Goal: Task Accomplishment & Management: Manage account settings

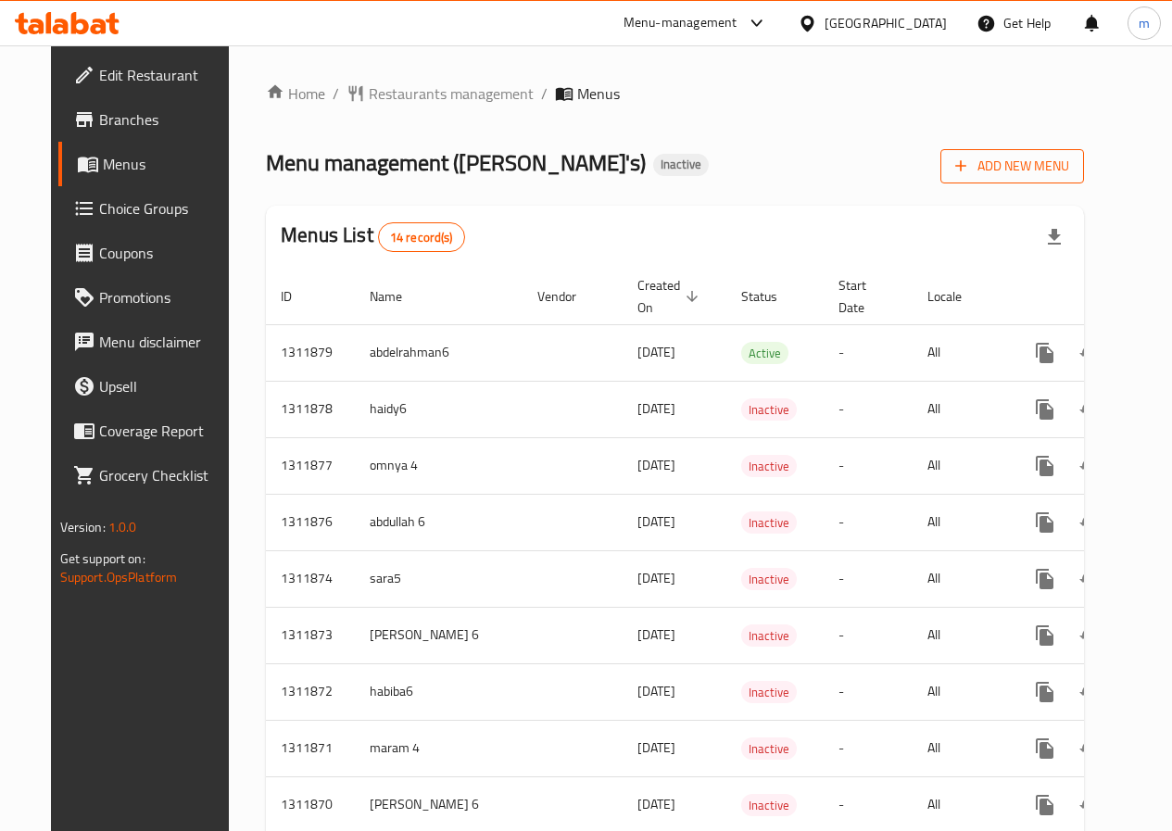
click at [1069, 157] on span "Add New Menu" at bounding box center [1012, 166] width 114 height 23
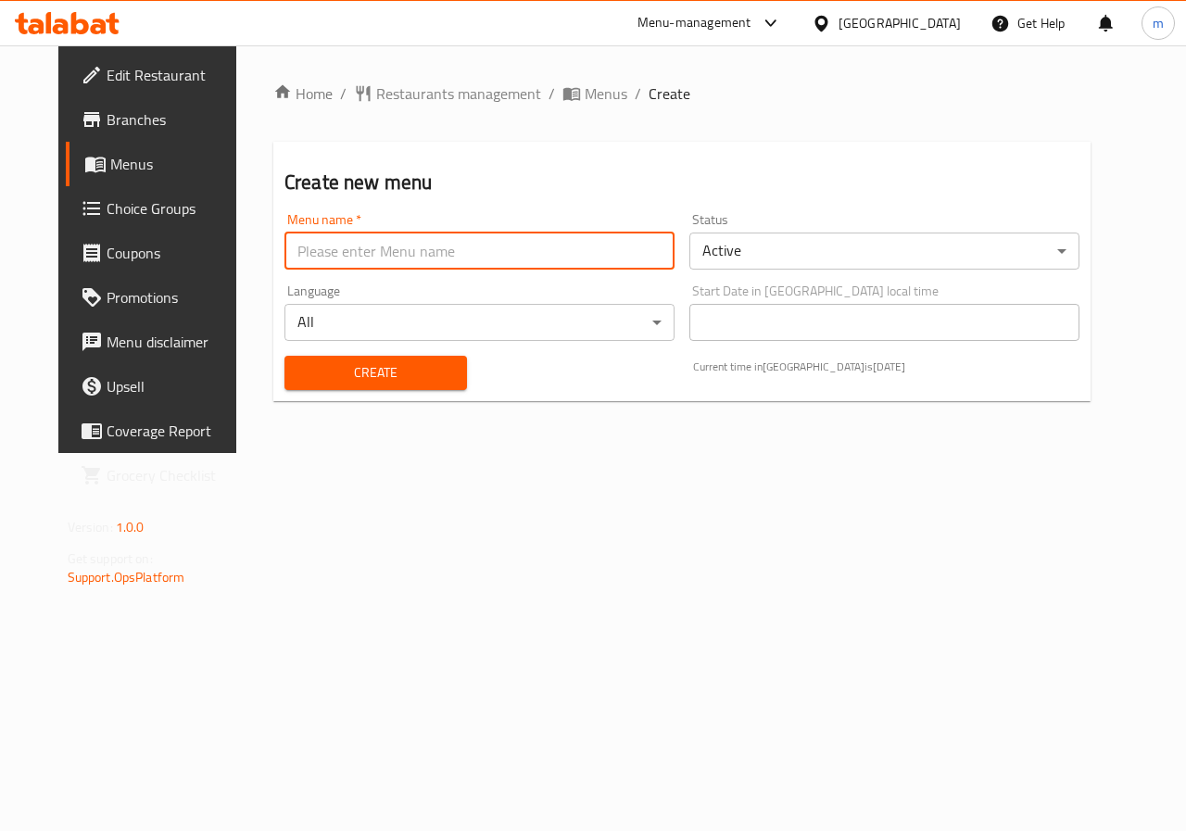
click at [292, 234] on input "text" at bounding box center [479, 251] width 390 height 37
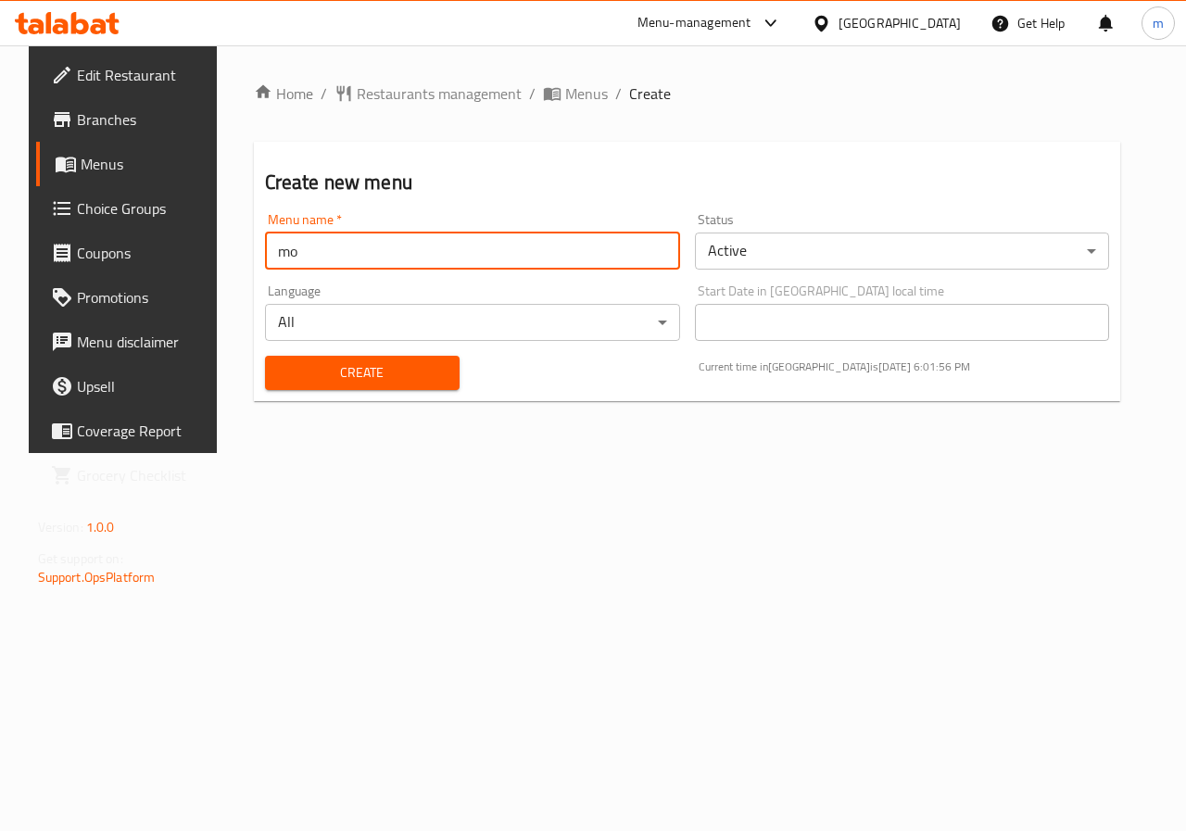
type input "m"
type input "Mohamed 6"
click at [348, 380] on span "Create" at bounding box center [362, 372] width 165 height 23
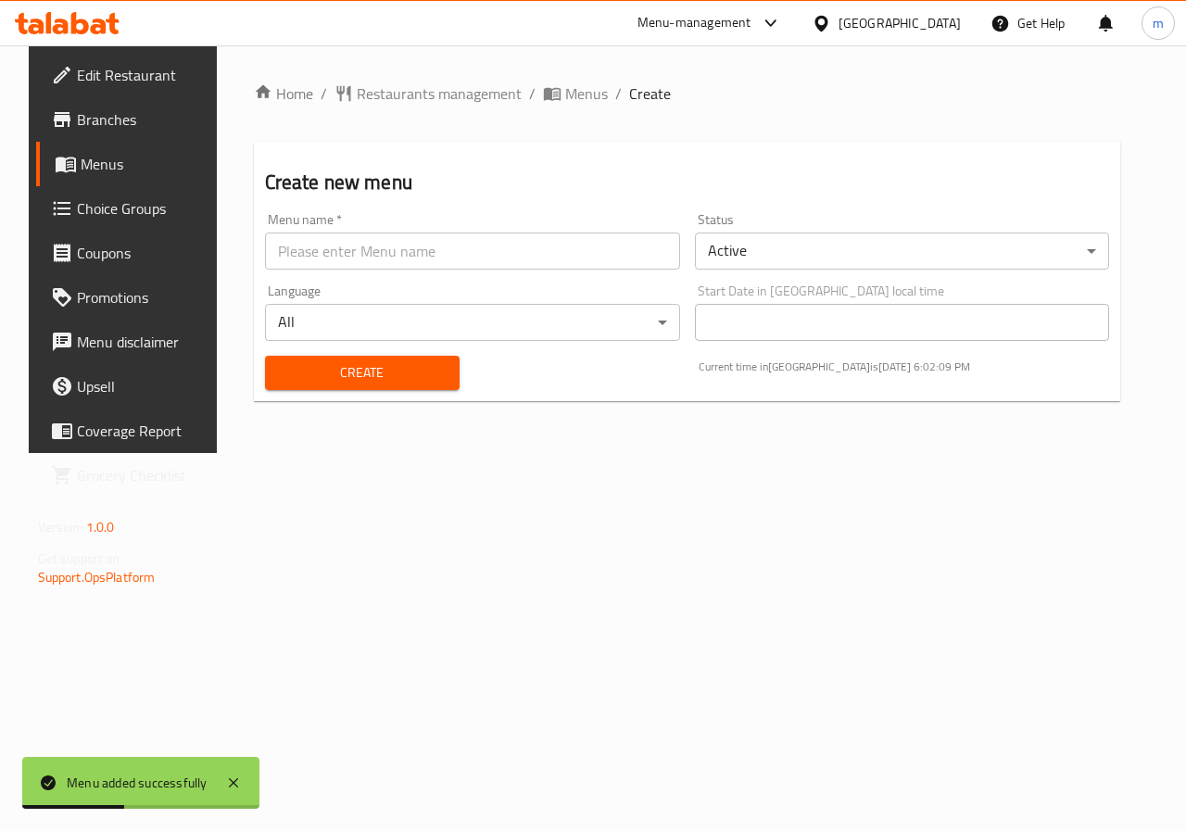
click at [114, 170] on span "Menus" at bounding box center [147, 164] width 132 height 22
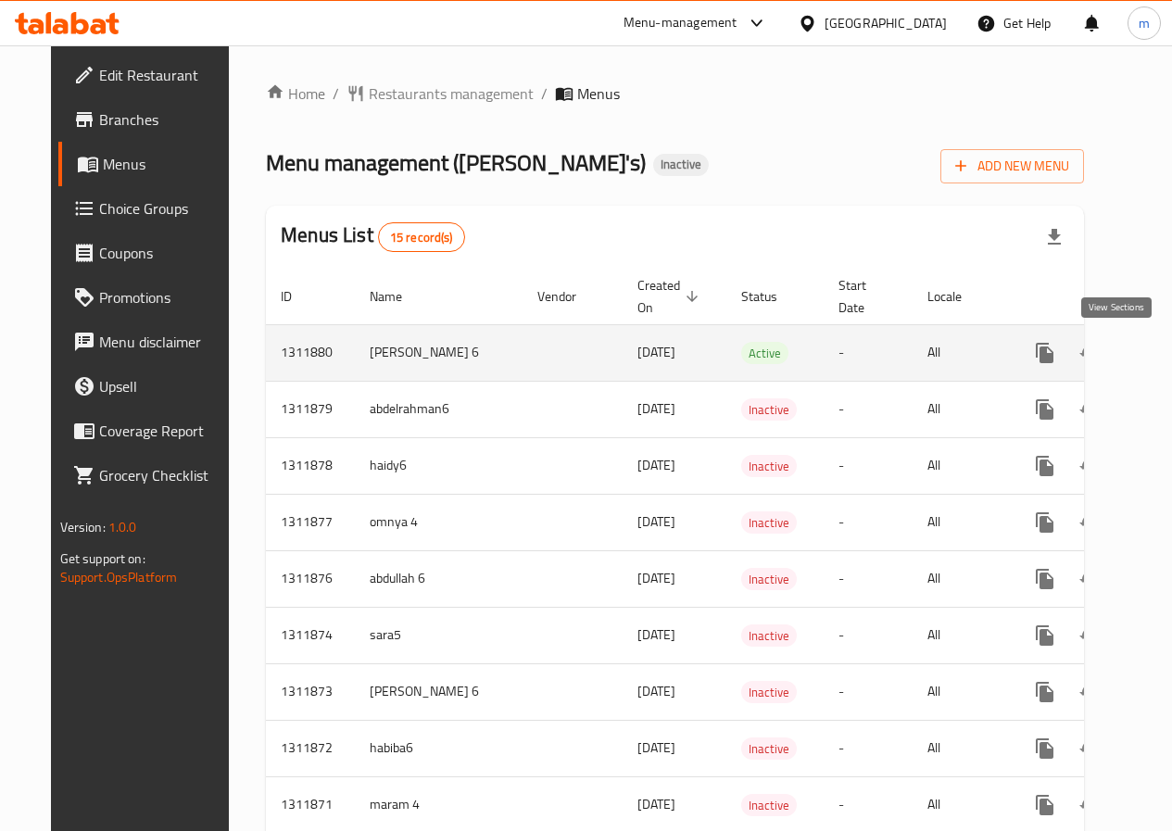
click at [1168, 349] on icon "enhanced table" at bounding box center [1179, 353] width 22 height 22
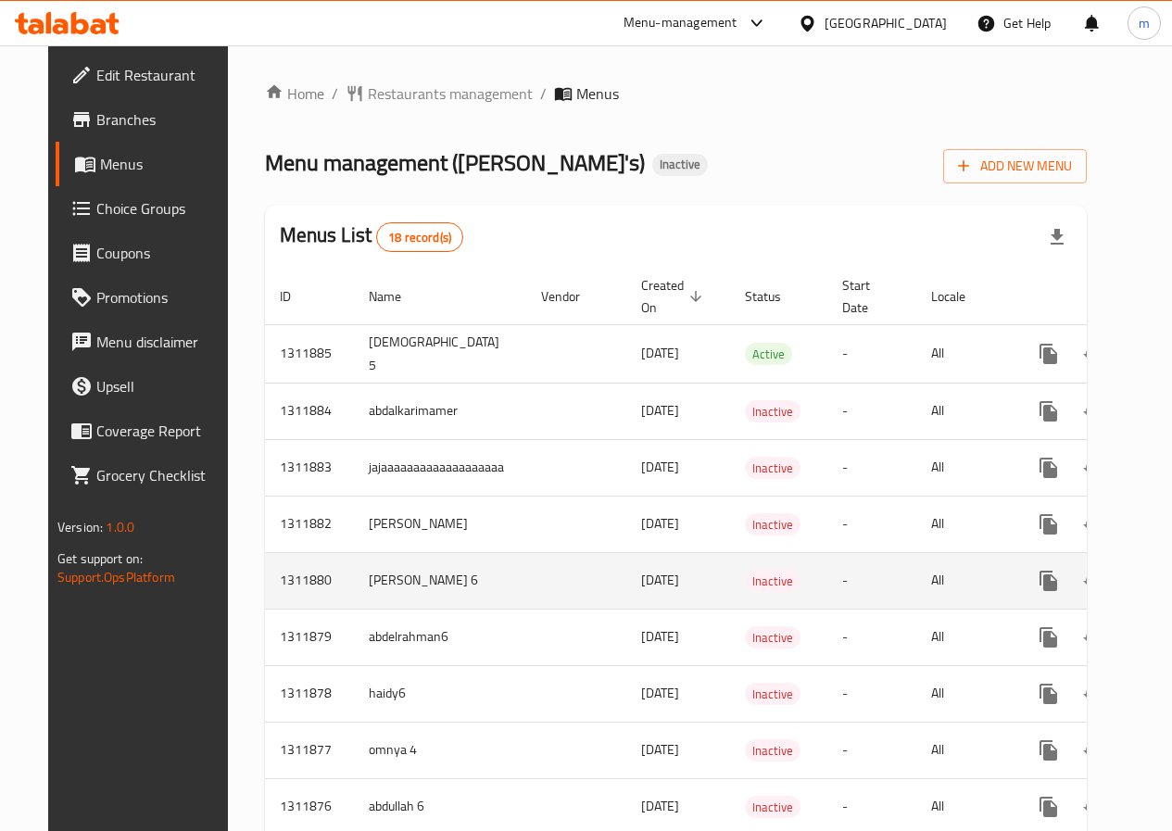
click at [354, 576] on td "[PERSON_NAME] 6" at bounding box center [440, 580] width 172 height 57
drag, startPoint x: 821, startPoint y: 587, endPoint x: 786, endPoint y: 587, distance: 35.2
click at [786, 587] on tr "1311880 Mohamed 6 15/09/2025 Inactive - All" at bounding box center [742, 580] width 954 height 57
click at [827, 581] on td "-" at bounding box center [871, 580] width 89 height 57
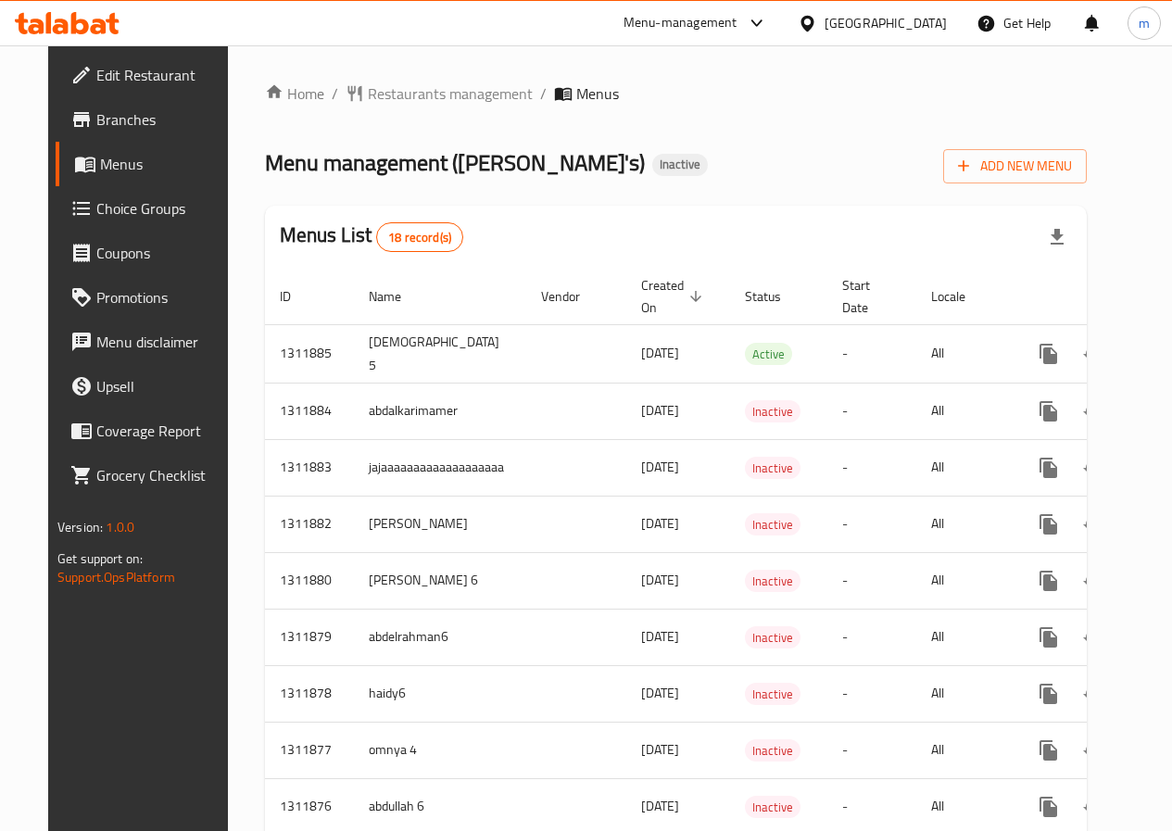
click at [903, 230] on div "Menus List 18 record(s)" at bounding box center [676, 237] width 822 height 63
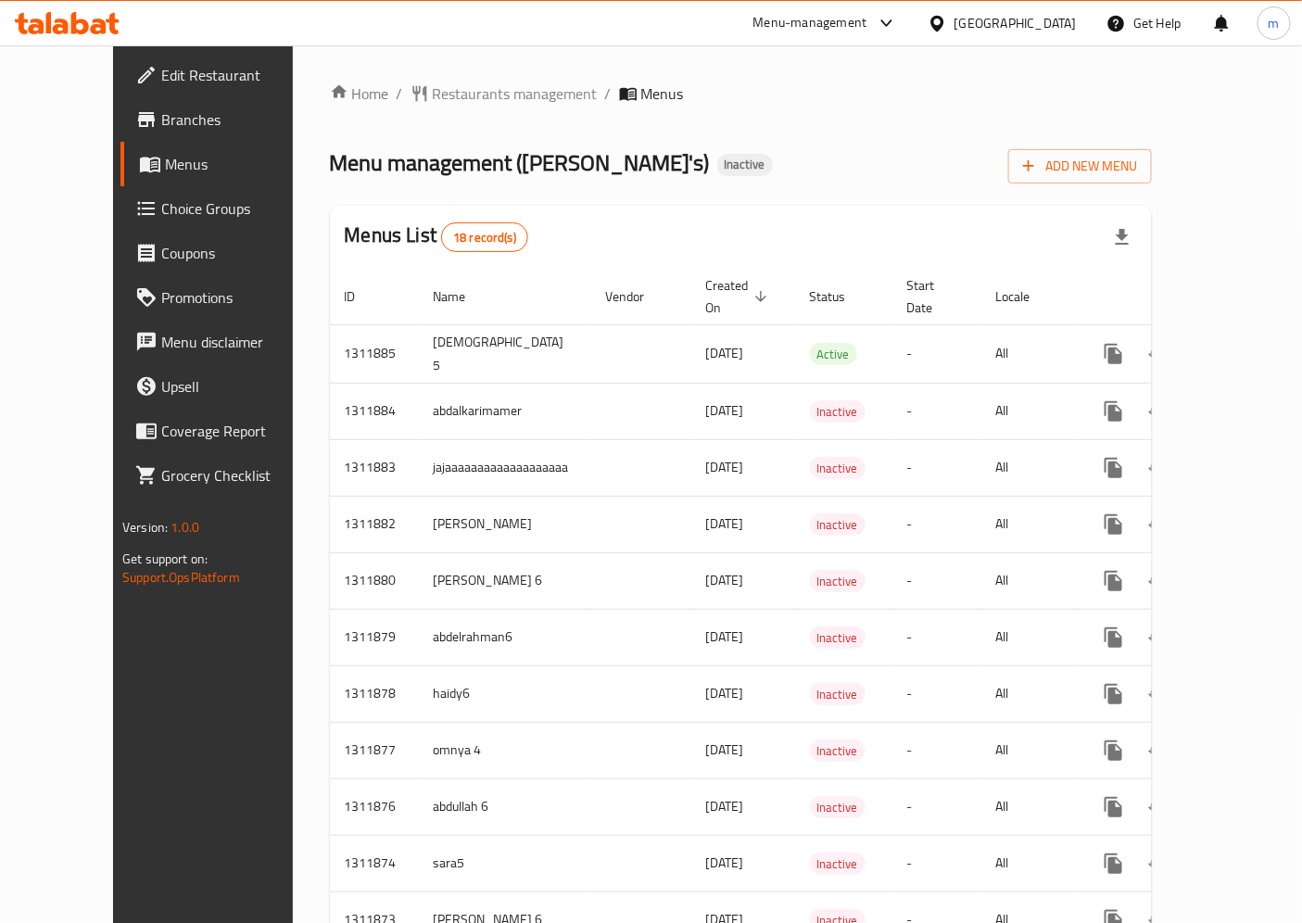
drag, startPoint x: 1233, startPoint y: 551, endPoint x: 1265, endPoint y: 562, distance: 33.4
click at [1185, 562] on div "Home / Restaurants management / Menus Menu management ( Ollie's ) Inactive Add …" at bounding box center [741, 720] width 896 height 1351
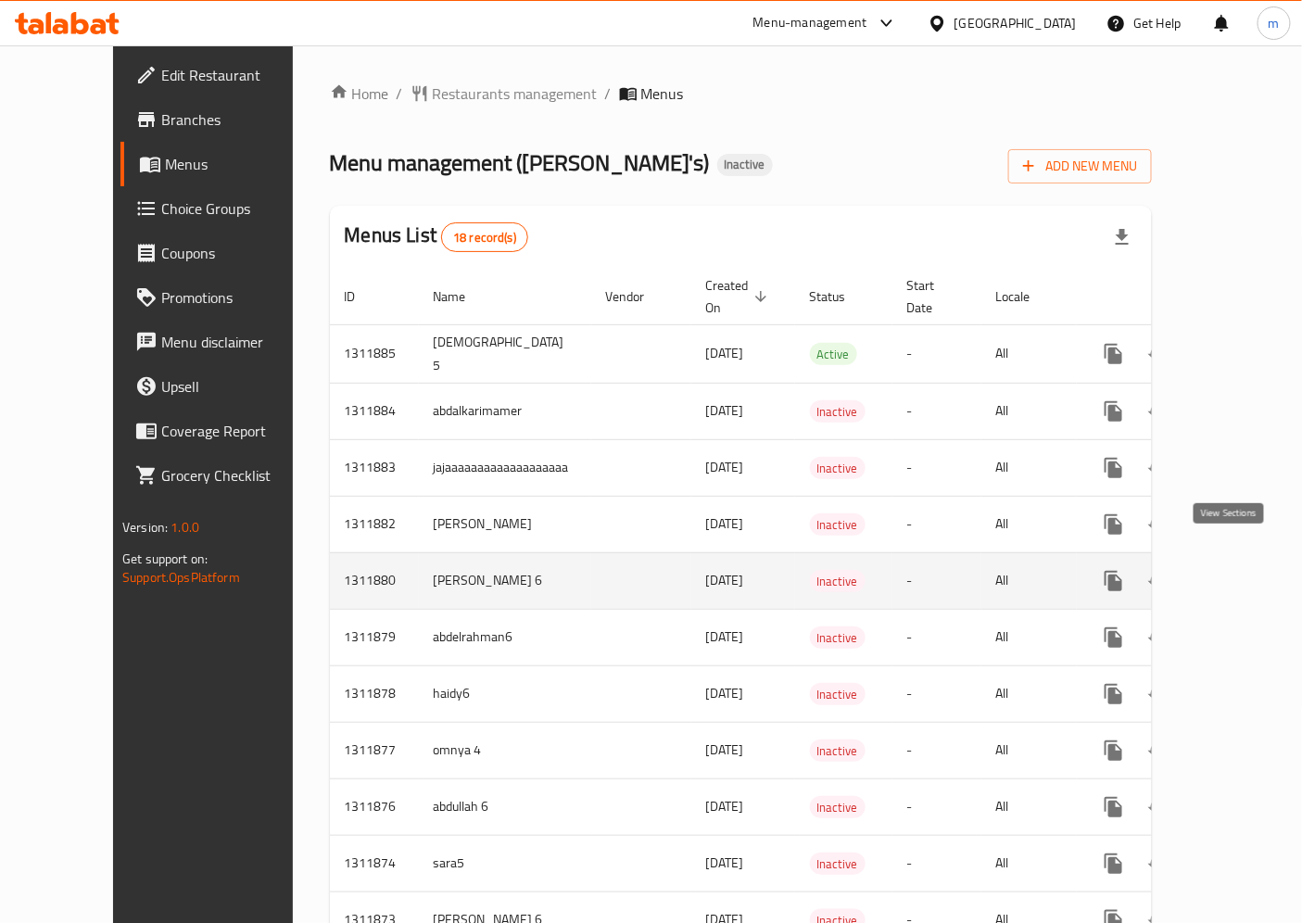
click at [1185, 573] on icon "enhanced table" at bounding box center [1247, 581] width 17 height 17
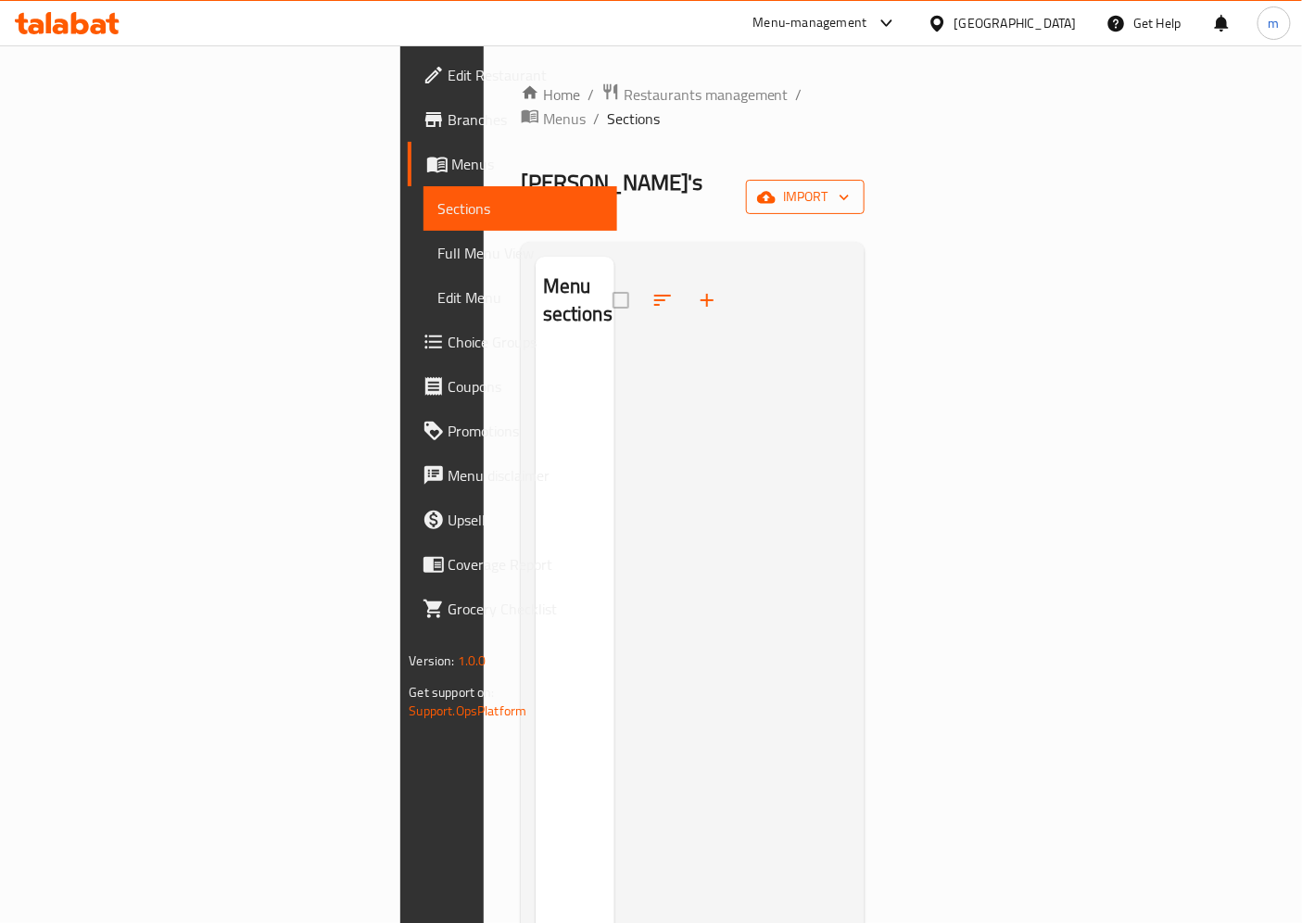
click at [865, 180] on button "import" at bounding box center [805, 197] width 119 height 34
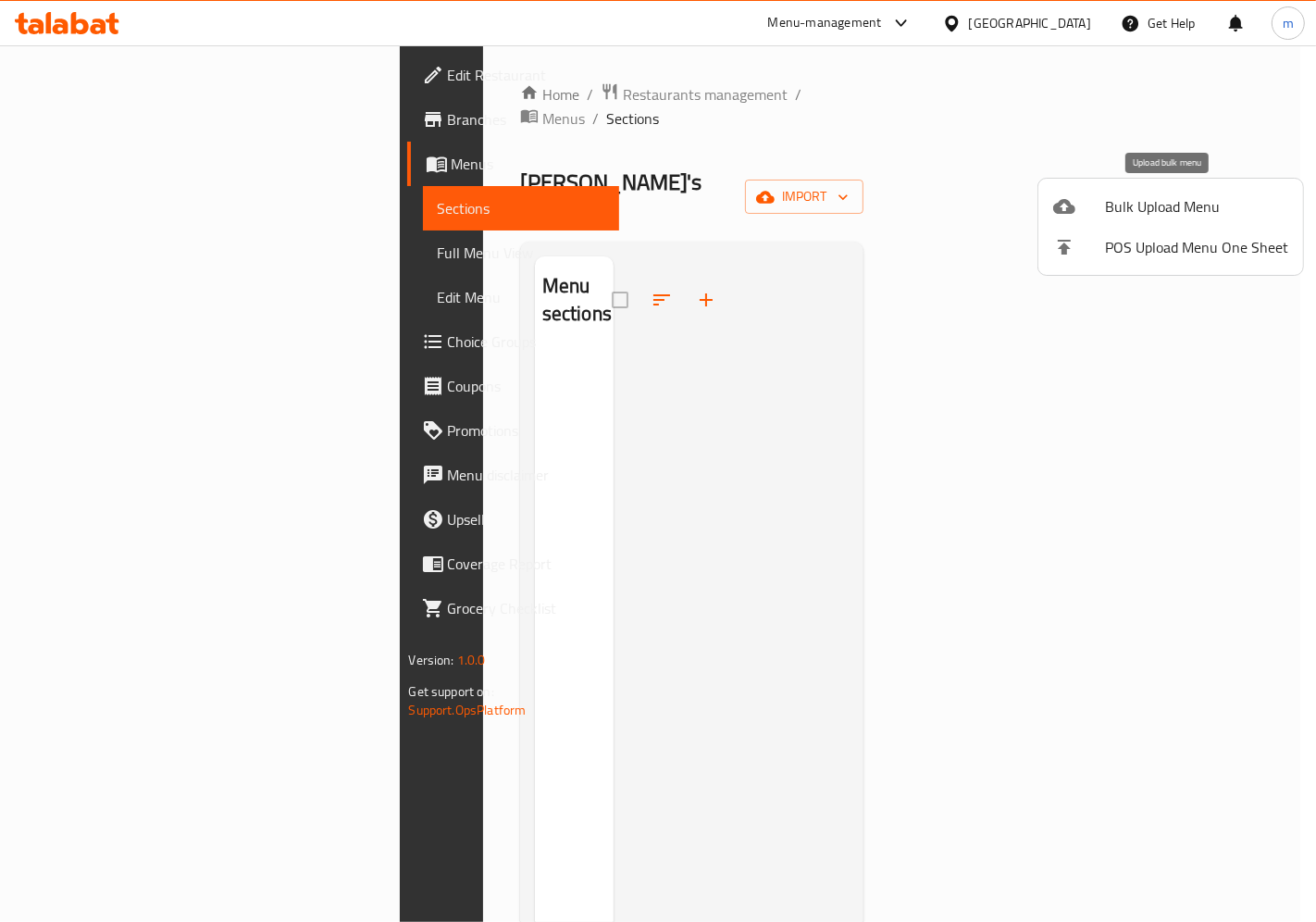
click at [1135, 186] on li "Bulk Upload Menu" at bounding box center [1170, 206] width 265 height 41
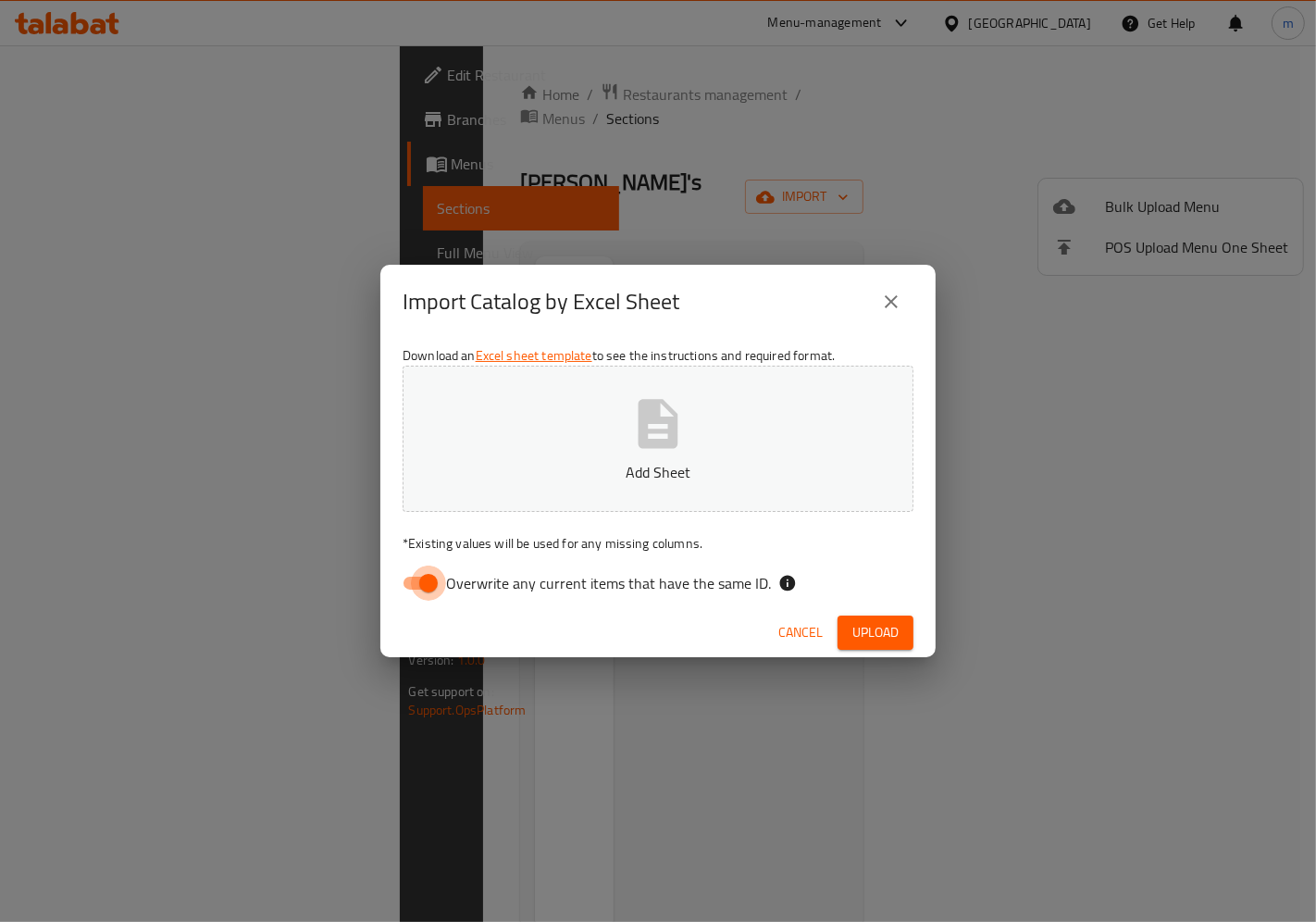
click at [421, 586] on input "Overwrite any current items that have the same ID." at bounding box center [428, 582] width 106 height 35
checkbox input "false"
click at [672, 399] on icon "button" at bounding box center [657, 424] width 59 height 59
click at [873, 630] on span "Upload" at bounding box center [875, 632] width 46 height 23
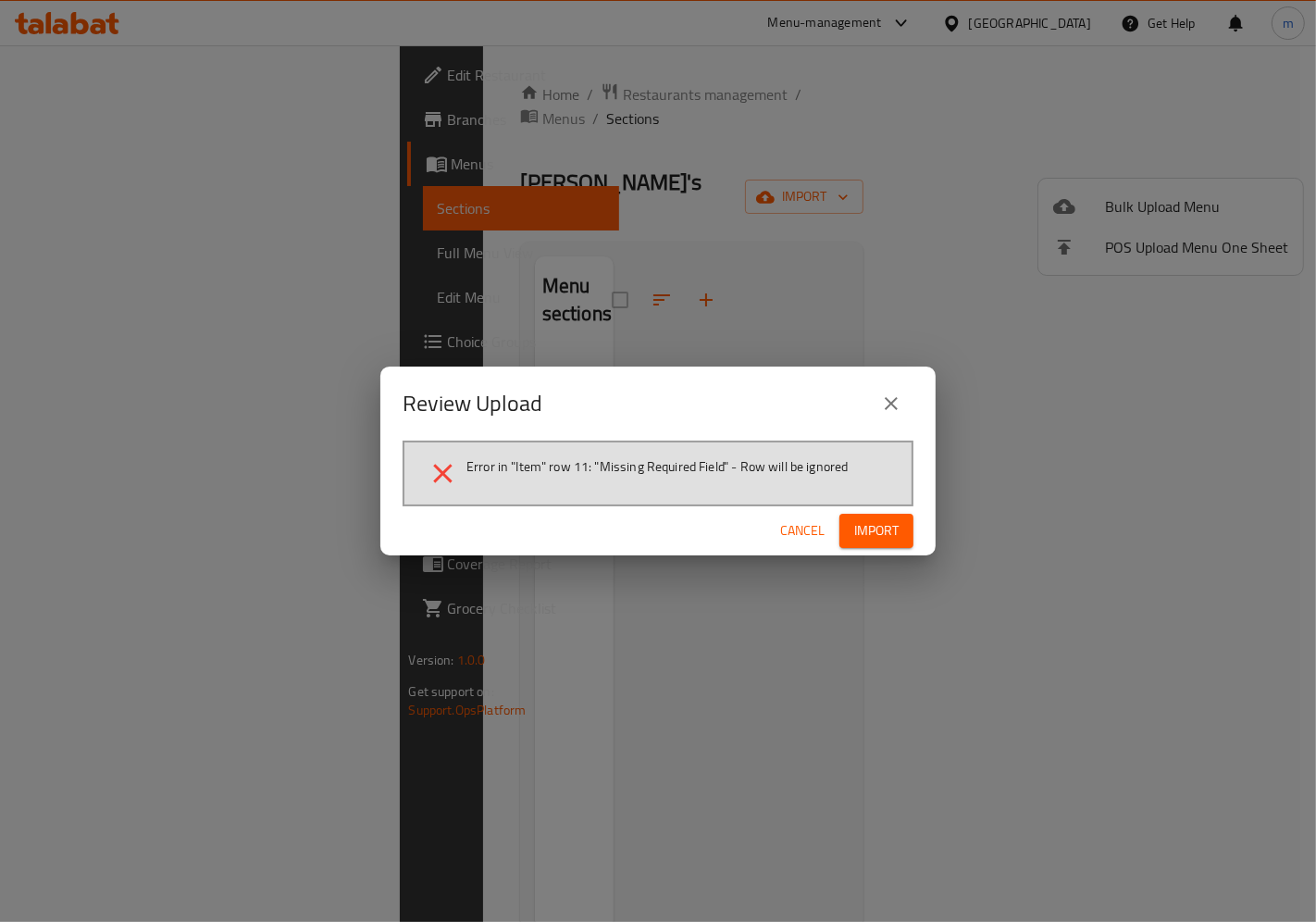
click at [809, 531] on span "Cancel" at bounding box center [802, 530] width 44 height 23
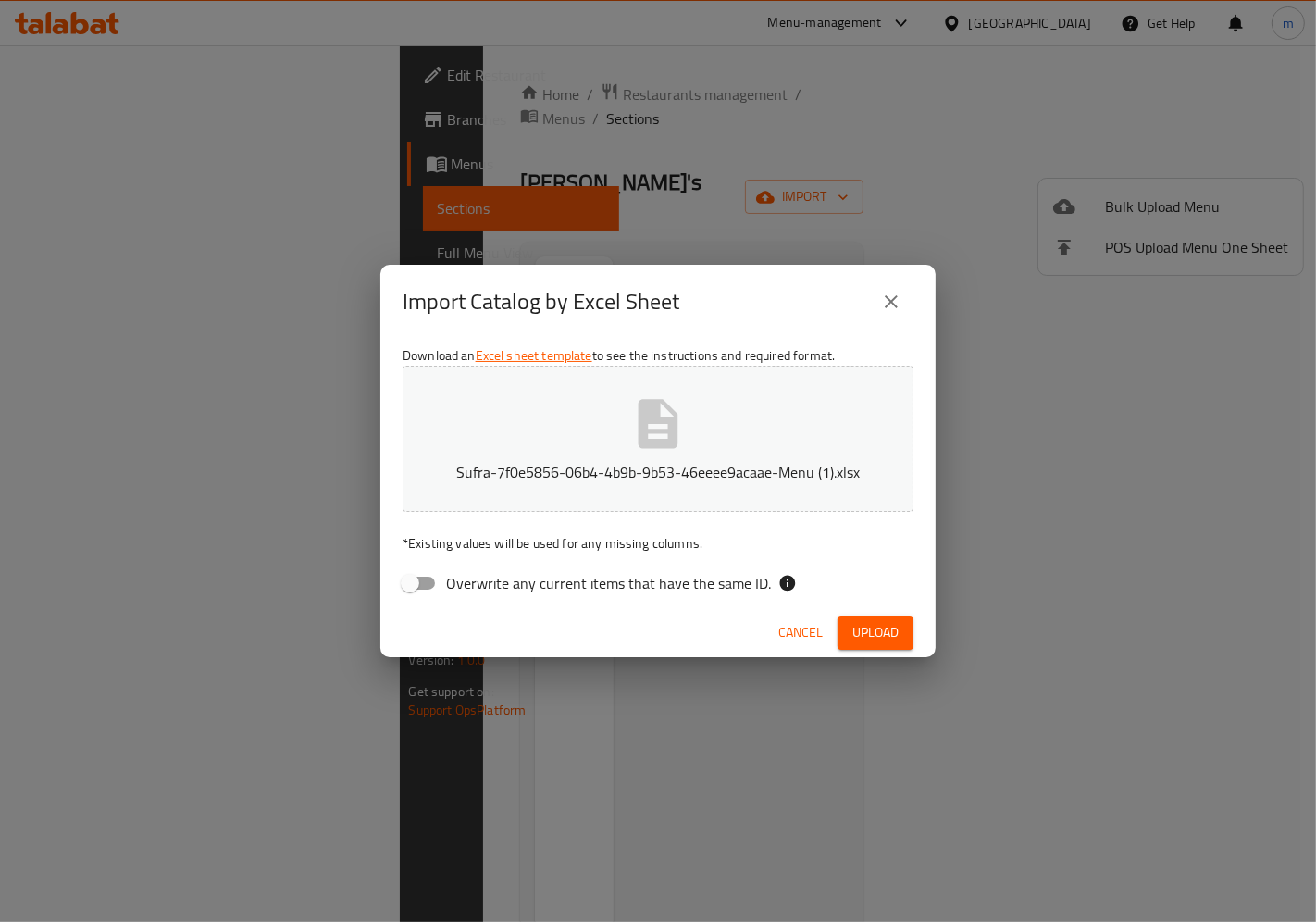
click at [798, 632] on span "Cancel" at bounding box center [800, 632] width 44 height 23
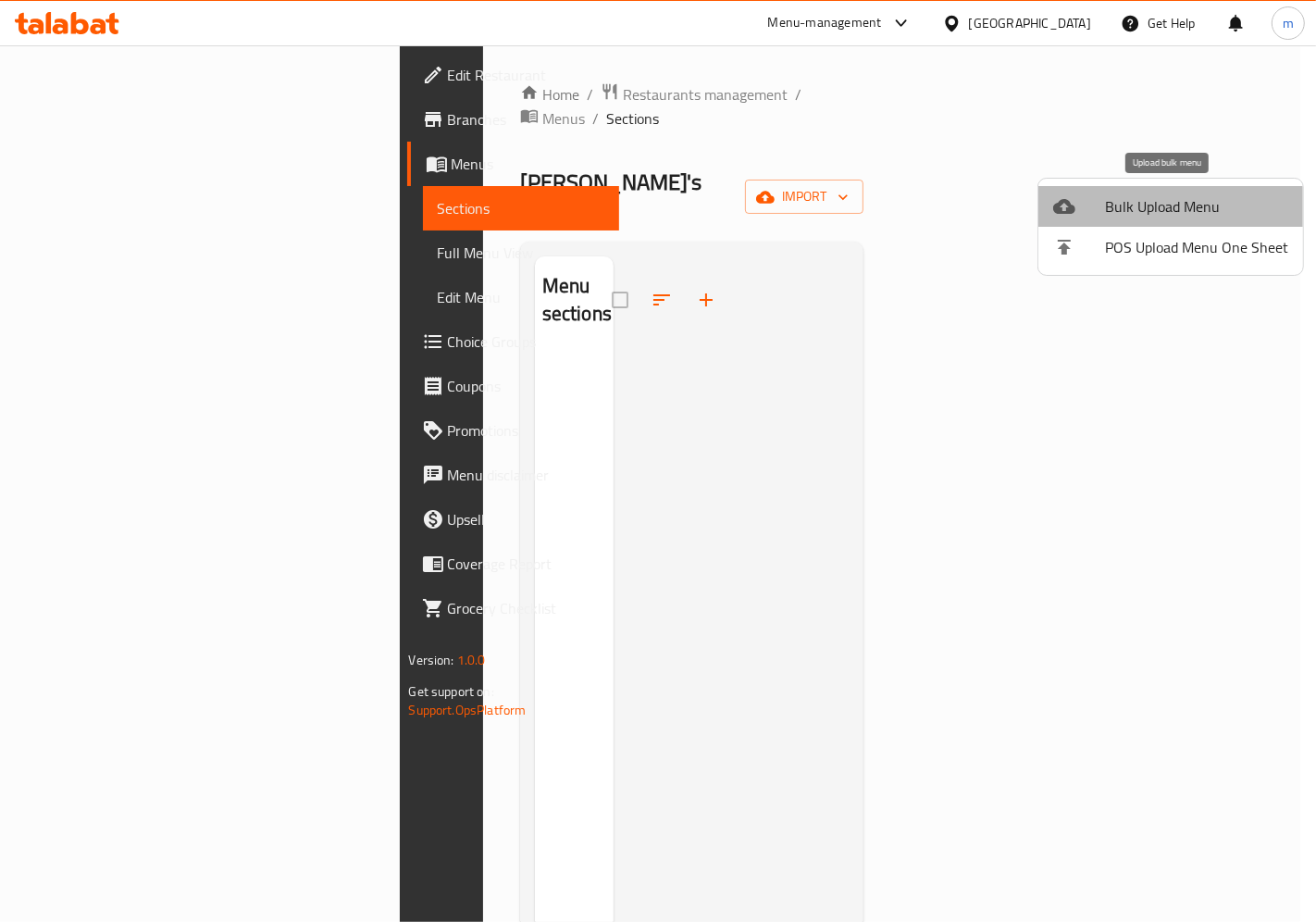
click at [1183, 211] on span "Bulk Upload Menu" at bounding box center [1195, 207] width 183 height 22
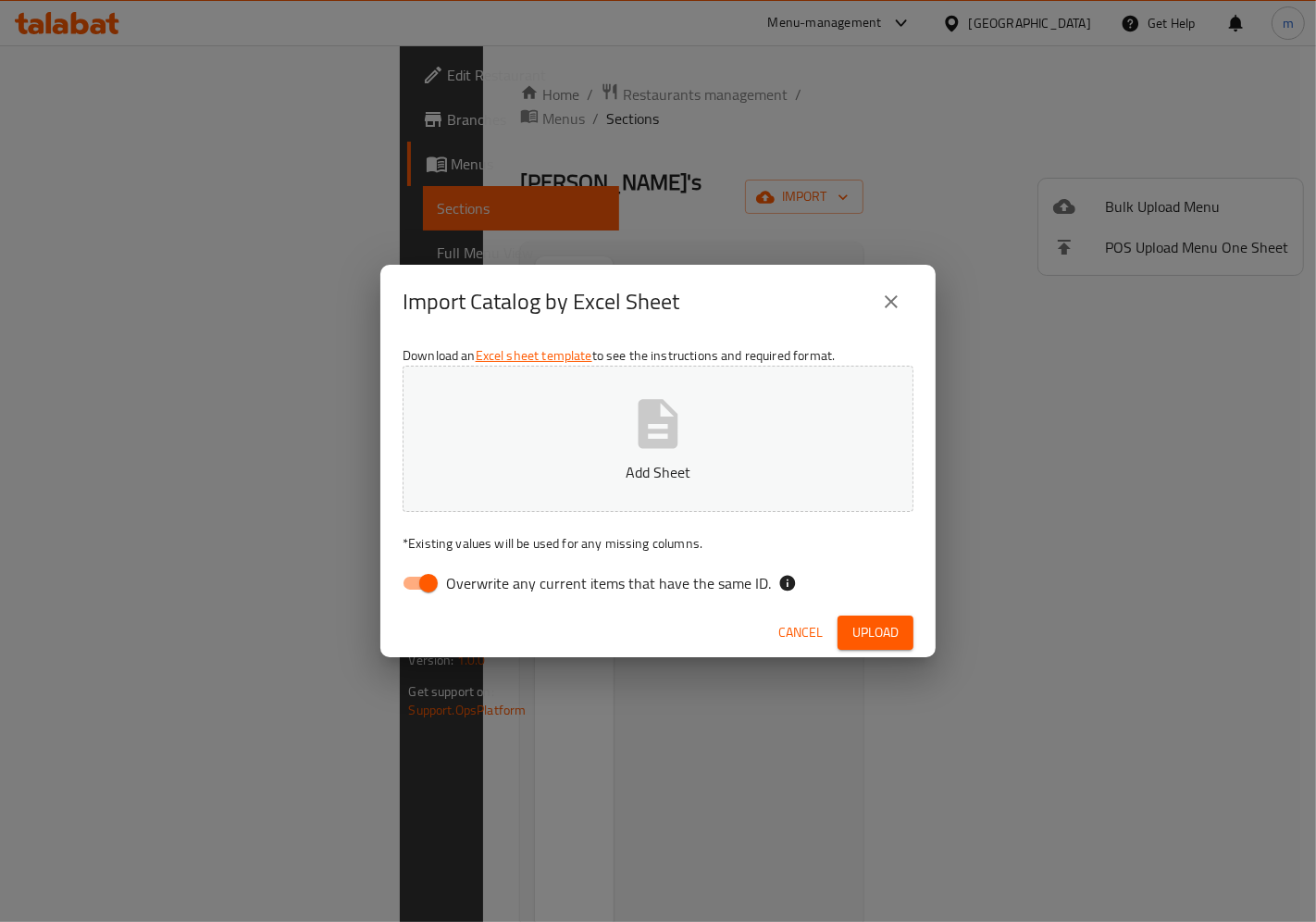
click at [431, 579] on input "Overwrite any current items that have the same ID." at bounding box center [428, 582] width 106 height 35
checkbox input "false"
click at [667, 392] on button "Add Sheet" at bounding box center [658, 439] width 511 height 146
click at [872, 626] on span "Upload" at bounding box center [875, 632] width 46 height 23
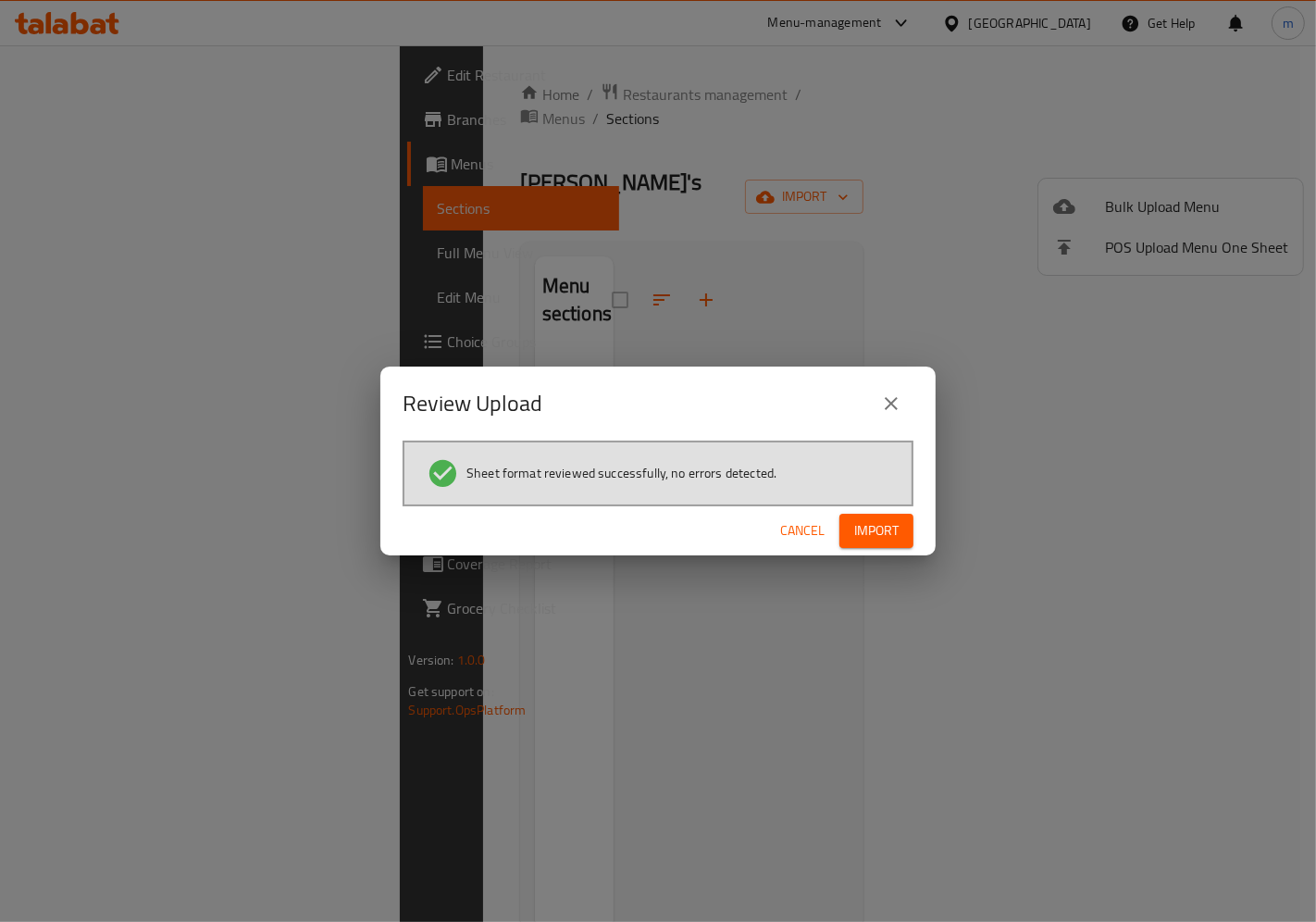
click at [875, 531] on span "Import" at bounding box center [876, 530] width 44 height 23
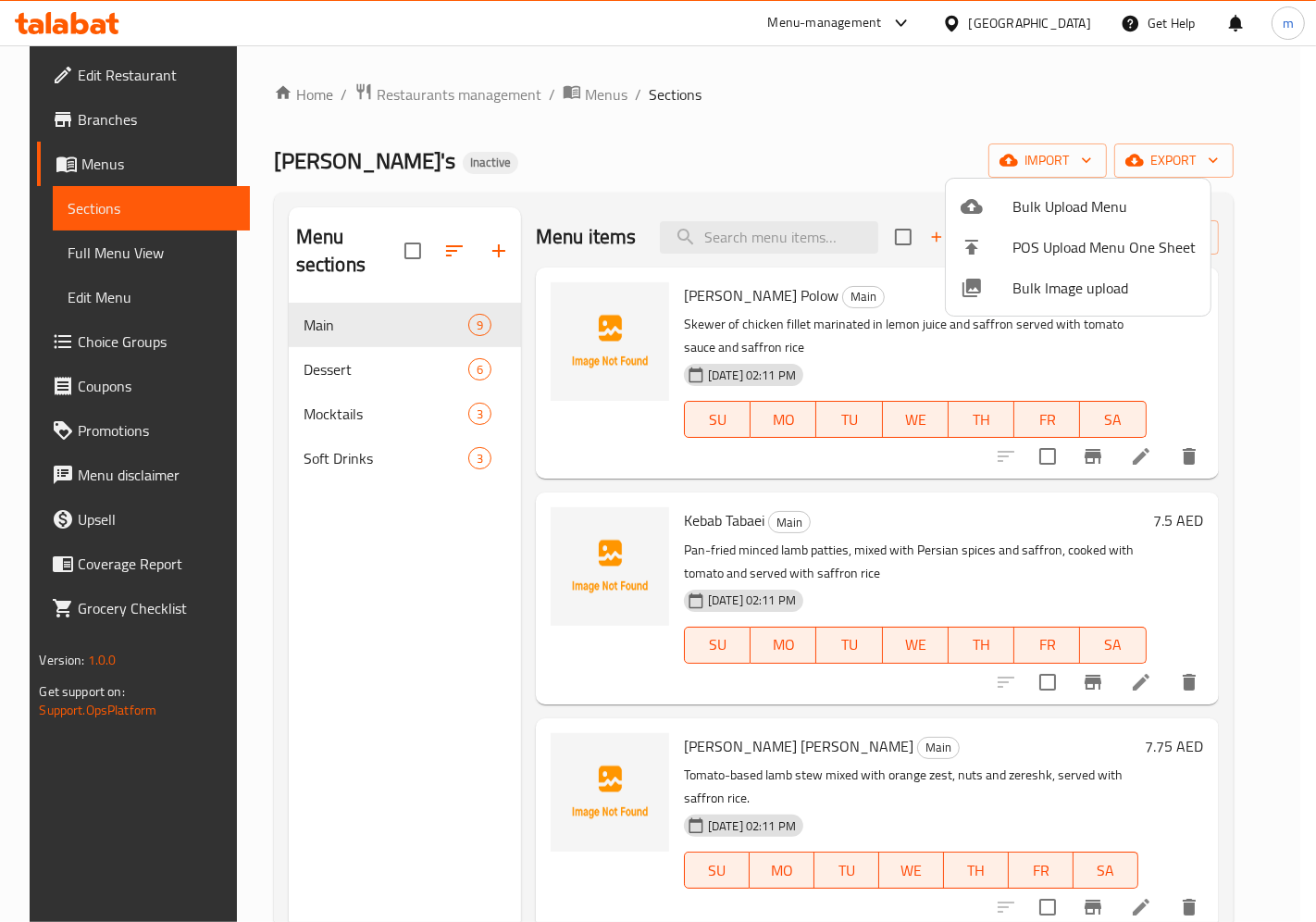
click at [1183, 392] on div at bounding box center [658, 461] width 1316 height 922
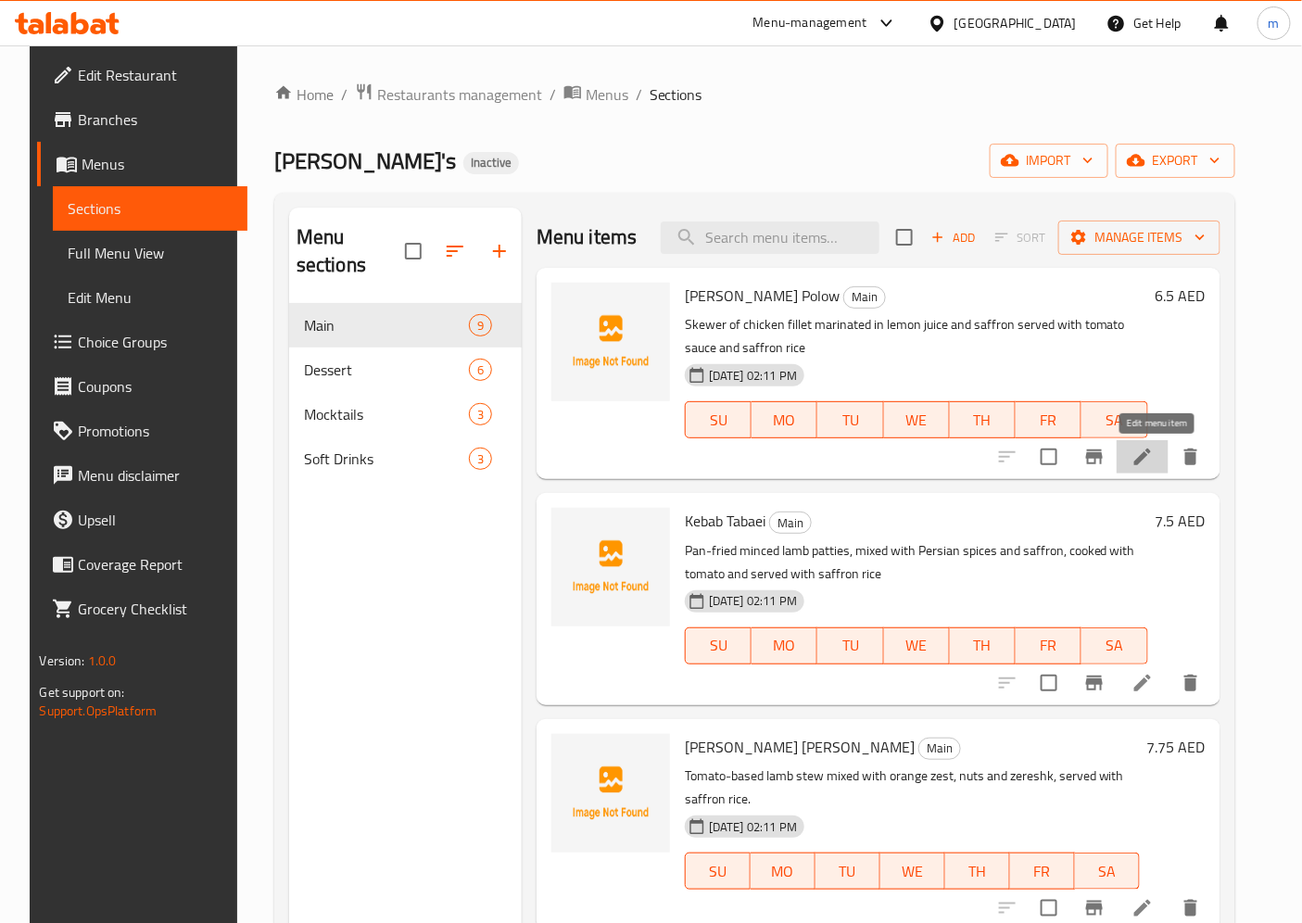
click at [1154, 447] on icon at bounding box center [1142, 457] width 22 height 22
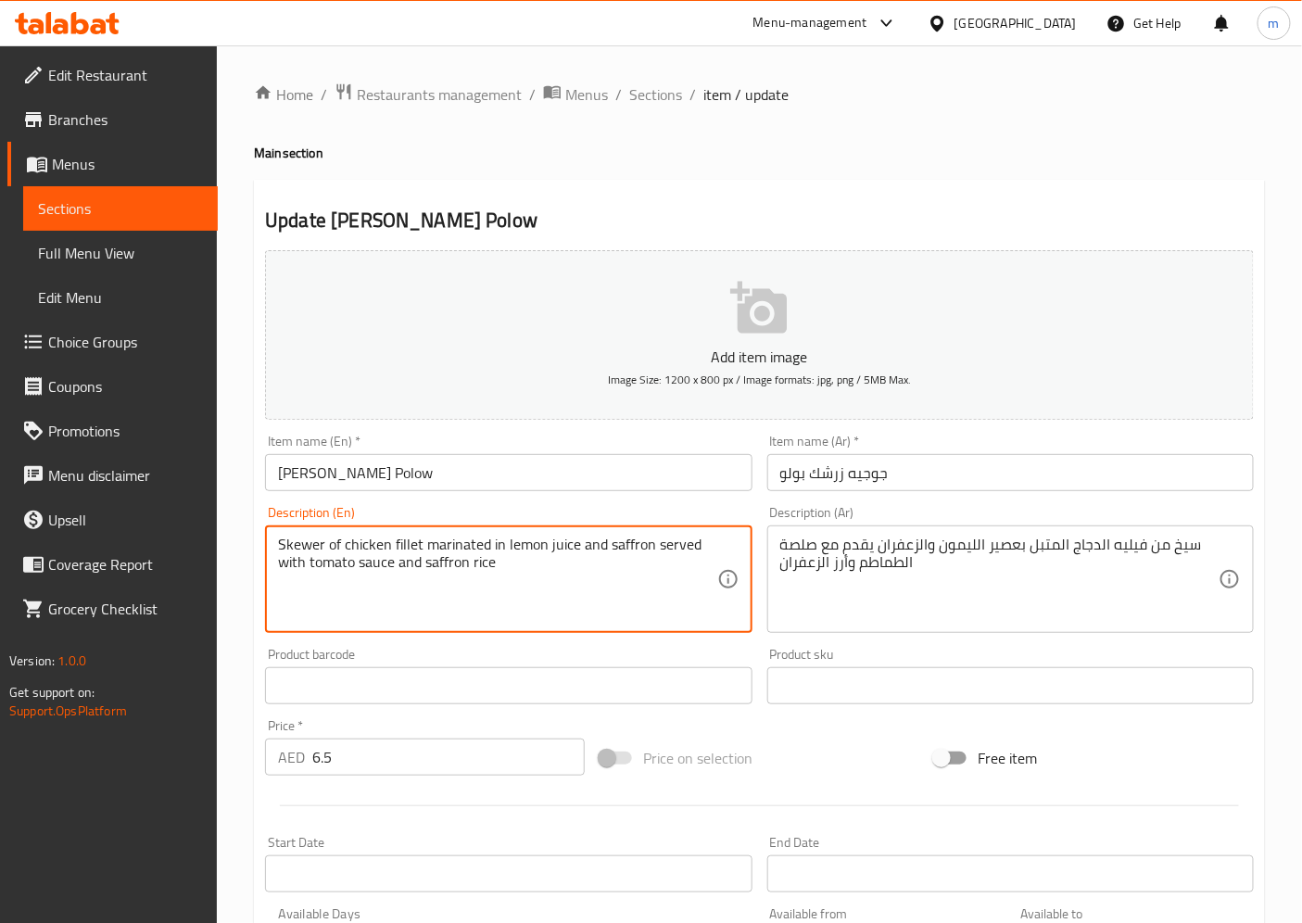
click at [381, 563] on textarea "Skewer of chicken fillet marinated in lemon juice and saffron served with tomat…" at bounding box center [497, 580] width 438 height 88
click at [121, 204] on span "Sections" at bounding box center [120, 208] width 165 height 22
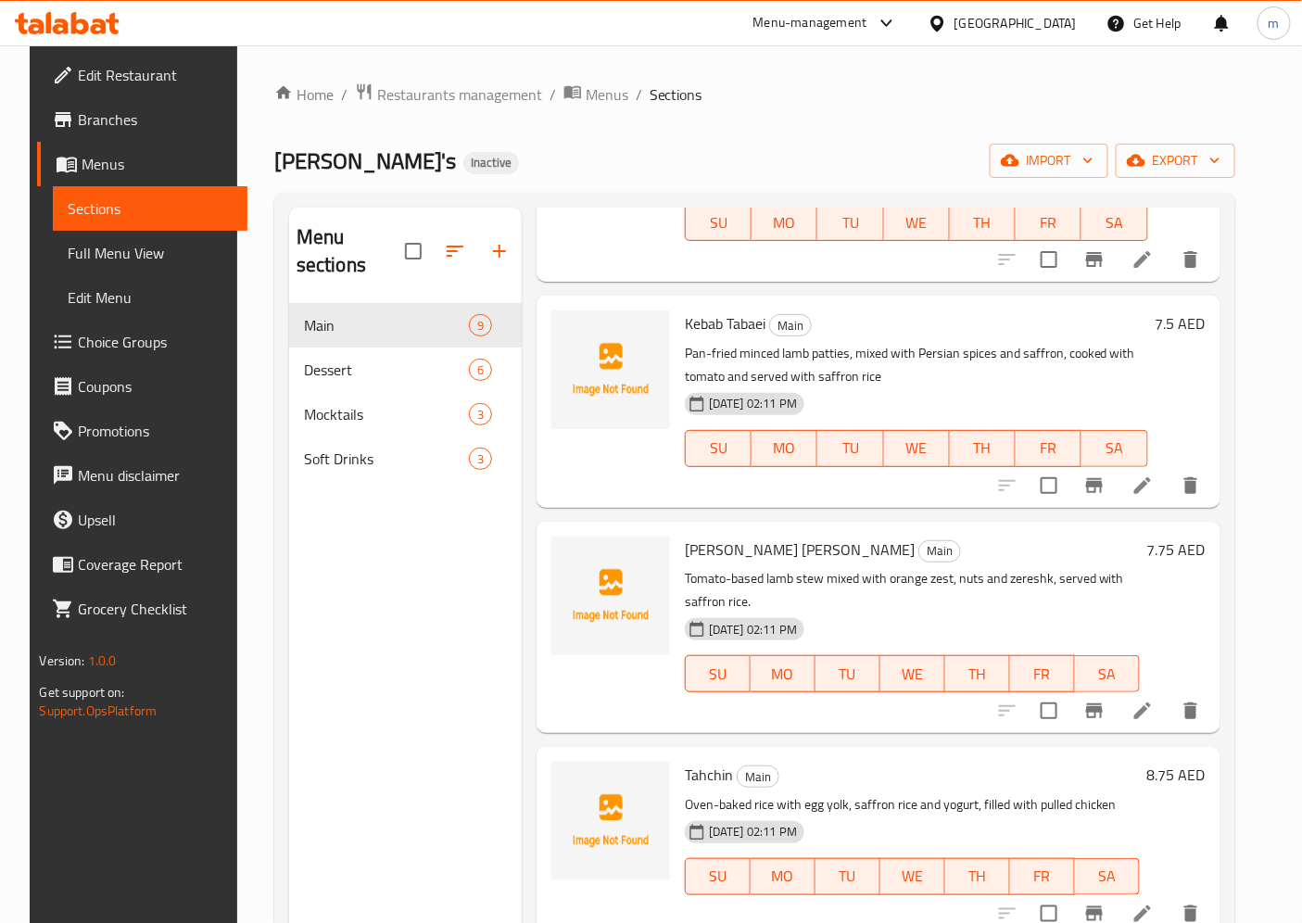
scroll to position [206, 0]
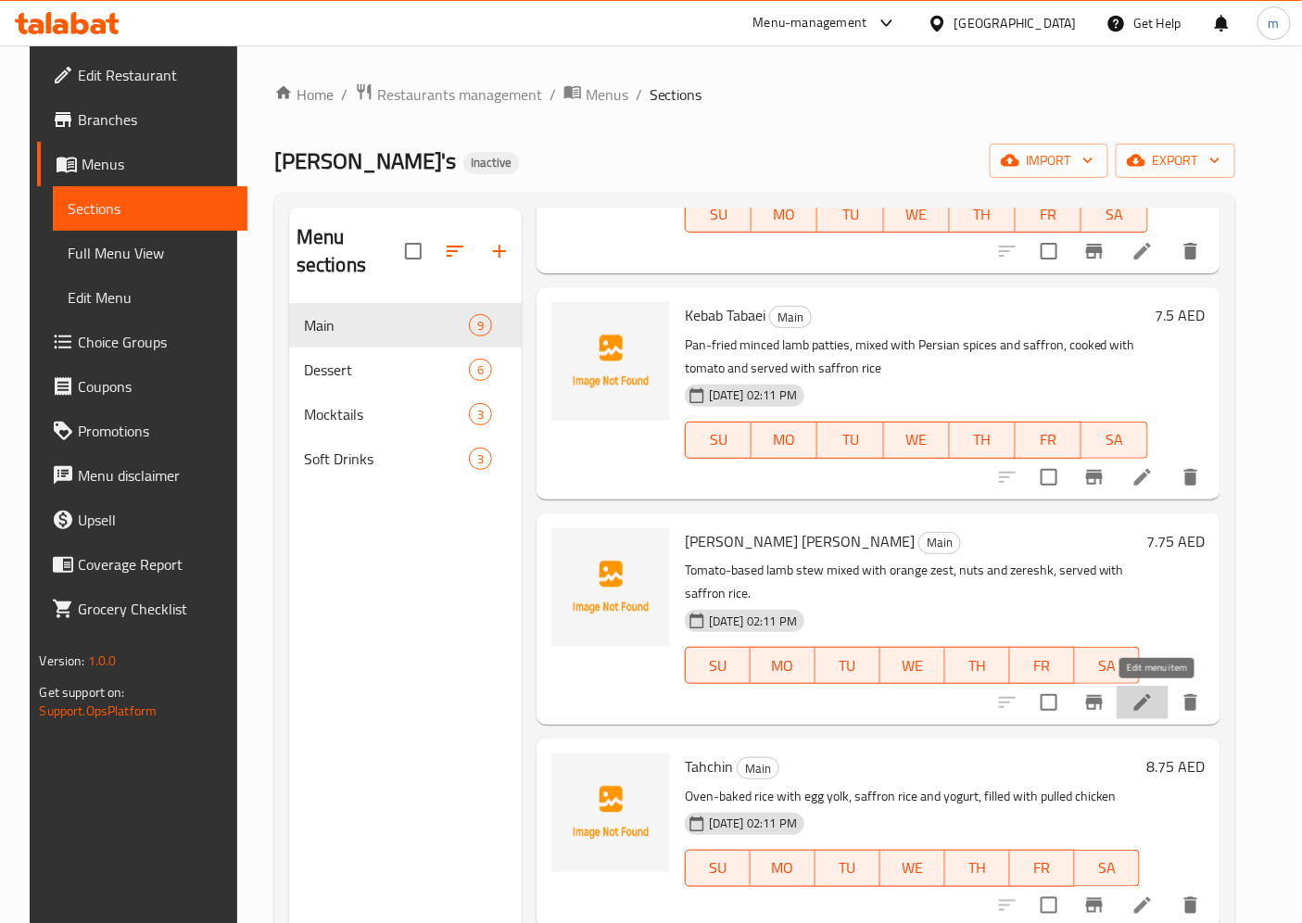
click at [1154, 701] on icon at bounding box center [1142, 702] width 22 height 22
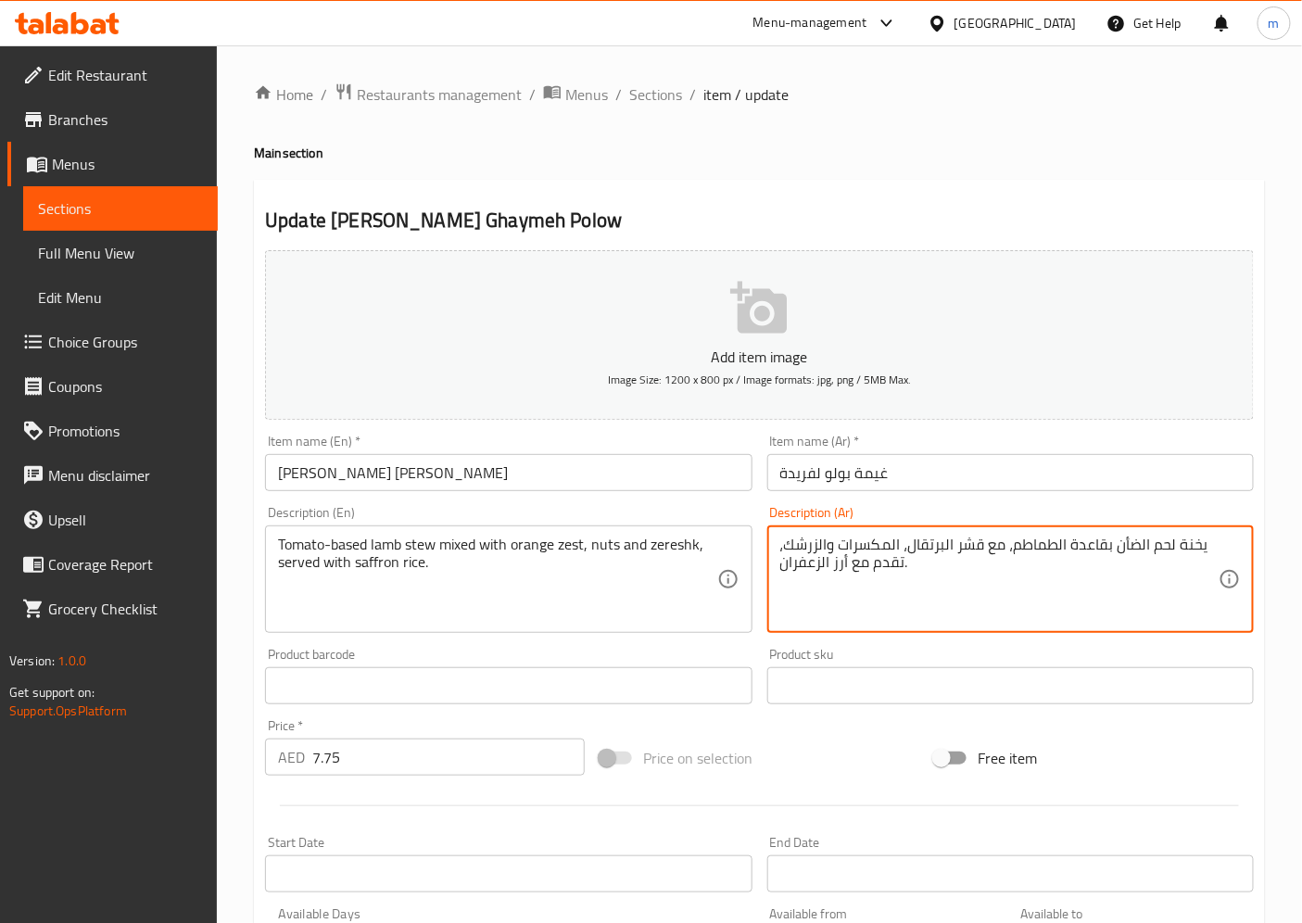
drag, startPoint x: 1008, startPoint y: 550, endPoint x: 996, endPoint y: 550, distance: 12.0
click at [1002, 563] on textarea "يخنة لحم الضأن بقاعدة الطماطم، مع قشر البرتقال، المكسرات والزرشك، تقدم مع أرز ا…" at bounding box center [999, 580] width 438 height 88
drag, startPoint x: 1010, startPoint y: 549, endPoint x: 988, endPoint y: 549, distance: 22.2
click at [988, 549] on textarea "يخنة لحم الضأن بقاعدة الطماطم، مع قشر البرتقال، المكسرات والزرشك، تقدم مع أرز ا…" at bounding box center [999, 580] width 438 height 88
type textarea "يخنة لحم الضأن بقاعدة الطماطم الممزوجة ب قشر البرتقال، المكسرات والزرشك، تقدم م…"
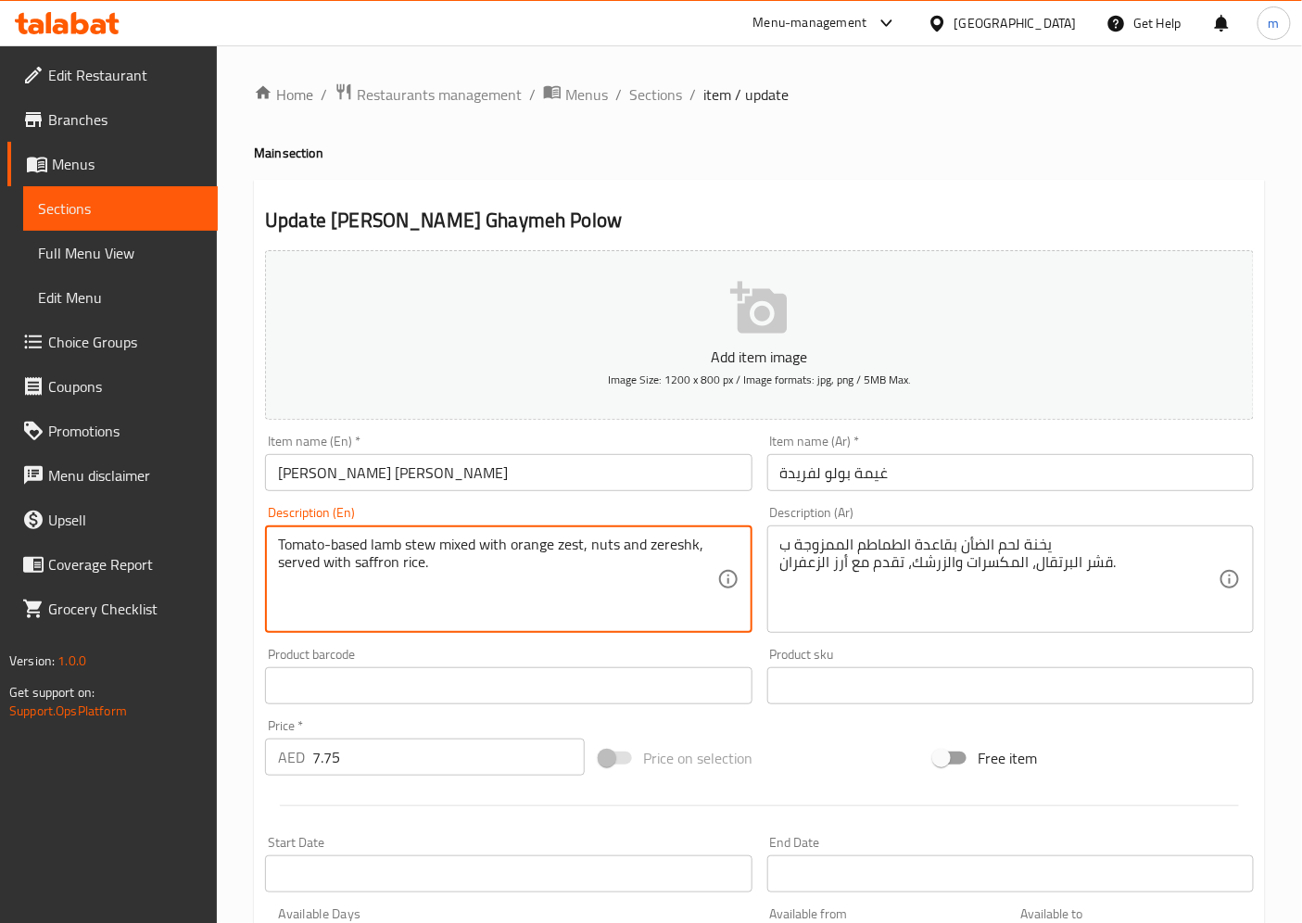
click at [681, 547] on textarea "Tomato-based lamb stew mixed with orange zest, nuts and zereshk, served with sa…" at bounding box center [497, 580] width 438 height 88
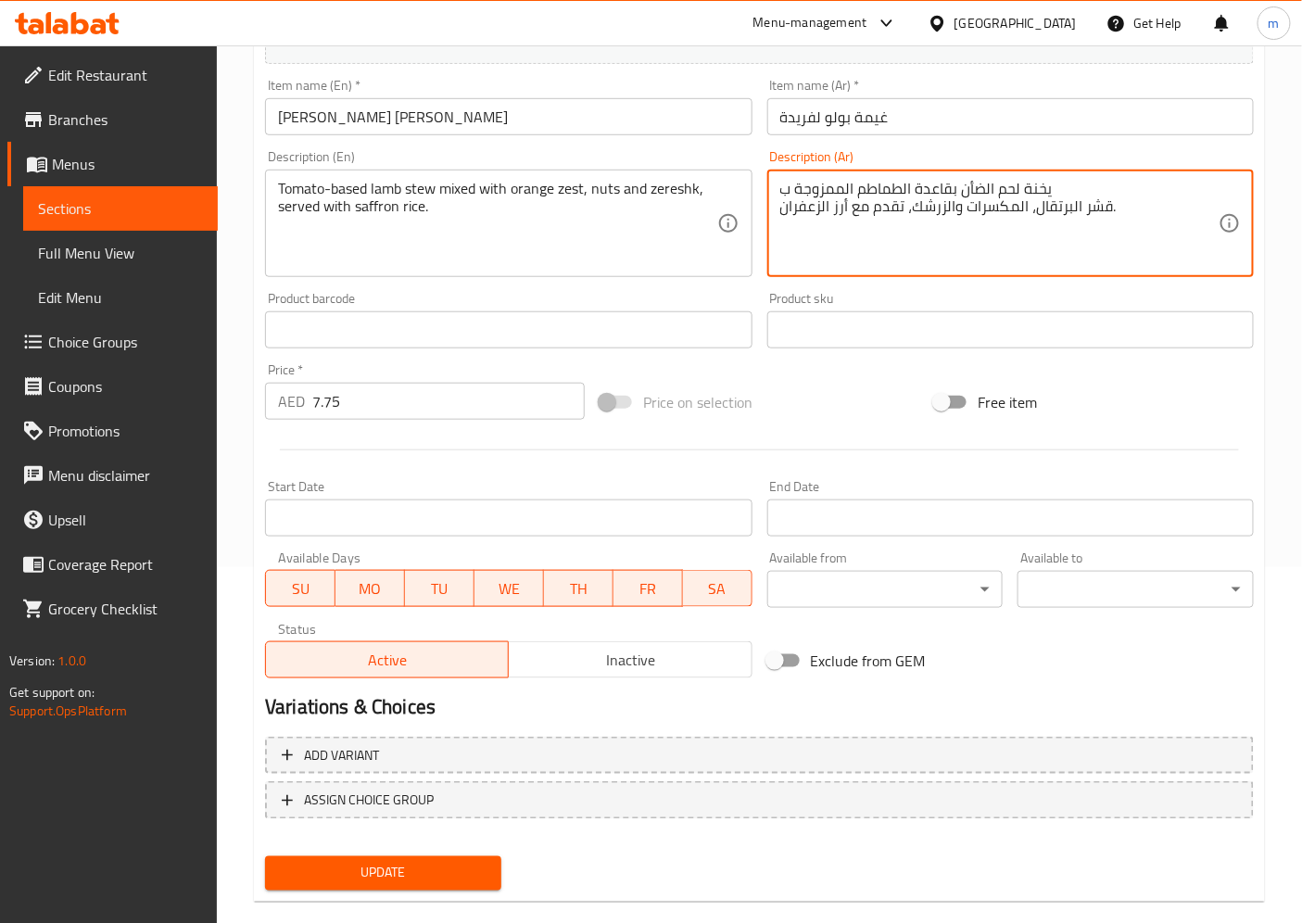
scroll to position [383, 0]
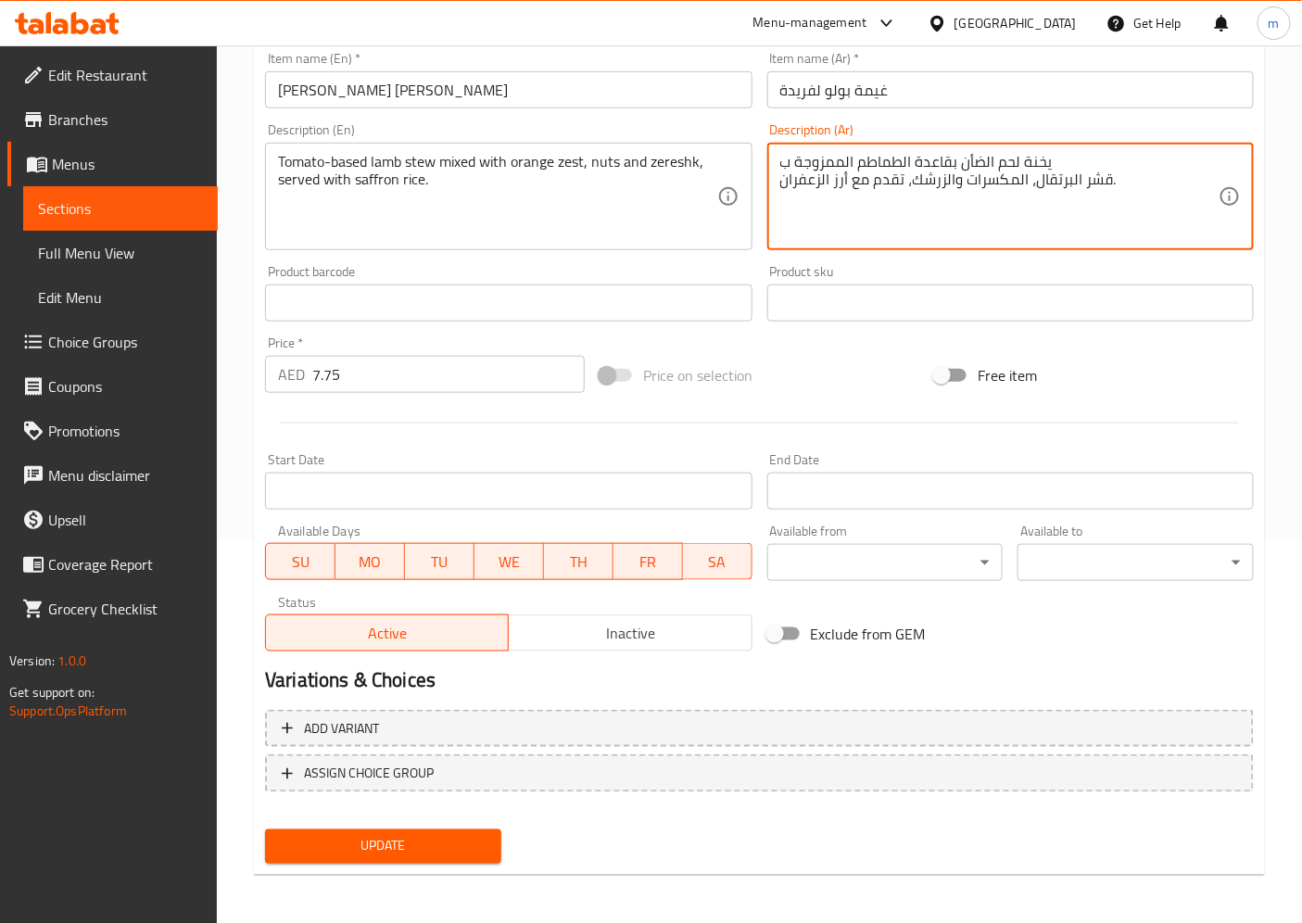
click at [391, 830] on span "Update" at bounding box center [383, 846] width 207 height 23
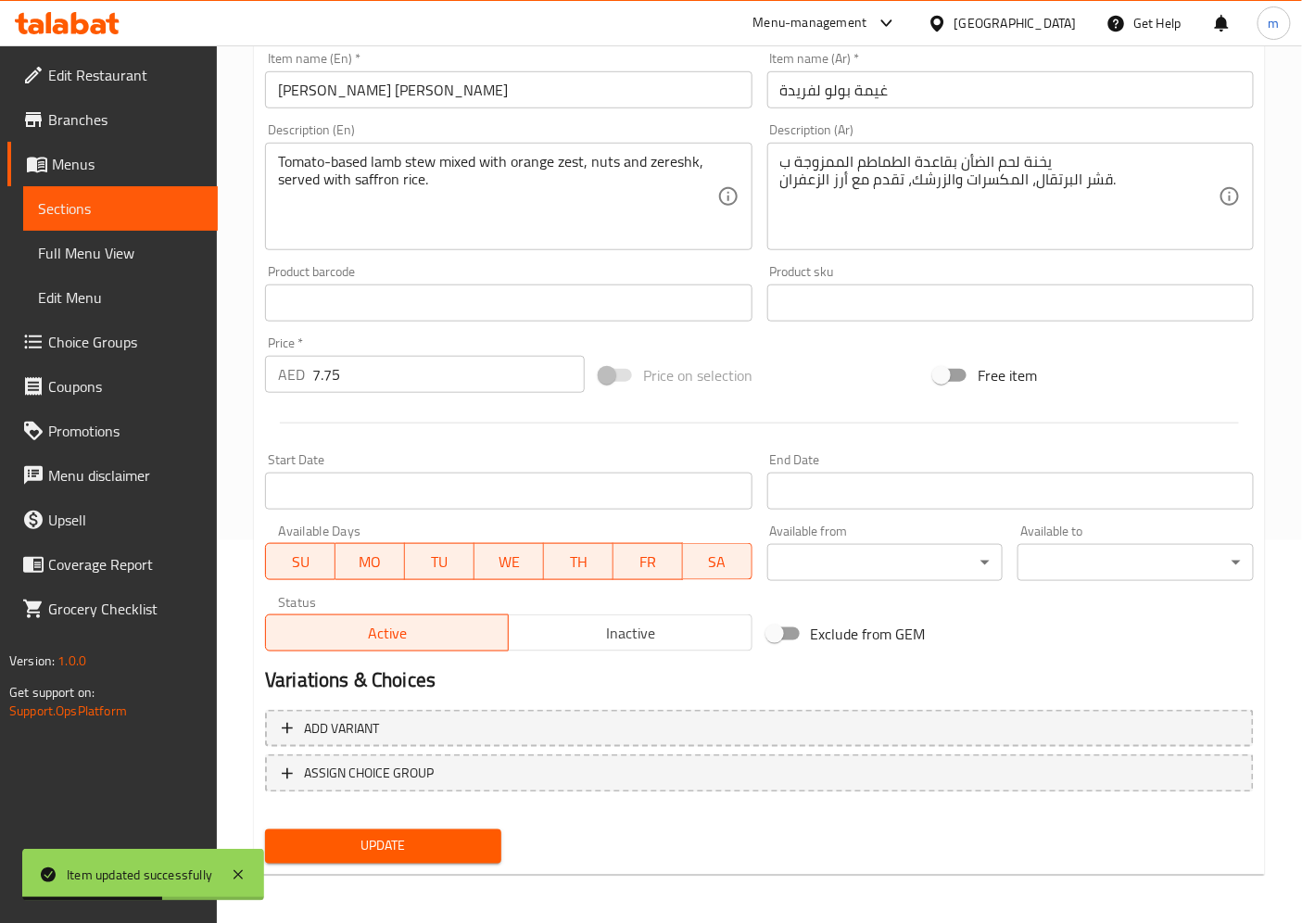
click at [90, 200] on span "Sections" at bounding box center [120, 208] width 165 height 22
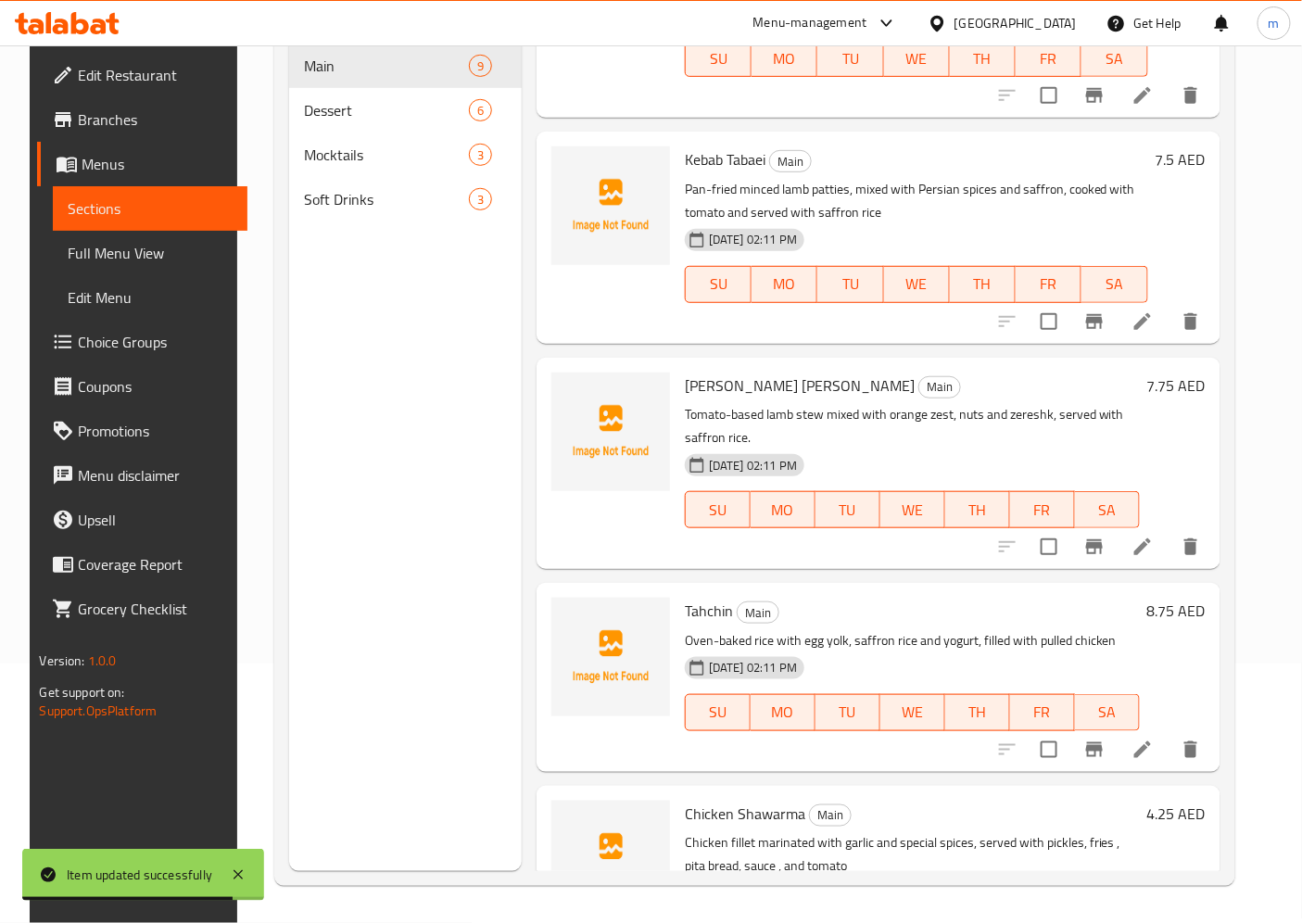
scroll to position [103, 0]
click at [1151, 752] on icon at bounding box center [1142, 748] width 17 height 17
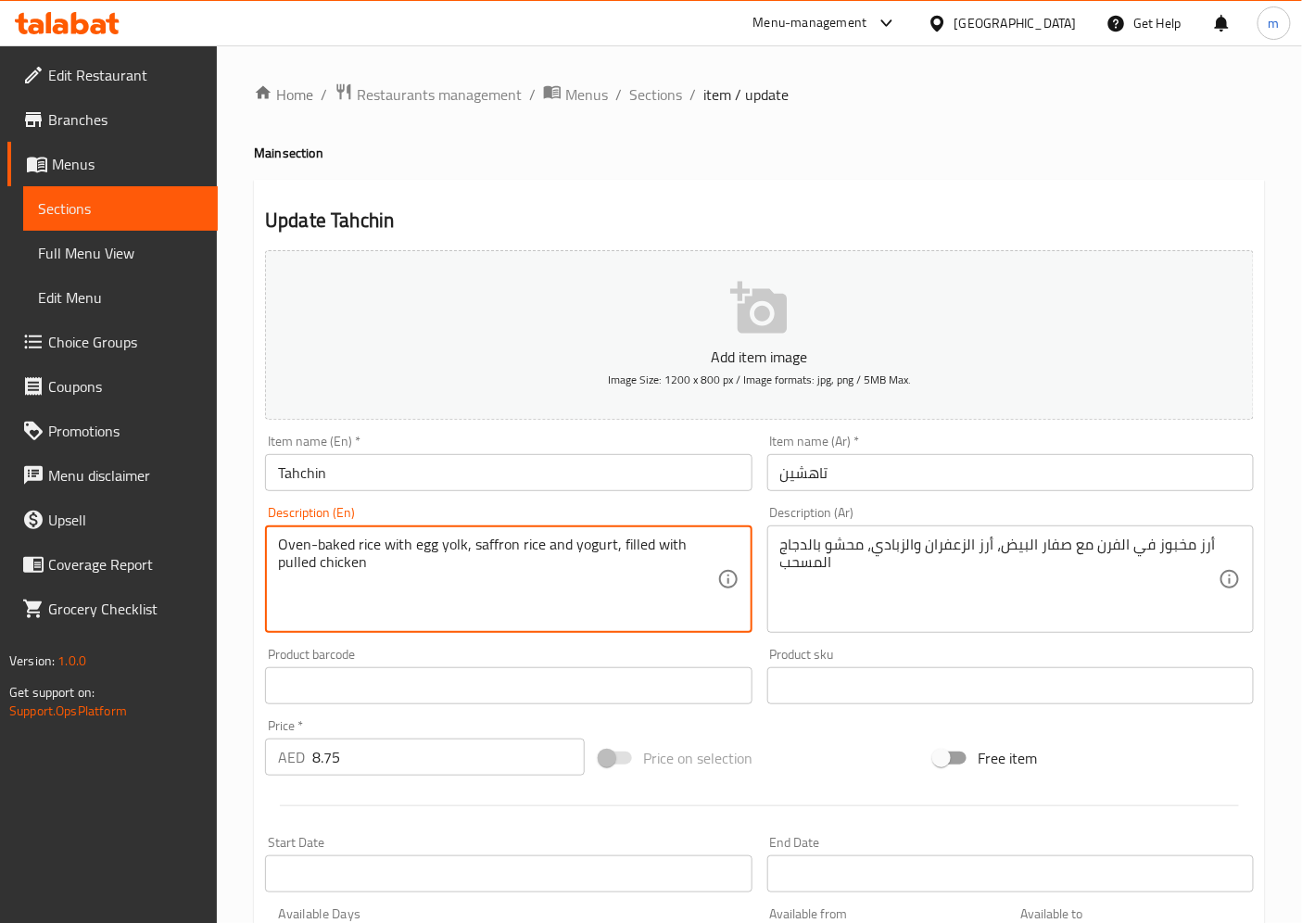
click at [450, 549] on textarea "Oven-baked rice with egg yolk, saffron rice and yogurt, filled with pulled chic…" at bounding box center [497, 580] width 438 height 88
click at [300, 562] on textarea "Oven-baked rice with egg yolk, saffron rice and yogurt, filled with pulled chic…" at bounding box center [497, 580] width 438 height 88
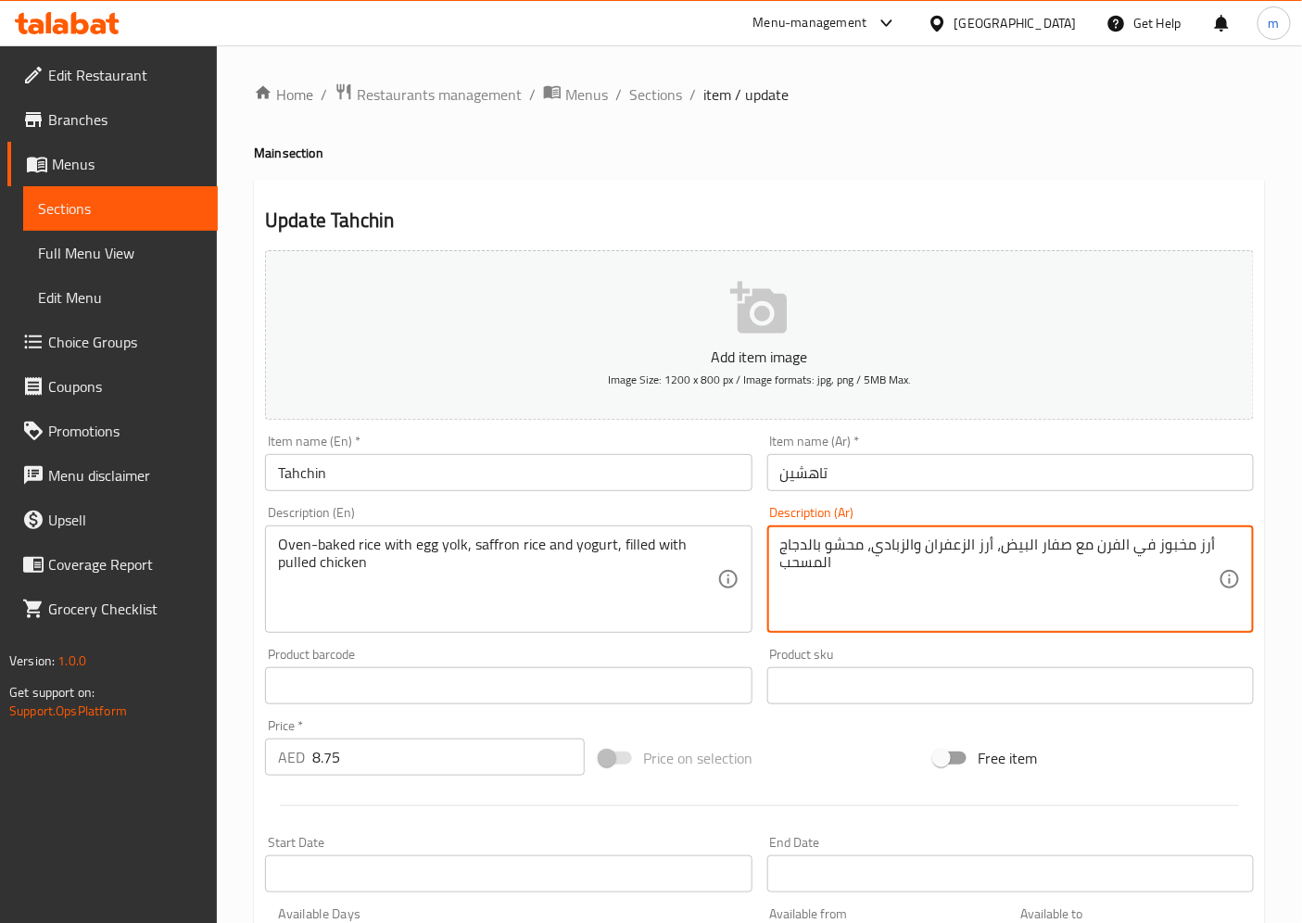
drag, startPoint x: 860, startPoint y: 549, endPoint x: 784, endPoint y: 571, distance: 79.2
click at [809, 570] on textarea "أرز مخبوز في الفرن مع صفار البيض، أرز الزعفران والزبادي، محشو بالدجاج المسحب" at bounding box center [999, 580] width 438 height 88
drag, startPoint x: 780, startPoint y: 567, endPoint x: 859, endPoint y: 553, distance: 80.0
click at [859, 553] on textarea "أرز مخبوز في الفرن مع صفار البيض، أرز الزعفران والزبادي، محشو بالدجاج المسحب" at bounding box center [999, 580] width 438 height 88
click at [849, 563] on textarea "أرز مخبوز في الفرن مع صفار البيض، أرز الزعفران والزبادي، محشو بالدجاج المسحب" at bounding box center [999, 580] width 438 height 88
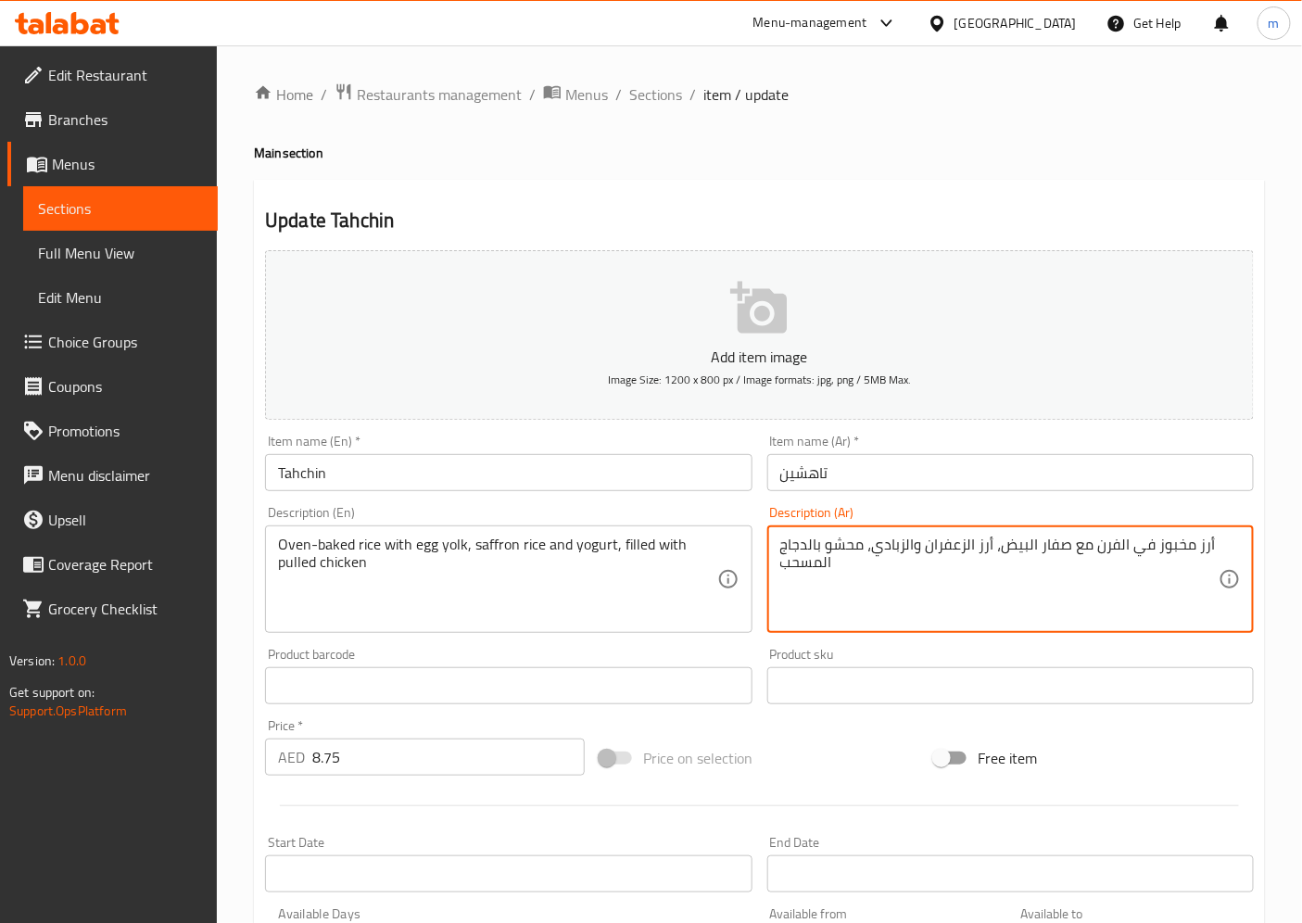
drag, startPoint x: 859, startPoint y: 549, endPoint x: 782, endPoint y: 565, distance: 78.5
click at [782, 565] on textarea "أرز مخبوز في الفرن مع صفار البيض، أرز الزعفران والزبادي، محشو بالدجاج المسحب" at bounding box center [999, 580] width 438 height 88
drag, startPoint x: 832, startPoint y: 550, endPoint x: 758, endPoint y: 551, distance: 74.1
click at [760, 551] on div "Description (Ar) أرز مخبوز في الفرن مع صفار البيض، أرز الزعفران والزبادي، المسح…" at bounding box center [1010, 570] width 501 height 142
drag, startPoint x: 810, startPoint y: 549, endPoint x: 773, endPoint y: 549, distance: 37.1
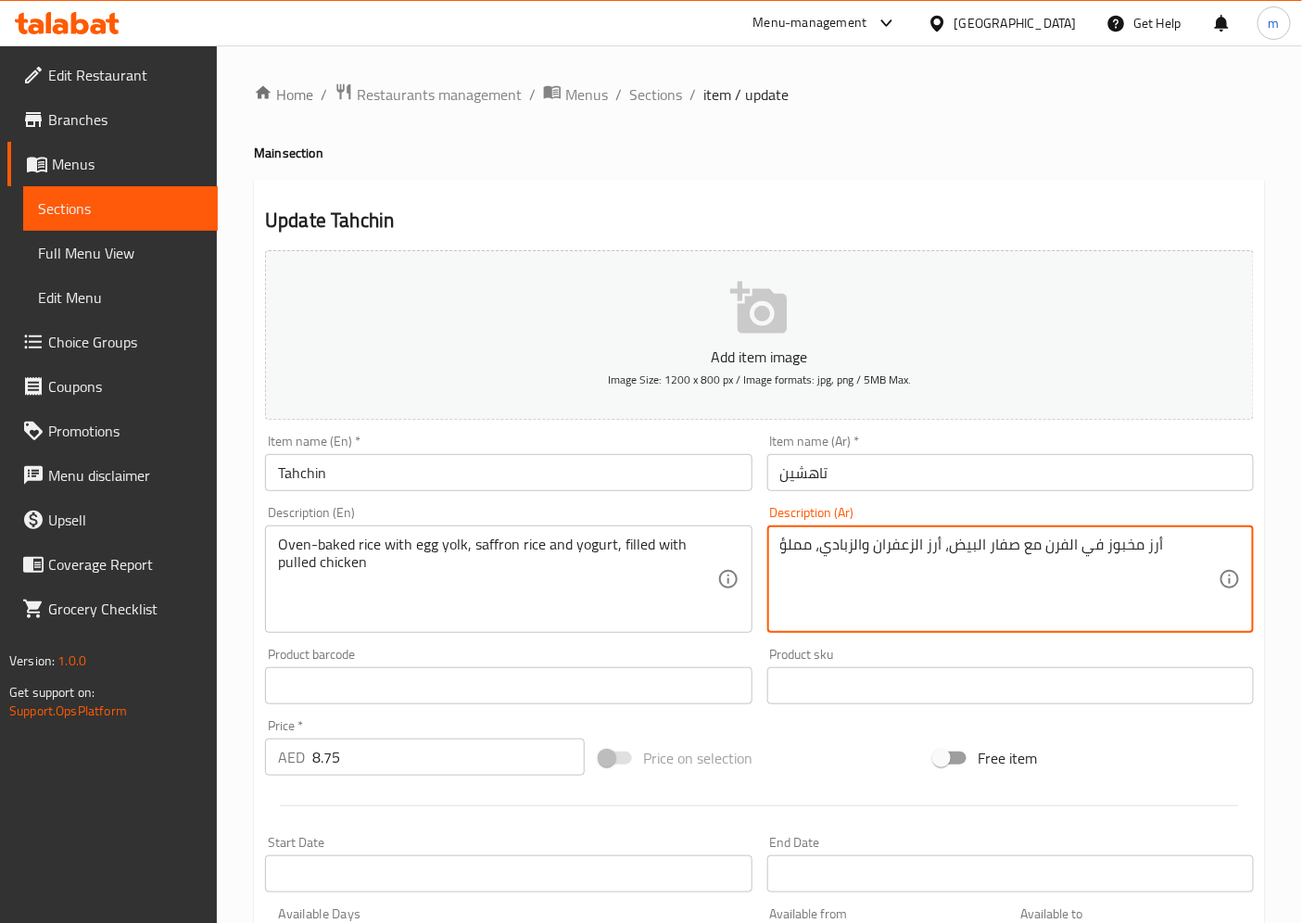
click at [773, 549] on div "أرز مخبوز في الفرن مع صفار البيض، أرز الزعفران والزبادي، مملؤ Description (Ar)" at bounding box center [1010, 578] width 486 height 107
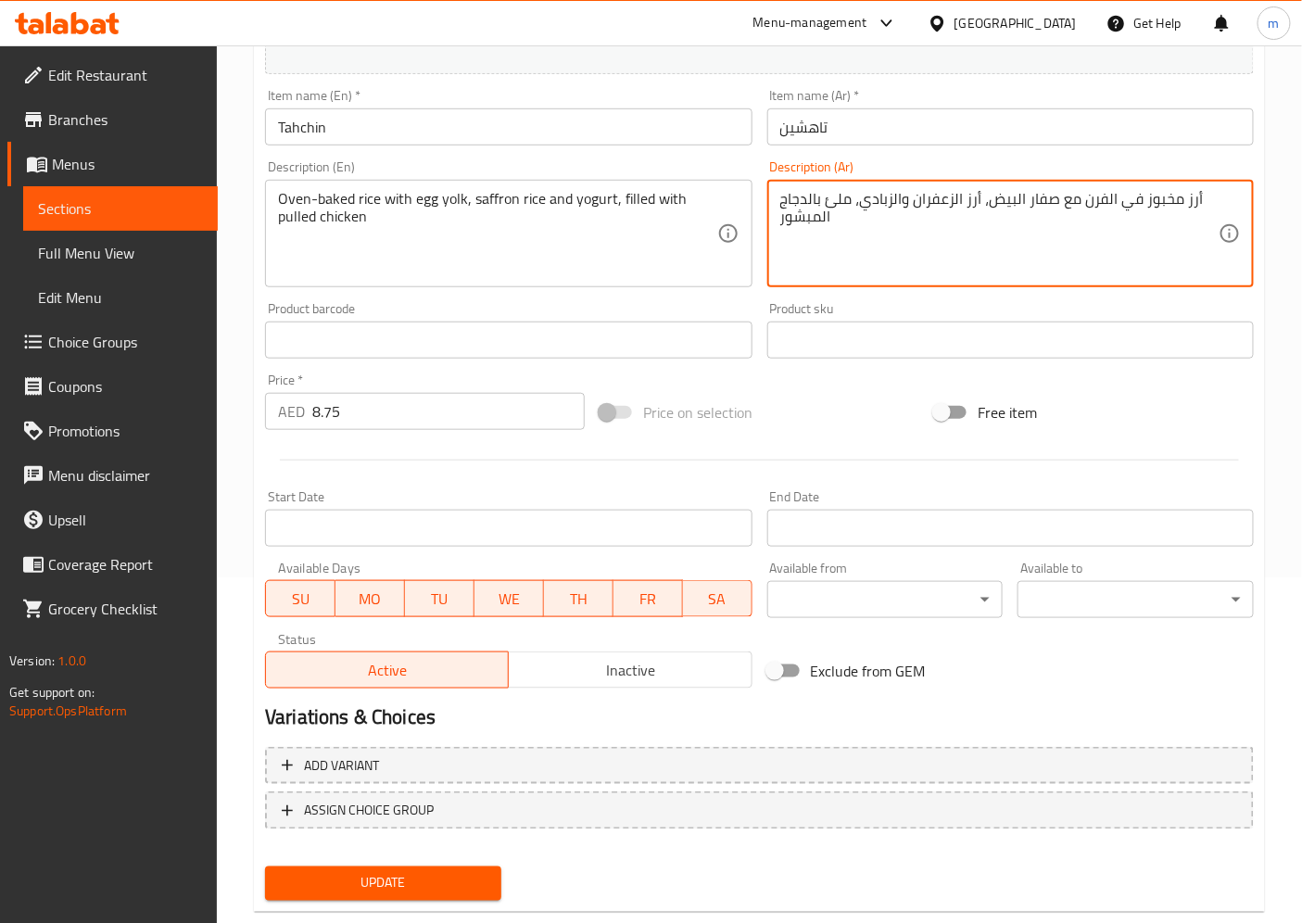
scroll to position [383, 0]
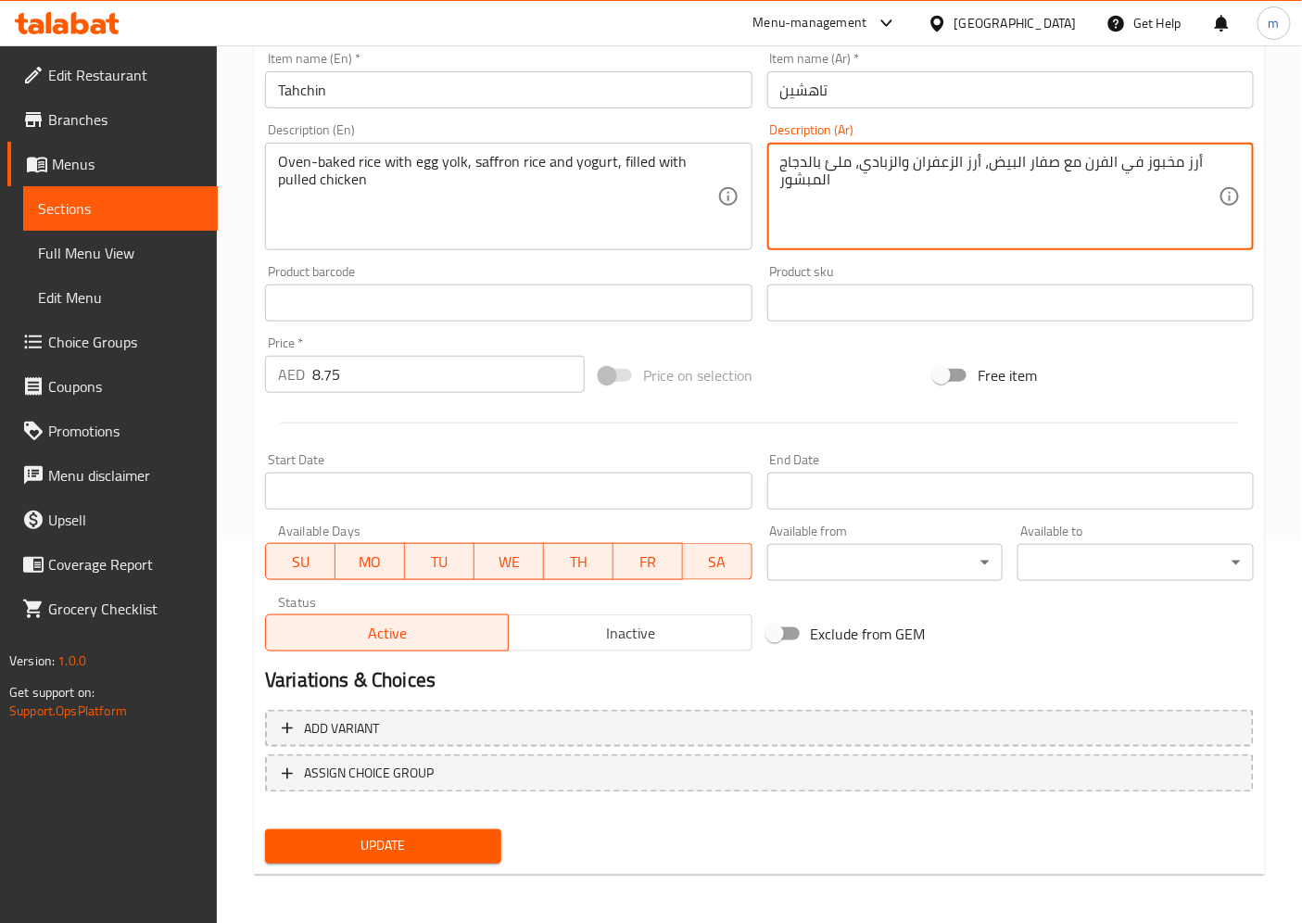
type textarea "أرز مخبوز في الفرن مع صفار البيض، أرز الزعفران والزبادي، ملئ بالدجاج المبشور"
drag, startPoint x: 849, startPoint y: 163, endPoint x: 783, endPoint y: 188, distance: 70.4
click at [783, 188] on textarea "أرز مخبوز في الفرن مع صفار البيض، أرز الزعفران والزبادي، ملئ بالدجاج المبشور" at bounding box center [999, 197] width 438 height 88
click at [856, 196] on textarea "أرز مخبوز في الفرن مع صفار البيض، أرز الزعفران والزبادي، ملئ بالدجاج المبشور" at bounding box center [999, 197] width 438 height 88
click at [424, 830] on span "Update" at bounding box center [383, 846] width 207 height 23
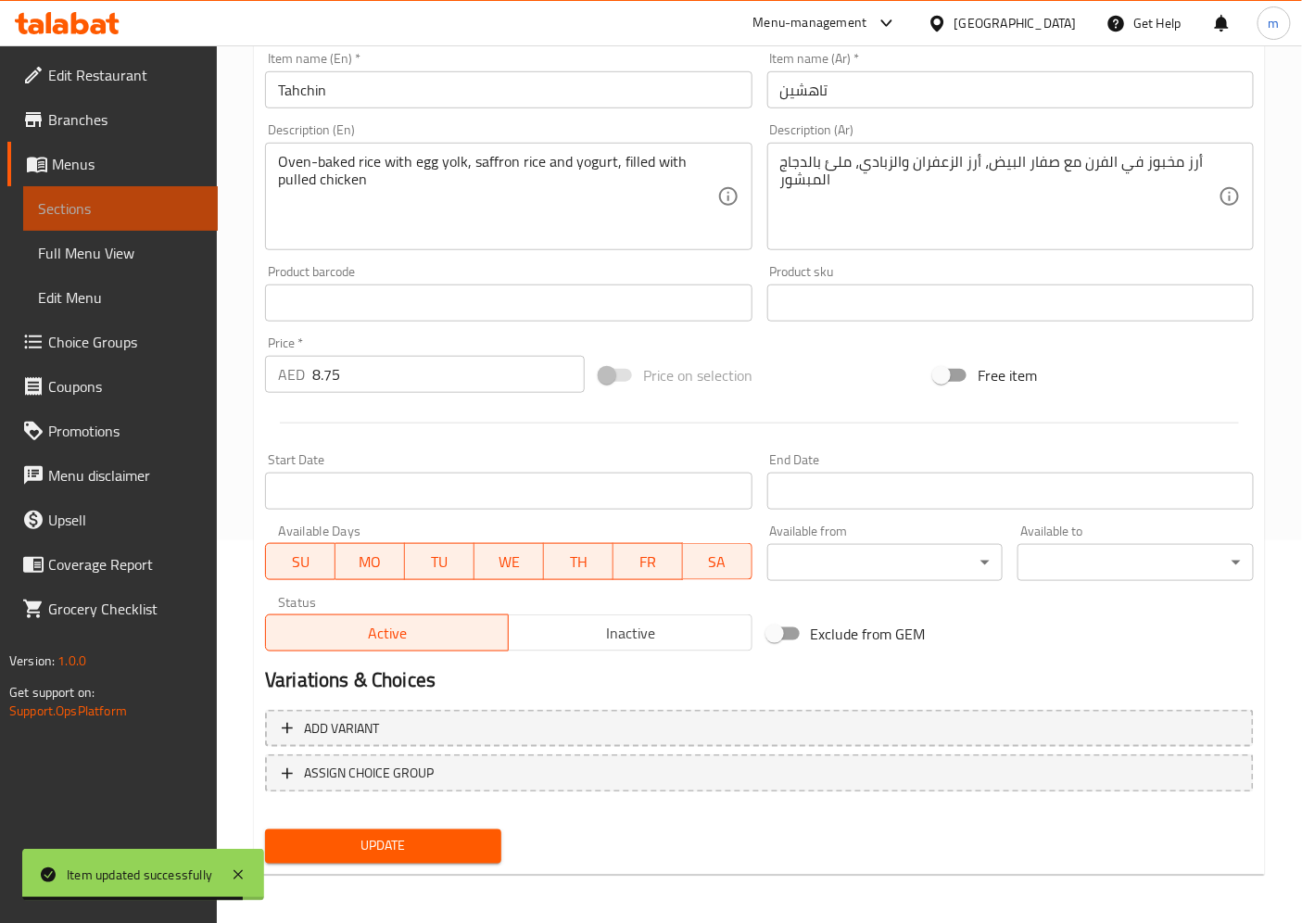
click at [81, 198] on span "Sections" at bounding box center [120, 208] width 165 height 22
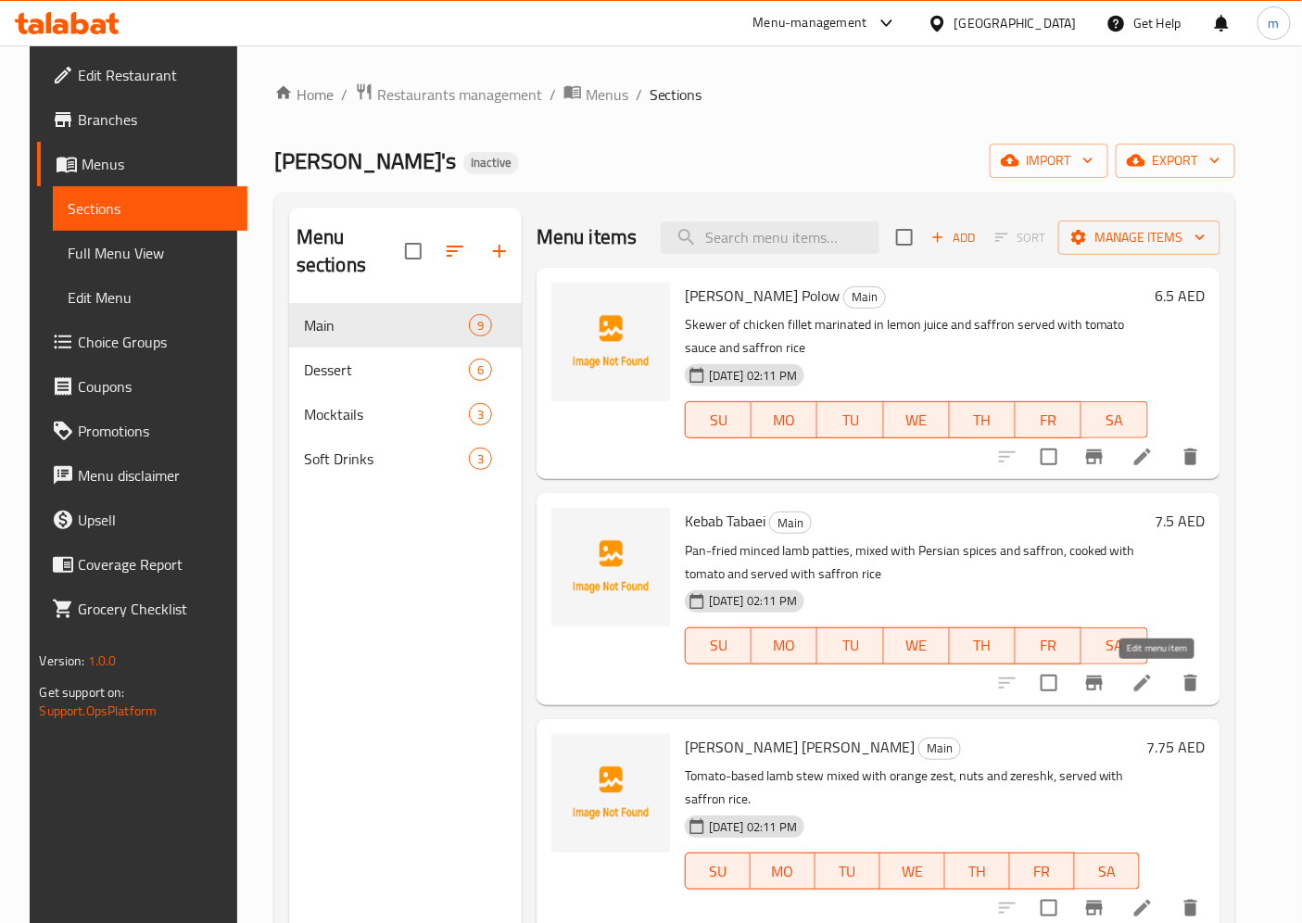
click at [1151, 676] on icon at bounding box center [1142, 683] width 17 height 17
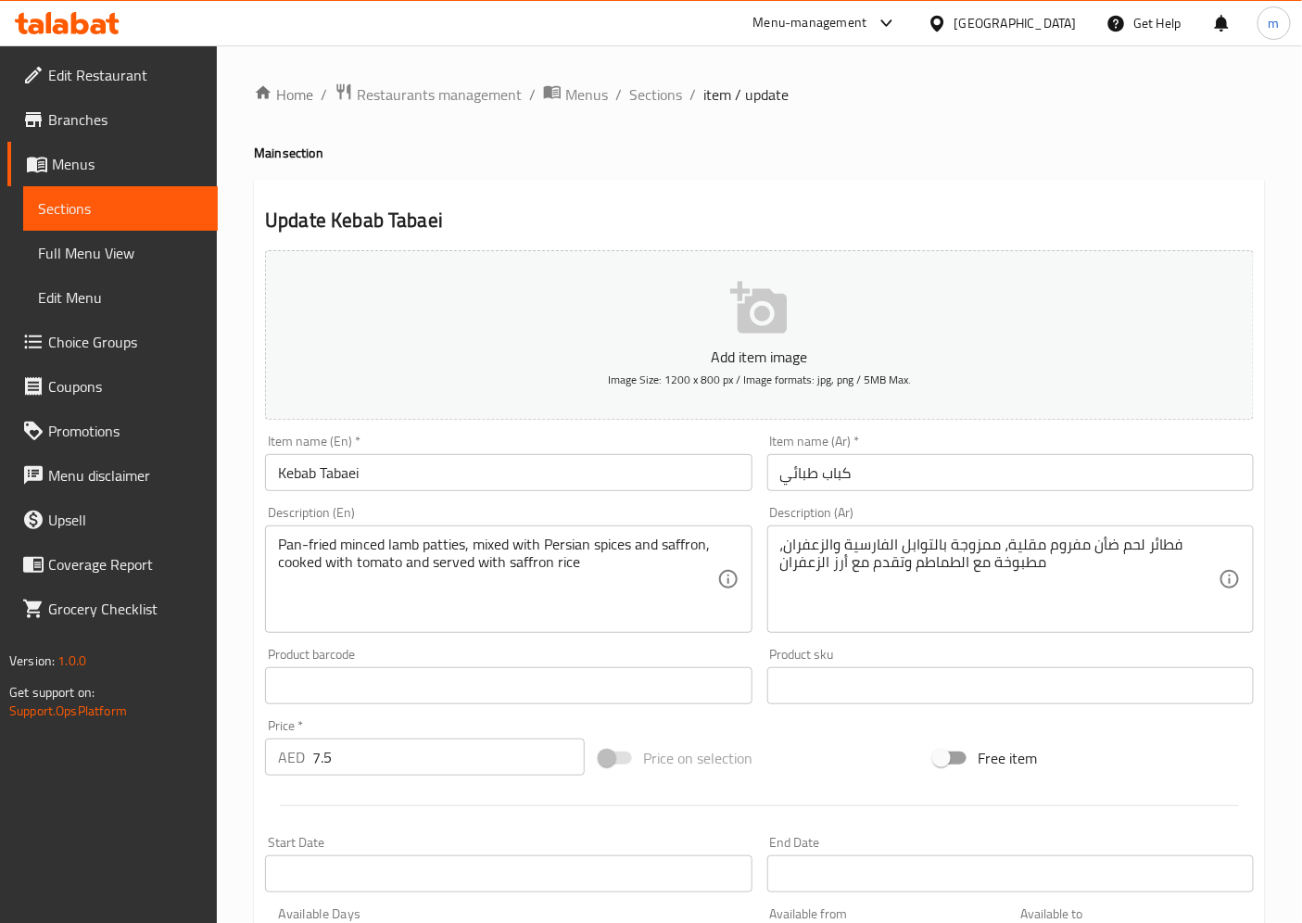
click at [117, 197] on span "Sections" at bounding box center [120, 208] width 165 height 22
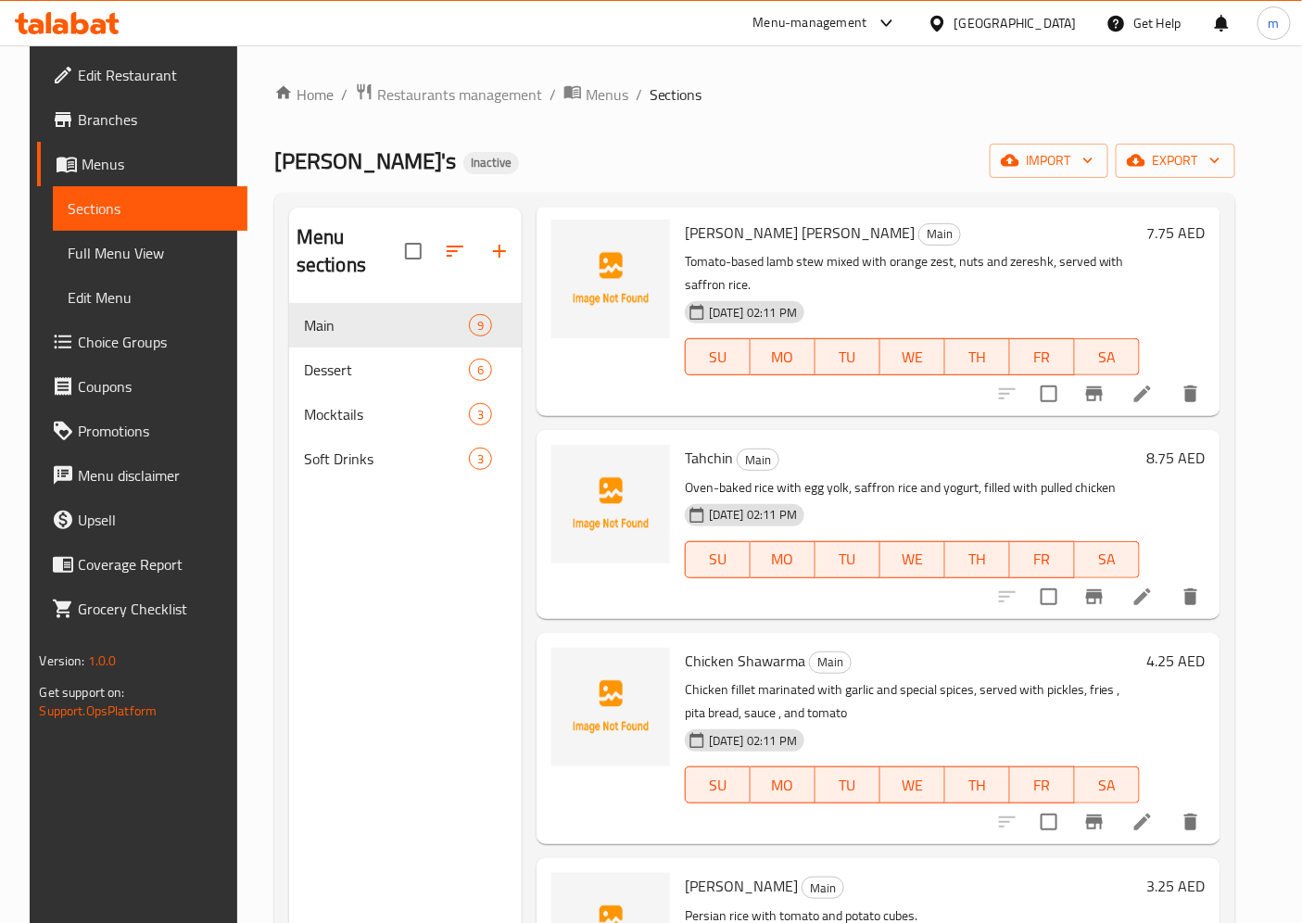
scroll to position [617, 0]
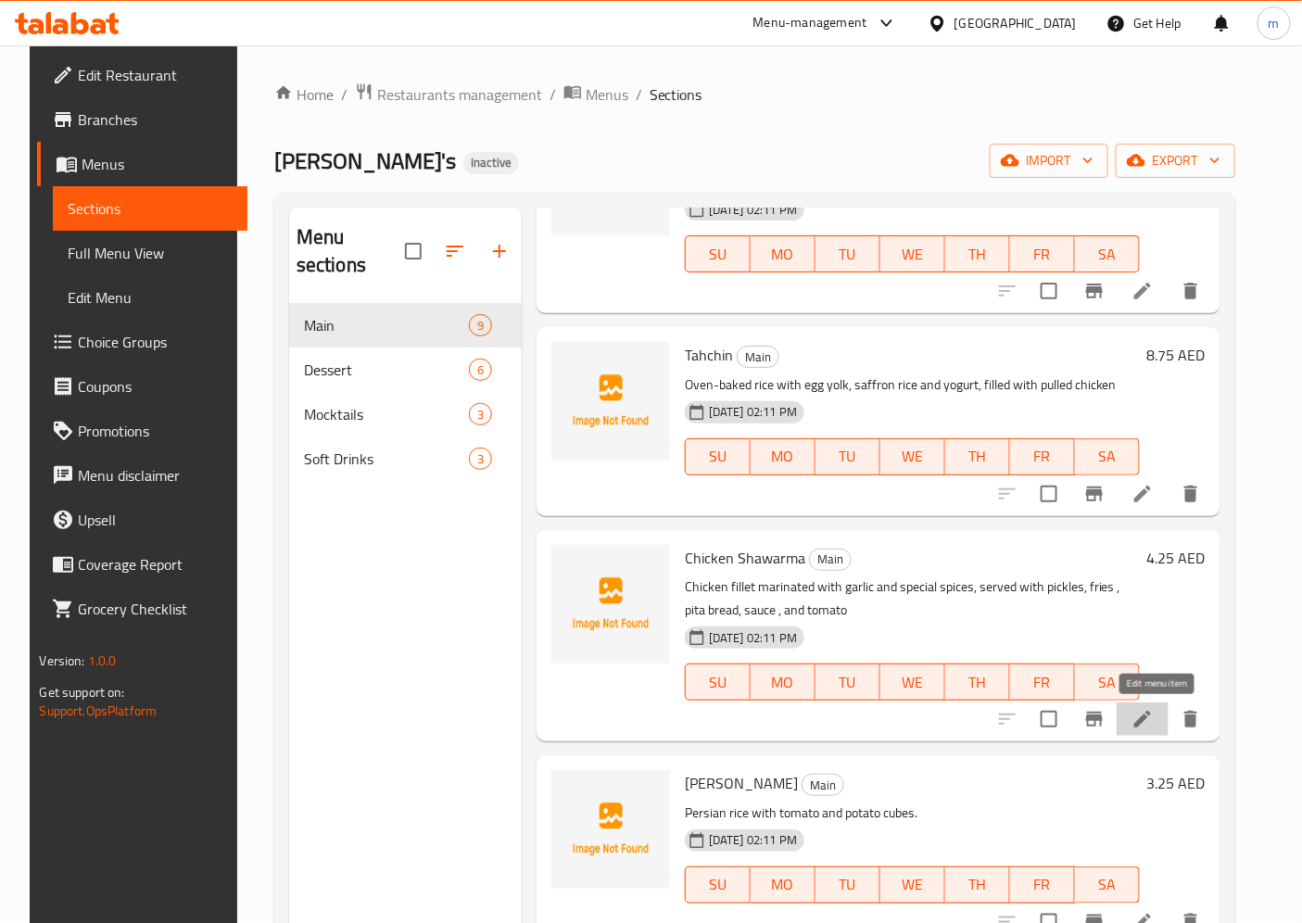
click at [1154, 726] on icon at bounding box center [1142, 719] width 22 height 22
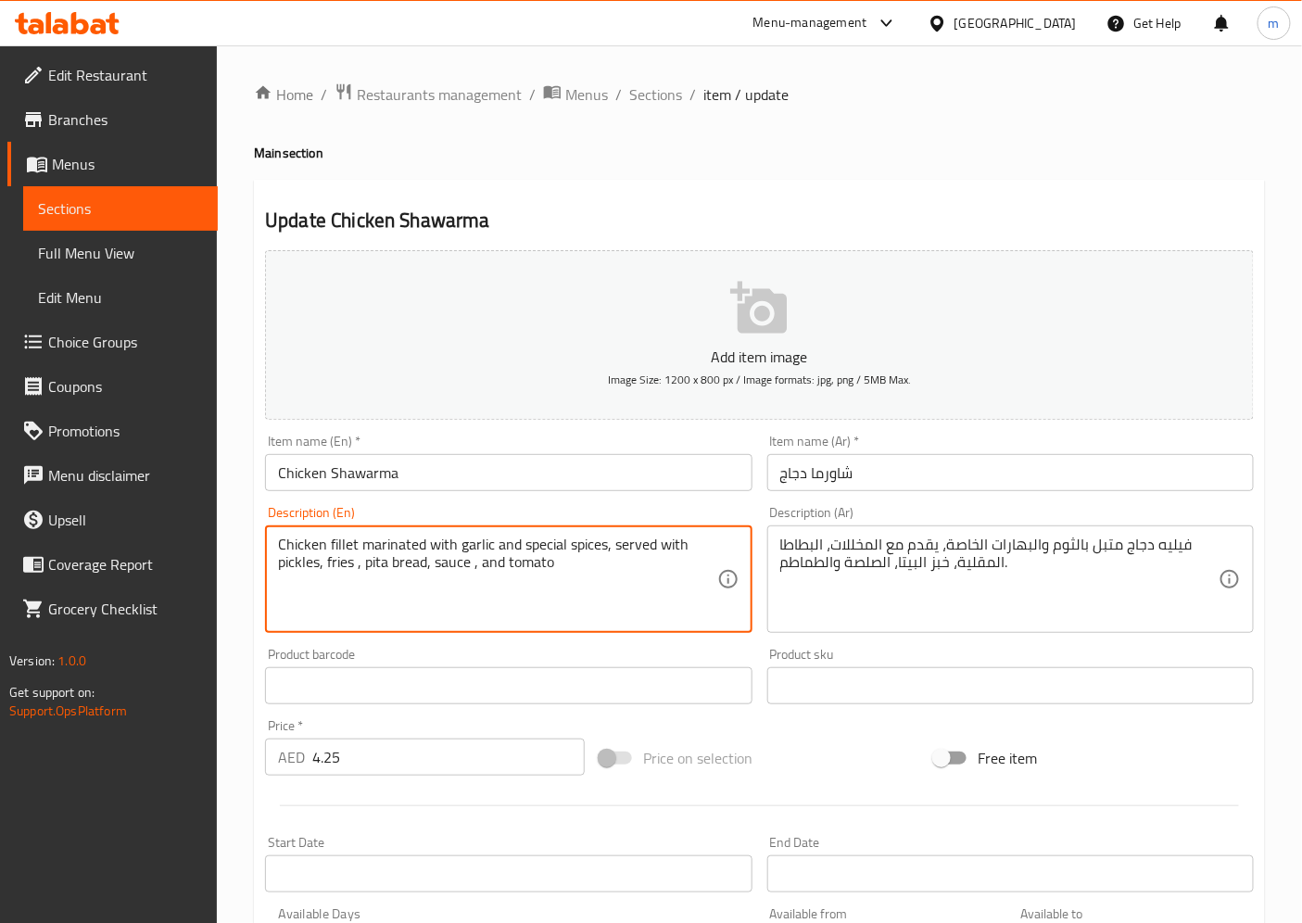
click at [384, 566] on textarea "Chicken fillet marinated with garlic and special spices, served with pickles, f…" at bounding box center [497, 580] width 438 height 88
click at [340, 567] on textarea "Chicken fillet marinated with garlic and special spices, served with pickles, f…" at bounding box center [497, 580] width 438 height 88
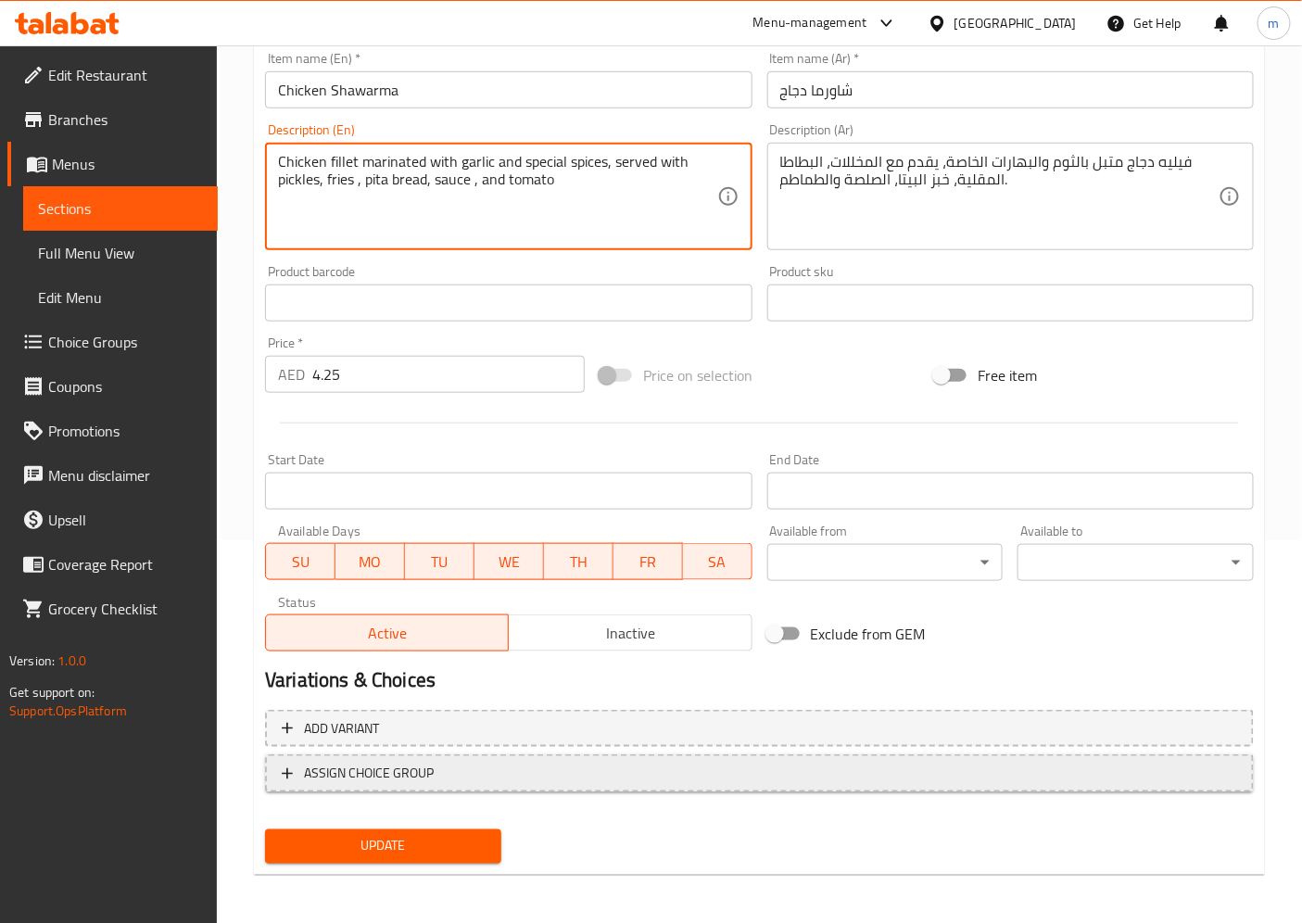
scroll to position [74, 0]
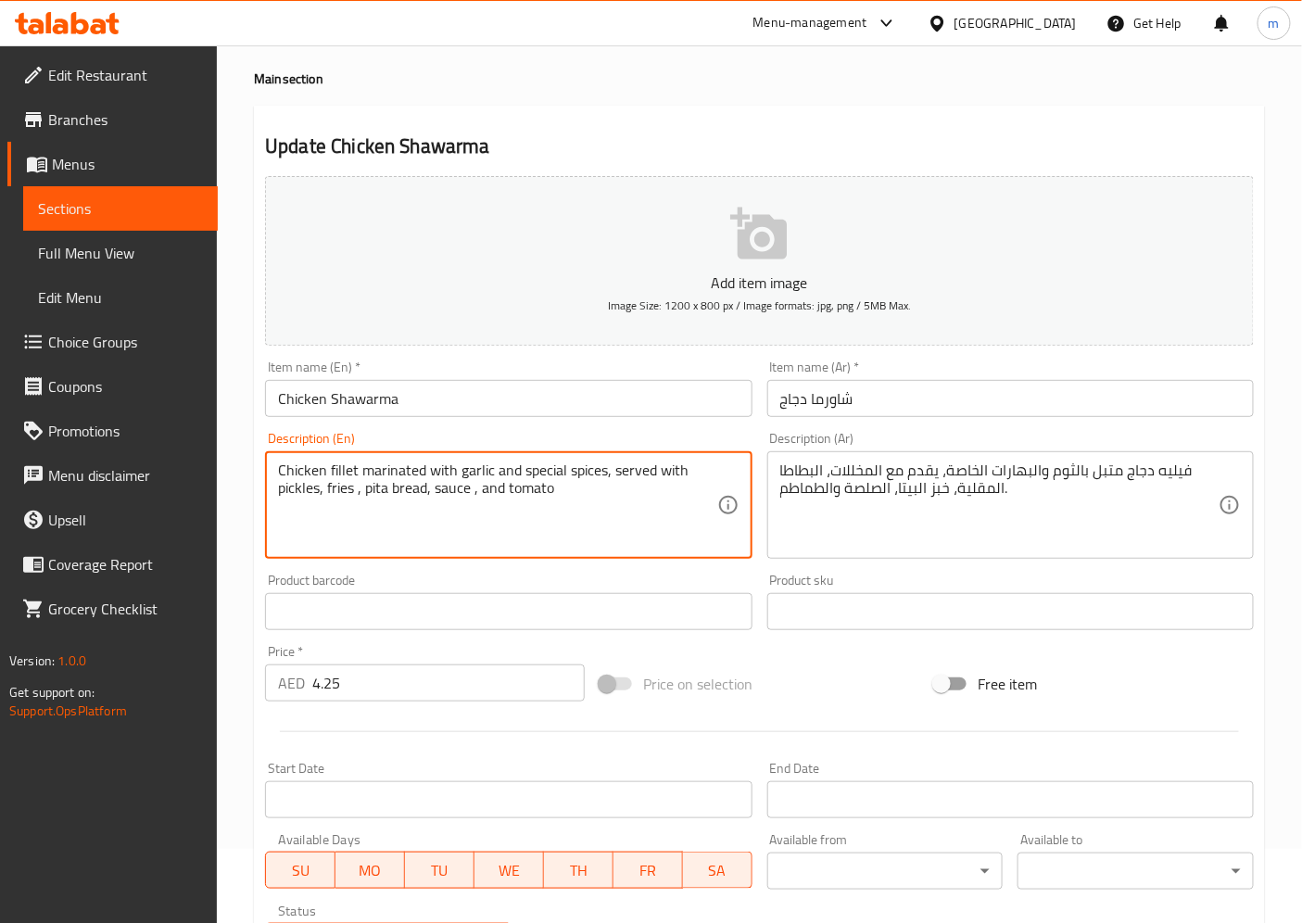
click at [417, 499] on textarea "Chicken fillet marinated with garlic and special spices, served with pickles, f…" at bounding box center [497, 505] width 438 height 88
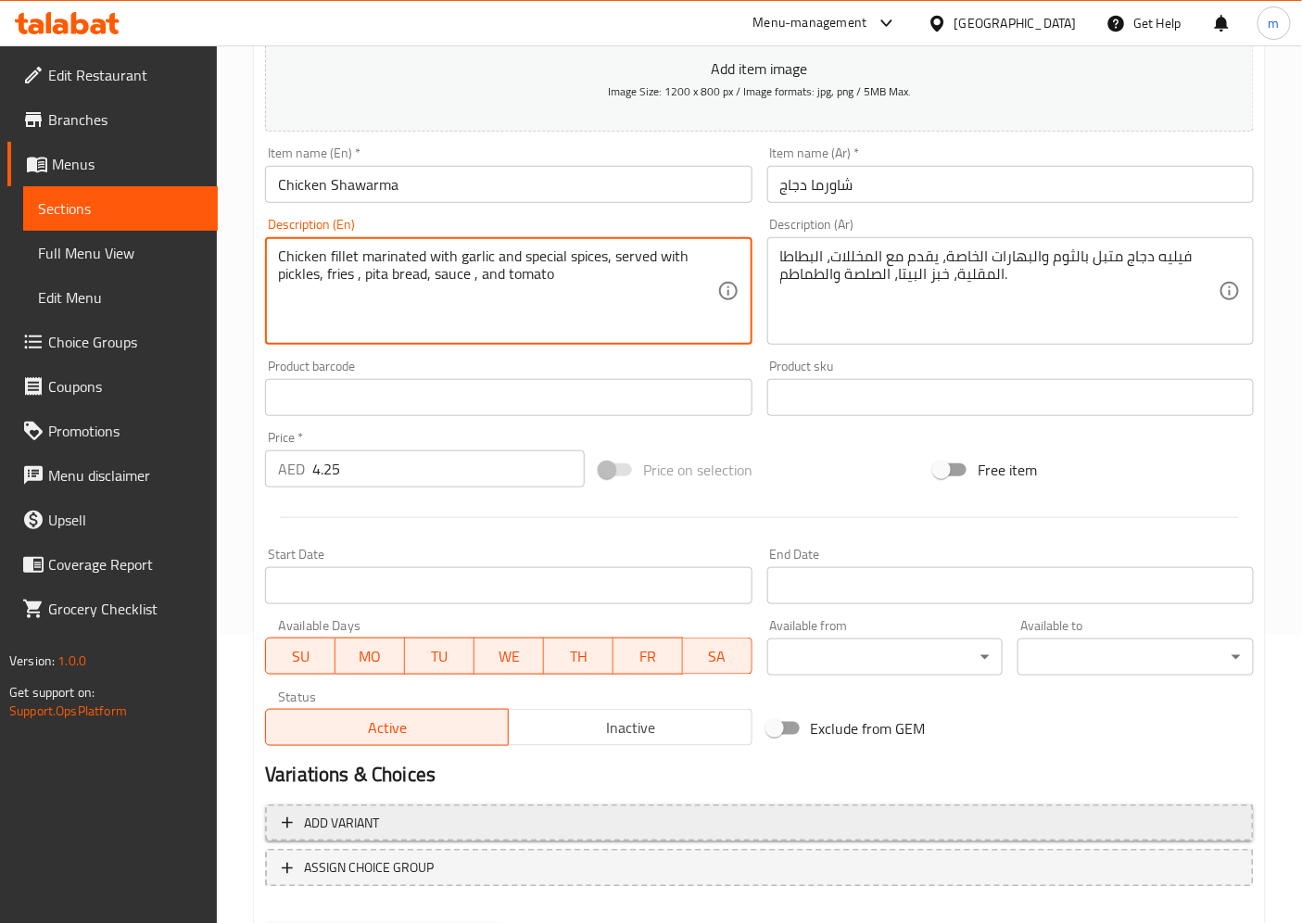
scroll to position [383, 0]
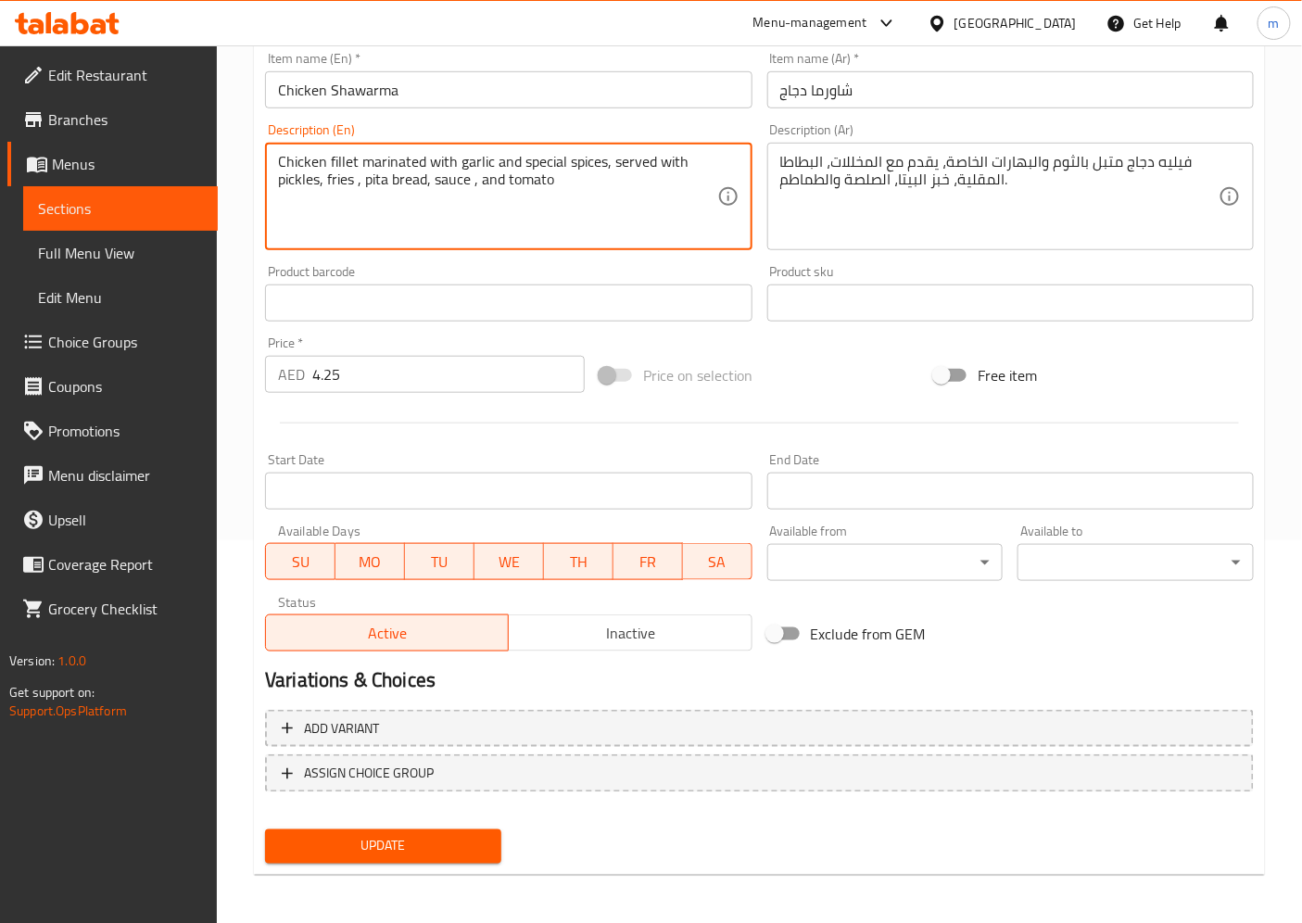
click at [411, 830] on span "Update" at bounding box center [383, 846] width 207 height 23
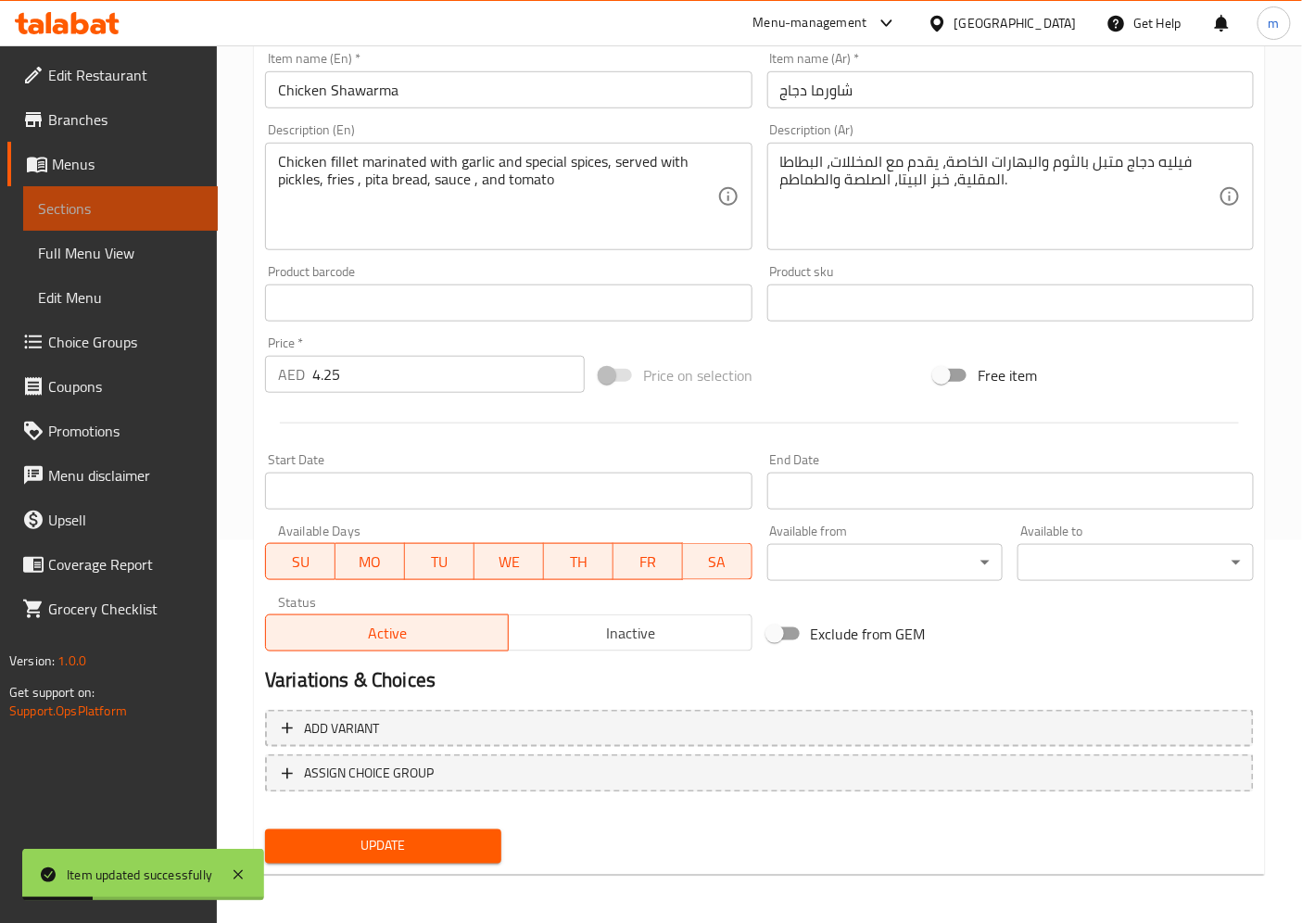
click at [120, 208] on span "Sections" at bounding box center [120, 208] width 165 height 22
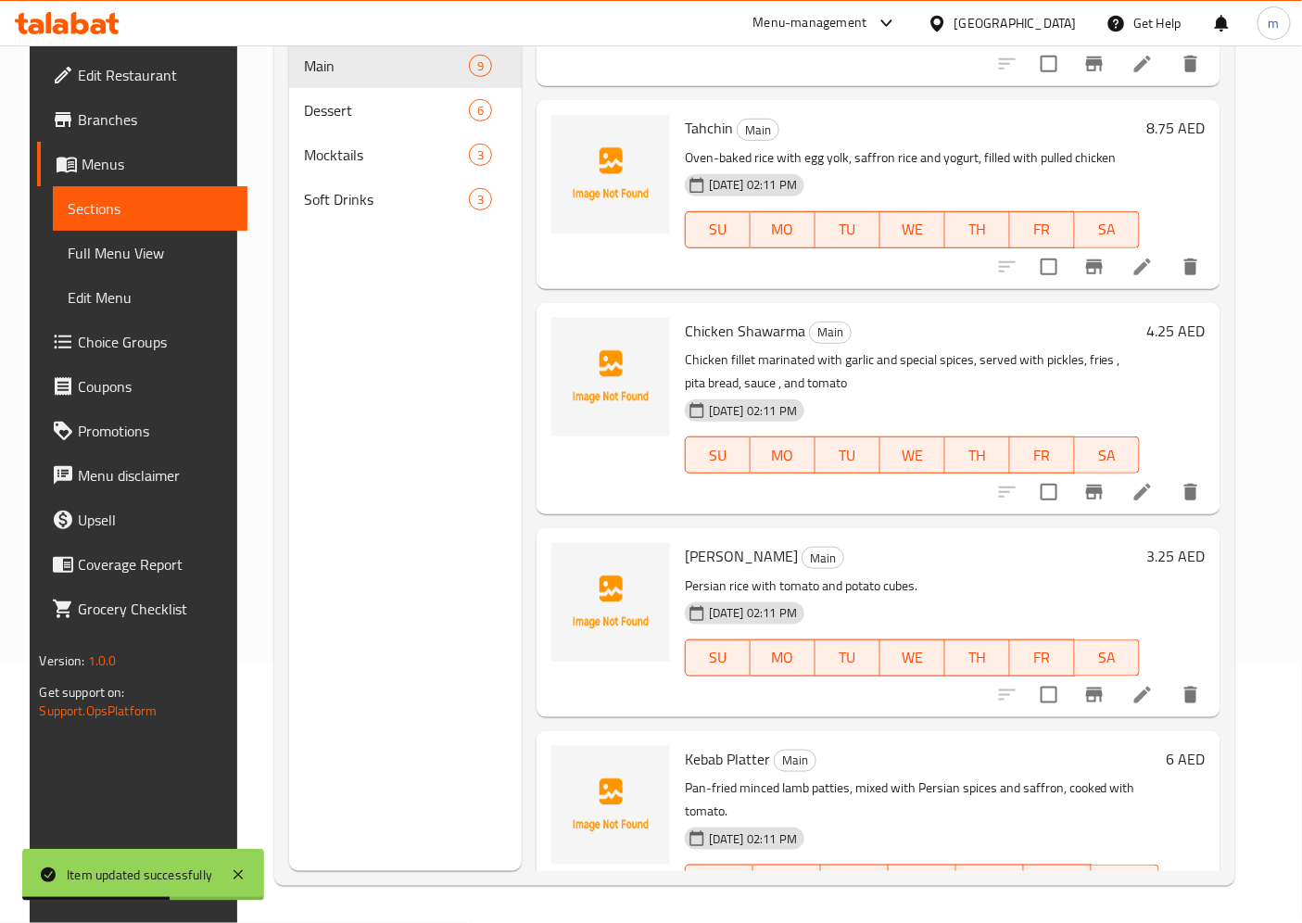
scroll to position [720, 0]
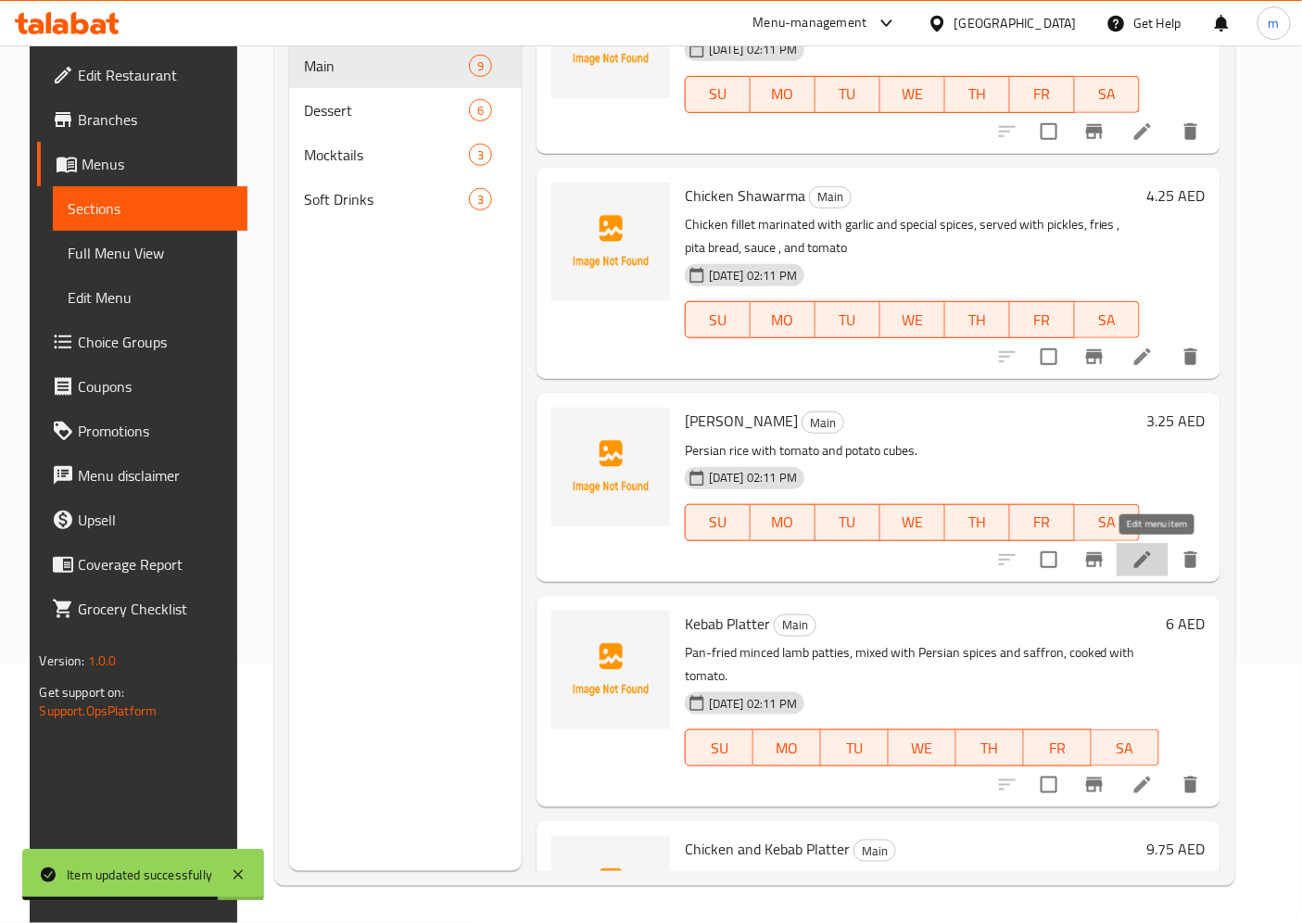
click at [1154, 549] on icon at bounding box center [1142, 560] width 22 height 22
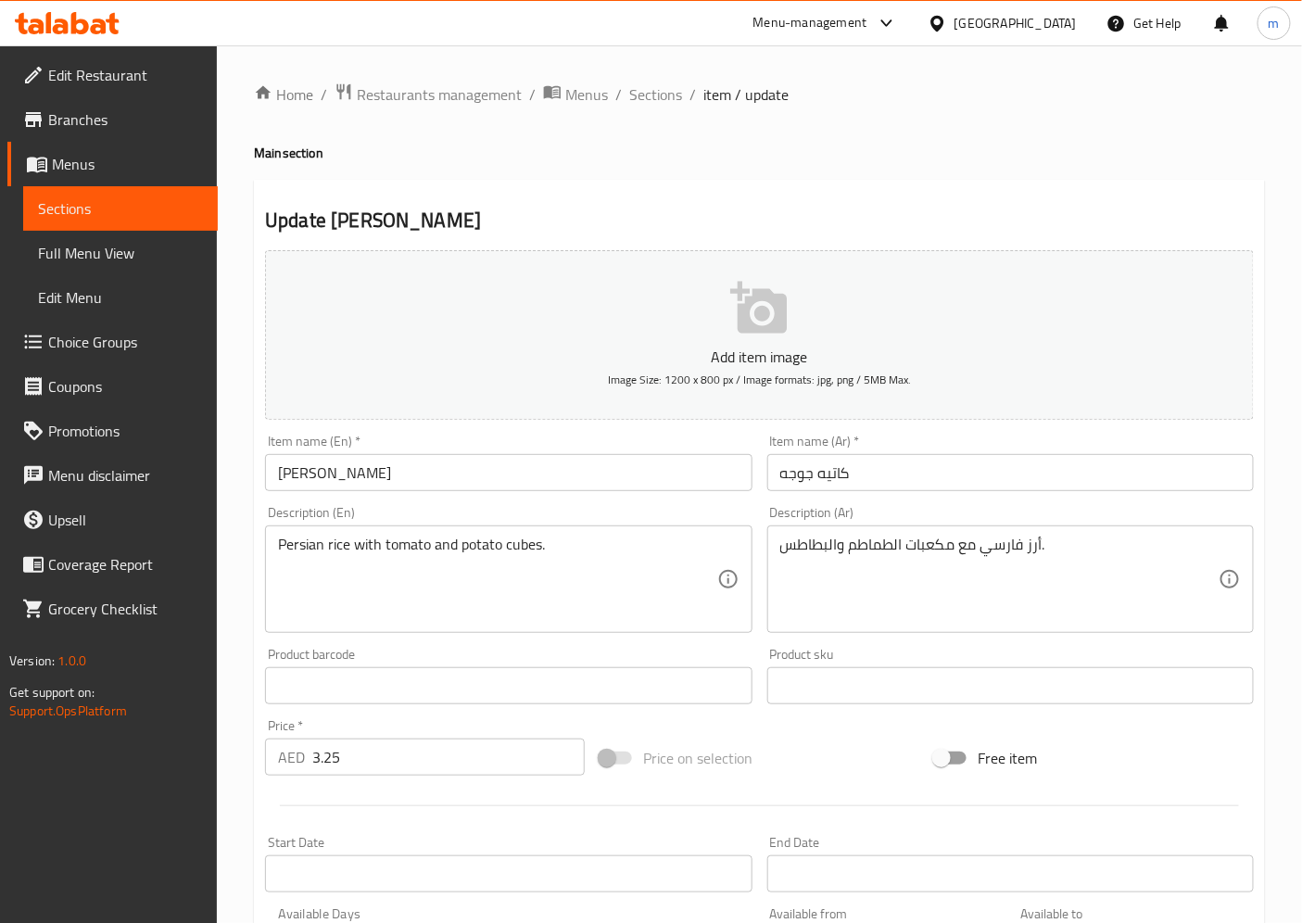
click at [344, 482] on input "Kateh Gojeh" at bounding box center [508, 472] width 486 height 37
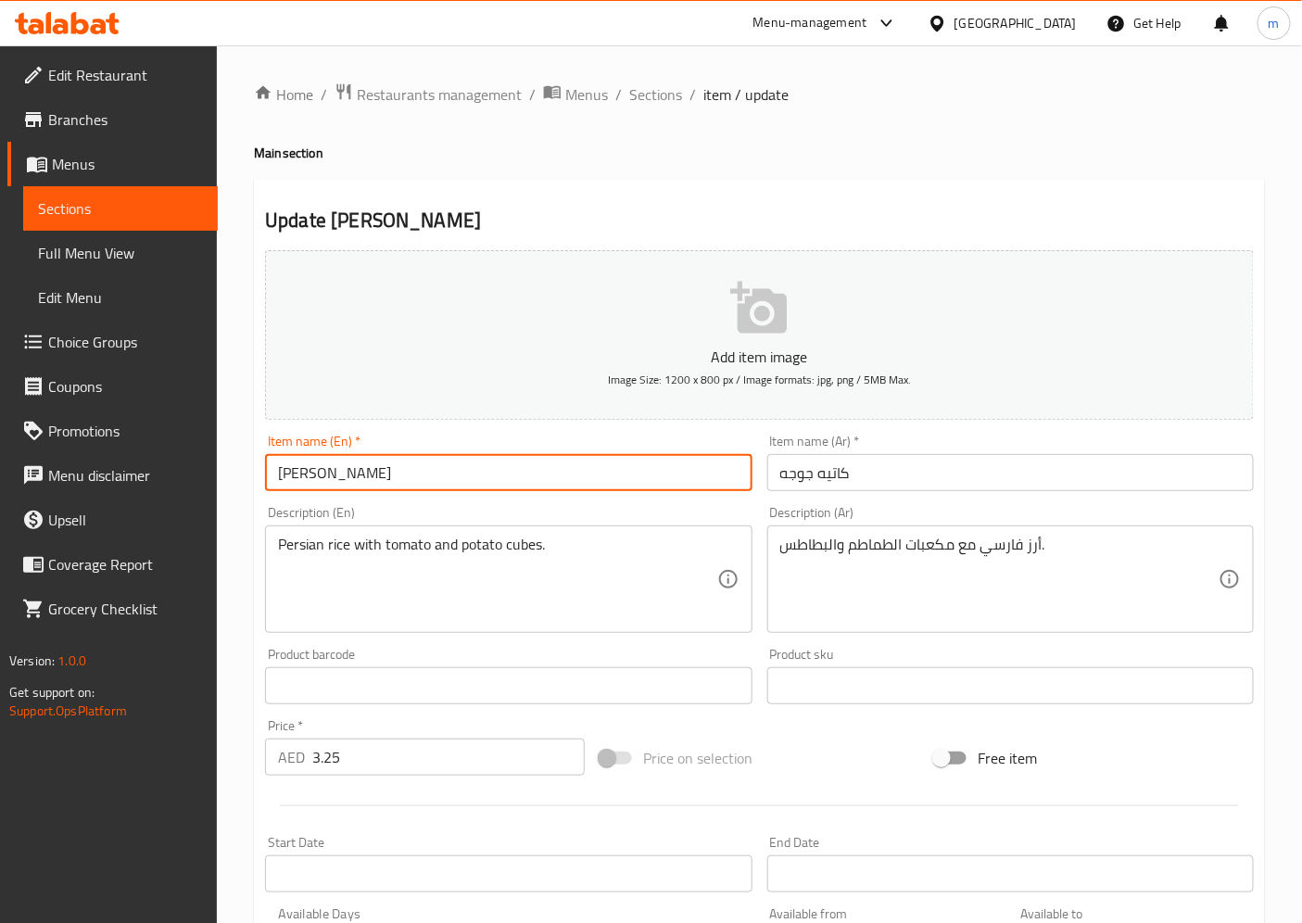
click at [344, 482] on input "Kateh Gojeh" at bounding box center [508, 472] width 486 height 37
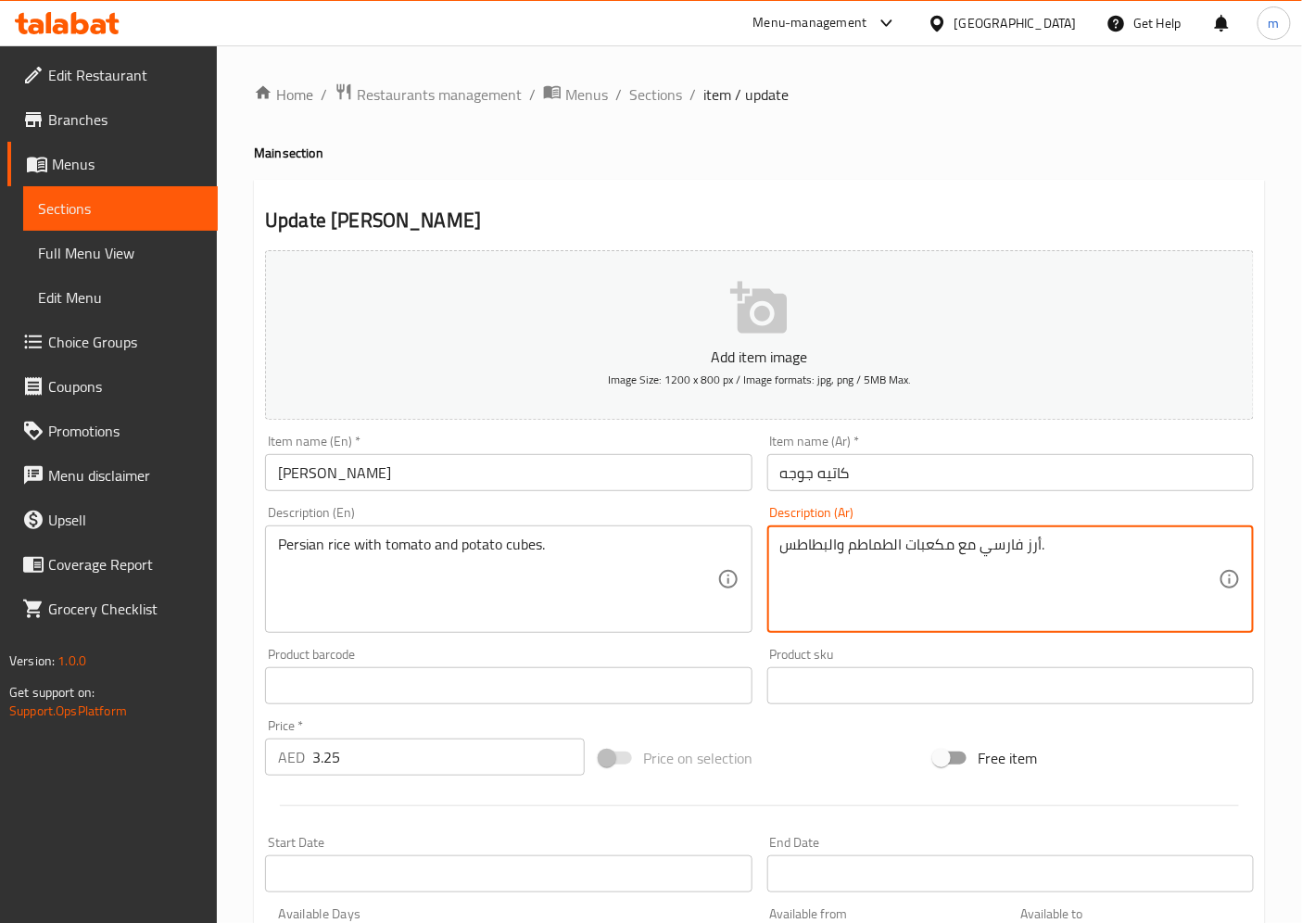
drag, startPoint x: 954, startPoint y: 547, endPoint x: 847, endPoint y: 553, distance: 107.7
click at [847, 553] on textarea "أرز فارسي مع مكعبات الطماطم والبطاطس." at bounding box center [999, 580] width 438 height 88
type textarea "أرز فارسي مع الطماطم و مكعبات البطاطس."
click at [522, 543] on textarea "Persian rice with tomato and potato cubes." at bounding box center [497, 580] width 438 height 88
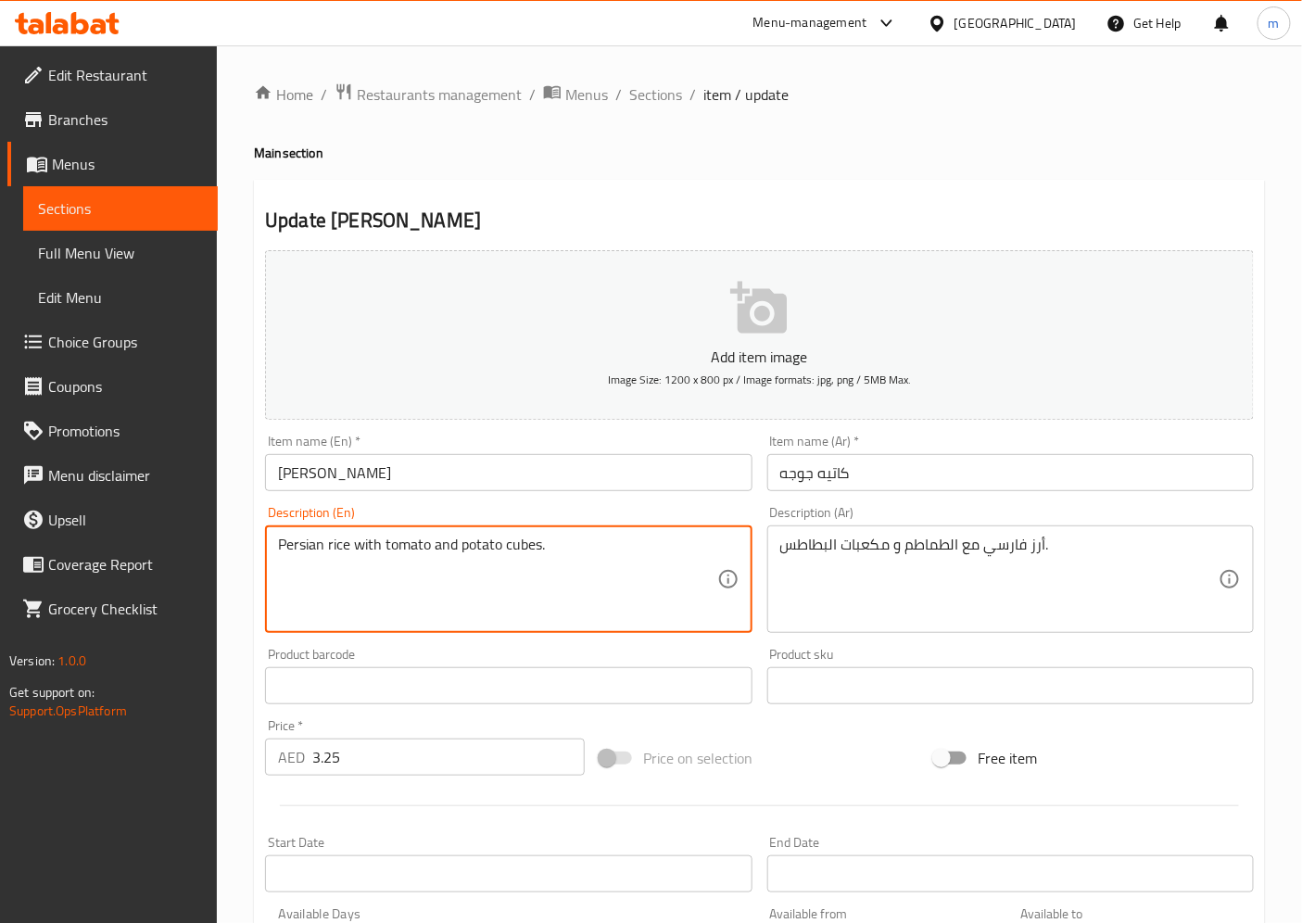
drag, startPoint x: 461, startPoint y: 550, endPoint x: 538, endPoint y: 554, distance: 77.9
click at [538, 554] on textarea "Persian rice with tomato and potato cubes." at bounding box center [497, 580] width 438 height 88
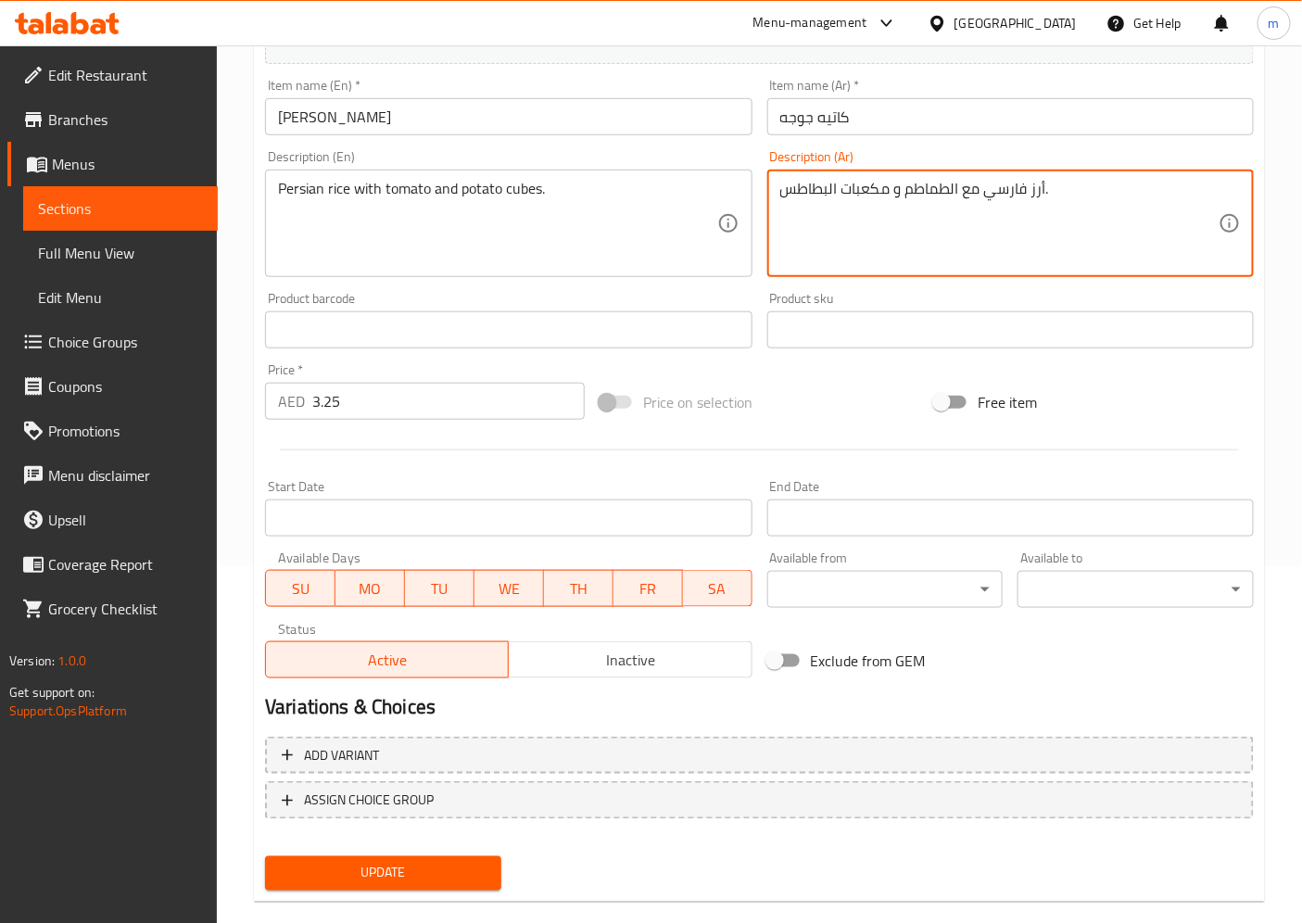
scroll to position [383, 0]
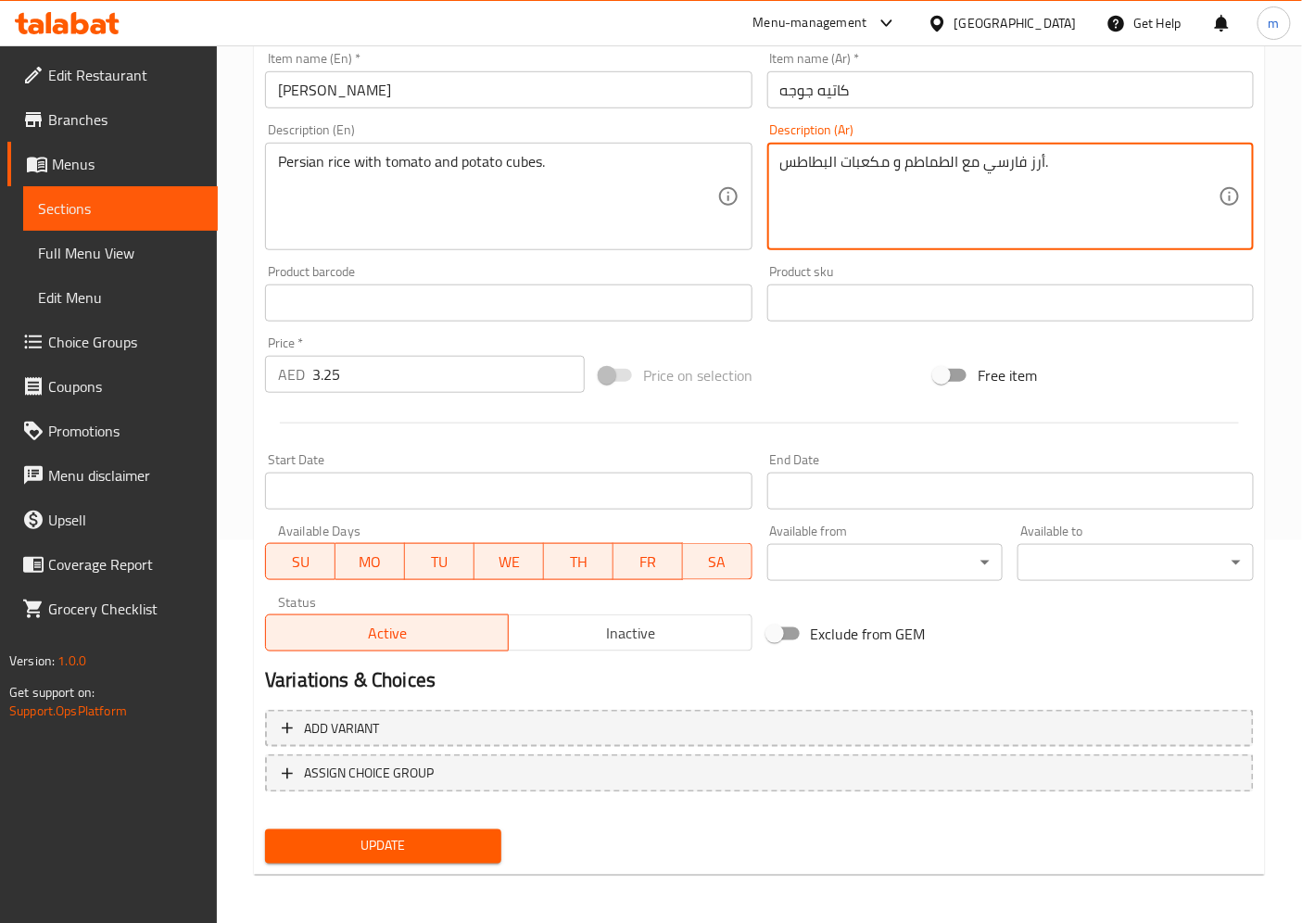
click at [369, 830] on button "Update" at bounding box center [383, 846] width 236 height 34
click at [412, 830] on span "Update" at bounding box center [383, 846] width 207 height 23
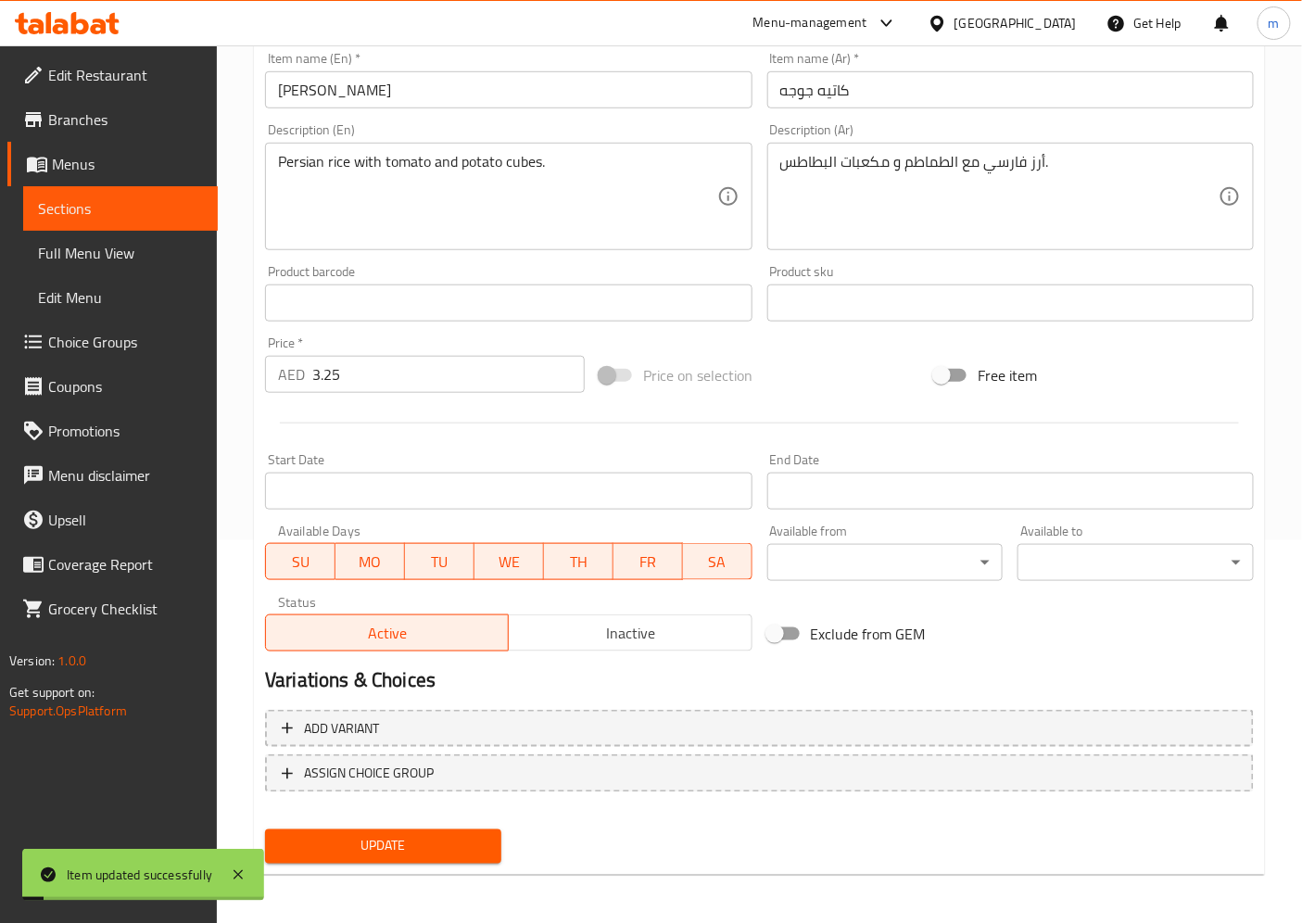
click at [95, 208] on span "Sections" at bounding box center [120, 208] width 165 height 22
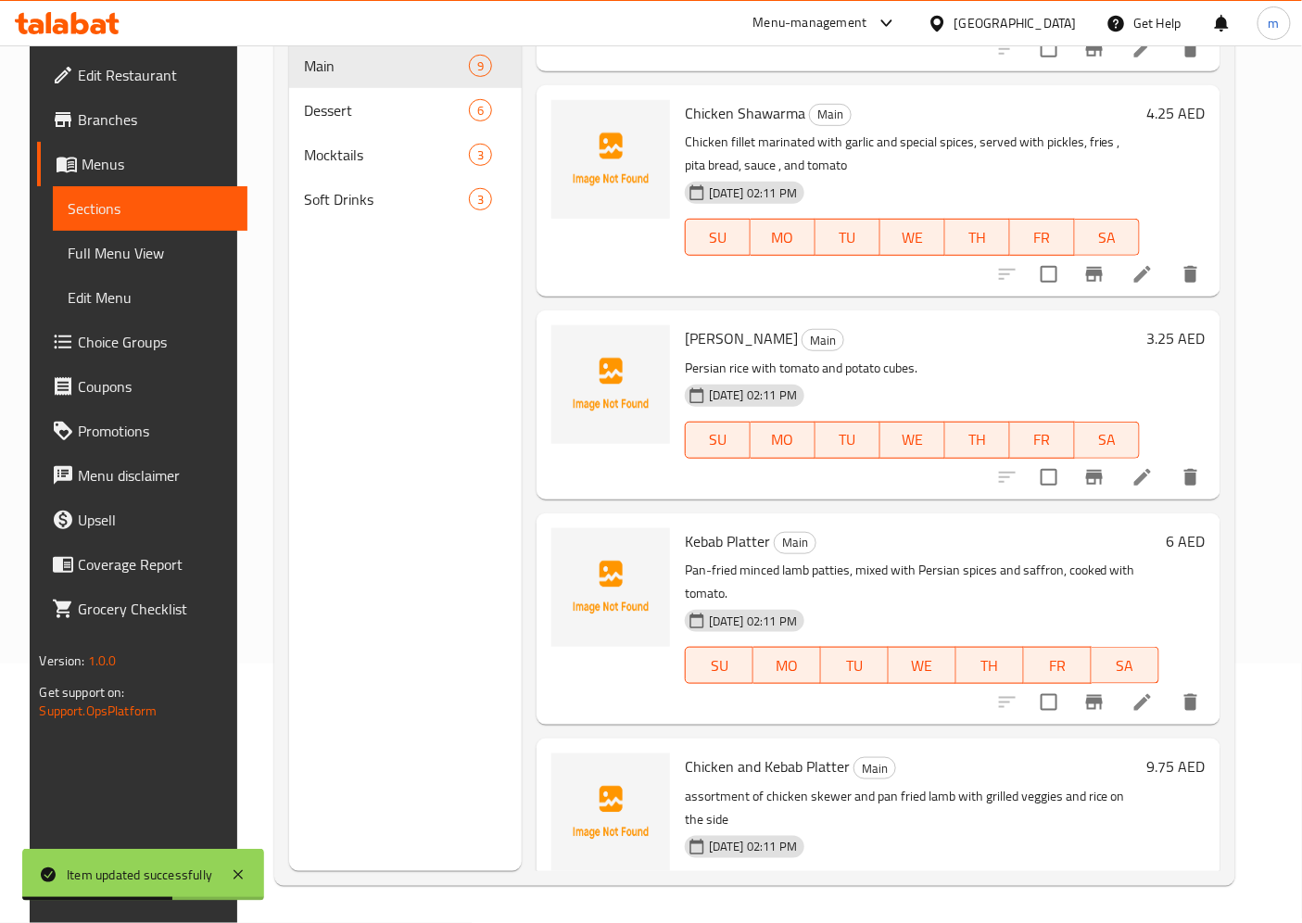
scroll to position [823, 0]
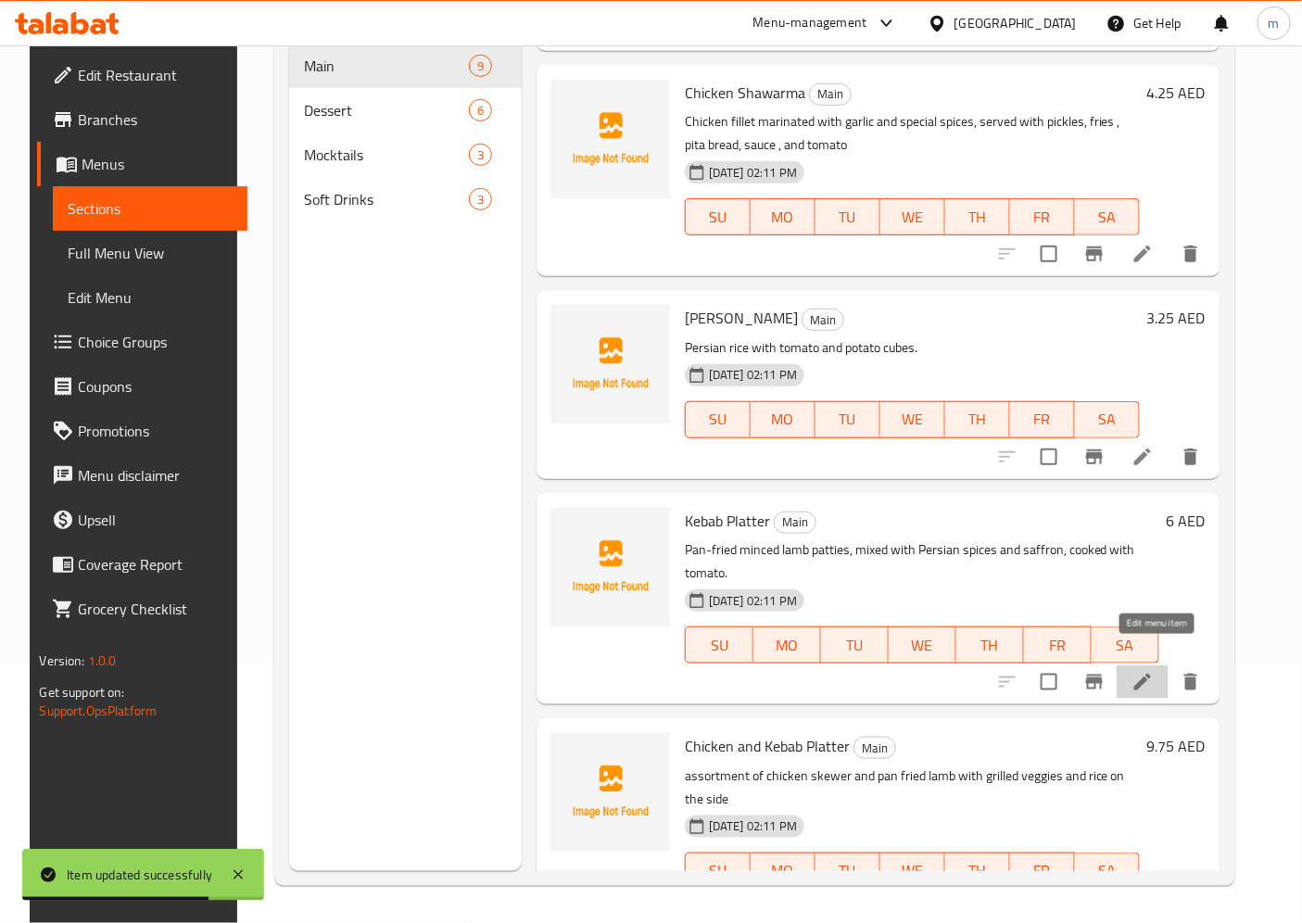
click at [1154, 671] on icon at bounding box center [1142, 682] width 22 height 22
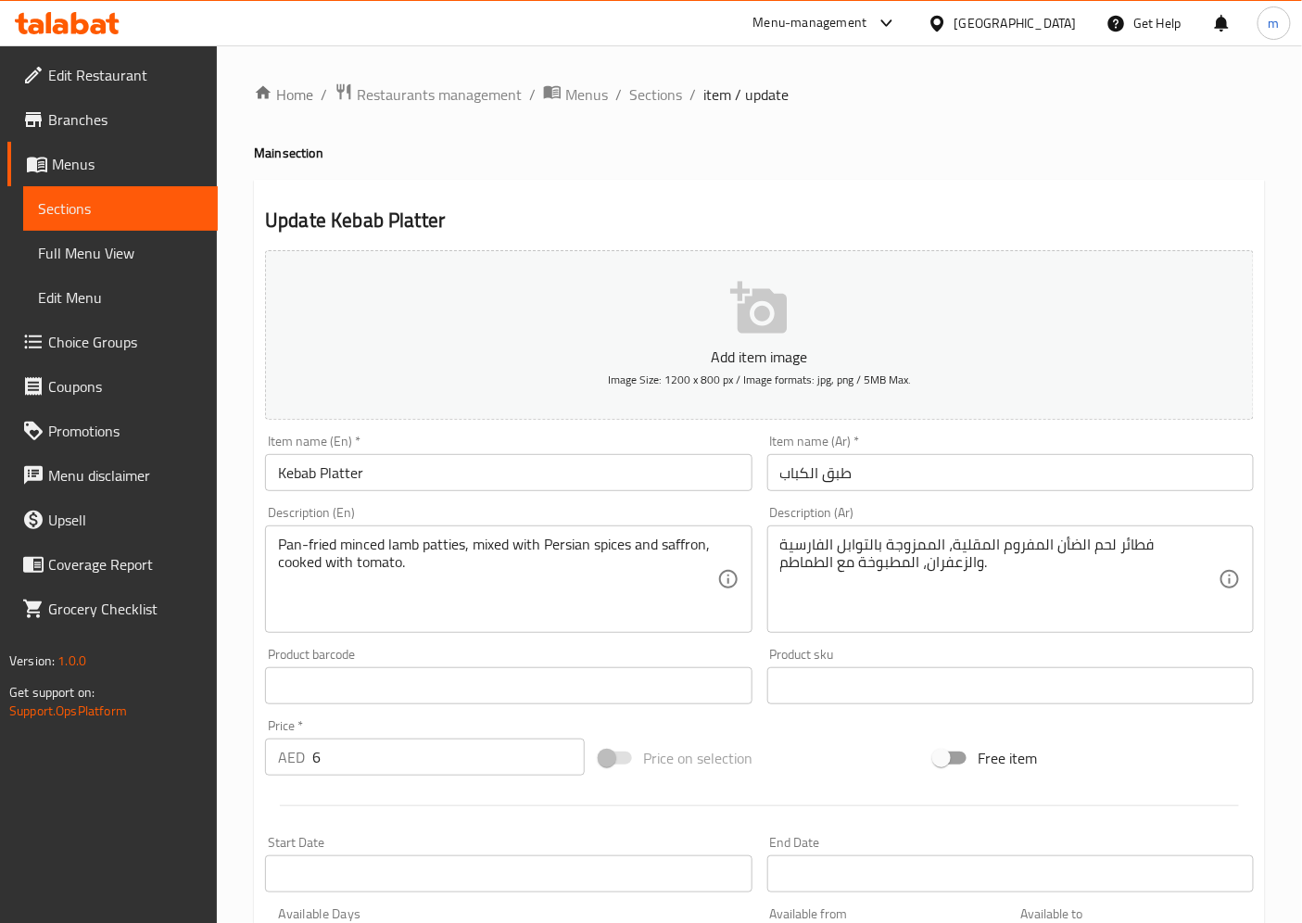
click at [359, 548] on textarea "Pan-fried minced lamb patties, mixed with Persian spices and saffron, cooked wi…" at bounding box center [497, 580] width 438 height 88
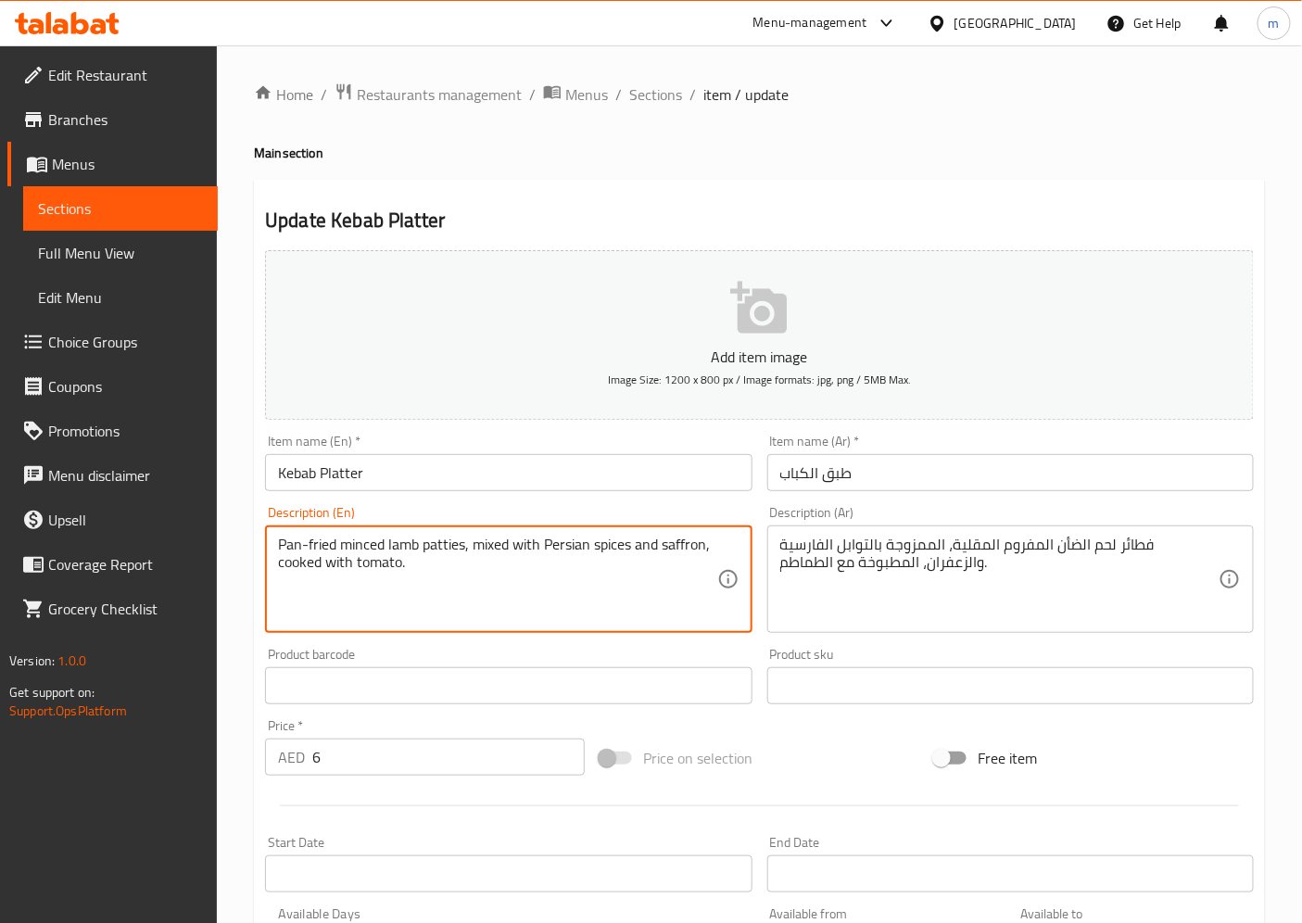
click at [359, 548] on textarea "Pan-fried minced lamb patties, mixed with Persian spices and saffron, cooked wi…" at bounding box center [497, 580] width 438 height 88
click at [612, 587] on textarea "Pan-fried minced lamb patties, mixed with Persian spices and saffron, cooked wi…" at bounding box center [497, 580] width 438 height 88
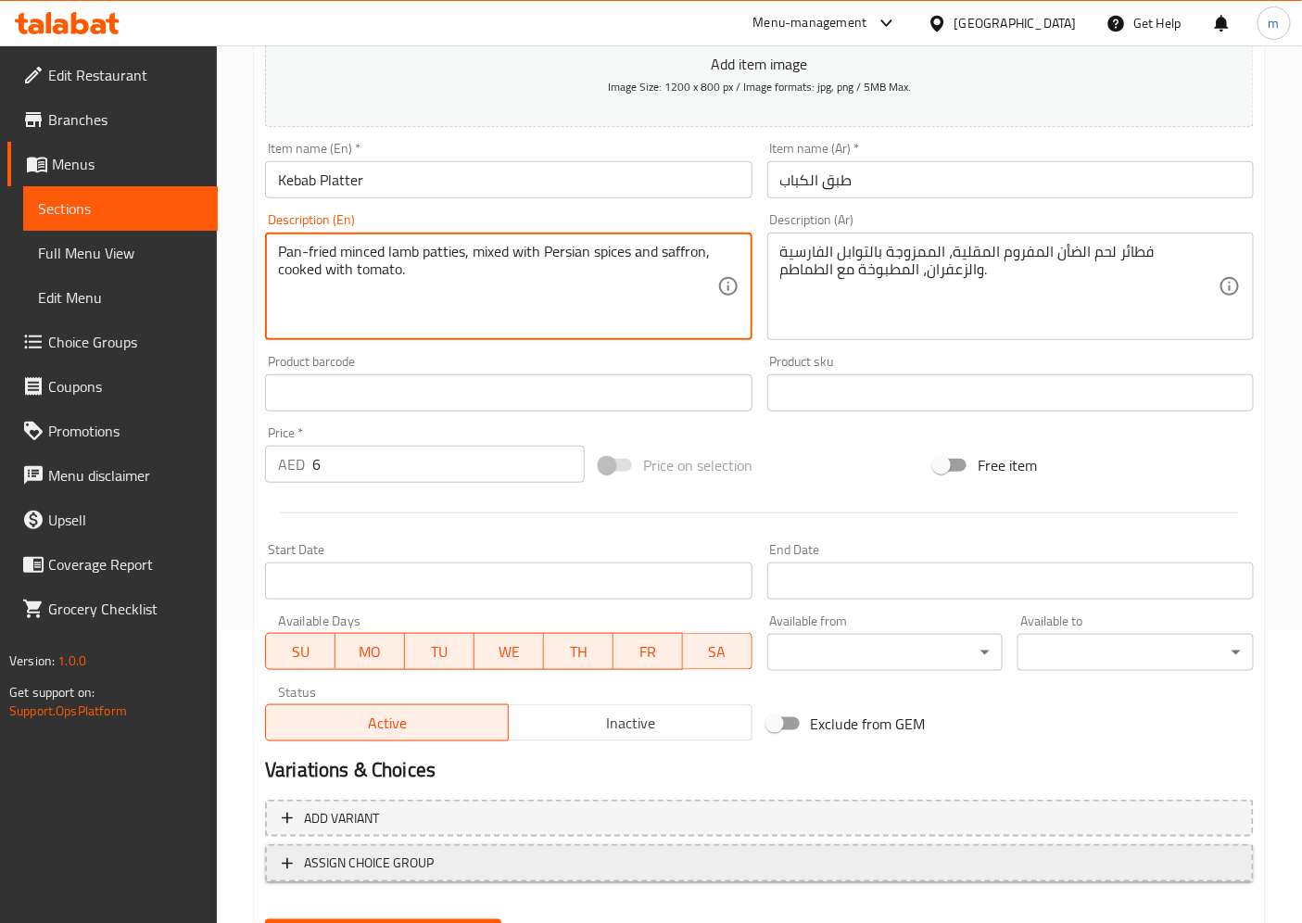
scroll to position [383, 0]
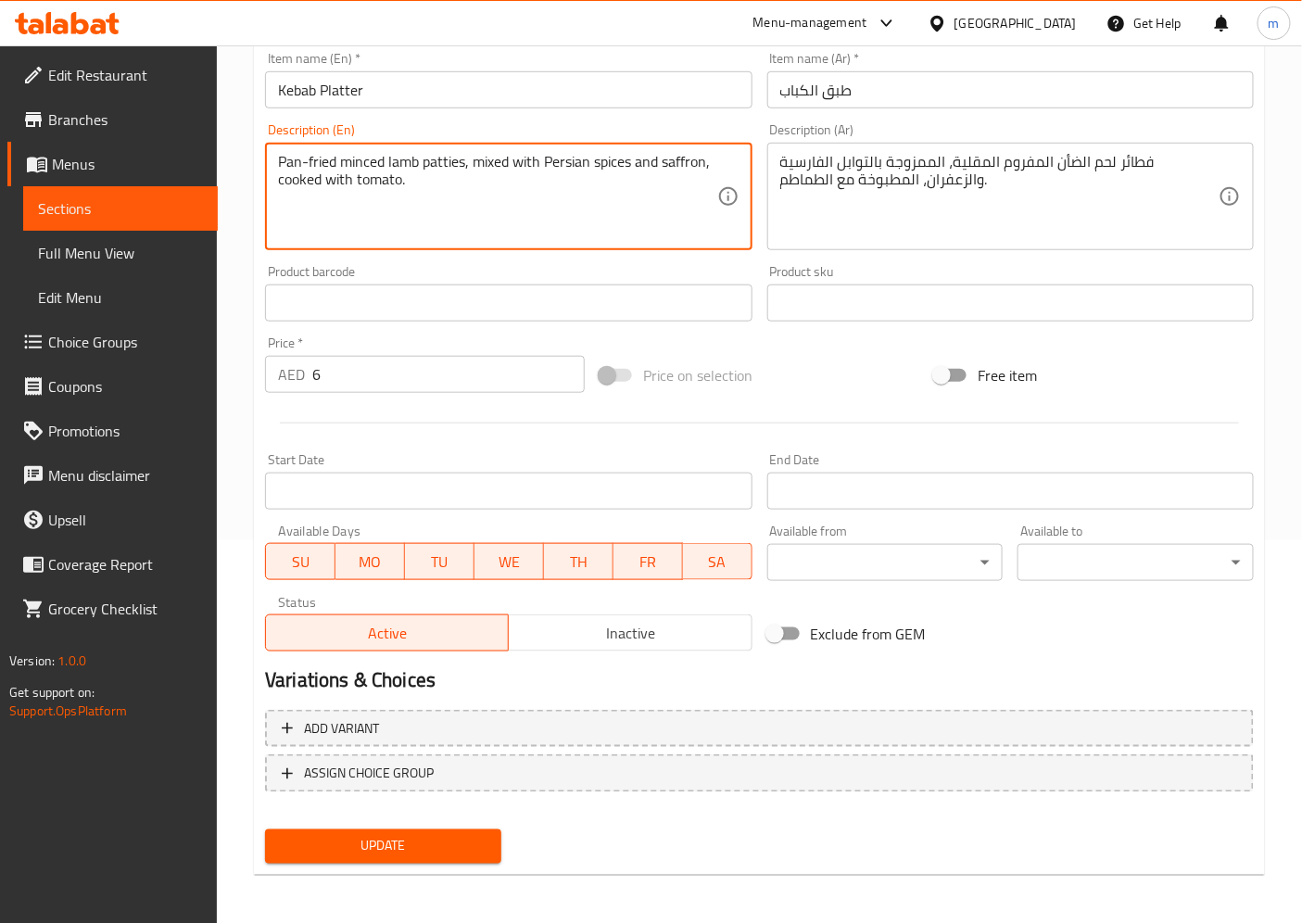
click at [466, 829] on button "Update" at bounding box center [383, 846] width 236 height 34
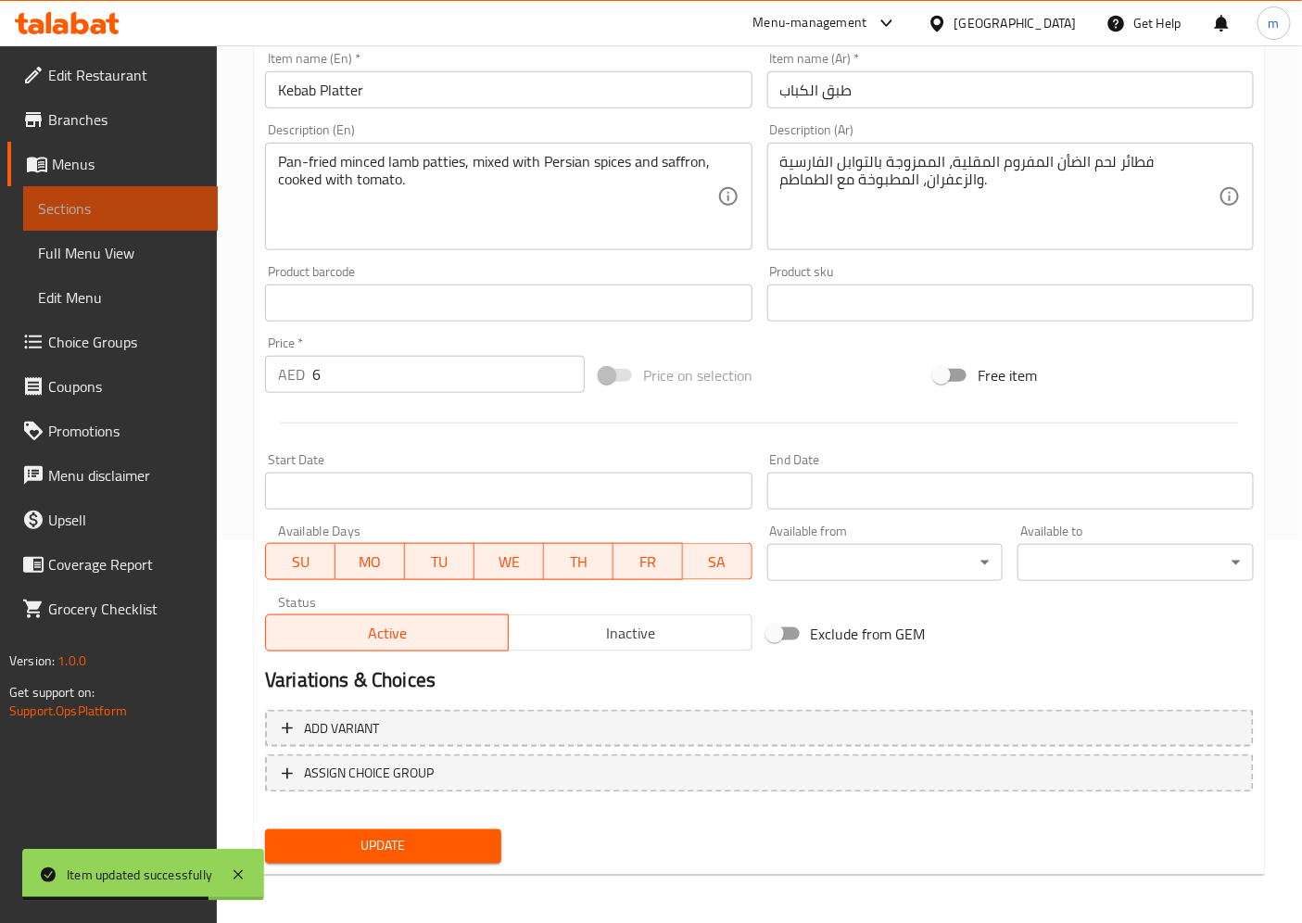
click at [70, 211] on span "Sections" at bounding box center [120, 208] width 165 height 22
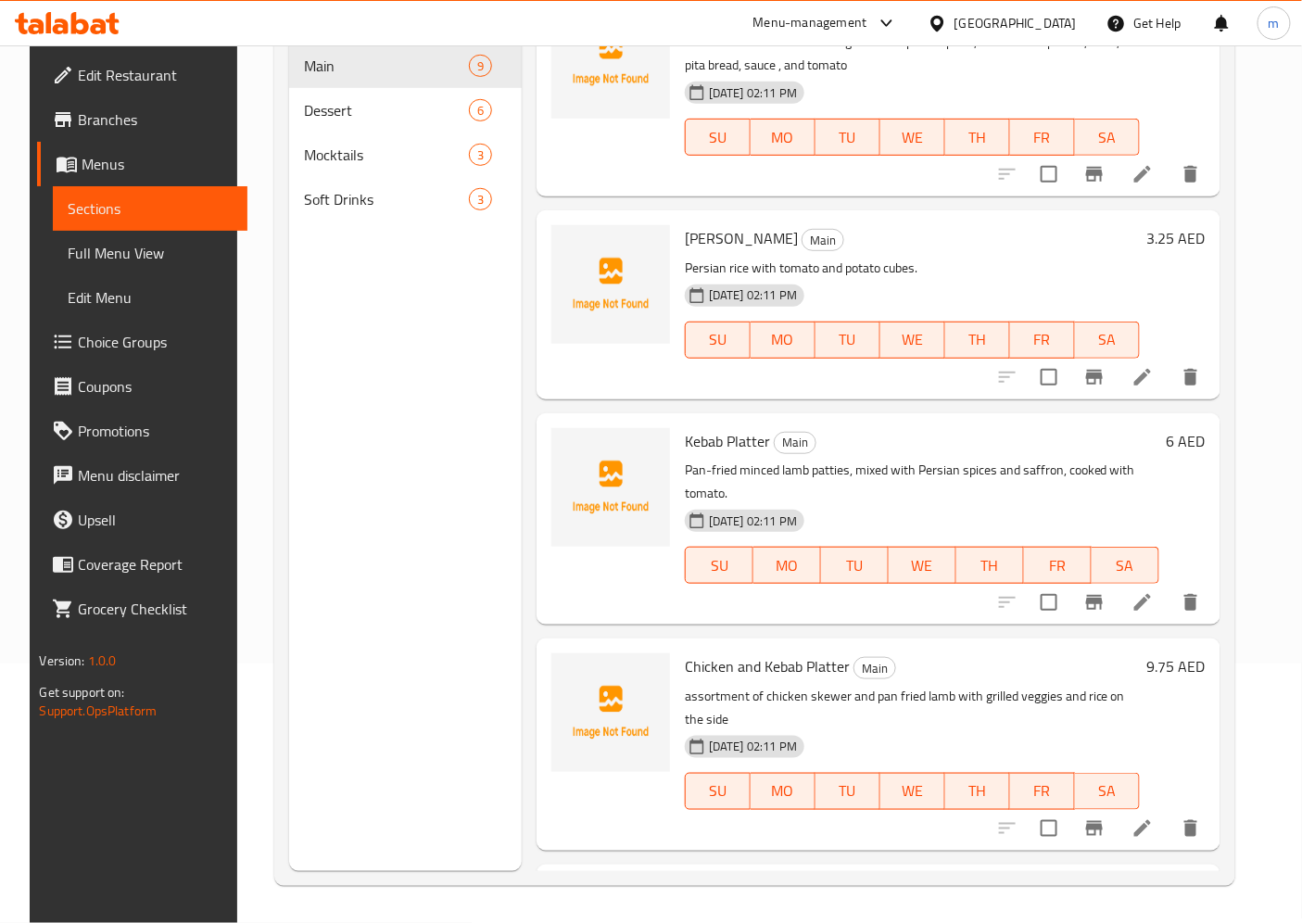
scroll to position [1029, 0]
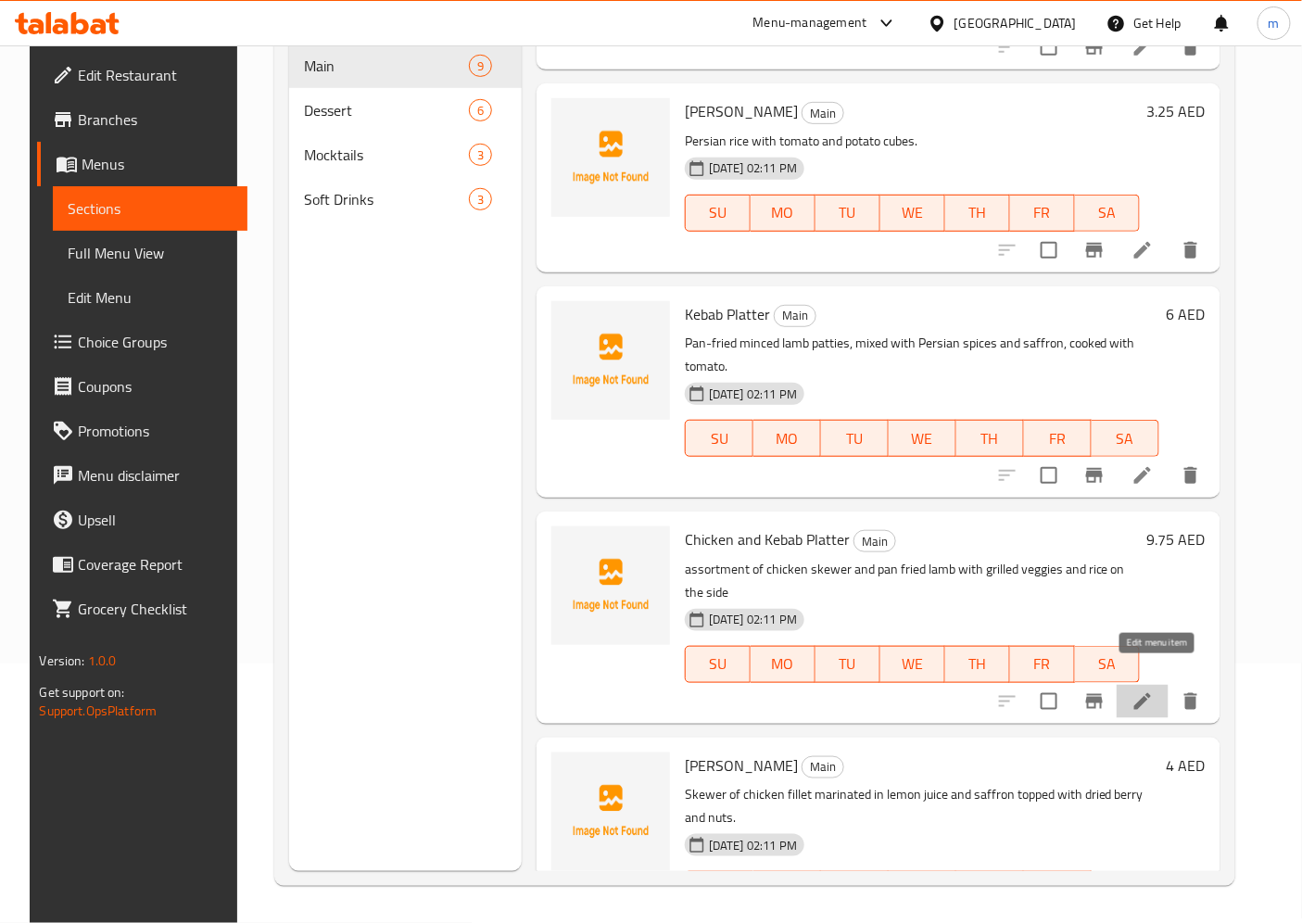
click at [1151, 692] on icon at bounding box center [1142, 700] width 17 height 17
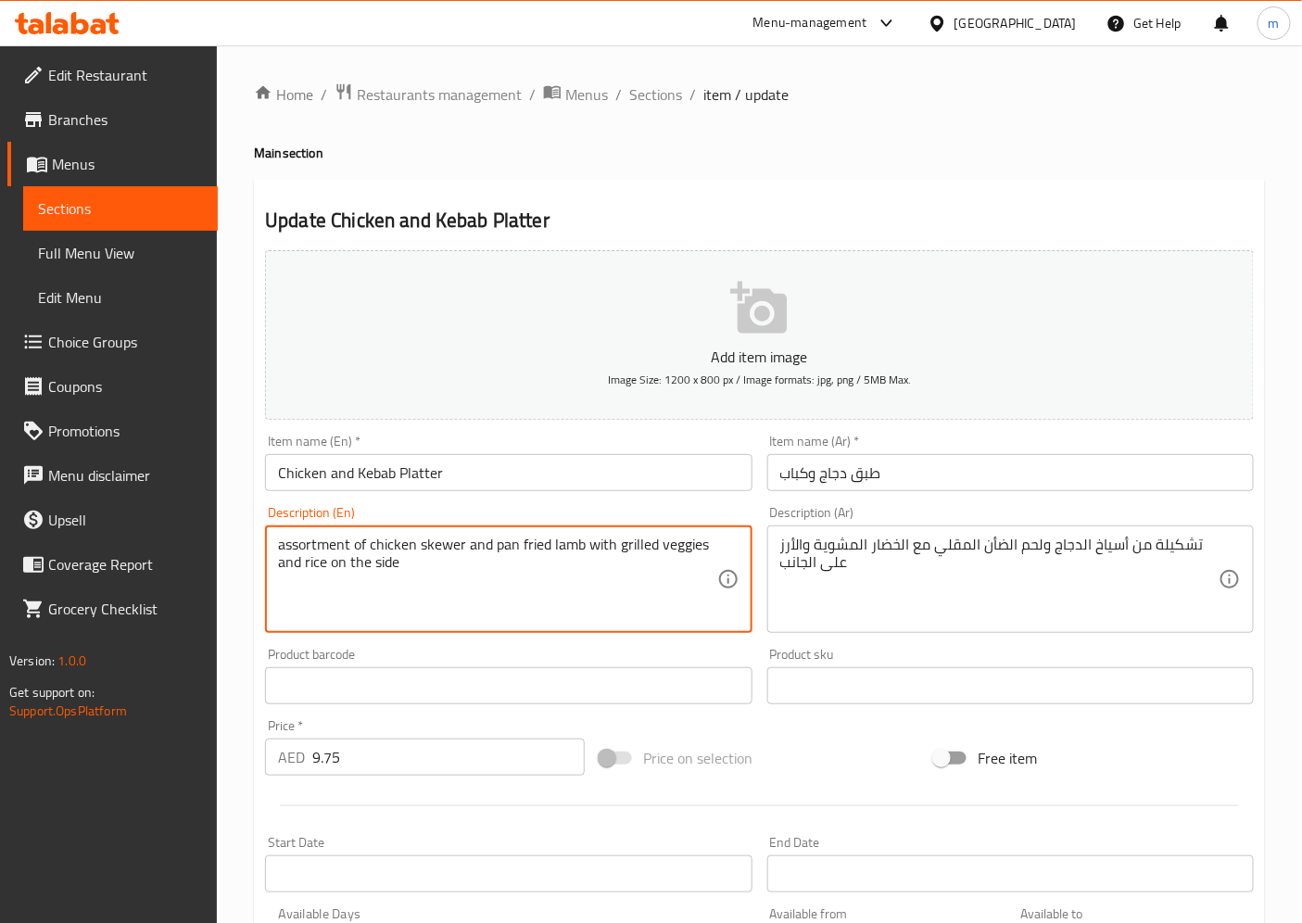
click at [302, 544] on textarea "assortment of chicken skewer and pan fried lamb with grilled veggies and rice o…" at bounding box center [497, 580] width 438 height 88
click at [376, 567] on textarea "assortment of chicken skewer and pan fried lamb with grilled veggies and rice o…" at bounding box center [497, 580] width 438 height 88
click at [429, 556] on textarea "assortment of chicken skewer and pan fried lamb with grilled veggies and rice o…" at bounding box center [497, 580] width 438 height 88
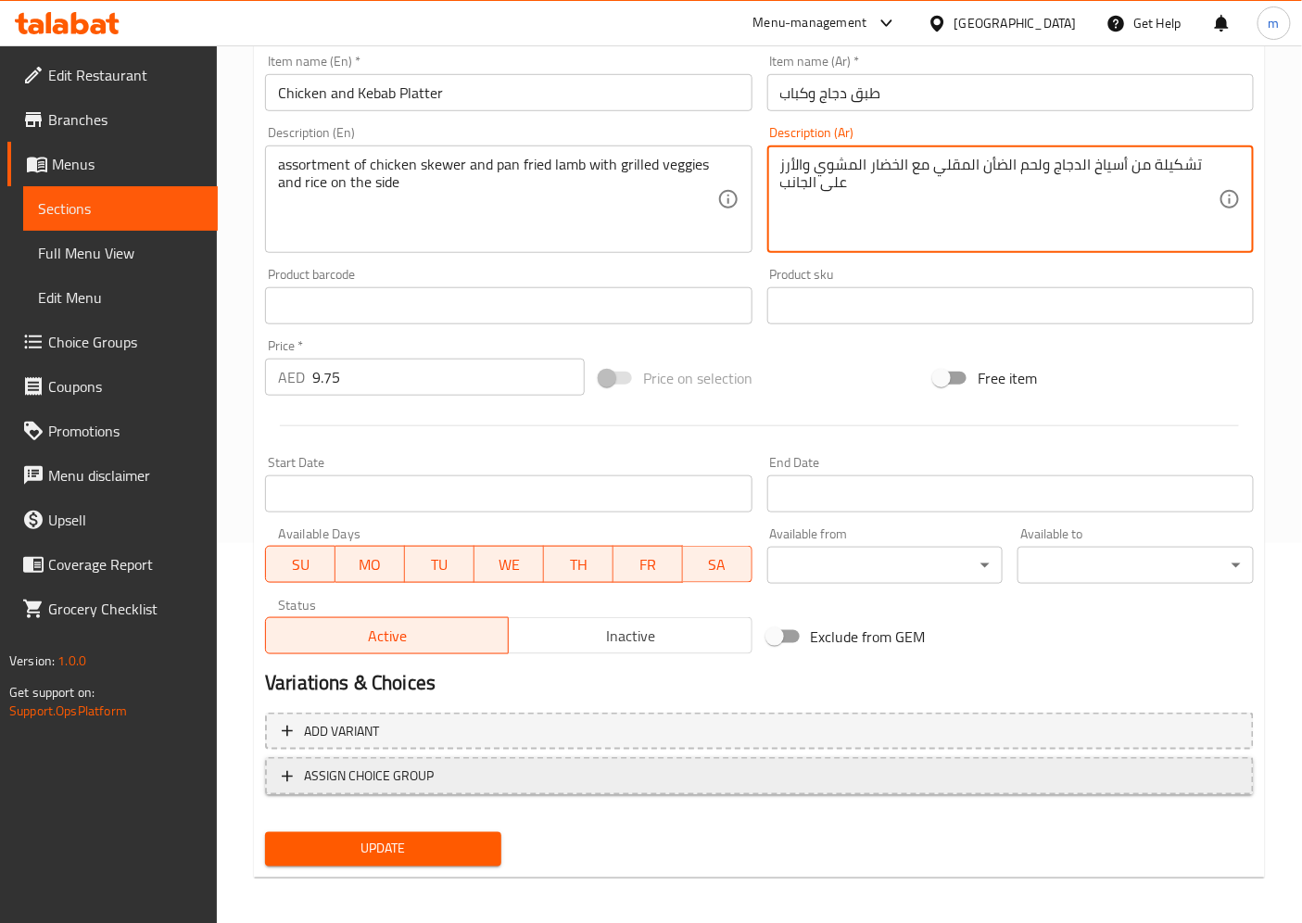
scroll to position [383, 0]
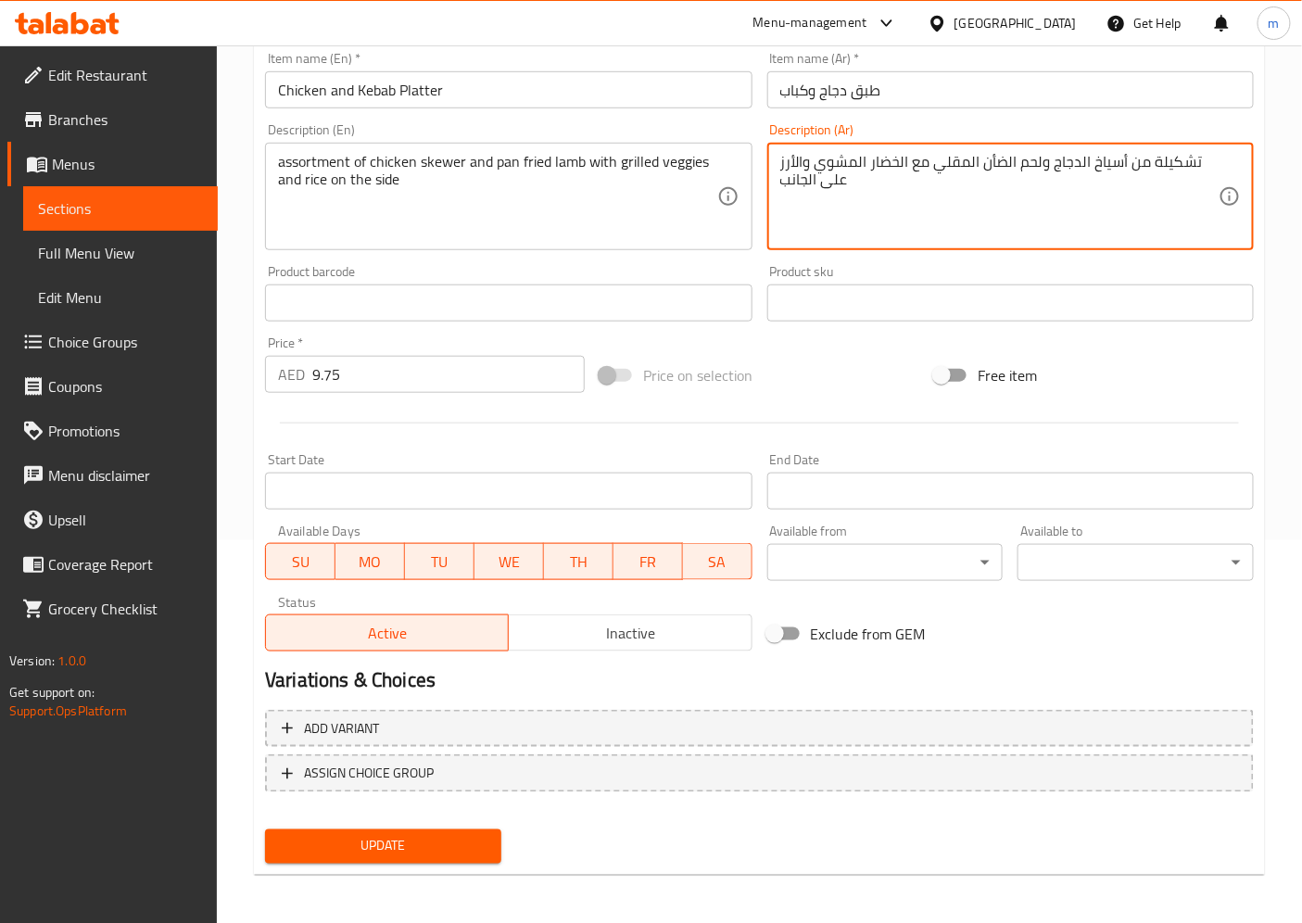
type textarea "تشكيلة من أسياخ الدجاج ولحم الضأن المقلي مع الخضار المشوي والأرز على الجانب"
click at [431, 830] on span "Update" at bounding box center [383, 846] width 207 height 23
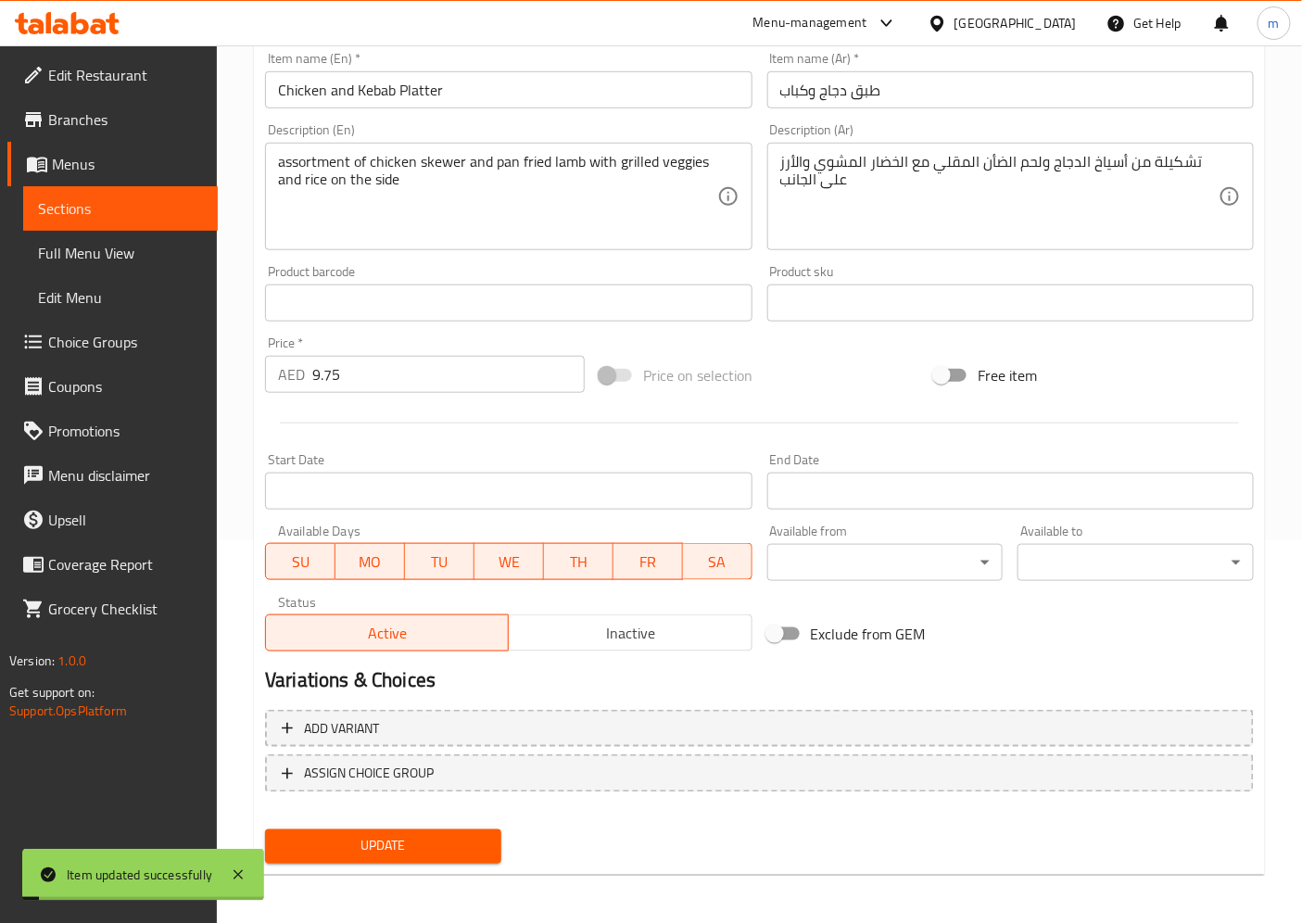
click at [86, 207] on span "Sections" at bounding box center [120, 208] width 165 height 22
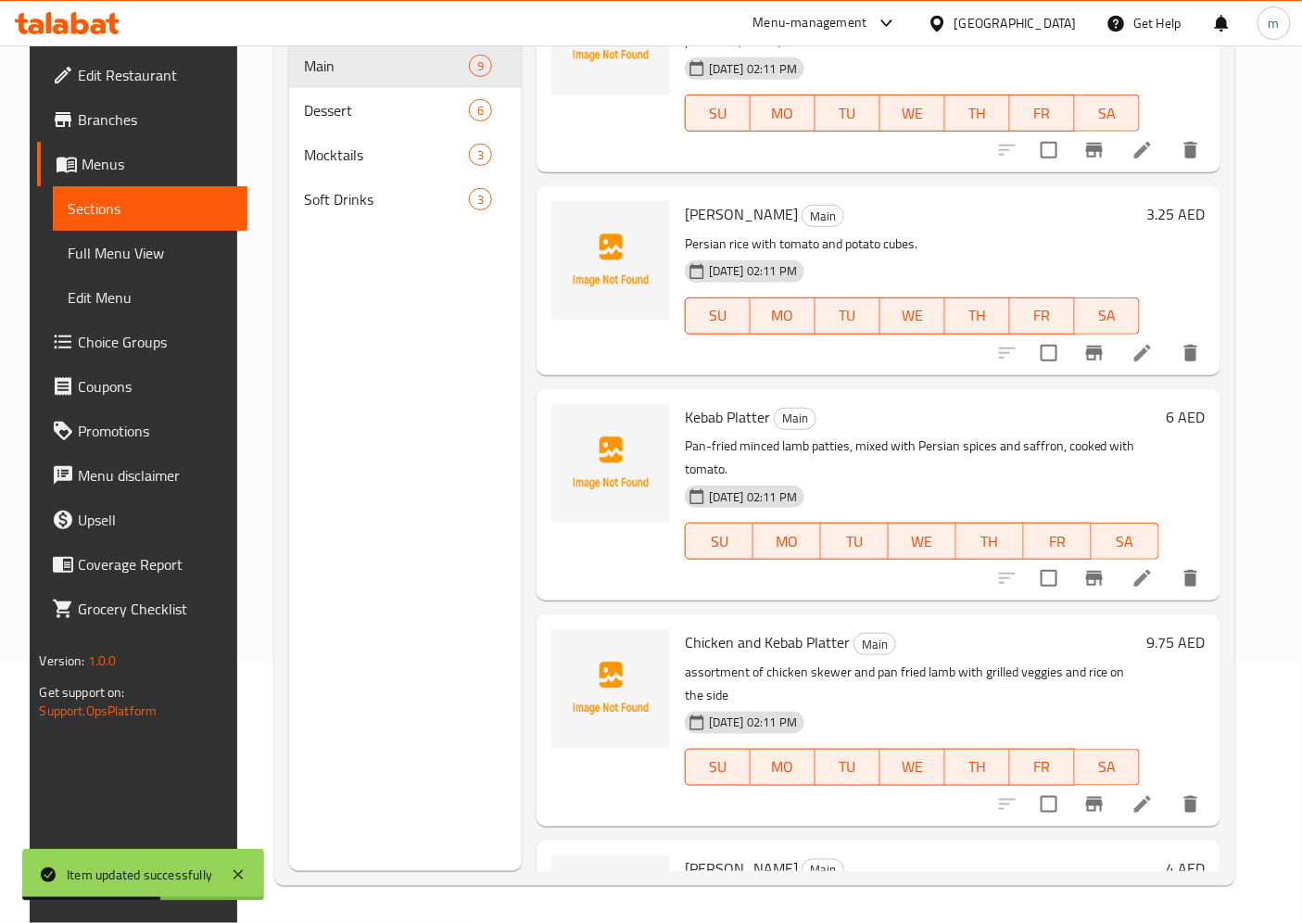
scroll to position [1081, 0]
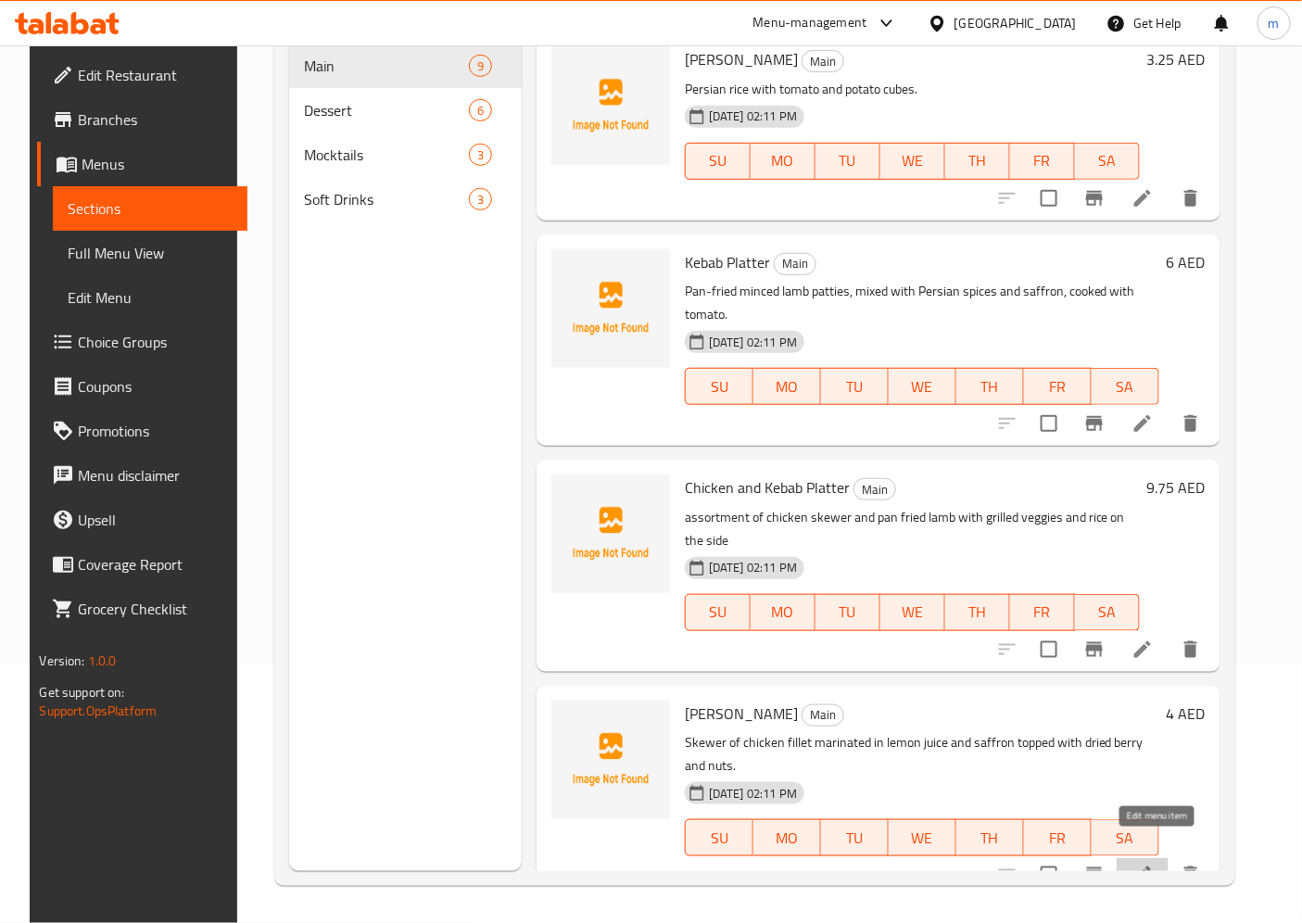
click at [1154, 830] on icon at bounding box center [1142, 875] width 22 height 22
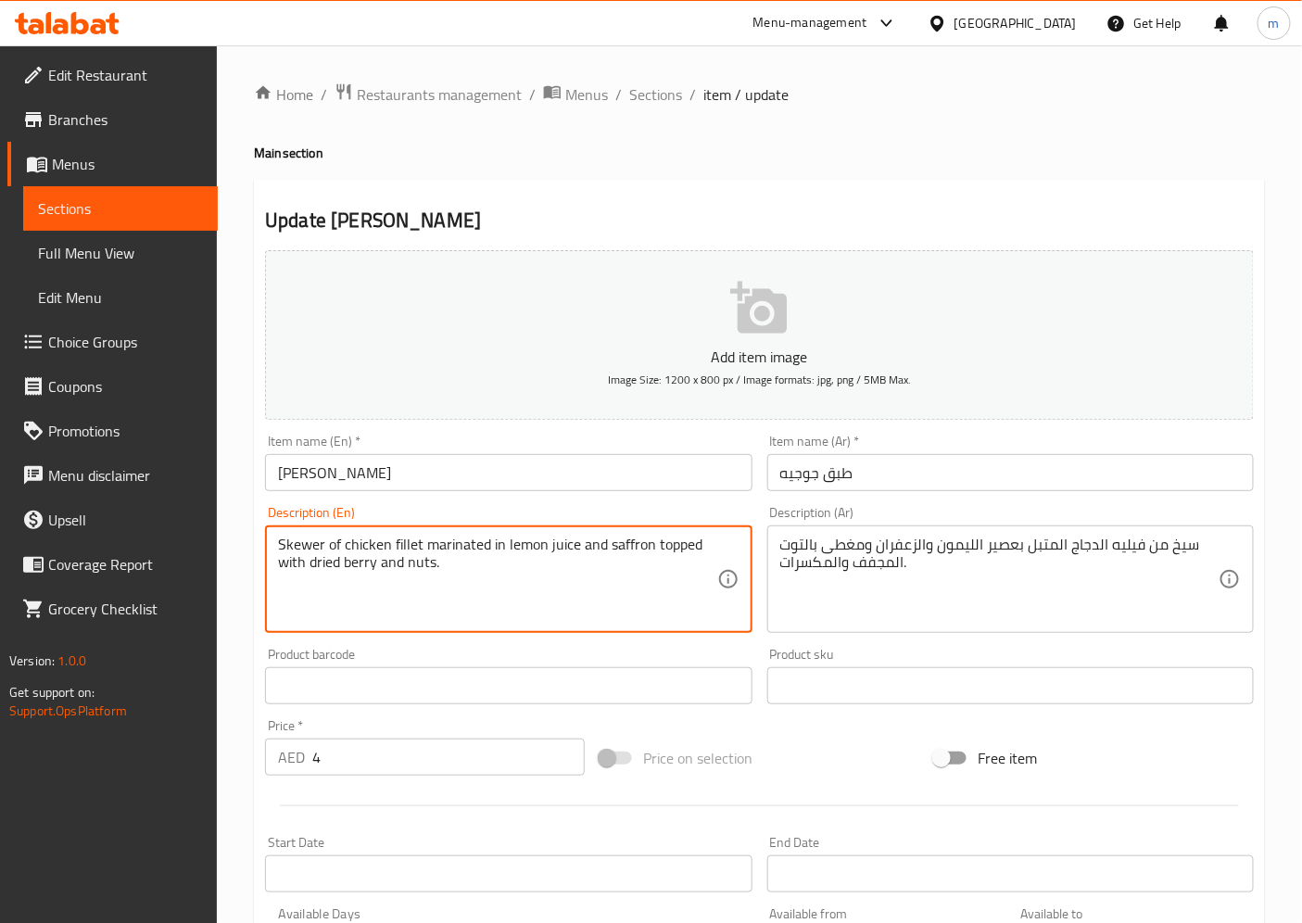
click at [677, 549] on textarea "Skewer of chicken fillet marinated in lemon juice and saffron topped with dried…" at bounding box center [497, 580] width 438 height 88
click at [671, 556] on textarea "Skewer of chicken fillet marinated in lemon juice and saffron topped with dried…" at bounding box center [497, 580] width 438 height 88
click at [533, 542] on textarea "Skewer of chicken fillet marinated in lemon juice and saffron topped with dried…" at bounding box center [497, 580] width 438 height 88
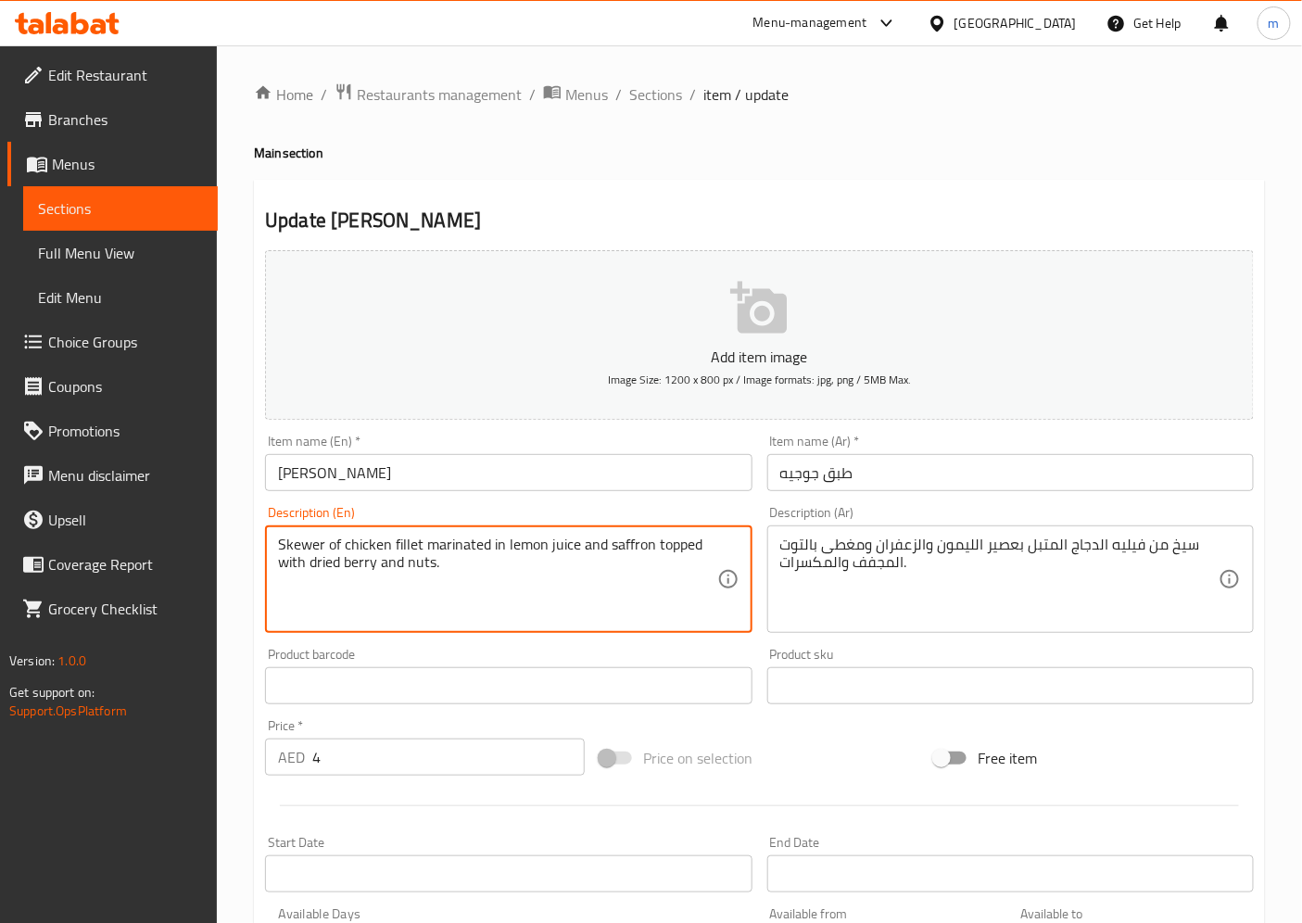
click at [613, 550] on textarea "Skewer of chicken fillet marinated in lemon juice and saffron topped with dried…" at bounding box center [497, 580] width 438 height 88
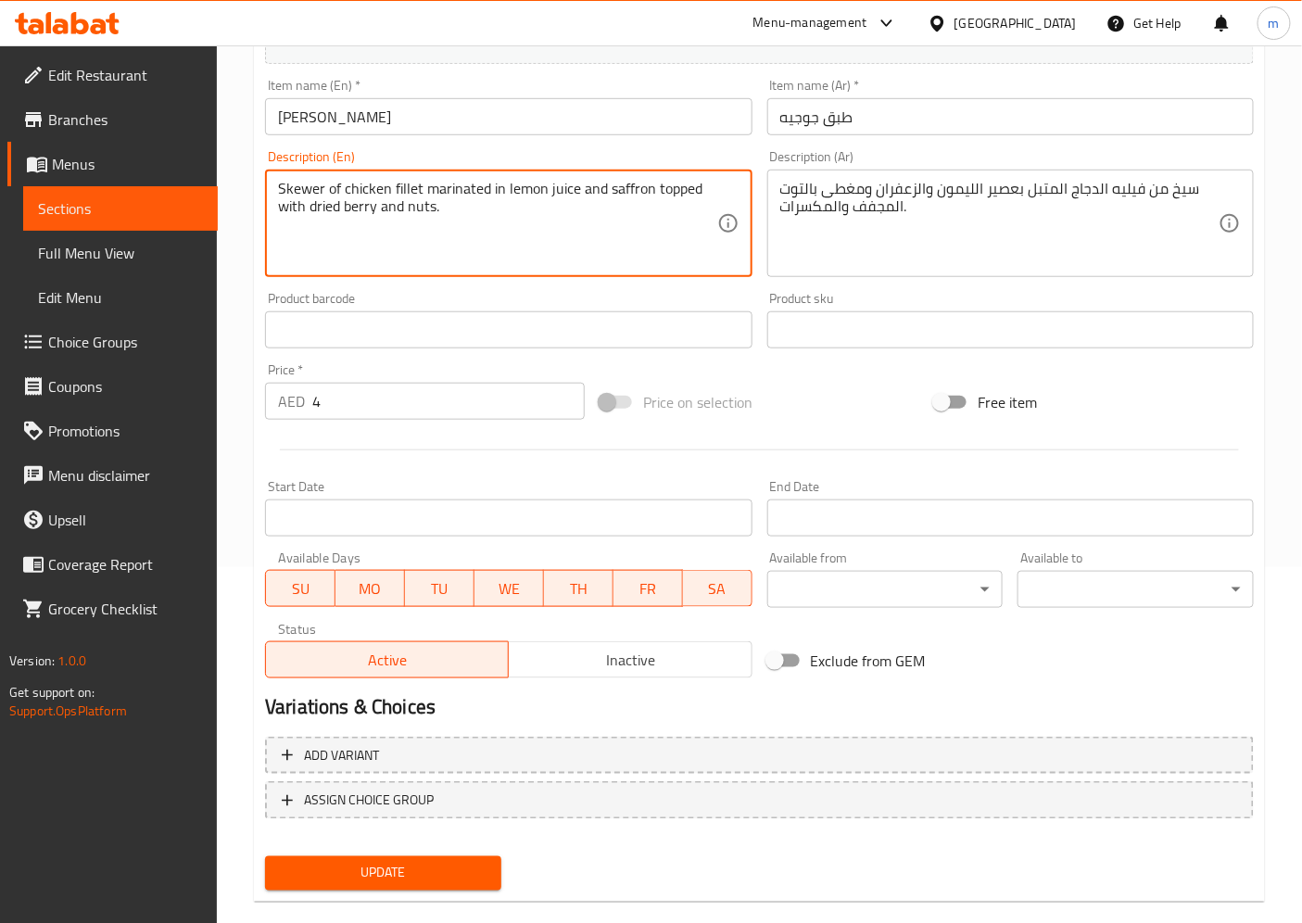
scroll to position [383, 0]
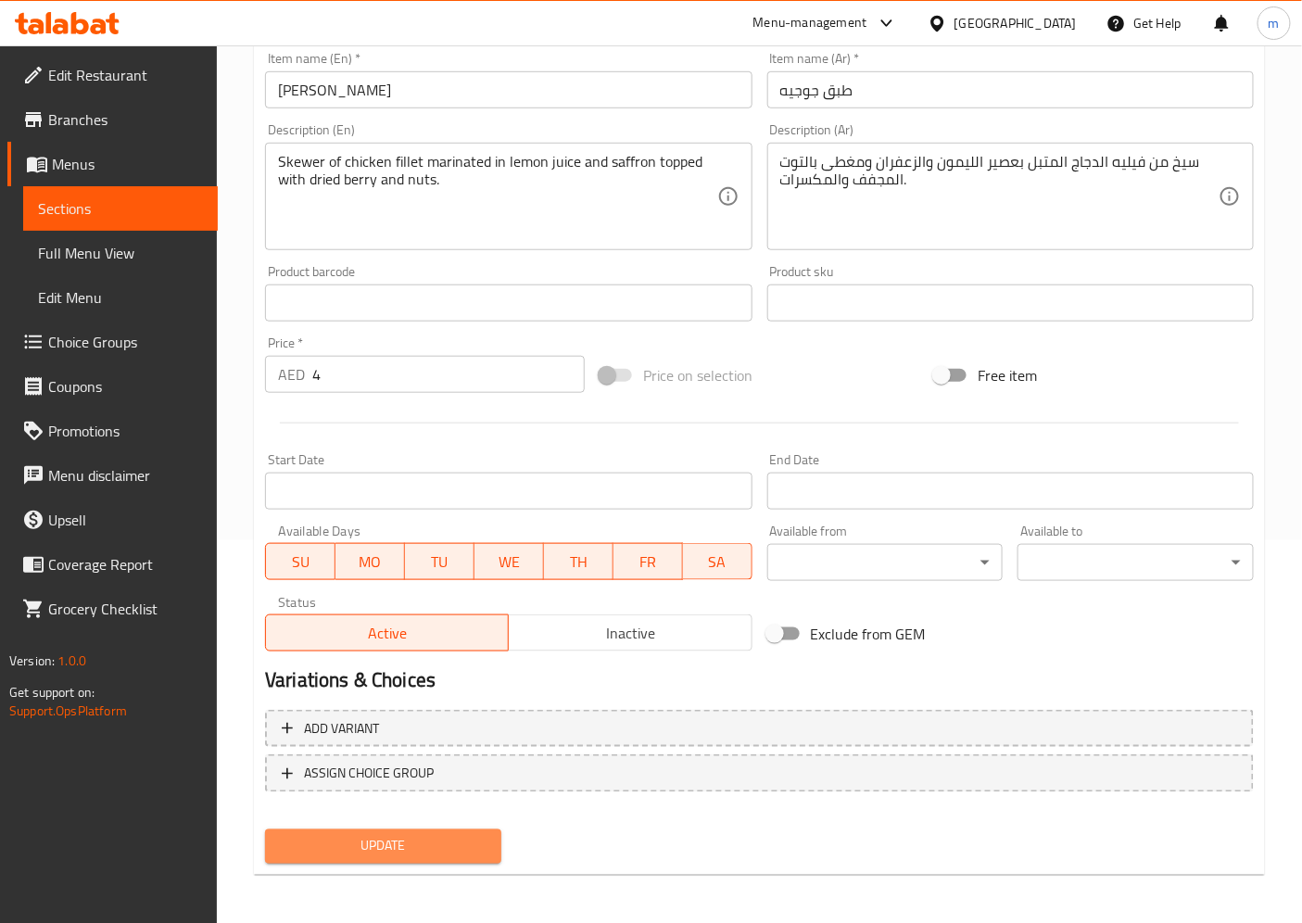
click at [456, 830] on span "Update" at bounding box center [383, 846] width 207 height 23
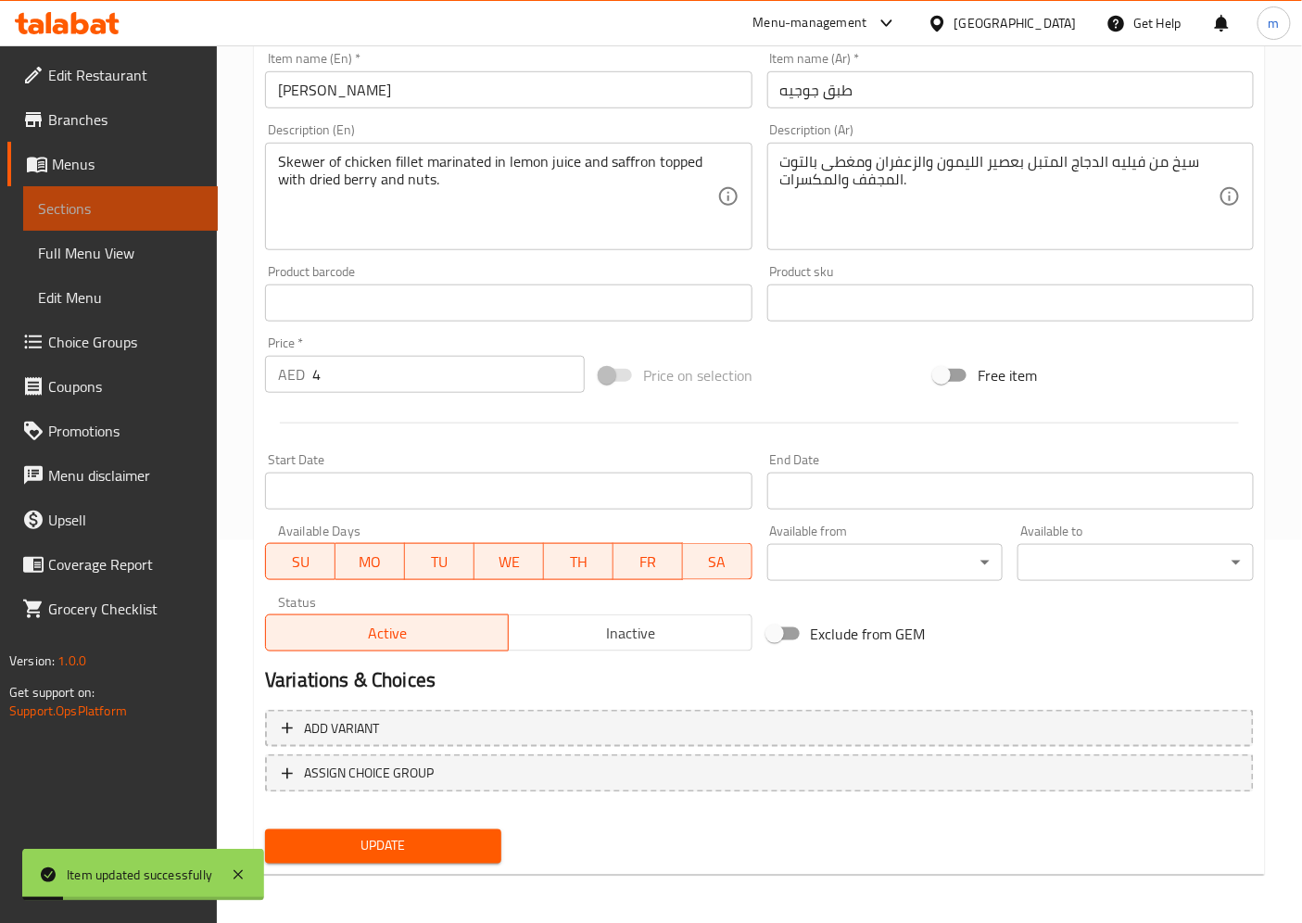
click at [150, 214] on span "Sections" at bounding box center [120, 208] width 165 height 22
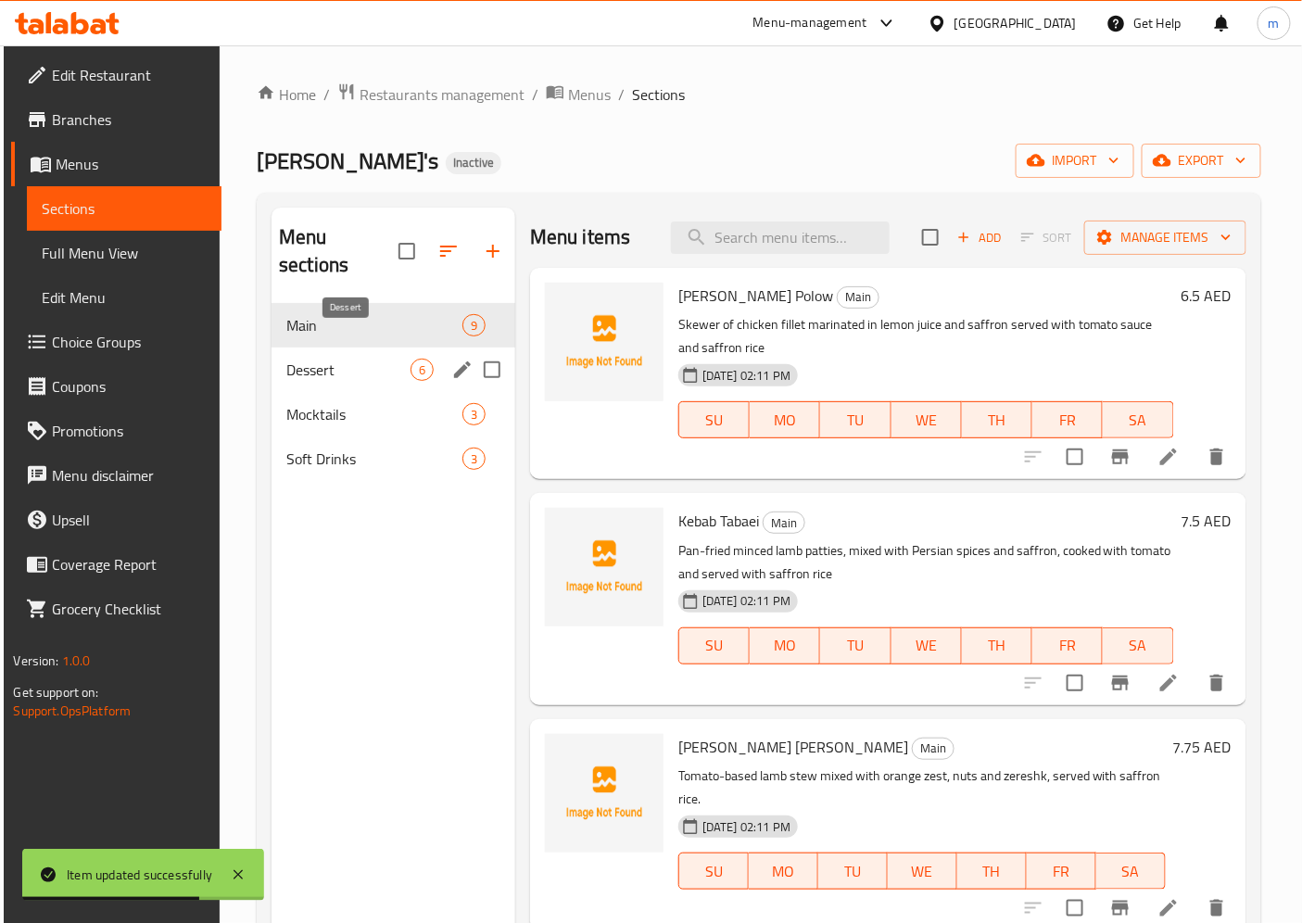
click at [313, 359] on span "Dessert" at bounding box center [348, 370] width 124 height 22
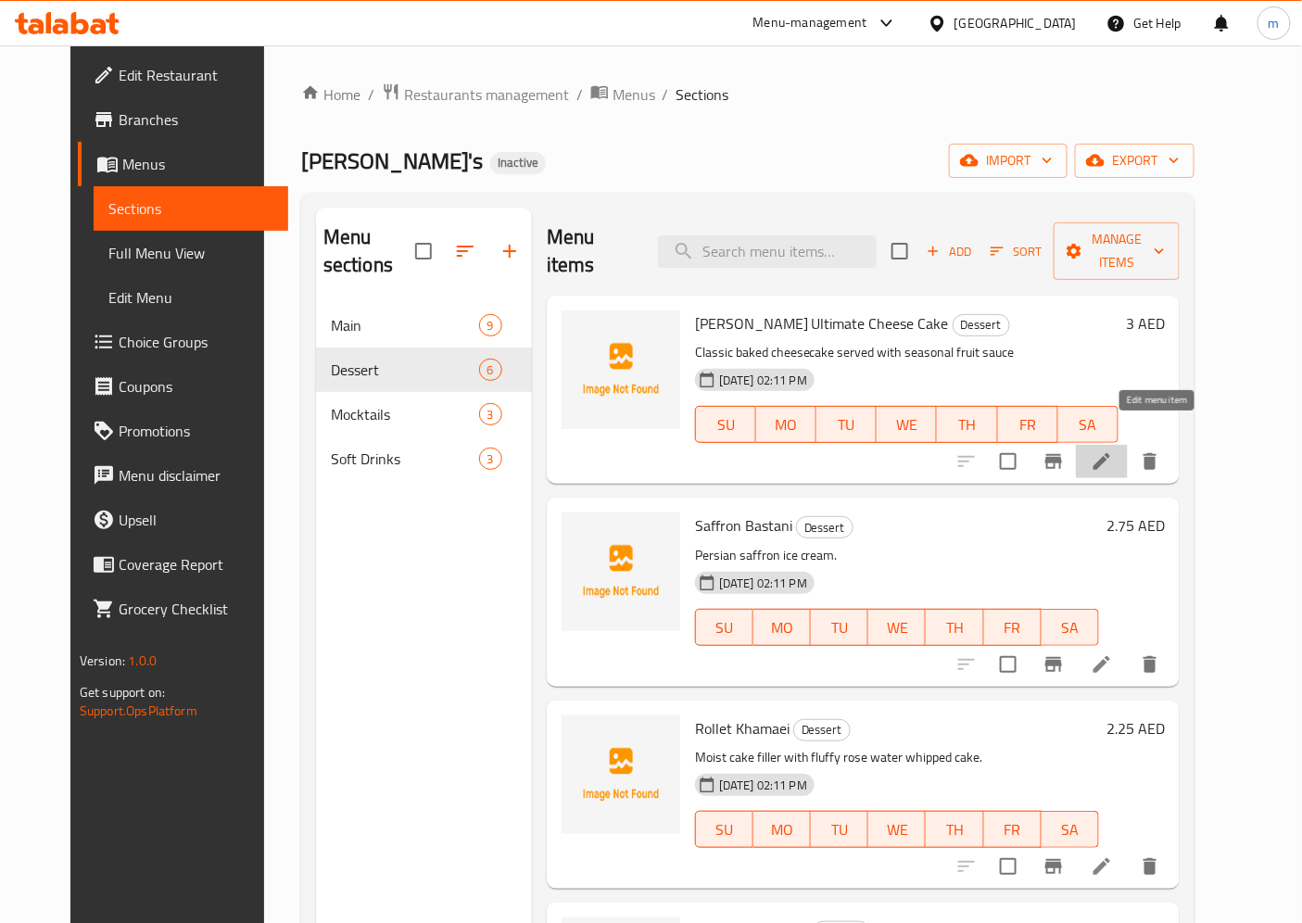
click at [1110, 453] on icon at bounding box center [1101, 461] width 17 height 17
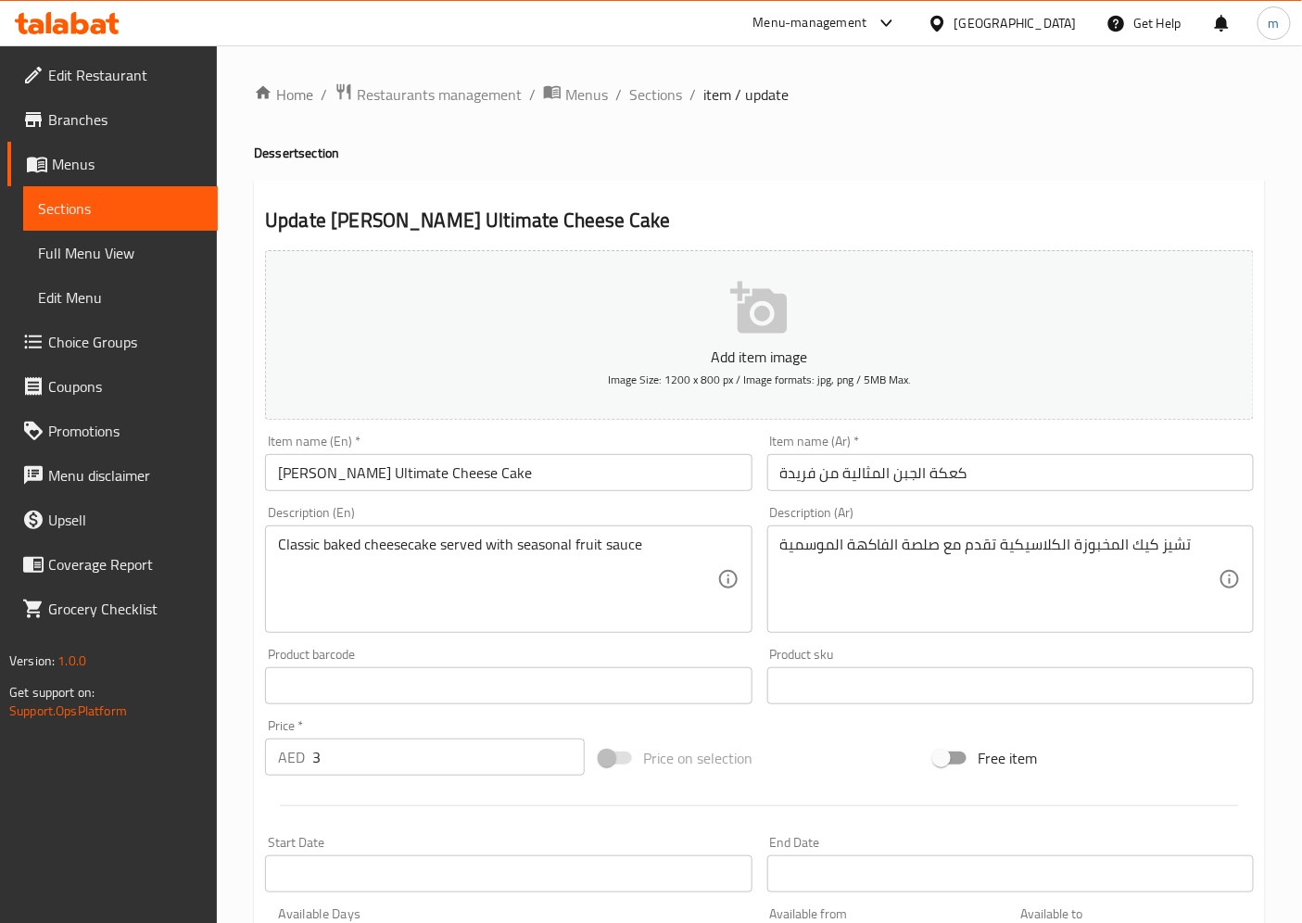
click at [860, 474] on input "كعكة الجبن المثالية من فريدة" at bounding box center [1010, 472] width 486 height 37
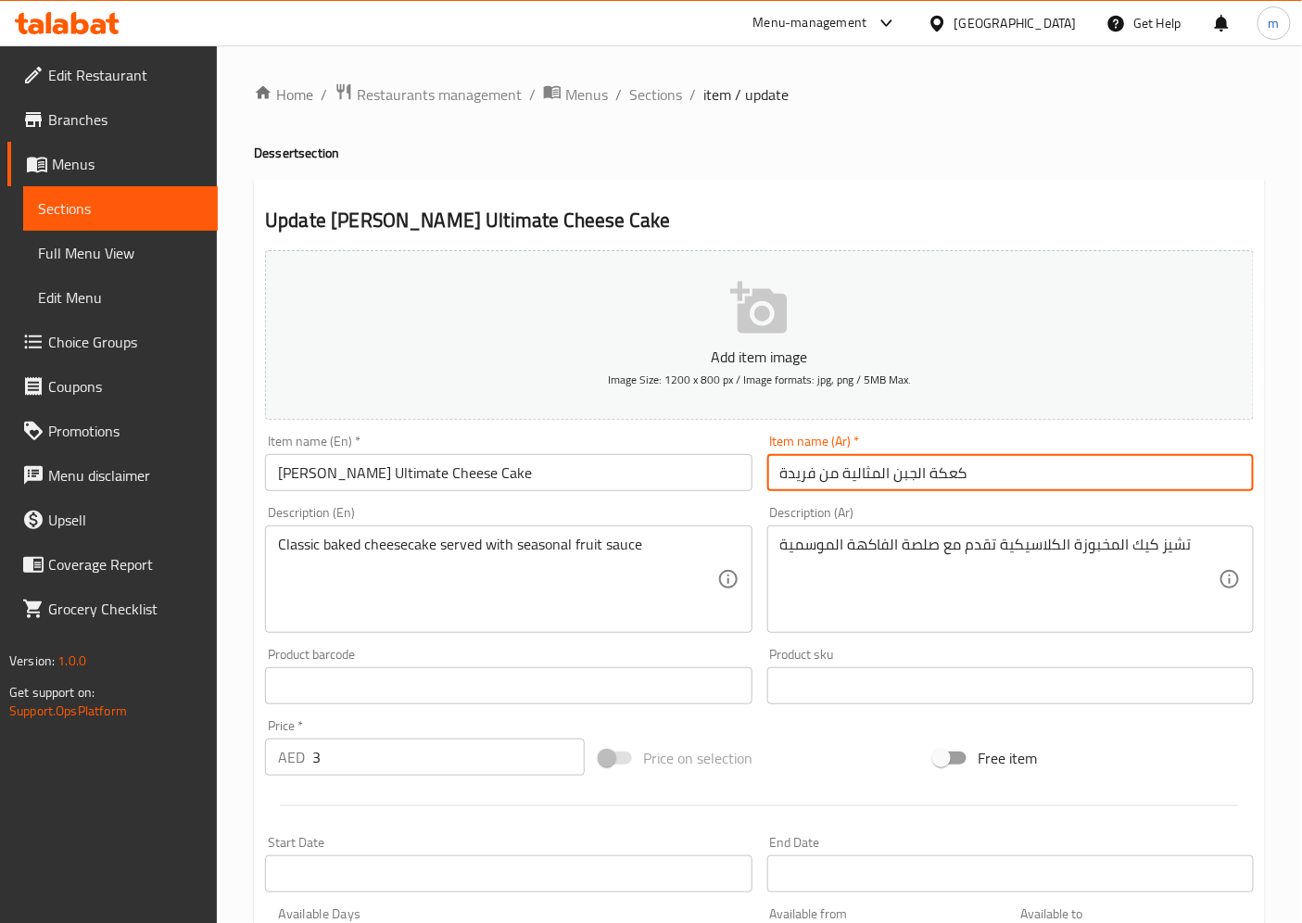
click at [860, 474] on input "كعكة الجبن المثالية من فريدة" at bounding box center [1010, 472] width 486 height 37
type input "كعكة الجبن التيميت من فريدة"
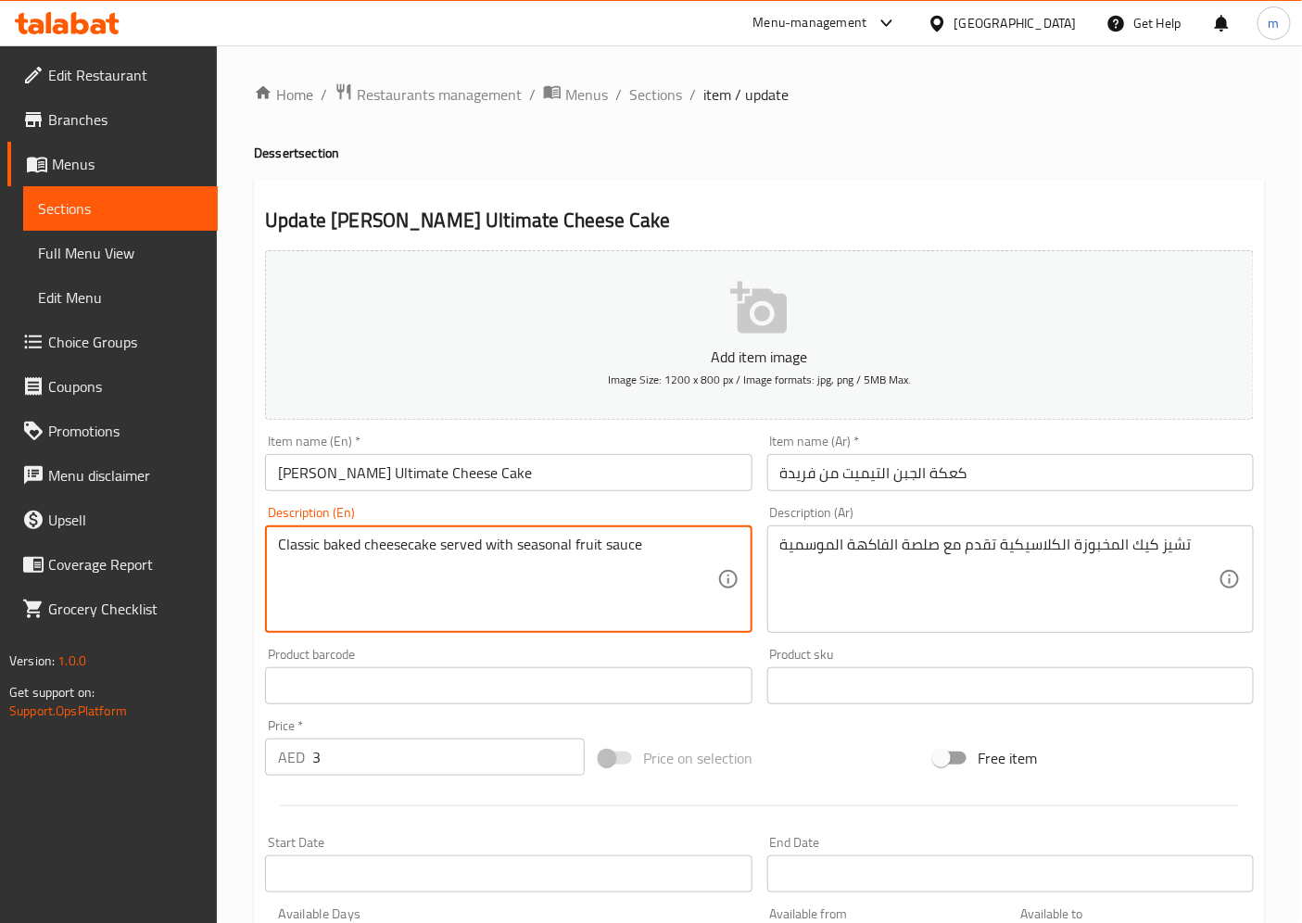
click at [540, 553] on textarea "Classic baked cheesecake served with seasonal fruit sauce" at bounding box center [497, 580] width 438 height 88
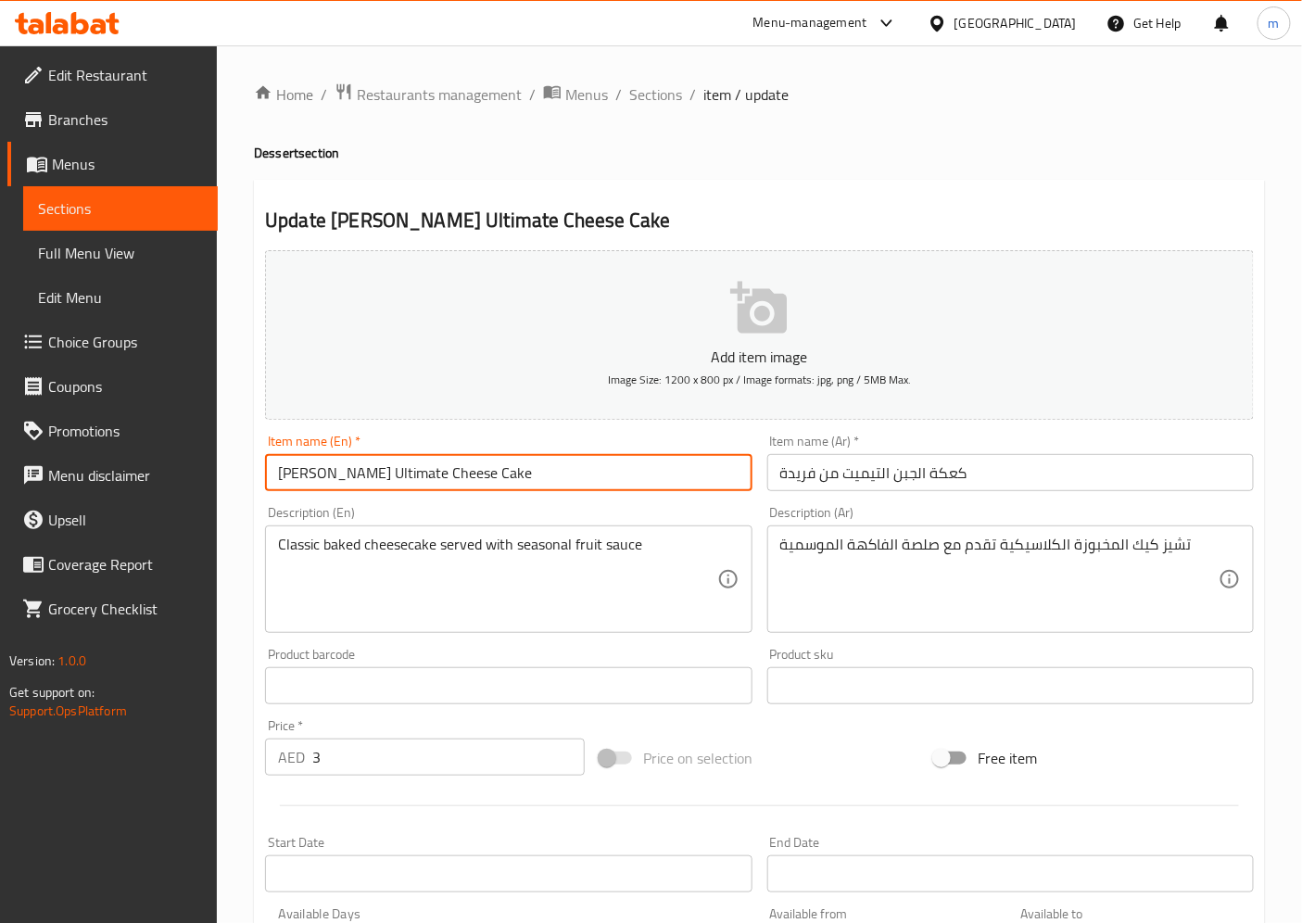
click at [358, 474] on input "Farida’s Ultimate Cheese Cake" at bounding box center [508, 472] width 486 height 37
type input "Farida’s Ultimate Cheese Cake"
click at [410, 480] on input "Farida’s Ultimate Cheese Cake" at bounding box center [508, 472] width 486 height 37
drag, startPoint x: 387, startPoint y: 476, endPoint x: 461, endPoint y: 471, distance: 74.3
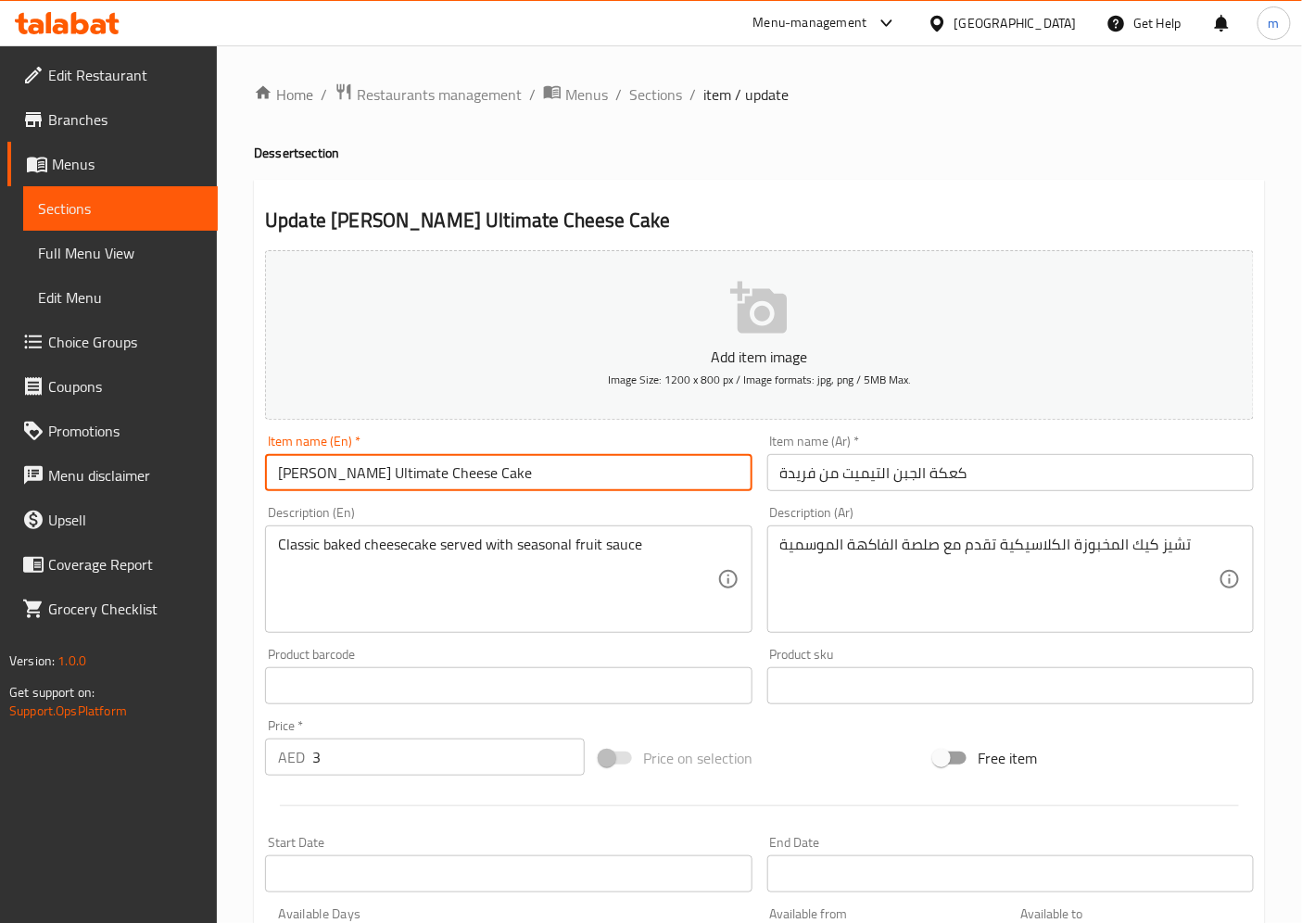
click at [461, 471] on input "Farida’s Ultimate Cheese Cake" at bounding box center [508, 472] width 486 height 37
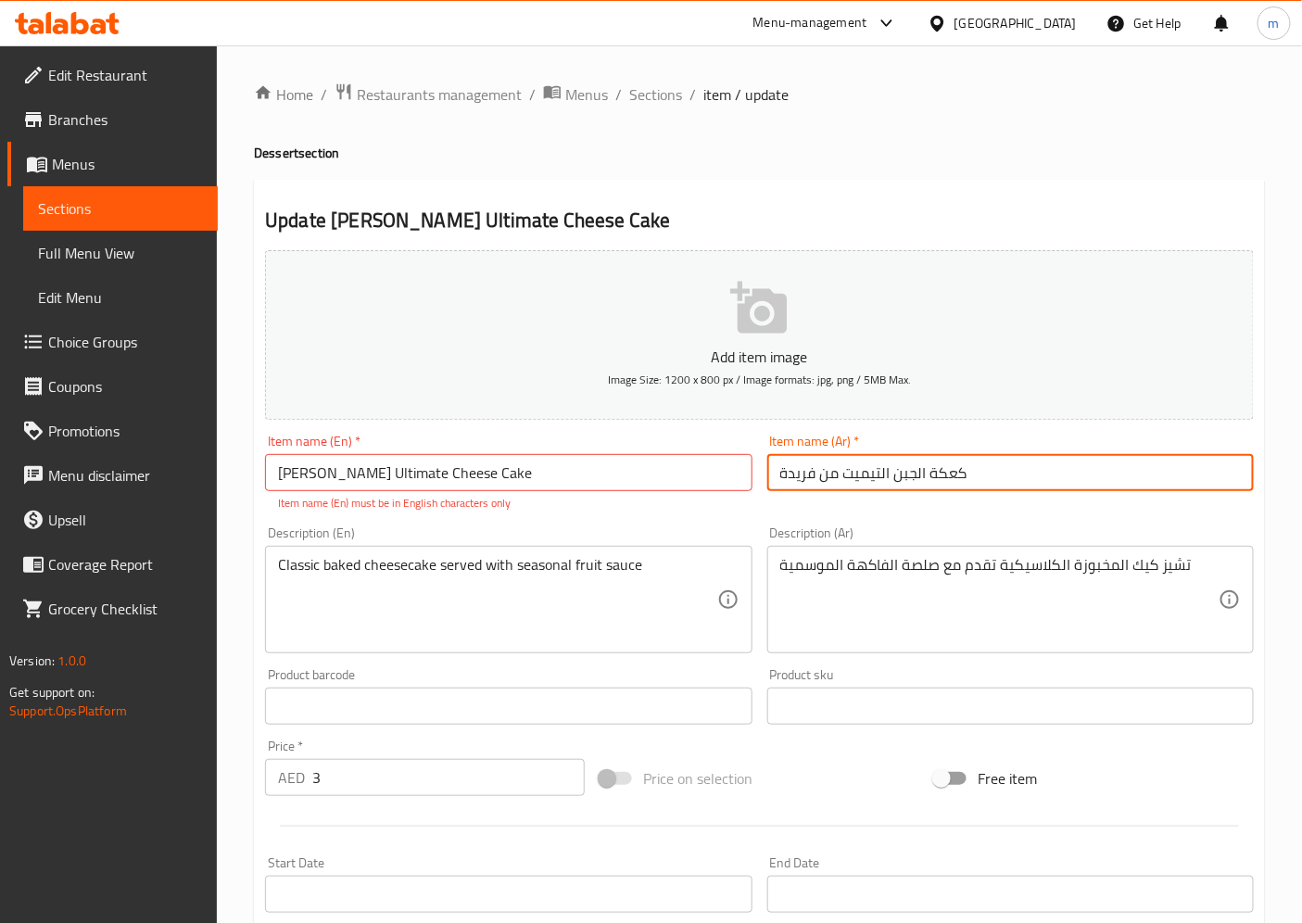
drag, startPoint x: 1036, startPoint y: 473, endPoint x: 557, endPoint y: 464, distance: 479.1
click at [557, 464] on div "Add item image Image Size: 1200 x 800 px / Image formats: jpg, png / 5MB Max. I…" at bounding box center [760, 652] width 1004 height 819
type input "j"
type input "تشيز كيك التميت فريدة"
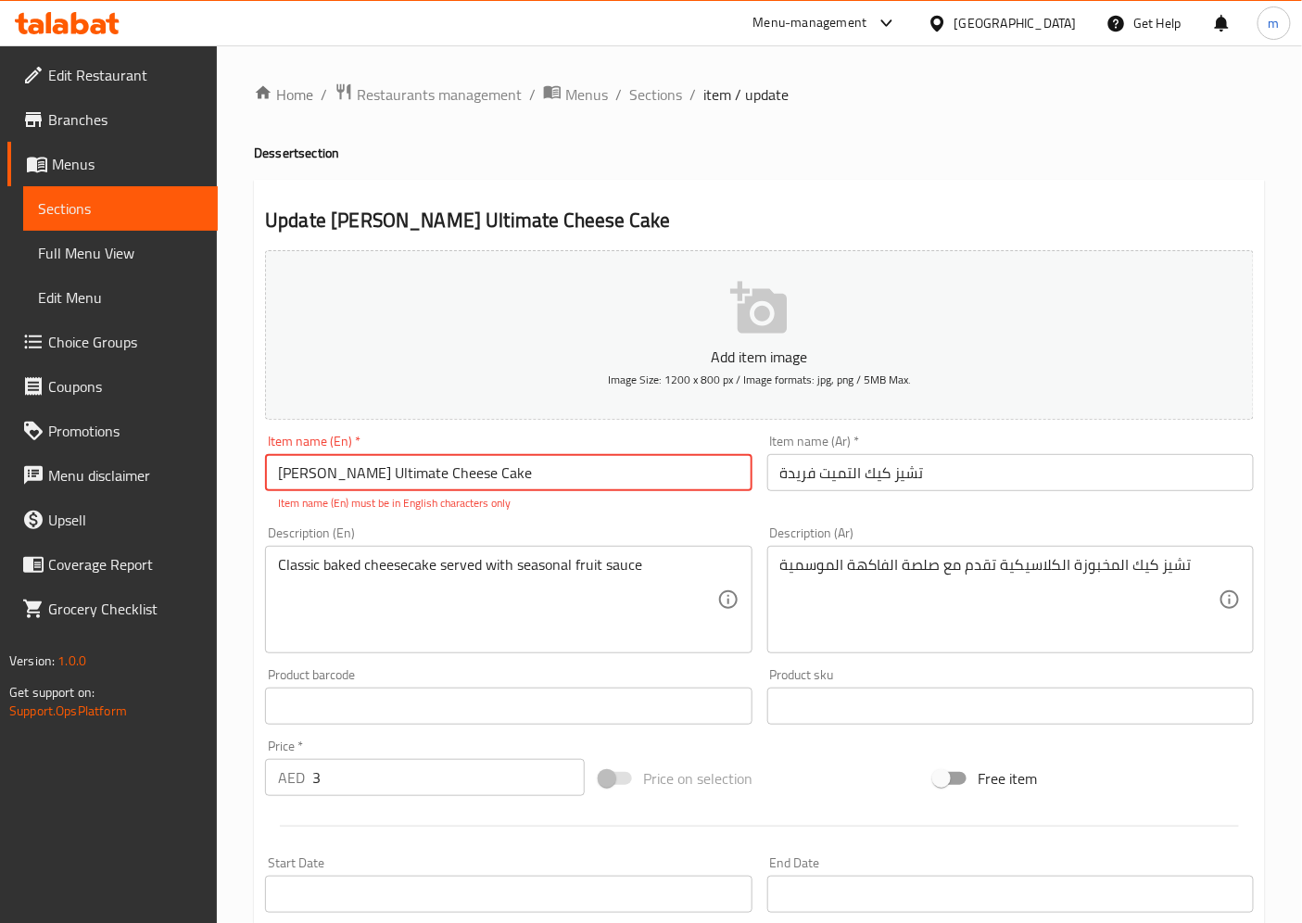
click at [610, 466] on input "Farida’s Ultimate Cheese Cake" at bounding box center [508, 472] width 486 height 37
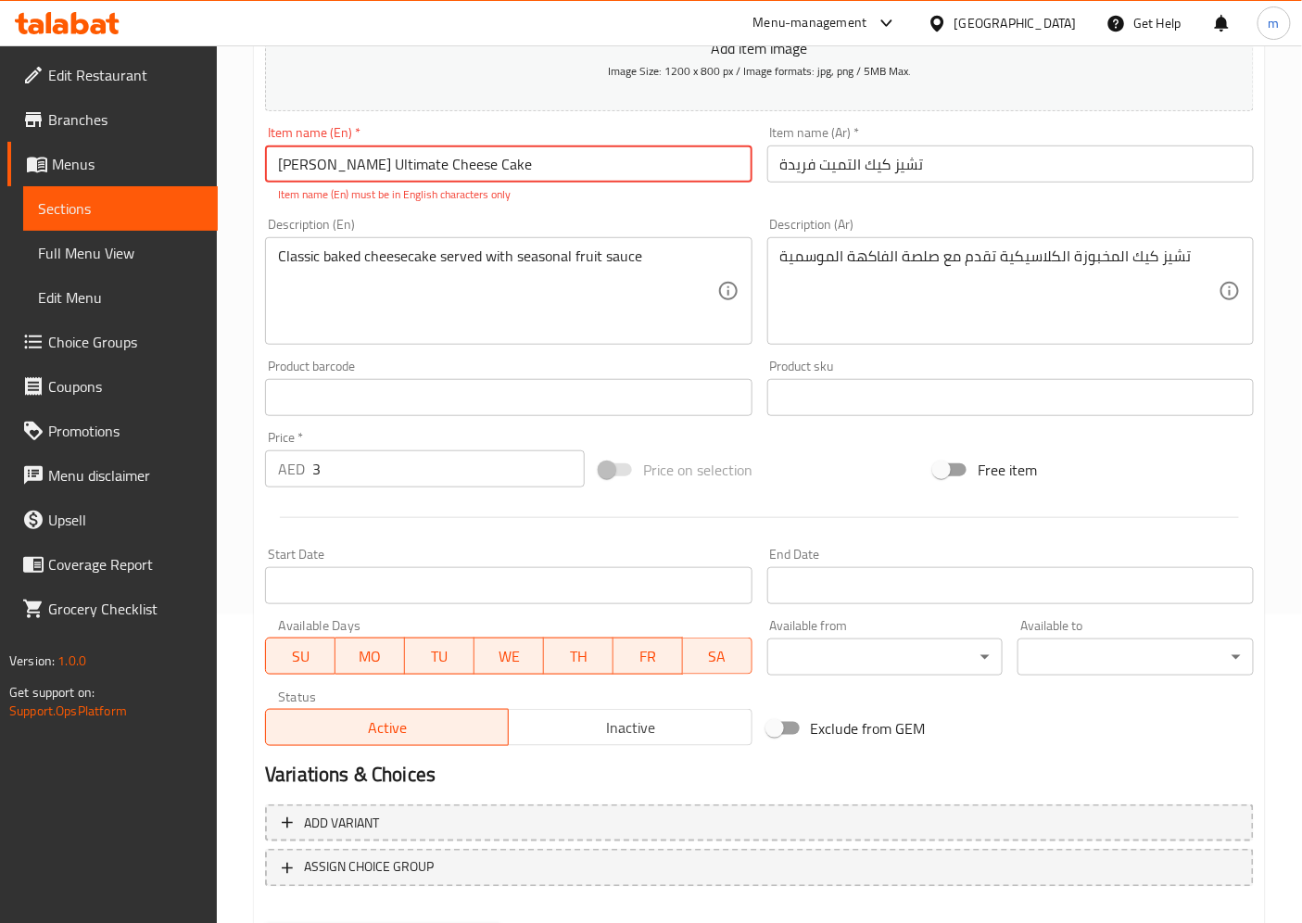
scroll to position [403, 0]
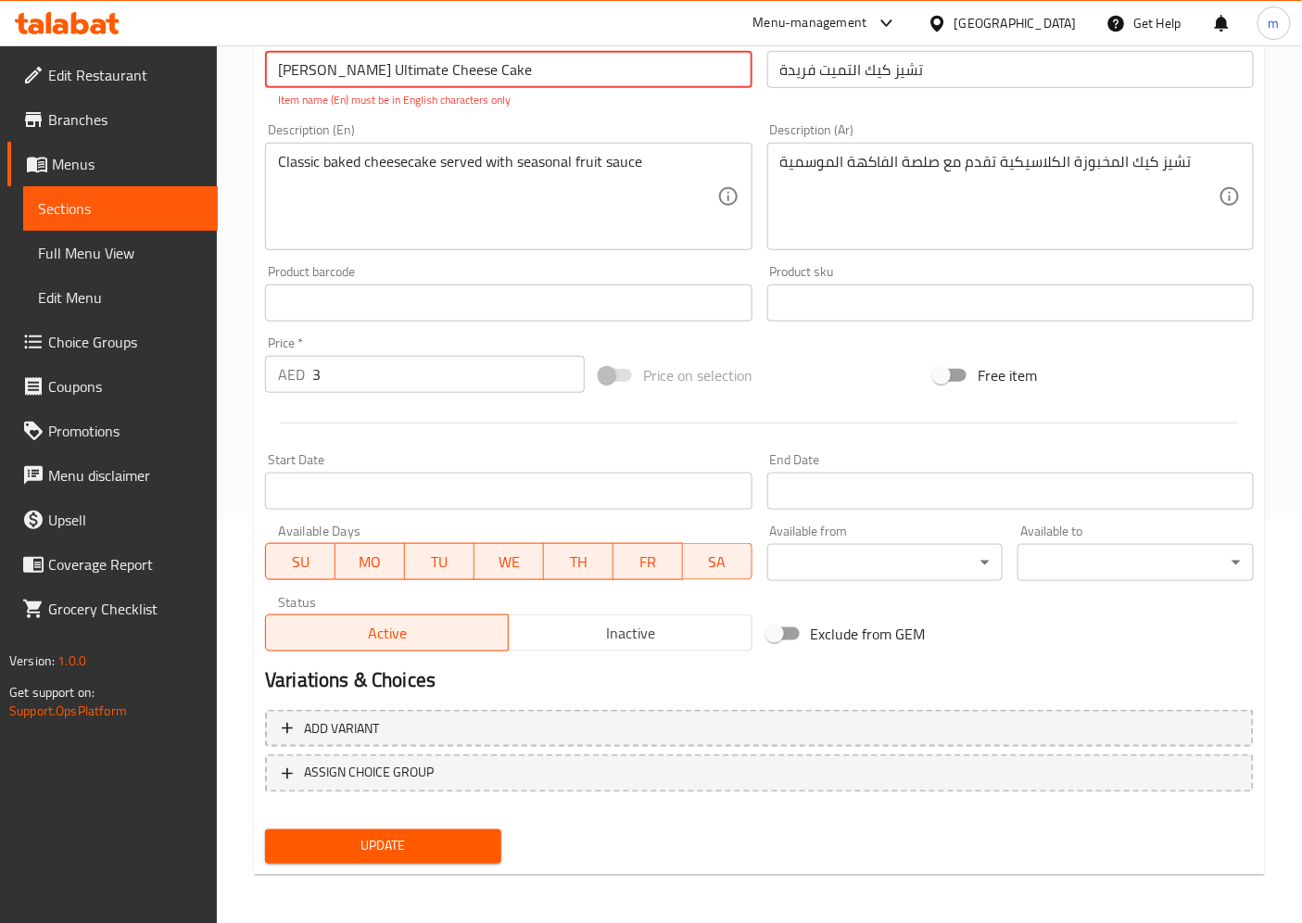
click at [395, 830] on span "Update" at bounding box center [383, 846] width 207 height 23
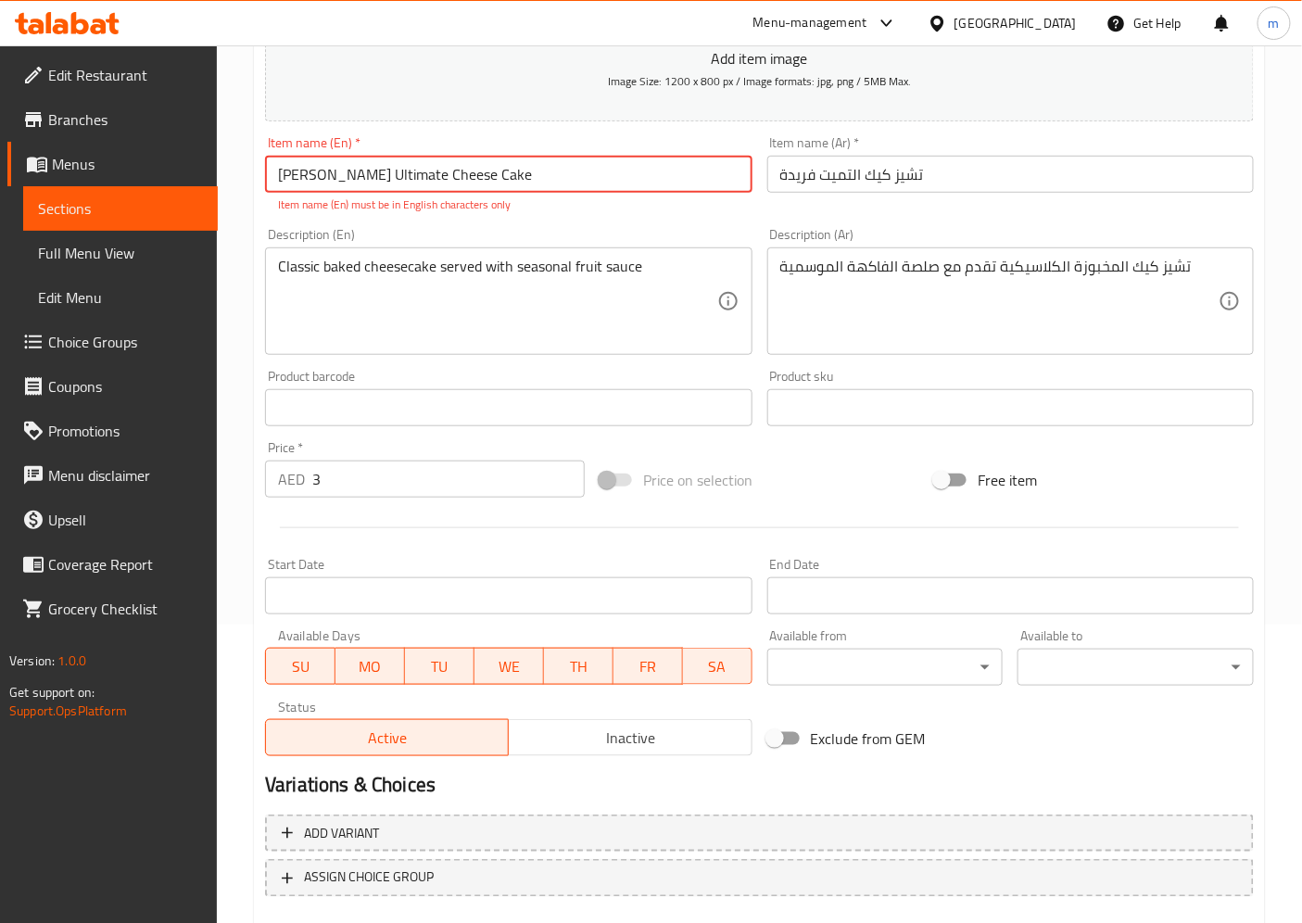
scroll to position [197, 0]
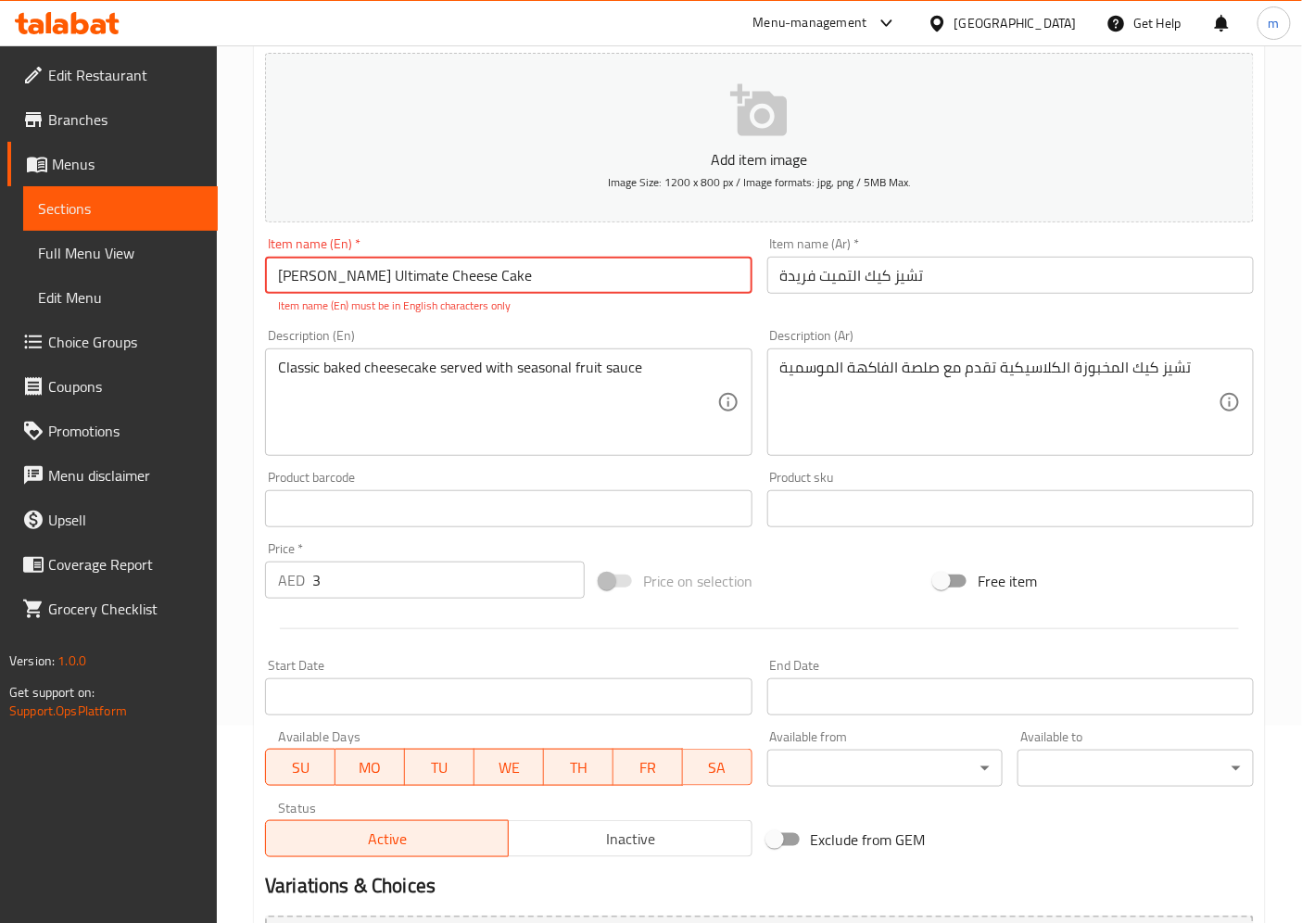
click at [473, 281] on input "Farida’s Ultimate Cheese Cake" at bounding box center [508, 275] width 486 height 37
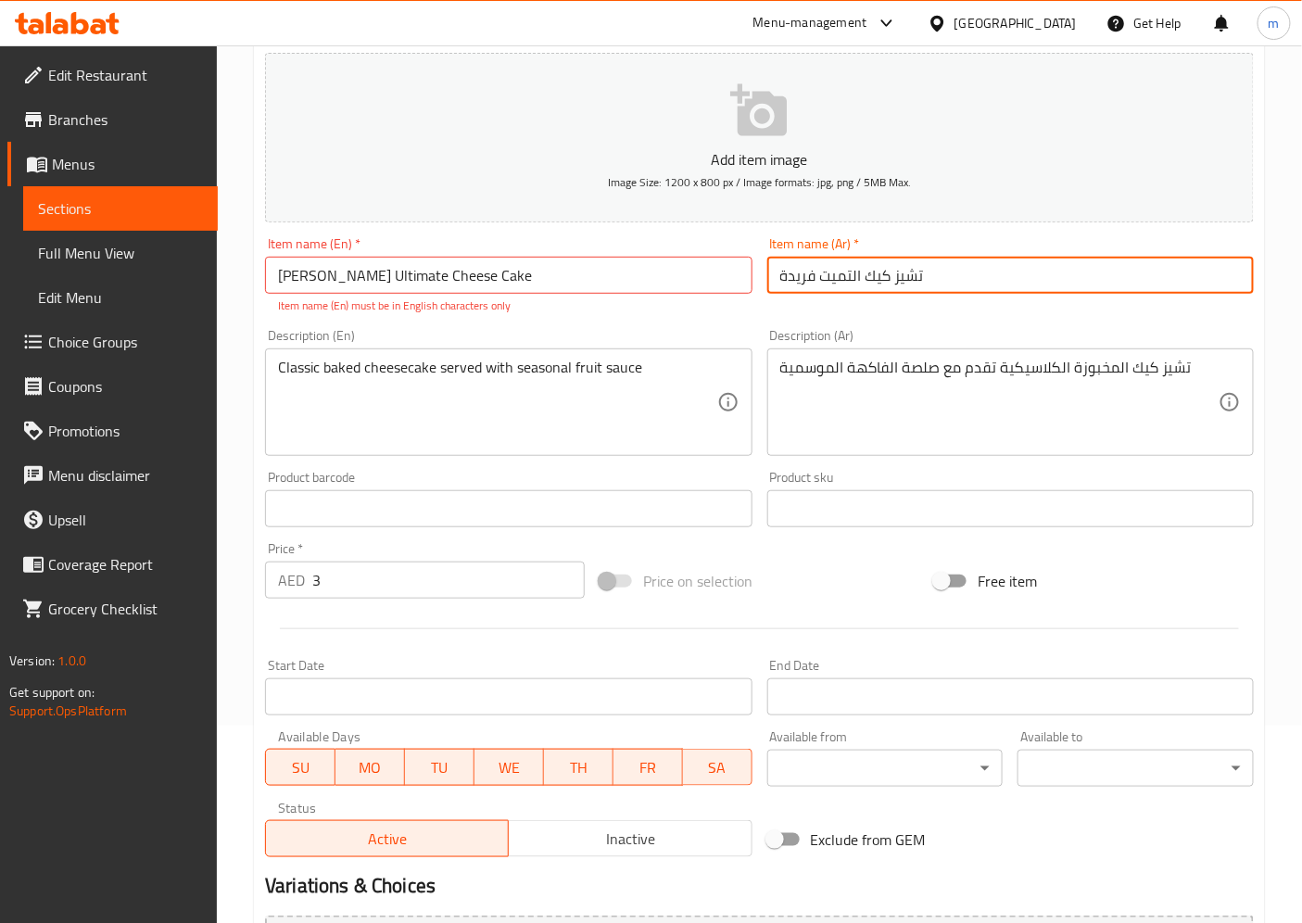
drag, startPoint x: 954, startPoint y: 285, endPoint x: 475, endPoint y: 272, distance: 479.3
click at [475, 272] on div "Add item image Image Size: 1200 x 800 px / Image formats: jpg, png / 5MB Max. I…" at bounding box center [760, 454] width 1004 height 819
click at [121, 208] on span "Sections" at bounding box center [120, 208] width 165 height 22
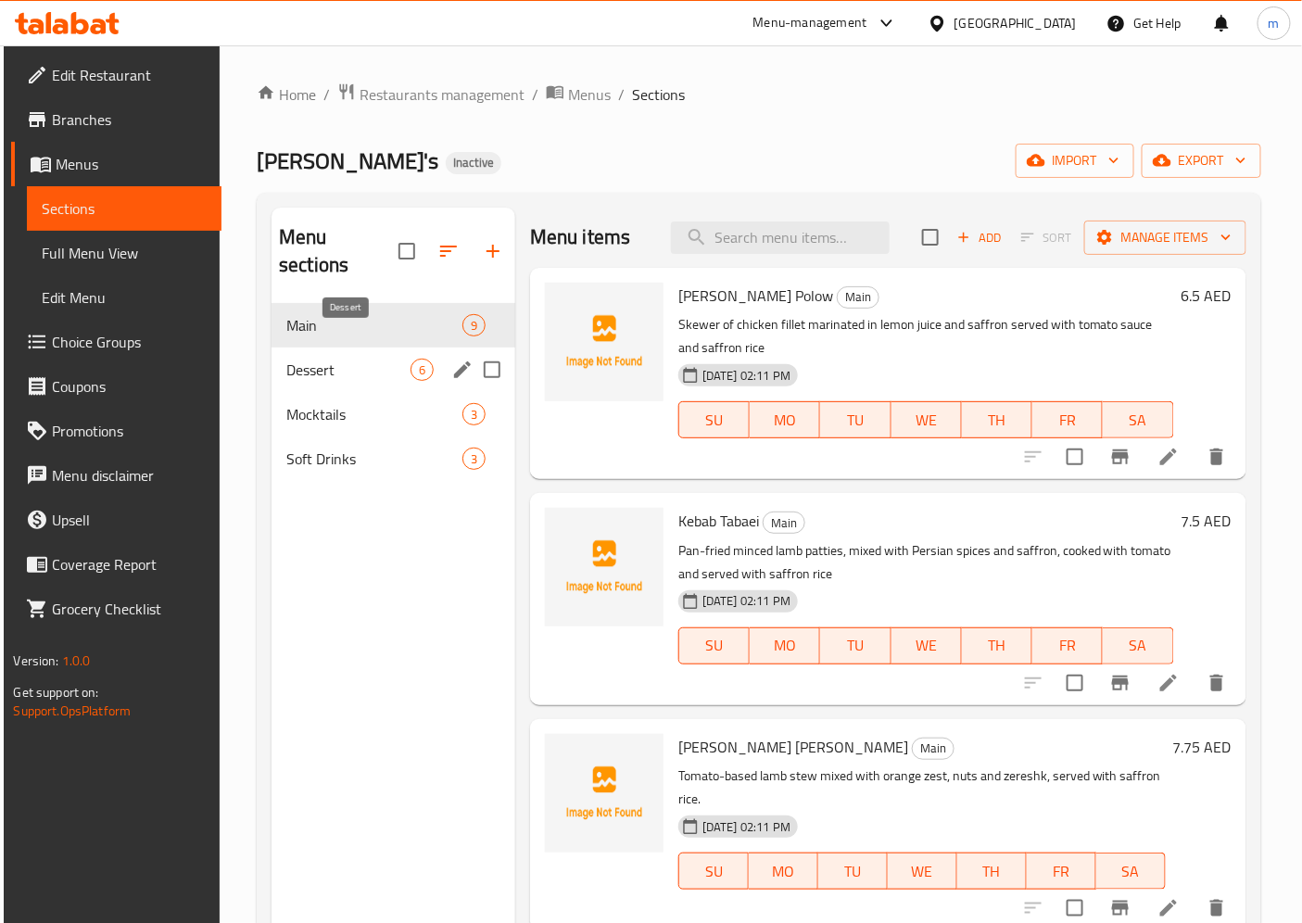
click at [328, 359] on span "Dessert" at bounding box center [348, 370] width 124 height 22
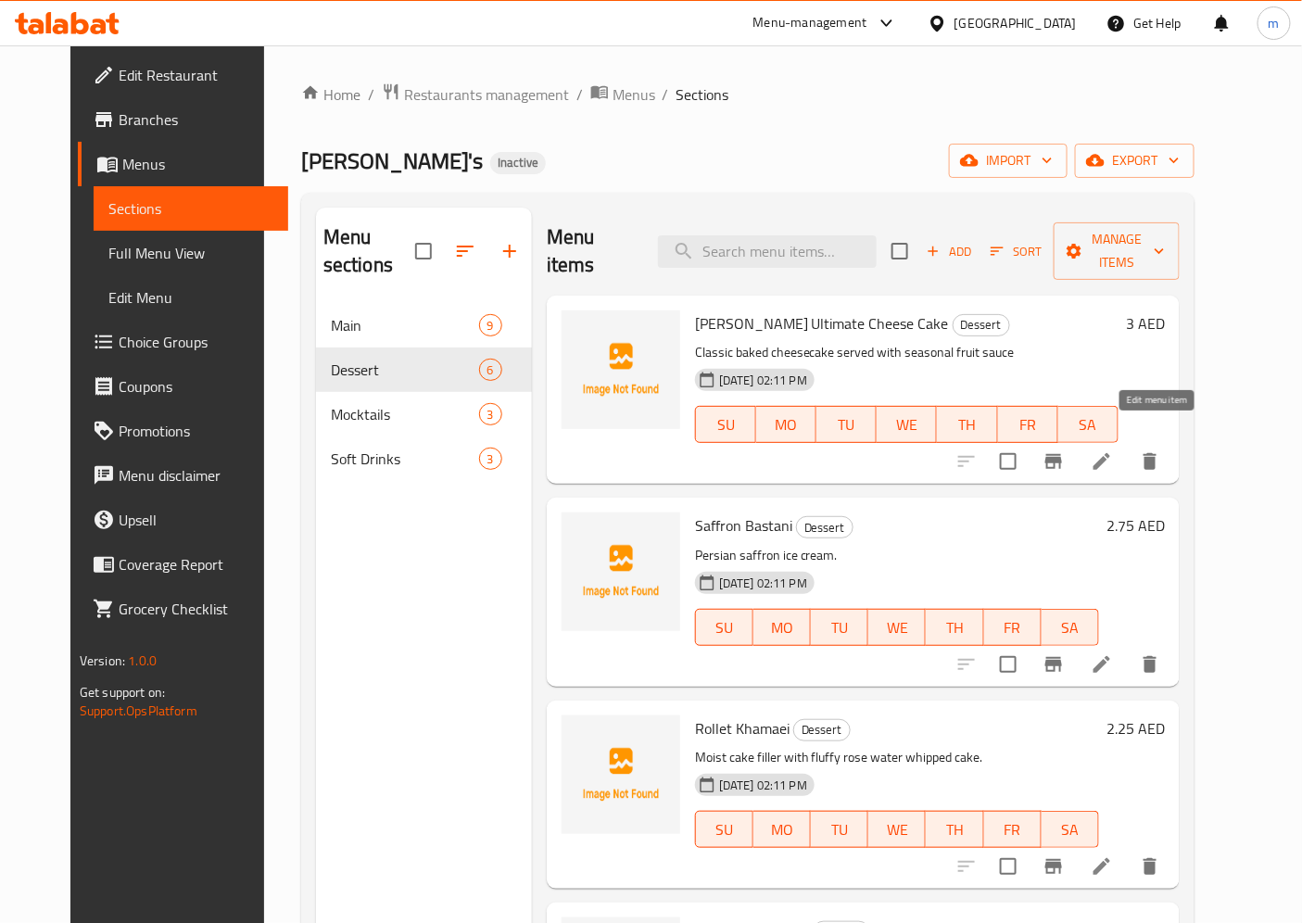
click at [1113, 450] on icon at bounding box center [1102, 461] width 22 height 22
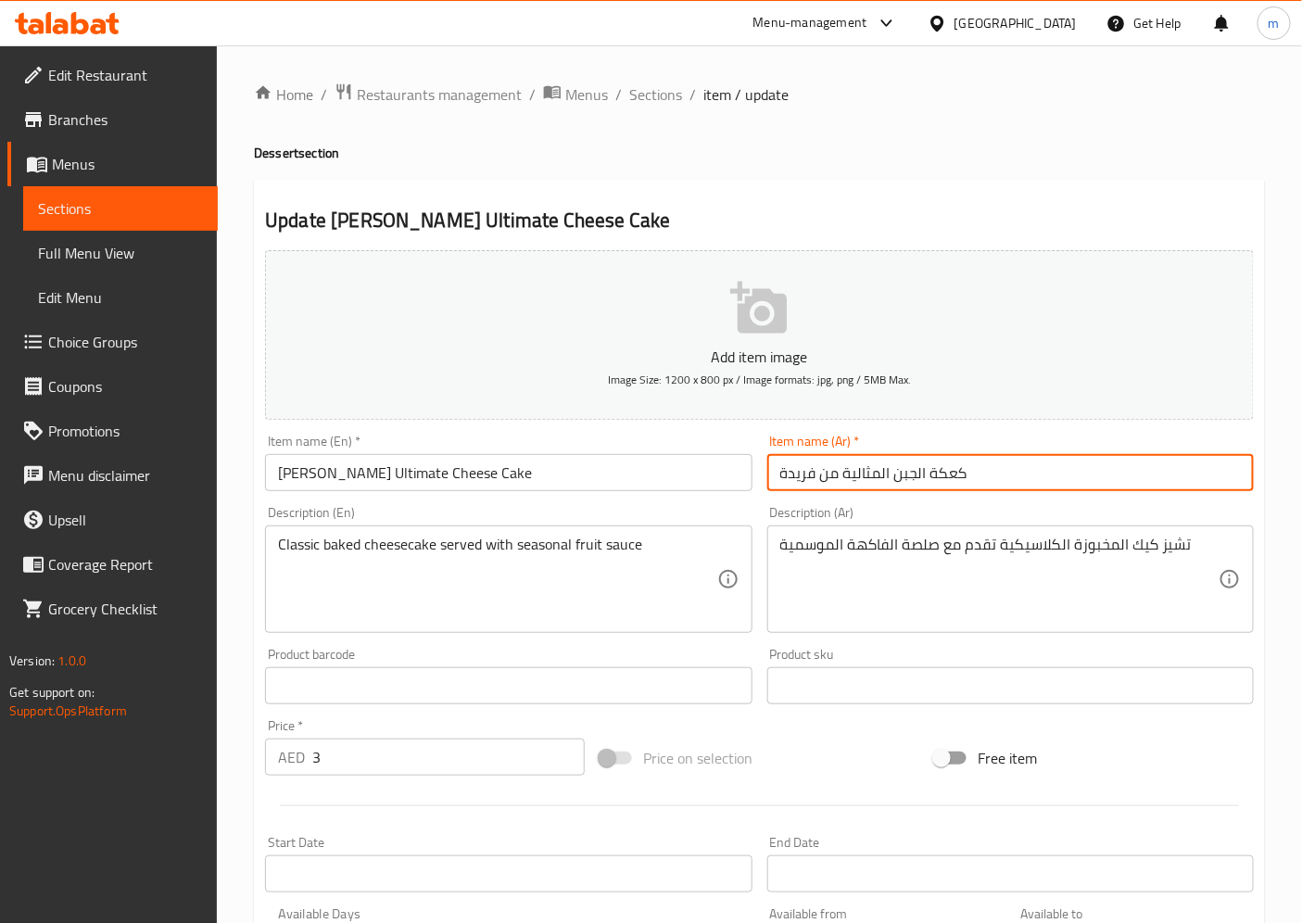
drag, startPoint x: 834, startPoint y: 478, endPoint x: 528, endPoint y: 495, distance: 306.2
click at [529, 495] on div "Add item image Image Size: 1200 x 800 px / Image formats: jpg, png / 5MB Max. I…" at bounding box center [760, 642] width 1004 height 799
paste input "تشيز كيك التميت"
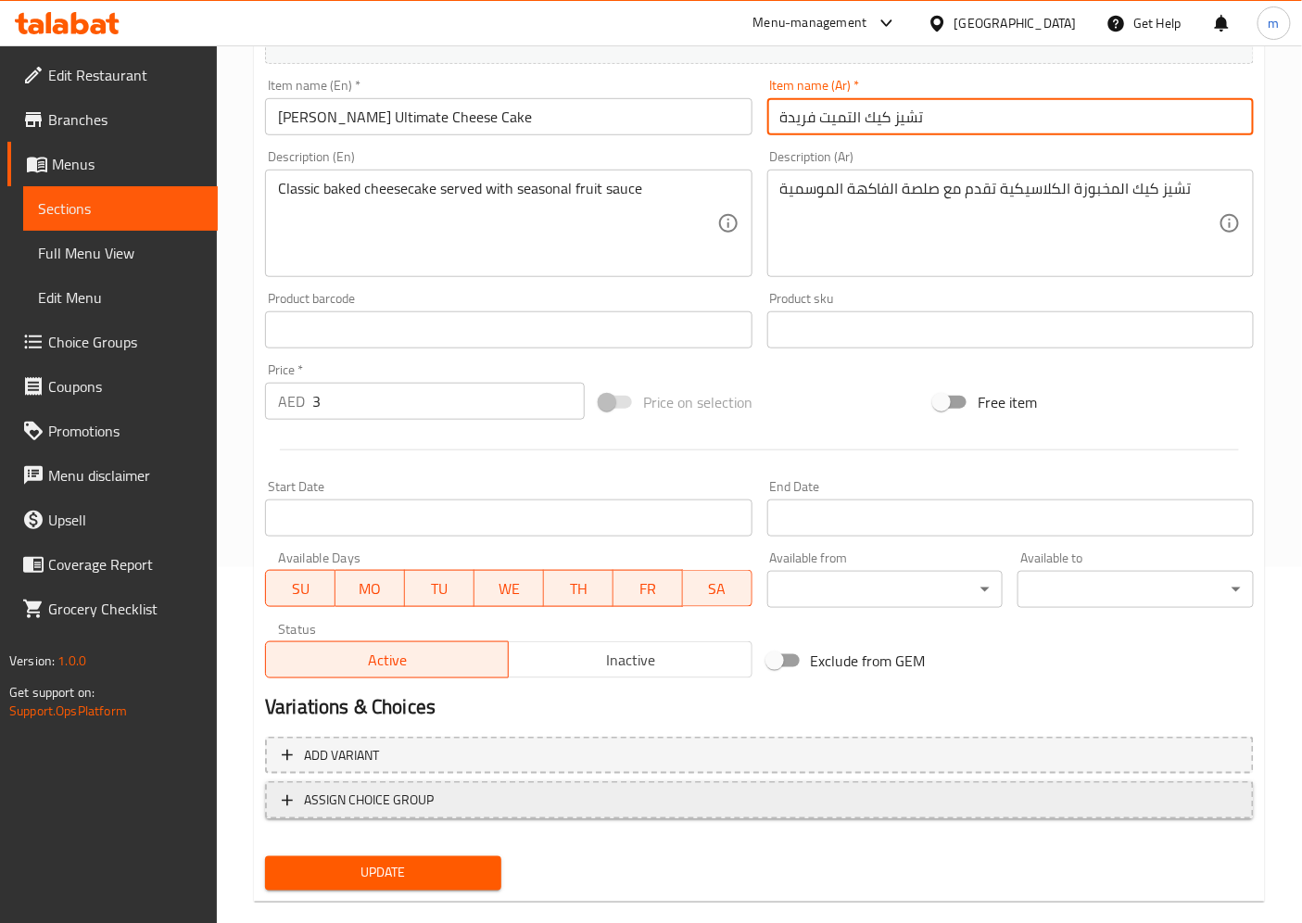
scroll to position [383, 0]
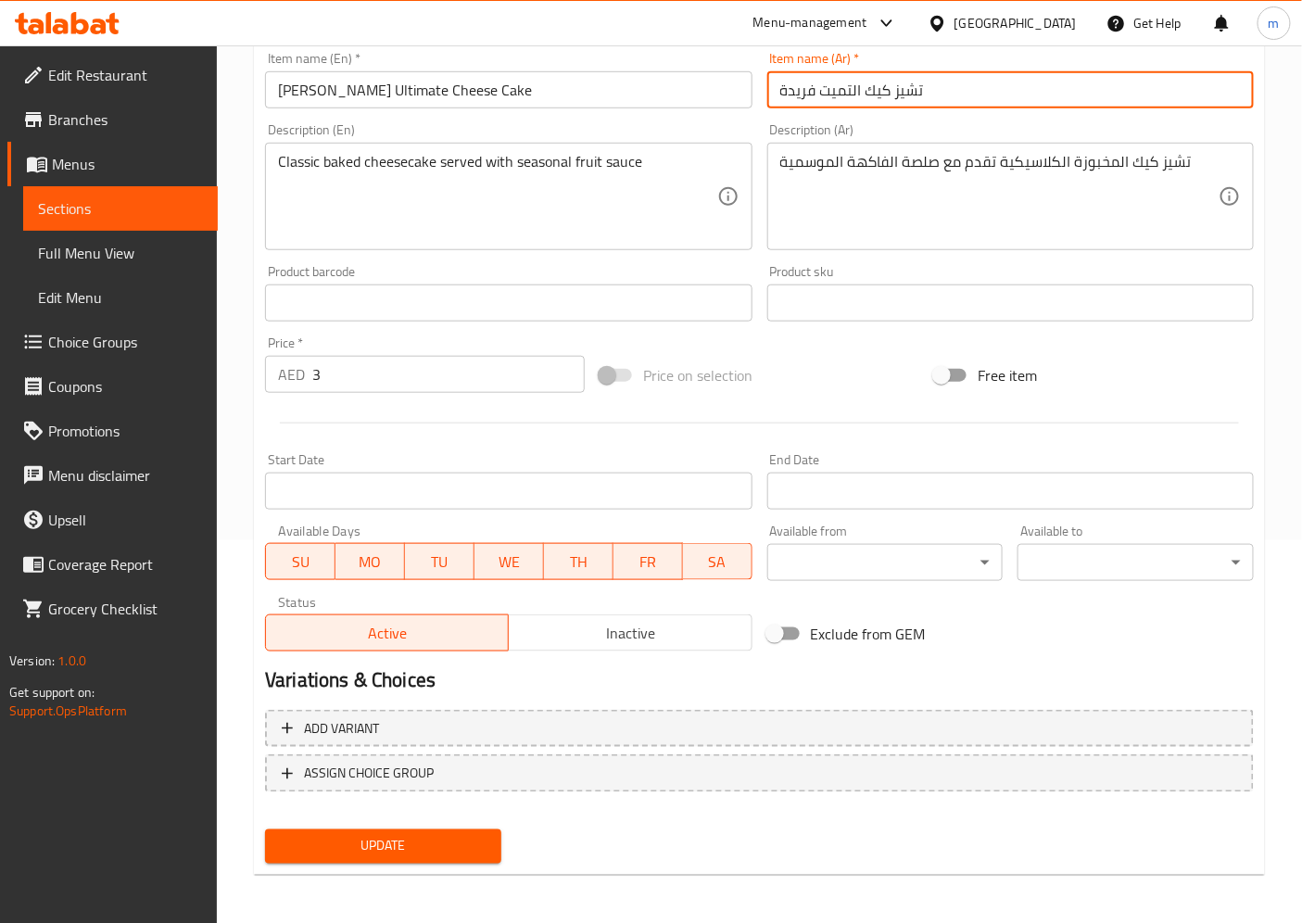
type input "تشيز كيك التميت فريدة"
click at [405, 830] on span "Update" at bounding box center [383, 846] width 207 height 23
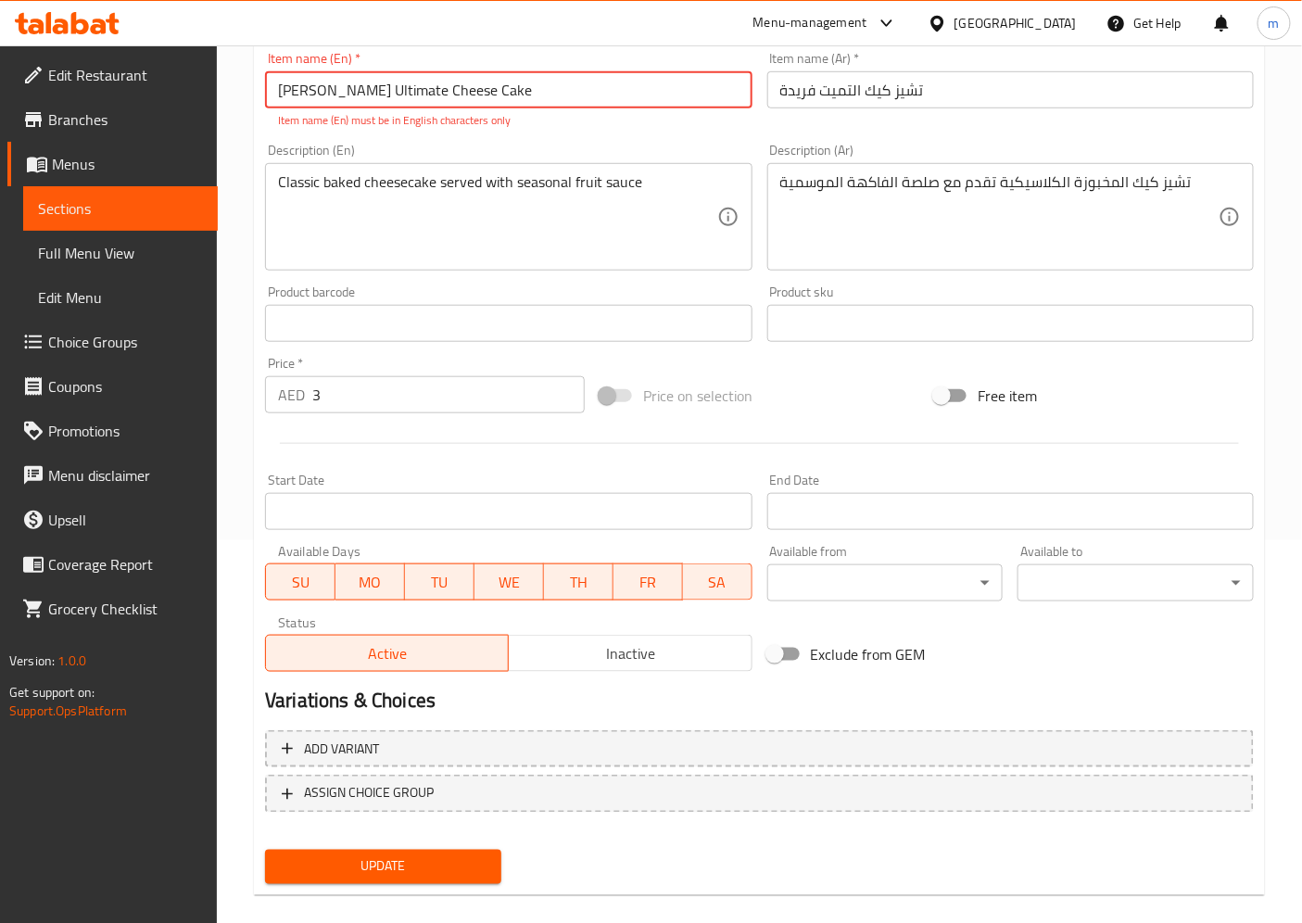
click at [405, 830] on span "Update" at bounding box center [383, 866] width 207 height 23
click at [319, 90] on input "Farida’s Ultimate Cheese Cake" at bounding box center [508, 89] width 486 height 37
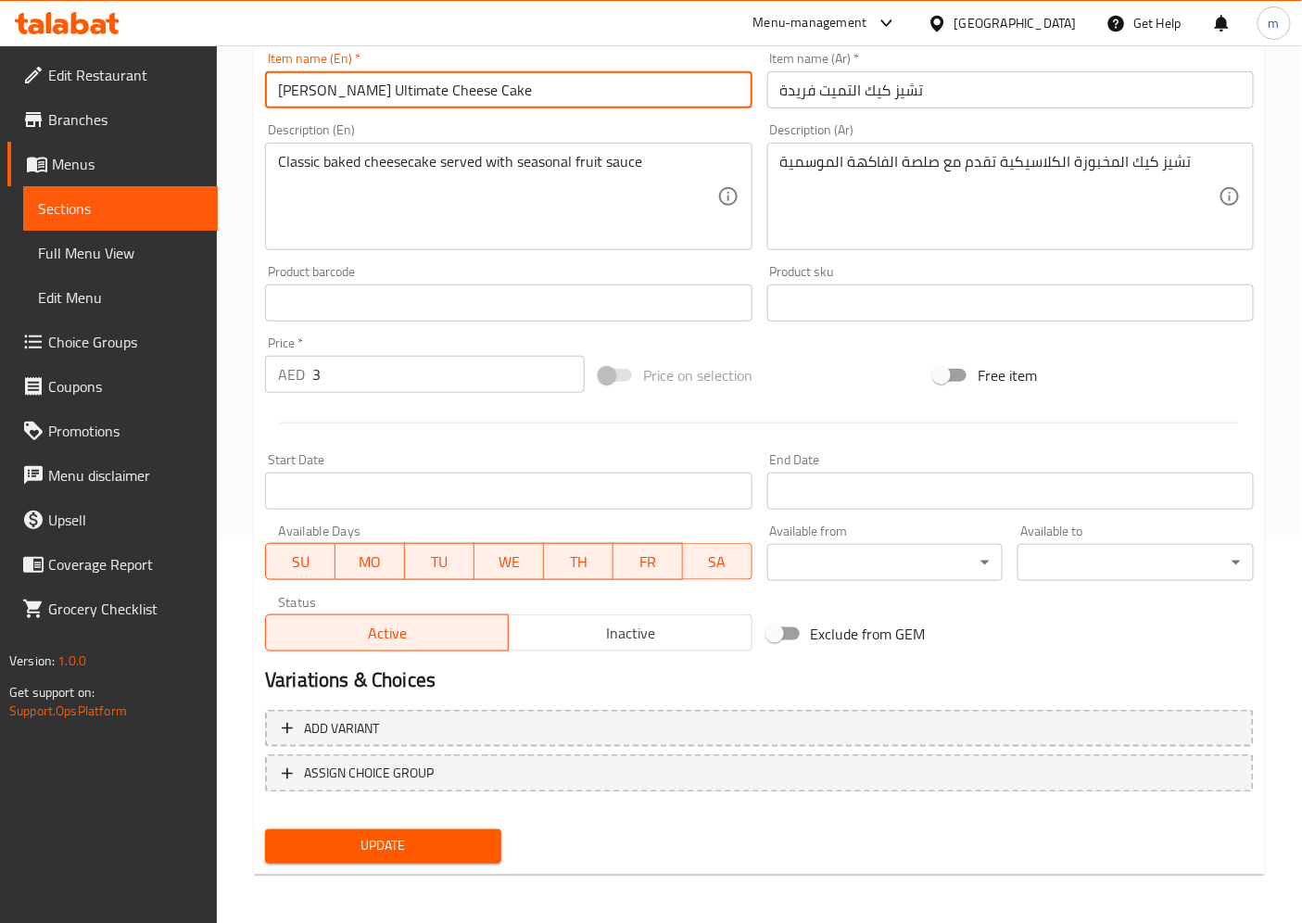
type input "Farida's Ultimate Cheese Cake"
click at [410, 830] on span "Update" at bounding box center [383, 846] width 207 height 23
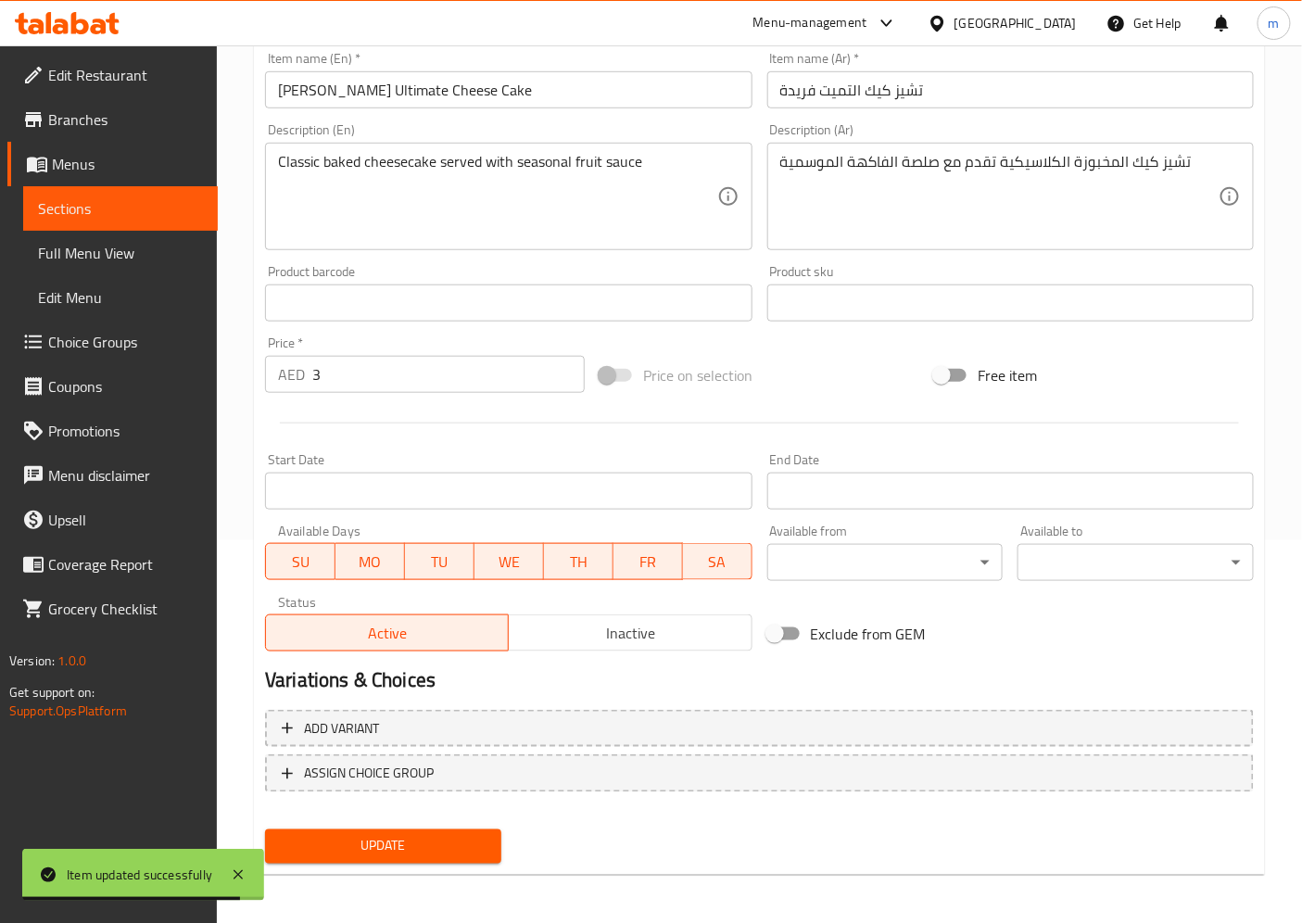
click at [118, 204] on span "Sections" at bounding box center [120, 208] width 165 height 22
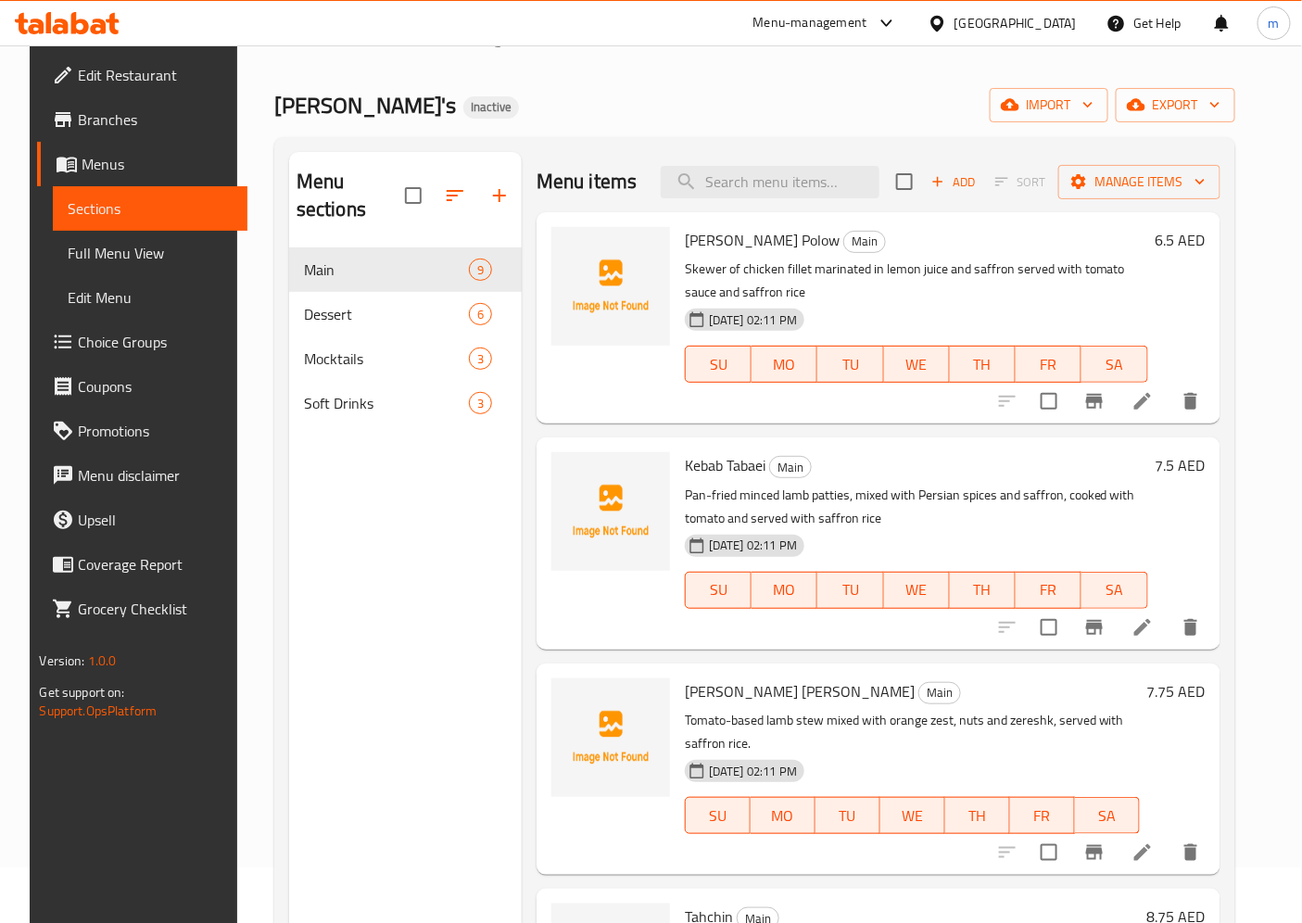
scroll to position [53, 0]
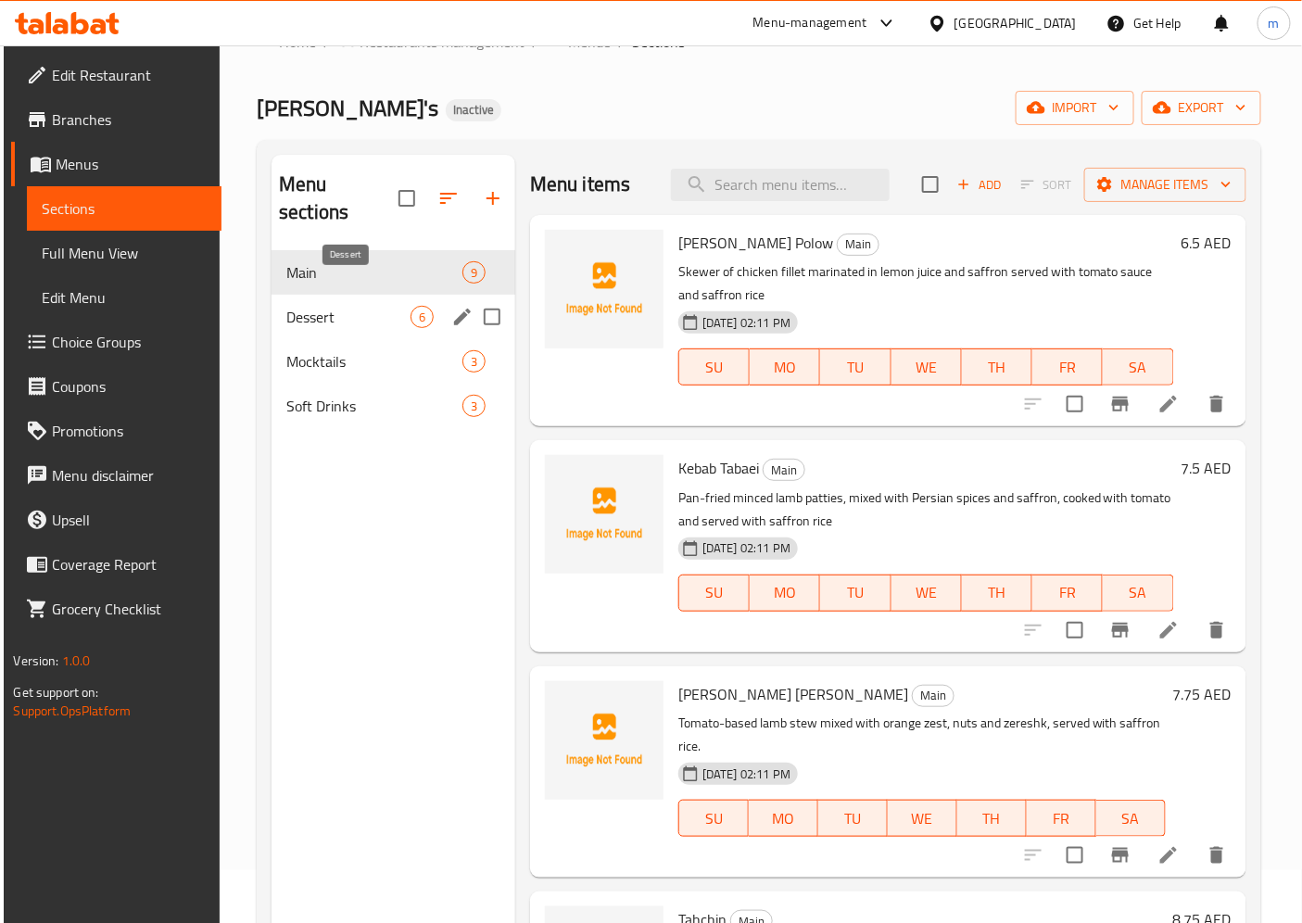
click at [347, 306] on span "Dessert" at bounding box center [348, 317] width 124 height 22
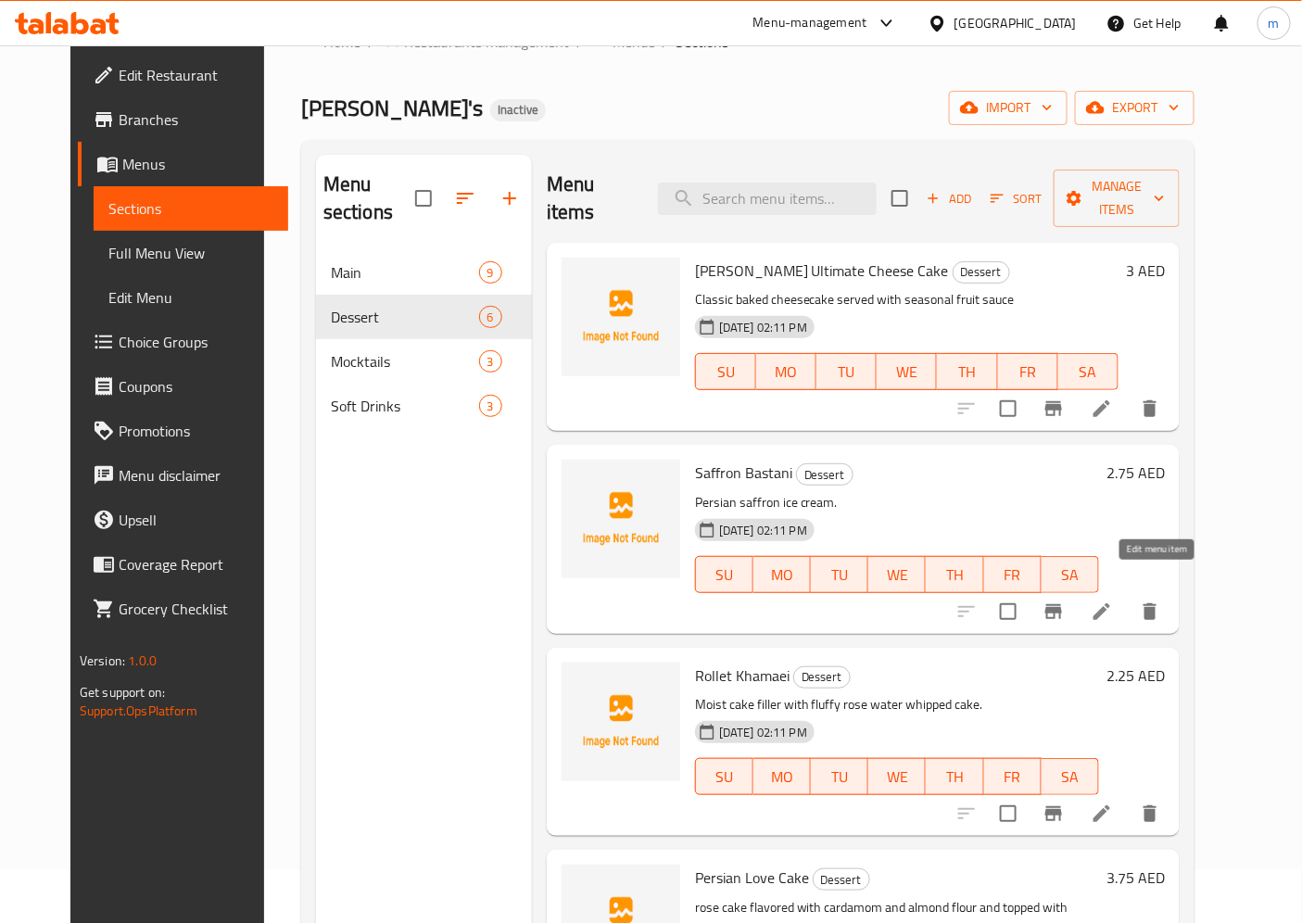
click at [1113, 600] on icon at bounding box center [1102, 611] width 22 height 22
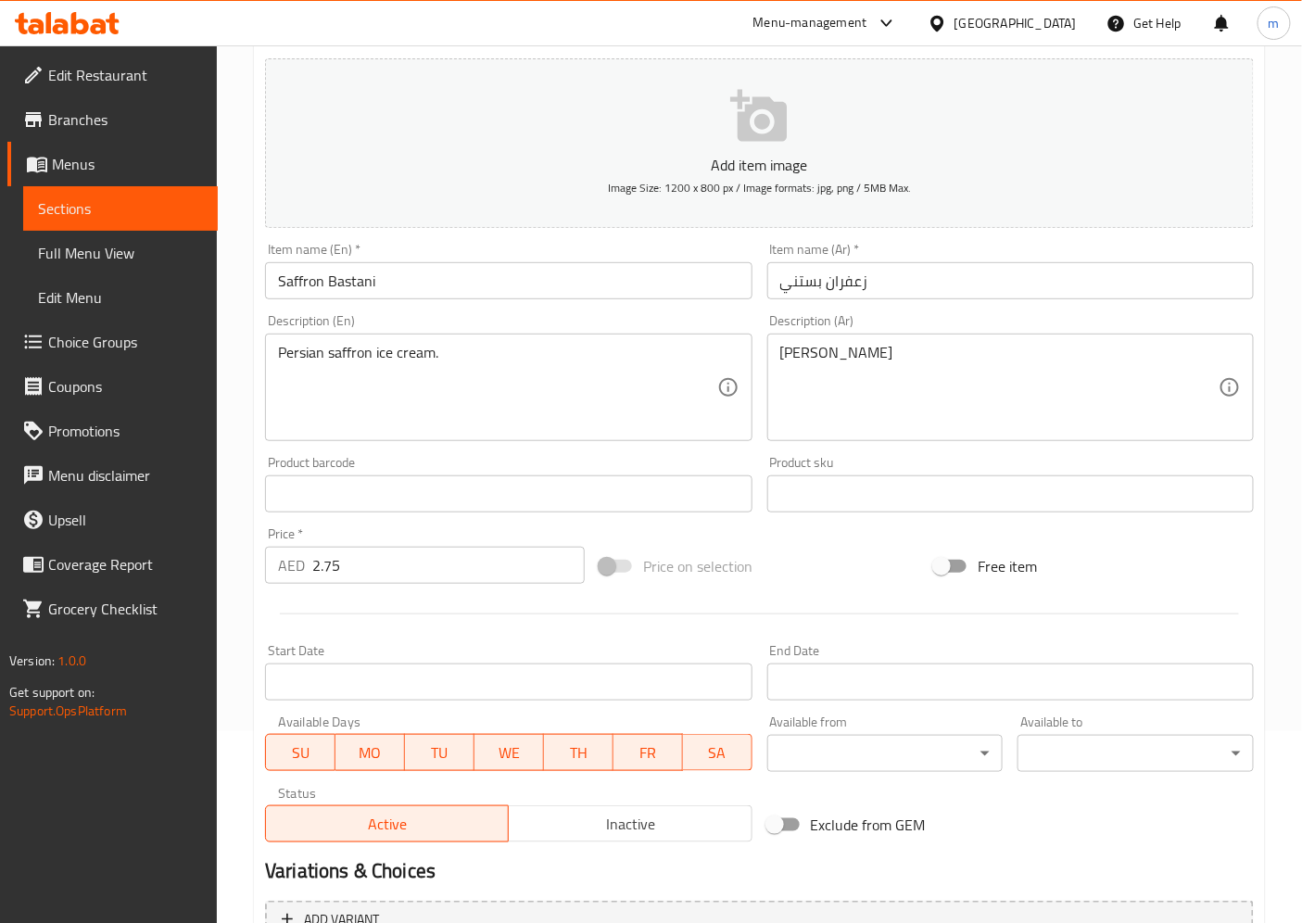
scroll to position [383, 0]
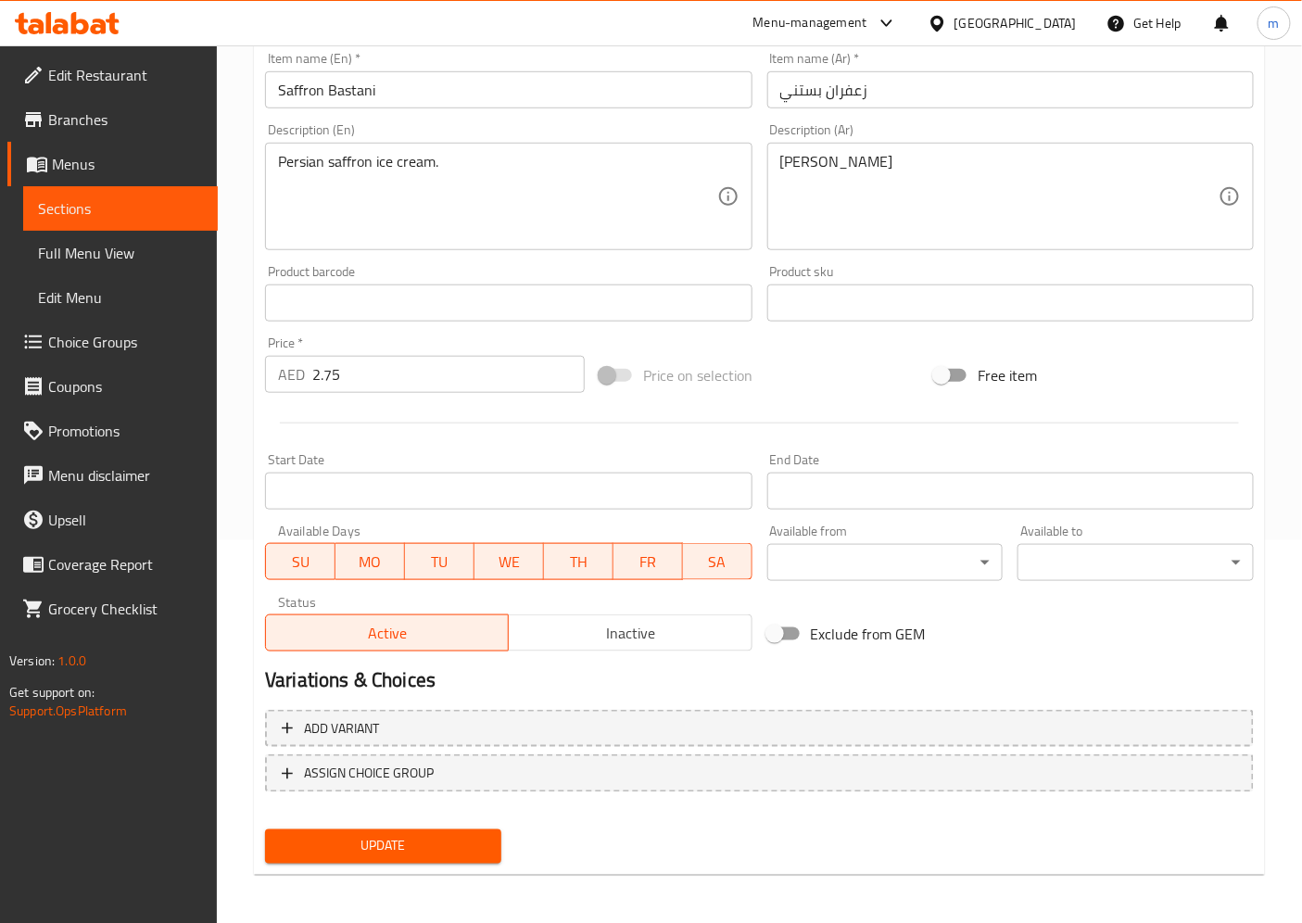
click at [406, 830] on span "Update" at bounding box center [383, 846] width 207 height 23
click at [93, 209] on span "Sections" at bounding box center [120, 208] width 165 height 22
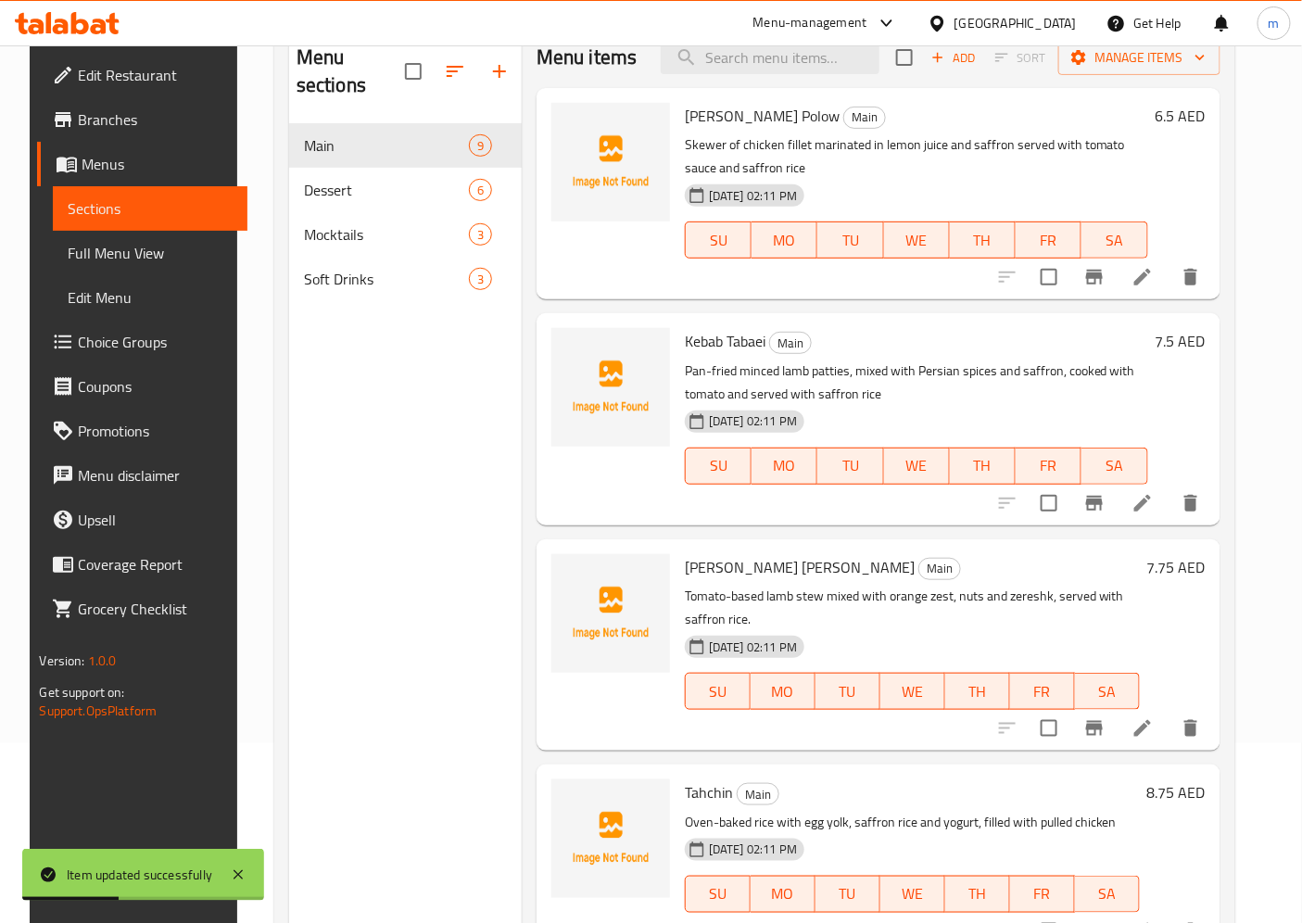
scroll to position [156, 0]
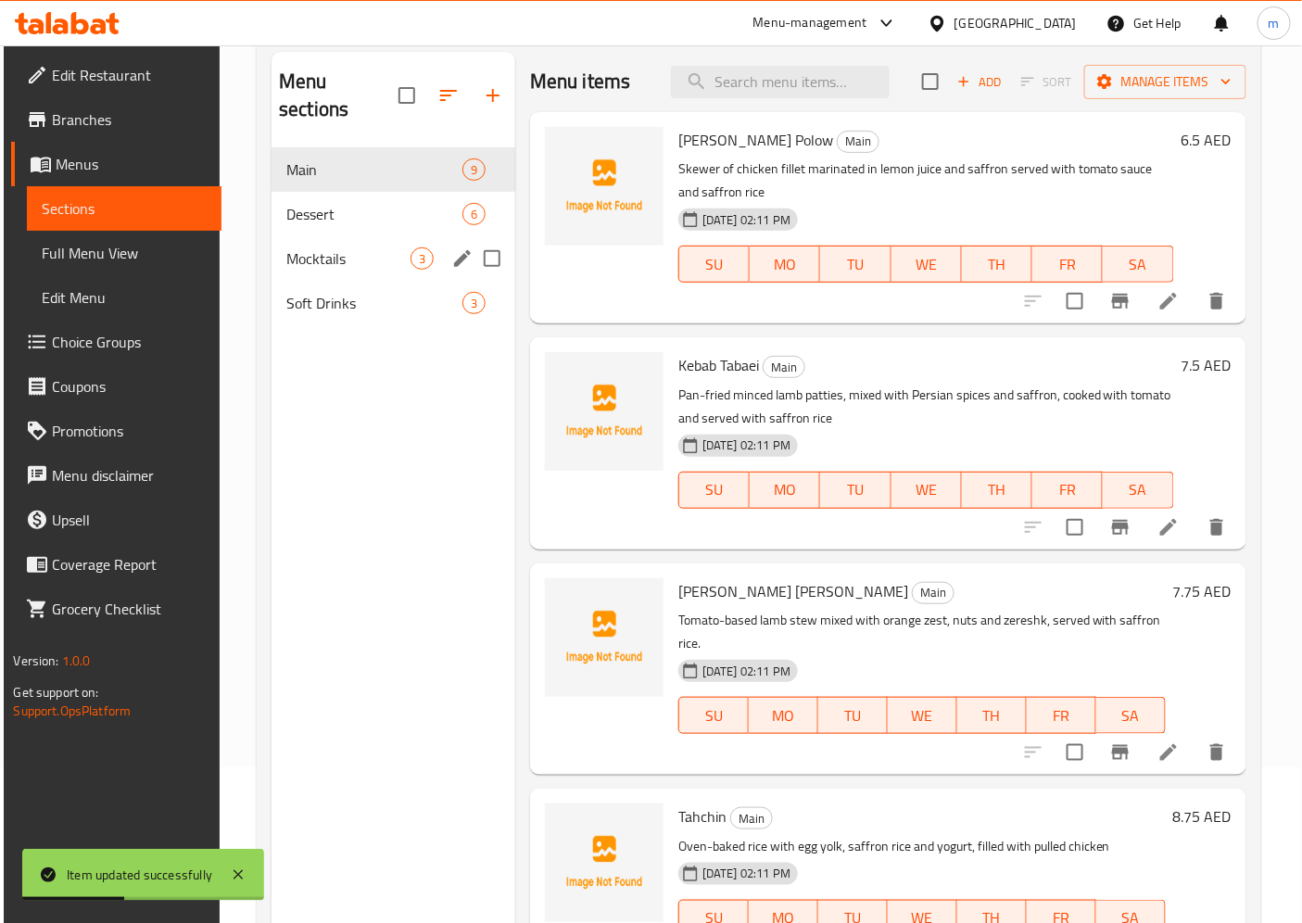
click at [362, 203] on span "Dessert" at bounding box center [374, 214] width 176 height 22
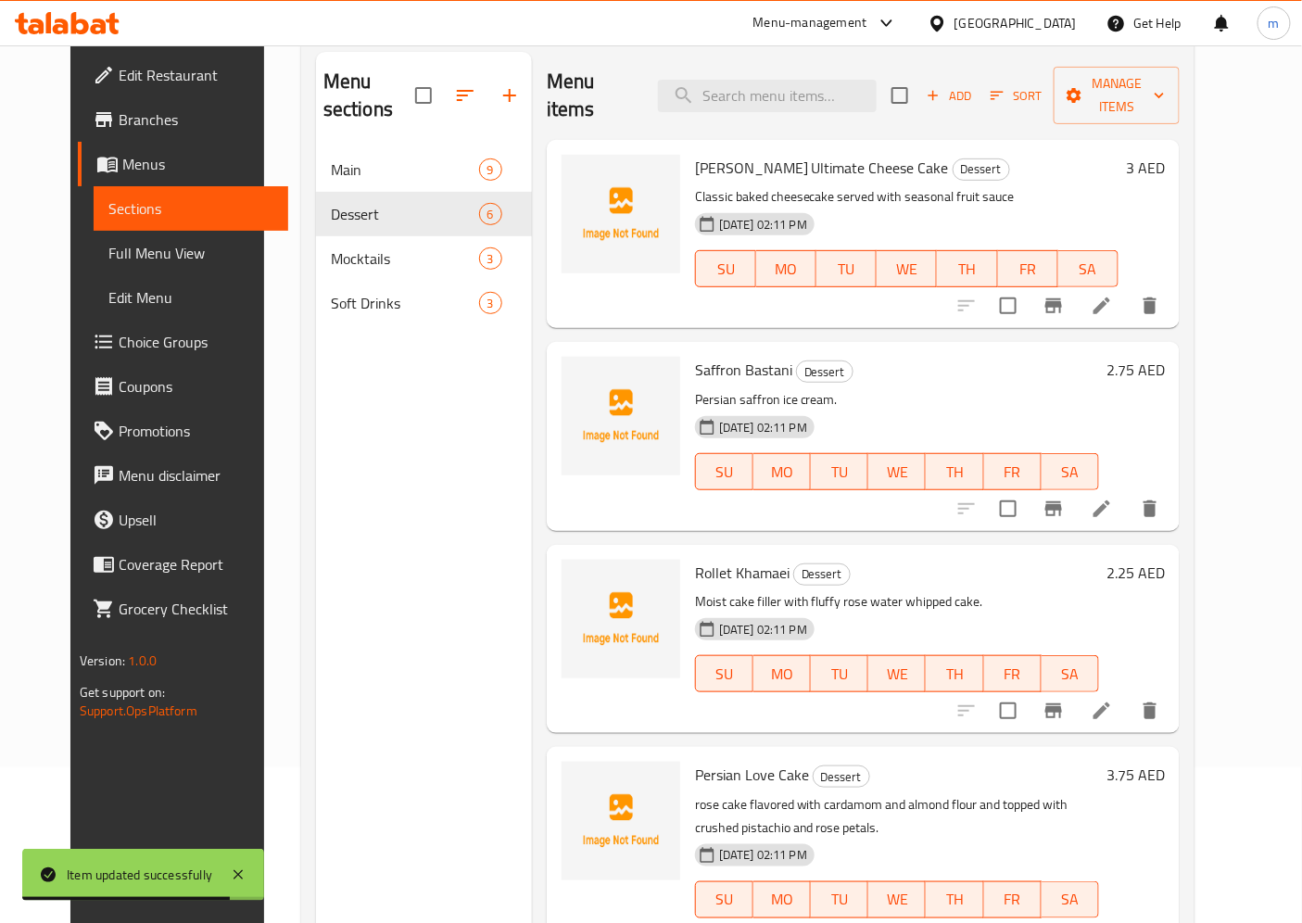
click at [1128, 694] on li at bounding box center [1102, 710] width 52 height 33
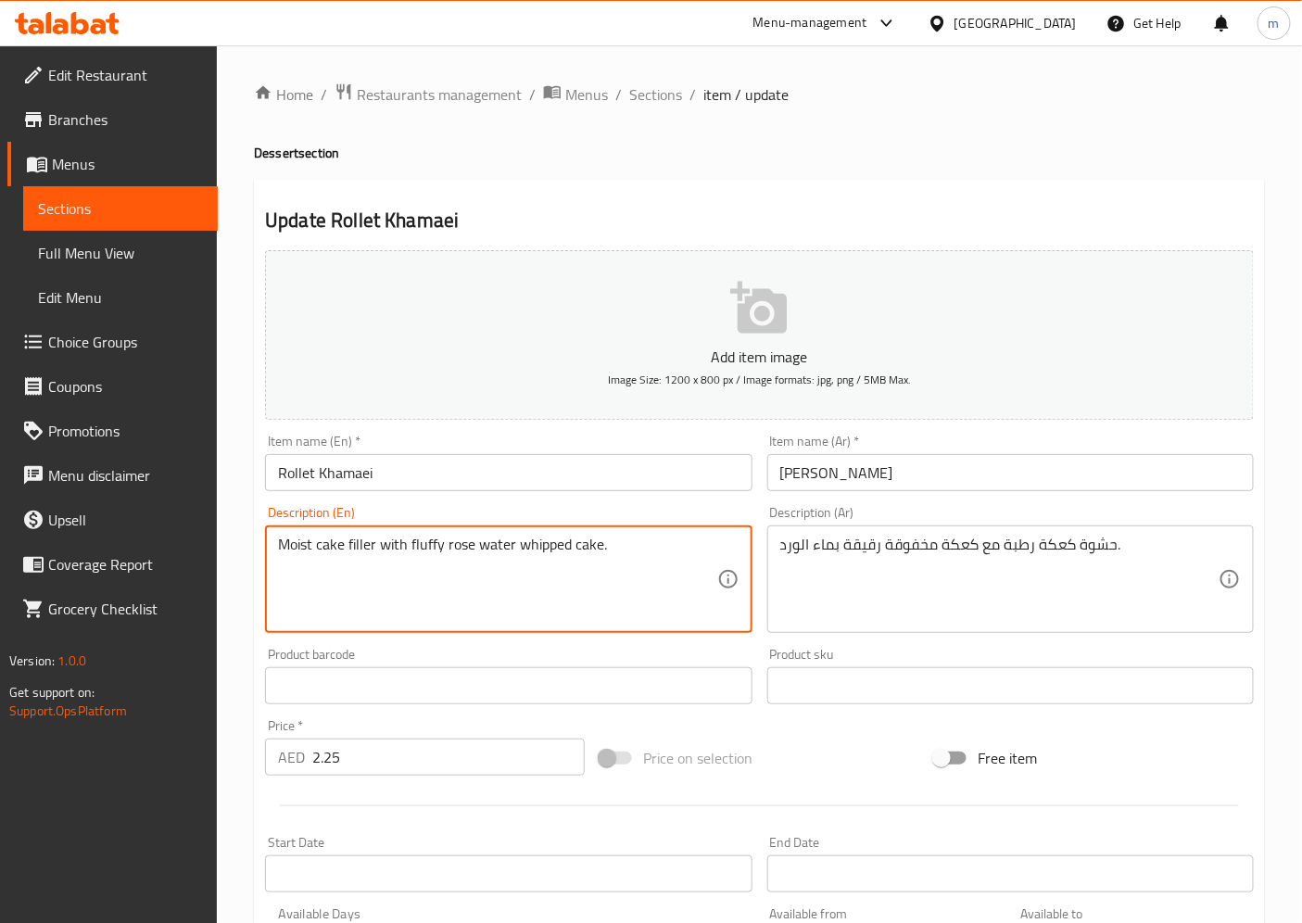
click at [433, 540] on textarea "Moist cake filler with fluffy rose water whipped cake." at bounding box center [497, 580] width 438 height 88
click at [600, 623] on textarea "Moist cake filler with fluffy rose water whipped cake." at bounding box center [497, 580] width 438 height 88
click at [297, 549] on textarea "Moist cake filler with fluffy rose water whipped cake." at bounding box center [497, 580] width 438 height 88
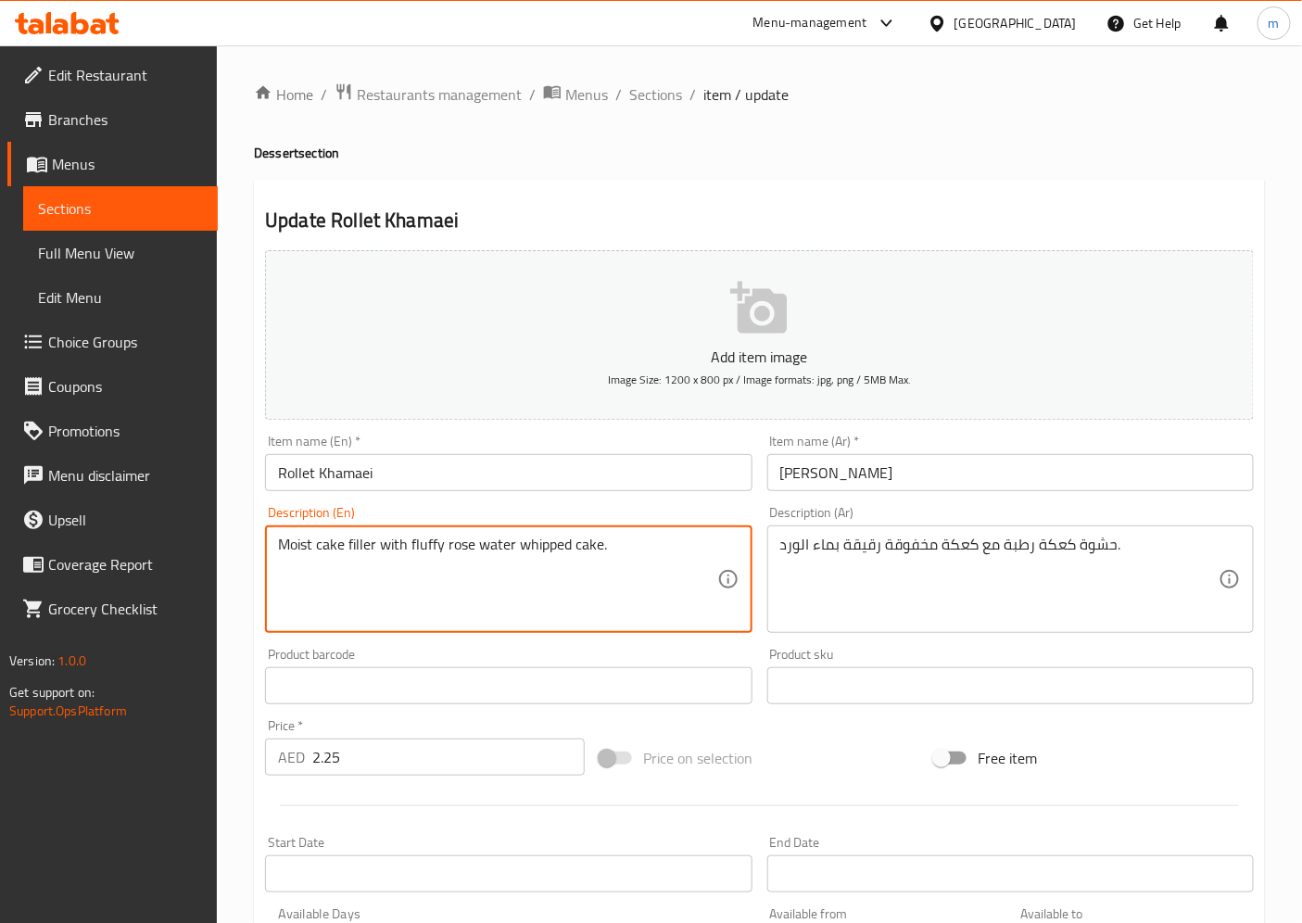
click at [359, 548] on textarea "Moist cake filler with fluffy rose water whipped cake." at bounding box center [497, 580] width 438 height 88
click at [530, 550] on textarea "Moist cake filler with fluffy rose water whipped cake." at bounding box center [497, 580] width 438 height 88
drag, startPoint x: 445, startPoint y: 548, endPoint x: 470, endPoint y: 549, distance: 25.0
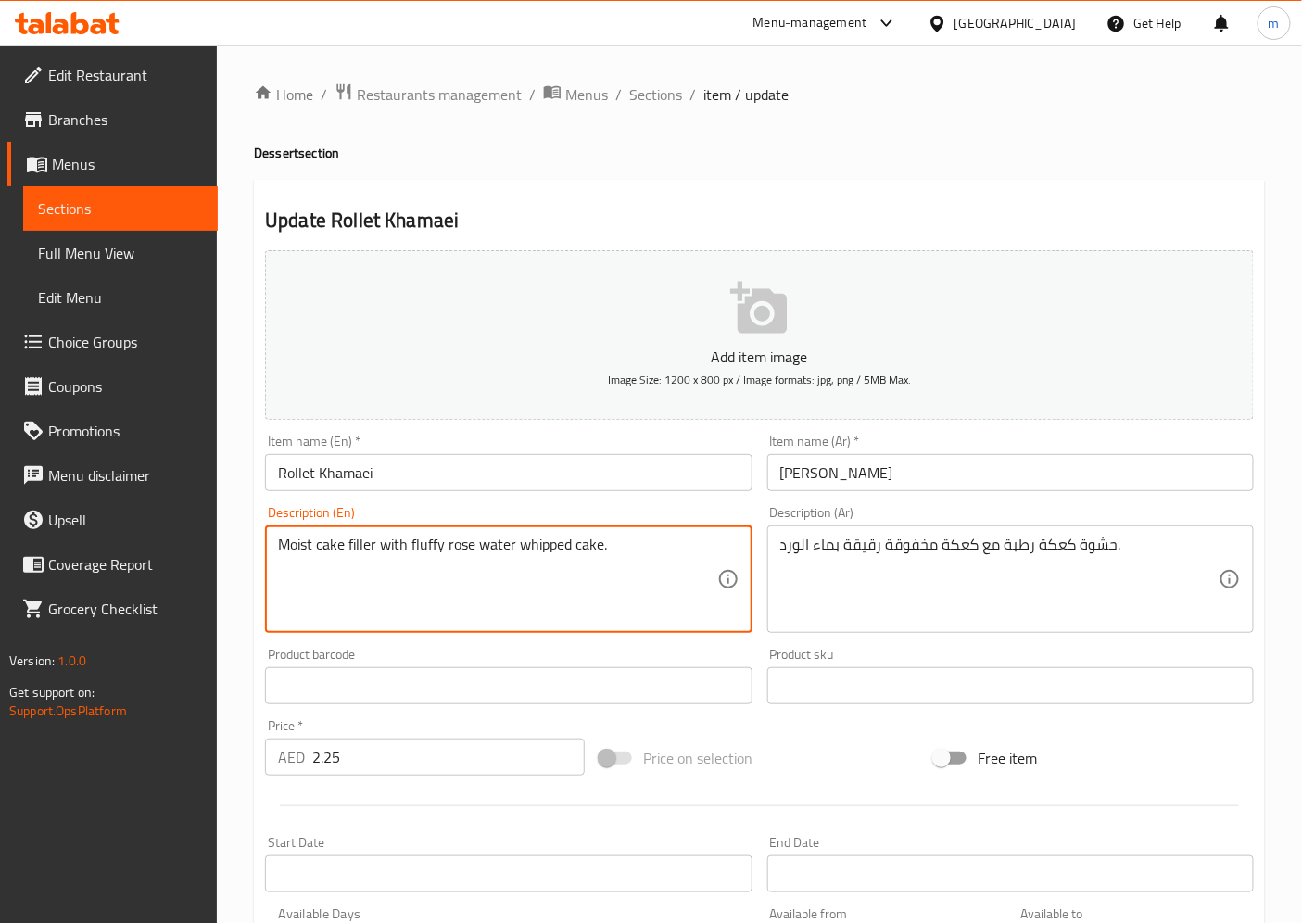
click at [470, 549] on textarea "Moist cake filler with fluffy rose water whipped cake." at bounding box center [497, 580] width 438 height 88
click at [374, 480] on input "Rollet Khamaei" at bounding box center [508, 472] width 486 height 37
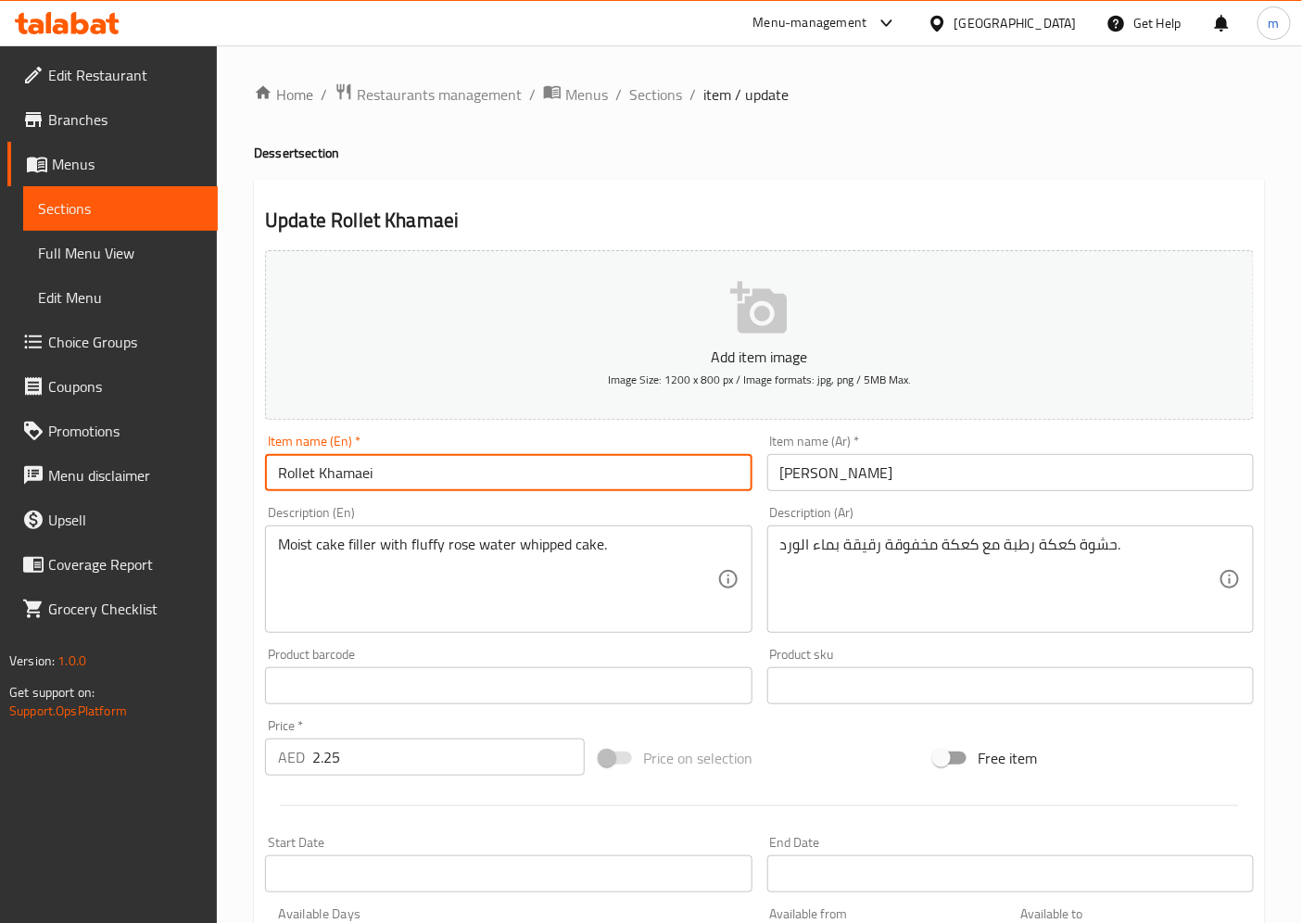
click at [374, 480] on input "Rollet Khamaei" at bounding box center [508, 472] width 486 height 37
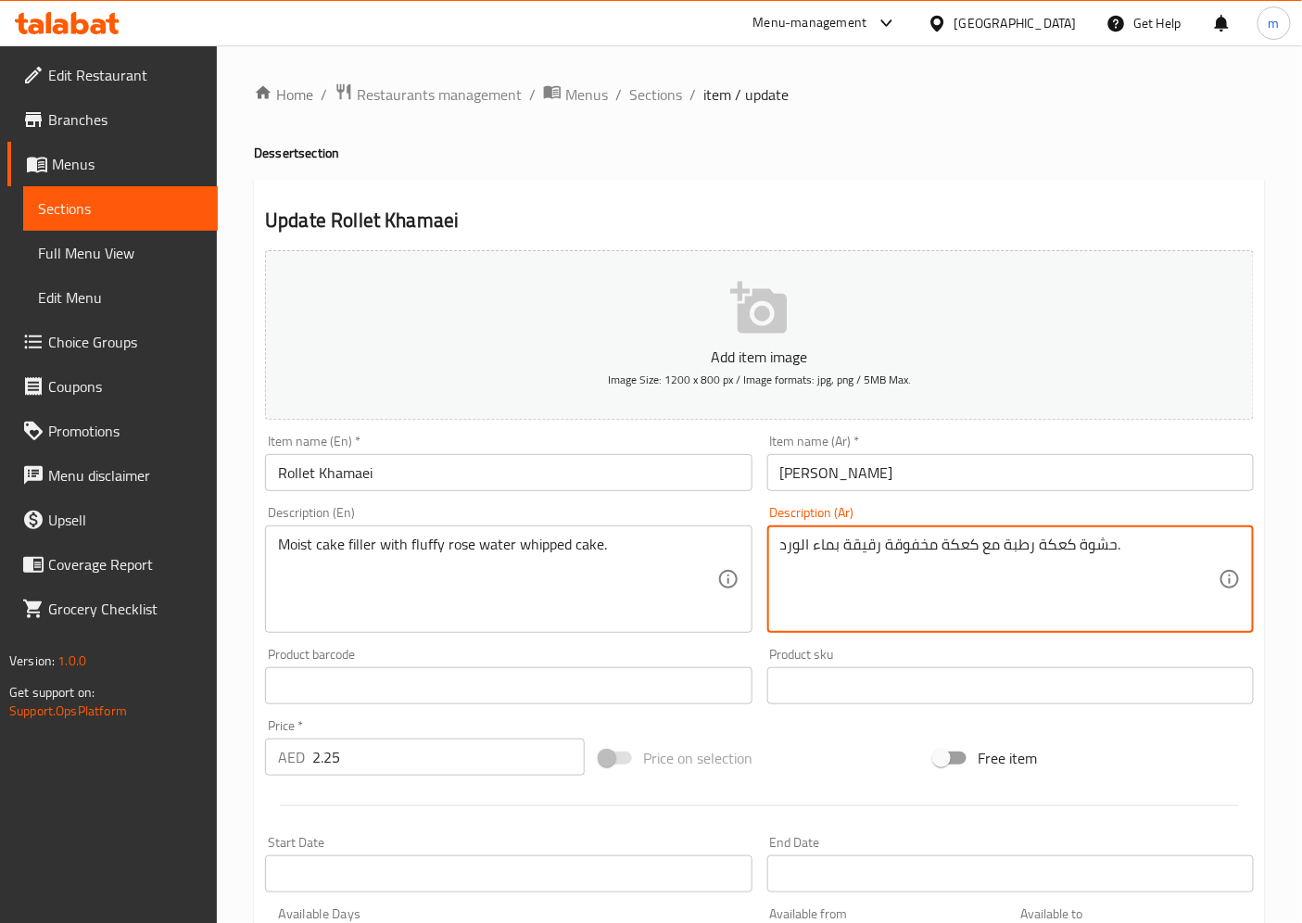
click at [863, 553] on textarea "حشوة كعكة رطبة مع كعكة مخفوقة رقيقة بماء الورد." at bounding box center [999, 580] width 438 height 88
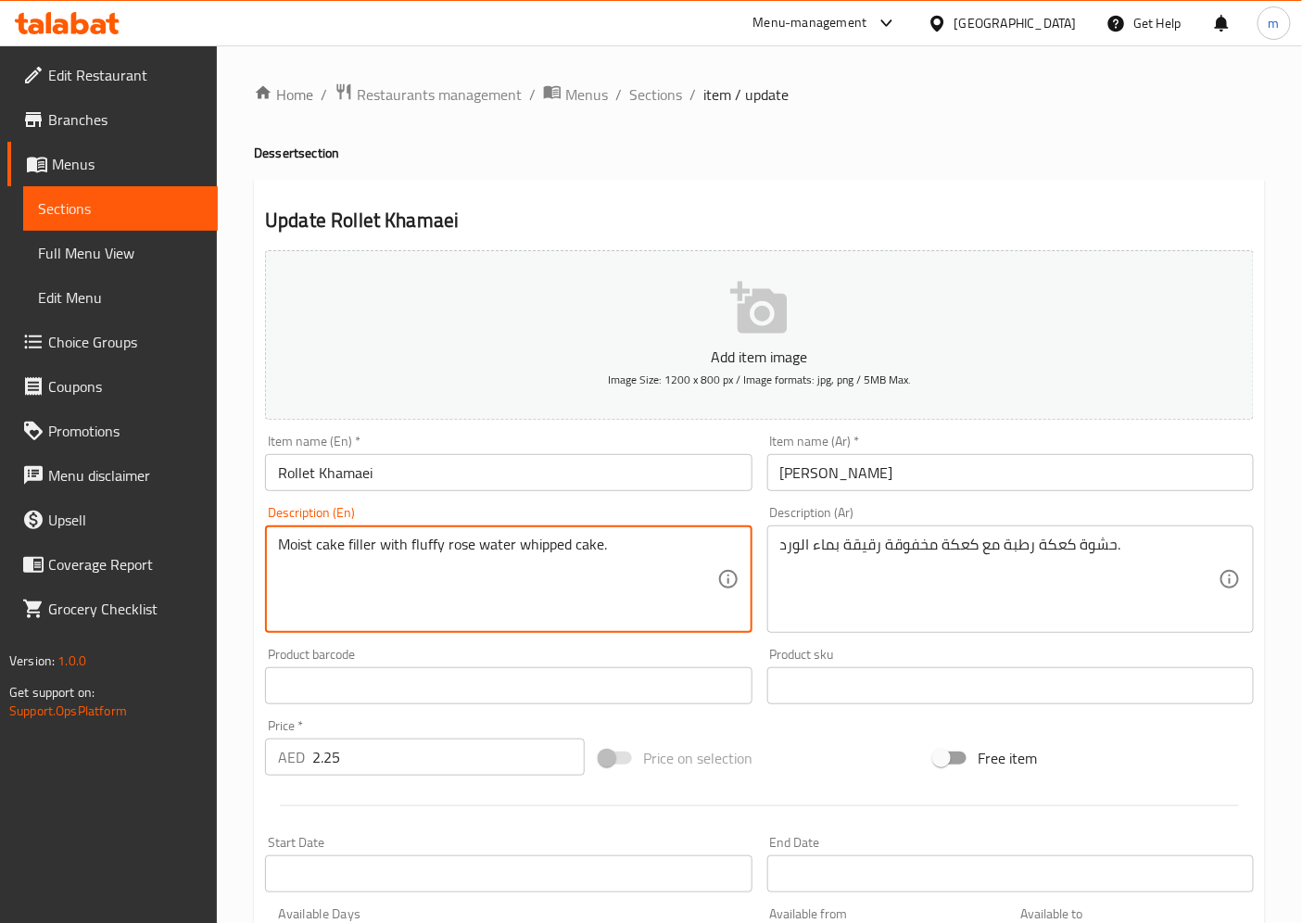
click at [537, 548] on textarea "Moist cake filler with fluffy rose water whipped cake." at bounding box center [497, 580] width 438 height 88
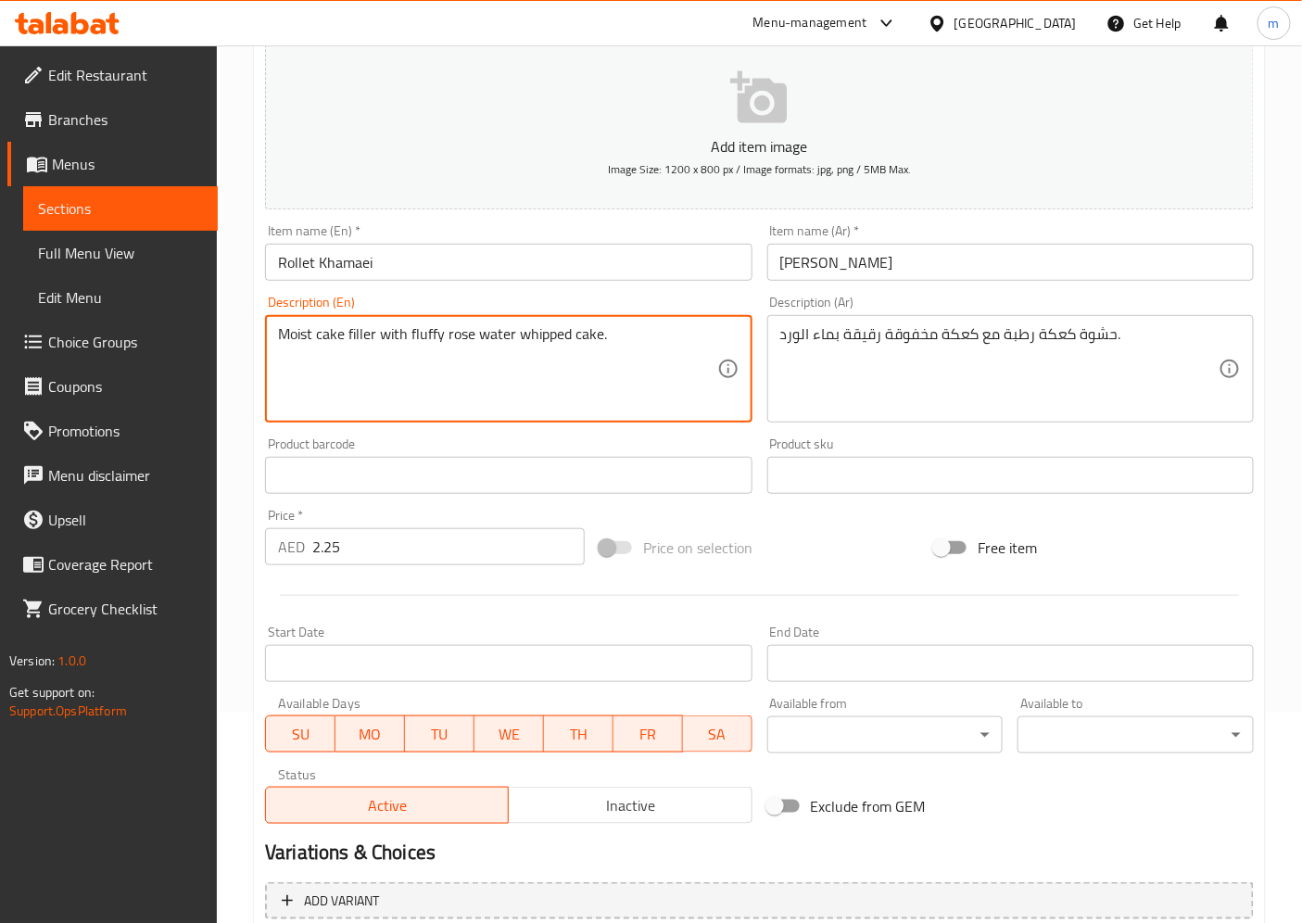
scroll to position [383, 0]
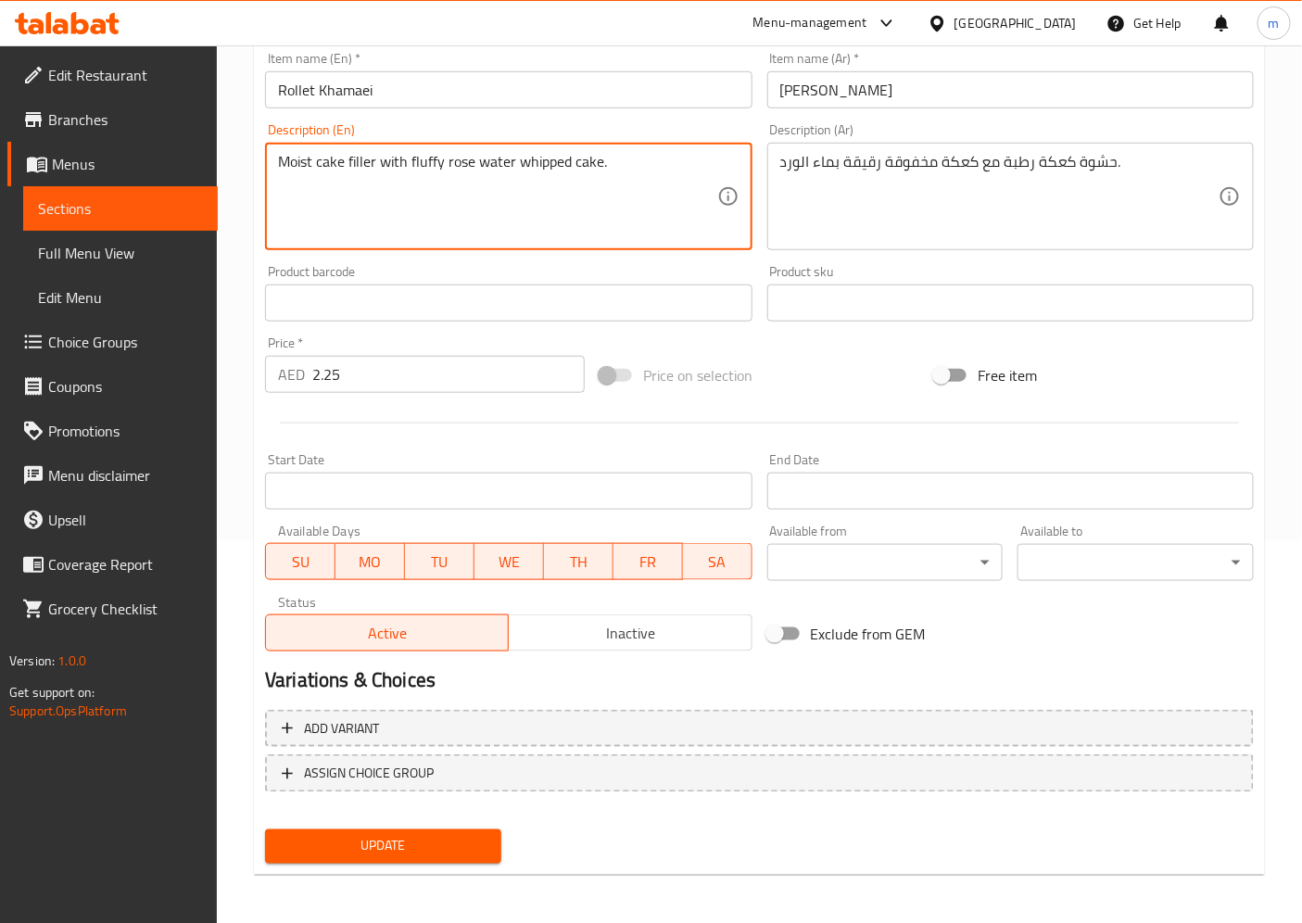
click at [329, 830] on span "Update" at bounding box center [383, 846] width 207 height 23
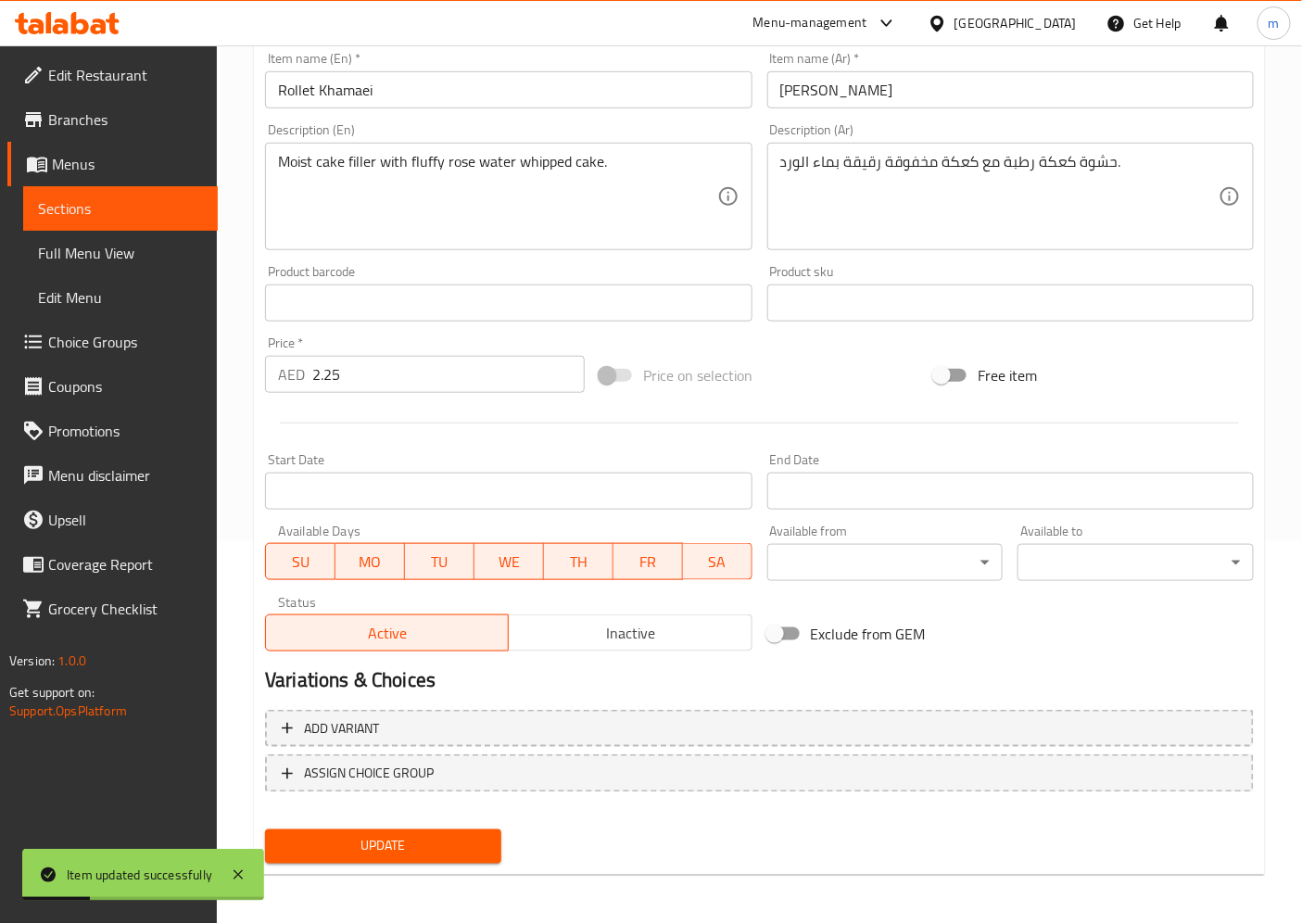
click at [100, 216] on span "Sections" at bounding box center [120, 208] width 165 height 22
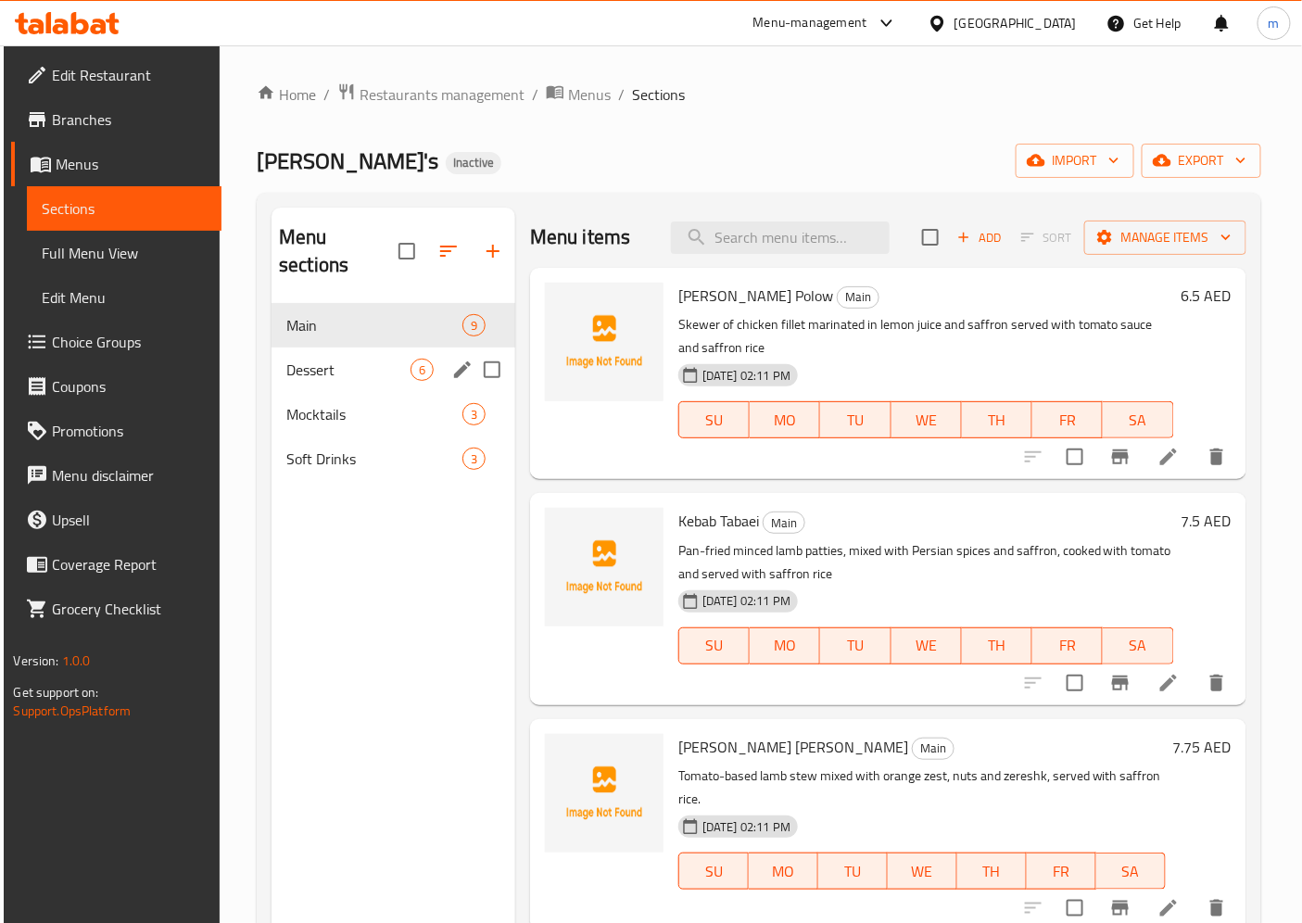
click at [362, 359] on span "Dessert" at bounding box center [348, 370] width 124 height 22
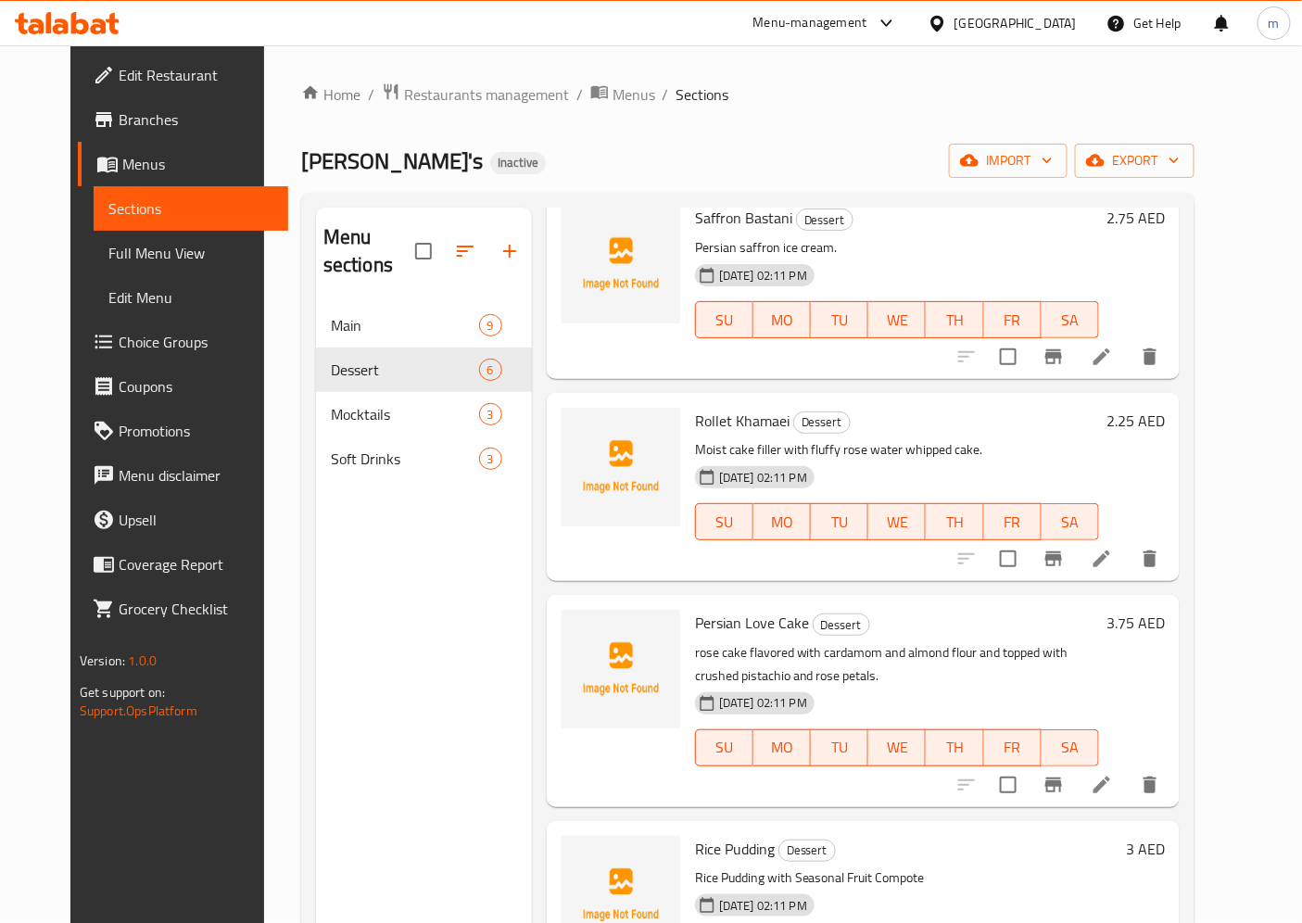
scroll to position [309, 0]
click at [1110, 776] on icon at bounding box center [1101, 784] width 17 height 17
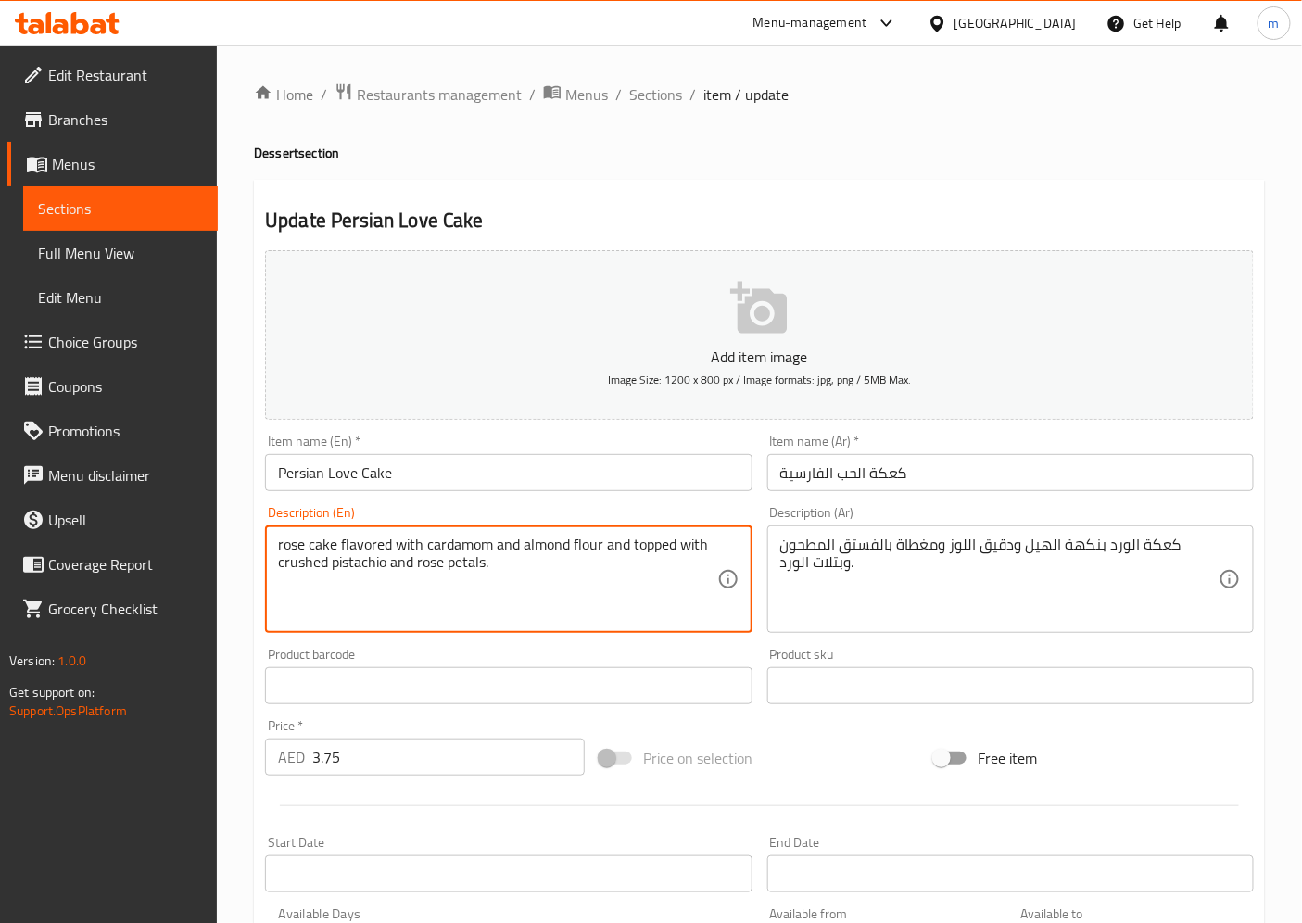
click at [467, 537] on textarea "rose cake flavored with cardamom and almond flour and topped with crushed pista…" at bounding box center [497, 580] width 438 height 88
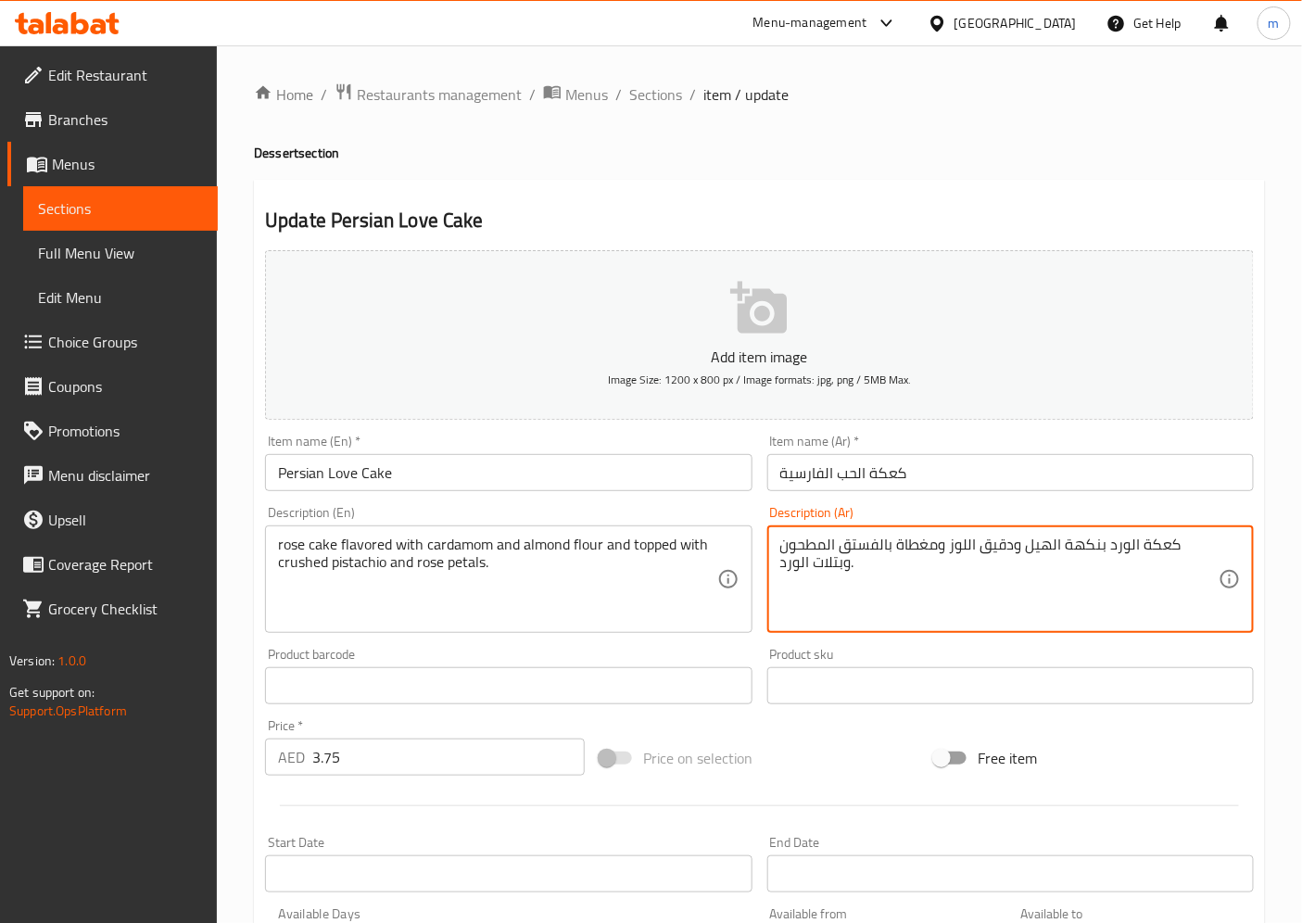
drag, startPoint x: 1181, startPoint y: 550, endPoint x: 1205, endPoint y: 554, distance: 24.4
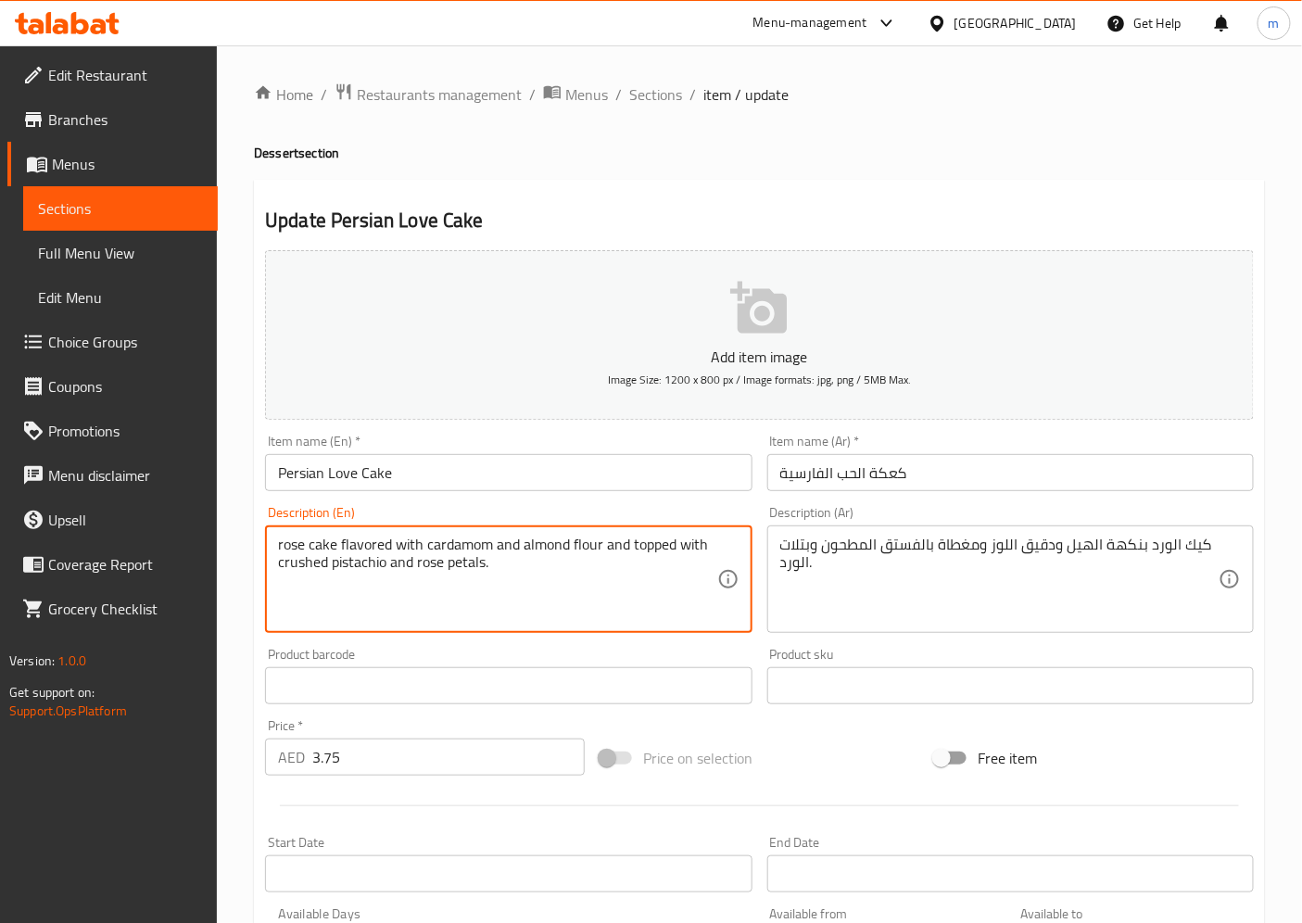
drag, startPoint x: 522, startPoint y: 549, endPoint x: 568, endPoint y: 548, distance: 46.3
click at [467, 568] on textarea "rose cake flavored with cardamom and almond flour and topped with crushed pista…" at bounding box center [497, 580] width 438 height 88
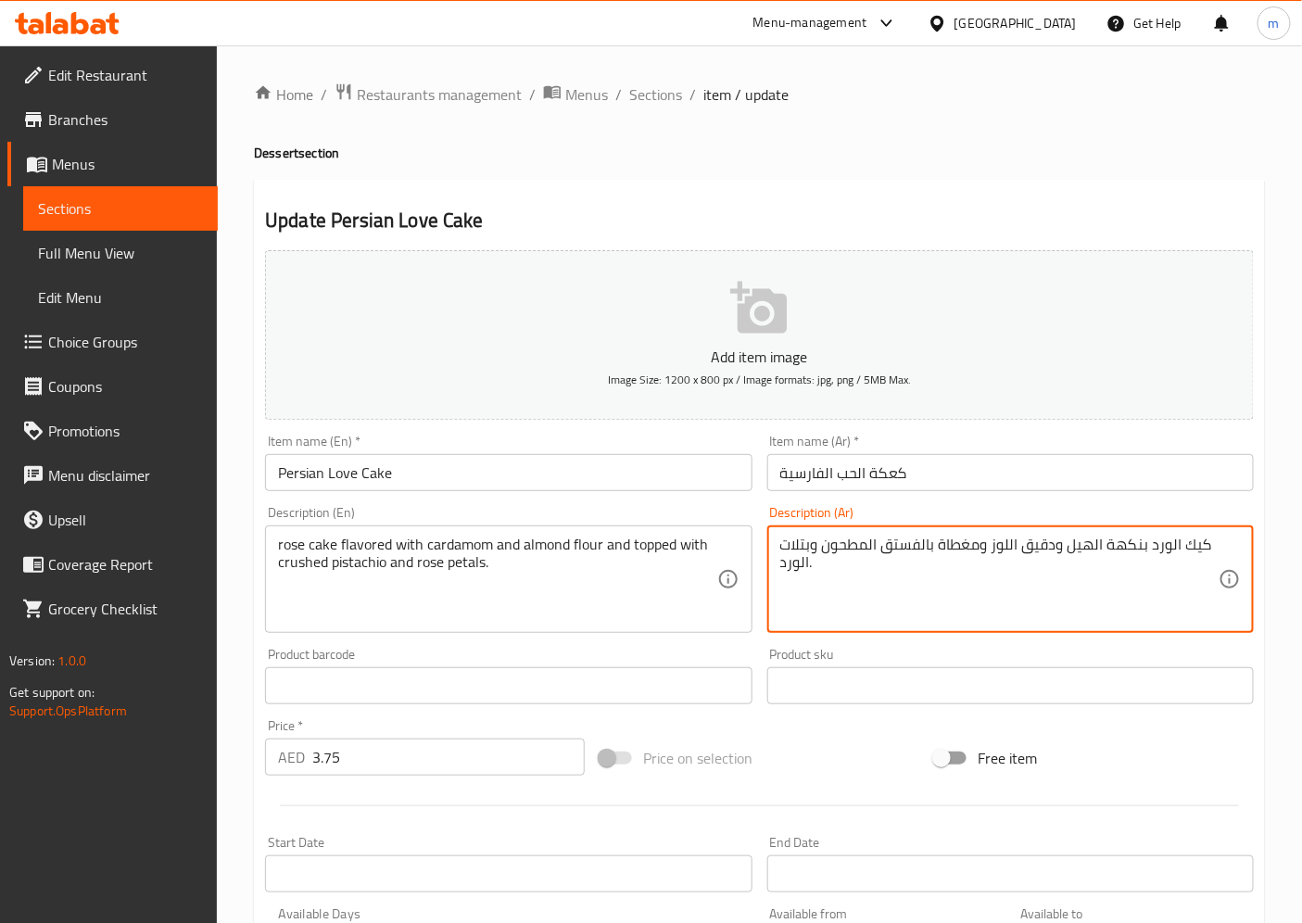
drag, startPoint x: 803, startPoint y: 549, endPoint x: 784, endPoint y: 551, distance: 19.5
type textarea "كيك الورد بنكهة الهيل ودقيق اللوز ومغطاة بالفستق المطحون وبقطع الورد."
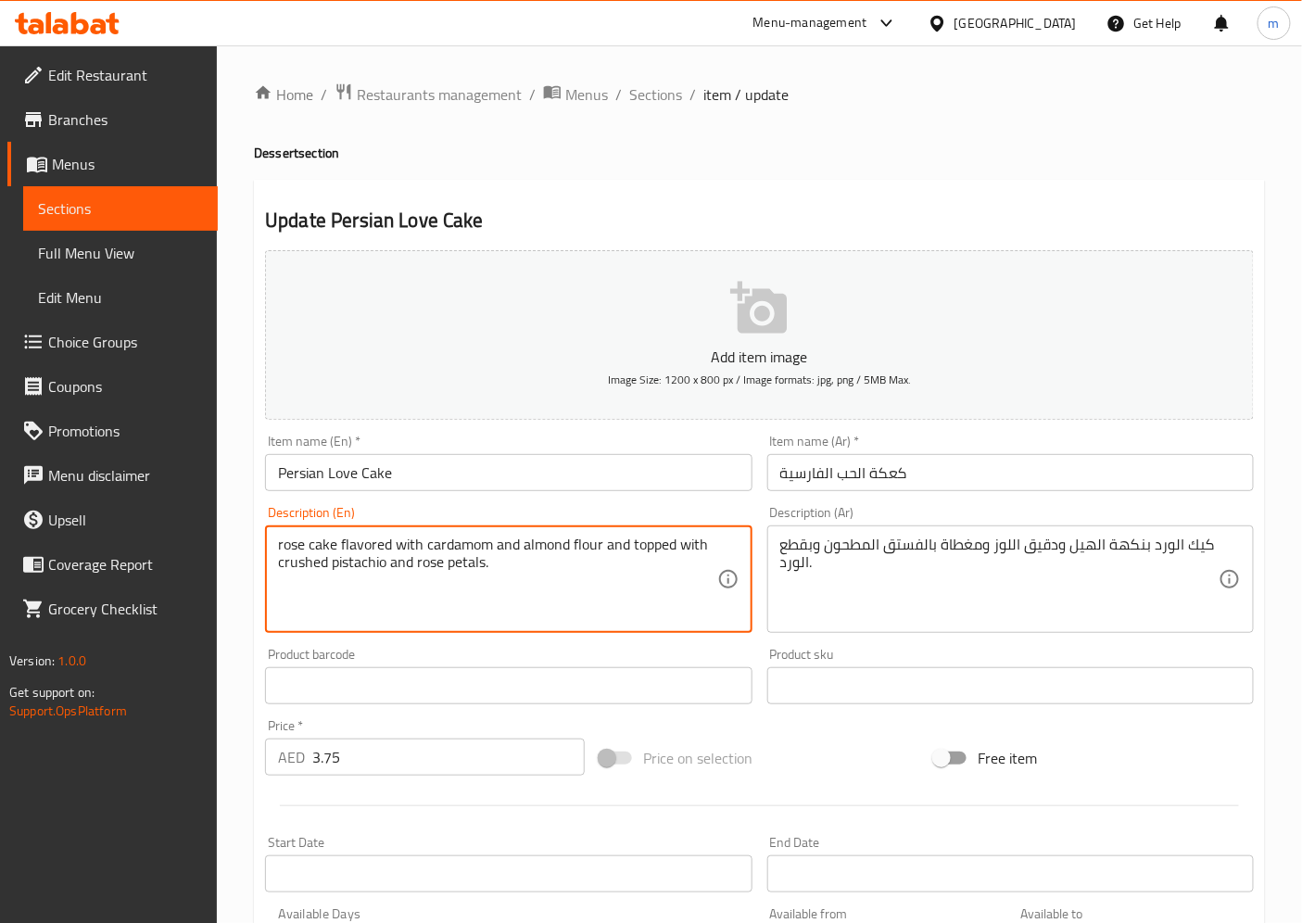
click at [292, 562] on textarea "rose cake flavored with cardamom and almond flour and topped with crushed pista…" at bounding box center [497, 580] width 438 height 88
click at [359, 563] on textarea "rose cake flavored with cardamom and almond flour and topped with crushed pista…" at bounding box center [497, 580] width 438 height 88
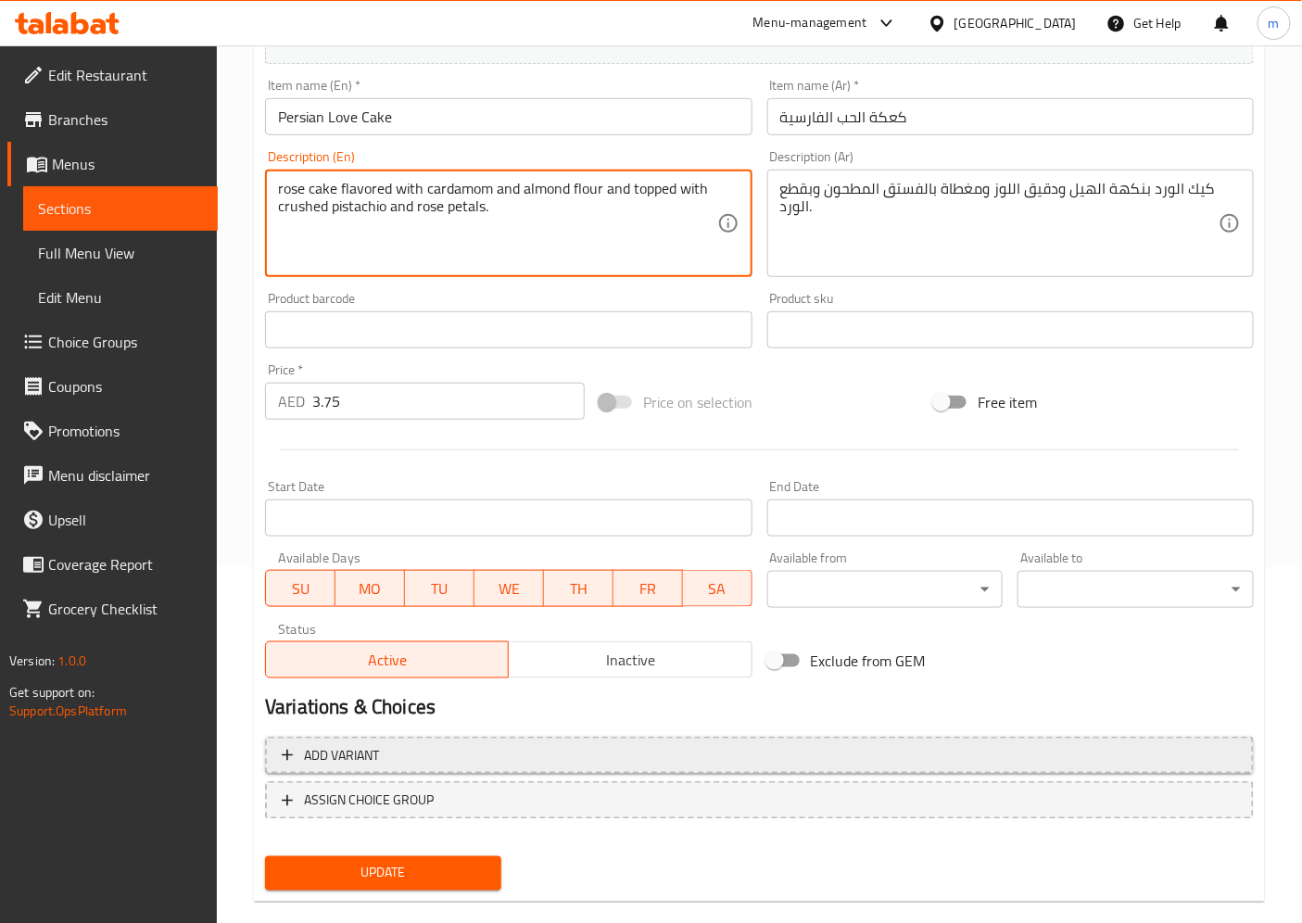
scroll to position [383, 0]
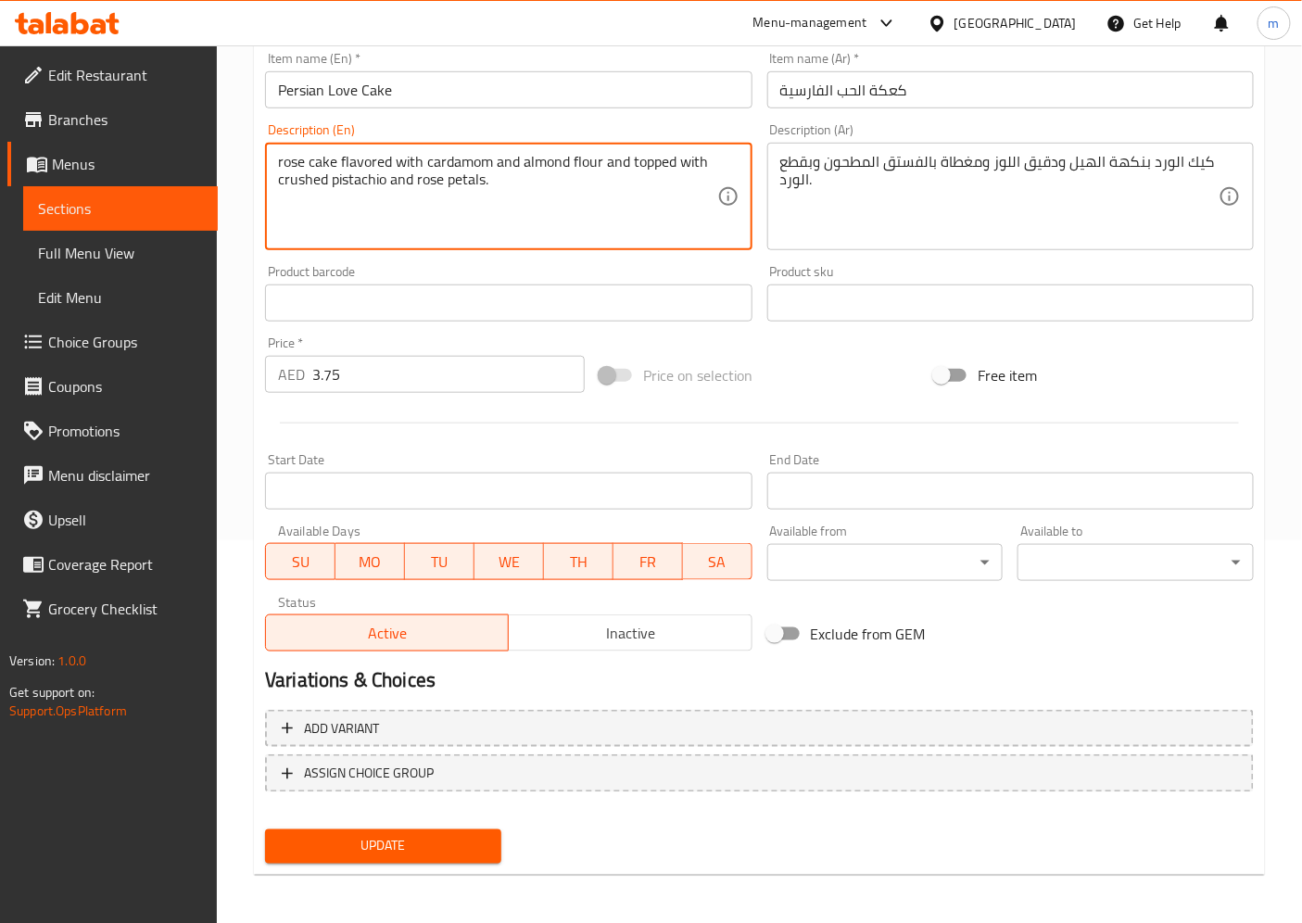
click at [389, 830] on span "Update" at bounding box center [383, 846] width 207 height 23
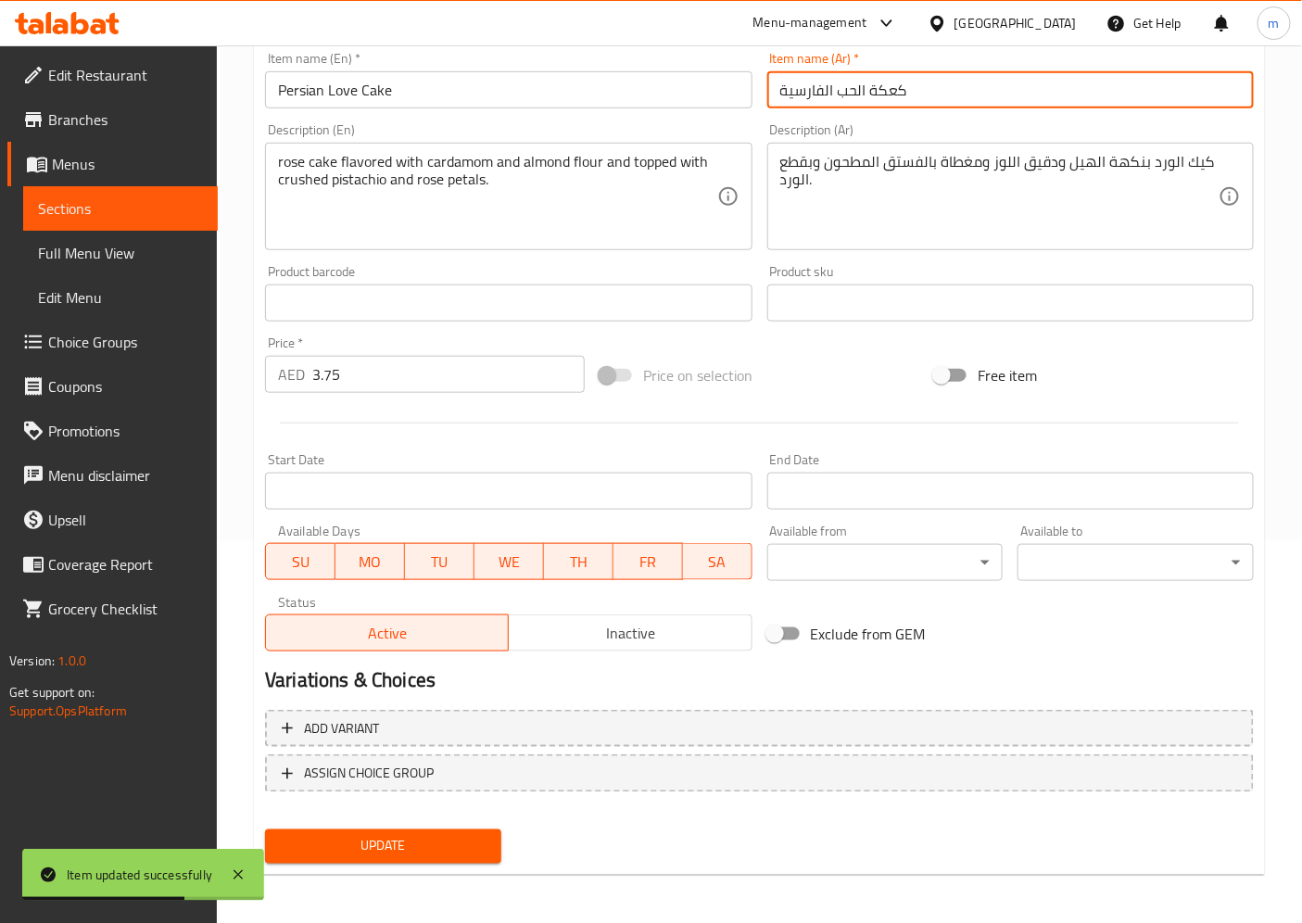
drag, startPoint x: 904, startPoint y: 100, endPoint x: 871, endPoint y: 96, distance: 33.6
click at [871, 96] on input "كعكة الحب الفارسية" at bounding box center [1010, 89] width 486 height 37
type input "كيك الحب الفارسية"
click at [378, 830] on span "Update" at bounding box center [383, 846] width 207 height 23
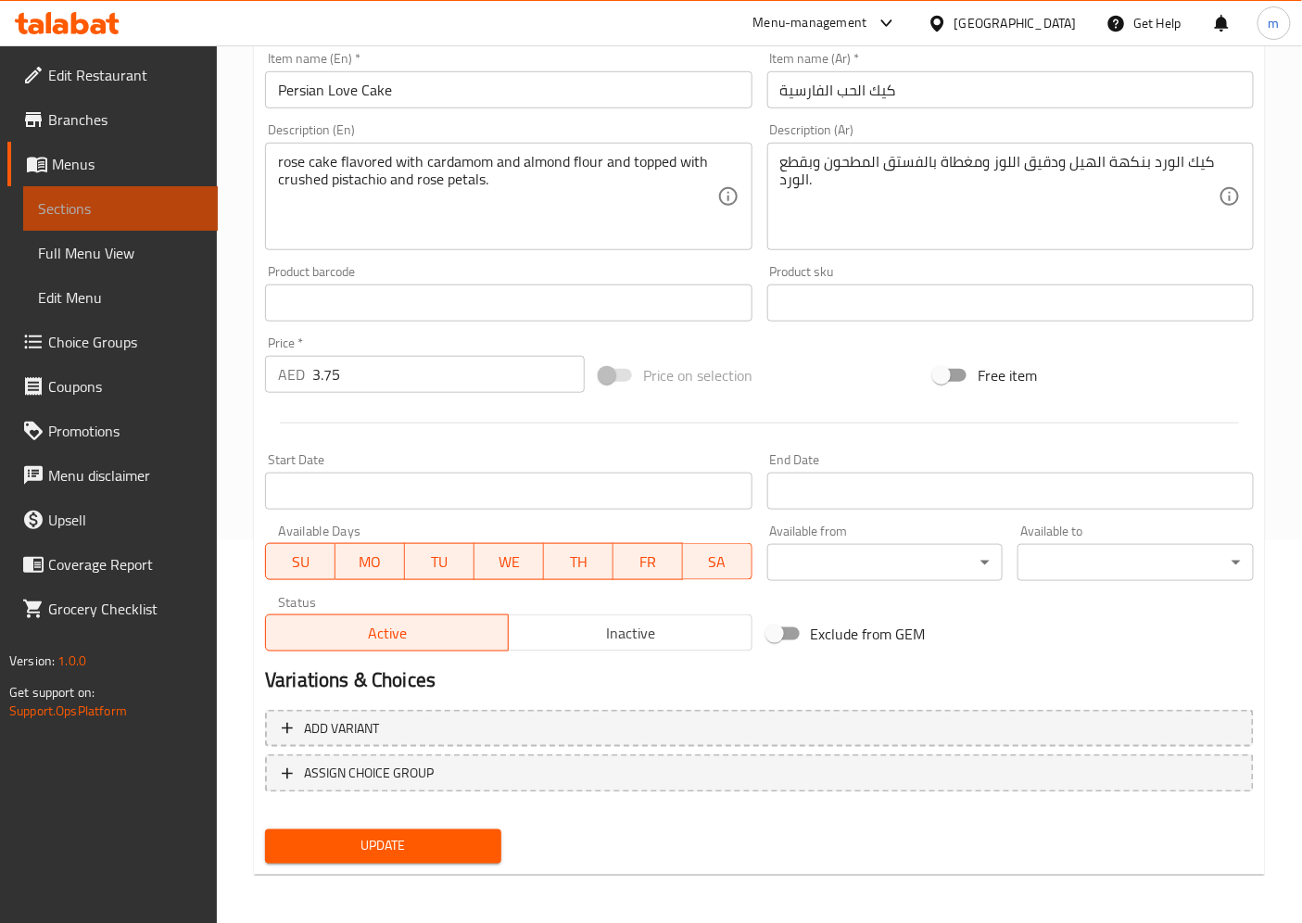
click at [109, 202] on span "Sections" at bounding box center [120, 208] width 165 height 22
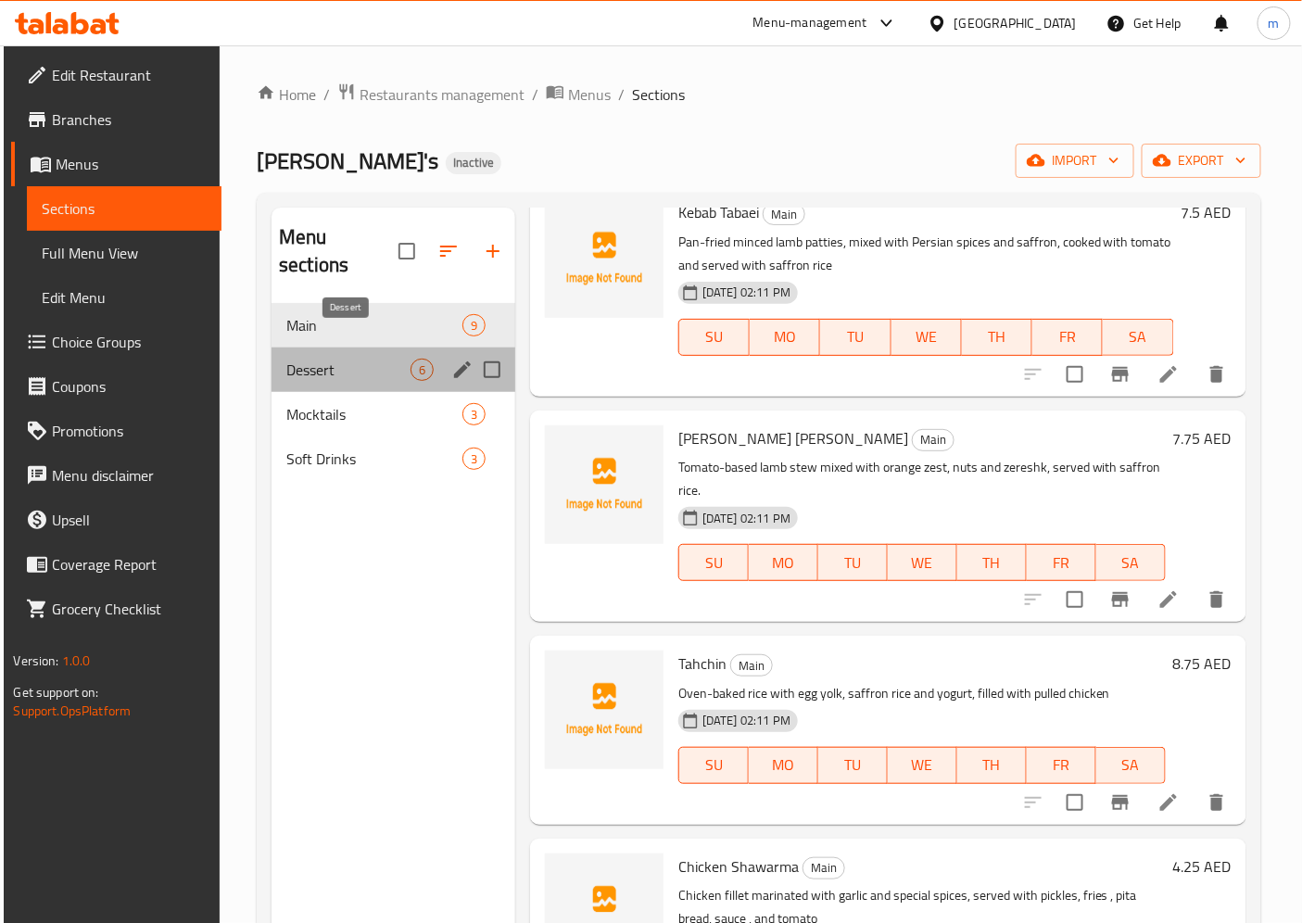
click at [335, 359] on span "Dessert" at bounding box center [348, 370] width 124 height 22
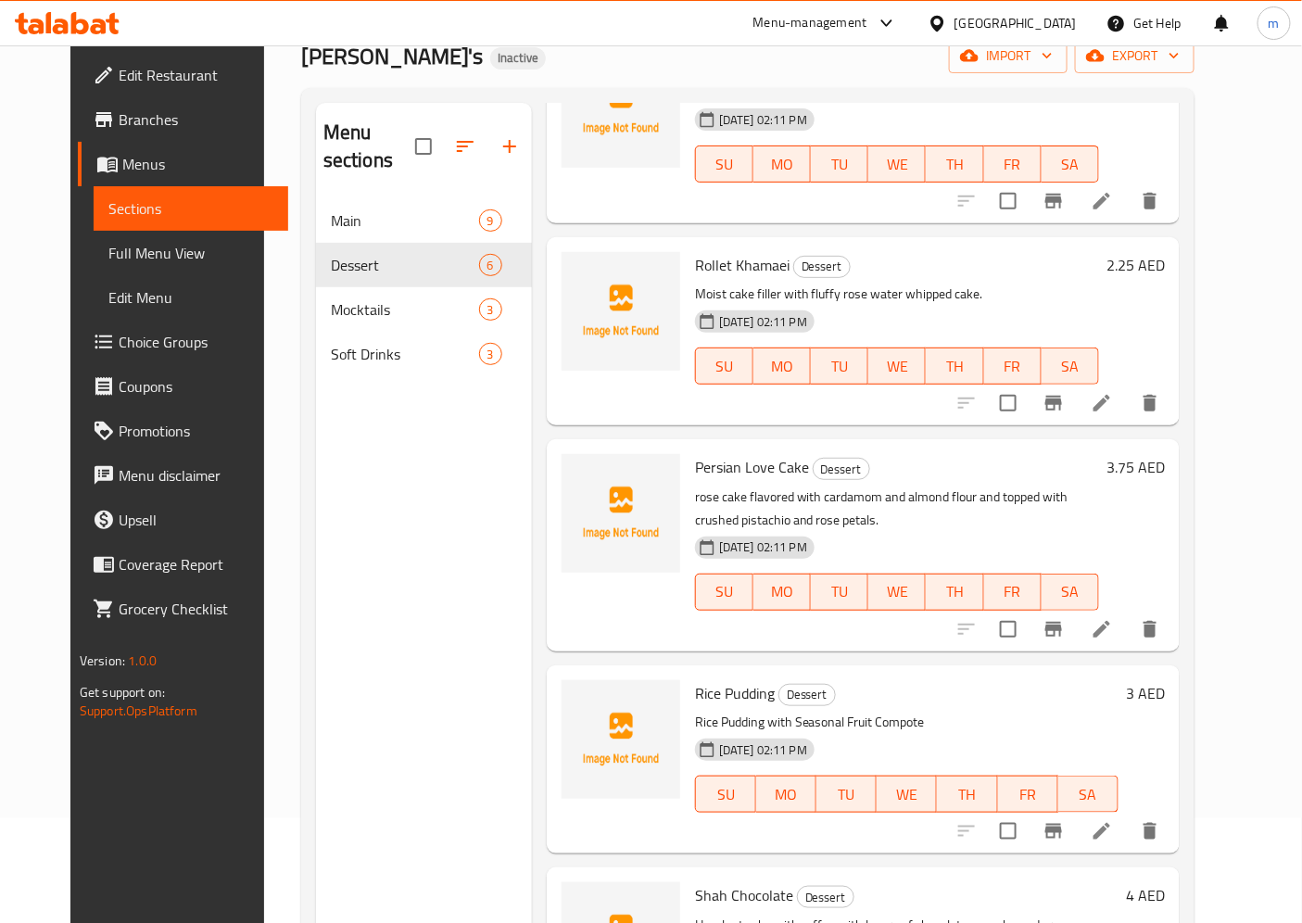
scroll to position [259, 0]
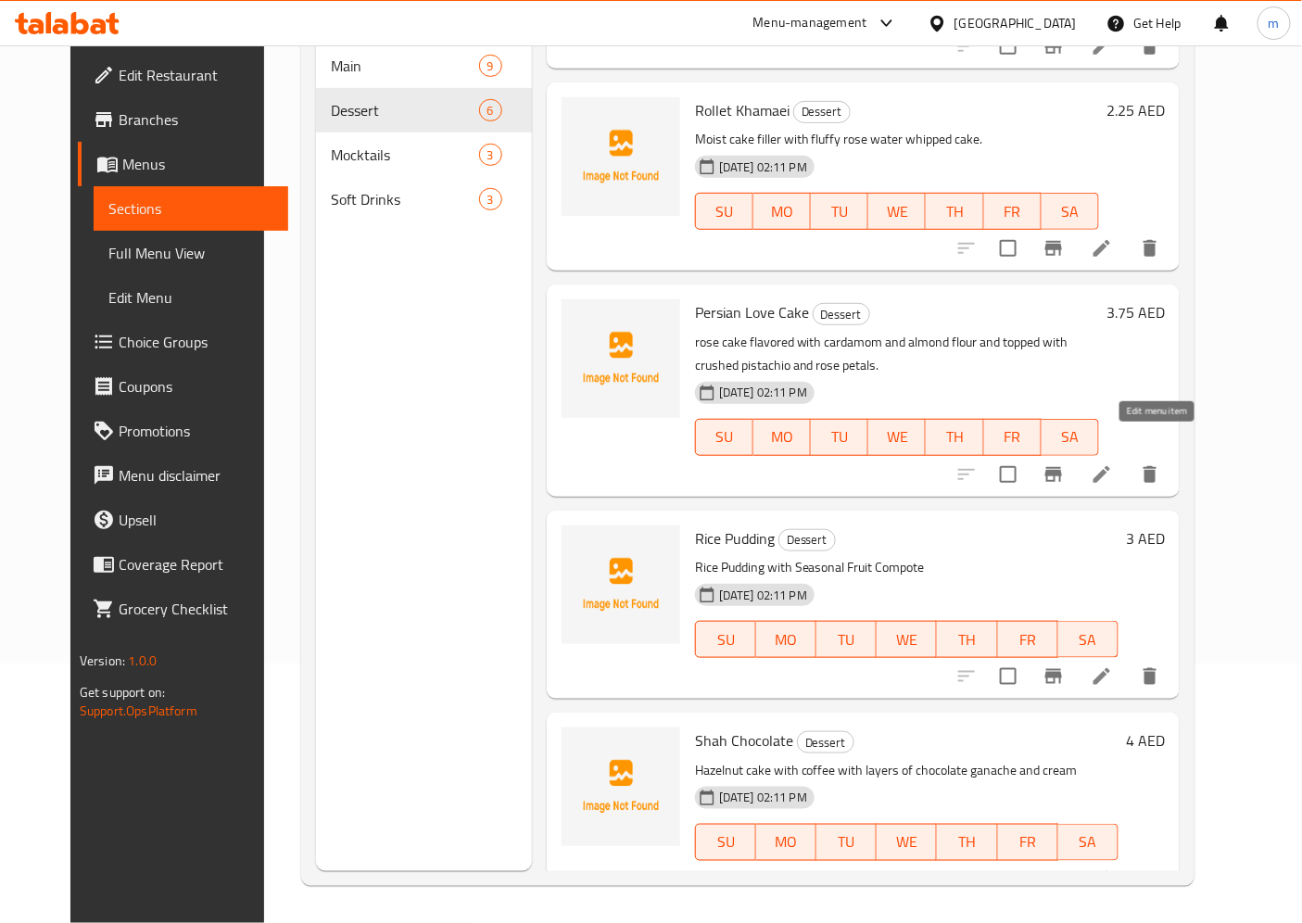
click at [1113, 463] on icon at bounding box center [1102, 474] width 22 height 22
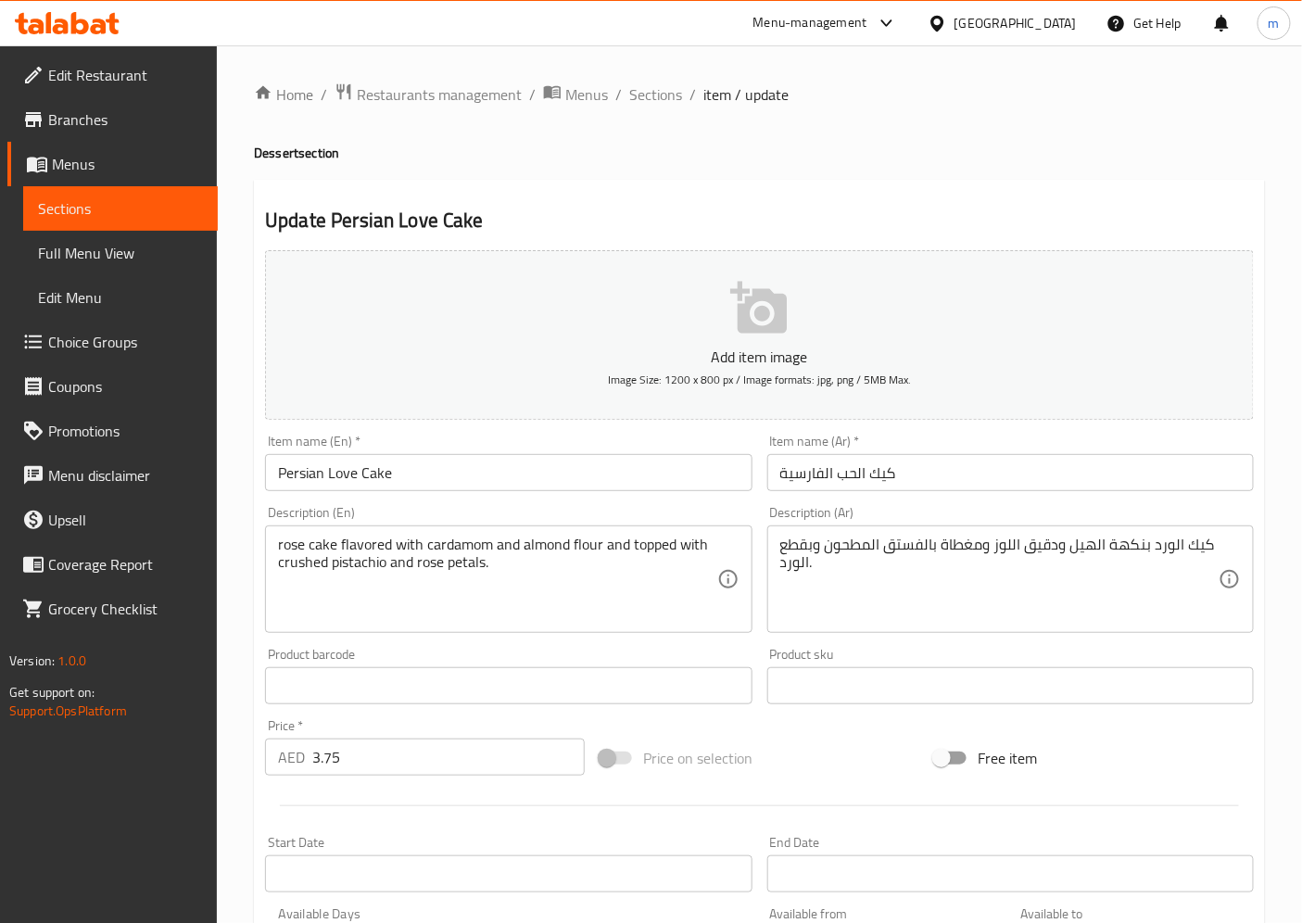
click at [95, 206] on span "Sections" at bounding box center [120, 208] width 165 height 22
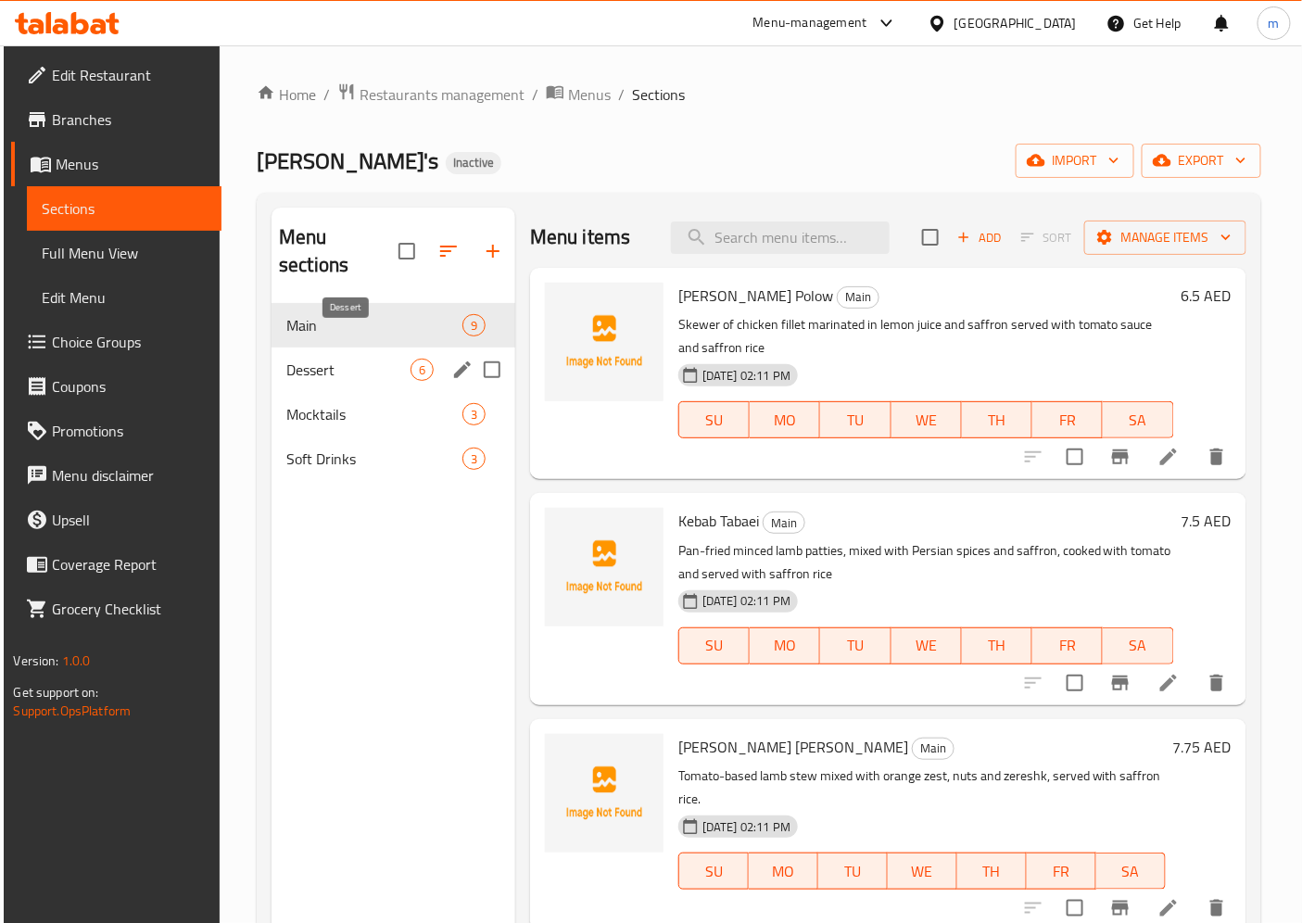
click at [341, 359] on span "Dessert" at bounding box center [348, 370] width 124 height 22
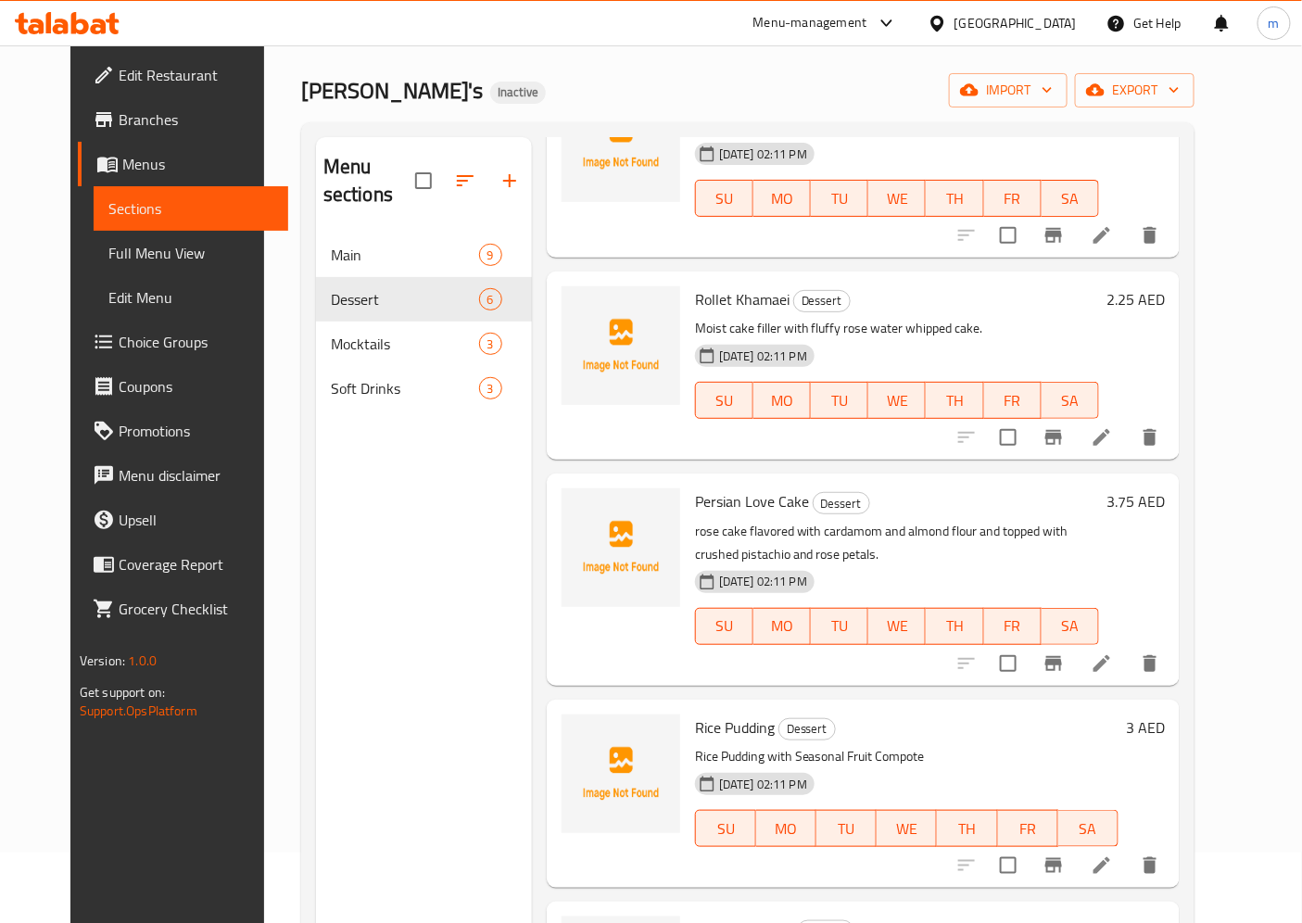
scroll to position [103, 0]
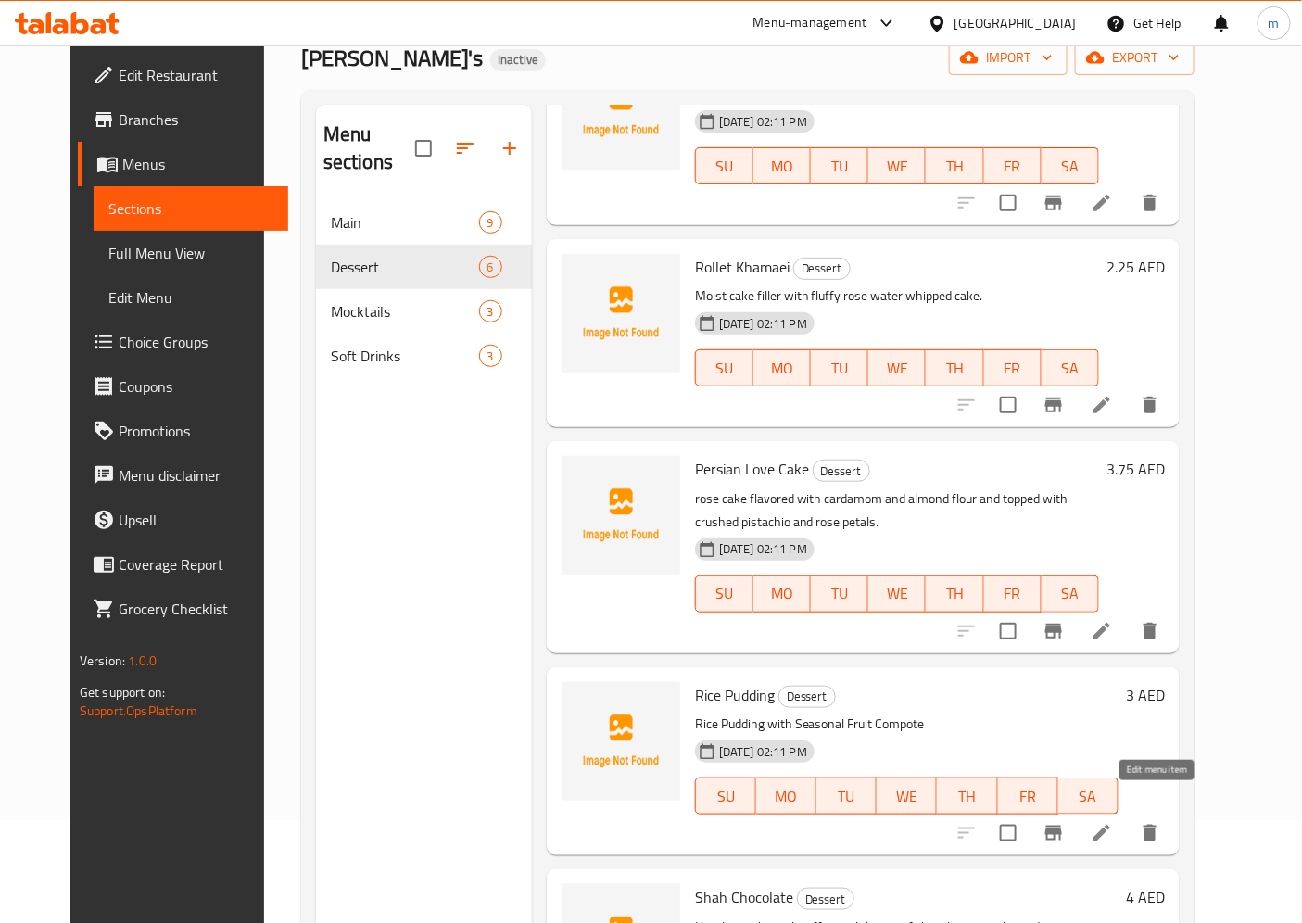
click at [1113, 822] on icon at bounding box center [1102, 833] width 22 height 22
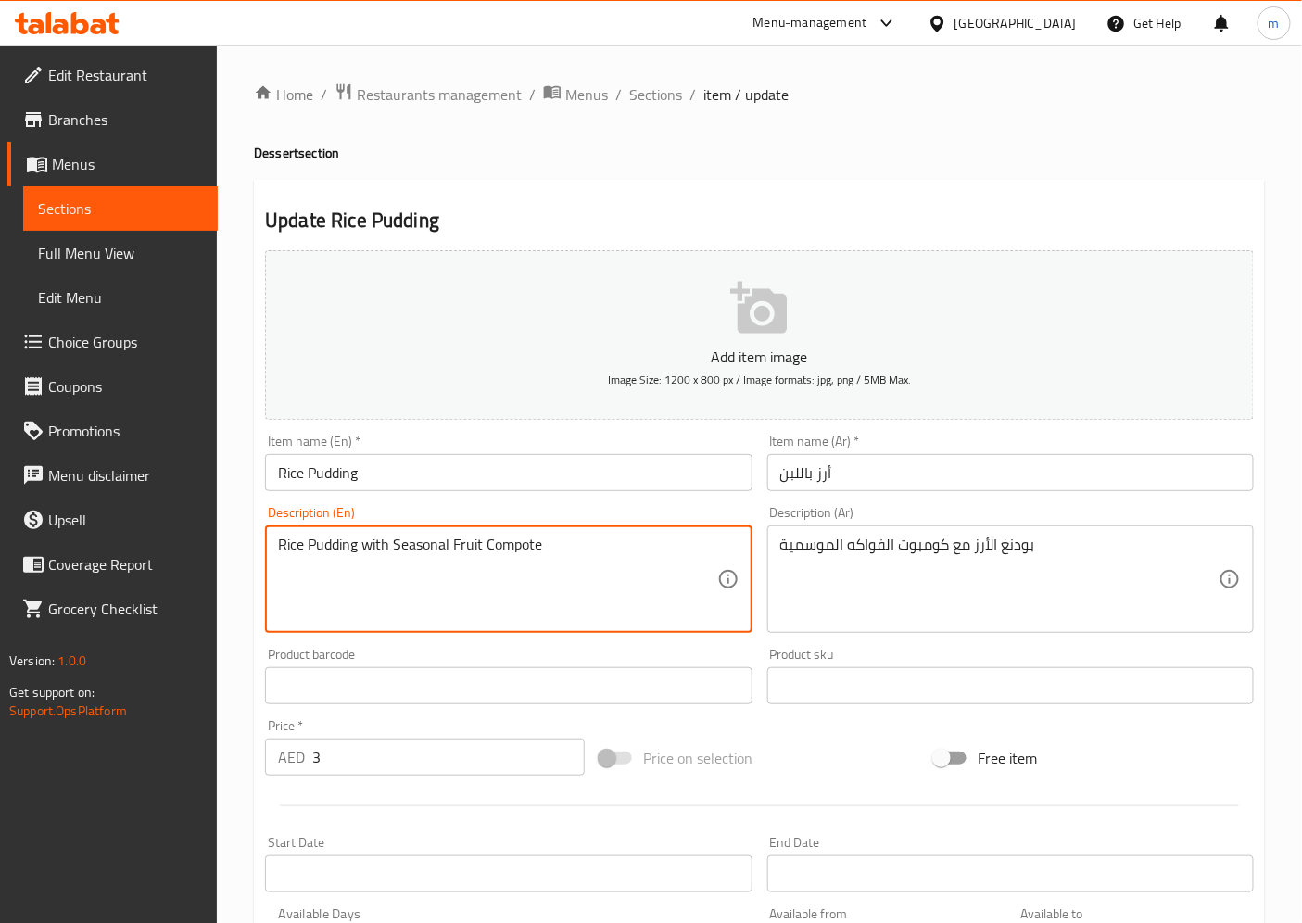
click at [334, 547] on textarea "Rice Pudding with Seasonal Fruit Compote" at bounding box center [497, 580] width 438 height 88
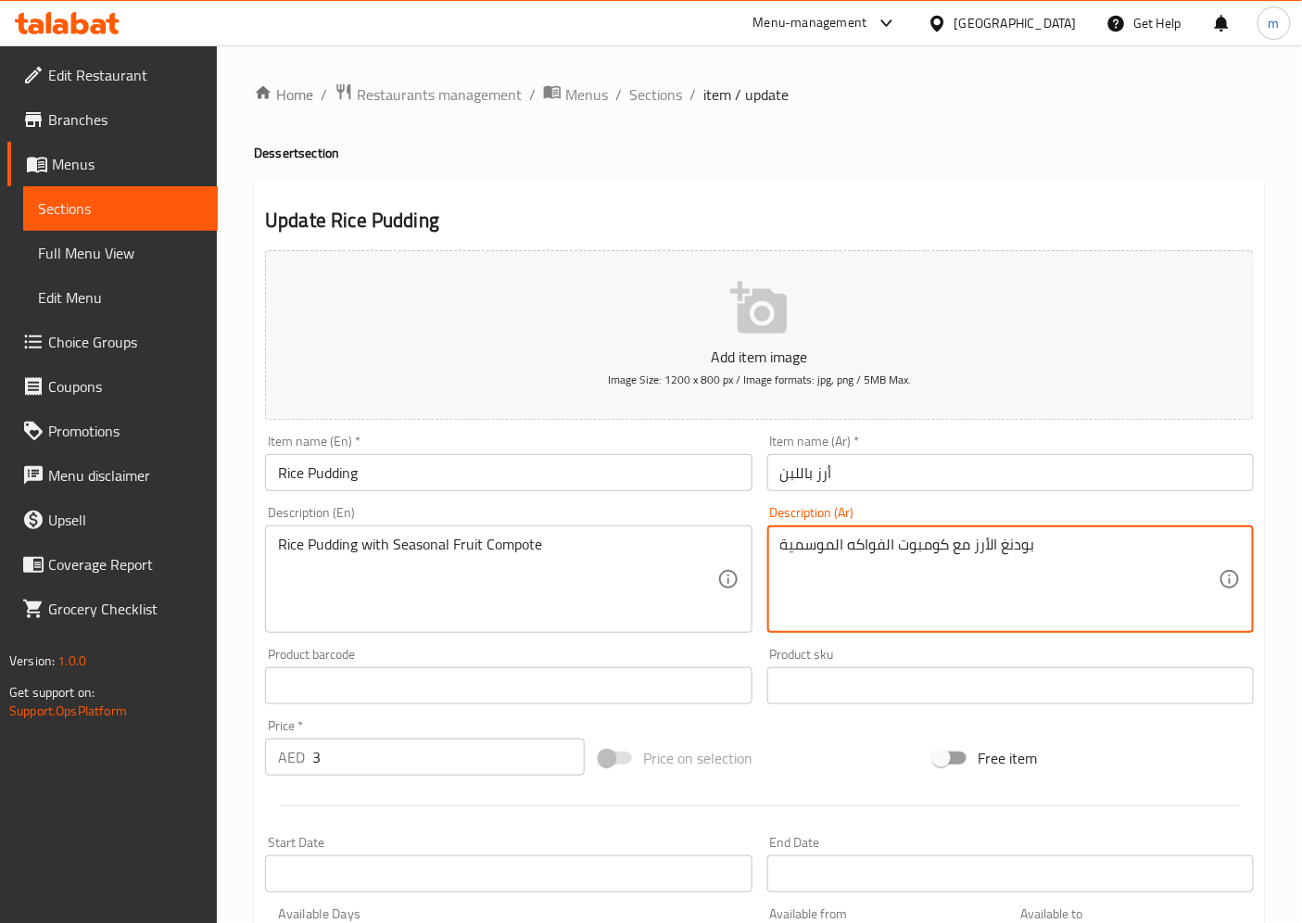
drag, startPoint x: 1038, startPoint y: 557, endPoint x: 976, endPoint y: 558, distance: 62.1
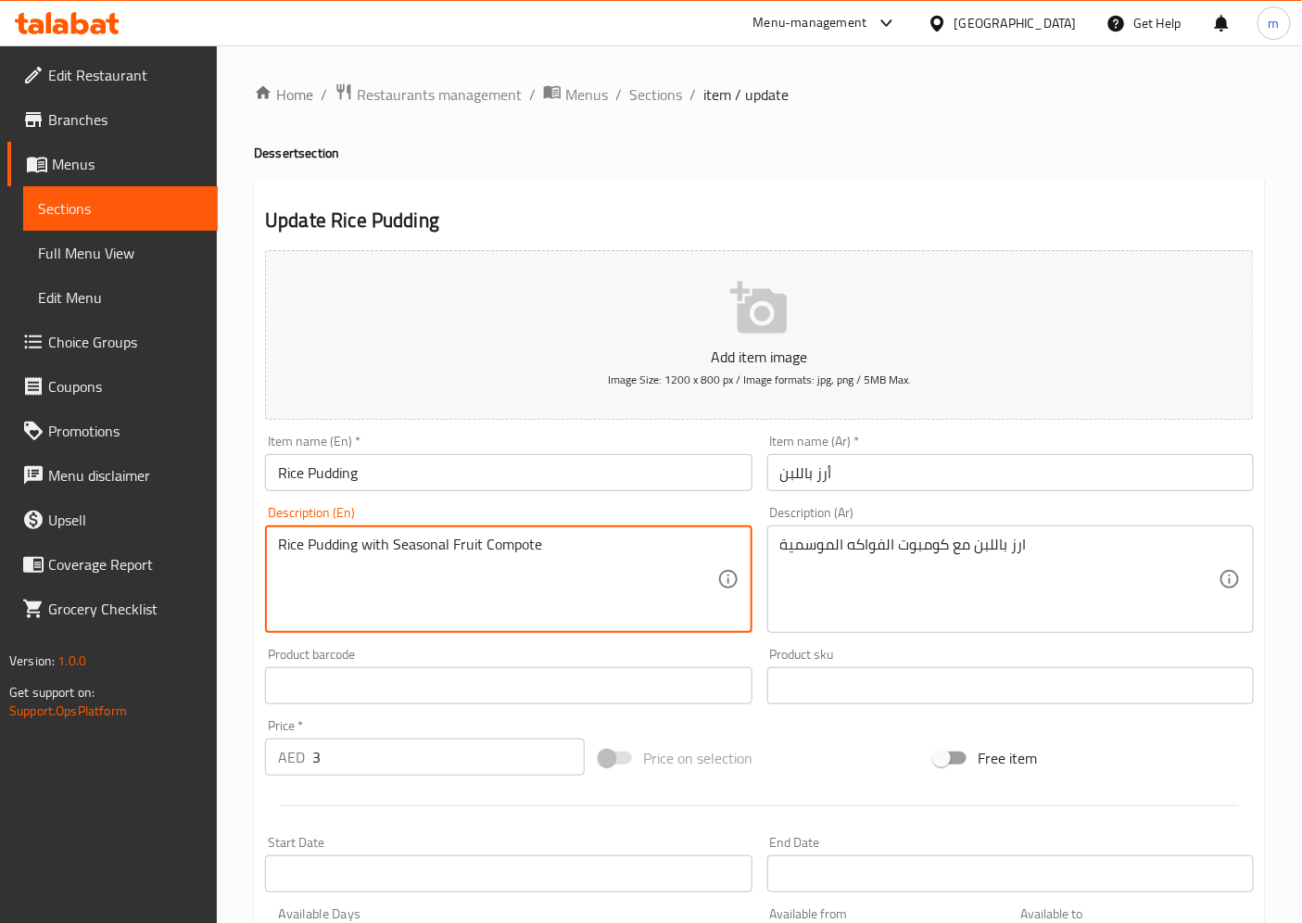
click at [499, 549] on textarea "Rice Pudding with Seasonal Fruit Compote" at bounding box center [497, 580] width 438 height 88
click at [419, 544] on textarea "Rice Pudding with Seasonal Fruit Compote" at bounding box center [497, 580] width 438 height 88
click at [503, 547] on textarea "Rice Pudding with Seasonal Fruit Compote" at bounding box center [497, 580] width 438 height 88
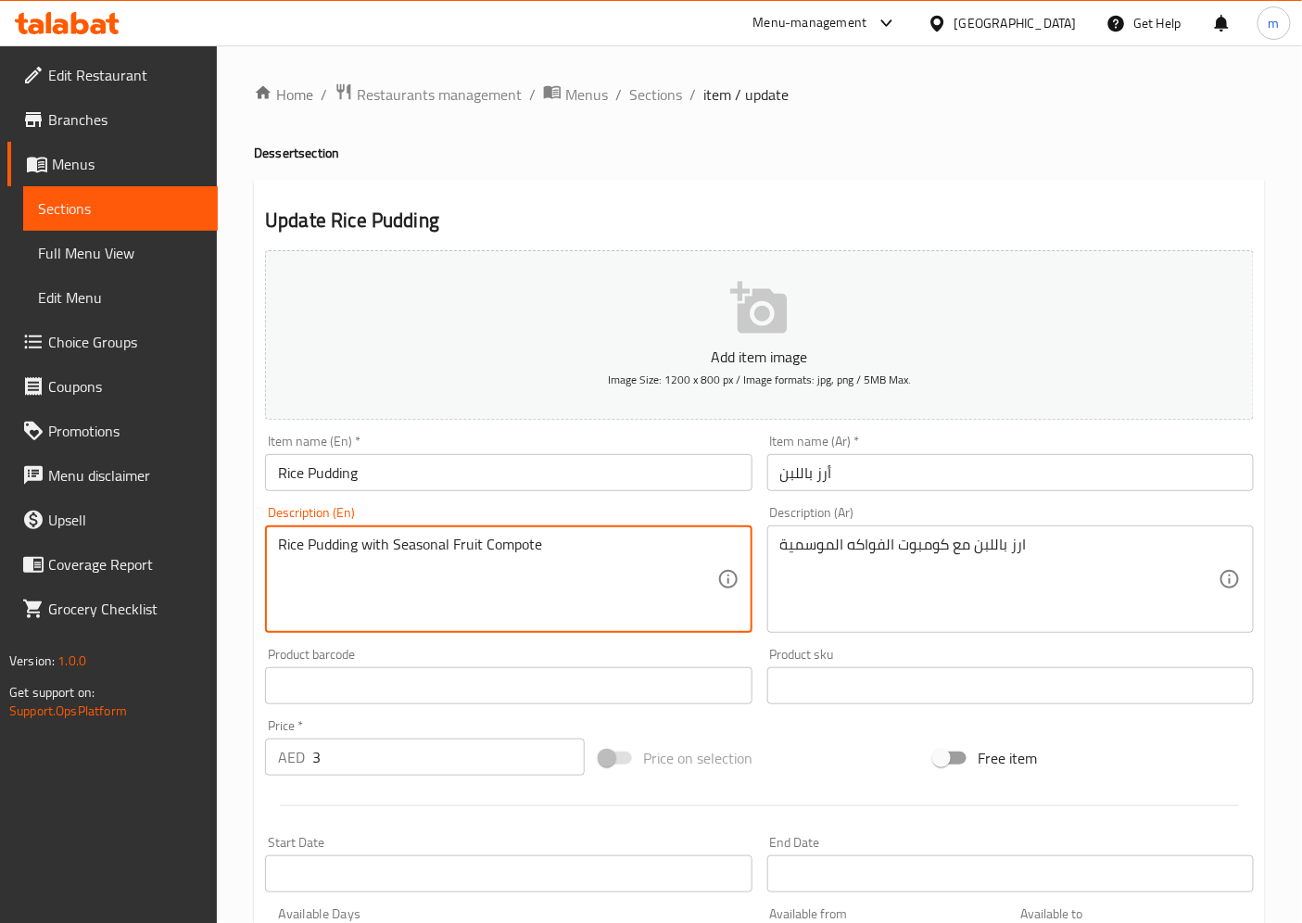
drag, startPoint x: 393, startPoint y: 545, endPoint x: 537, endPoint y: 548, distance: 144.6
click at [537, 548] on textarea "Rice Pudding with Seasonal Fruit Compote" at bounding box center [497, 580] width 438 height 88
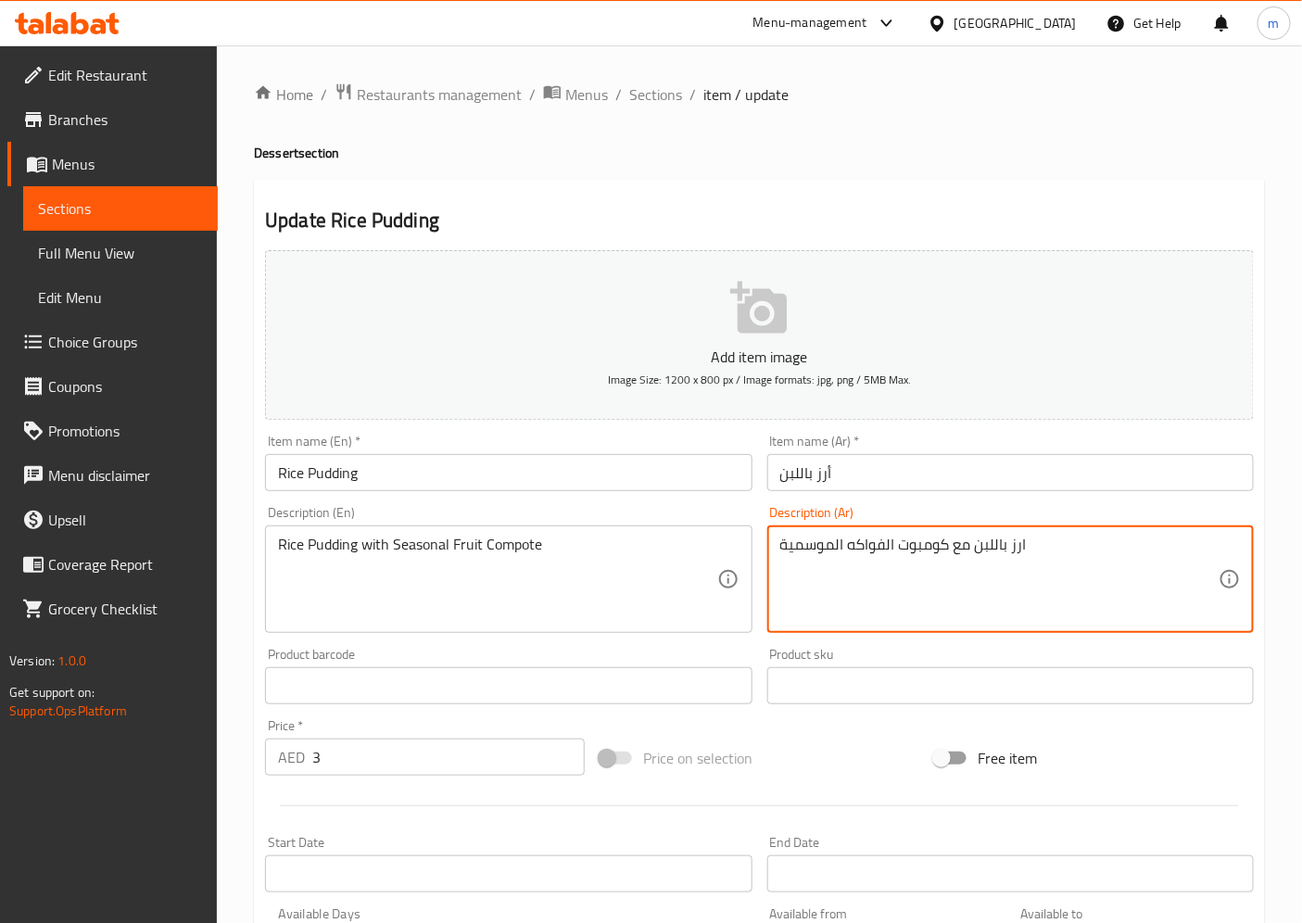
drag, startPoint x: 850, startPoint y: 549, endPoint x: 877, endPoint y: 549, distance: 26.9
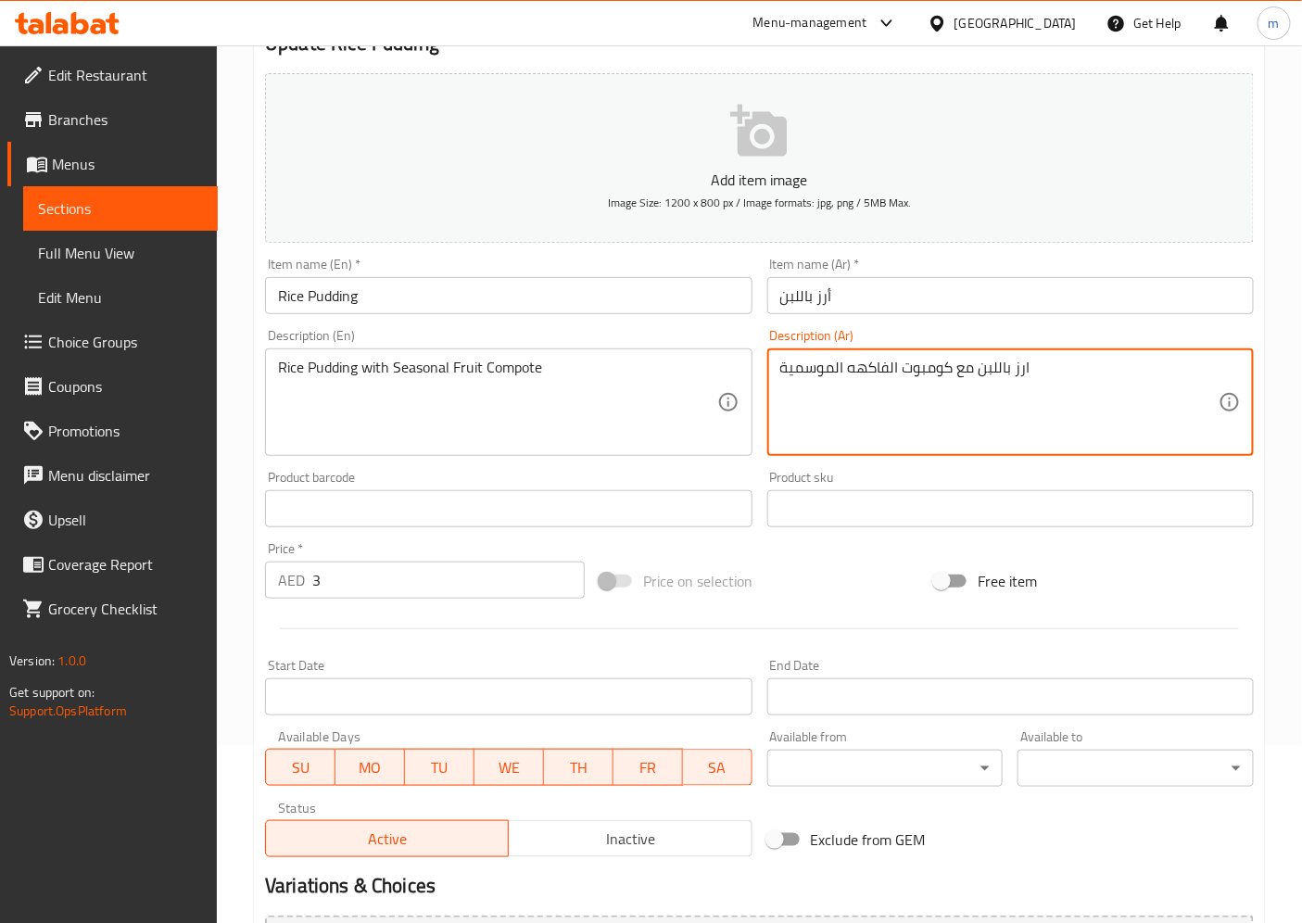
scroll to position [383, 0]
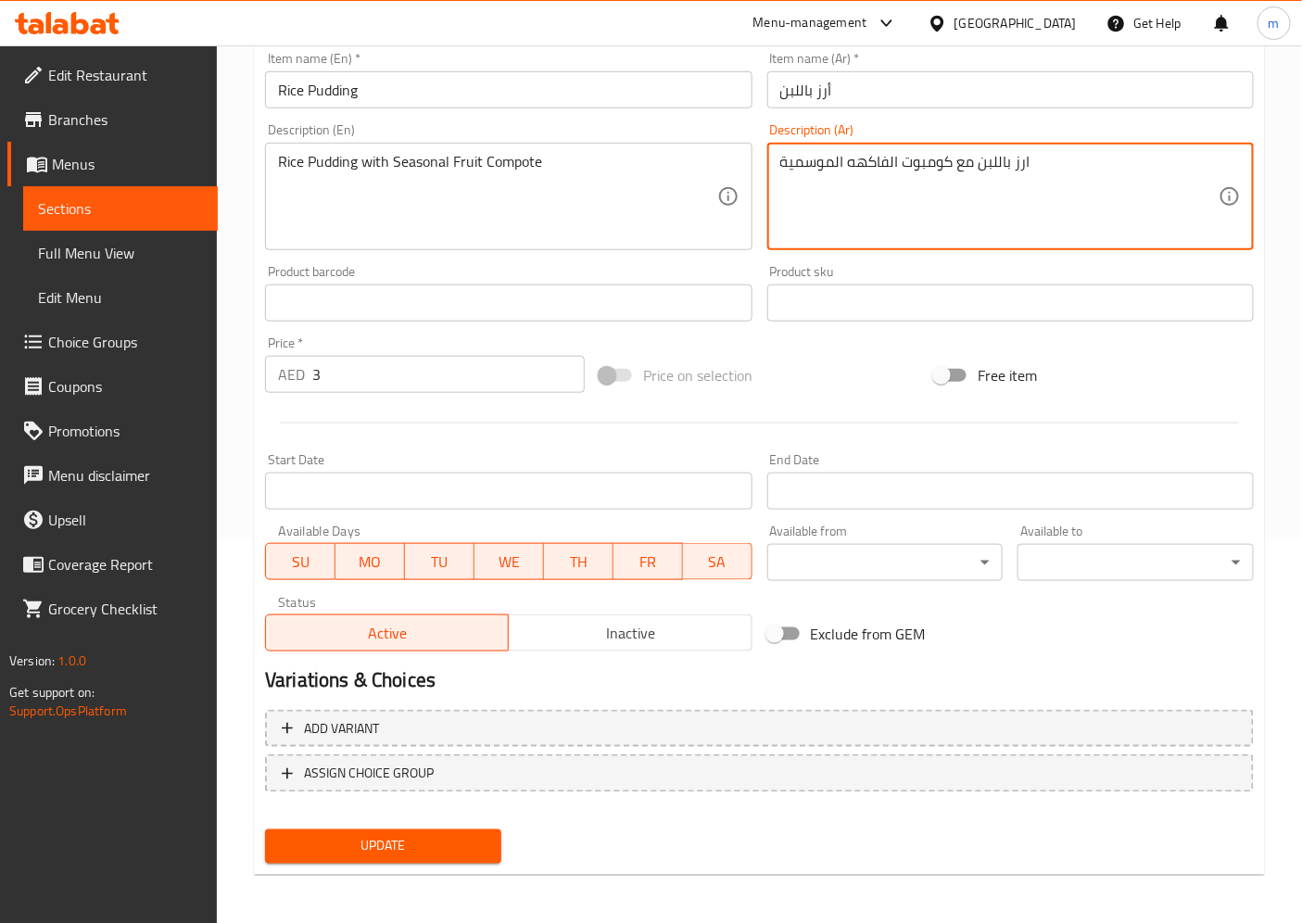
type textarea "ارز باللبن مع كومبوت الفاكهه الموسمية"
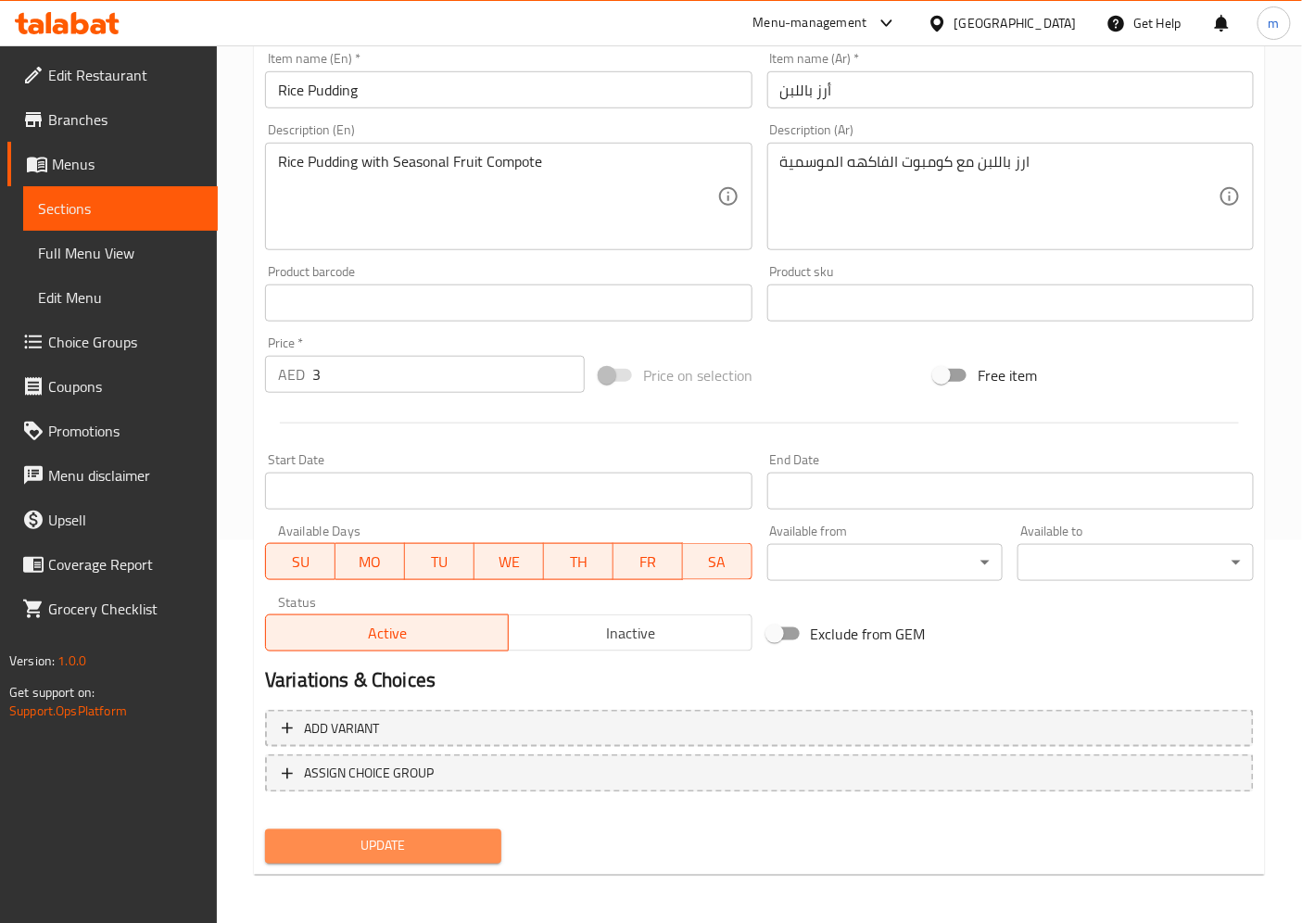
click at [433, 830] on span "Update" at bounding box center [383, 846] width 207 height 23
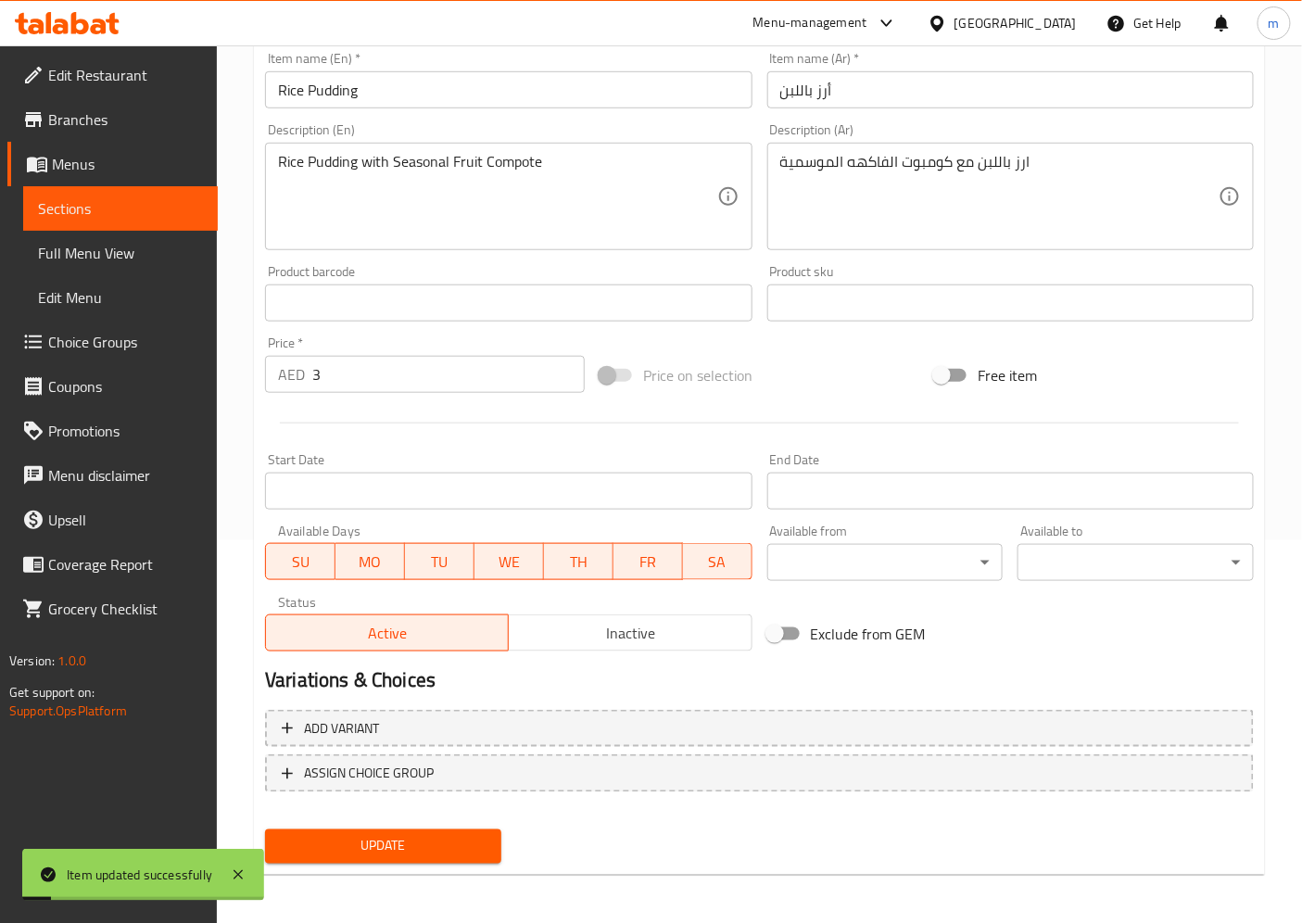
click at [113, 206] on span "Sections" at bounding box center [120, 208] width 165 height 22
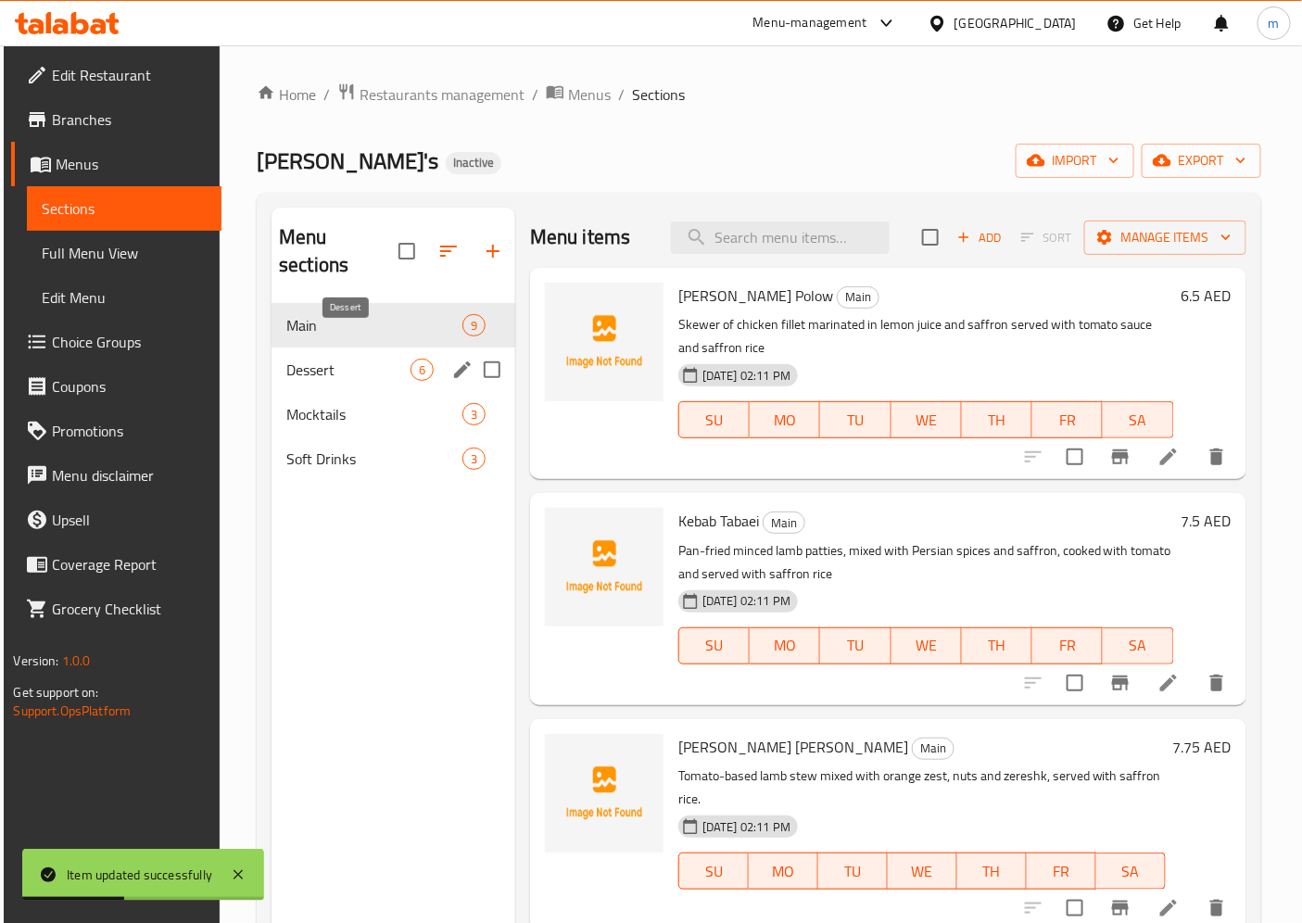
click at [373, 359] on span "Dessert" at bounding box center [348, 370] width 124 height 22
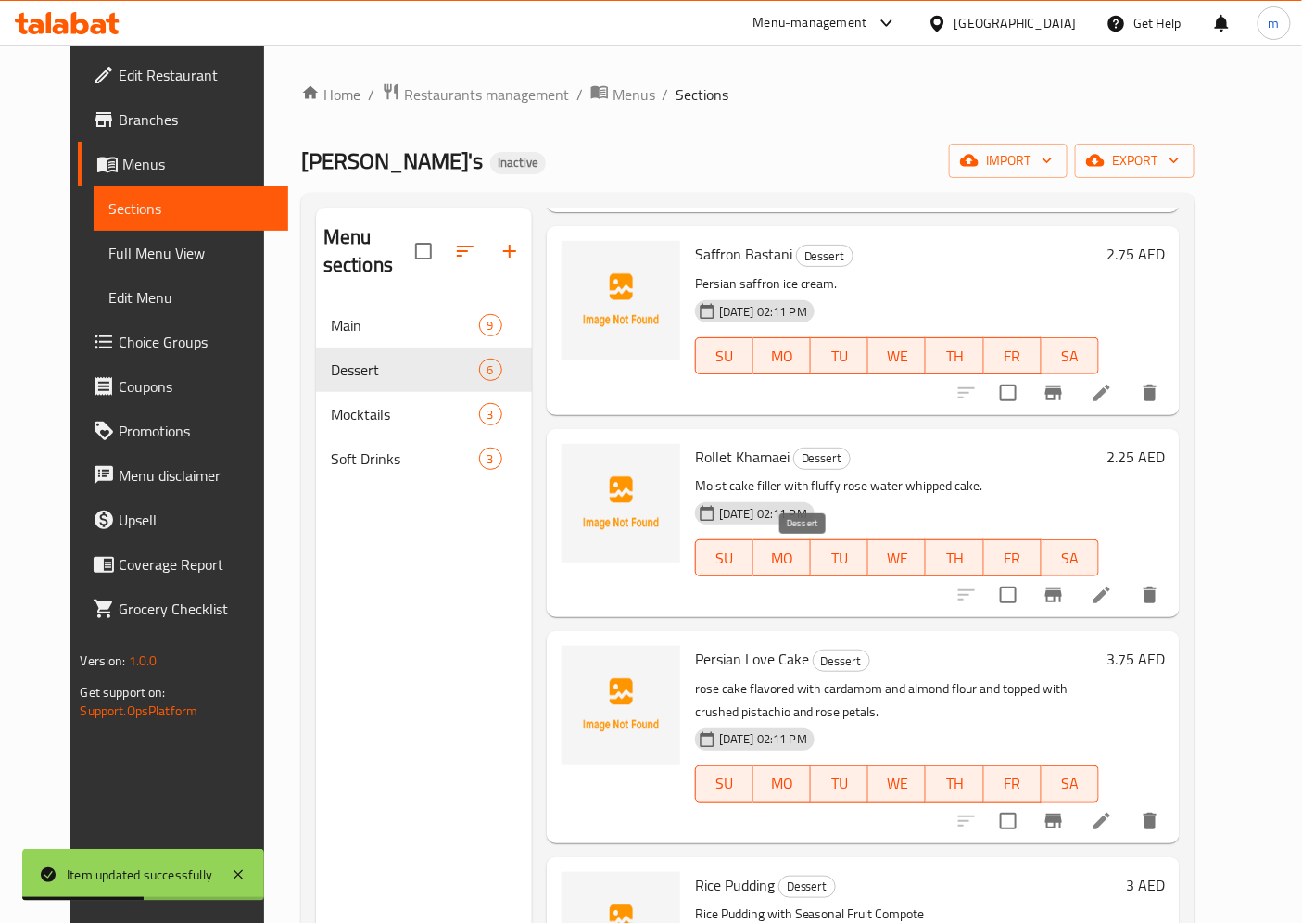
scroll to position [359, 0]
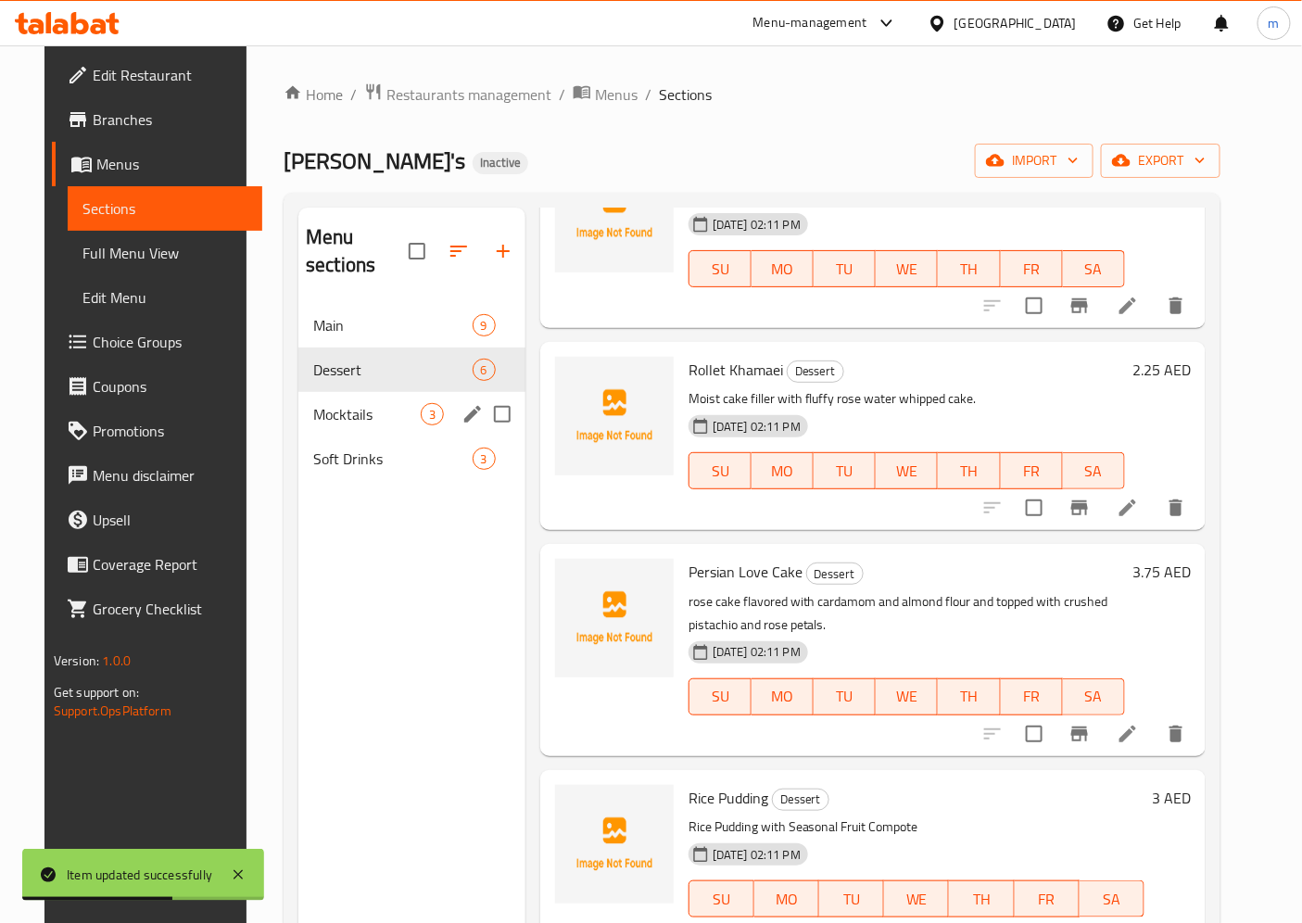
click at [337, 392] on div "Mocktails 3" at bounding box center [411, 414] width 227 height 44
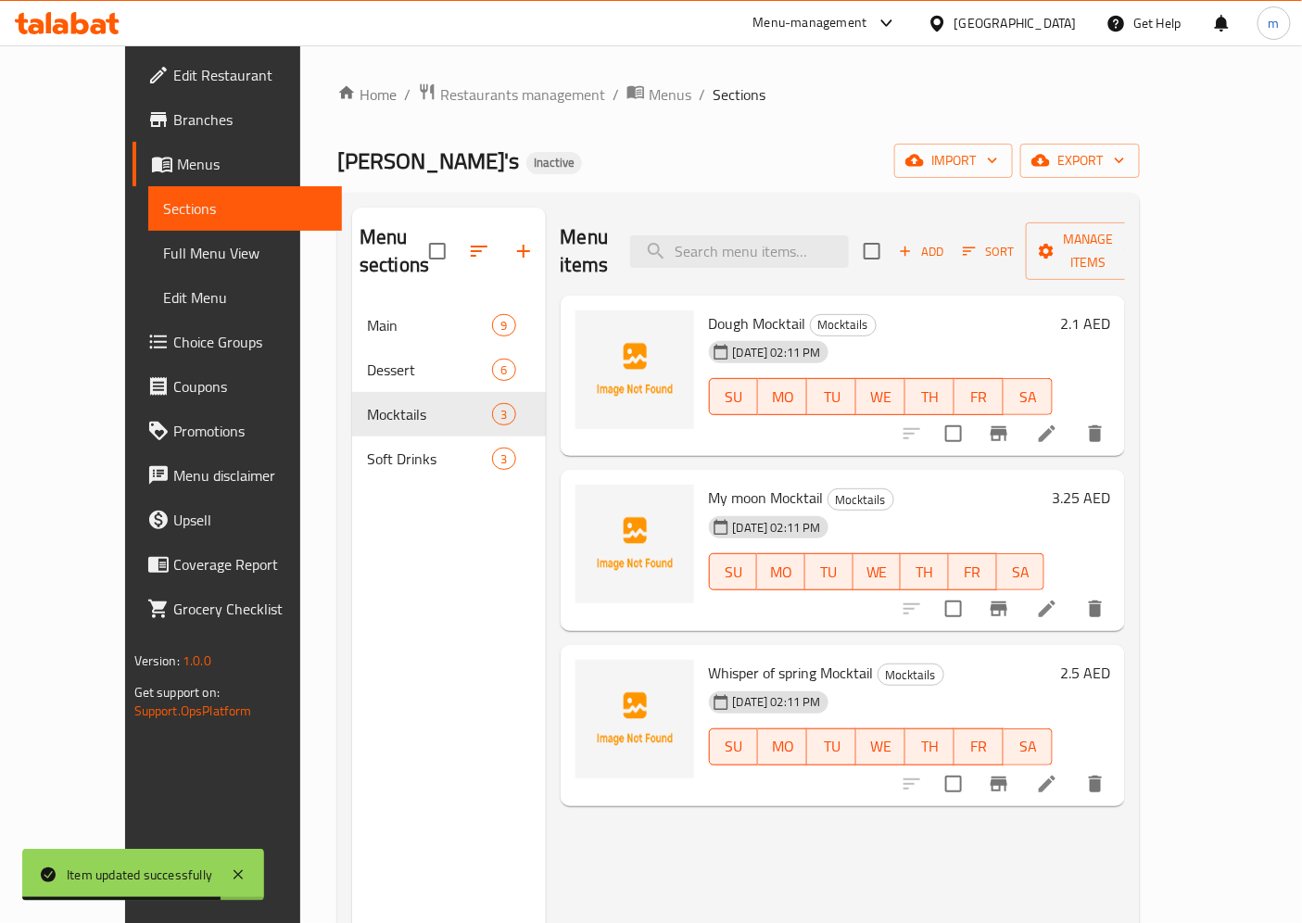
click at [709, 309] on span "Dough Mocktail" at bounding box center [757, 323] width 97 height 28
click at [1058, 423] on icon at bounding box center [1047, 434] width 22 height 22
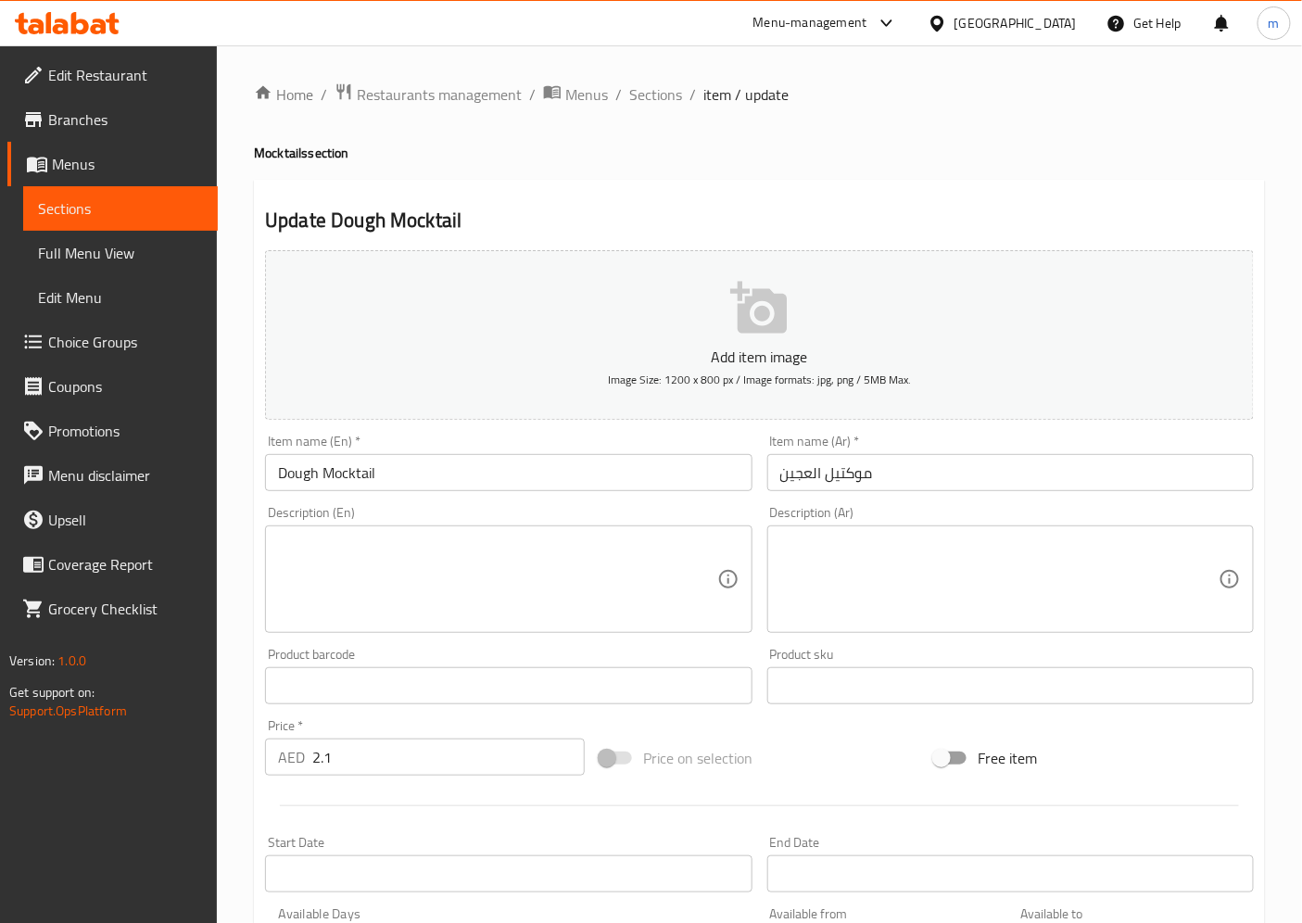
click at [315, 474] on input "Dough Mocktail" at bounding box center [508, 472] width 486 height 37
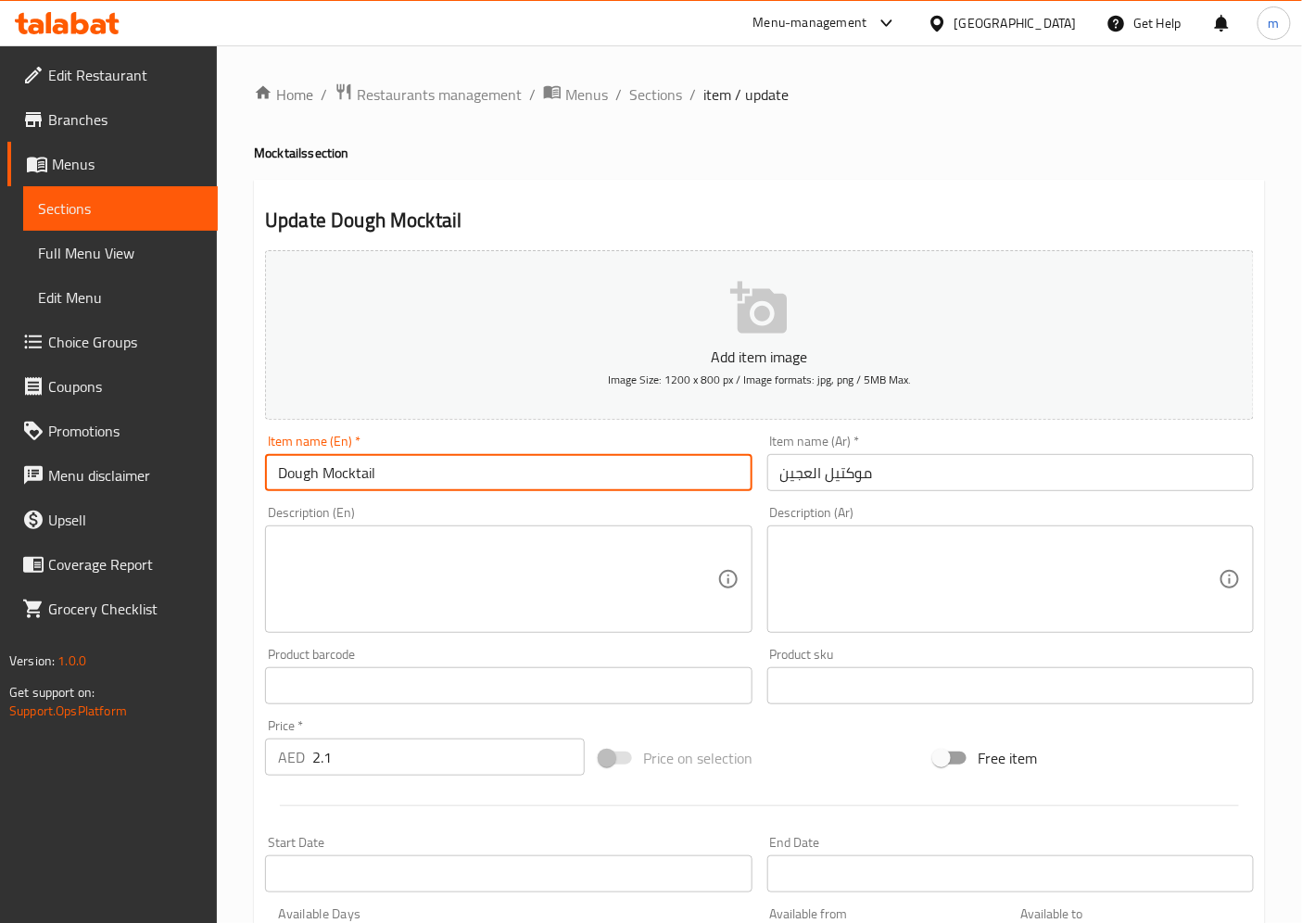
click at [315, 474] on input "Dough Mocktail" at bounding box center [508, 472] width 486 height 37
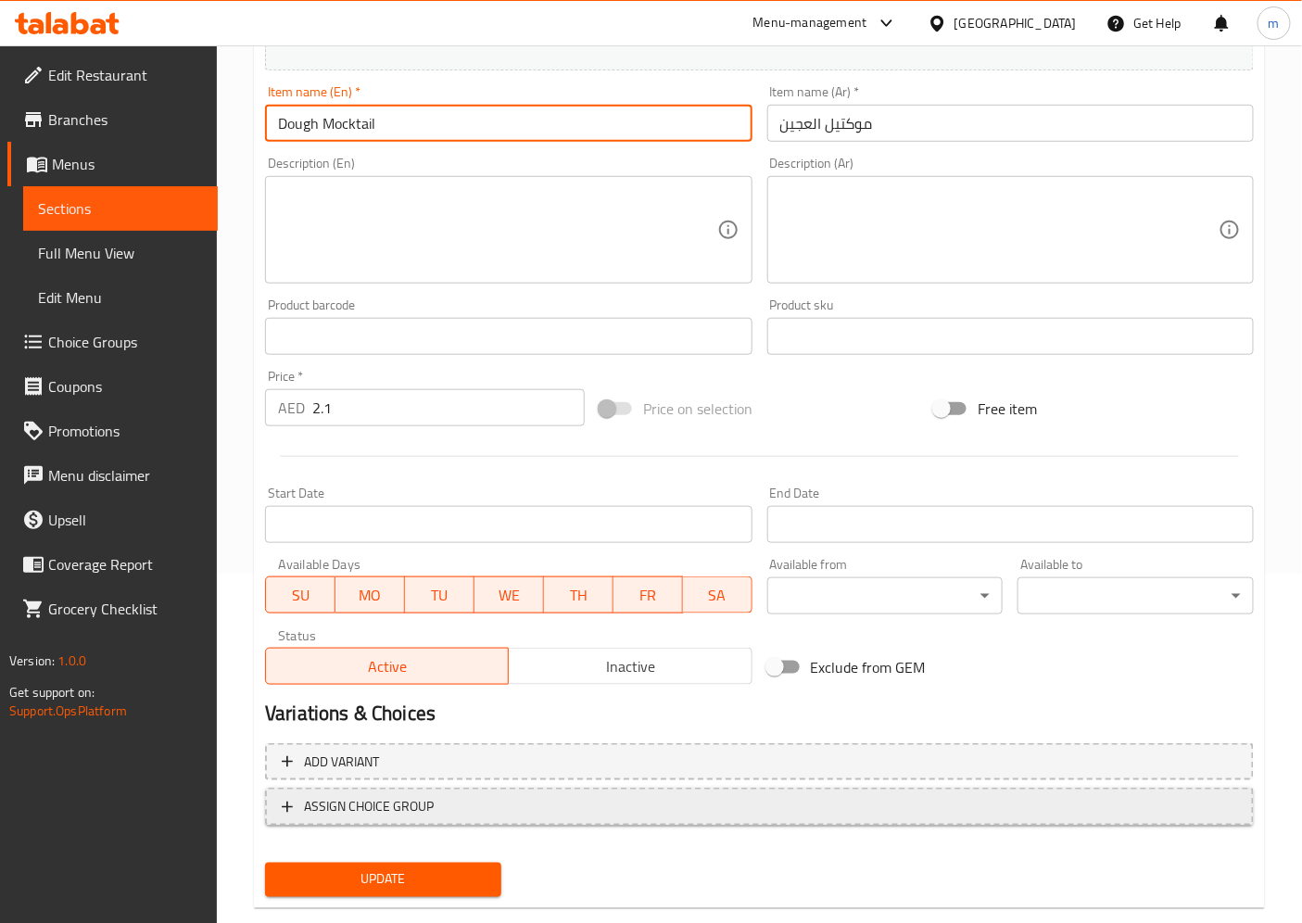
scroll to position [383, 0]
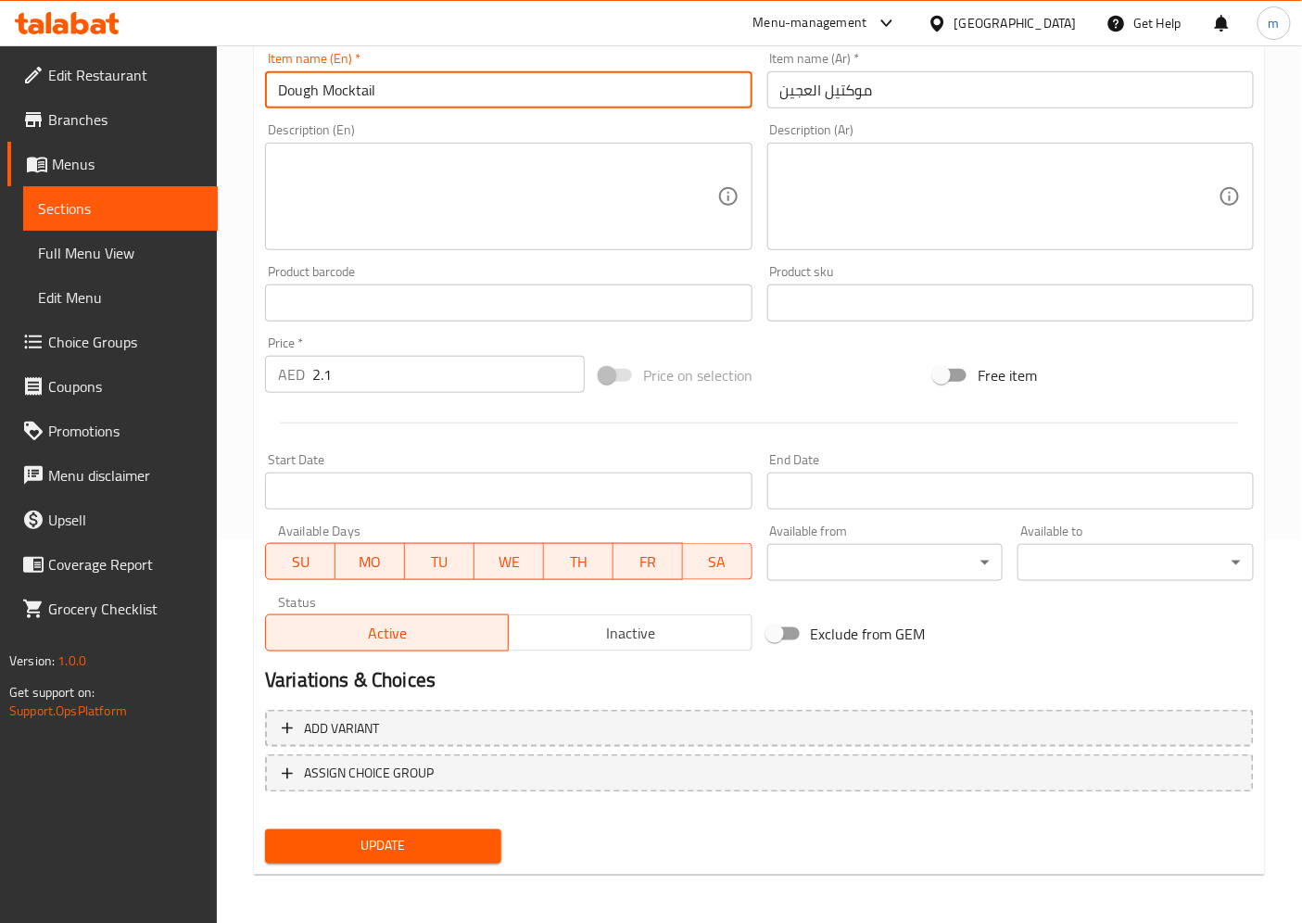
click at [400, 830] on span "Update" at bounding box center [383, 846] width 207 height 23
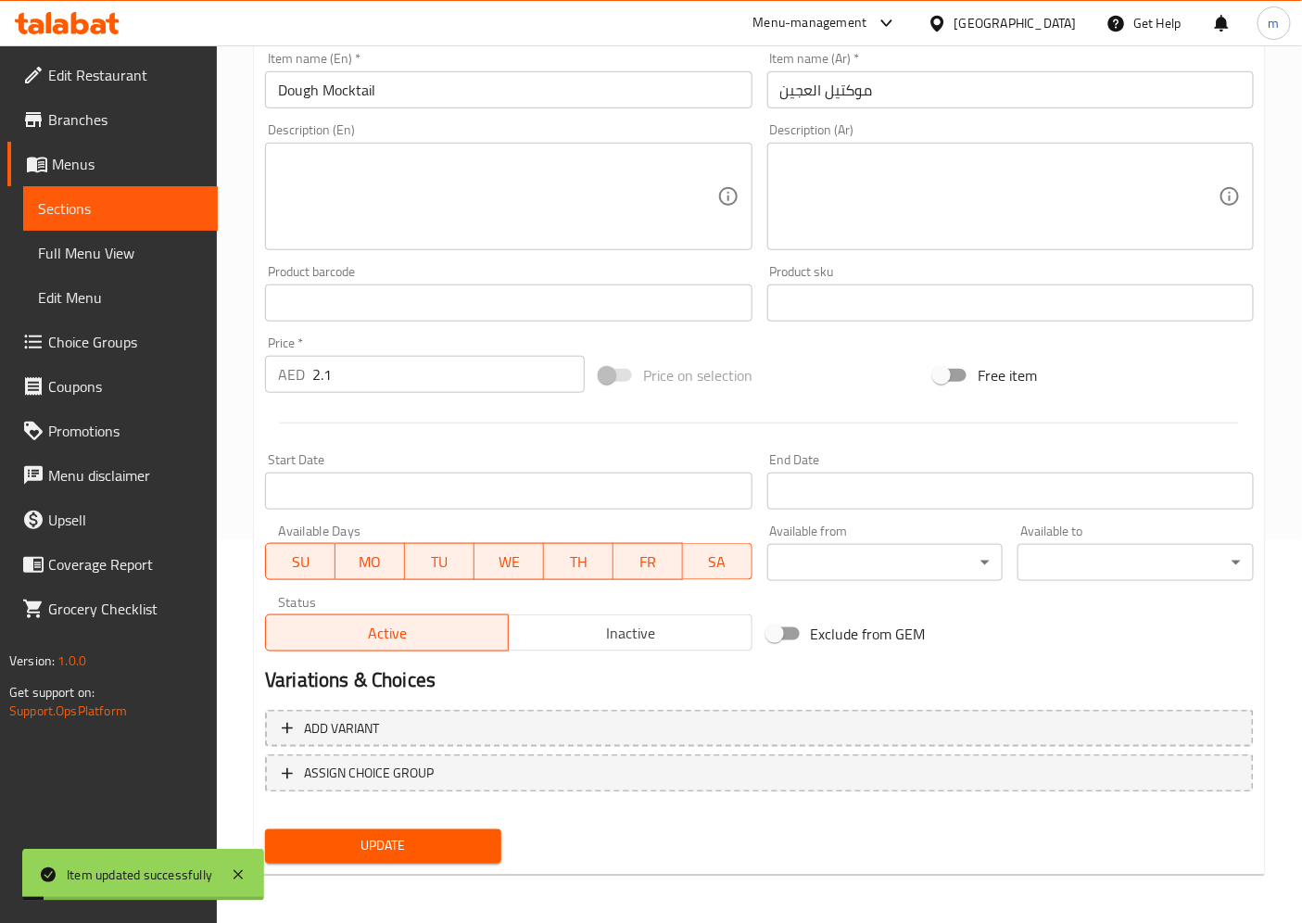
click at [103, 191] on link "Sections" at bounding box center [120, 208] width 195 height 44
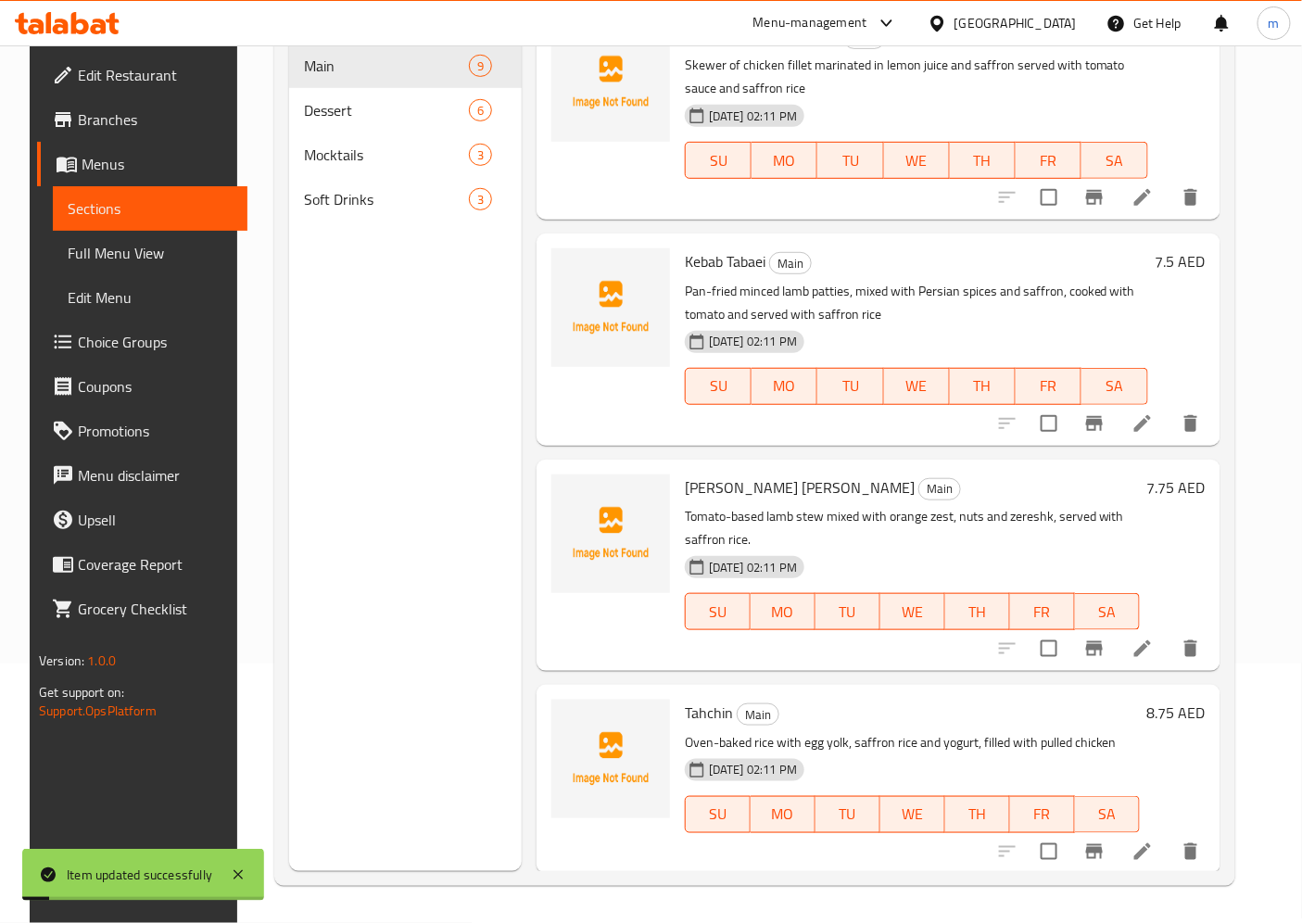
scroll to position [259, 0]
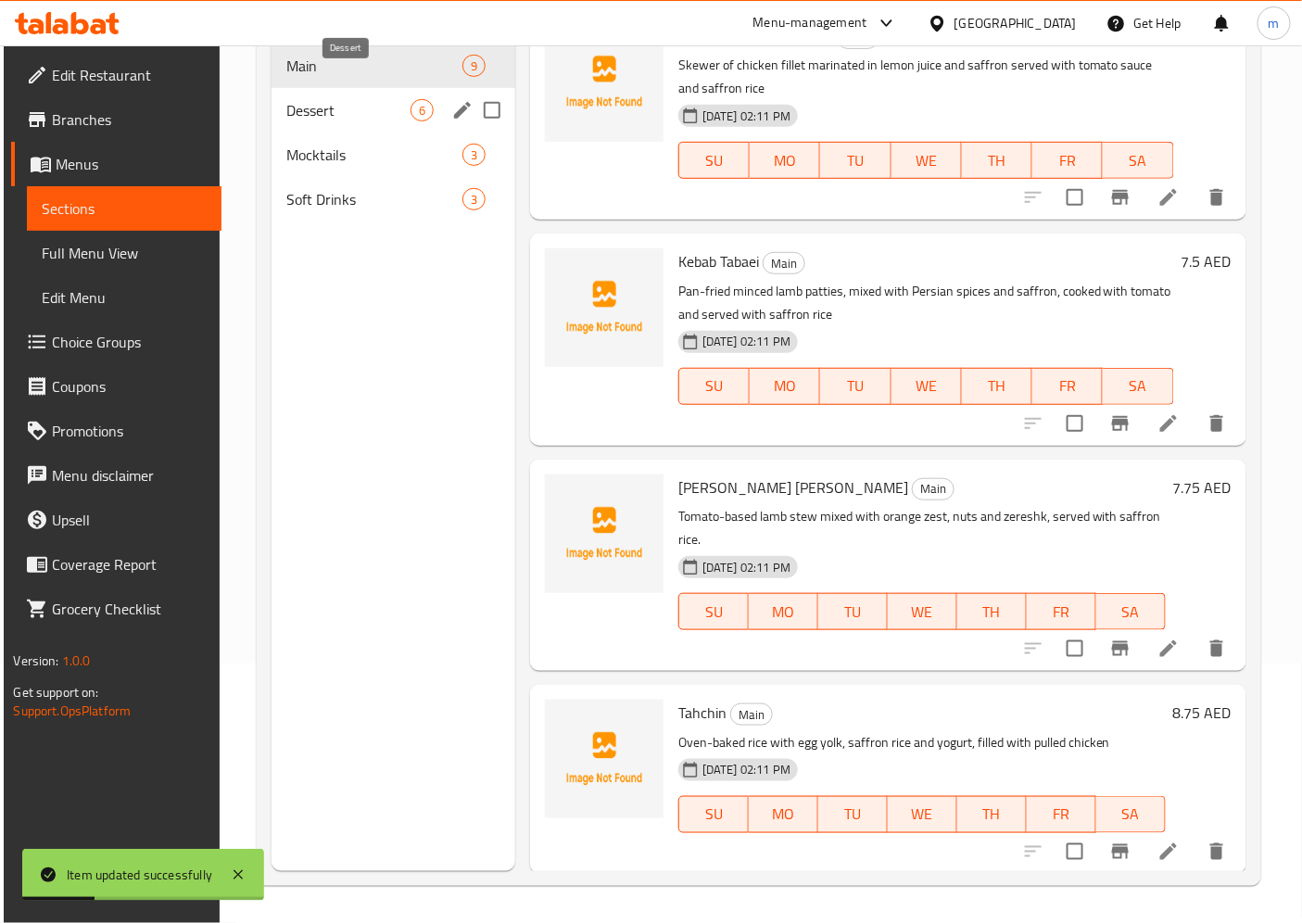
click at [350, 99] on span "Dessert" at bounding box center [348, 110] width 124 height 22
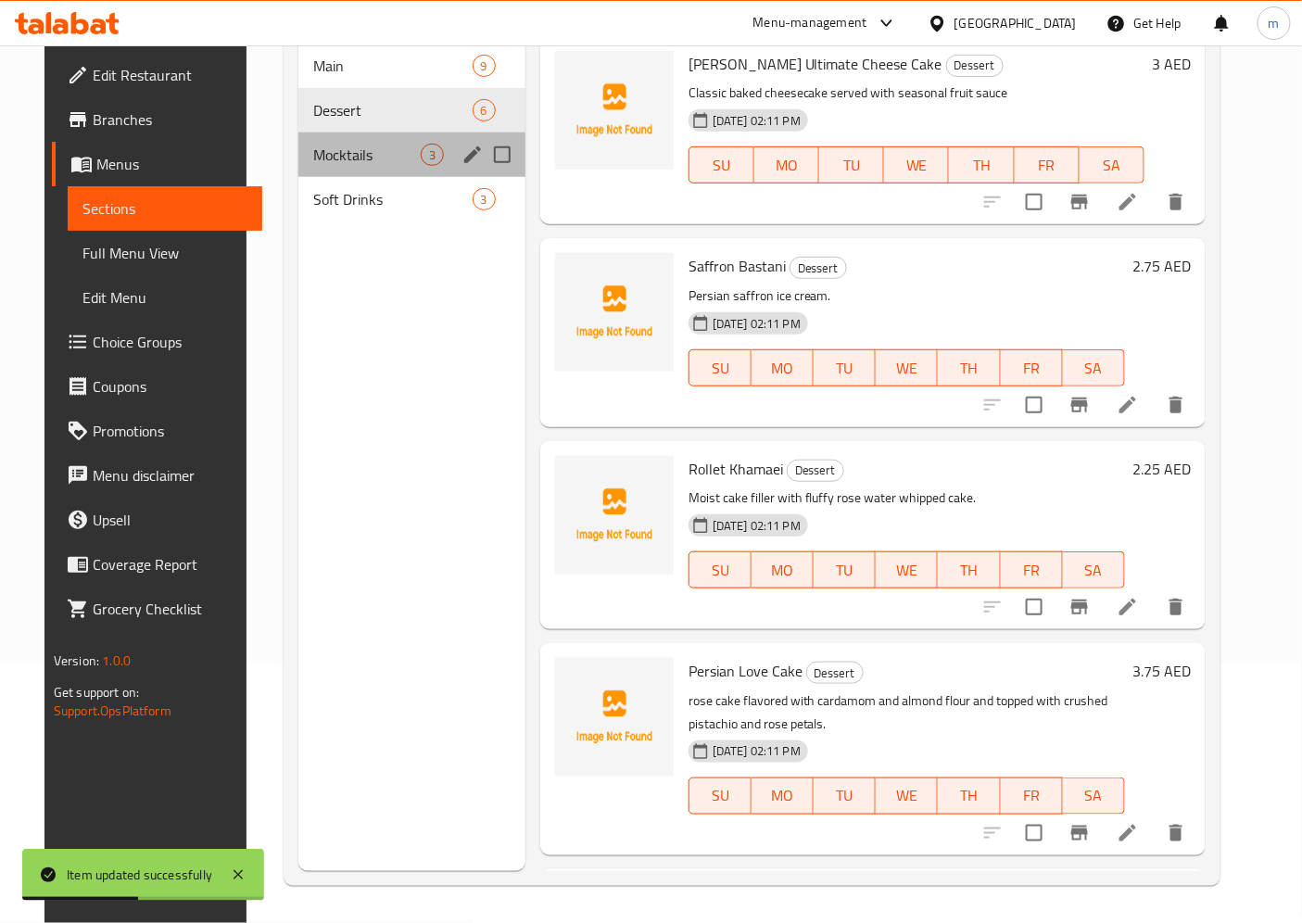
click at [363, 142] on div "Mocktails 3" at bounding box center [411, 155] width 227 height 44
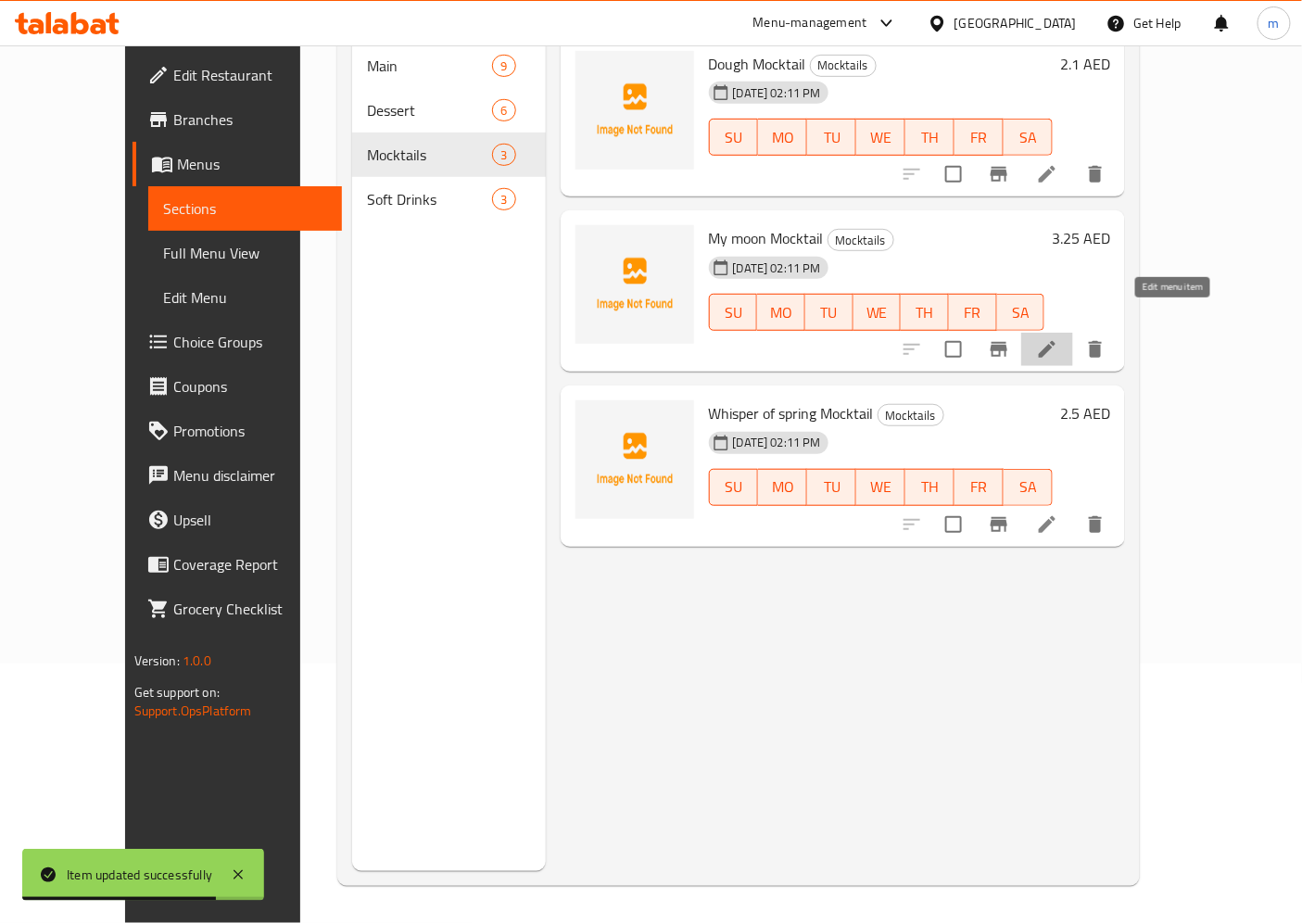
click at [1058, 338] on icon at bounding box center [1047, 349] width 22 height 22
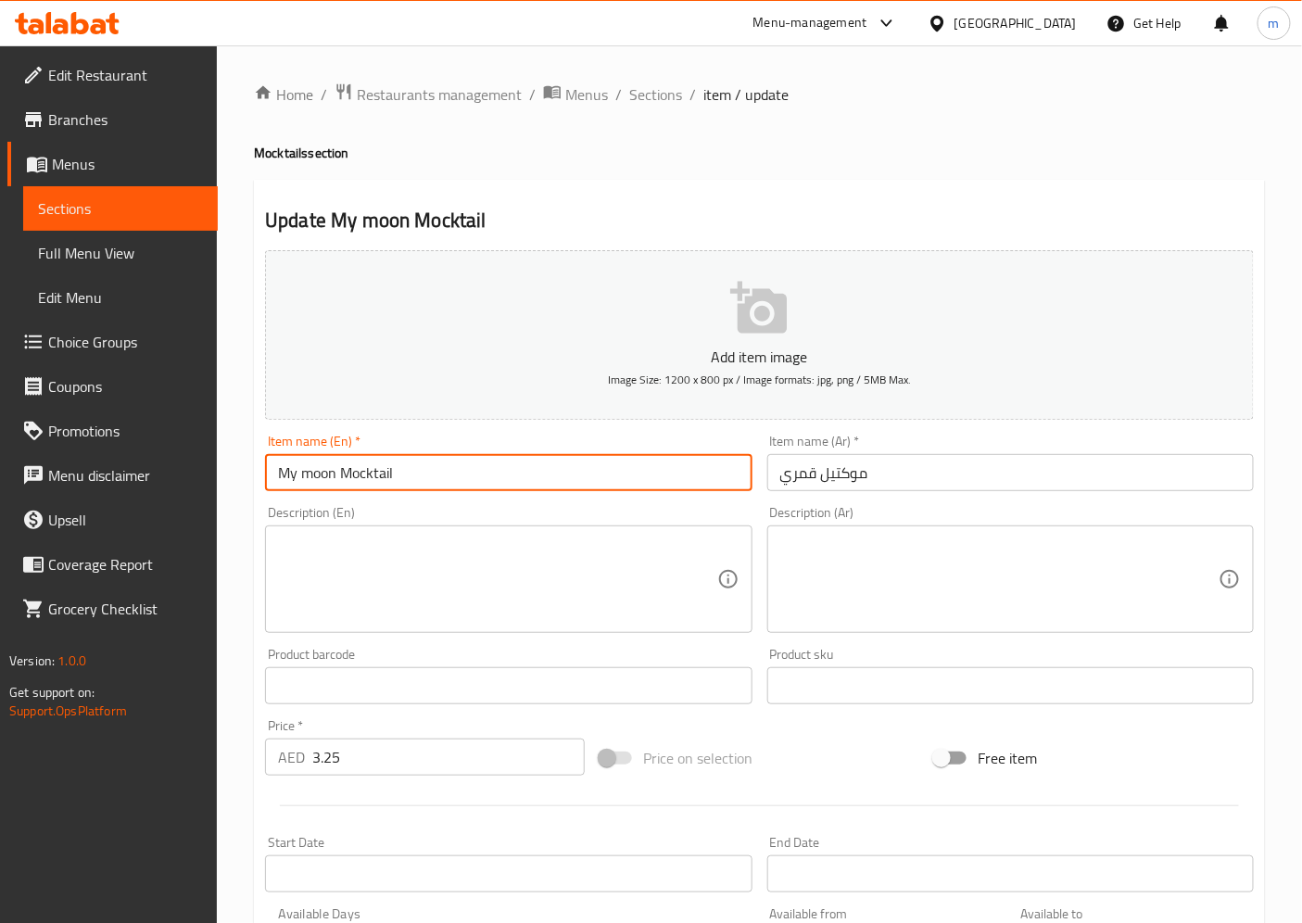
click at [364, 474] on input "My moon Mocktail" at bounding box center [508, 472] width 486 height 37
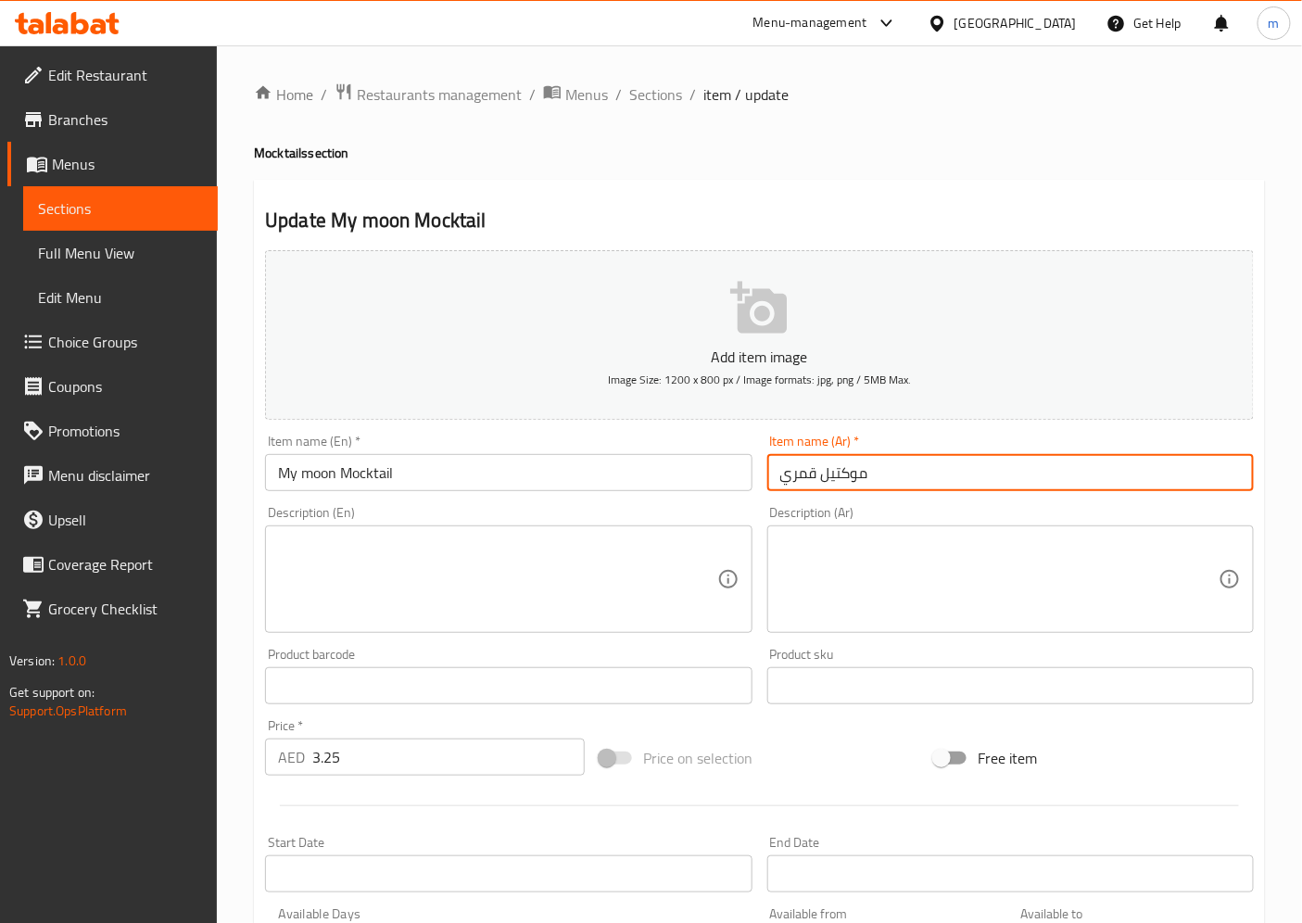
drag, startPoint x: 941, startPoint y: 483, endPoint x: 720, endPoint y: 486, distance: 220.6
click at [720, 486] on div "Add item image Image Size: 1200 x 800 px / Image formats: jpg, png / 5MB Max. I…" at bounding box center [760, 642] width 1004 height 799
click at [382, 475] on input "My moon Mocktail" at bounding box center [508, 472] width 486 height 37
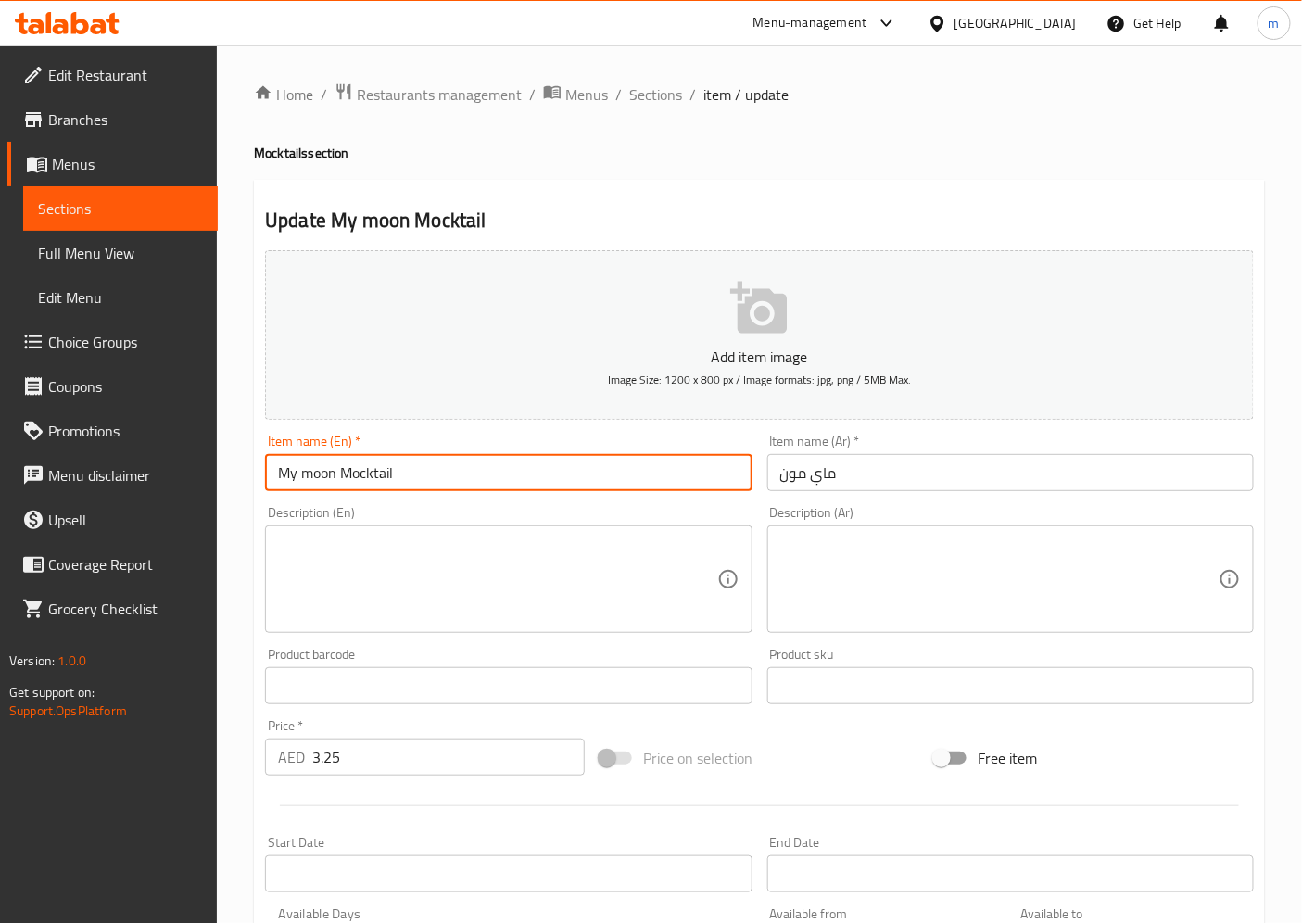
click at [382, 475] on input "My moon Mocktail" at bounding box center [508, 472] width 486 height 37
click at [780, 475] on input "ماي مون" at bounding box center [1010, 472] width 486 height 37
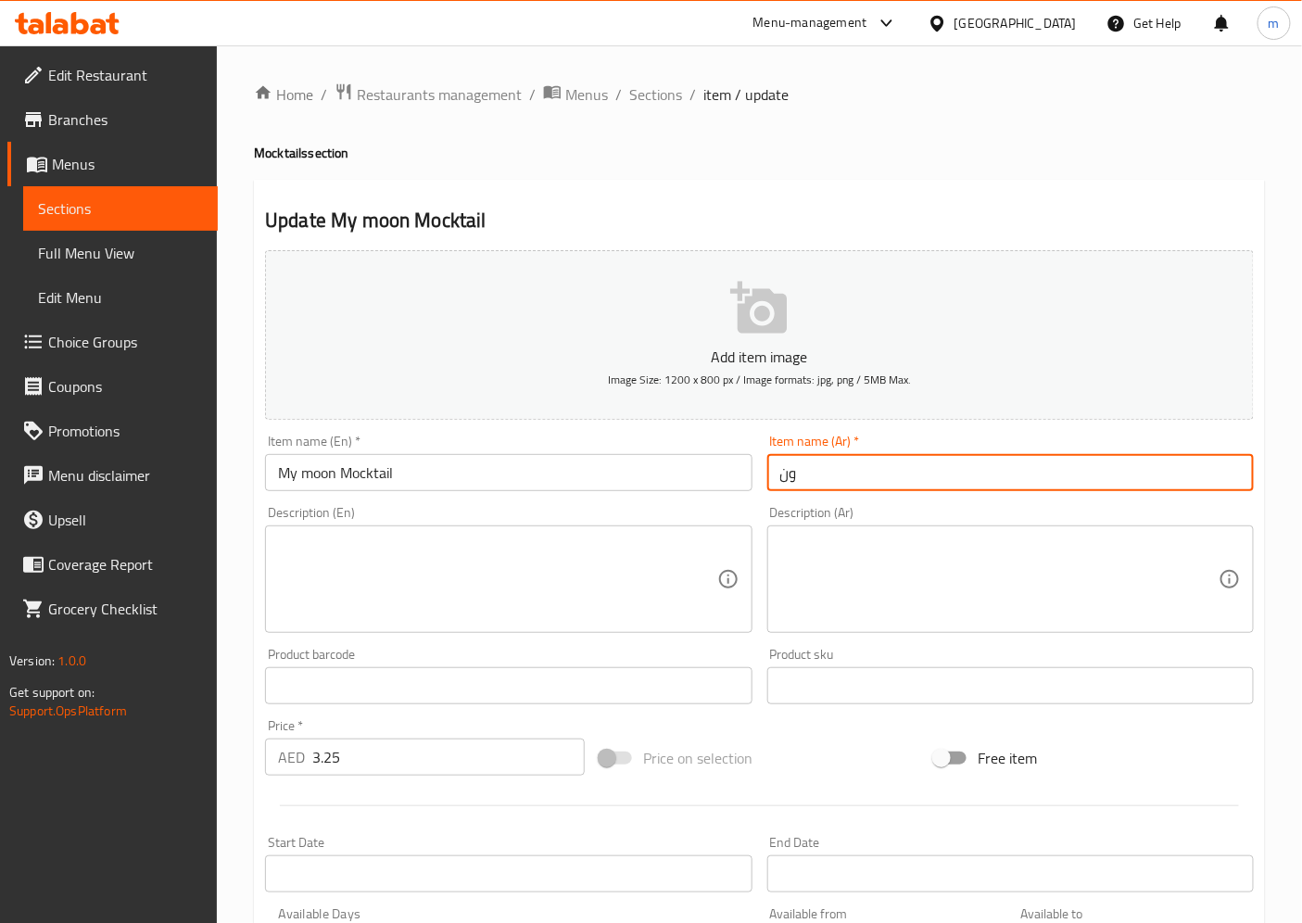
type input "ن"
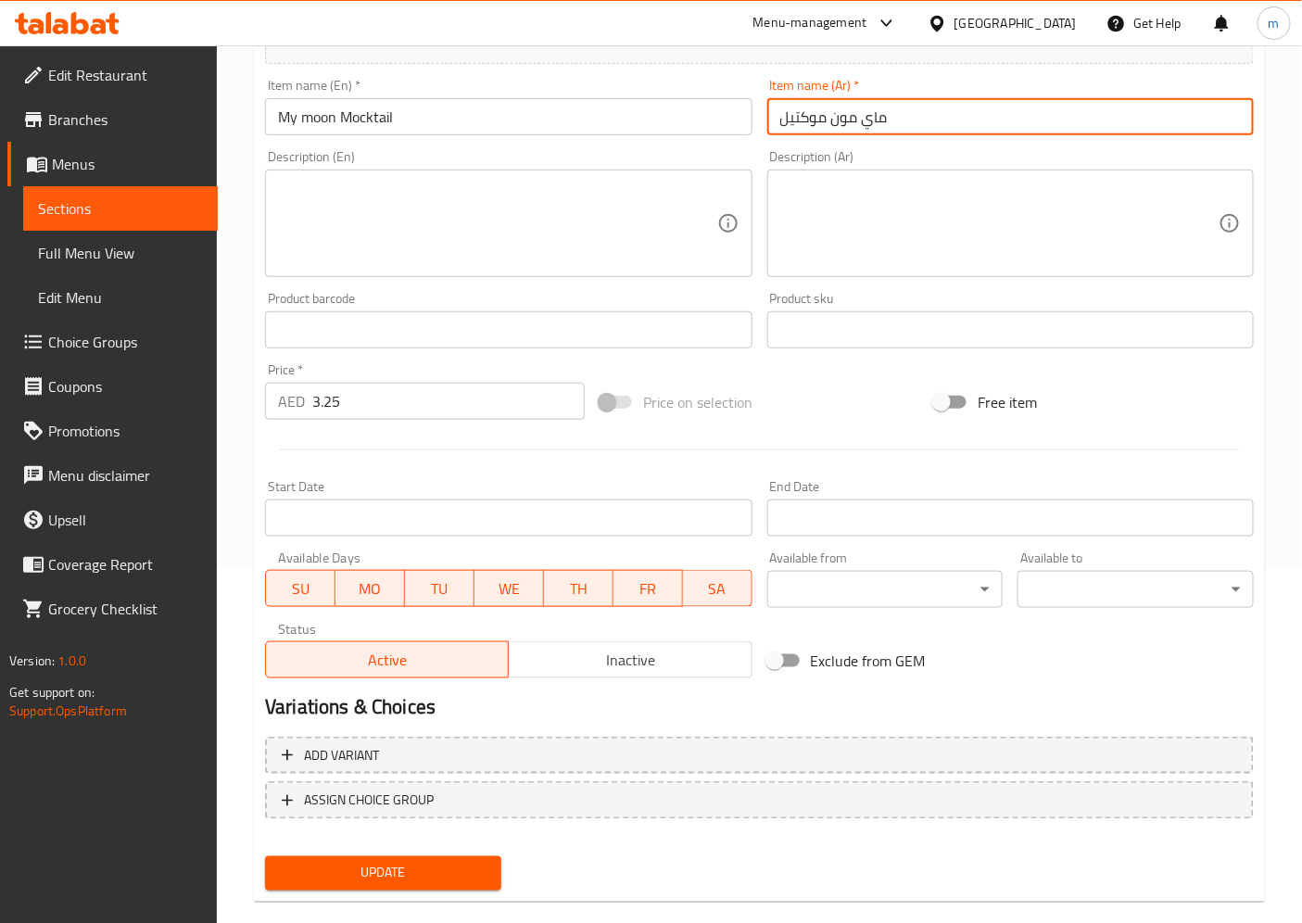
scroll to position [383, 0]
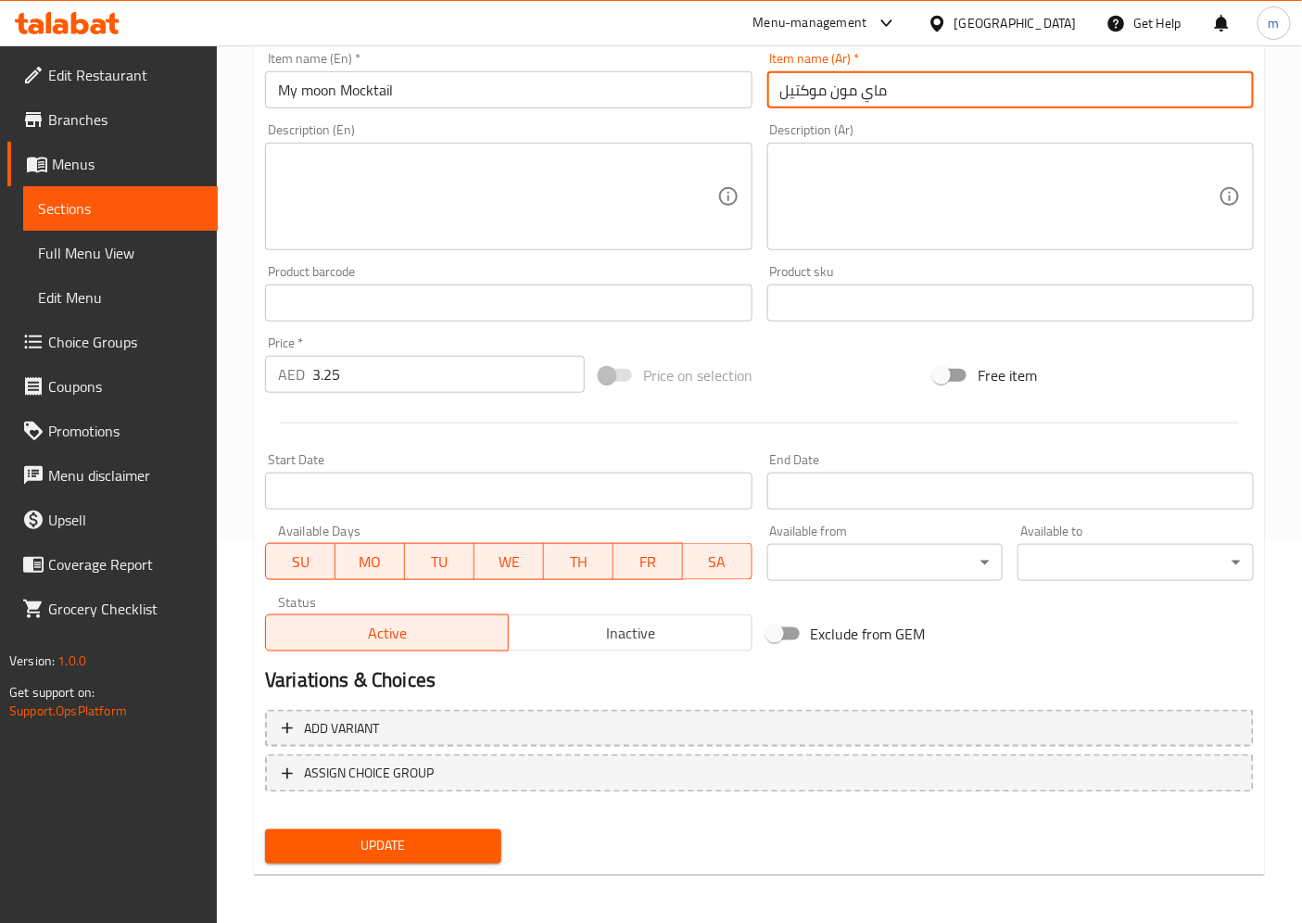
type input "ماي مون موكتيل"
click at [399, 830] on span "Update" at bounding box center [383, 846] width 207 height 23
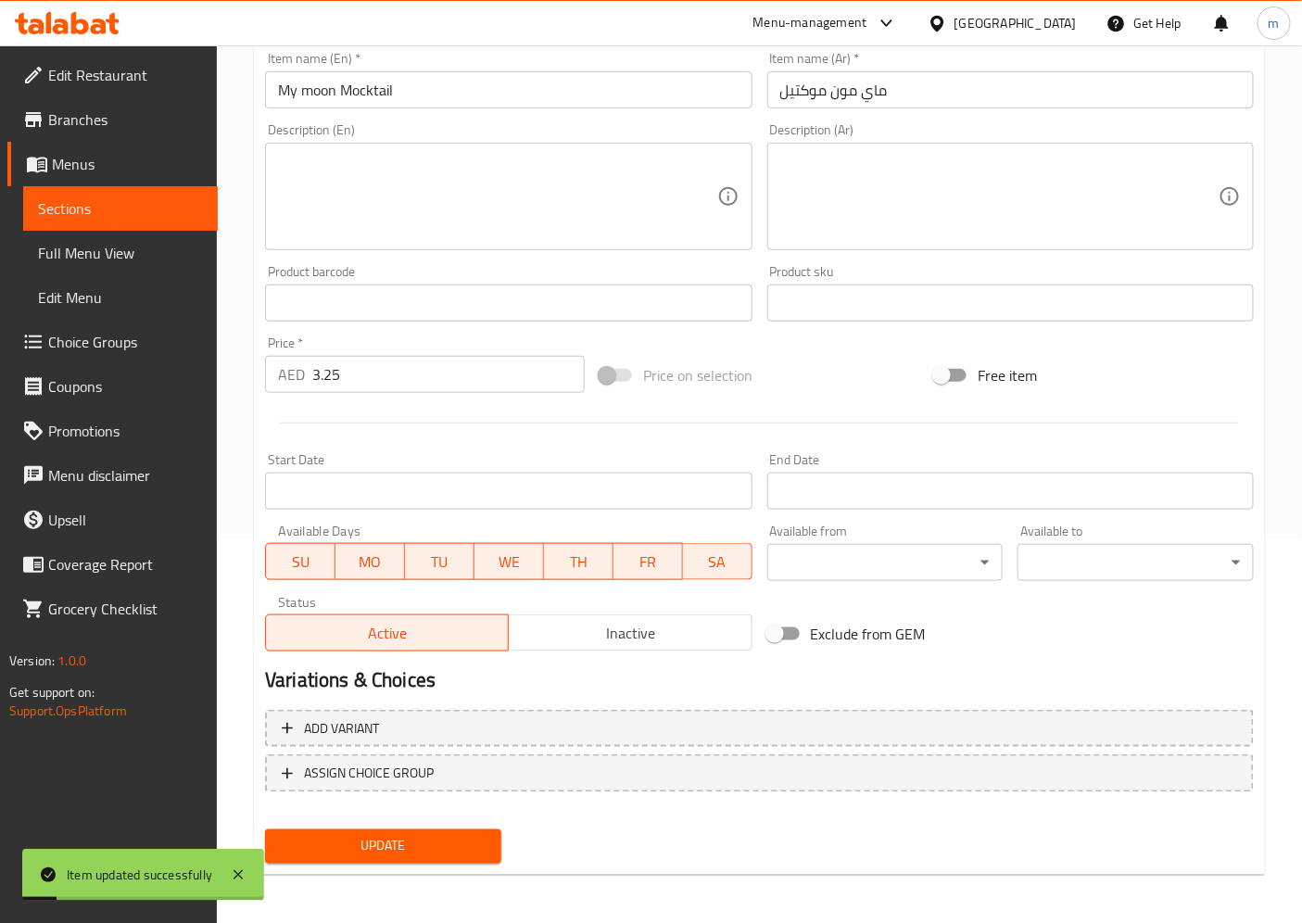
click at [111, 213] on span "Sections" at bounding box center [120, 208] width 165 height 22
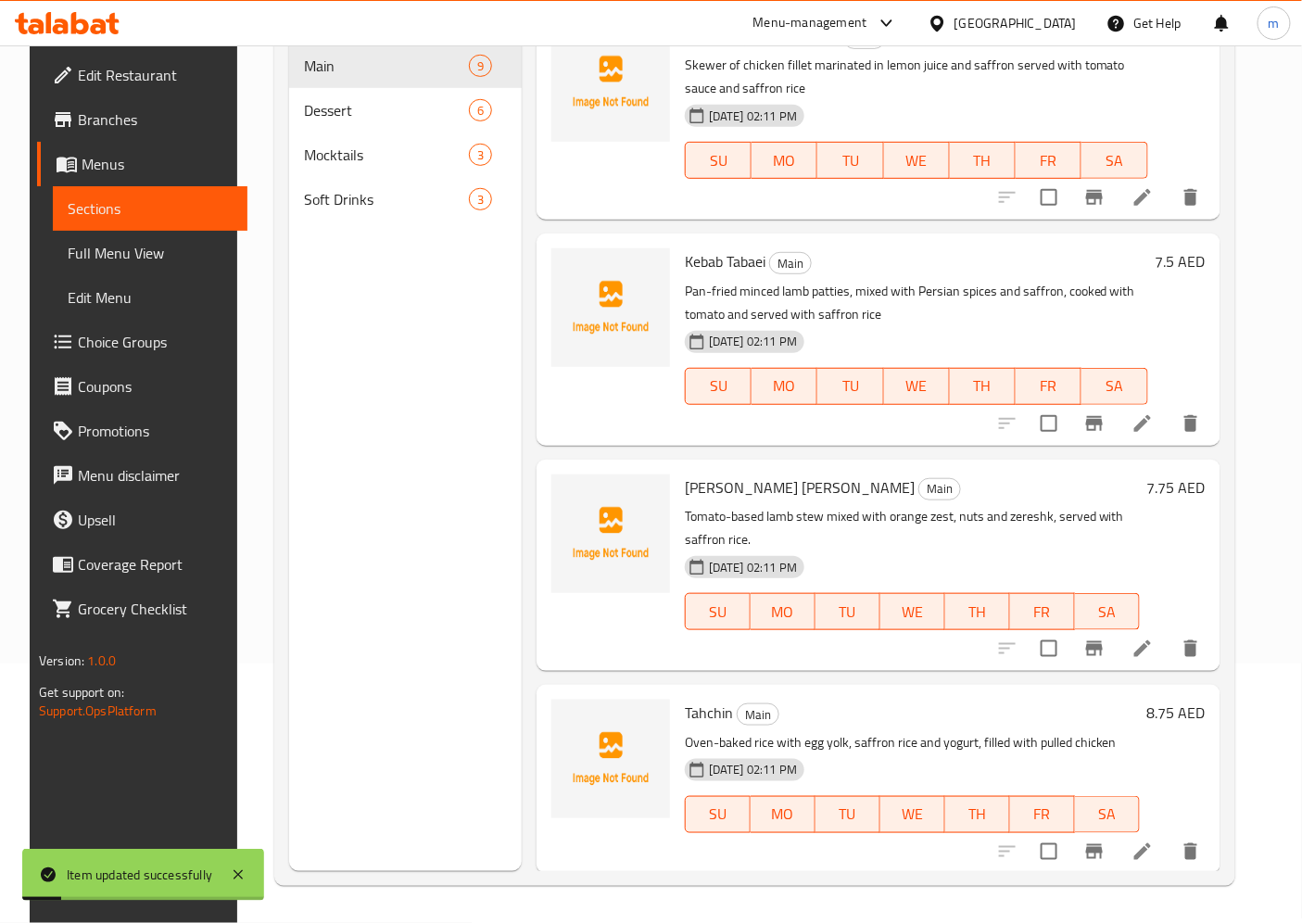
scroll to position [259, 0]
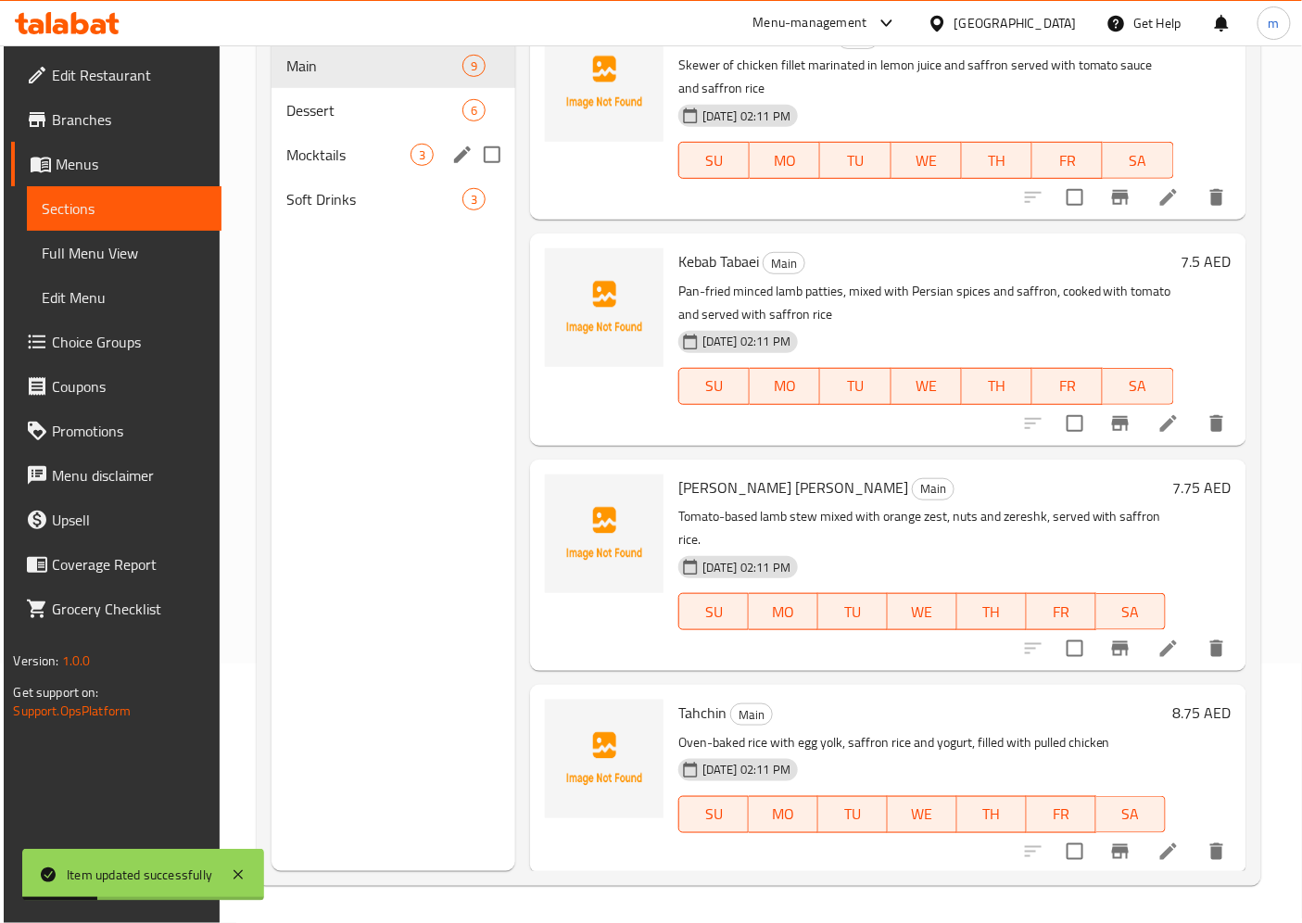
click at [347, 144] on span "Mocktails" at bounding box center [348, 155] width 124 height 22
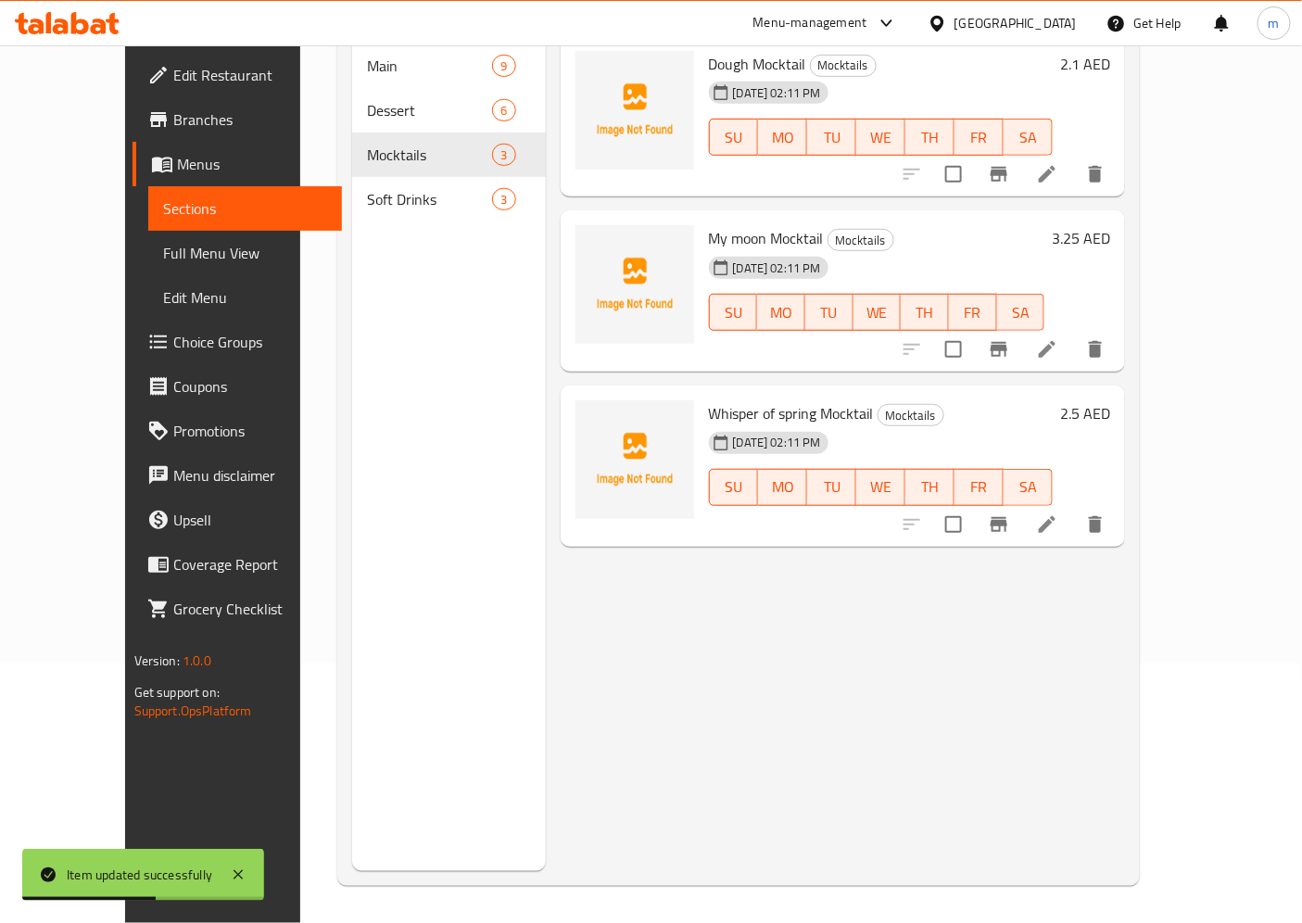
click at [1058, 513] on icon at bounding box center [1047, 524] width 22 height 22
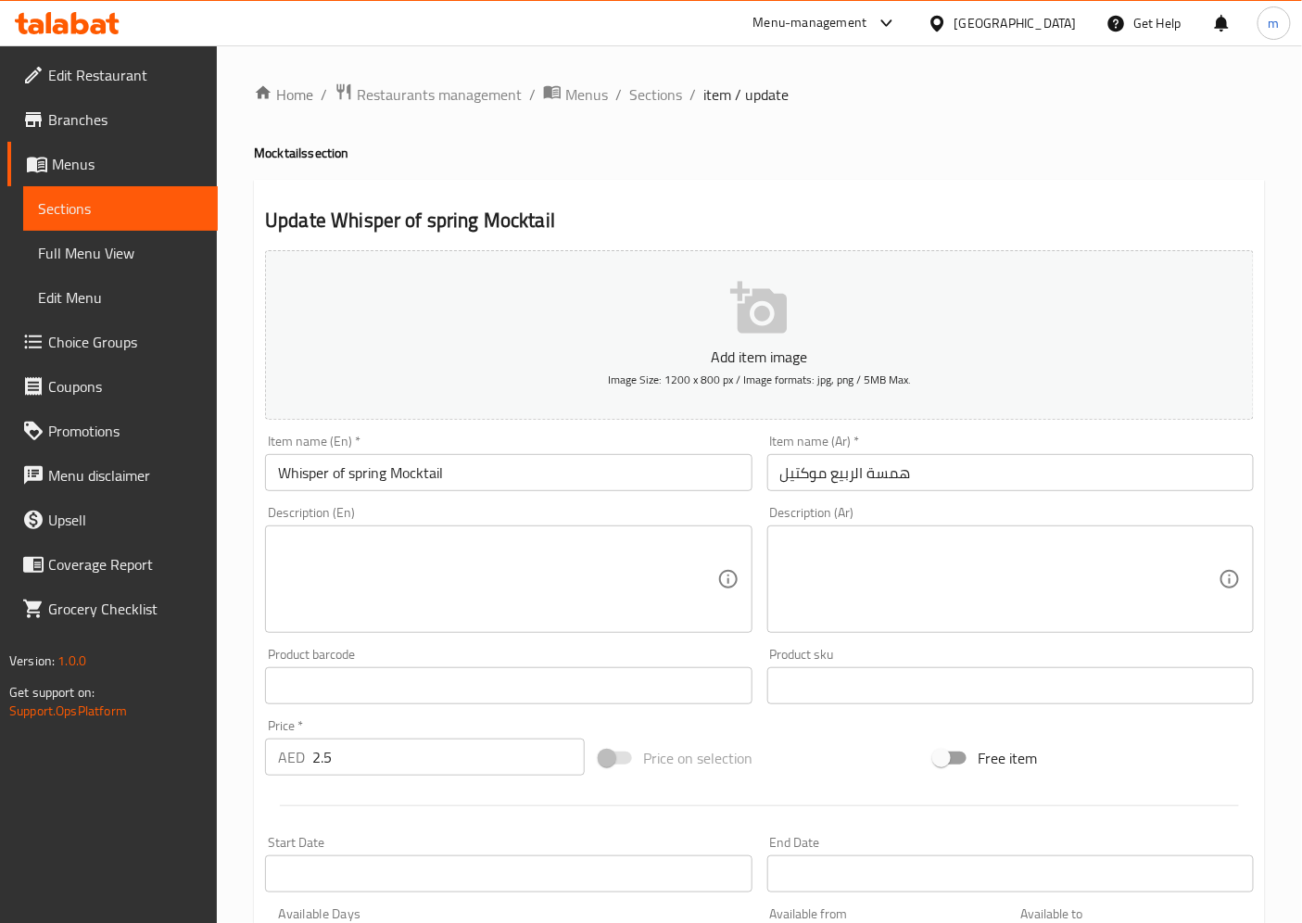
click at [311, 477] on input "Whisper of spring Mocktail" at bounding box center [508, 472] width 486 height 37
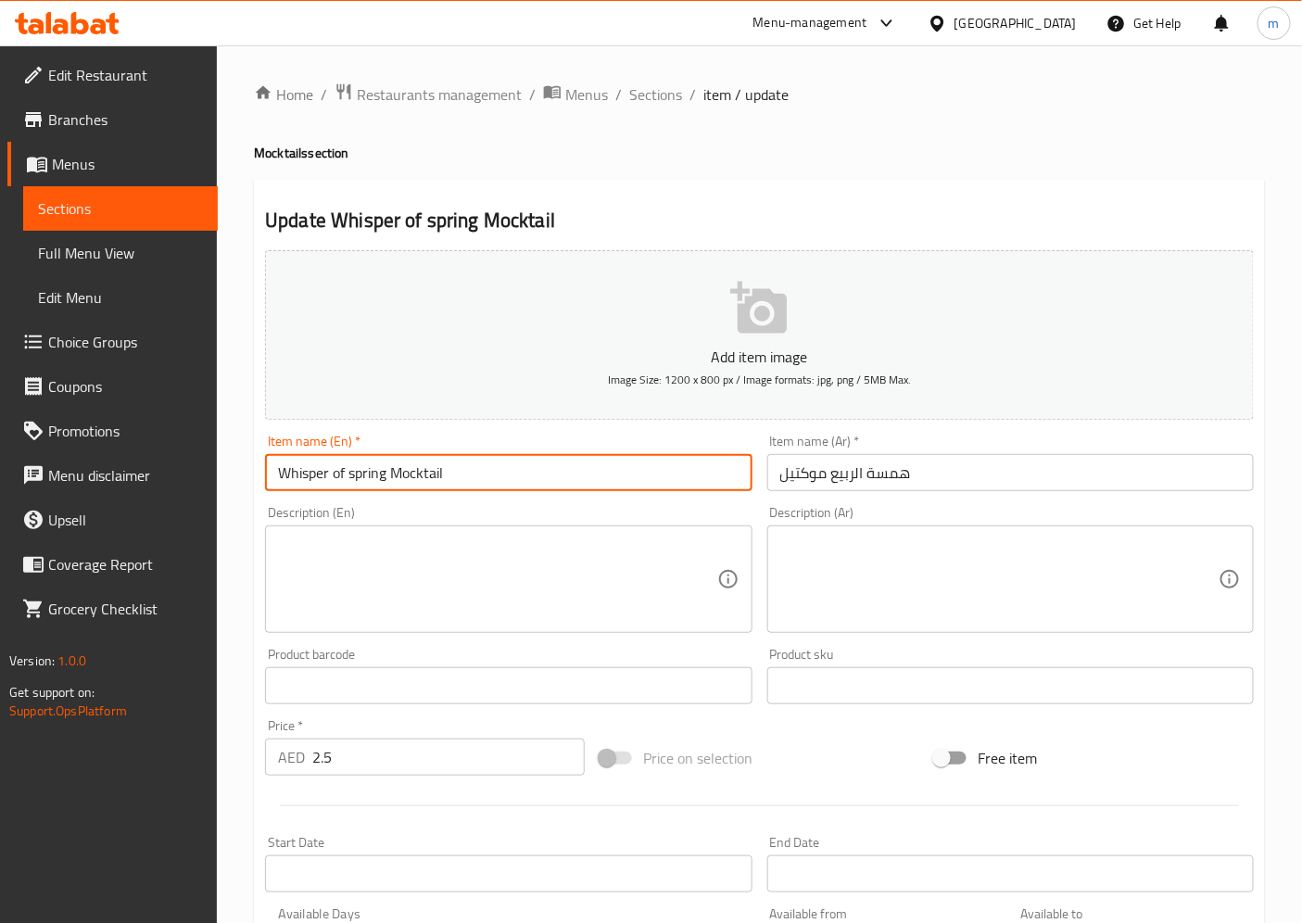
click at [311, 477] on input "Whisper of spring Mocktail" at bounding box center [508, 472] width 486 height 37
click at [451, 474] on input "Whisper of spring Mocktail" at bounding box center [508, 472] width 486 height 37
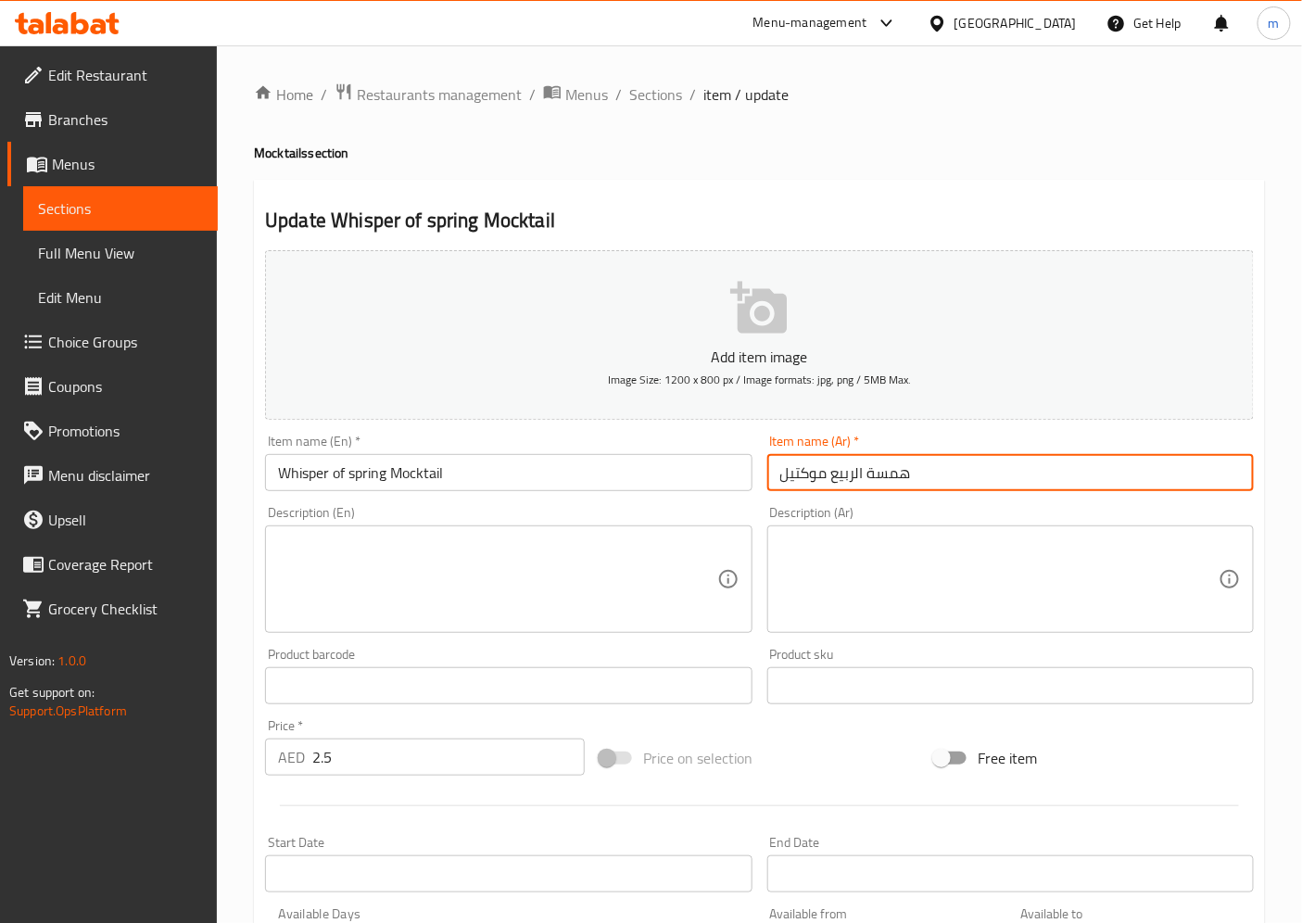
drag, startPoint x: 966, startPoint y: 474, endPoint x: 664, endPoint y: 467, distance: 302.2
click at [664, 467] on div "Add item image Image Size: 1200 x 800 px / Image formats: jpg, png / 5MB Max. I…" at bounding box center [760, 642] width 1004 height 799
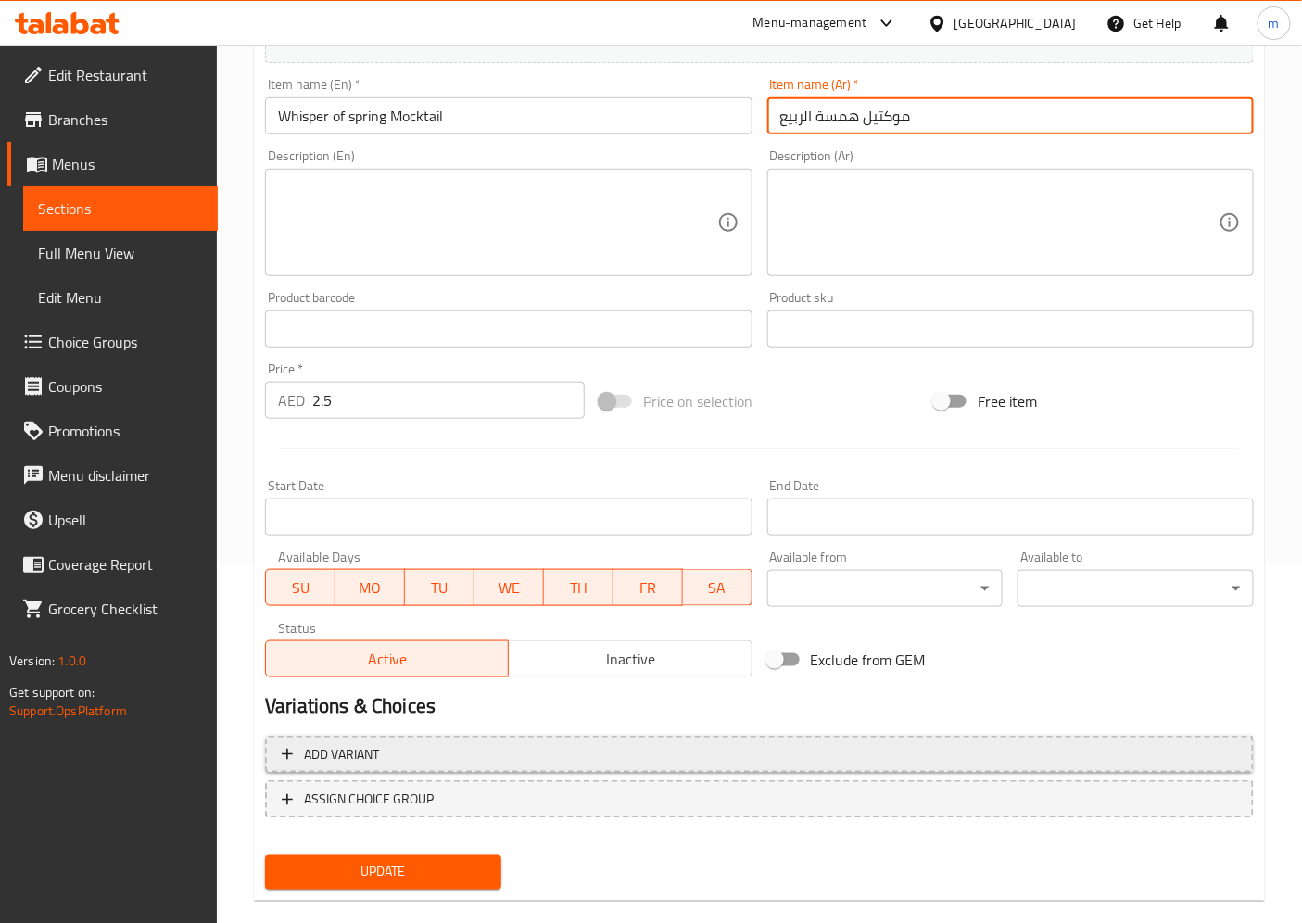
scroll to position [383, 0]
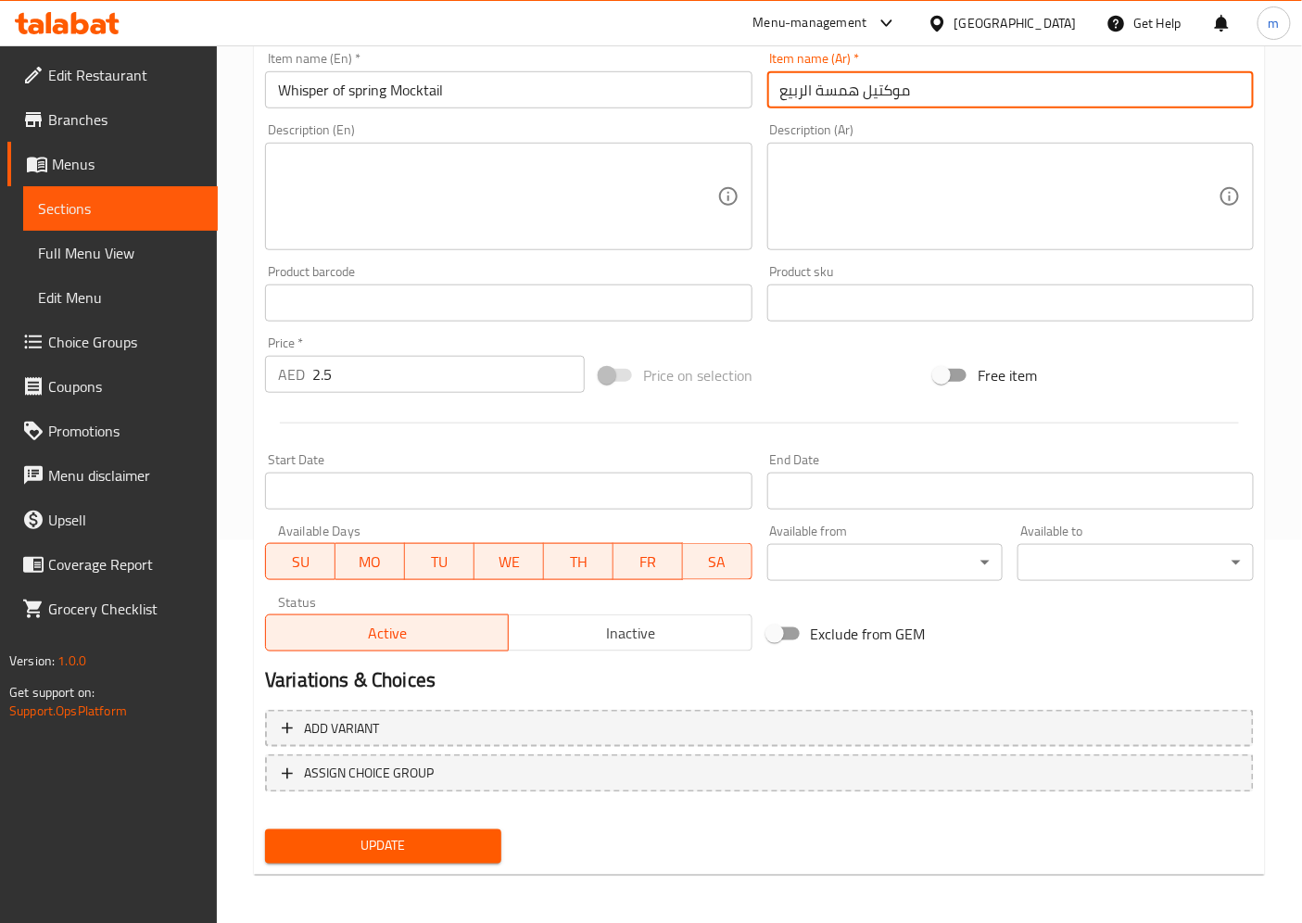
type input "موكتيل همسة الربيع"
click at [447, 830] on span "Update" at bounding box center [383, 846] width 207 height 23
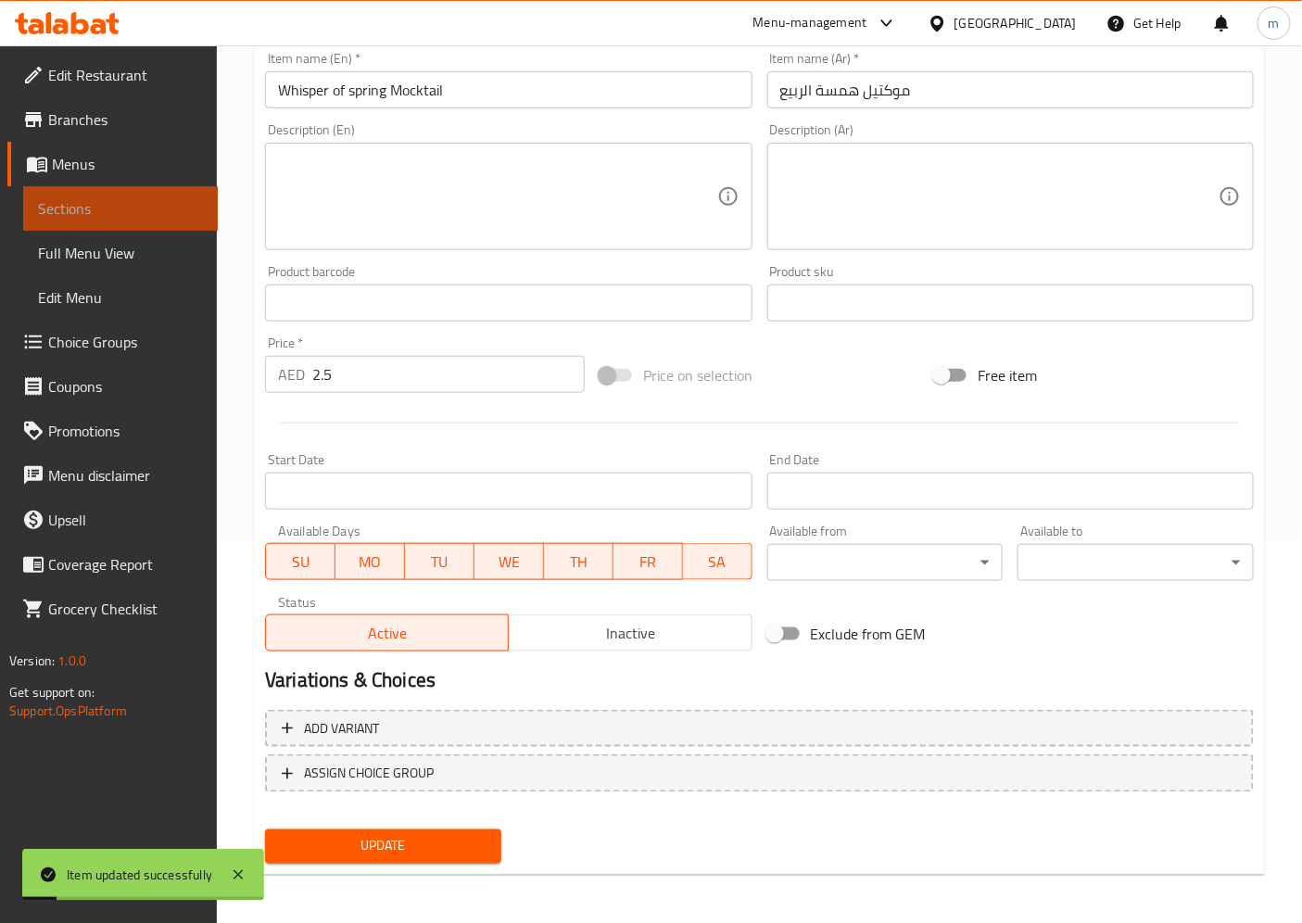
click at [122, 219] on span "Sections" at bounding box center [120, 208] width 165 height 22
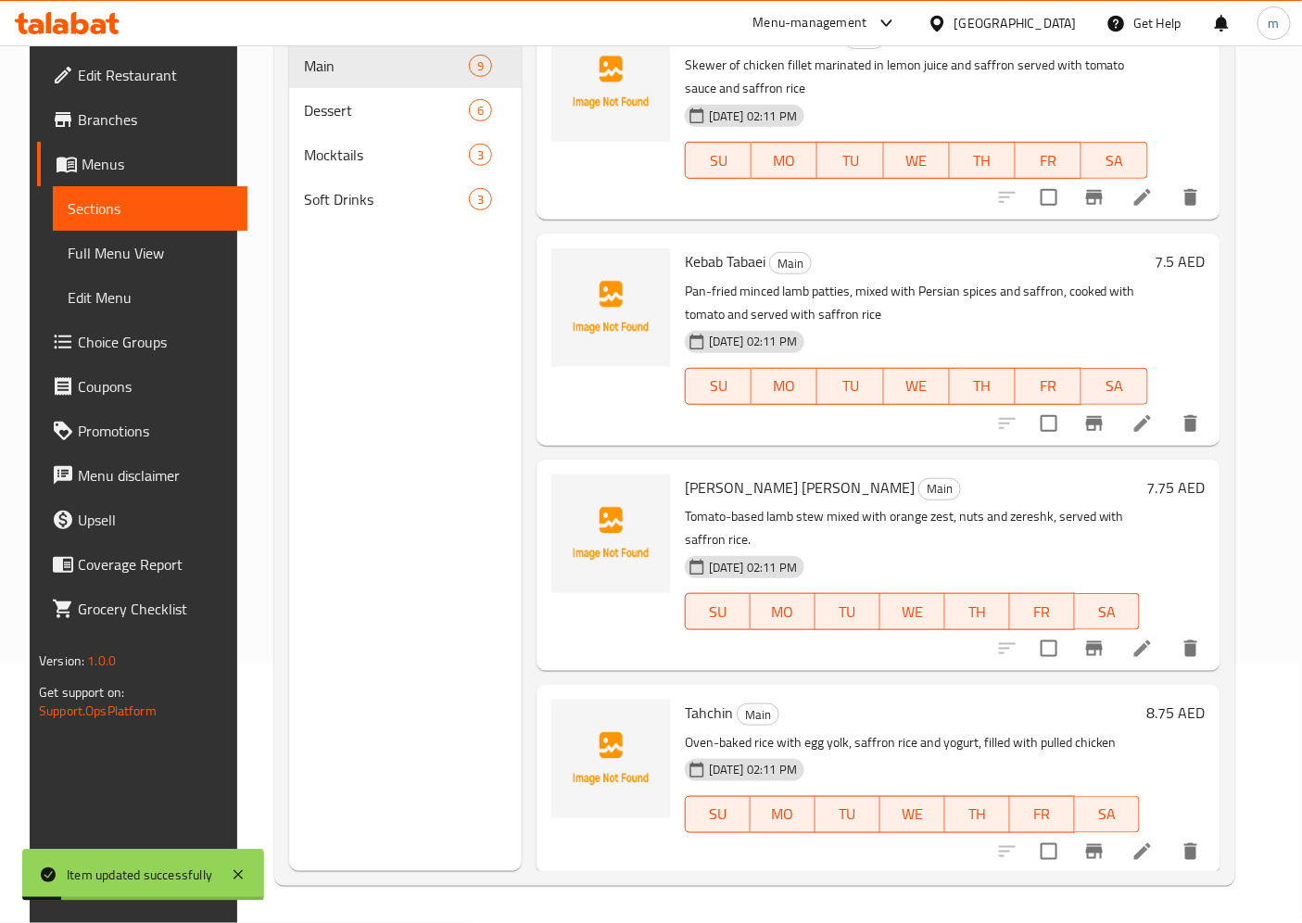
scroll to position [259, 0]
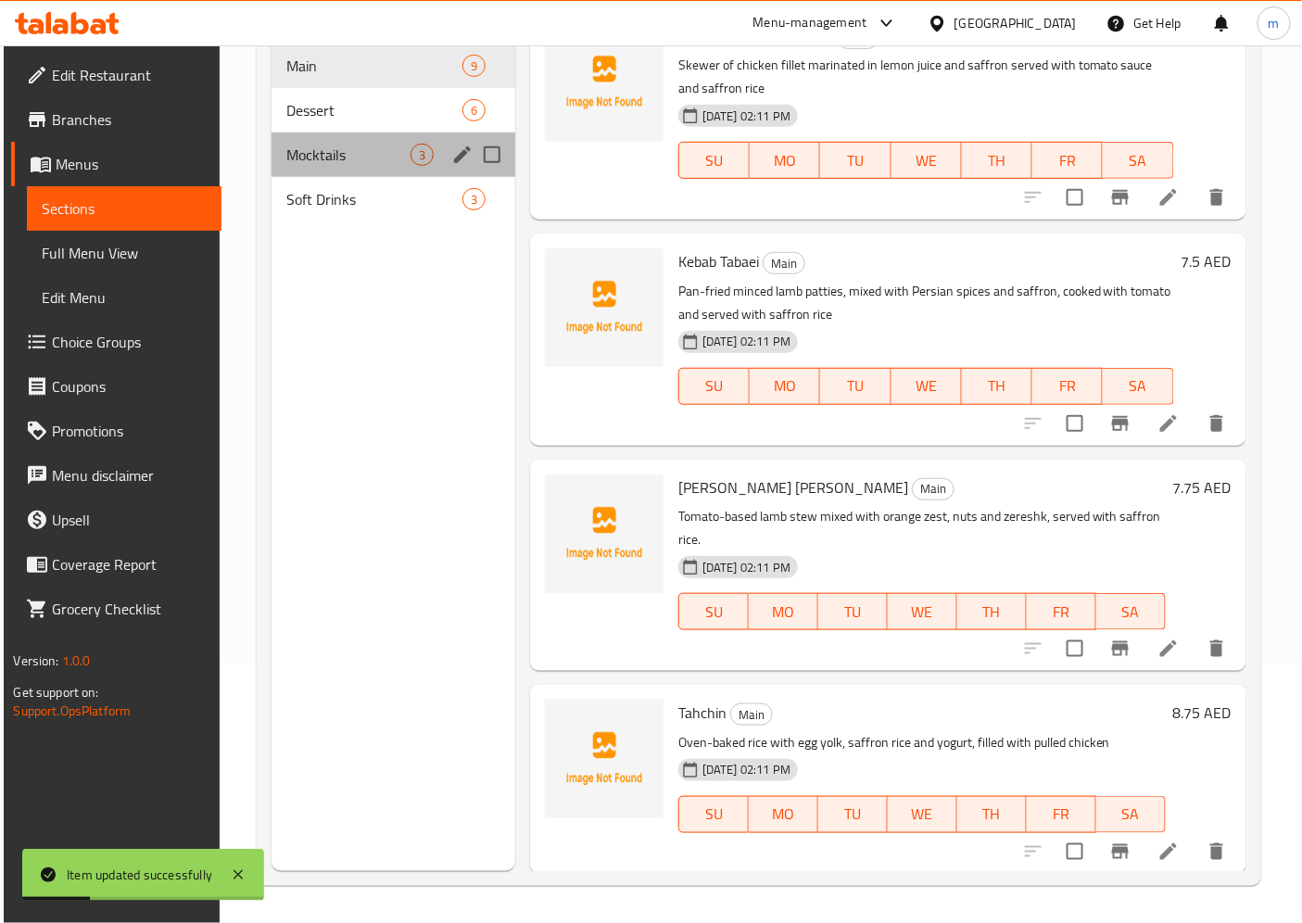
click at [297, 139] on div "Mocktails 3" at bounding box center [394, 155] width 244 height 44
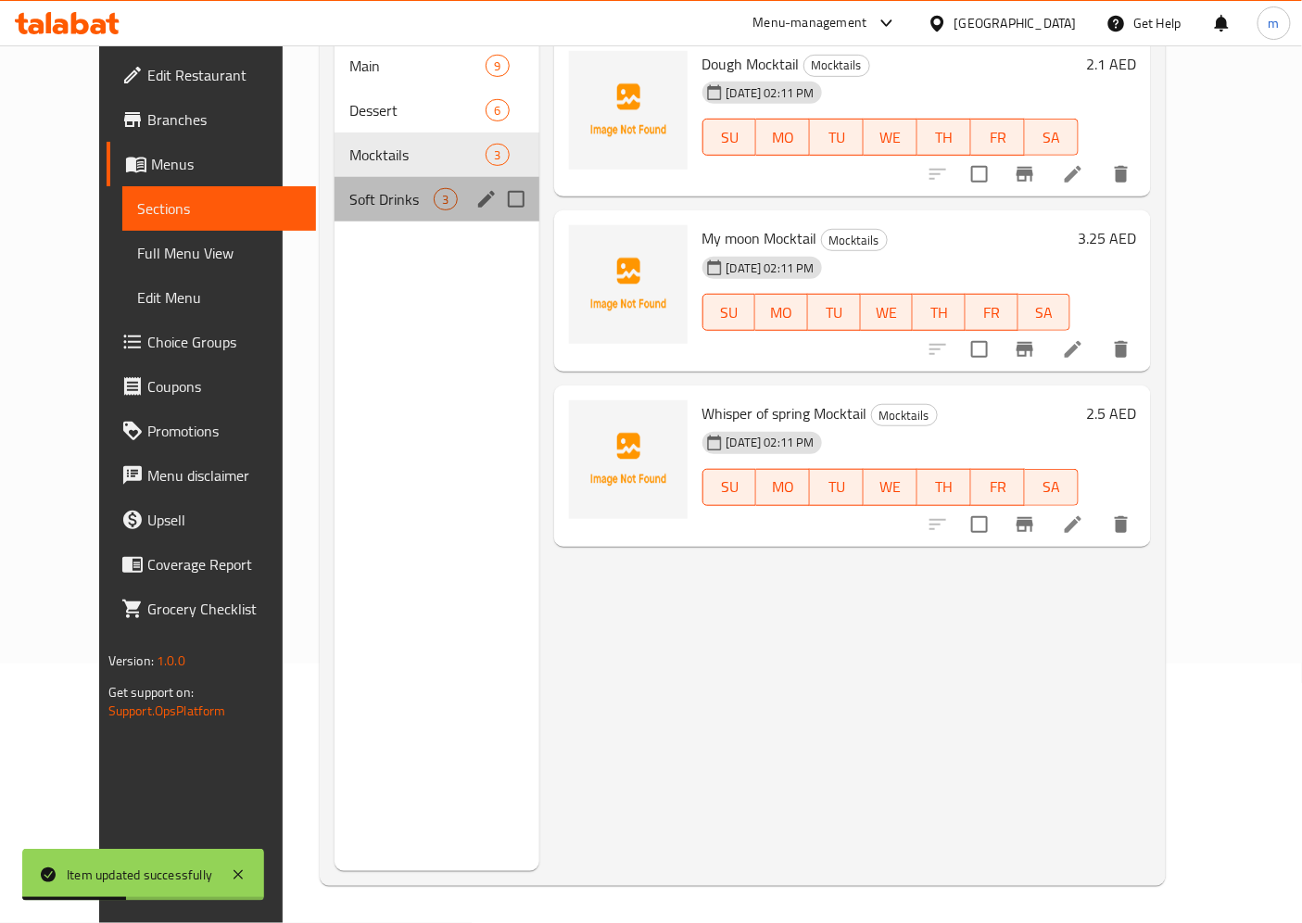
click at [335, 185] on div "Soft Drinks 3" at bounding box center [437, 199] width 204 height 44
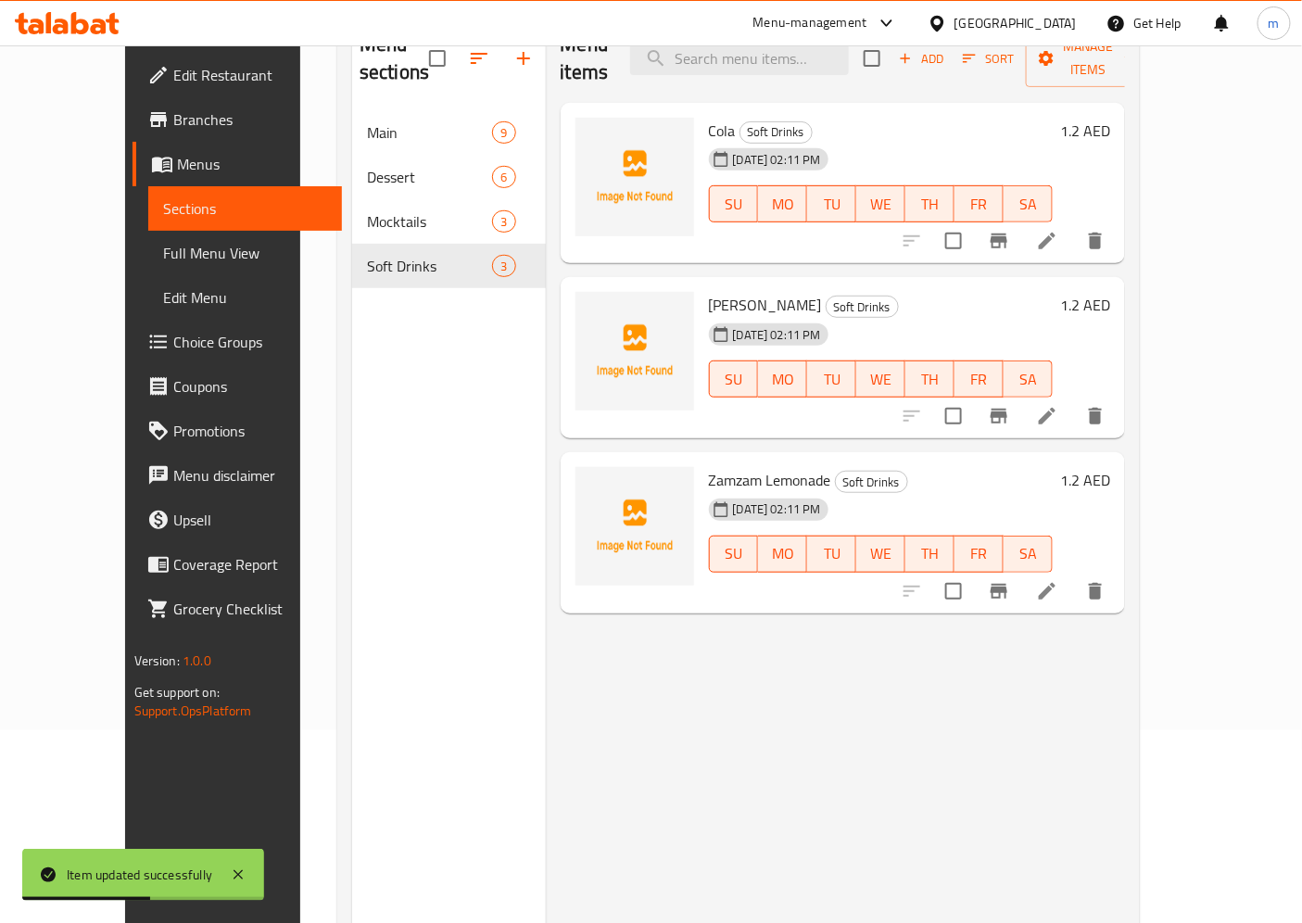
scroll to position [156, 0]
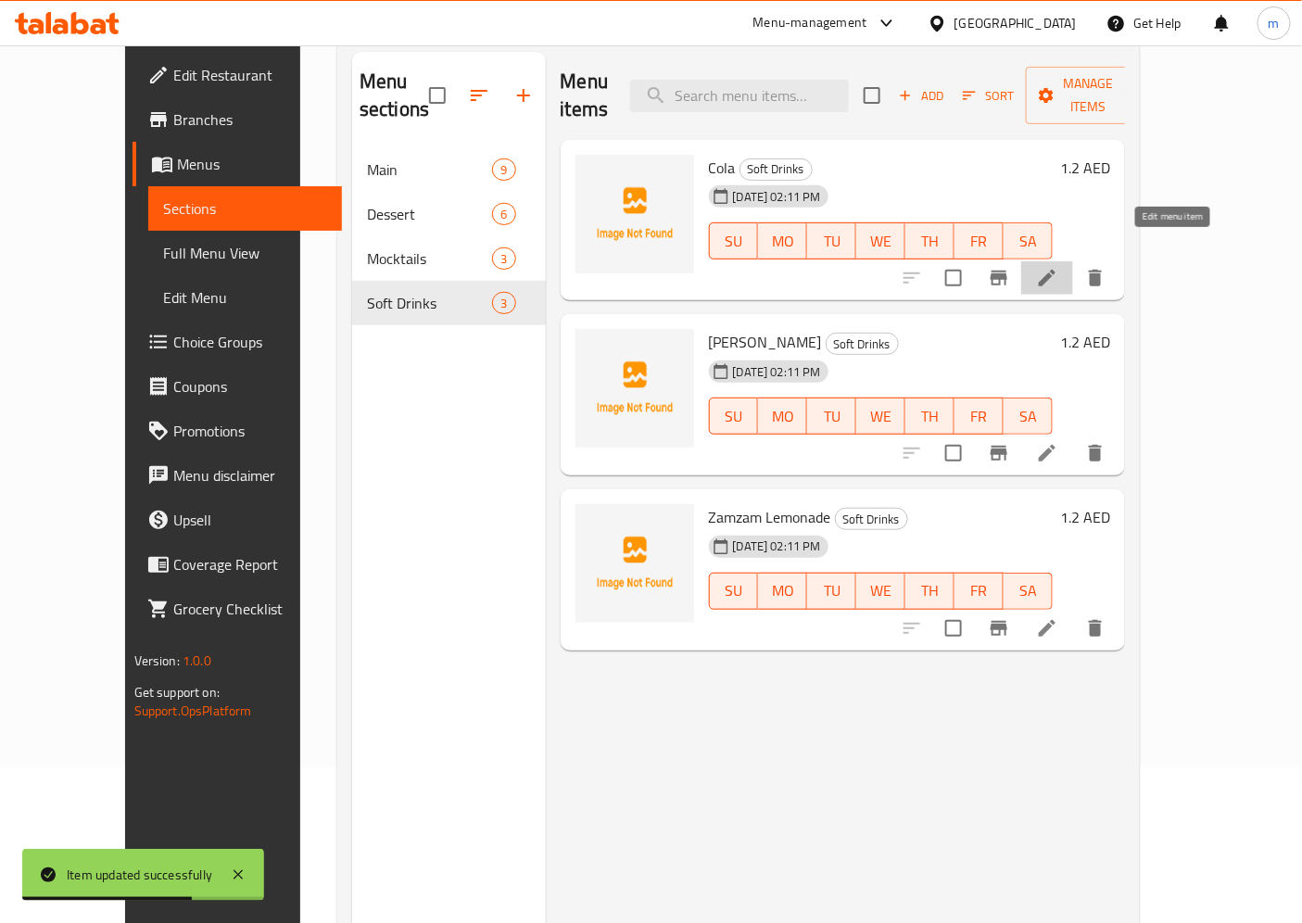
click at [1058, 267] on icon at bounding box center [1047, 278] width 22 height 22
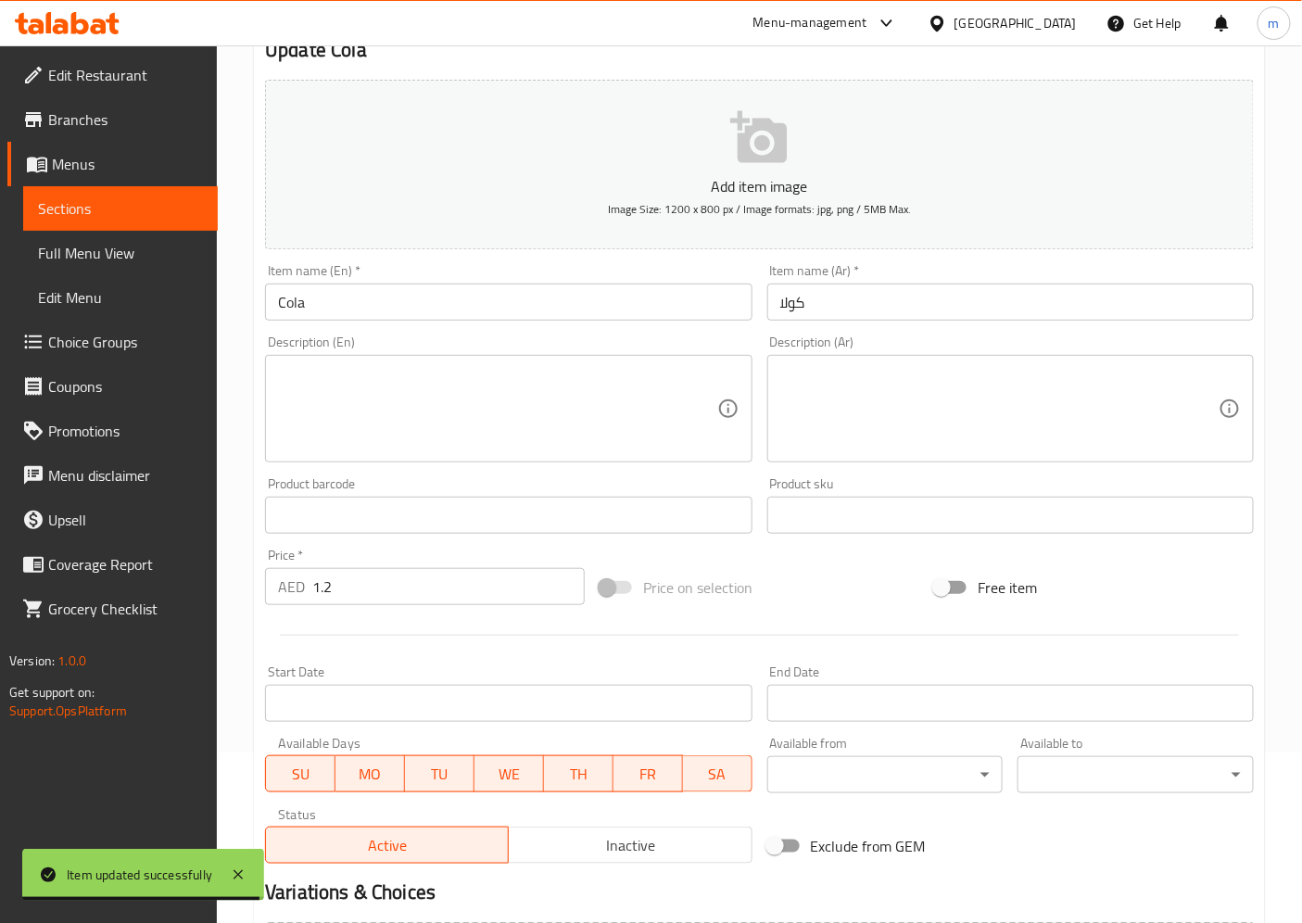
scroll to position [206, 0]
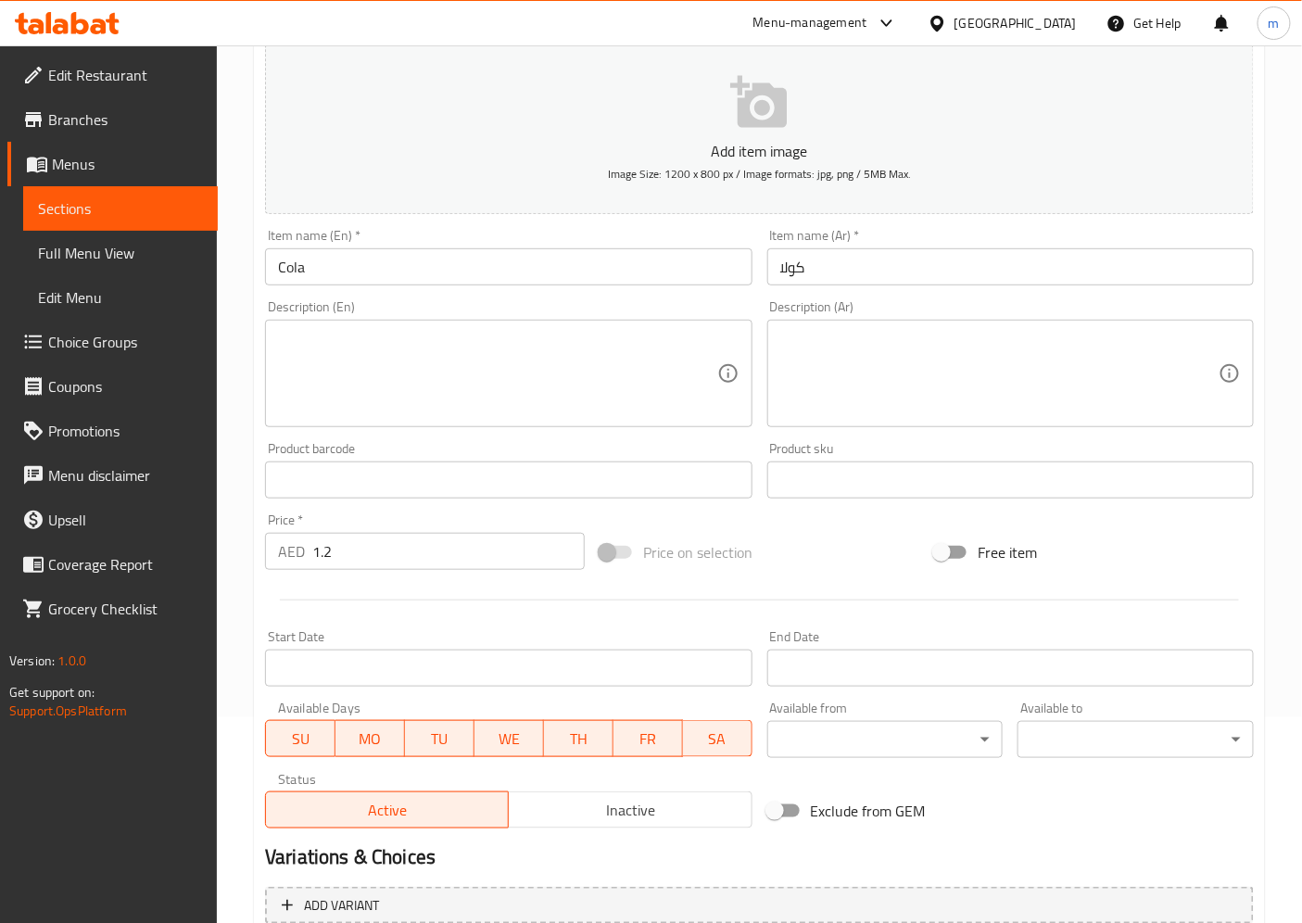
click at [107, 218] on span "Sections" at bounding box center [120, 208] width 165 height 22
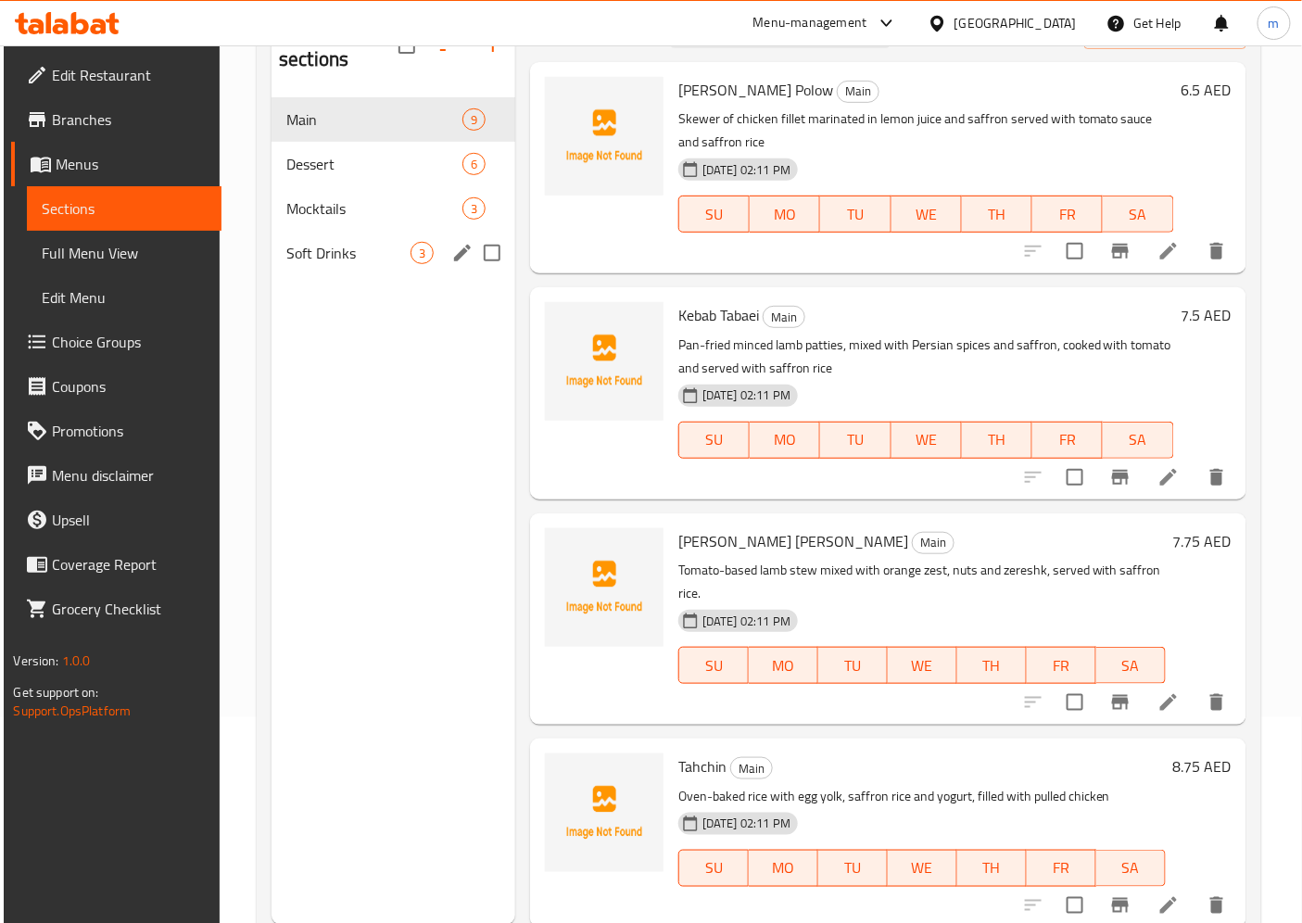
click at [336, 245] on div "Soft Drinks 3" at bounding box center [394, 253] width 244 height 44
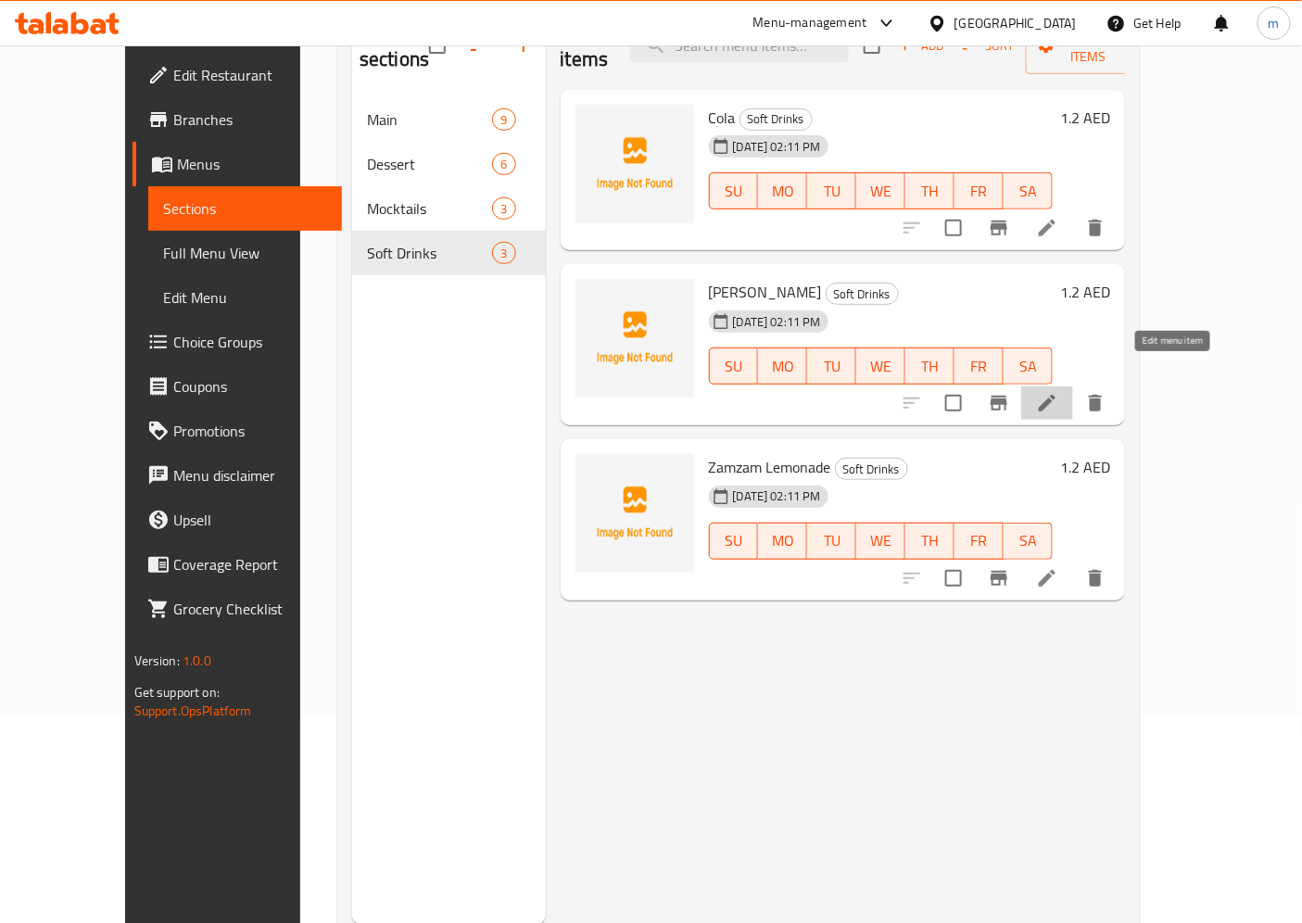
click at [1058, 392] on icon at bounding box center [1047, 403] width 22 height 22
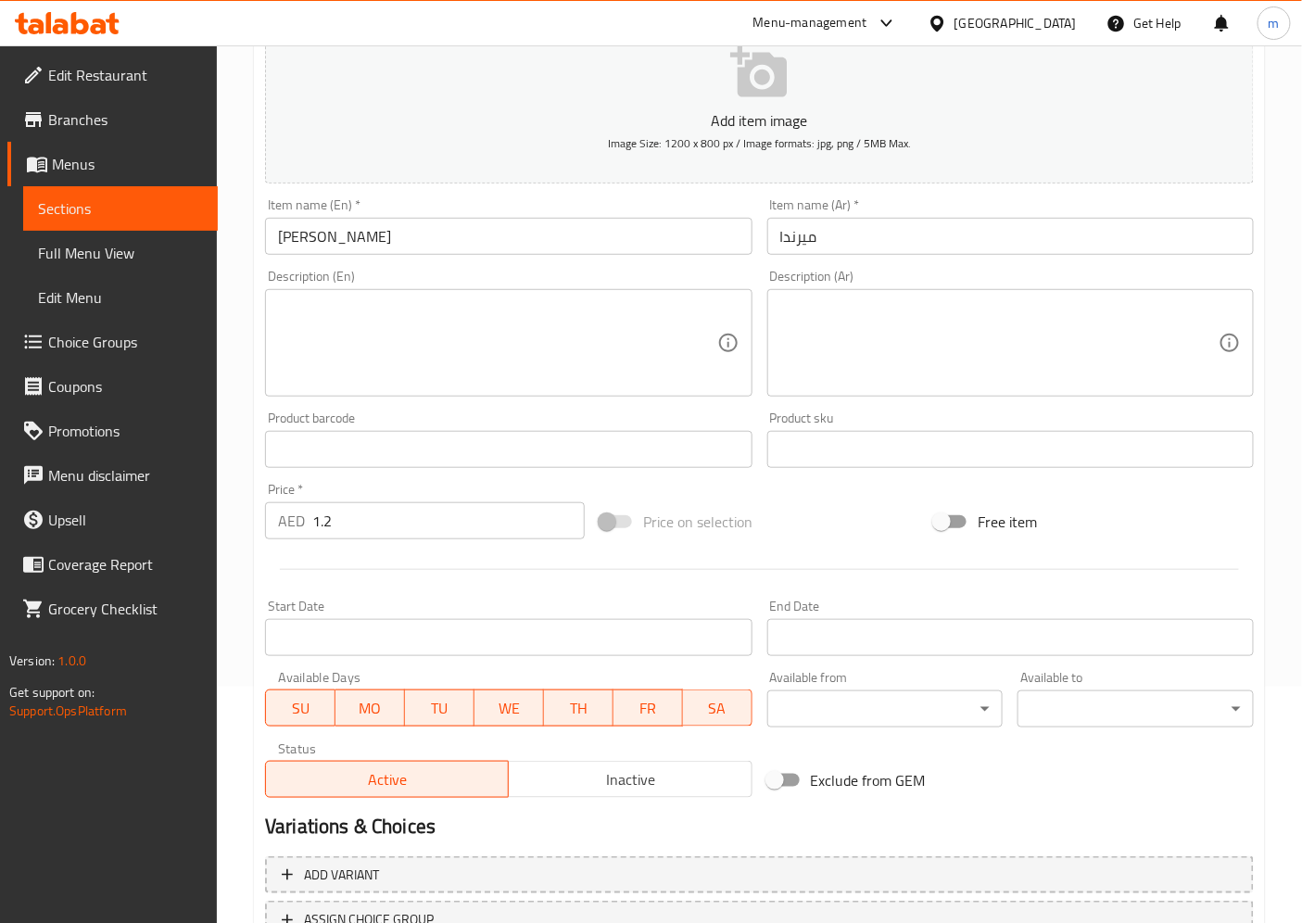
scroll to position [309, 0]
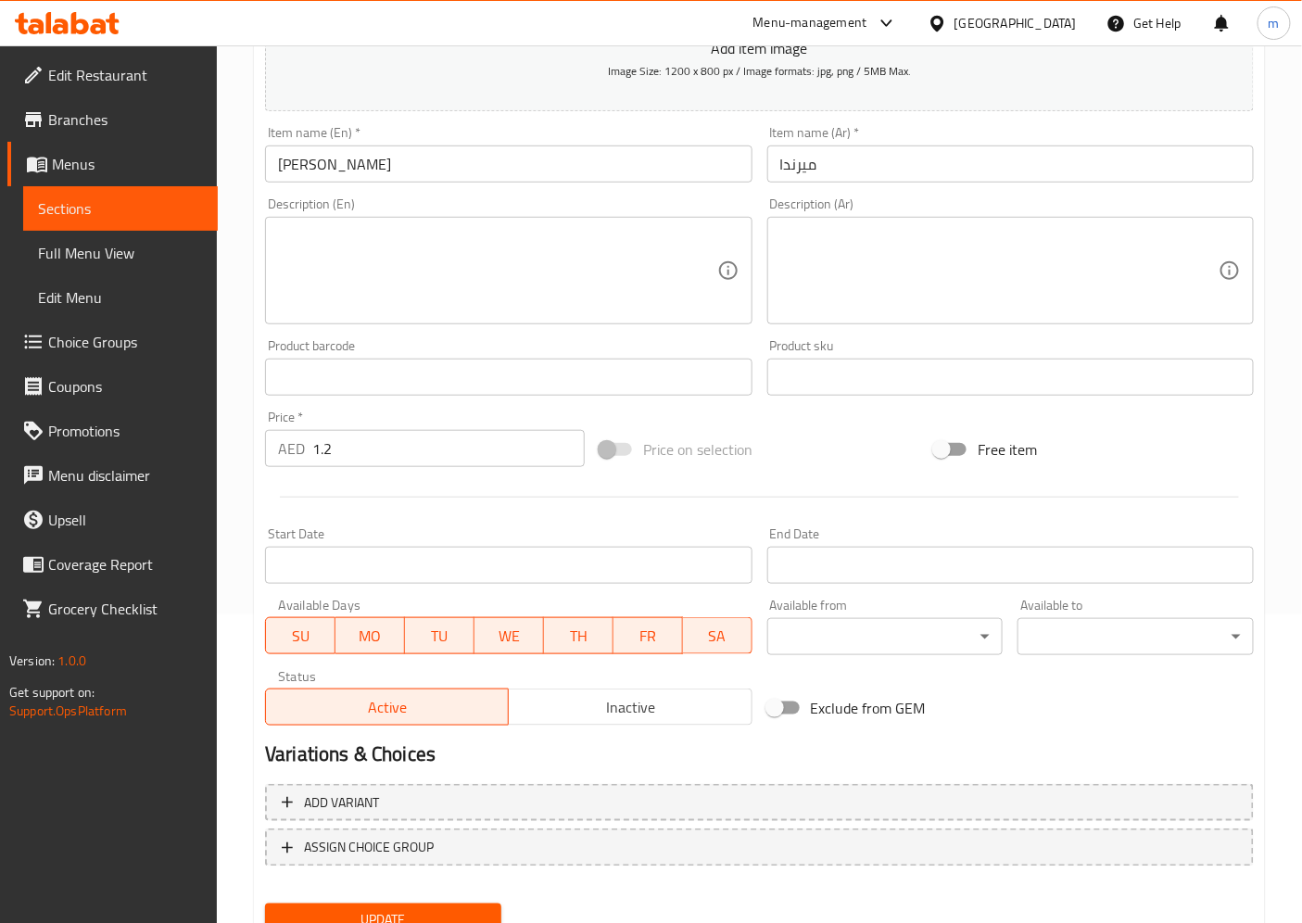
click at [146, 221] on link "Sections" at bounding box center [120, 208] width 195 height 44
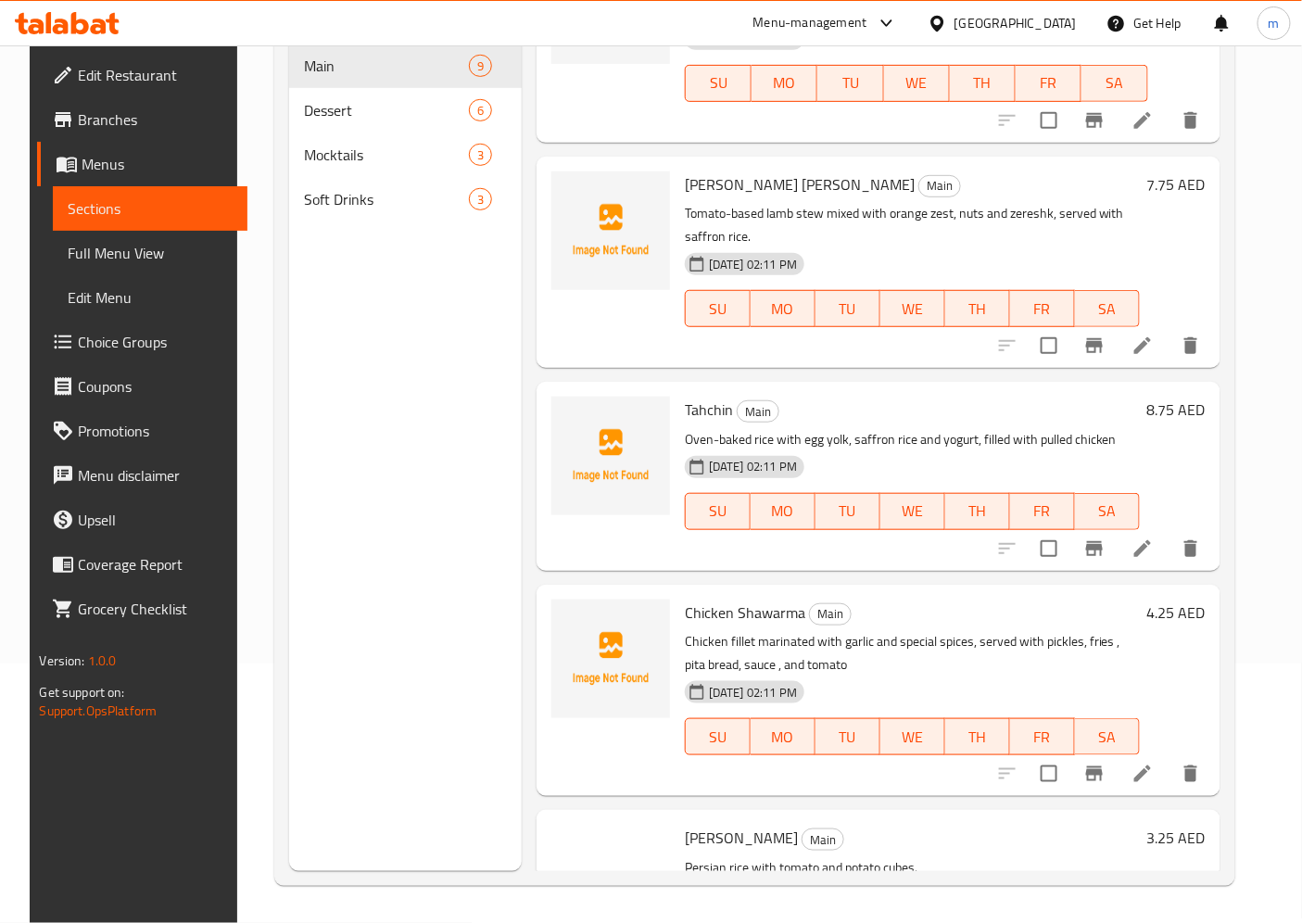
scroll to position [309, 0]
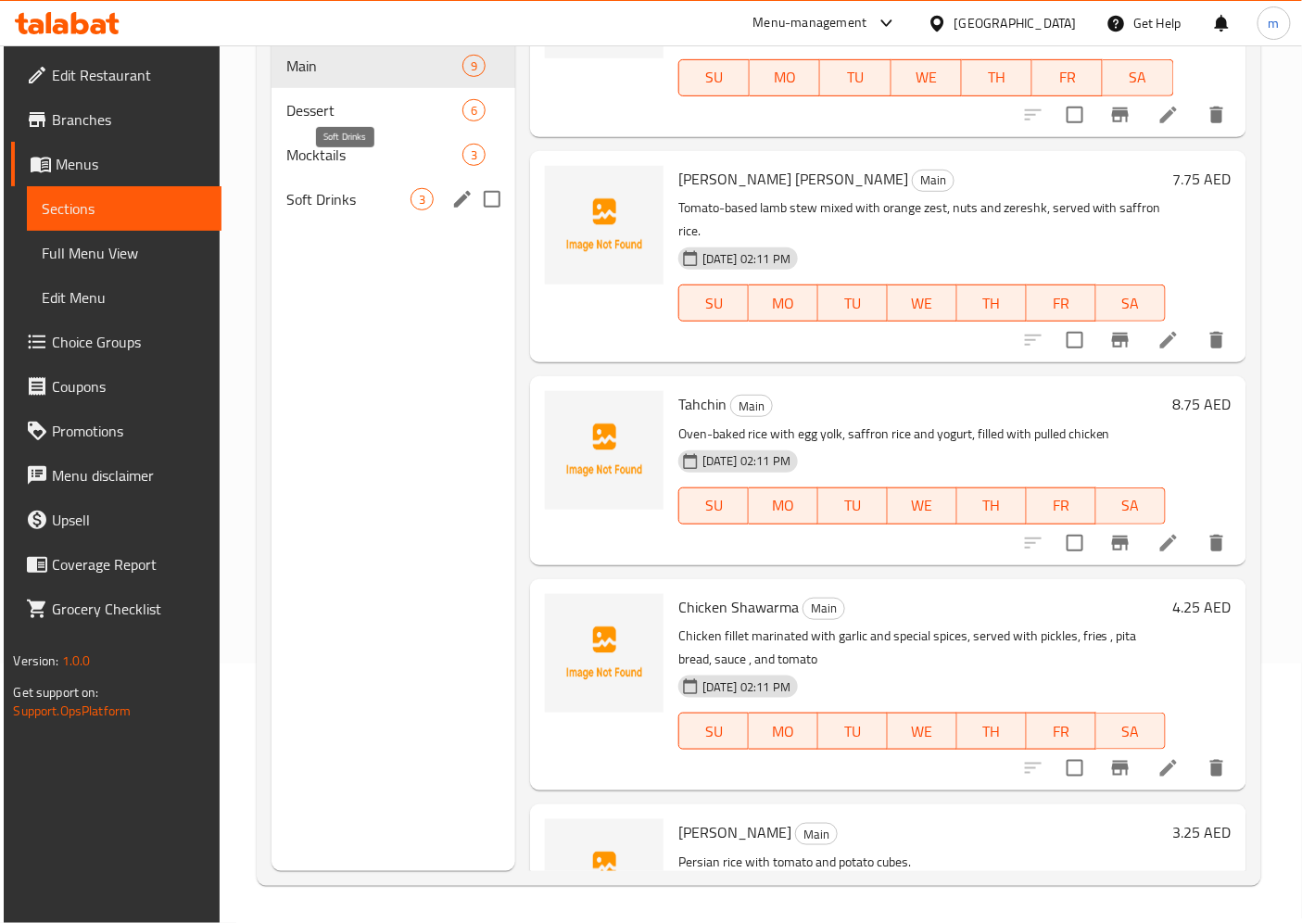
click at [355, 188] on span "Soft Drinks" at bounding box center [348, 199] width 124 height 22
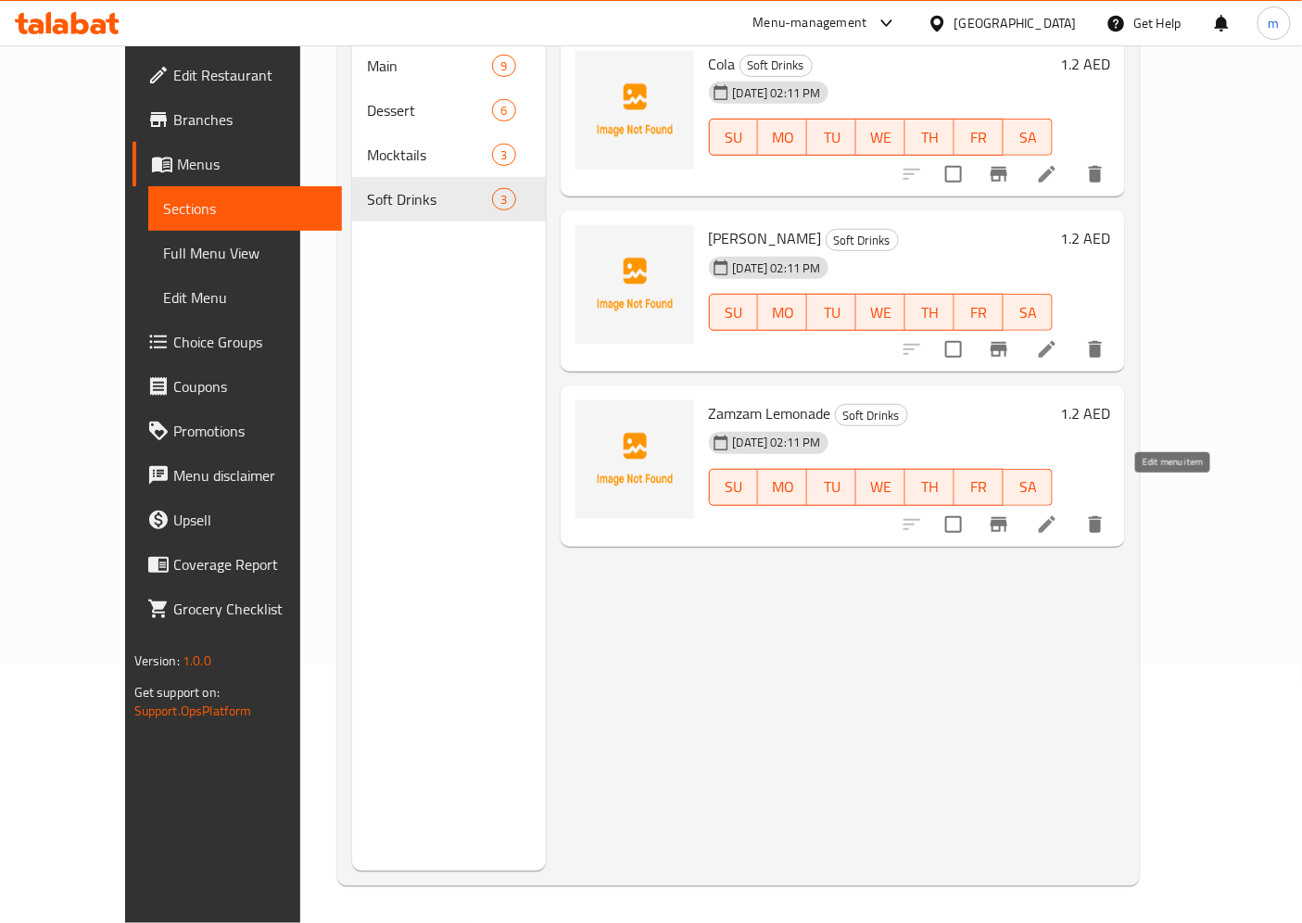
click at [1058, 513] on icon at bounding box center [1047, 524] width 22 height 22
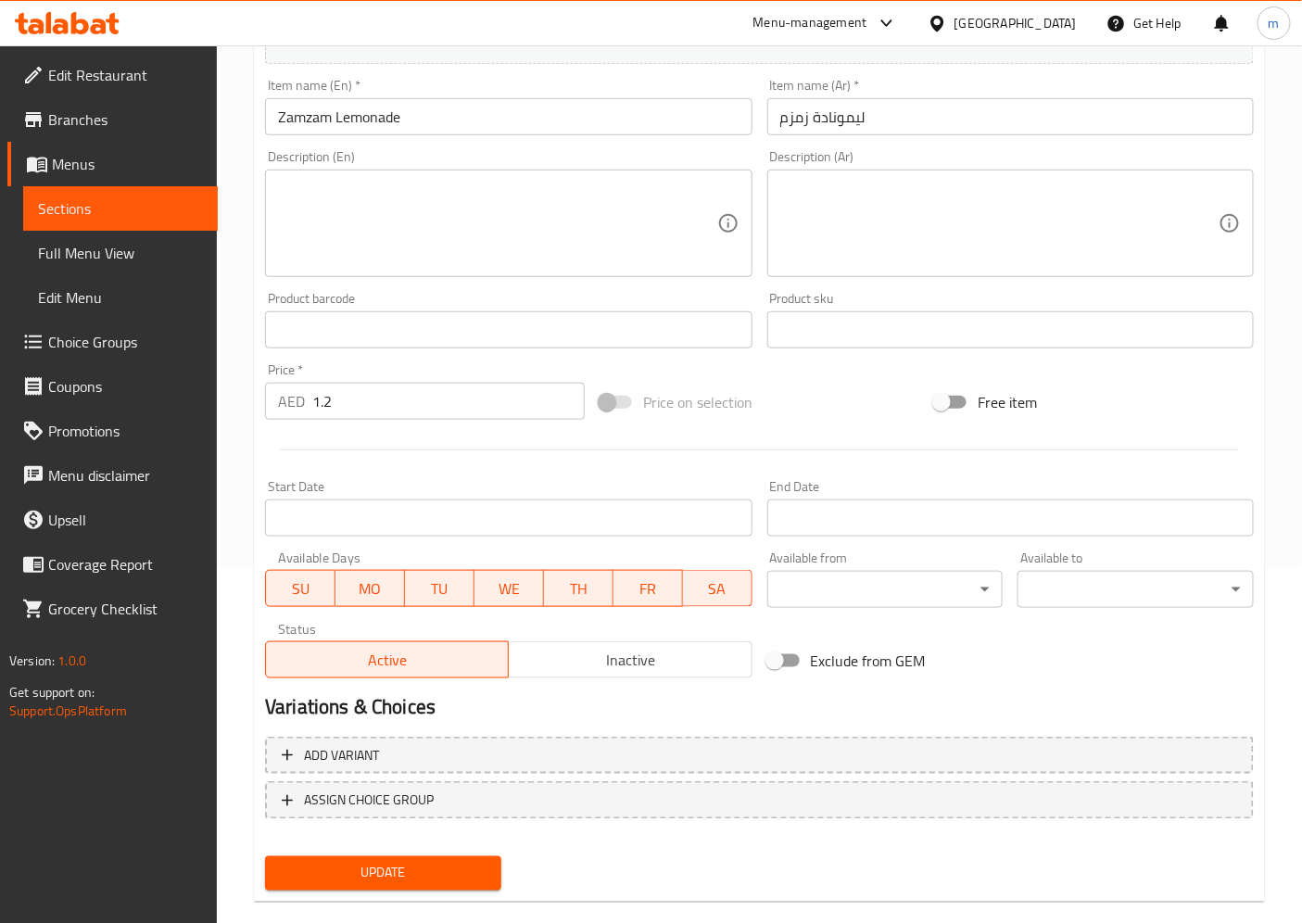
scroll to position [383, 0]
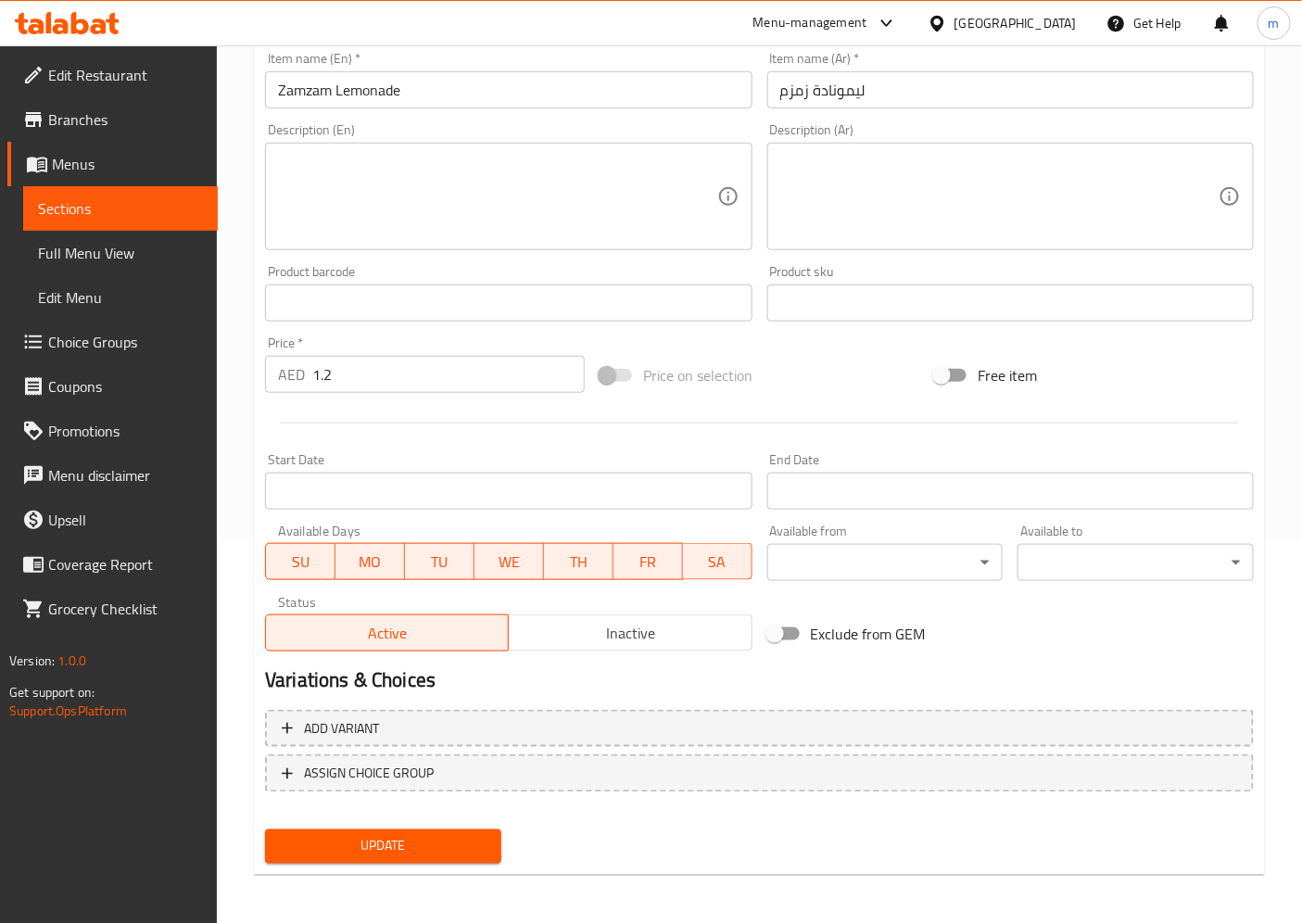
click at [464, 830] on span "Update" at bounding box center [383, 846] width 207 height 23
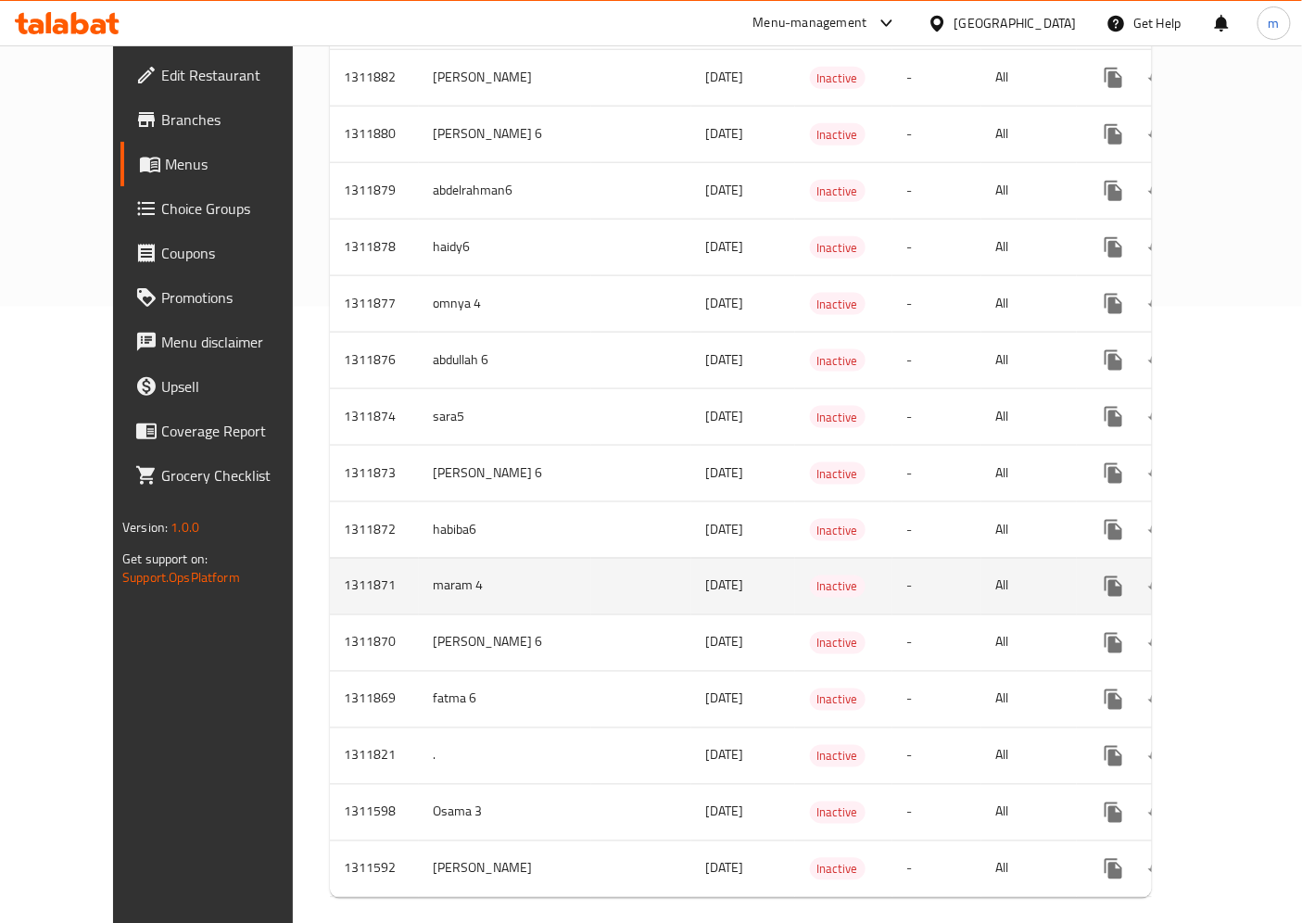
scroll to position [621, 0]
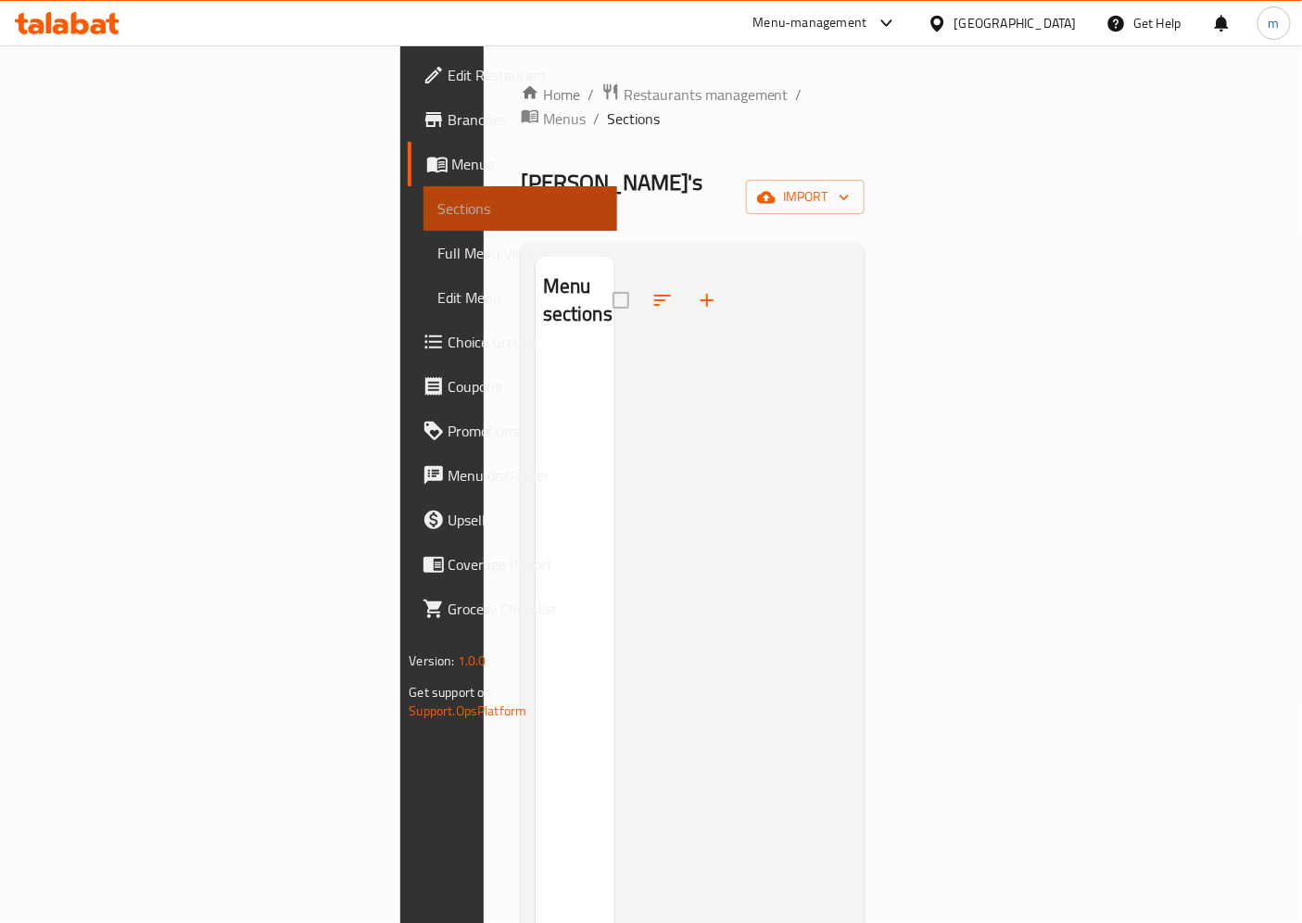
click at [438, 205] on span "Sections" at bounding box center [520, 208] width 165 height 22
click at [408, 150] on link "Menus" at bounding box center [513, 164] width 210 height 44
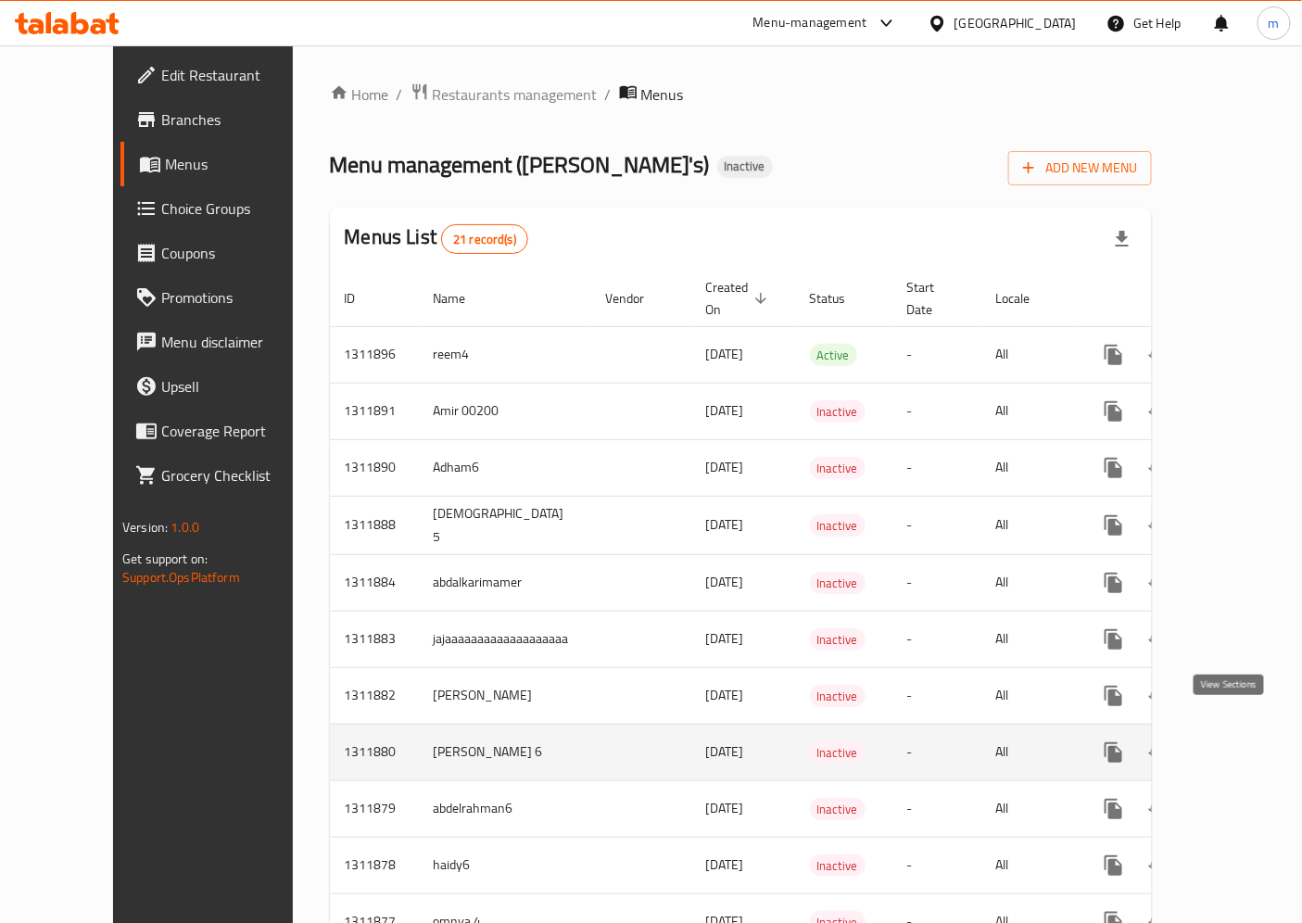
click at [1236, 741] on icon "enhanced table" at bounding box center [1247, 752] width 22 height 22
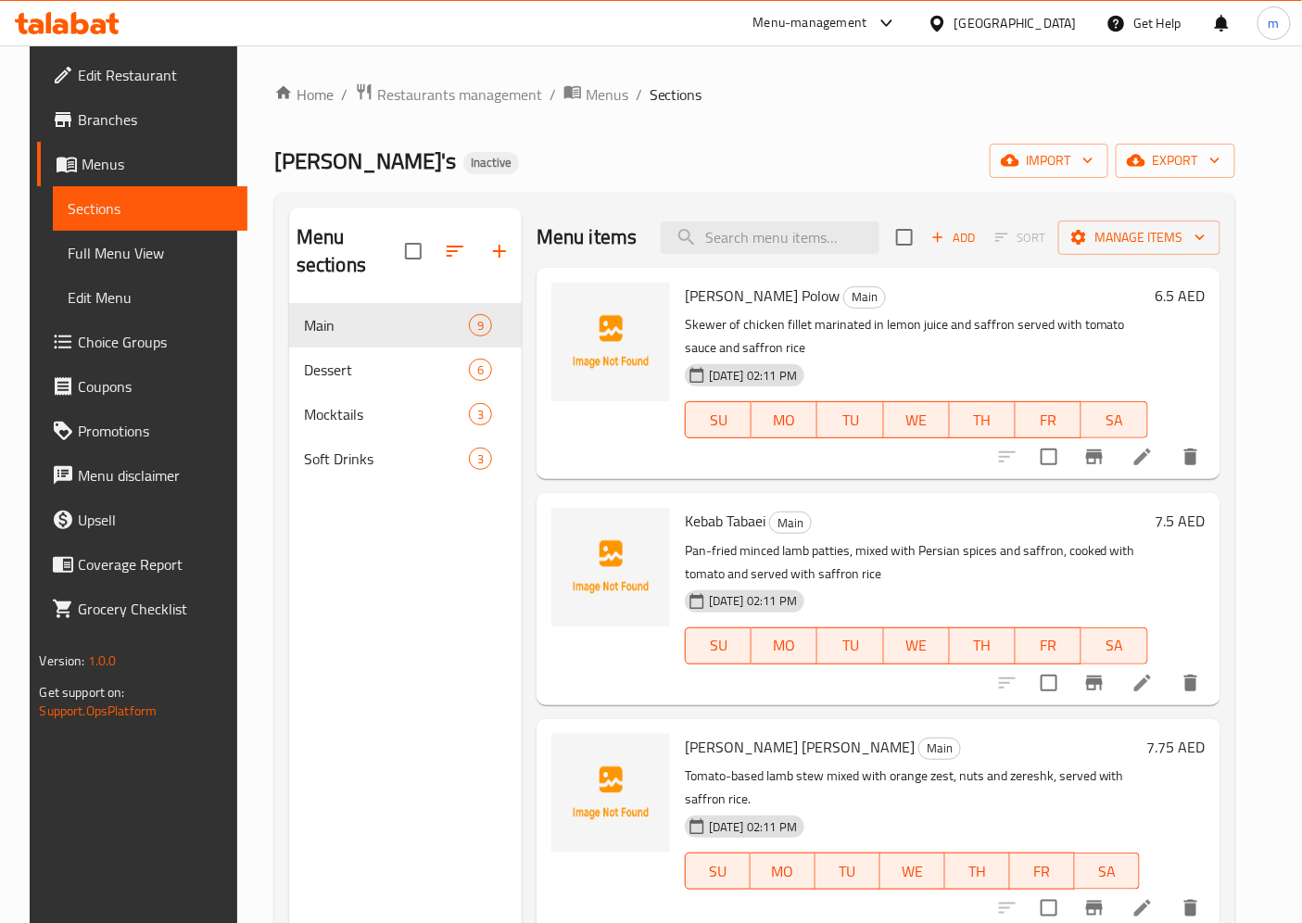
click at [86, 266] on link "Full Menu View" at bounding box center [150, 253] width 195 height 44
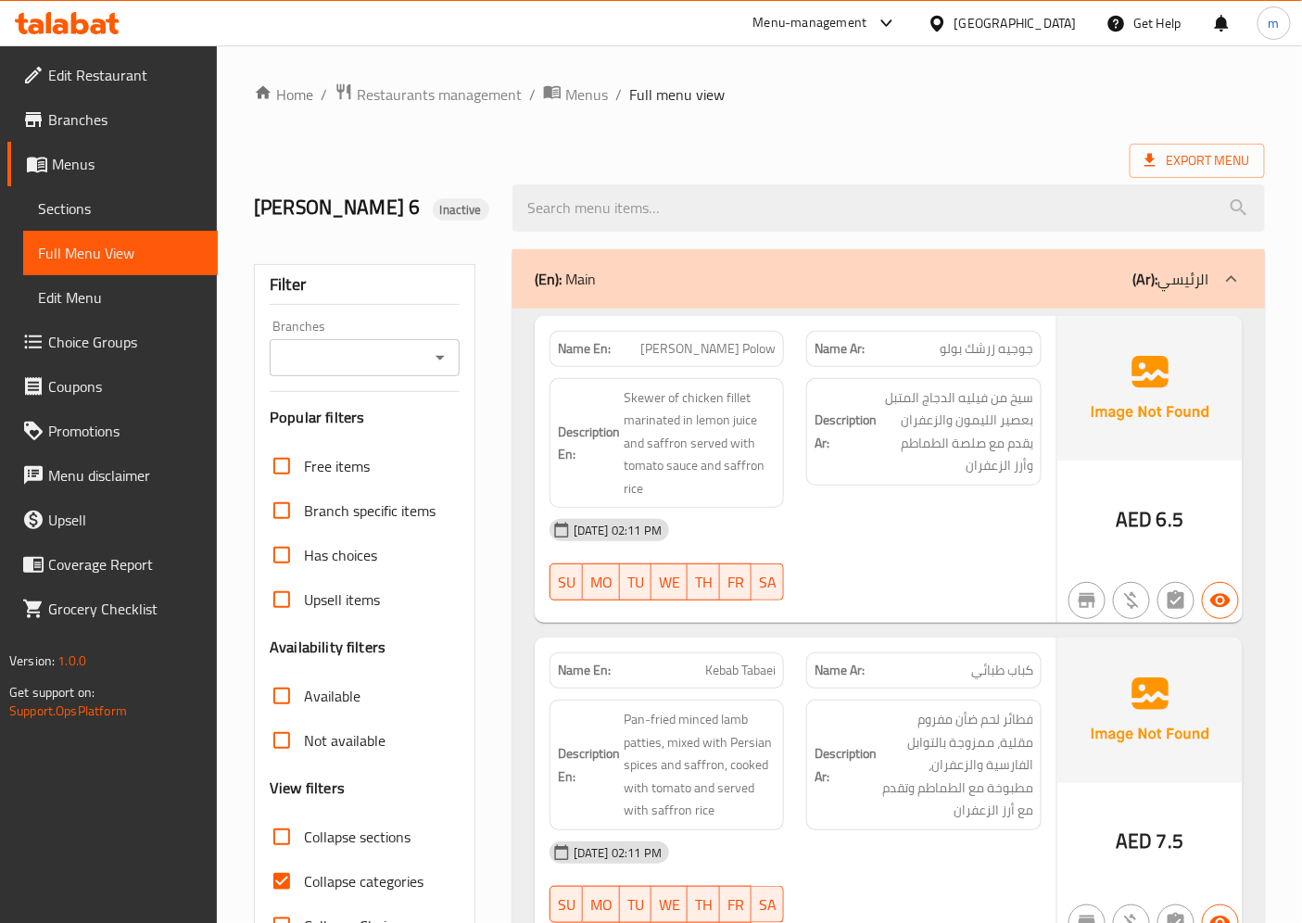
click at [69, 202] on span "Sections" at bounding box center [120, 208] width 165 height 22
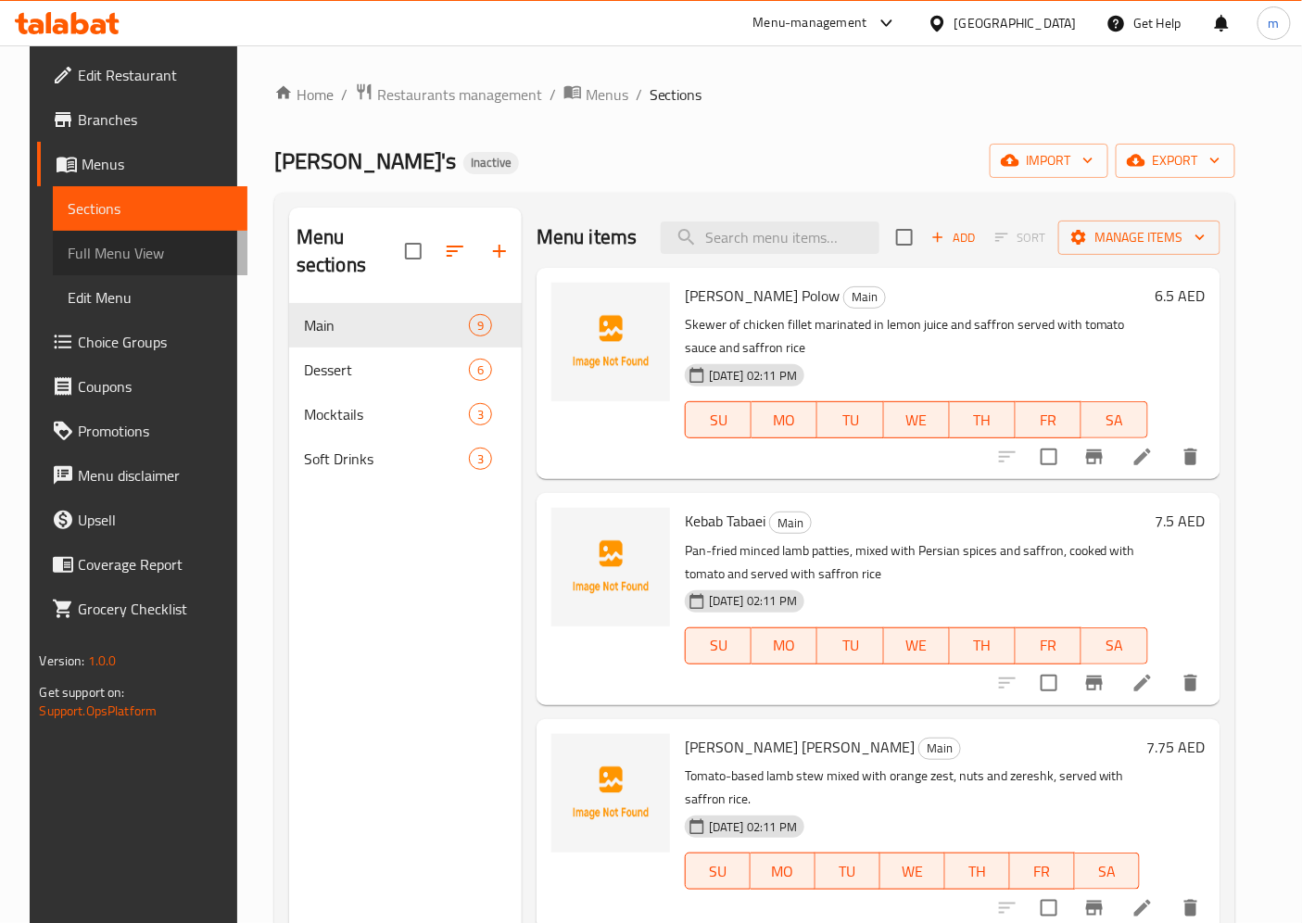
click at [76, 242] on span "Full Menu View" at bounding box center [150, 253] width 165 height 22
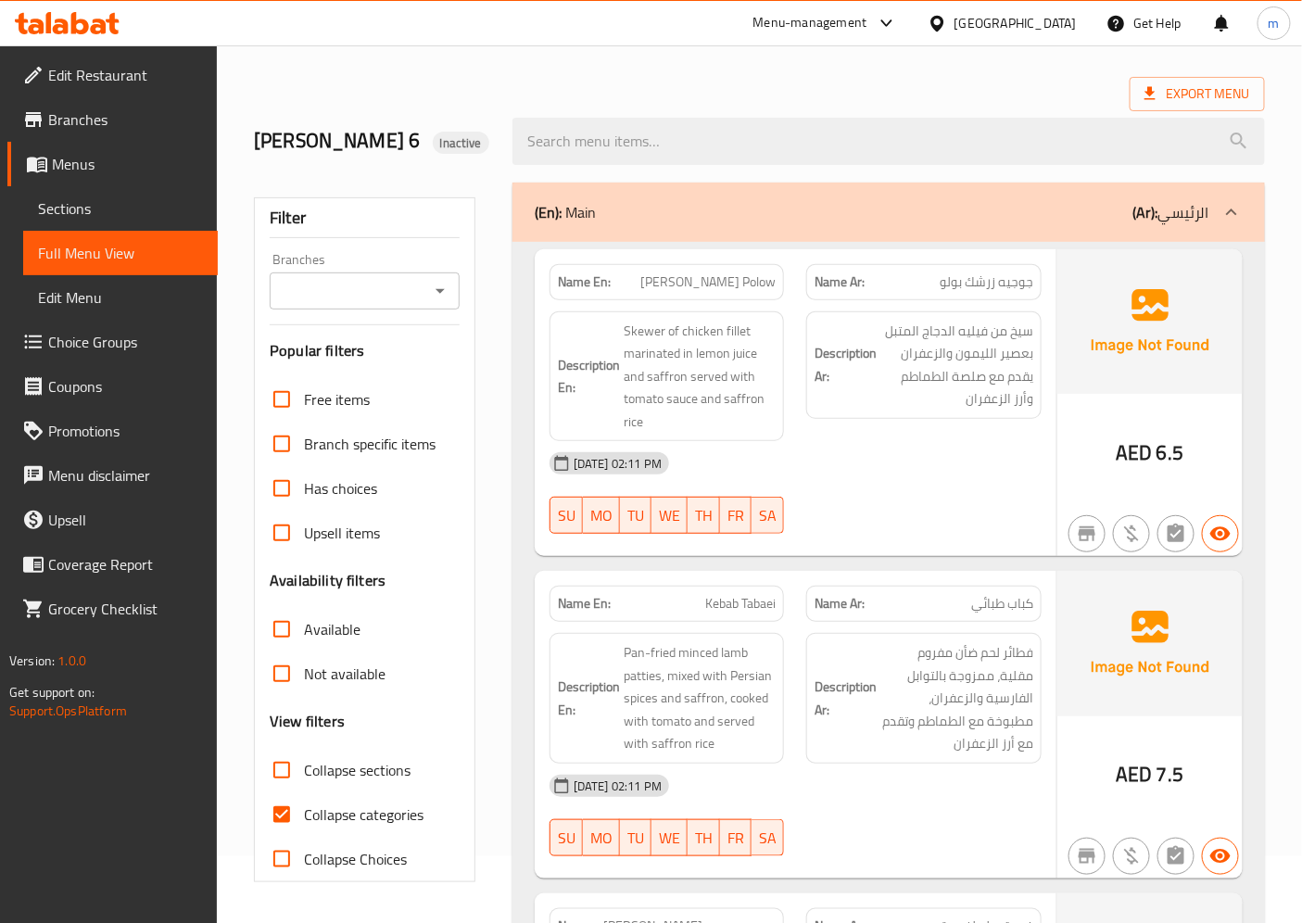
scroll to position [103, 0]
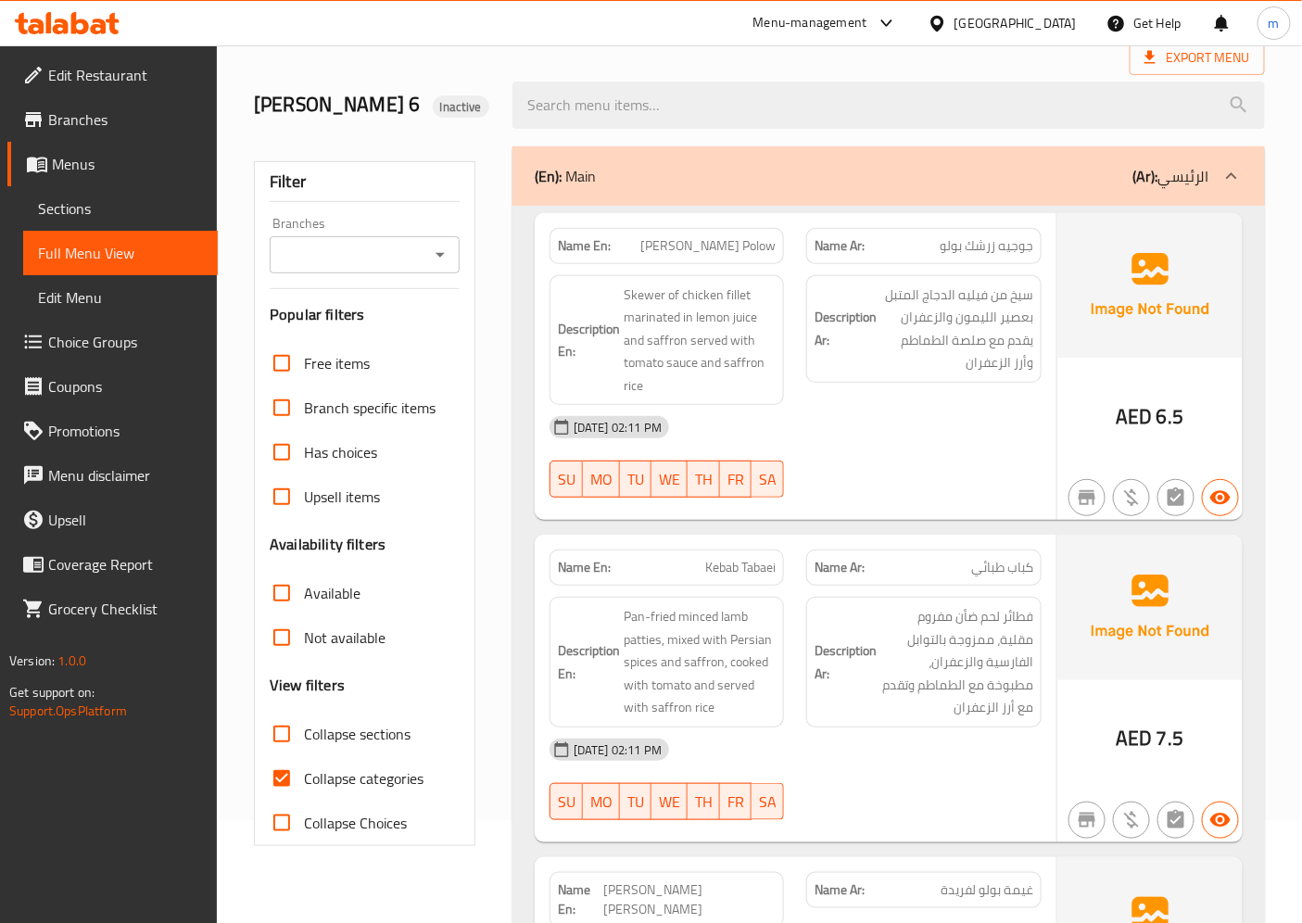
click at [763, 565] on span "Kebab Tabaei" at bounding box center [740, 567] width 70 height 19
copy span "Tabaei"
click at [714, 571] on span "Kebab Tabaei" at bounding box center [740, 567] width 70 height 19
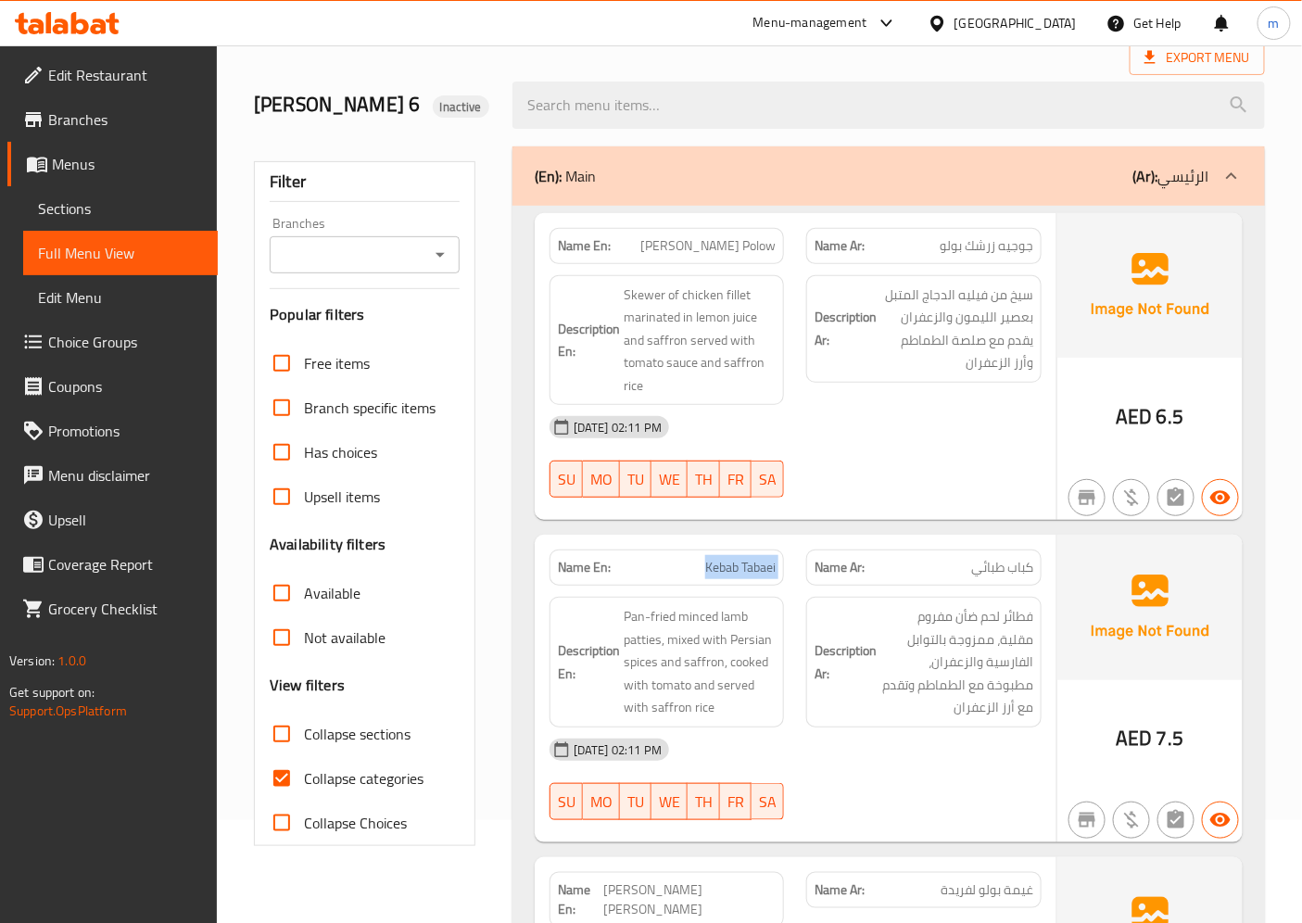
click at [714, 571] on span "Kebab Tabaei" at bounding box center [740, 567] width 70 height 19
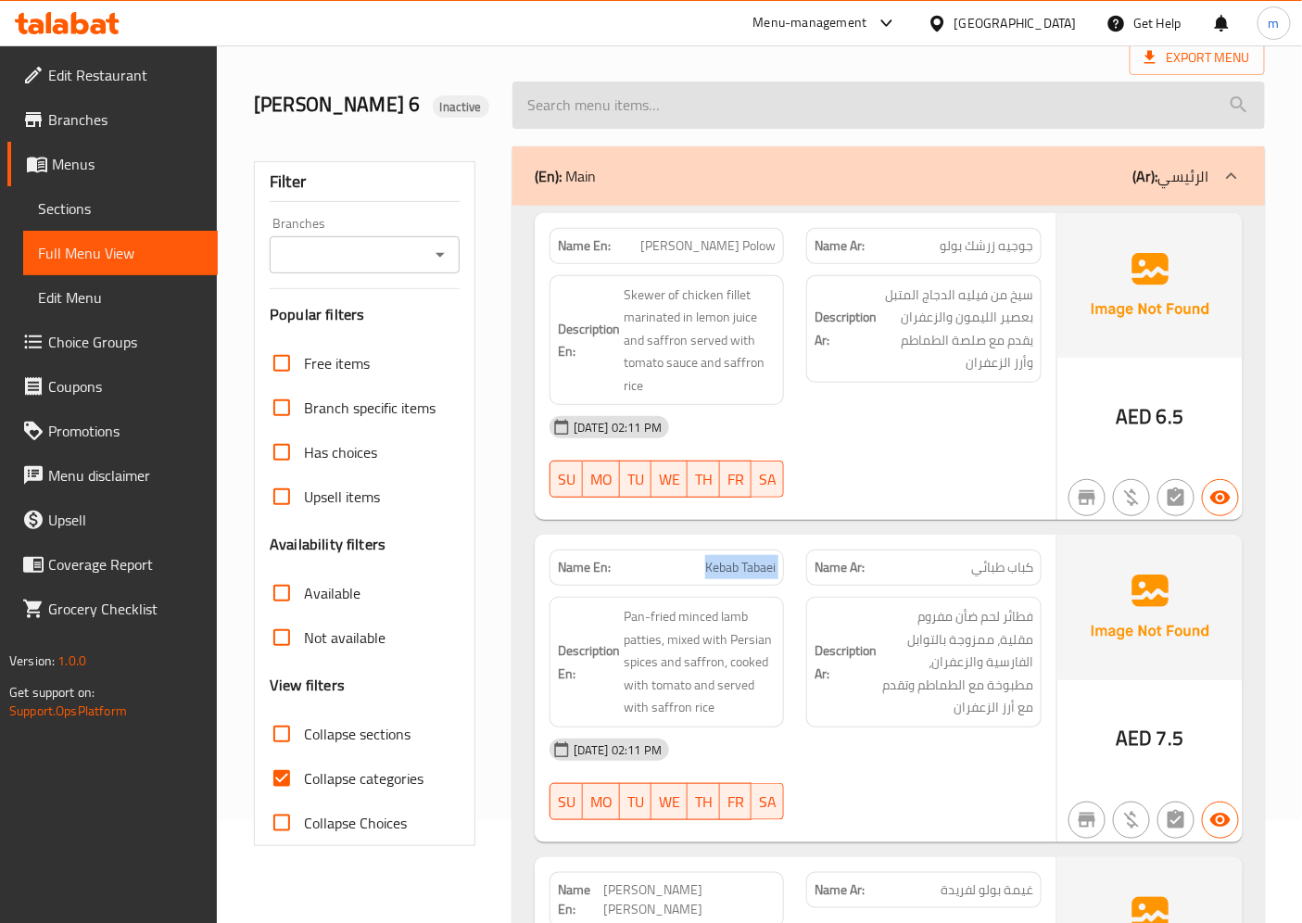
copy span "Kebab Tabaei"
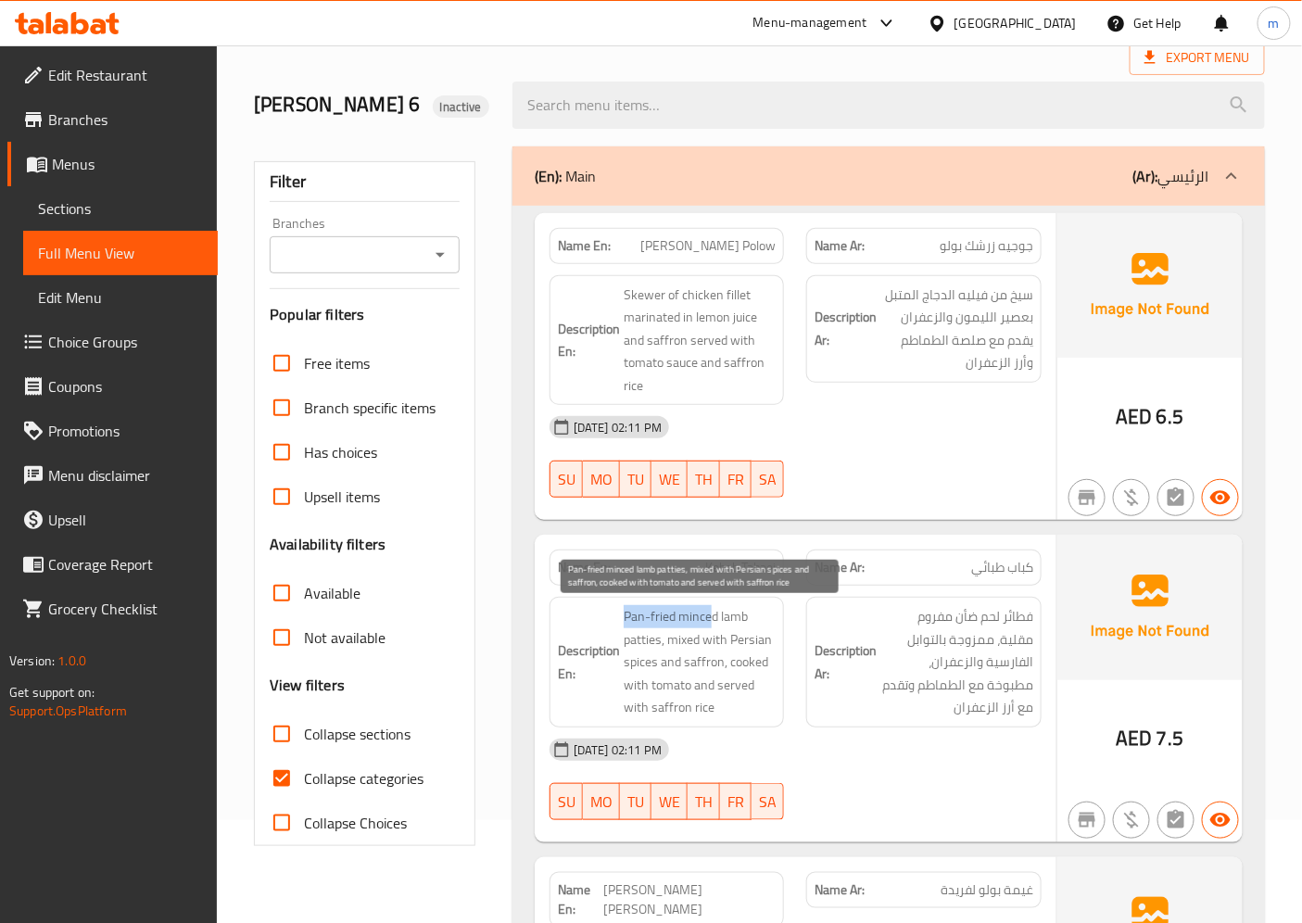
drag, startPoint x: 625, startPoint y: 610, endPoint x: 710, endPoint y: 616, distance: 85.5
click at [710, 616] on span "Pan-fried minced lamb patties, mixed with Persian spices and saffron, cooked wi…" at bounding box center [700, 662] width 153 height 114
click at [706, 640] on span "Pan-fried minced lamb patties, mixed with Persian spices and saffron, cooked wi…" at bounding box center [700, 662] width 153 height 114
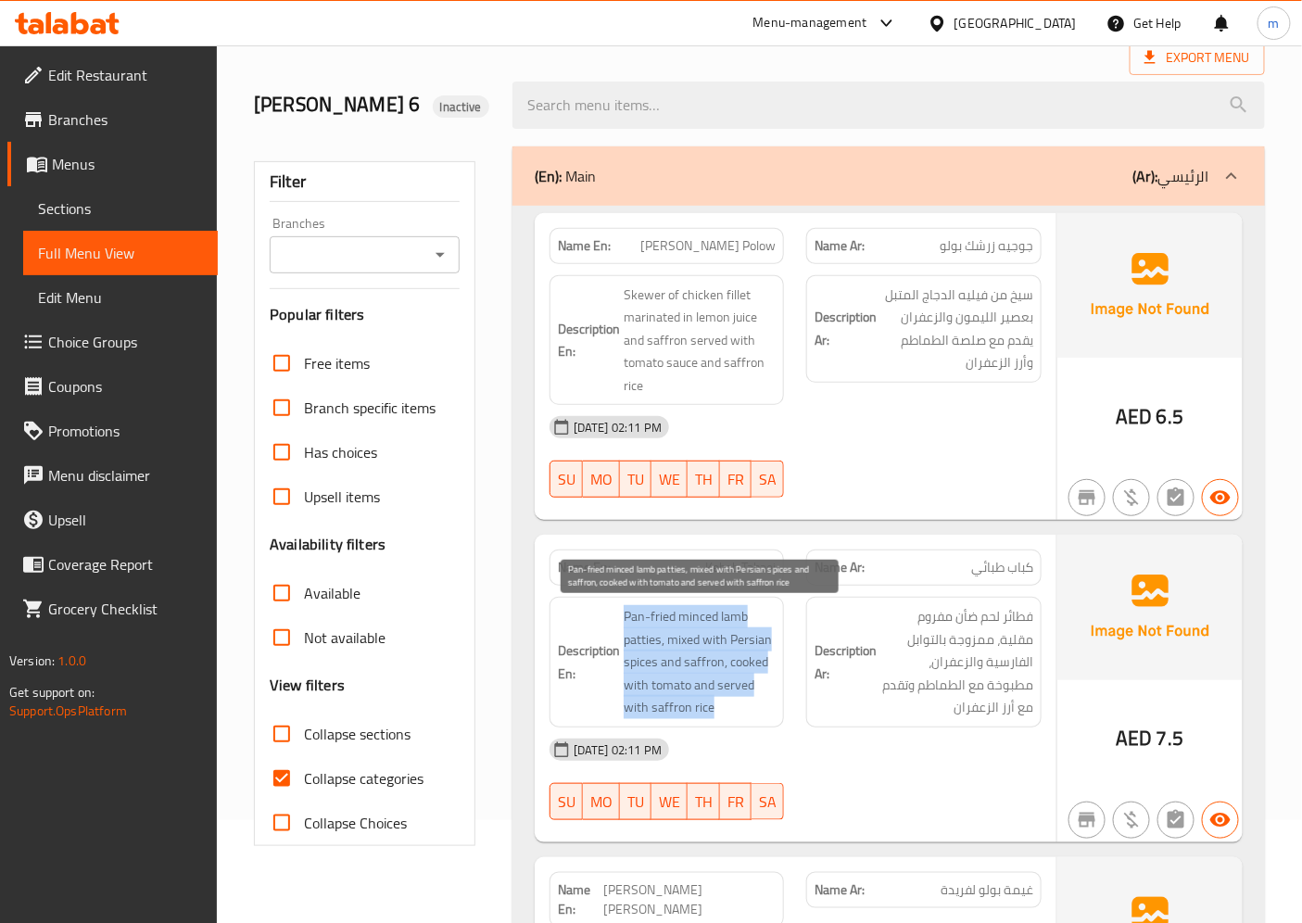
copy span "Pan-fried minced lamb patties, mixed with Persian spices and saffron, cooked wi…"
click at [108, 208] on span "Sections" at bounding box center [120, 208] width 165 height 22
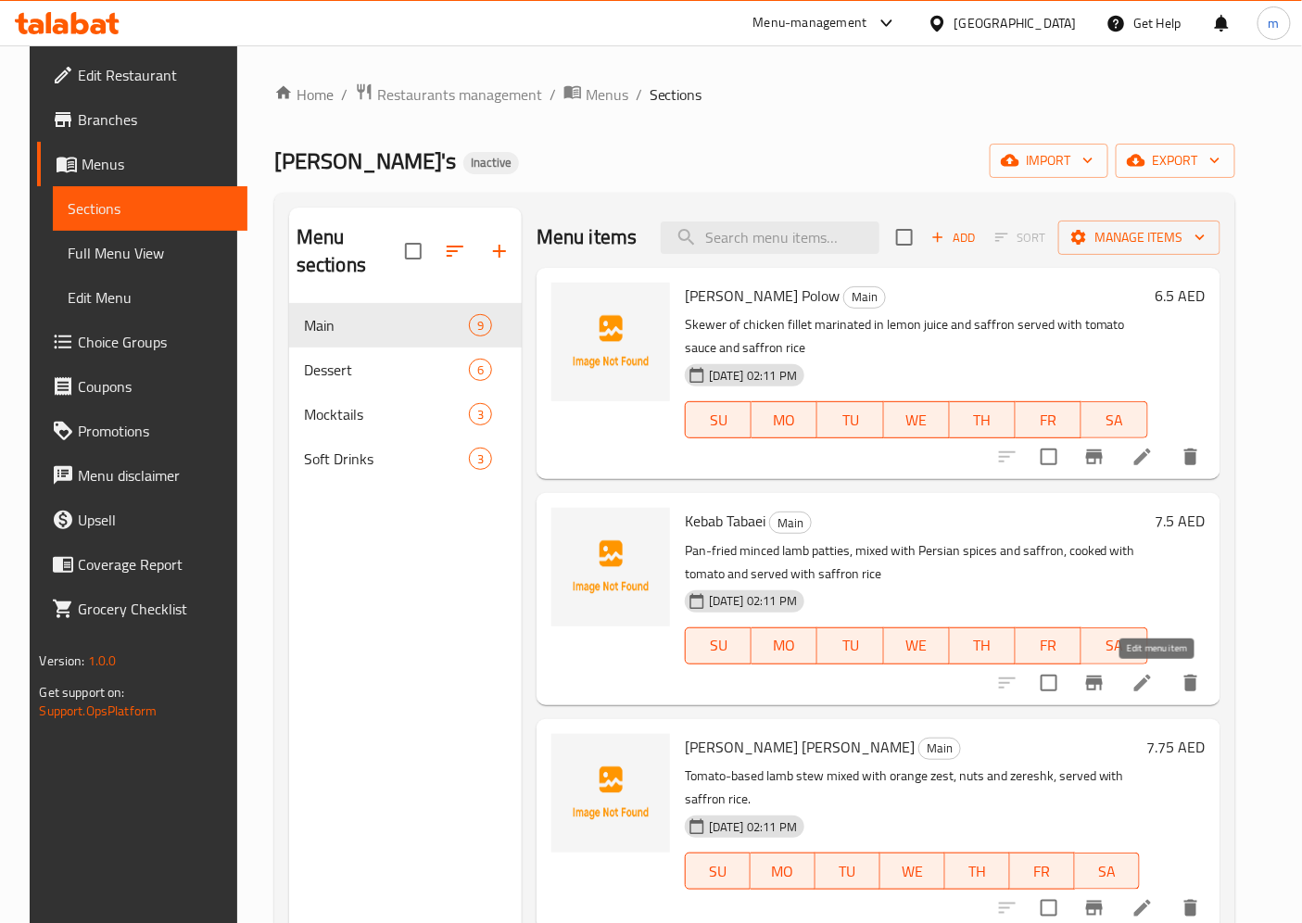
click at [1154, 673] on icon at bounding box center [1142, 683] width 22 height 22
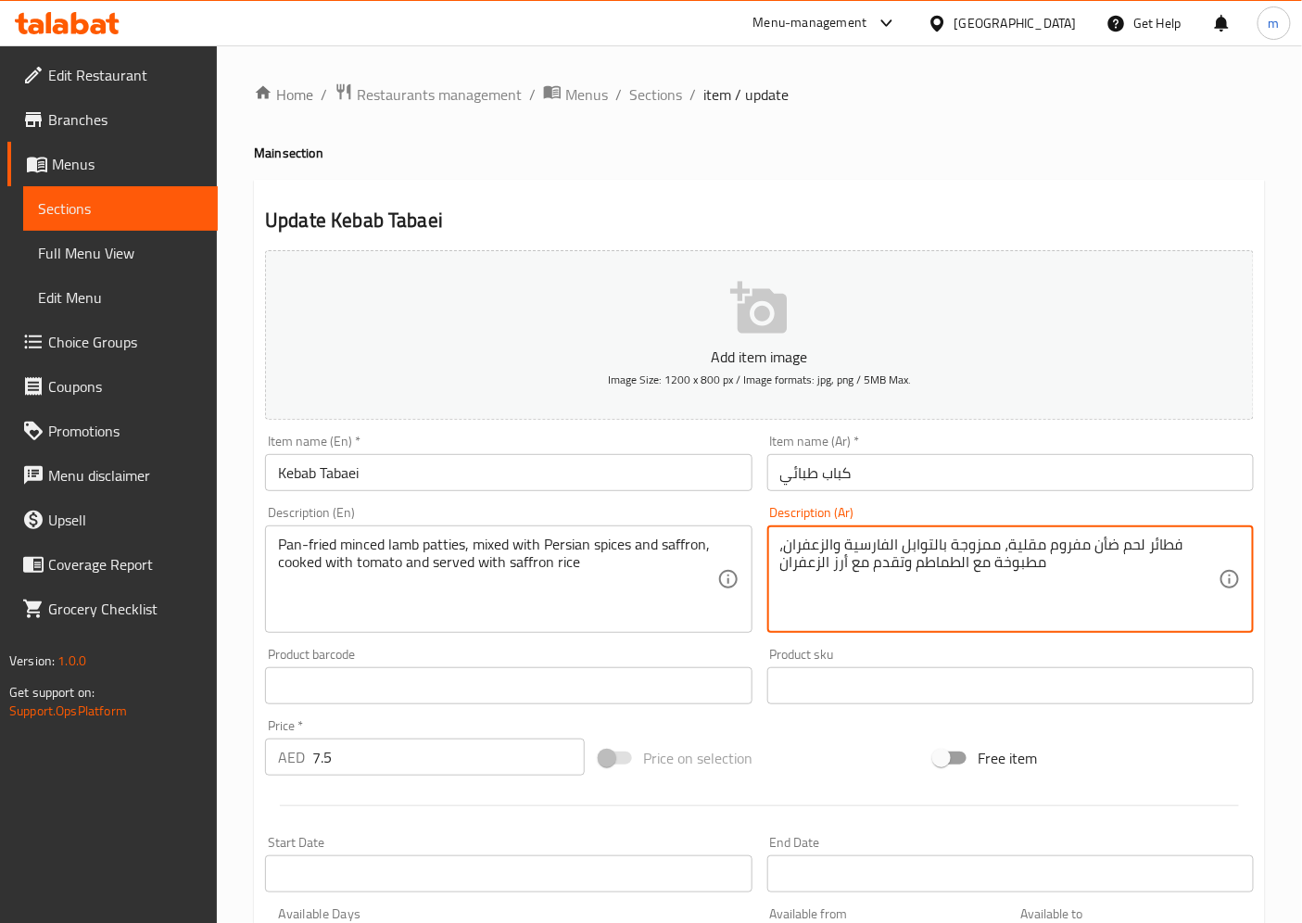
drag, startPoint x: 1005, startPoint y: 548, endPoint x: 1041, endPoint y: 548, distance: 35.2
paste textarea "بالطاس"
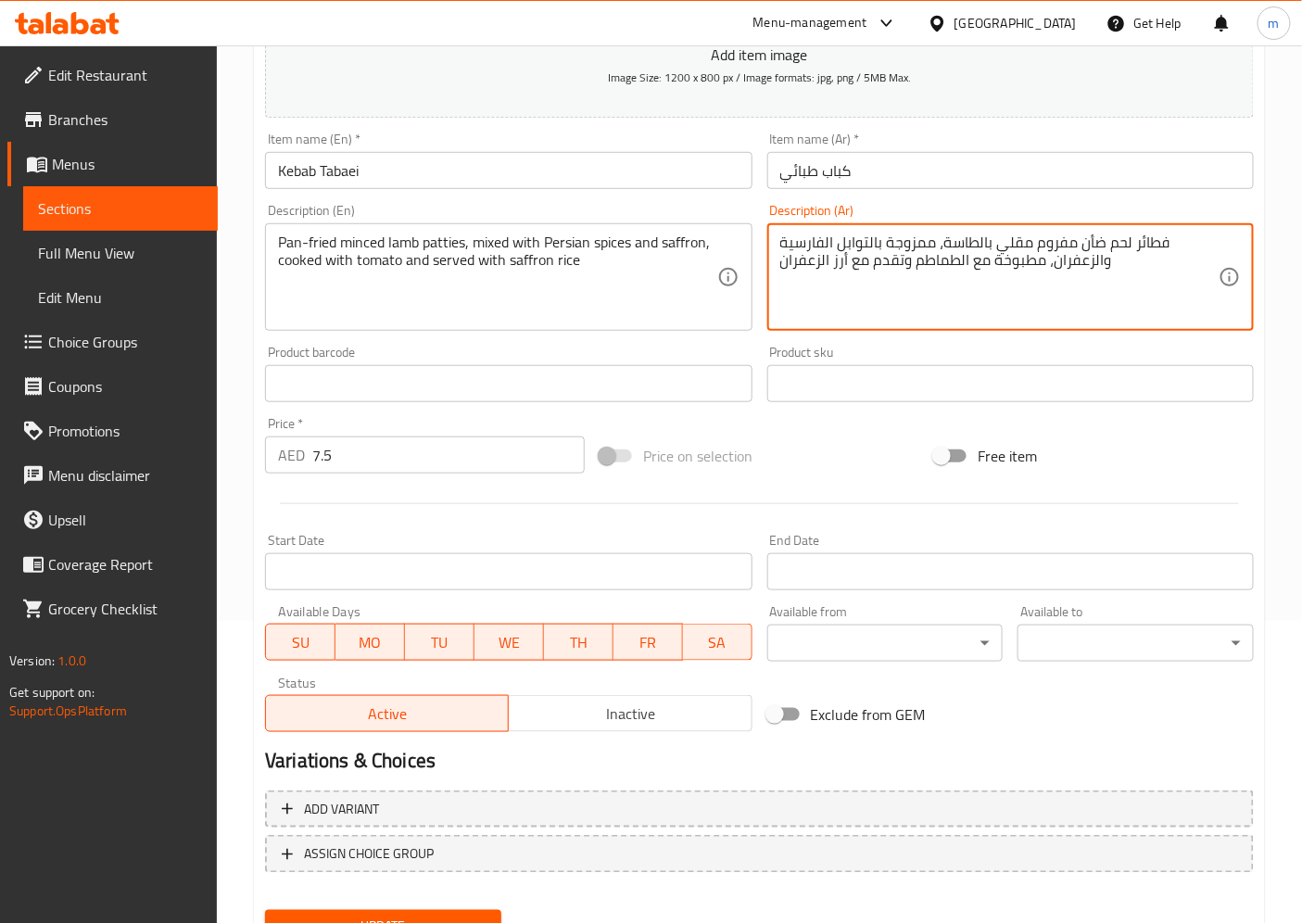
scroll to position [383, 0]
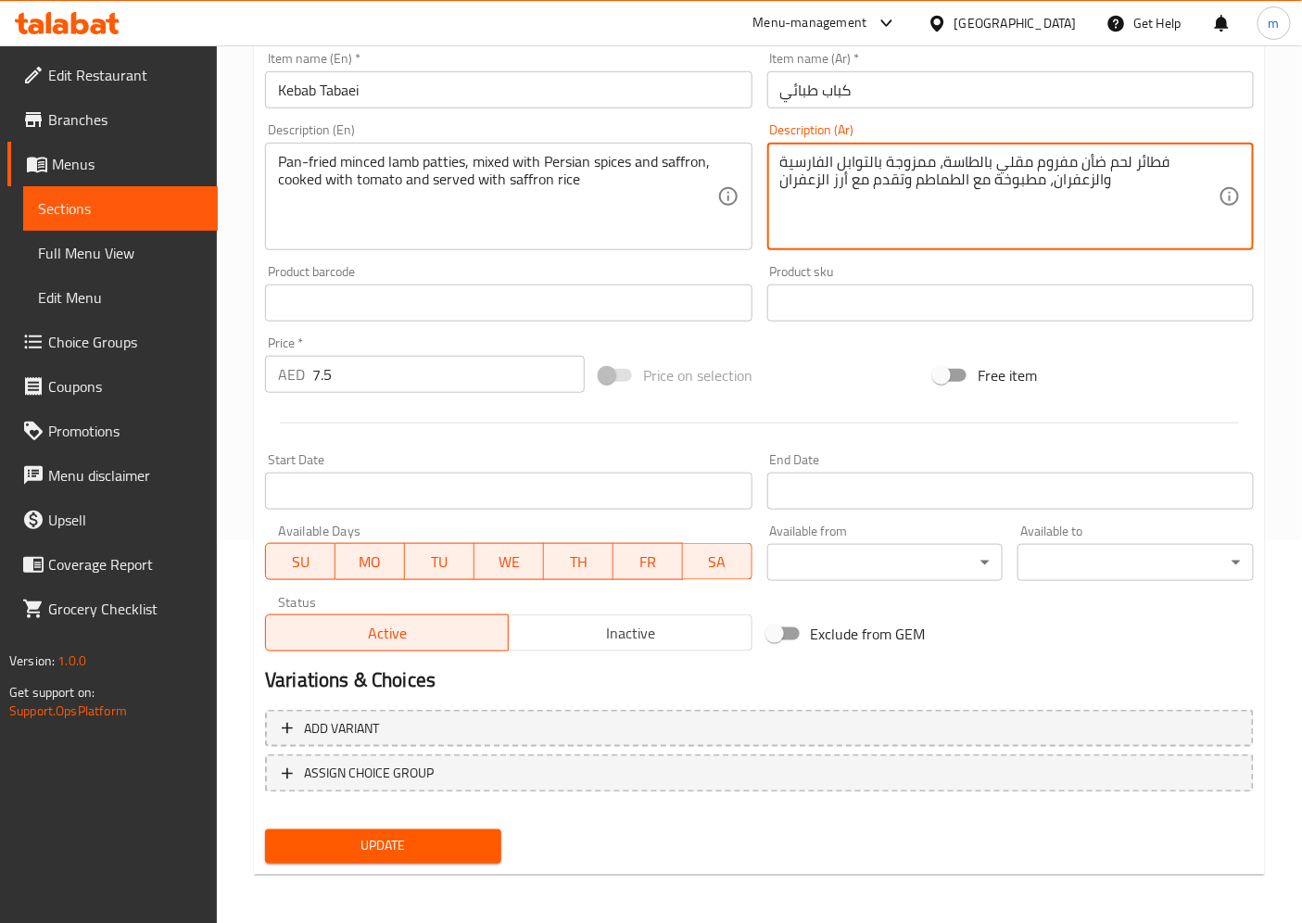
type textarea "فطائر لحم ضأن مفروم مقلي بالطاسة، ممزوجة بالتوابل الفارسية والزعفران، مطبوخة مع…"
click at [441, 837] on span "Update" at bounding box center [383, 846] width 207 height 23
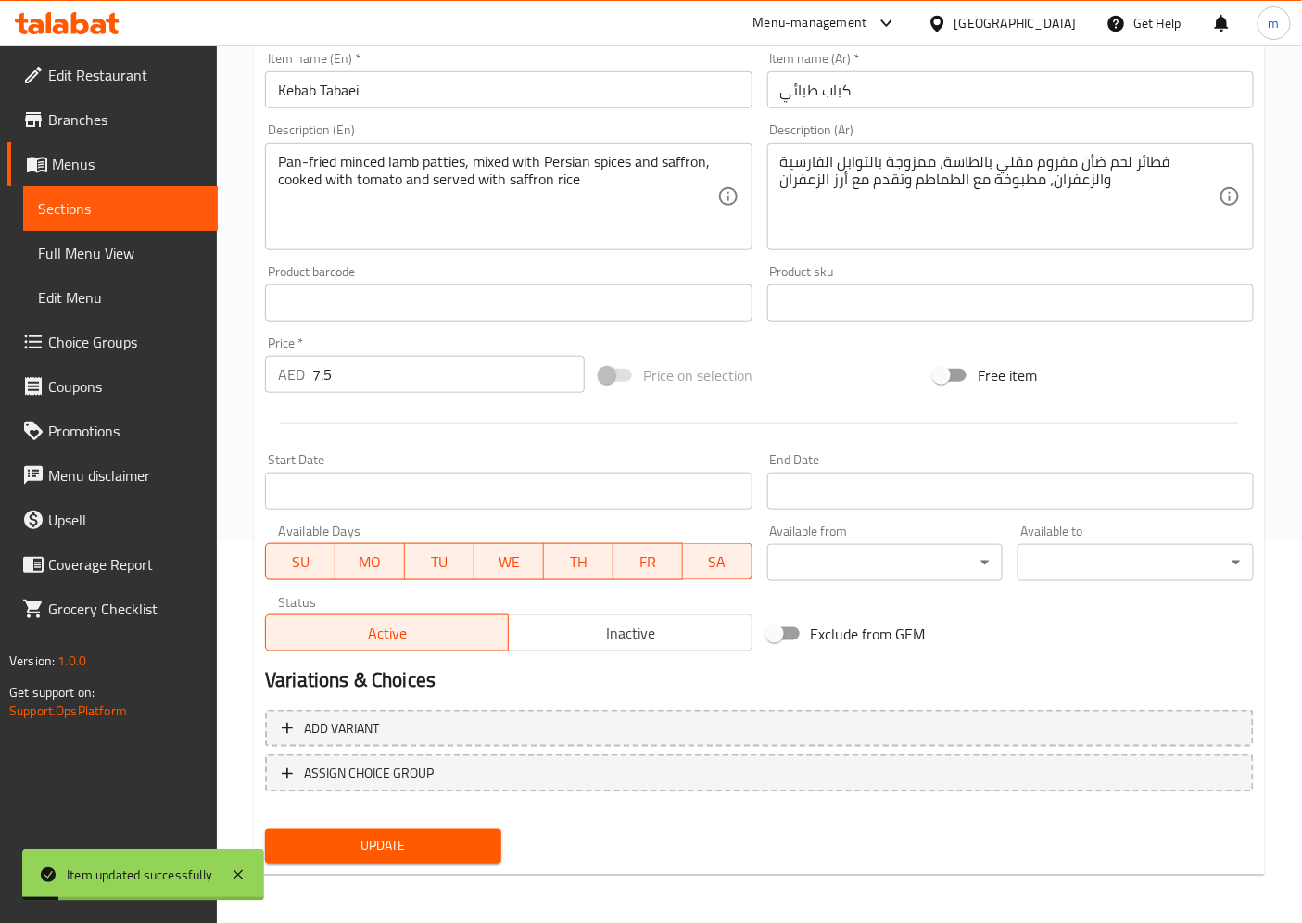
click at [79, 254] on span "Full Menu View" at bounding box center [120, 253] width 165 height 22
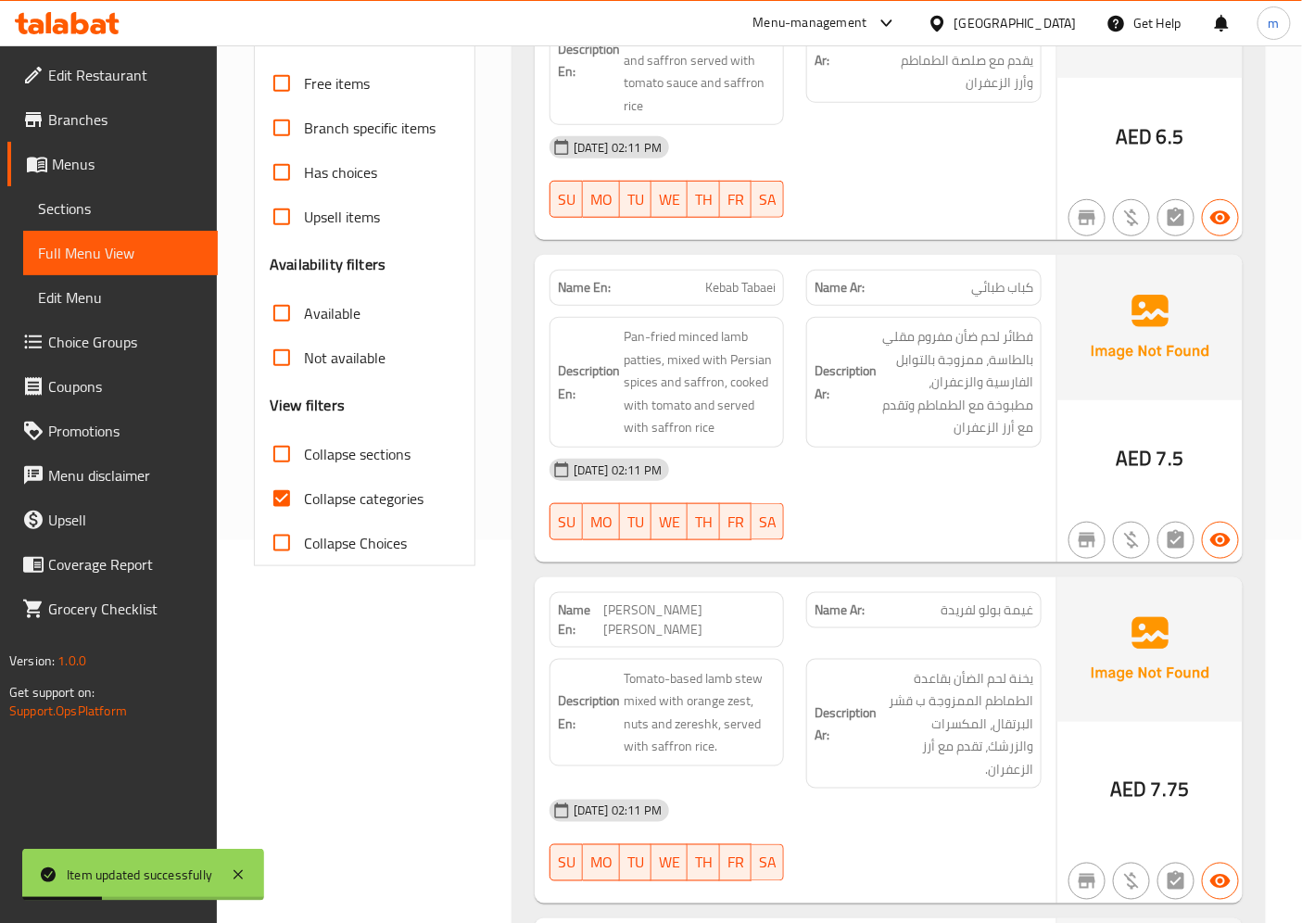
click at [328, 506] on span "Collapse categories" at bounding box center [364, 498] width 120 height 22
click at [304, 506] on input "Collapse categories" at bounding box center [281, 498] width 44 height 44
checkbox input "false"
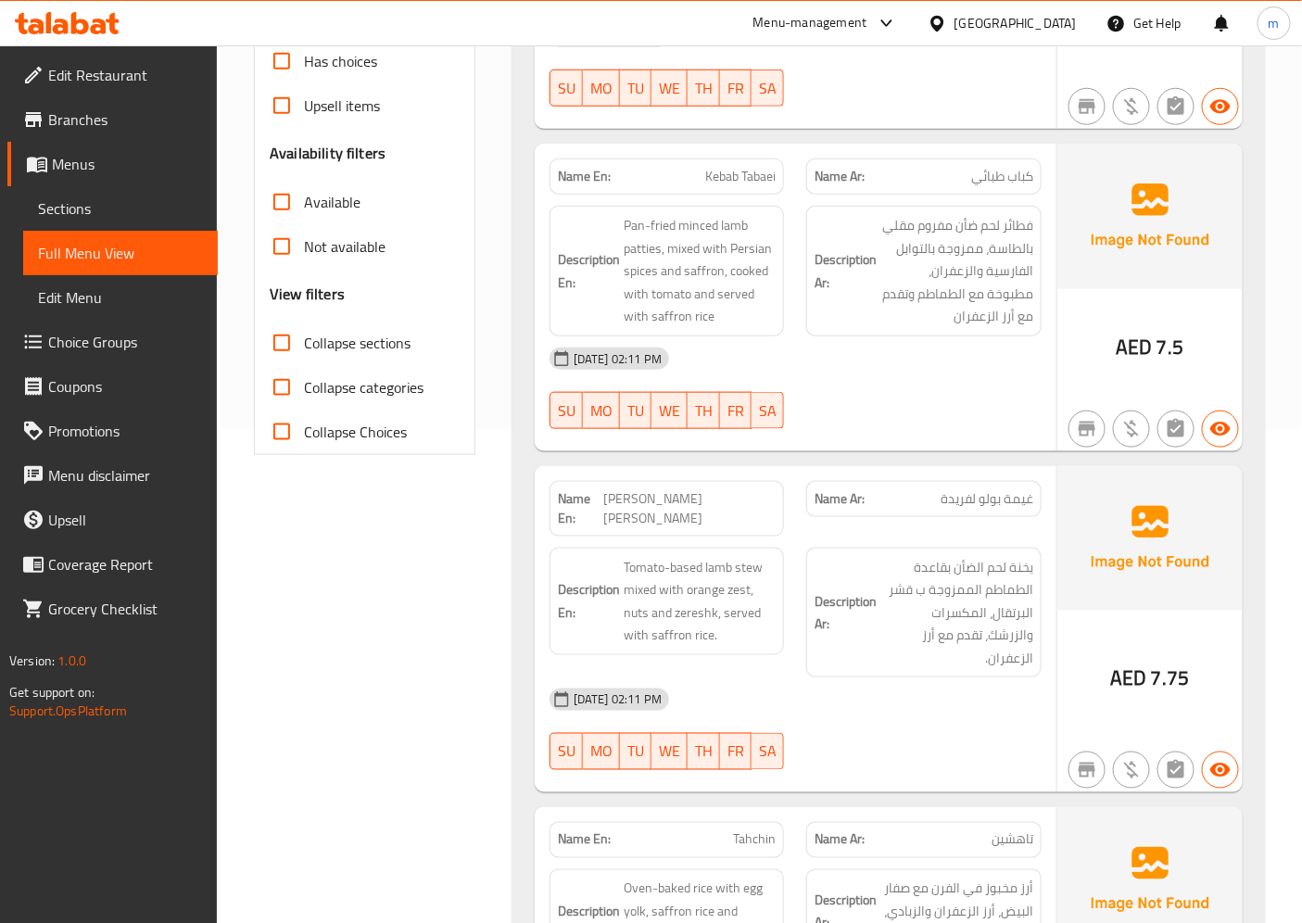
scroll to position [514, 0]
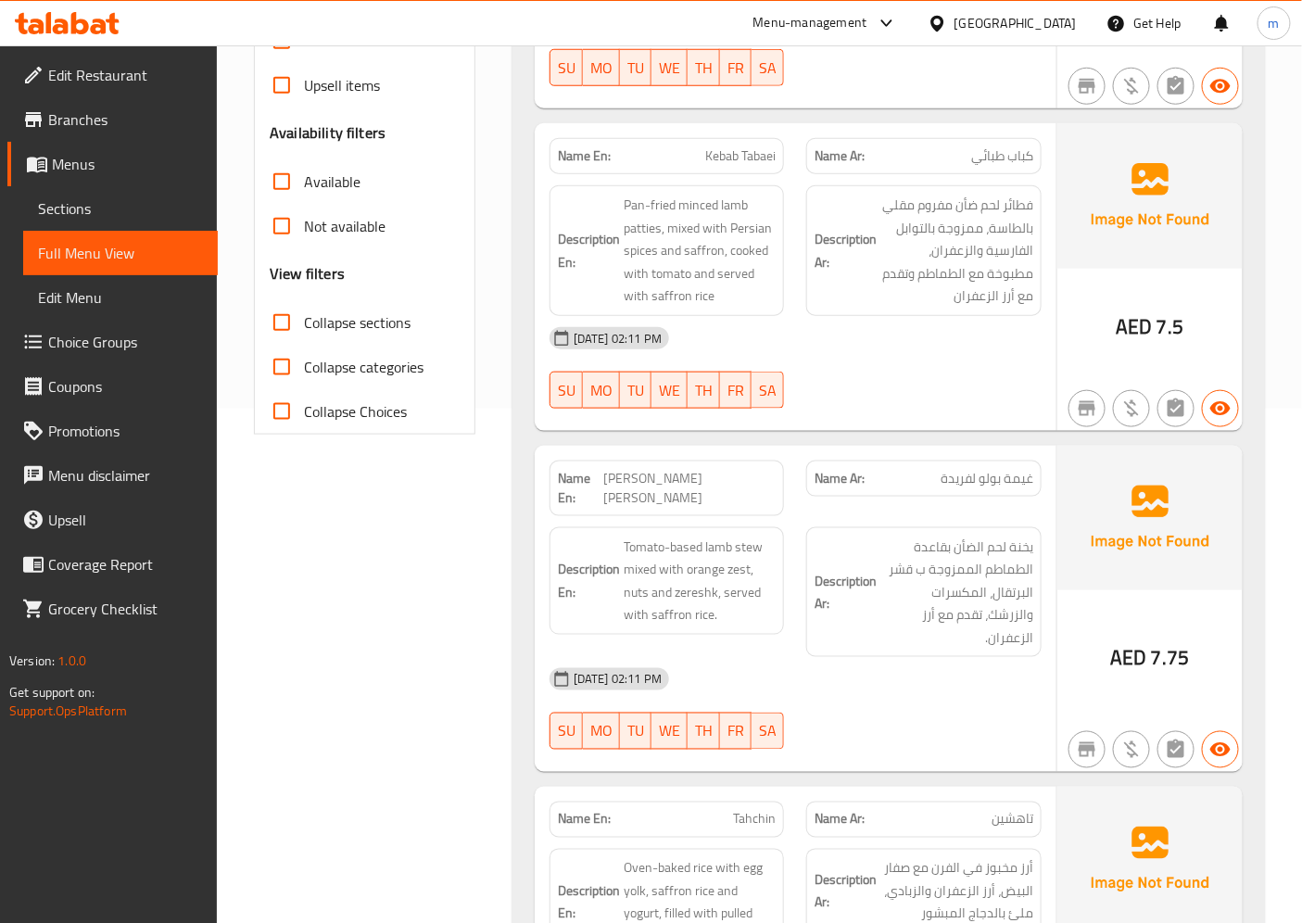
click at [714, 480] on span "Farida's Ghaymeh Polow" at bounding box center [689, 488] width 173 height 39
copy span "Ghaymeh"
click at [116, 218] on span "Sections" at bounding box center [120, 208] width 165 height 22
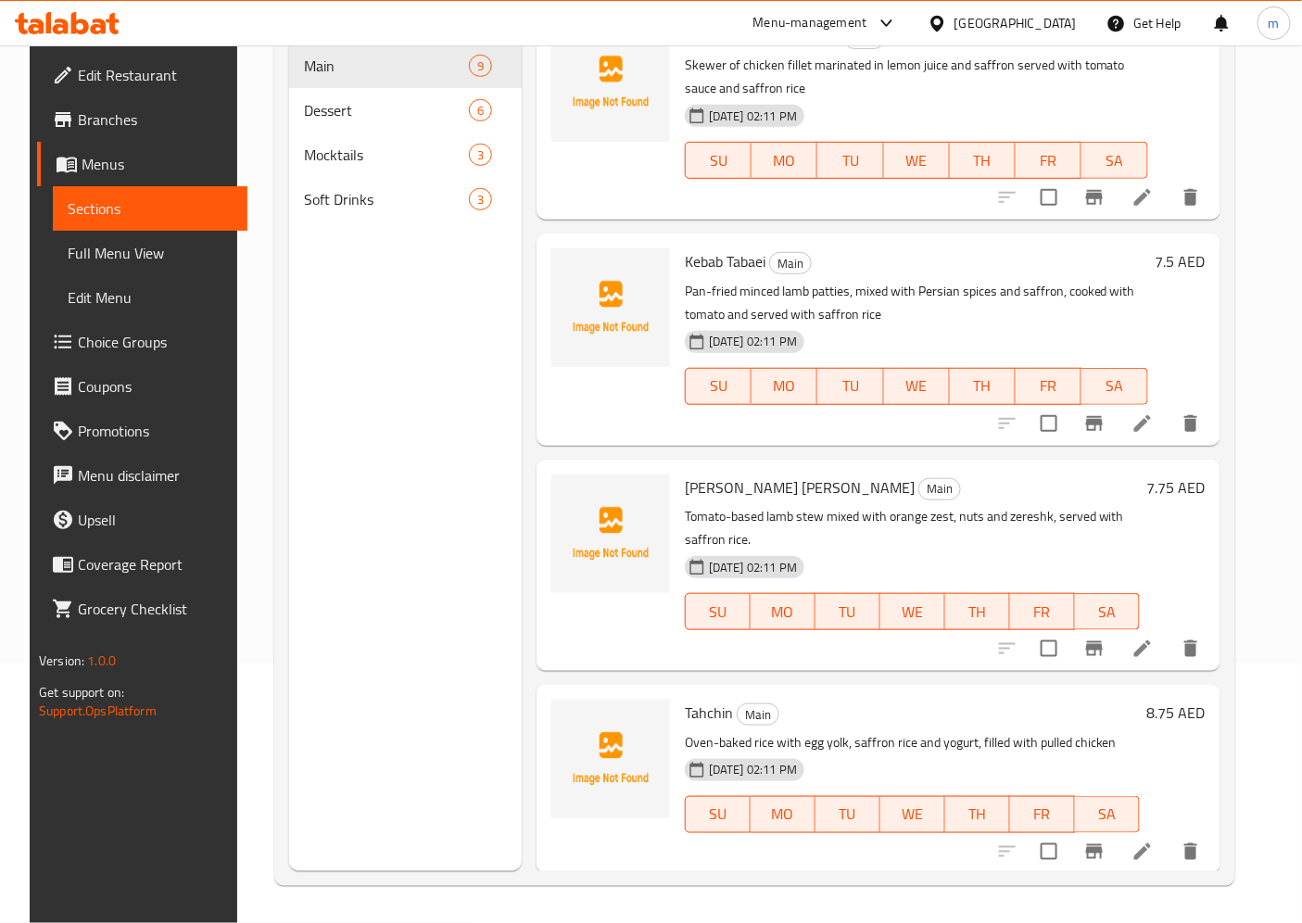
scroll to position [259, 0]
click at [1156, 662] on li at bounding box center [1143, 648] width 52 height 33
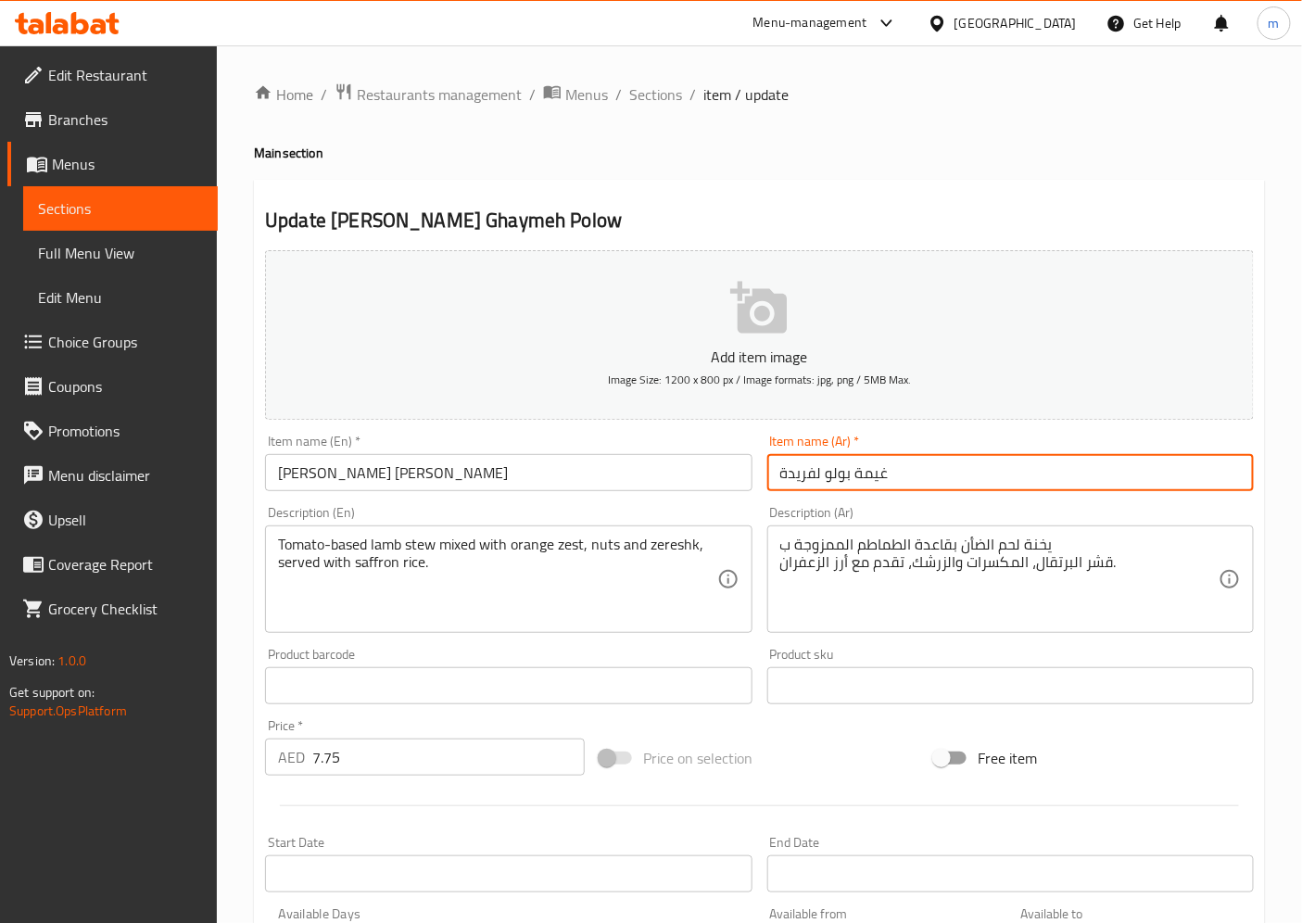
drag, startPoint x: 820, startPoint y: 474, endPoint x: 724, endPoint y: 477, distance: 96.4
click at [724, 477] on div "Add item image Image Size: 1200 x 800 px / Image formats: jpg, png / 5MB Max. I…" at bounding box center [760, 642] width 1004 height 799
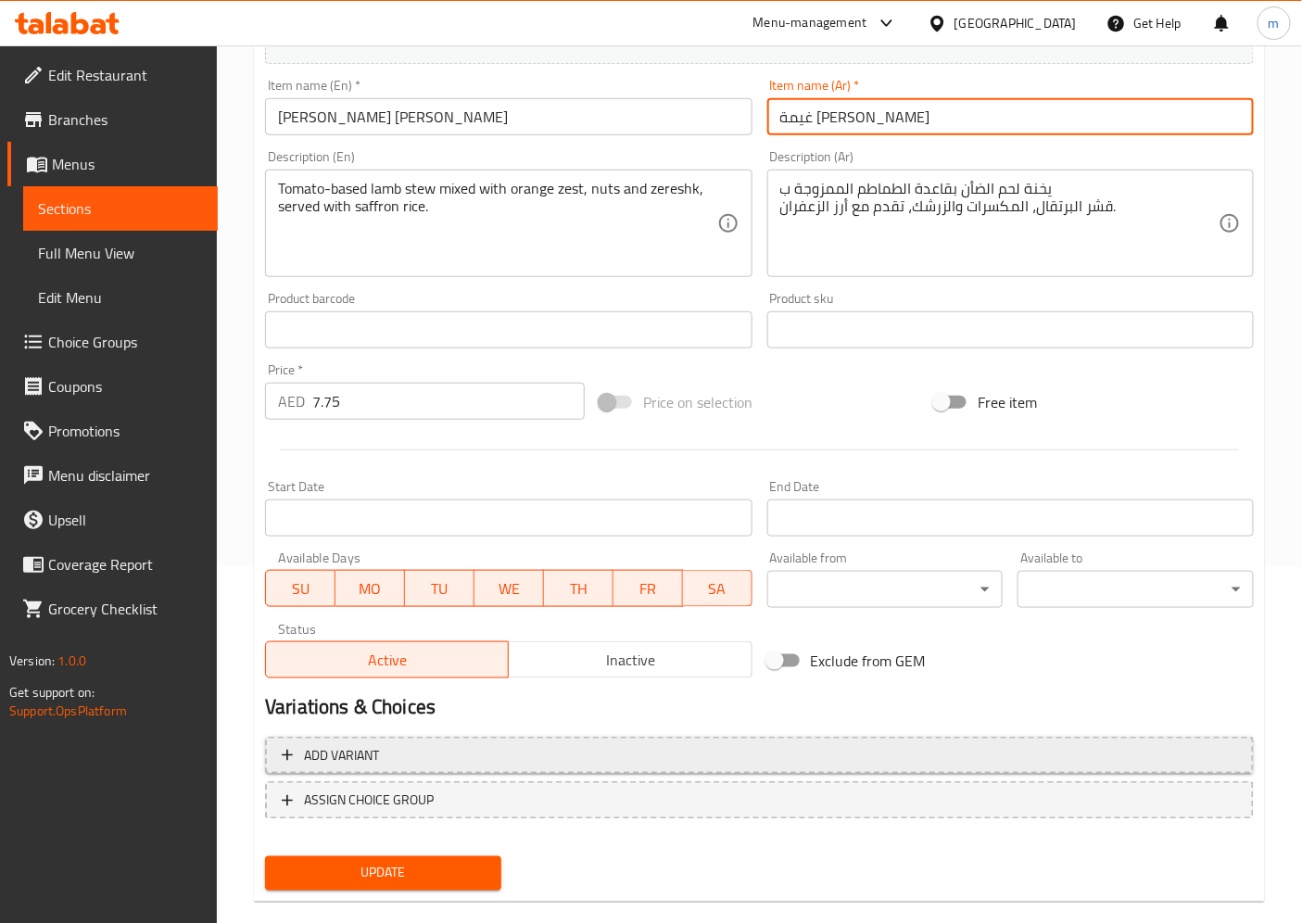
scroll to position [383, 0]
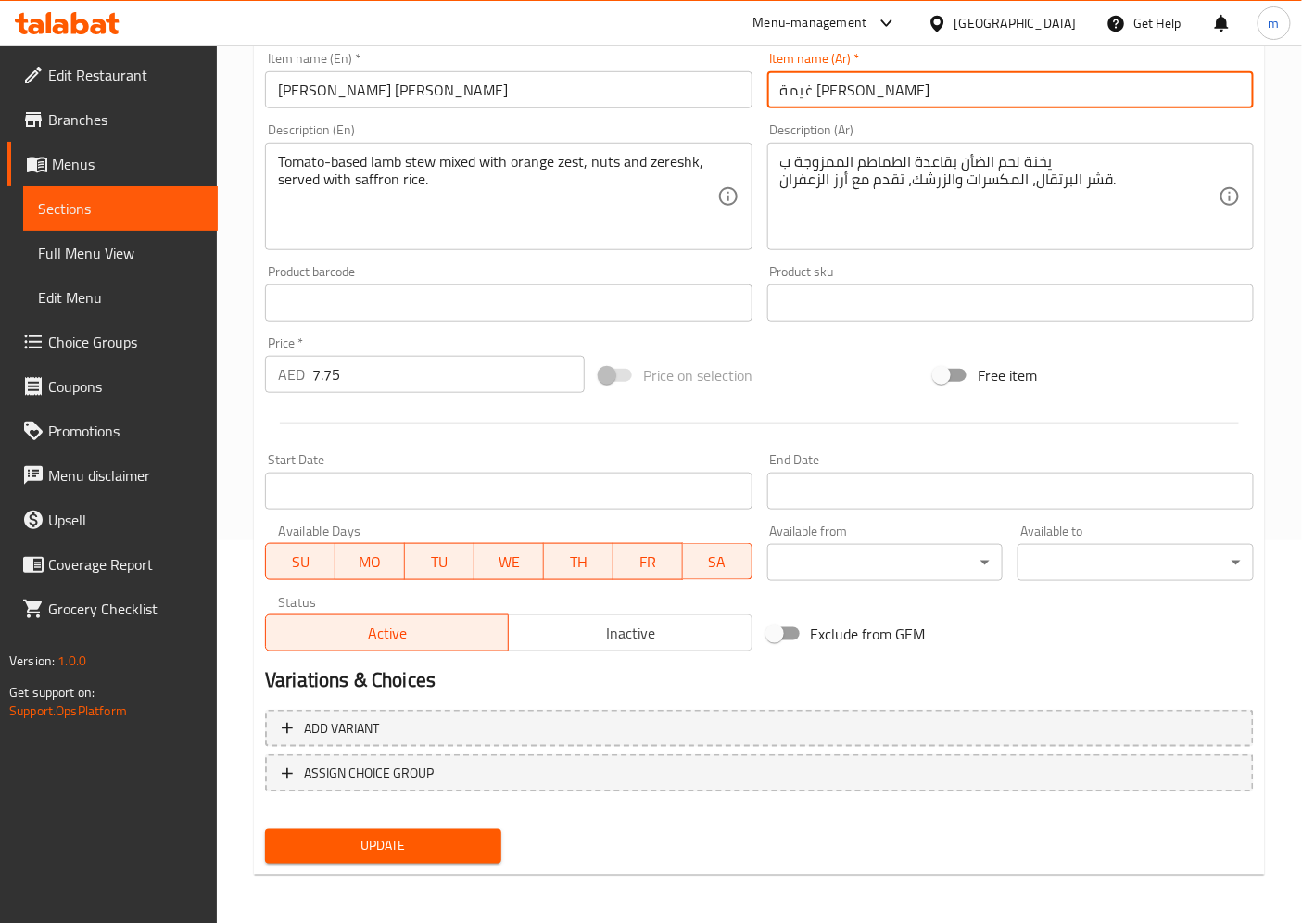
type input "غيمة بولو فريدة"
click at [461, 829] on button "Update" at bounding box center [383, 846] width 236 height 34
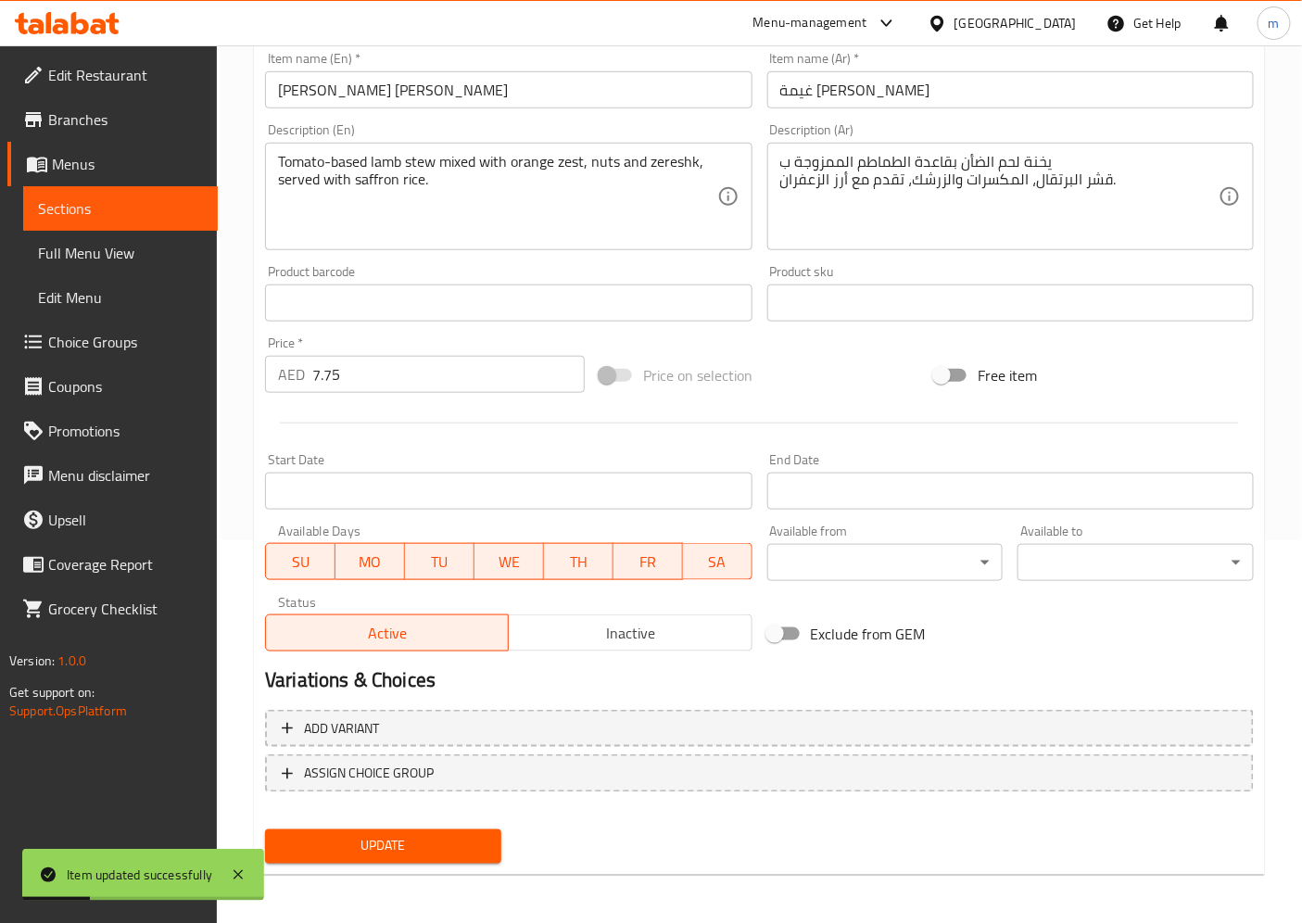
click at [133, 242] on span "Full Menu View" at bounding box center [120, 253] width 165 height 22
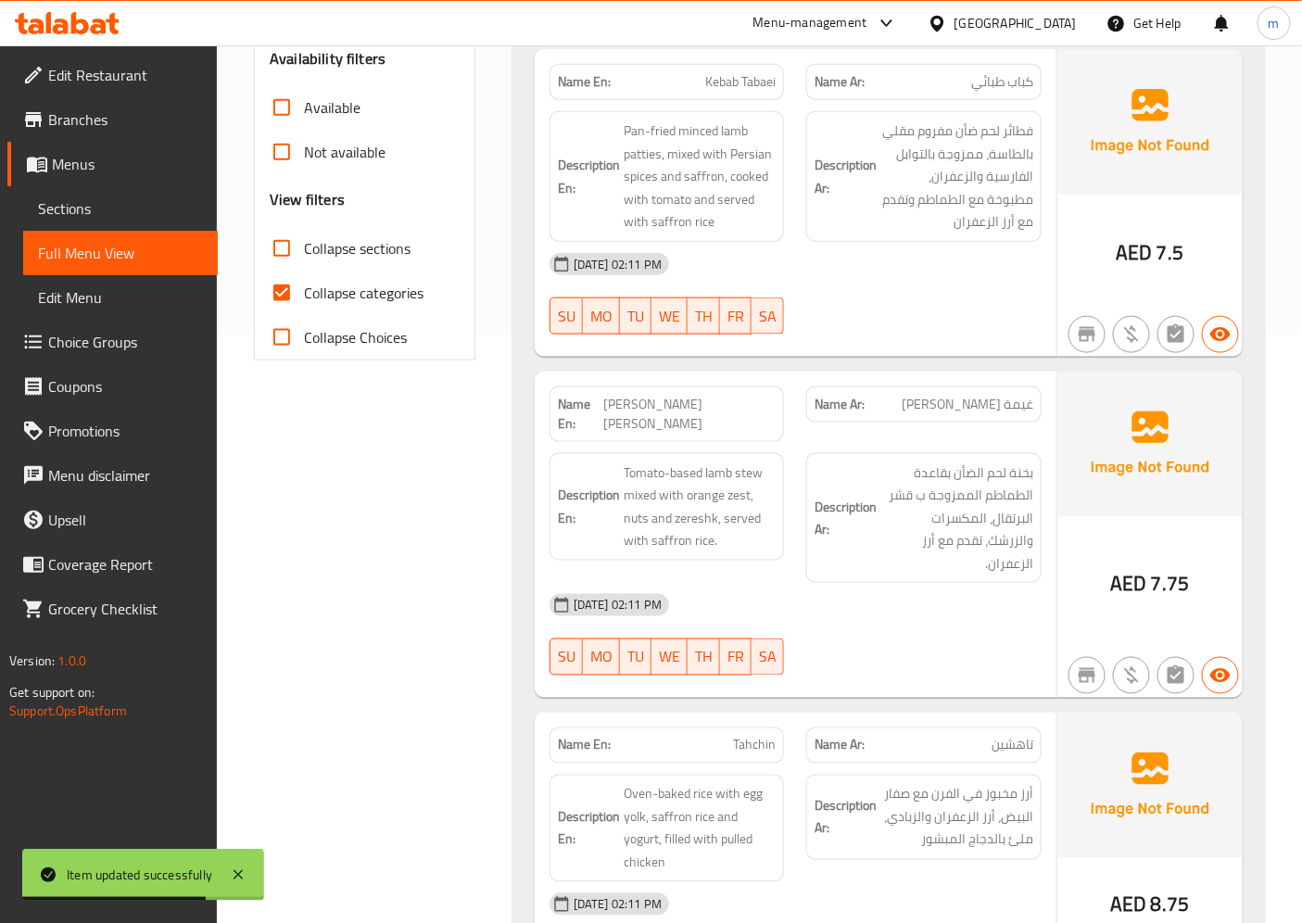
scroll to position [691, 0]
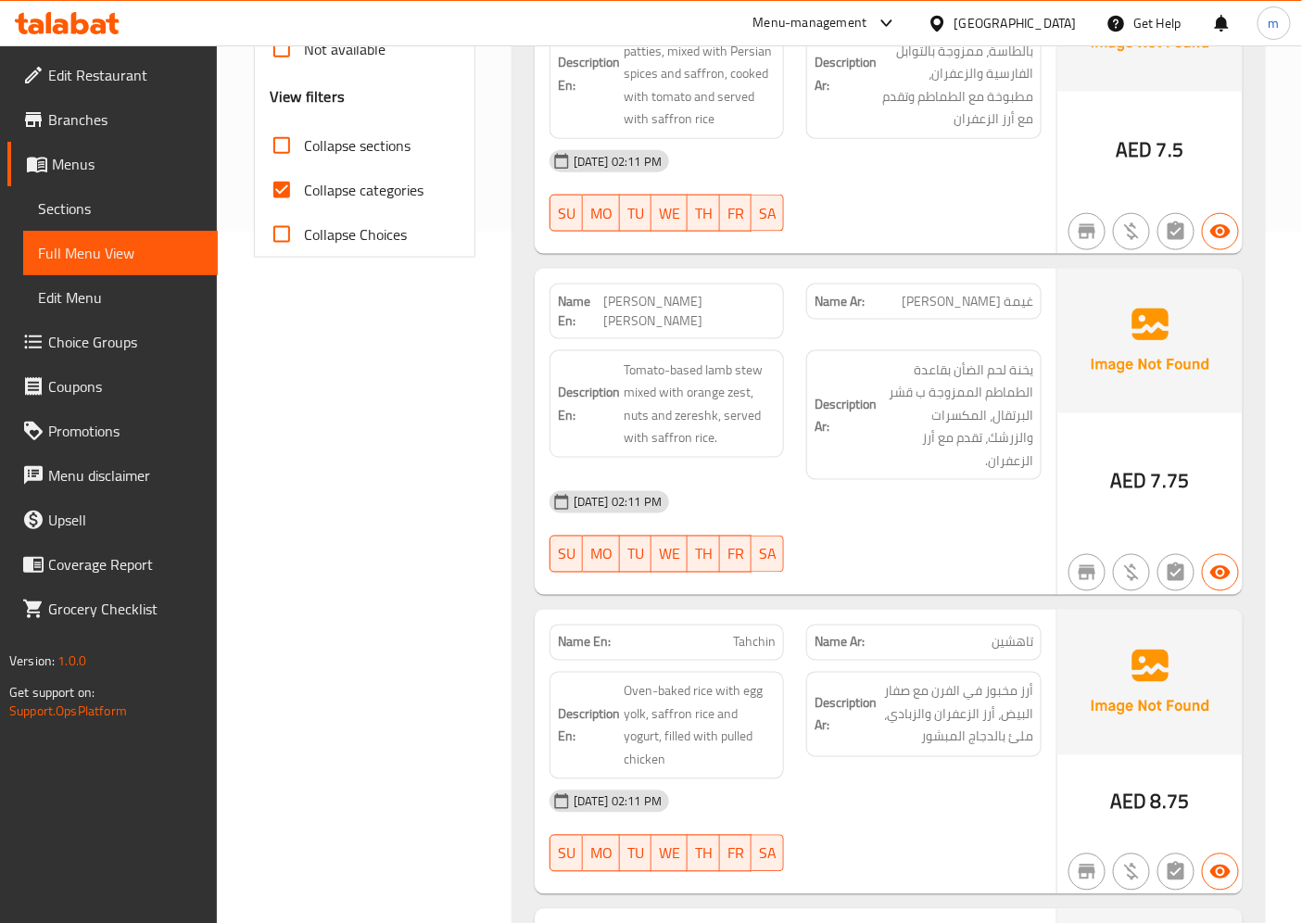
click at [763, 633] on span "Tahchin" at bounding box center [754, 642] width 43 height 19
copy span "Tahchin"
click at [107, 211] on span "Sections" at bounding box center [120, 208] width 165 height 22
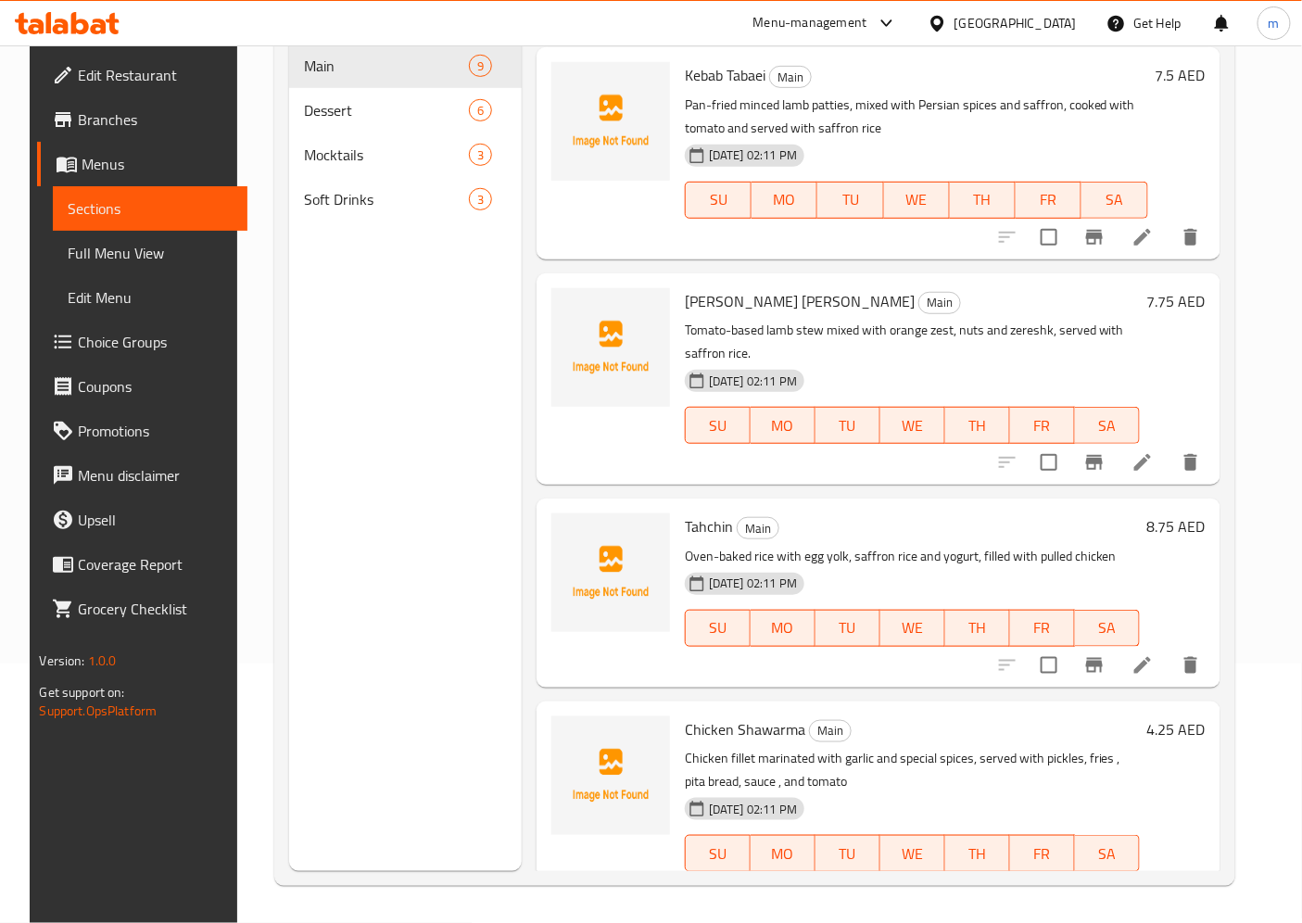
scroll to position [206, 0]
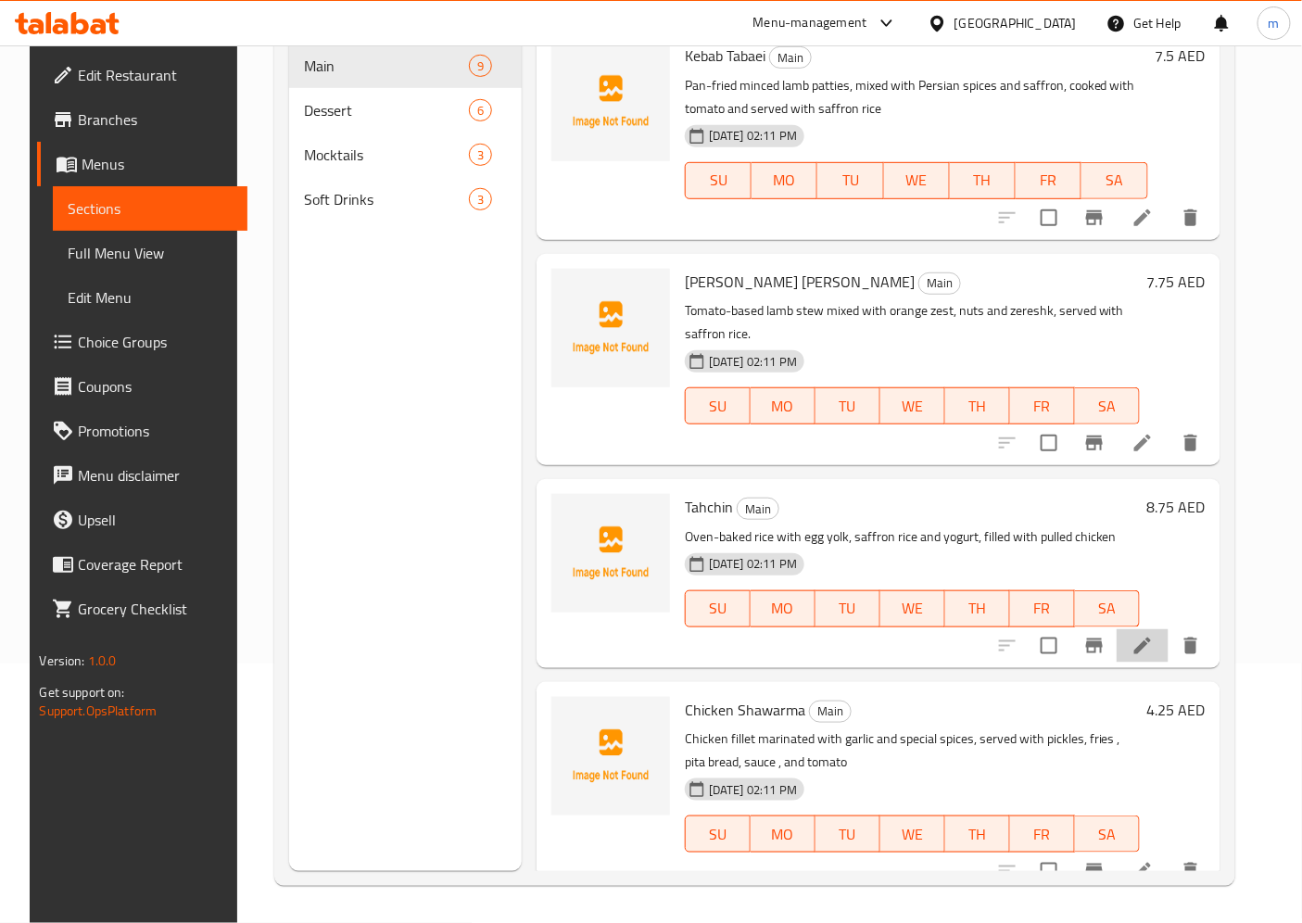
click at [1143, 650] on li at bounding box center [1143, 645] width 52 height 33
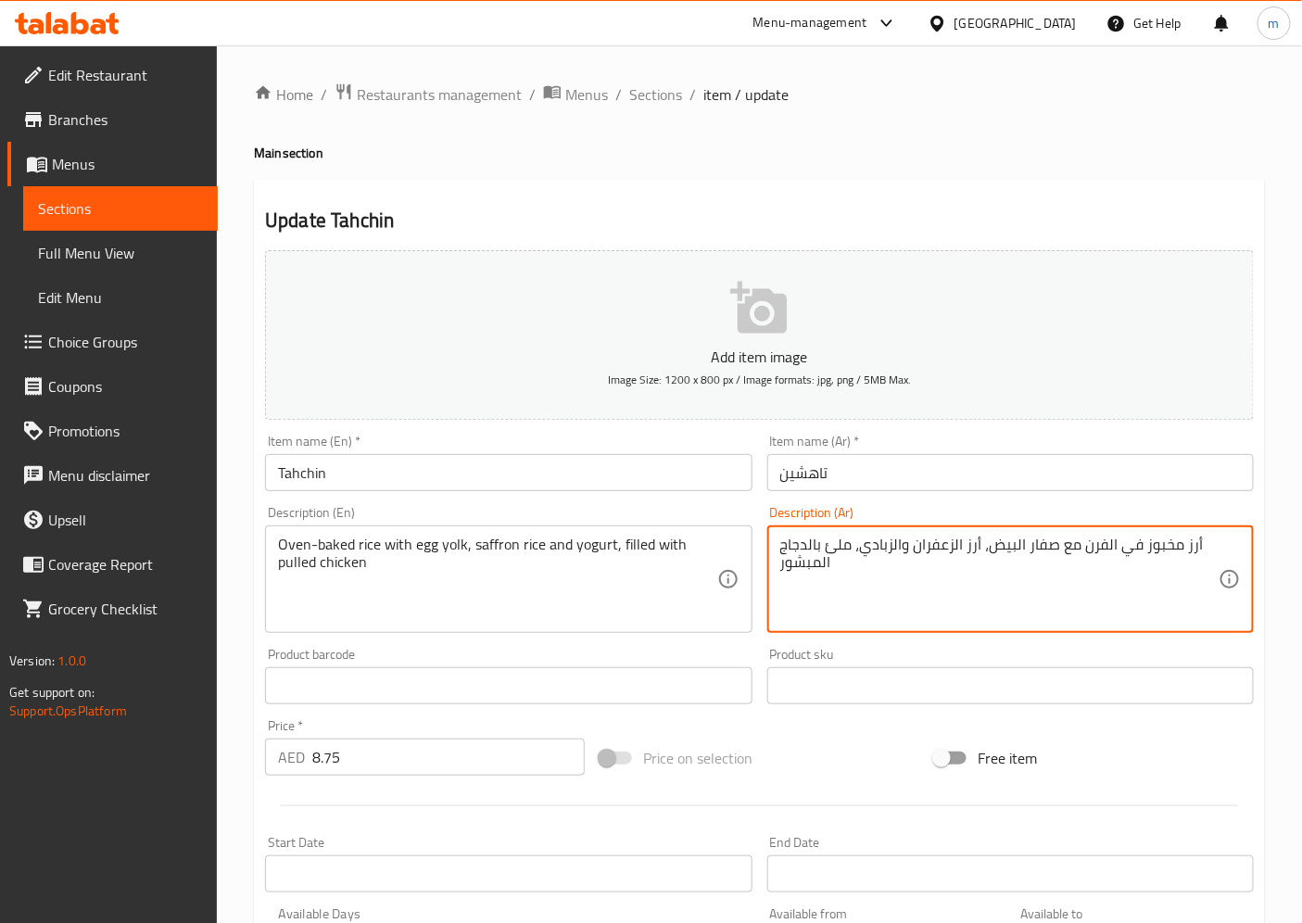
drag, startPoint x: 1170, startPoint y: 552, endPoint x: 1140, endPoint y: 556, distance: 30.8
drag, startPoint x: 1137, startPoint y: 557, endPoint x: 1087, endPoint y: 560, distance: 50.1
click at [1087, 560] on textarea "أرز معمر في الفرن مع صفار البيض، أرز الزعفران والزبادي، ملئ بالدجاج المبشور" at bounding box center [999, 580] width 438 height 88
click at [1104, 578] on textarea "أرز معمر في الفرن مع صفار البيض، أرز الزعفران والزبادي، ملئ بالدجاج المبشور" at bounding box center [999, 580] width 438 height 88
drag, startPoint x: 1131, startPoint y: 553, endPoint x: 1082, endPoint y: 554, distance: 49.1
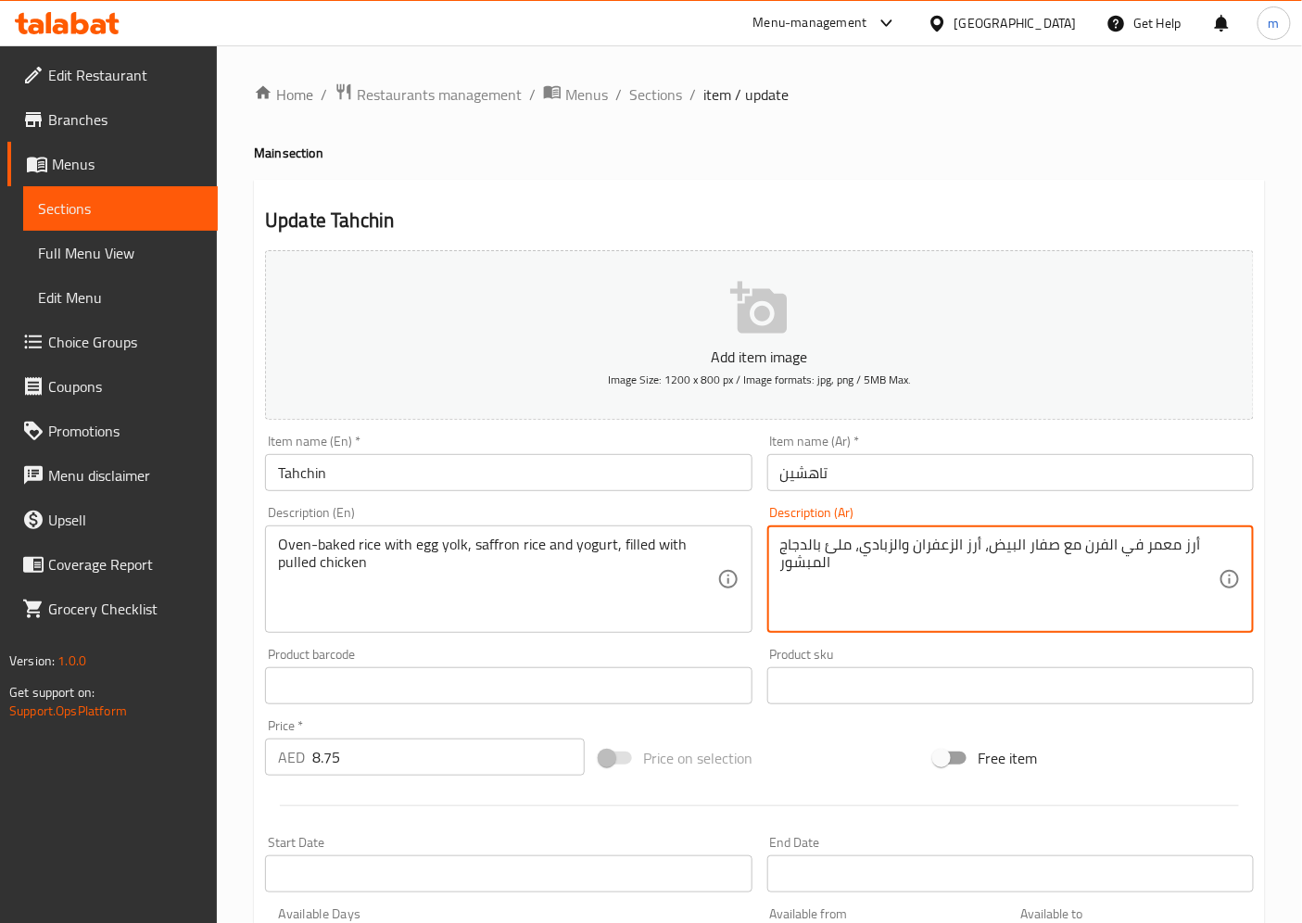
click at [1082, 554] on textarea "أرز معمر في الفرن مع صفار البيض، أرز الزعفران والزبادي، ملئ بالدجاج المبشور" at bounding box center [999, 580] width 438 height 88
click at [903, 552] on textarea "أرز معمر مع صفار البيض، أرز الزعفران والزبادي، ملئ بالدجاج المبشور" at bounding box center [999, 580] width 438 height 88
drag, startPoint x: 880, startPoint y: 554, endPoint x: 895, endPoint y: 554, distance: 14.8
click at [895, 554] on textarea "أرز معمر مع صفار البيض، أرز الزعفران والزبادي، ملئ بالدجاج المبشور" at bounding box center [999, 580] width 438 height 88
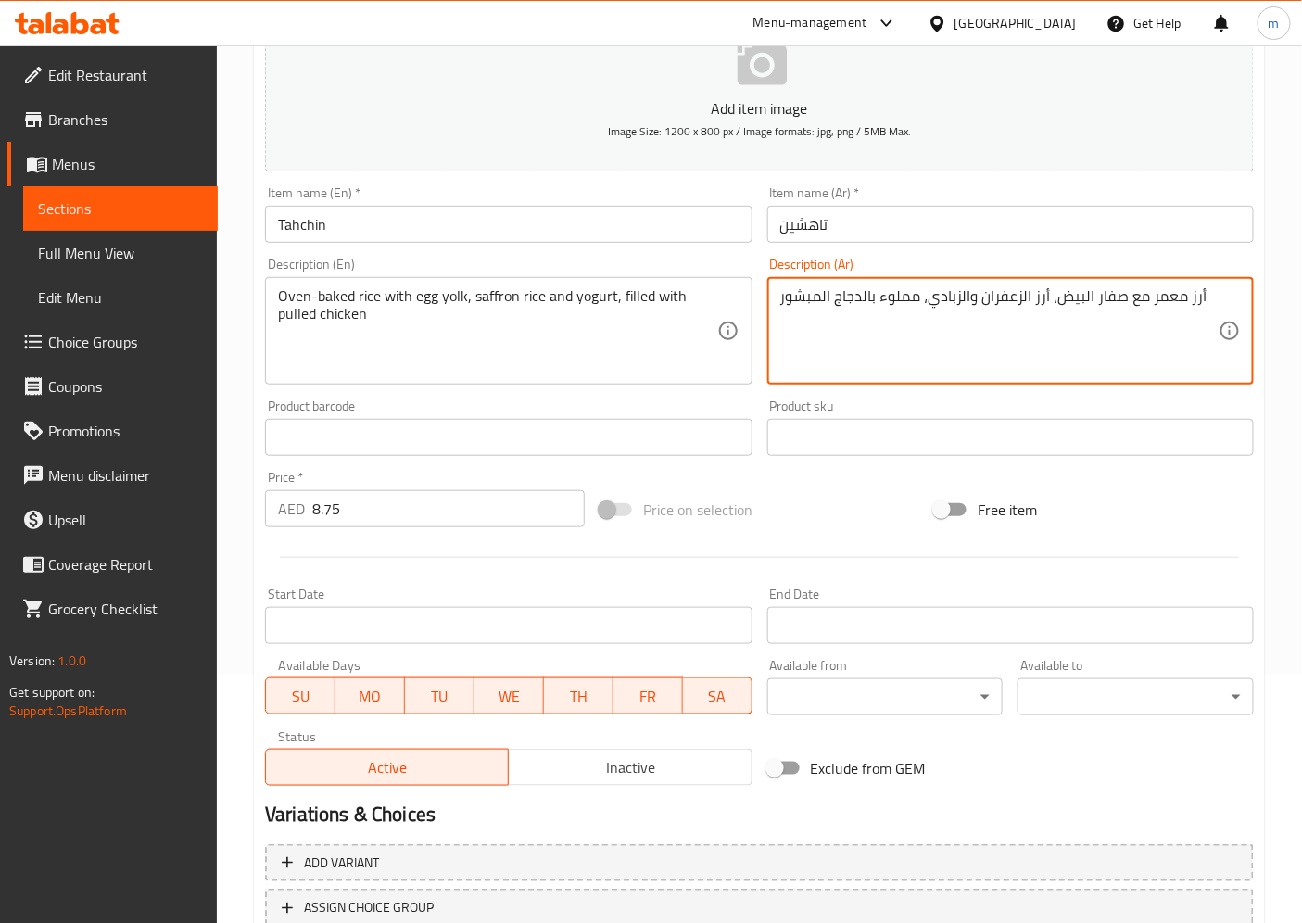
scroll to position [383, 0]
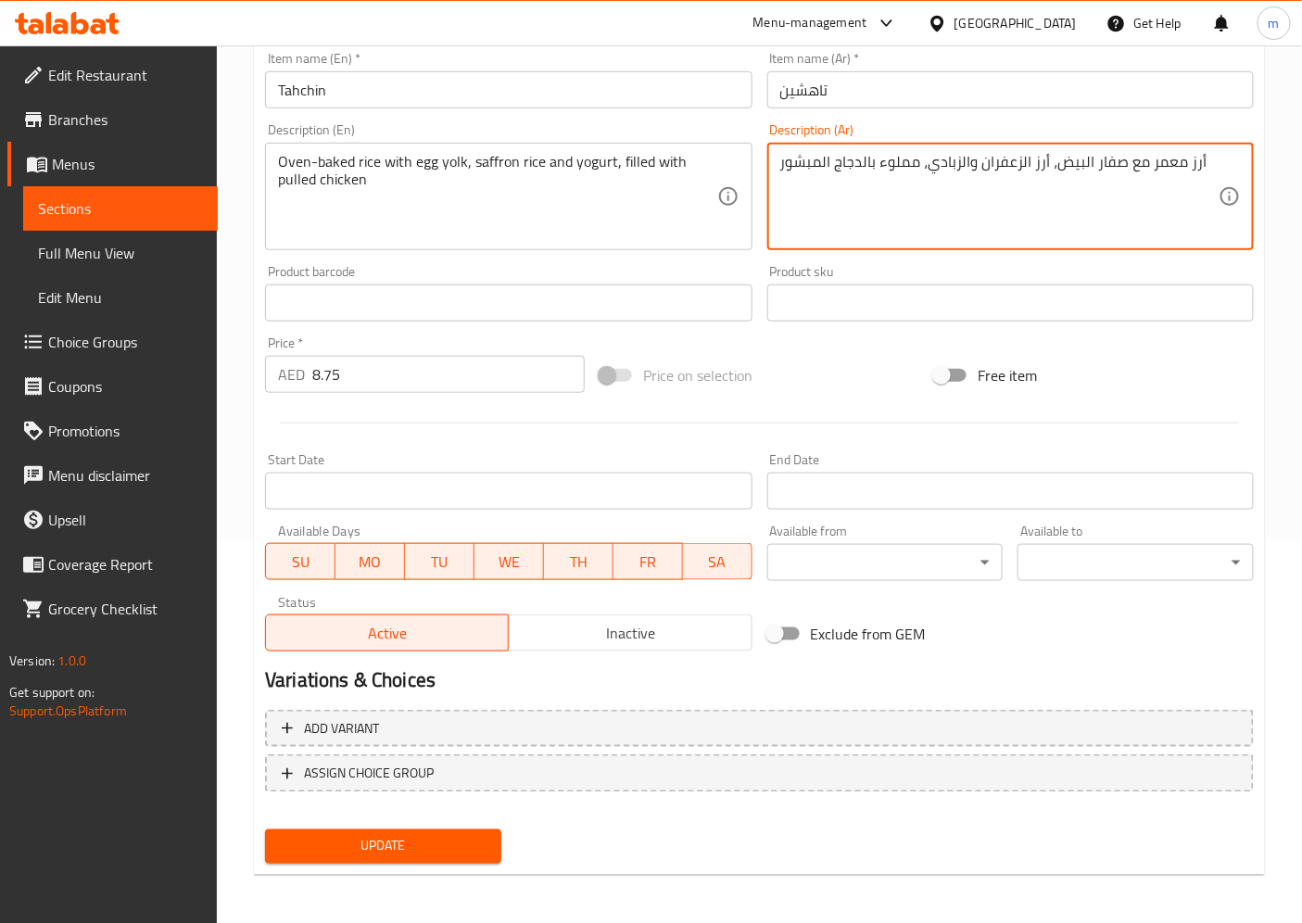
type textarea "أرز معمر مع صفار البيض، أرز الزعفران والزبادي، مملوء بالدجاج المبشور"
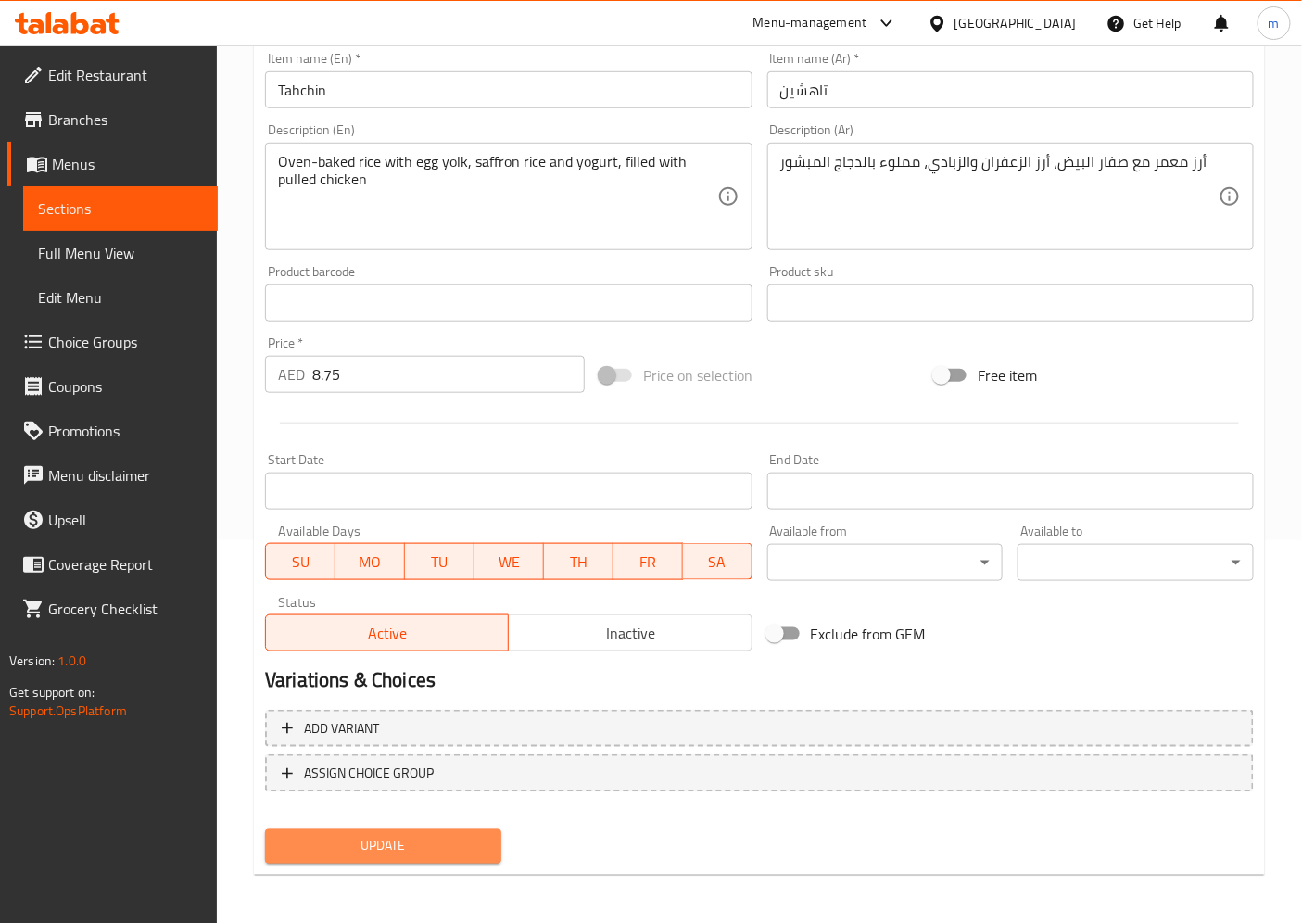
click at [459, 857] on button "Update" at bounding box center [383, 846] width 236 height 34
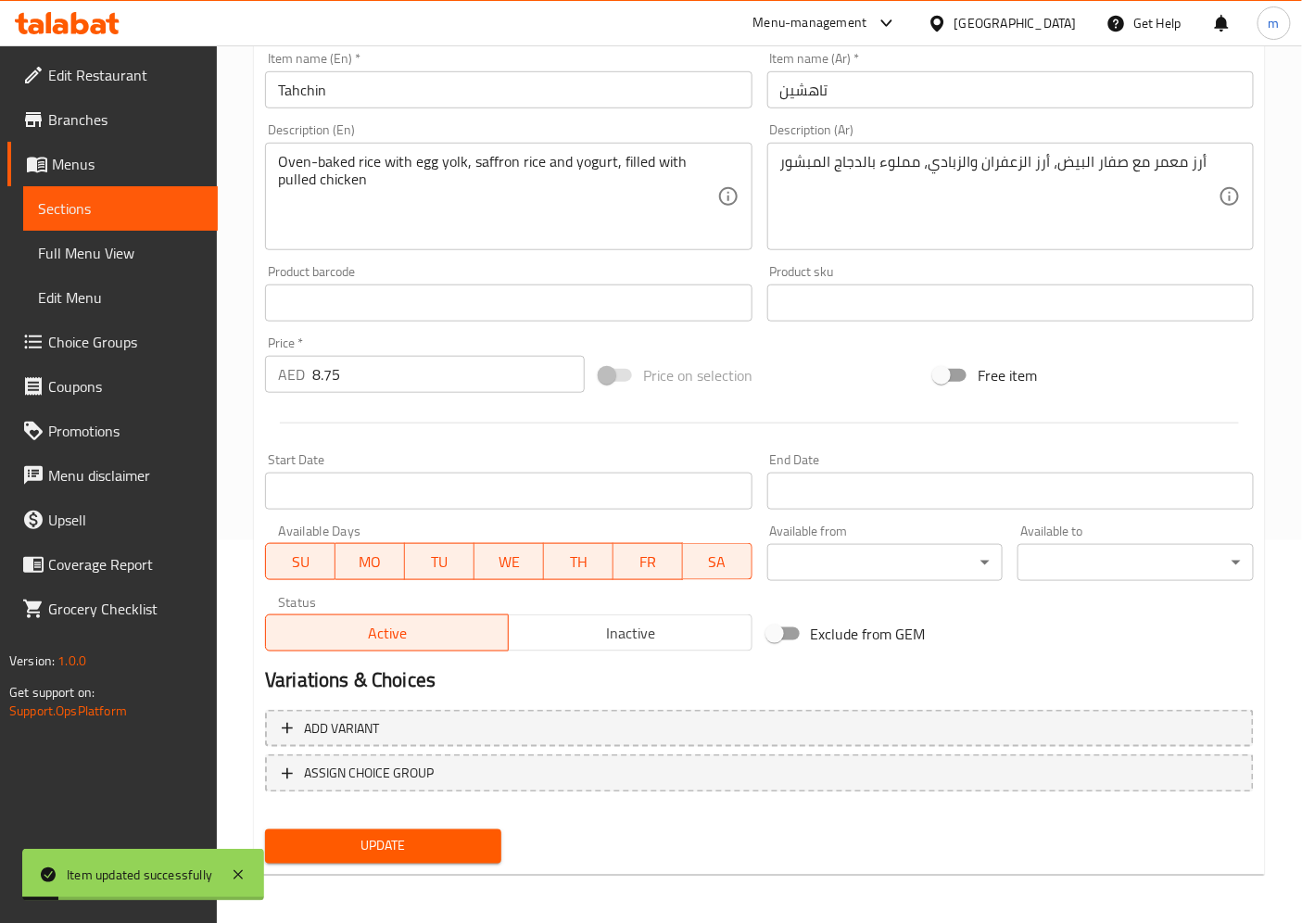
click at [149, 260] on span "Full Menu View" at bounding box center [120, 253] width 165 height 22
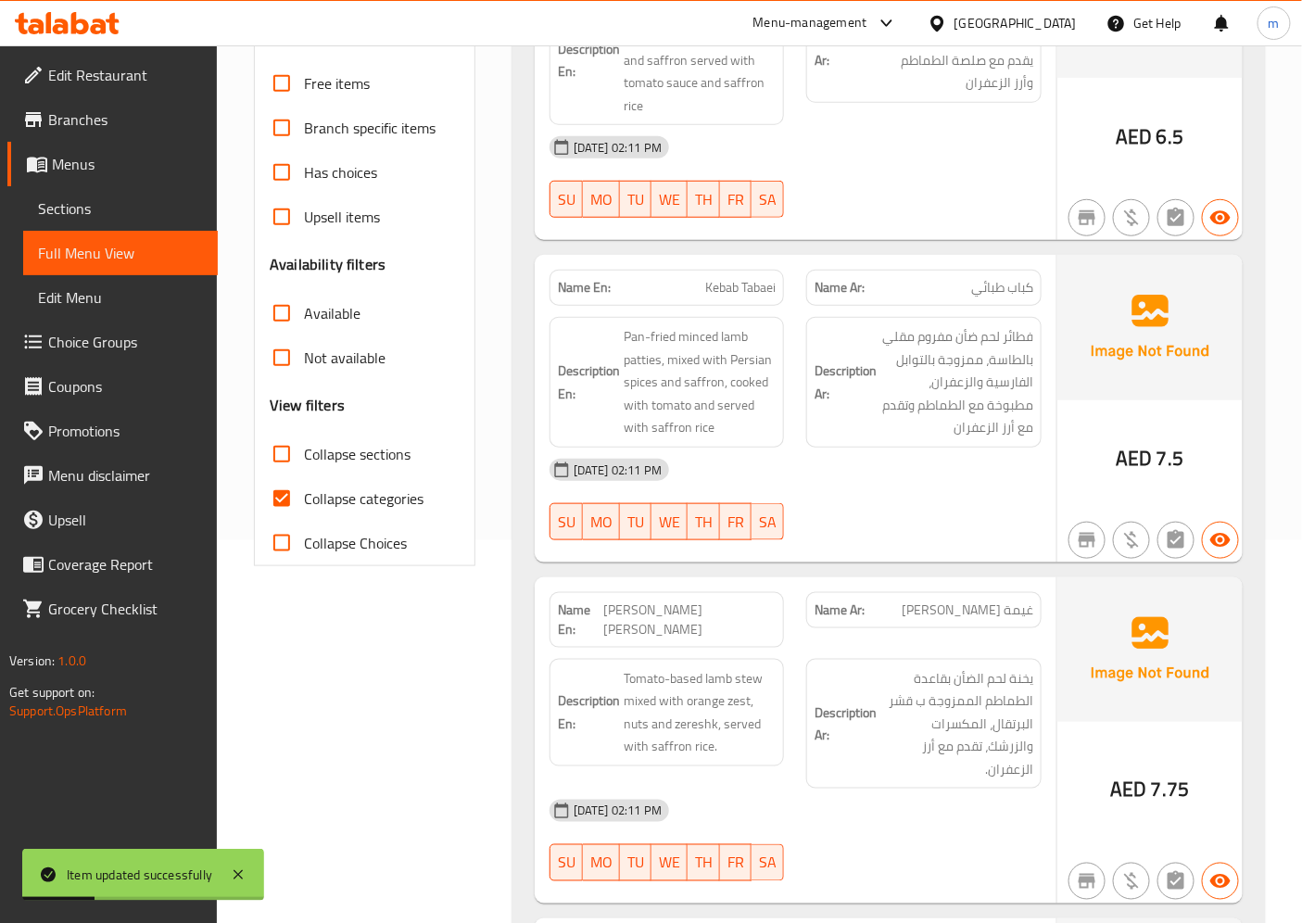
click at [353, 502] on span "Collapse categories" at bounding box center [364, 498] width 120 height 22
click at [304, 502] on input "Collapse categories" at bounding box center [281, 498] width 44 height 44
checkbox input "false"
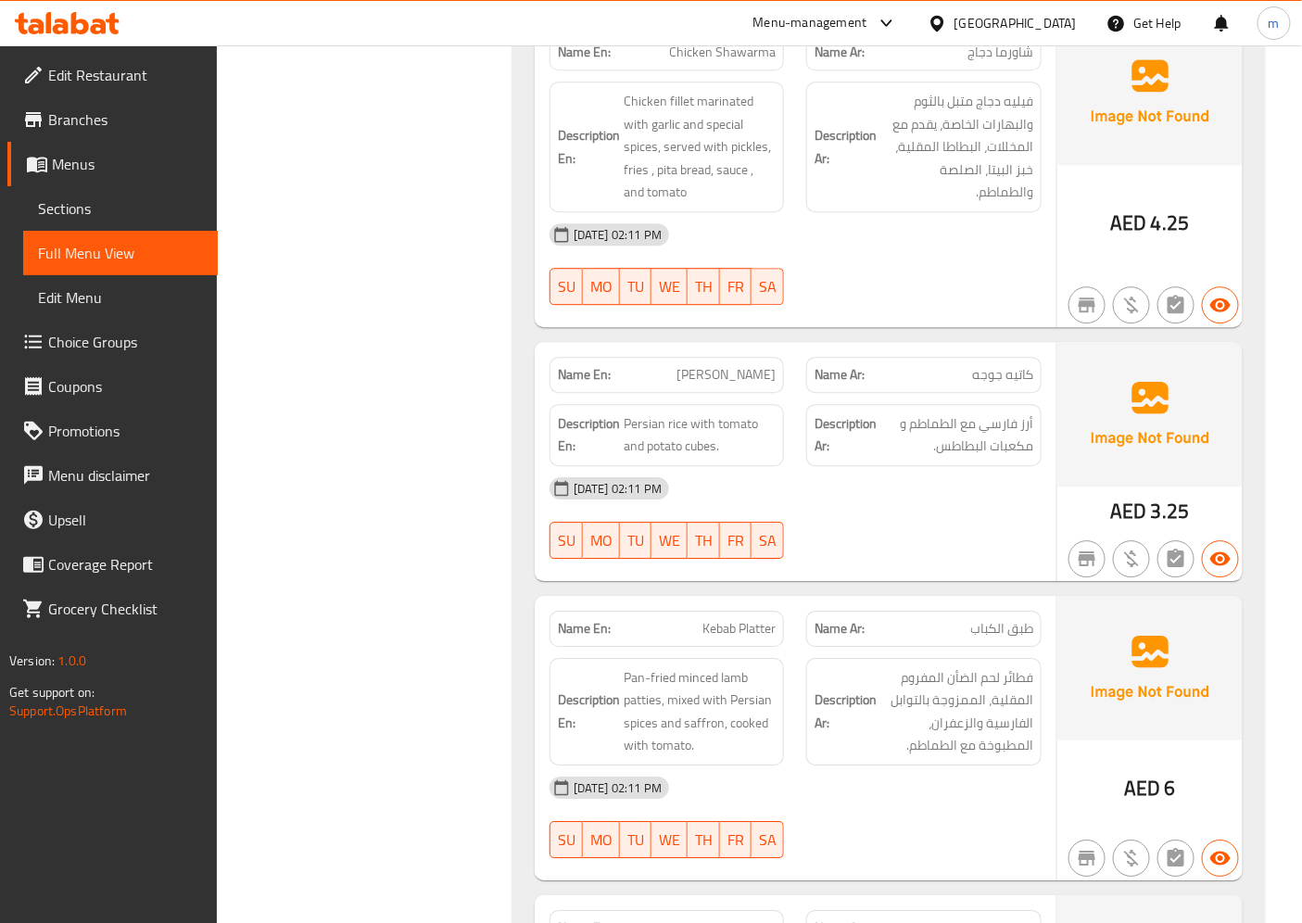
scroll to position [1618, 0]
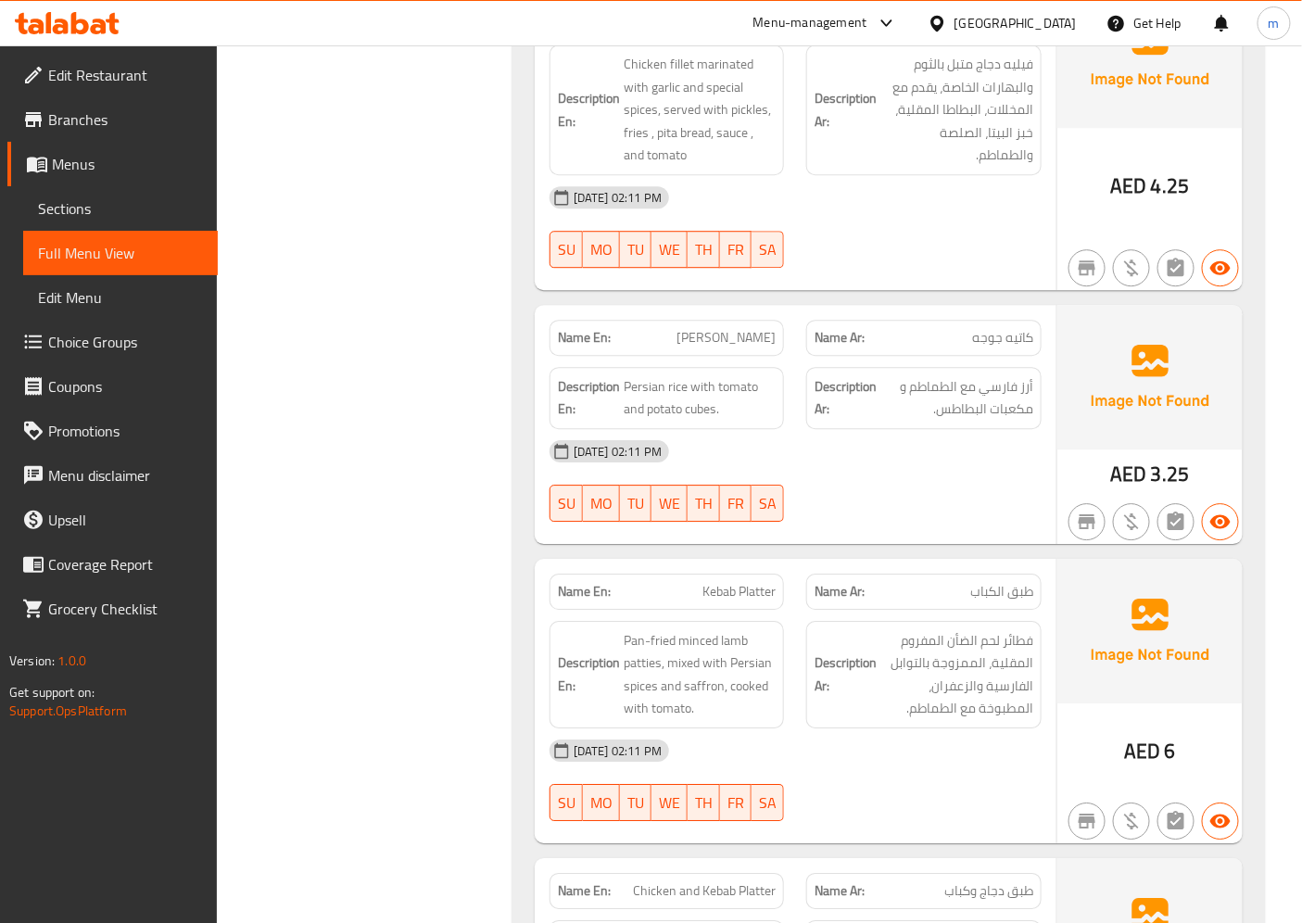
click at [108, 208] on span "Sections" at bounding box center [120, 208] width 165 height 22
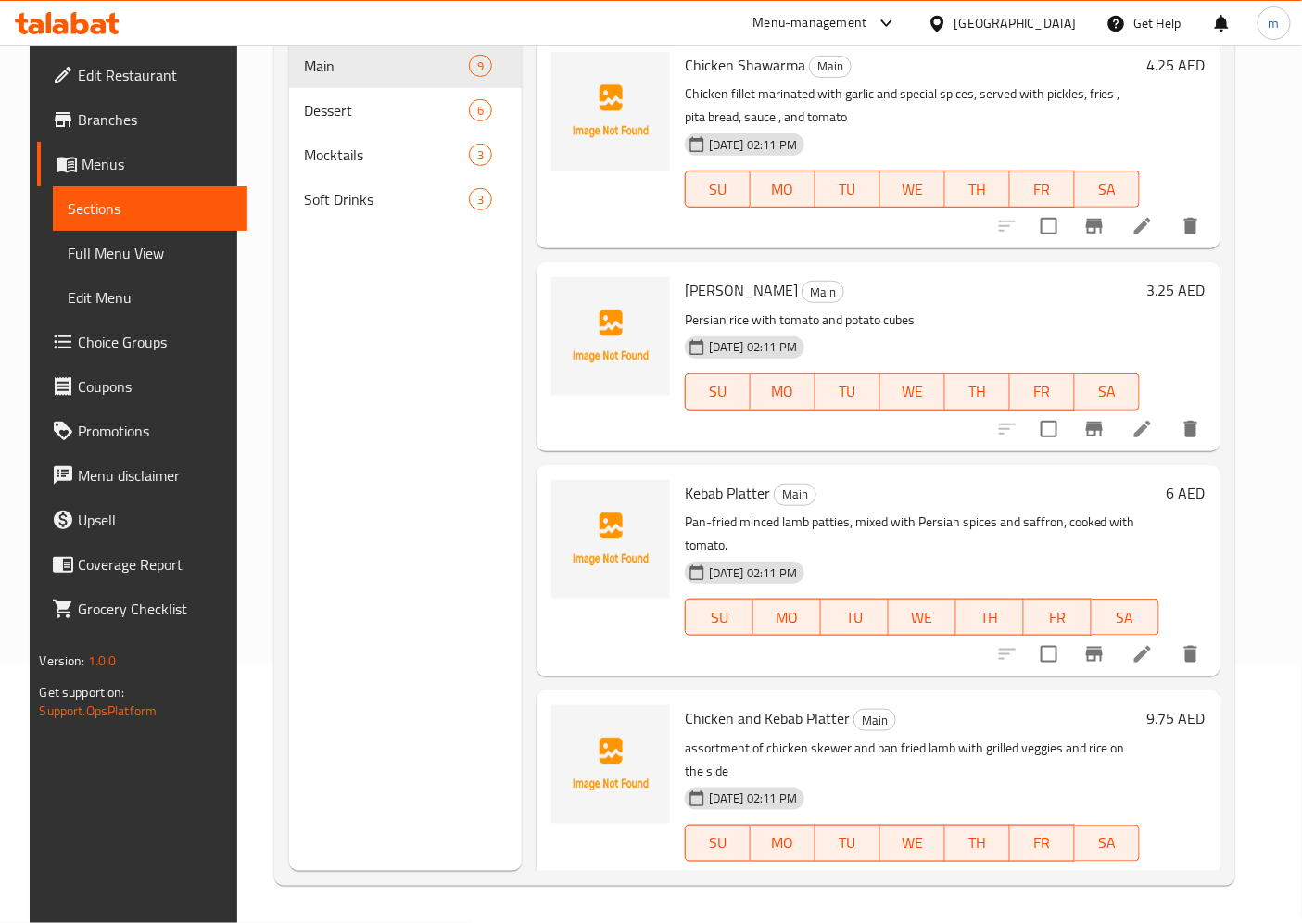
scroll to position [927, 0]
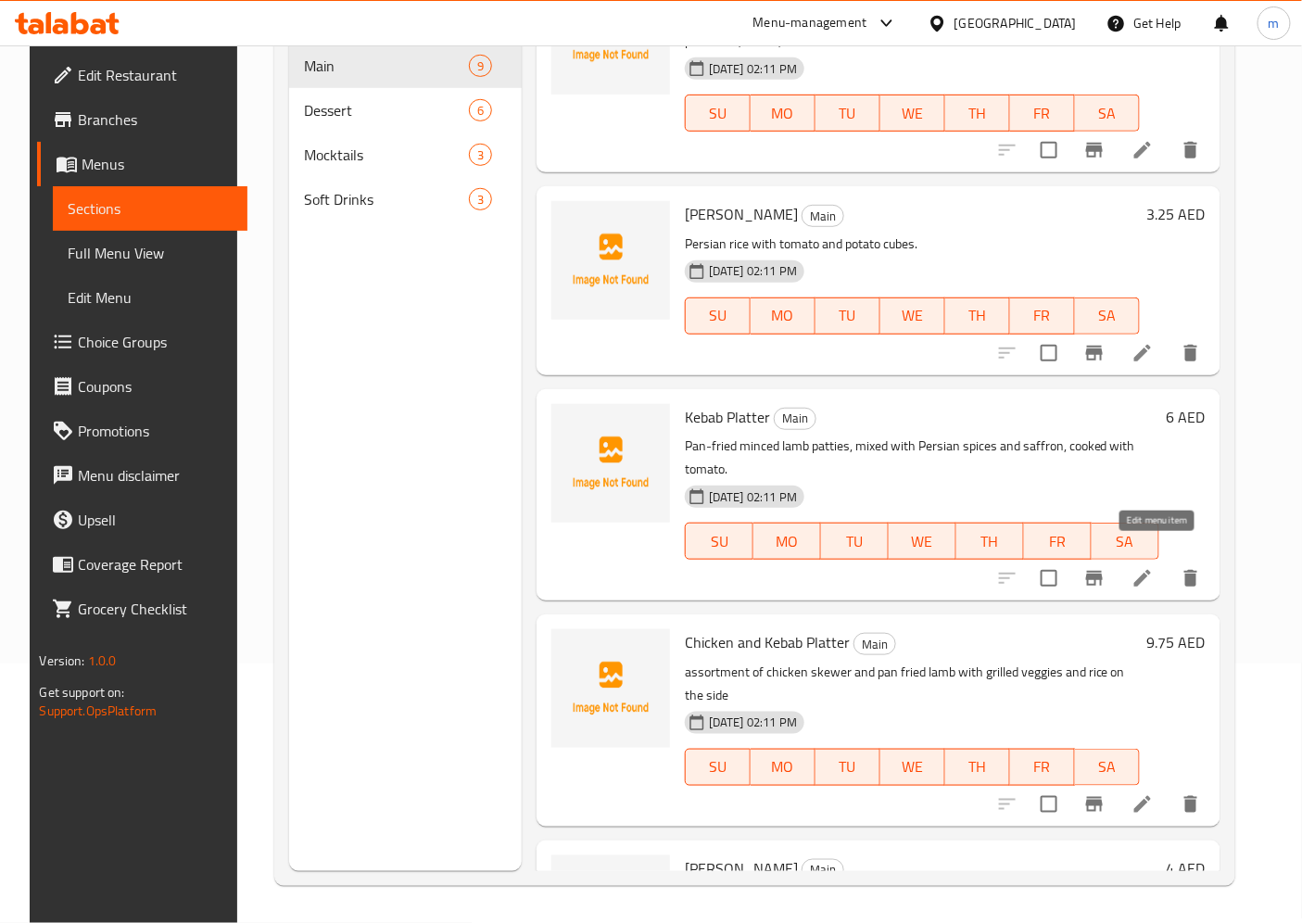
click at [1151, 570] on icon at bounding box center [1142, 578] width 17 height 17
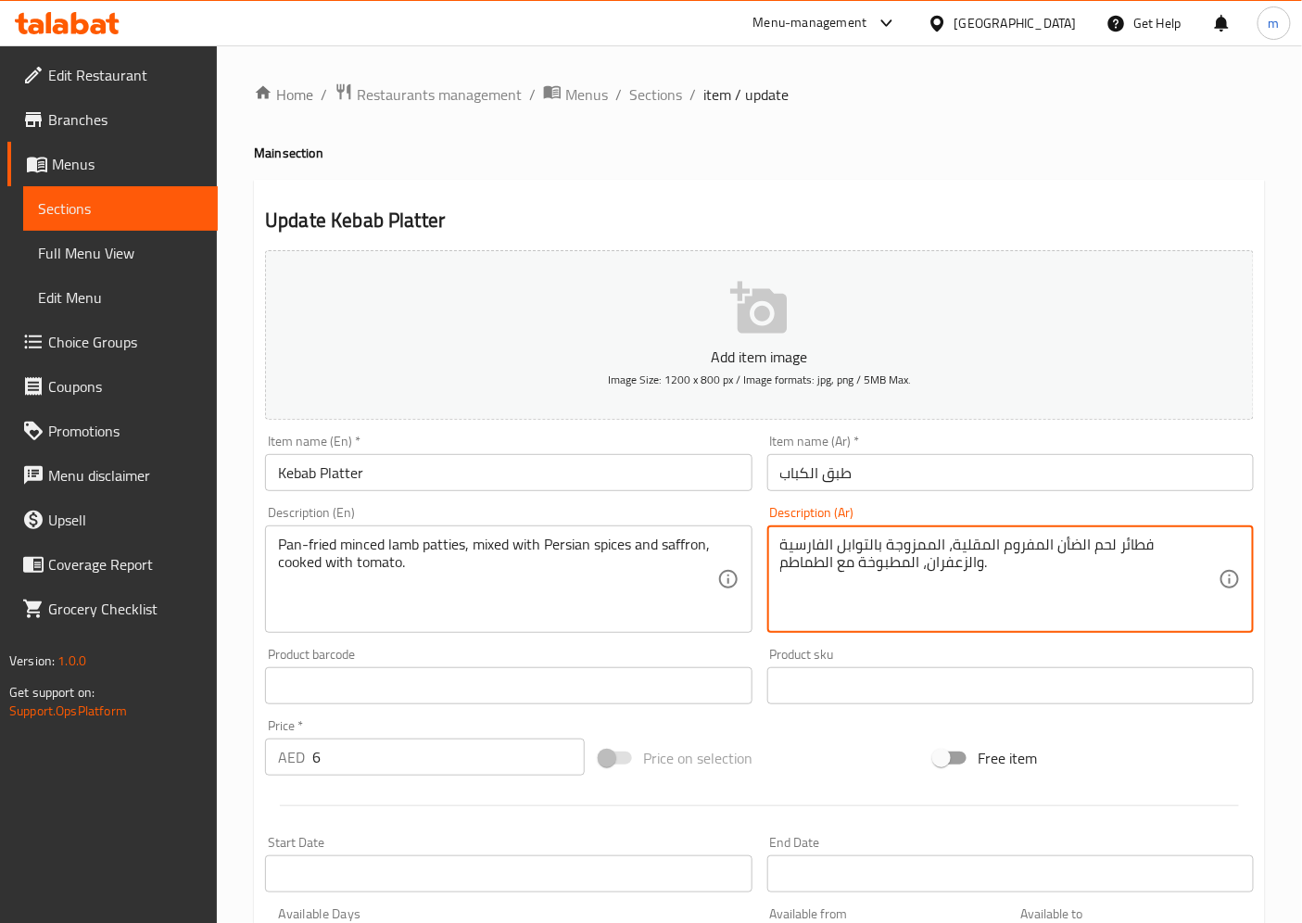
drag, startPoint x: 1014, startPoint y: 548, endPoint x: 1033, endPoint y: 549, distance: 19.5
click at [1004, 545] on textarea "فطائر لحم الضأن المفروم المقلي بالطاسة، الممزوجة بالتوابل الفارسية والزعفران، ا…" at bounding box center [999, 580] width 438 height 88
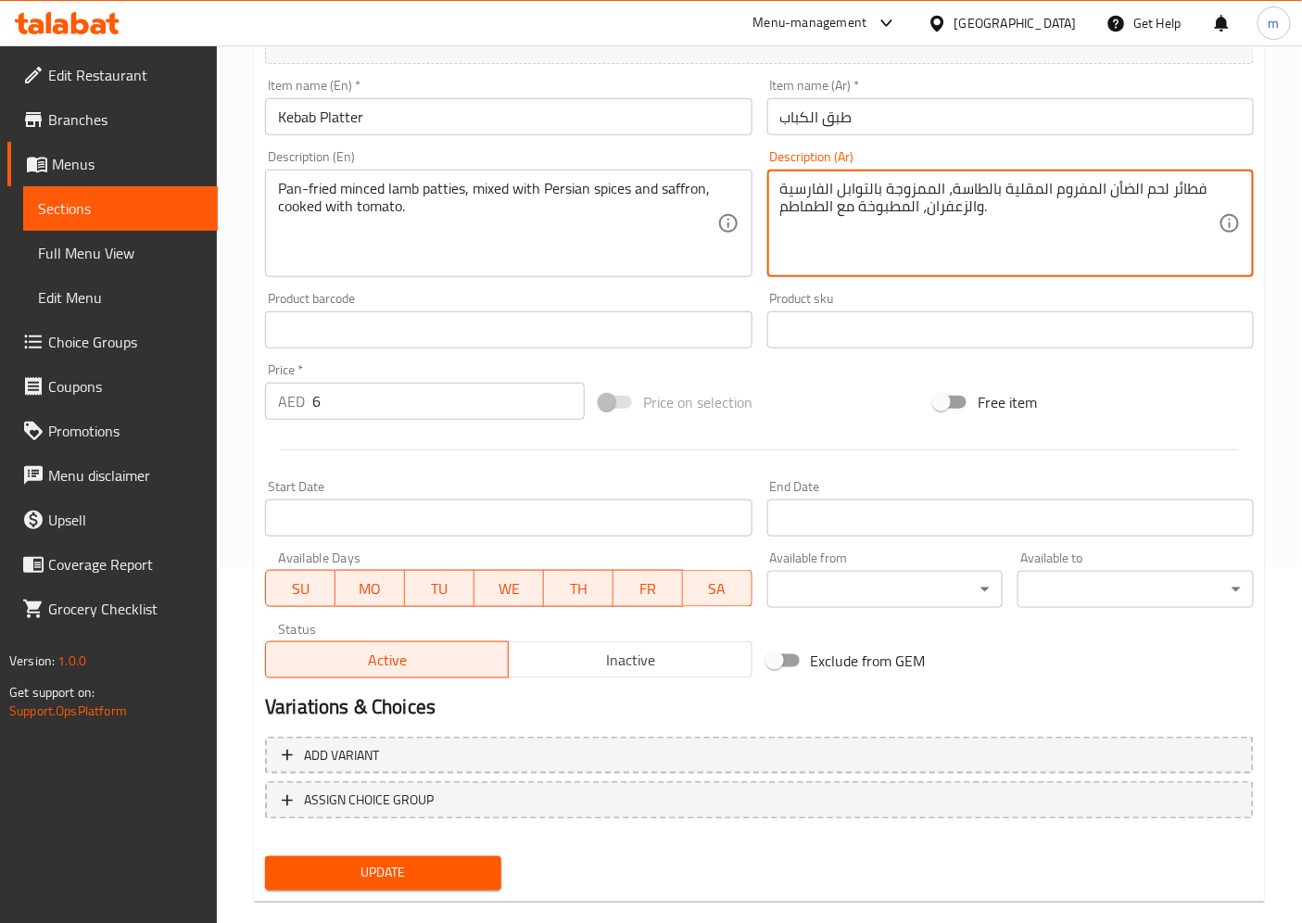
scroll to position [383, 0]
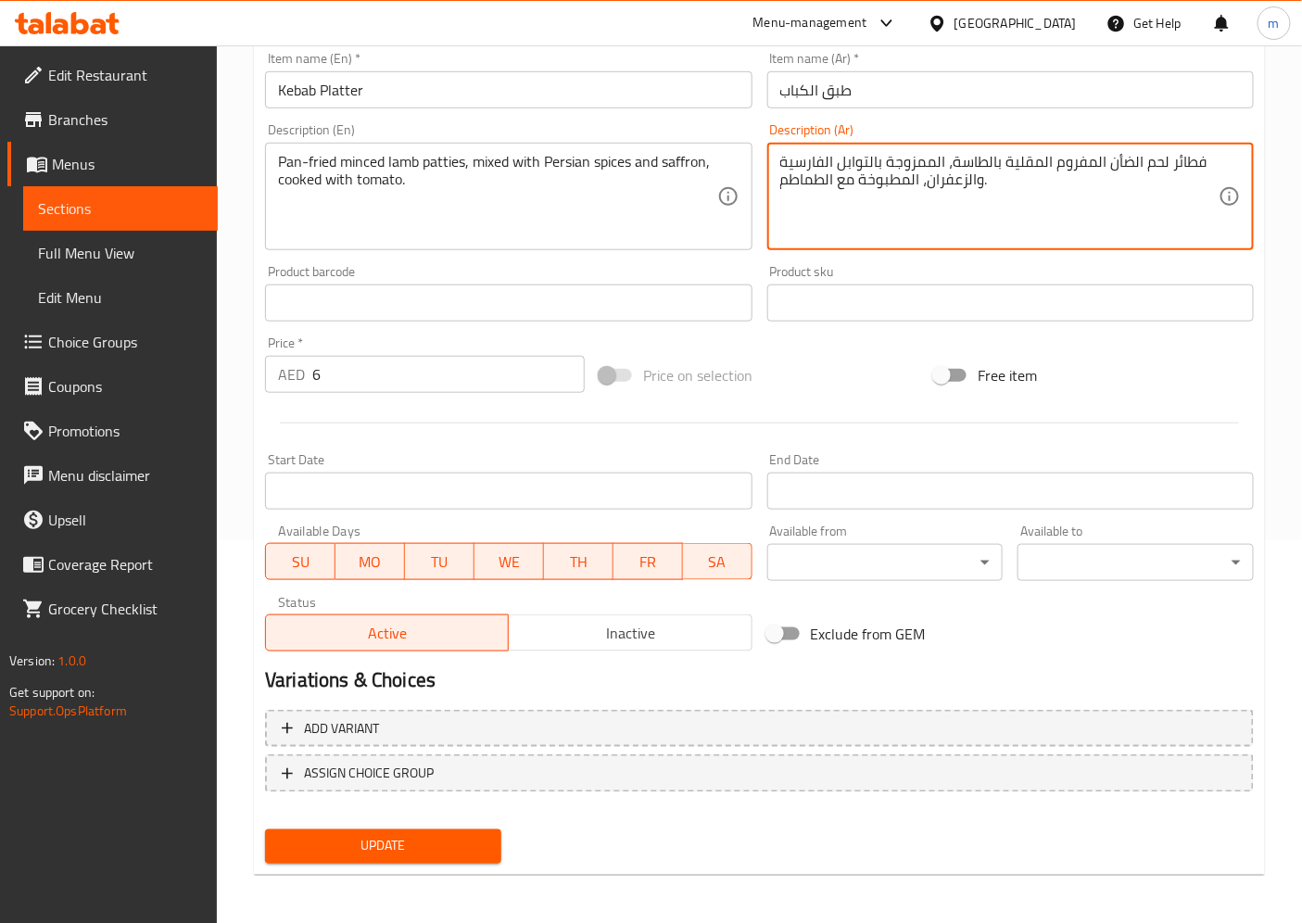
type textarea "فطائر لحم الضأن المفروم المقلية بالطاسة، الممزوجة بالتوابل الفارسية والزعفران، …"
click at [441, 841] on span "Update" at bounding box center [383, 846] width 207 height 23
click at [84, 242] on span "Full Menu View" at bounding box center [120, 253] width 165 height 22
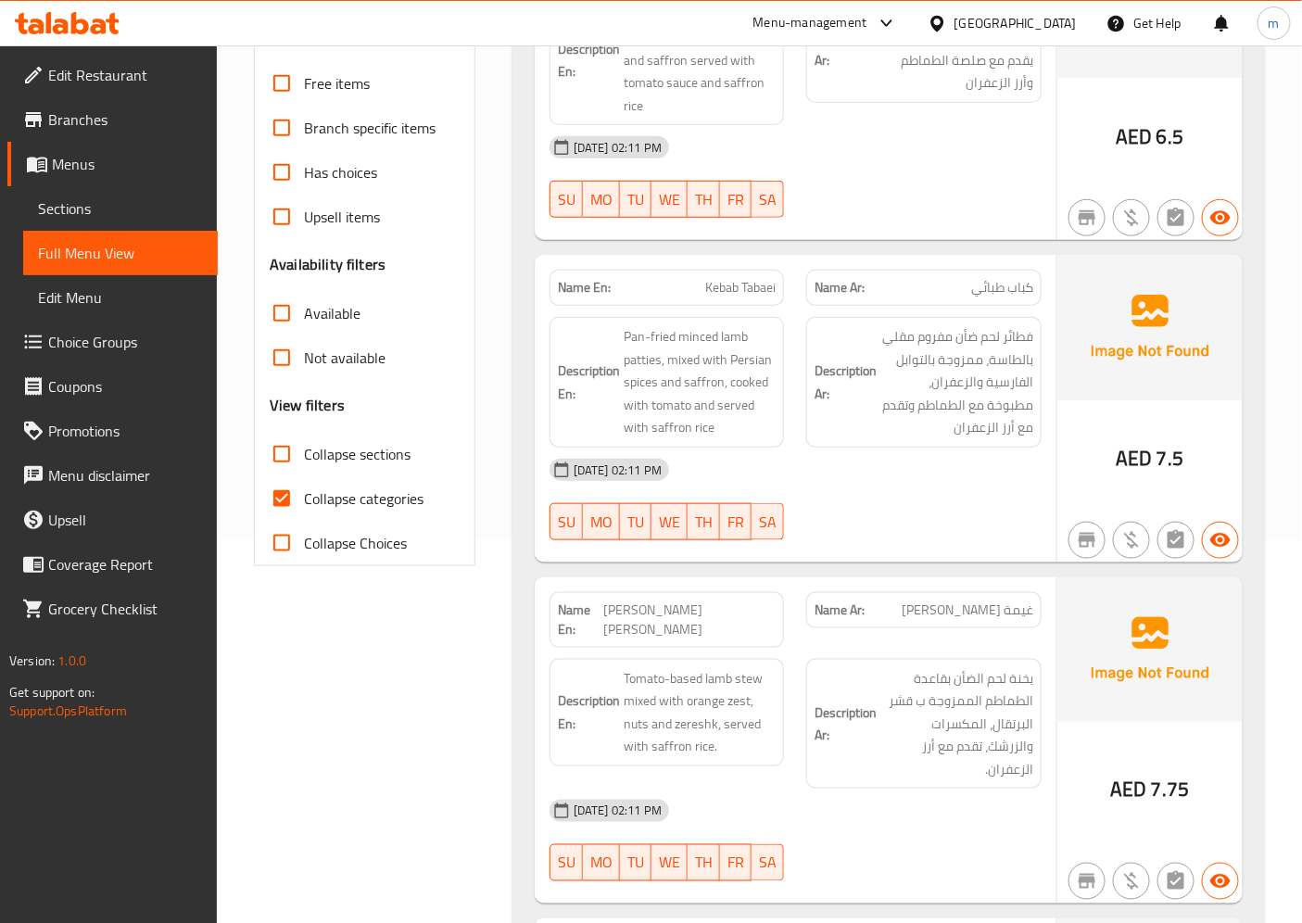
click at [352, 502] on span "Collapse categories" at bounding box center [364, 498] width 120 height 22
click at [304, 502] on input "Collapse categories" at bounding box center [281, 498] width 44 height 44
checkbox input "false"
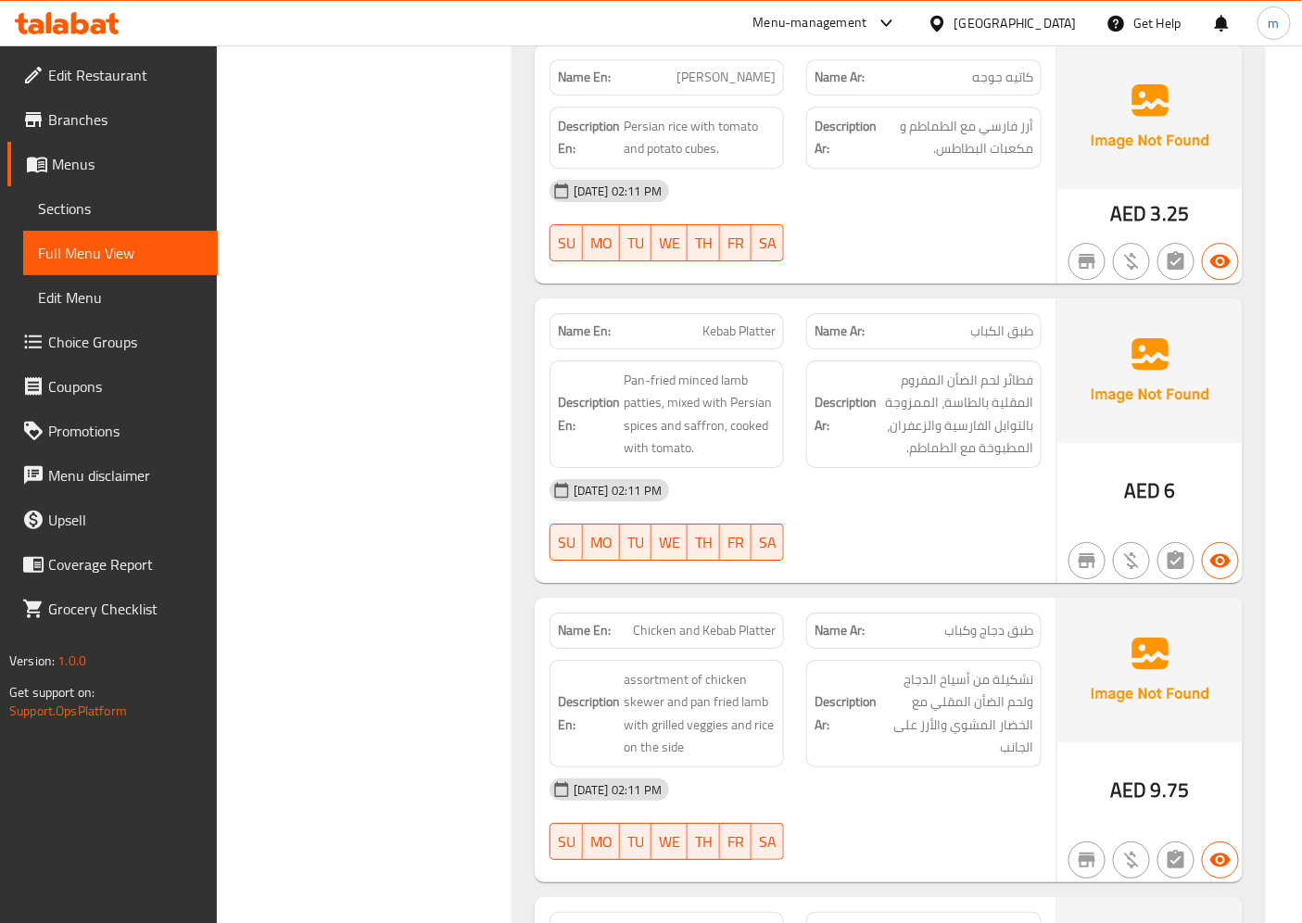
scroll to position [1927, 0]
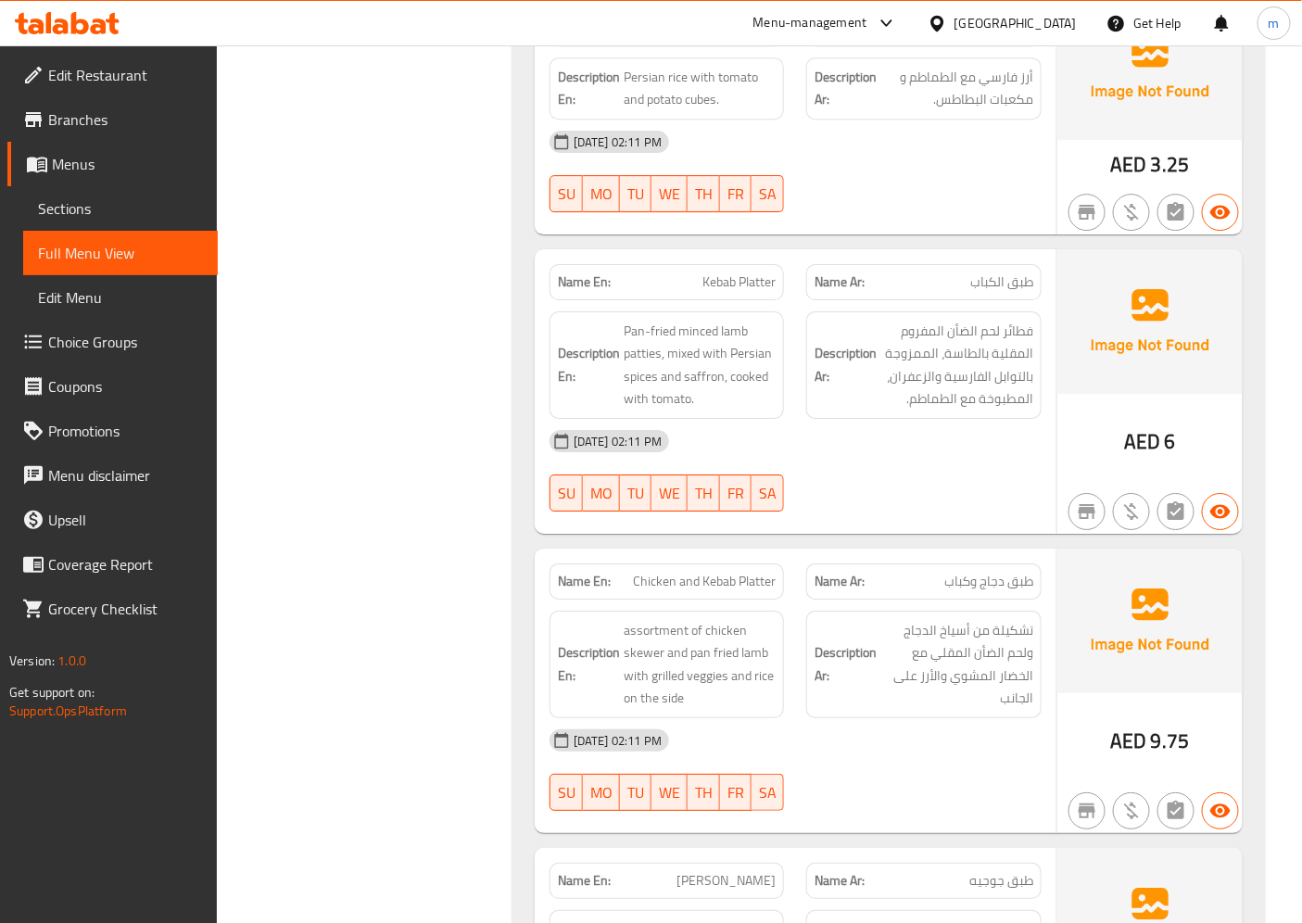
click at [107, 190] on link "Sections" at bounding box center [120, 208] width 195 height 44
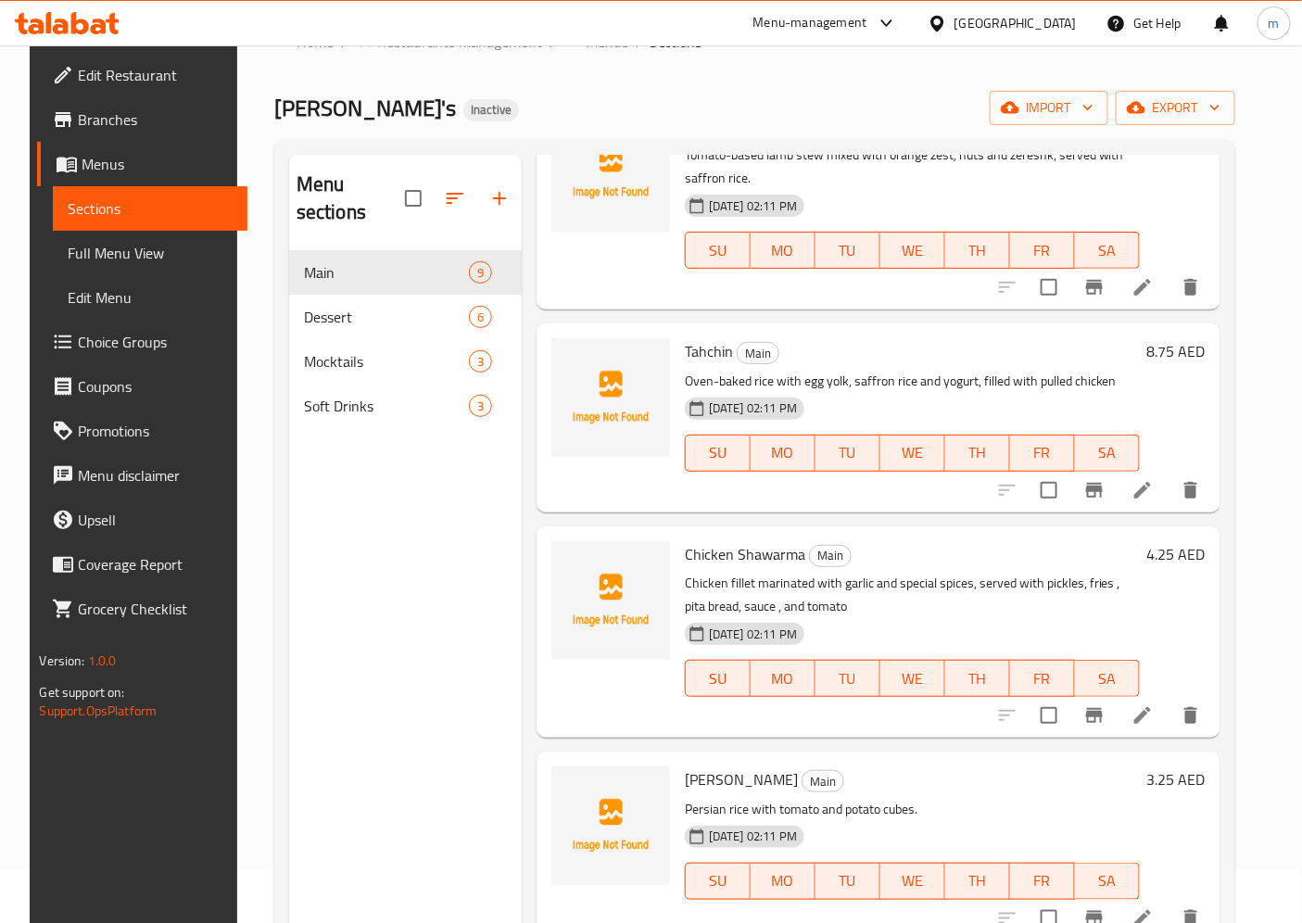
scroll to position [617, 0]
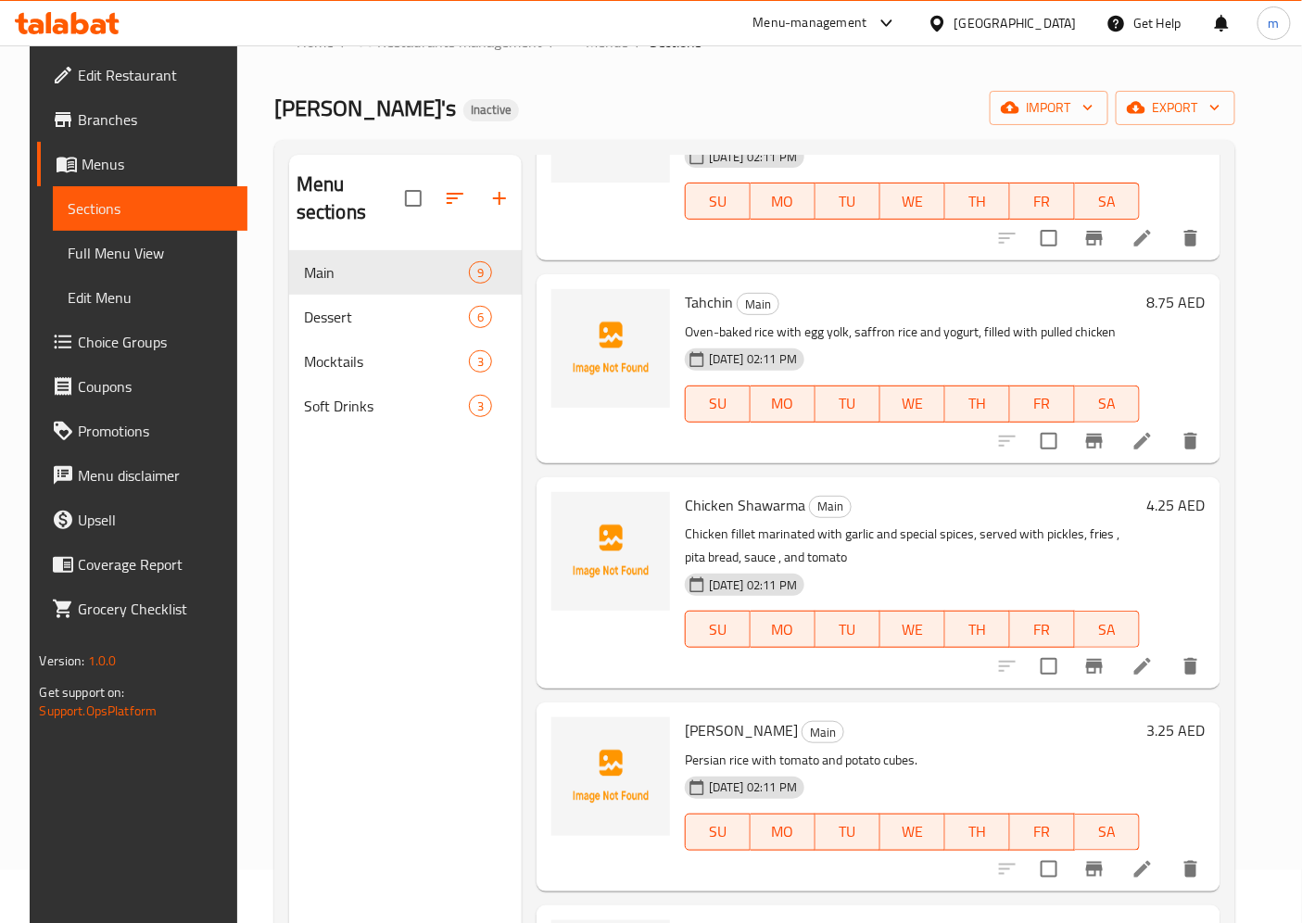
click at [1154, 661] on icon at bounding box center [1142, 666] width 22 height 22
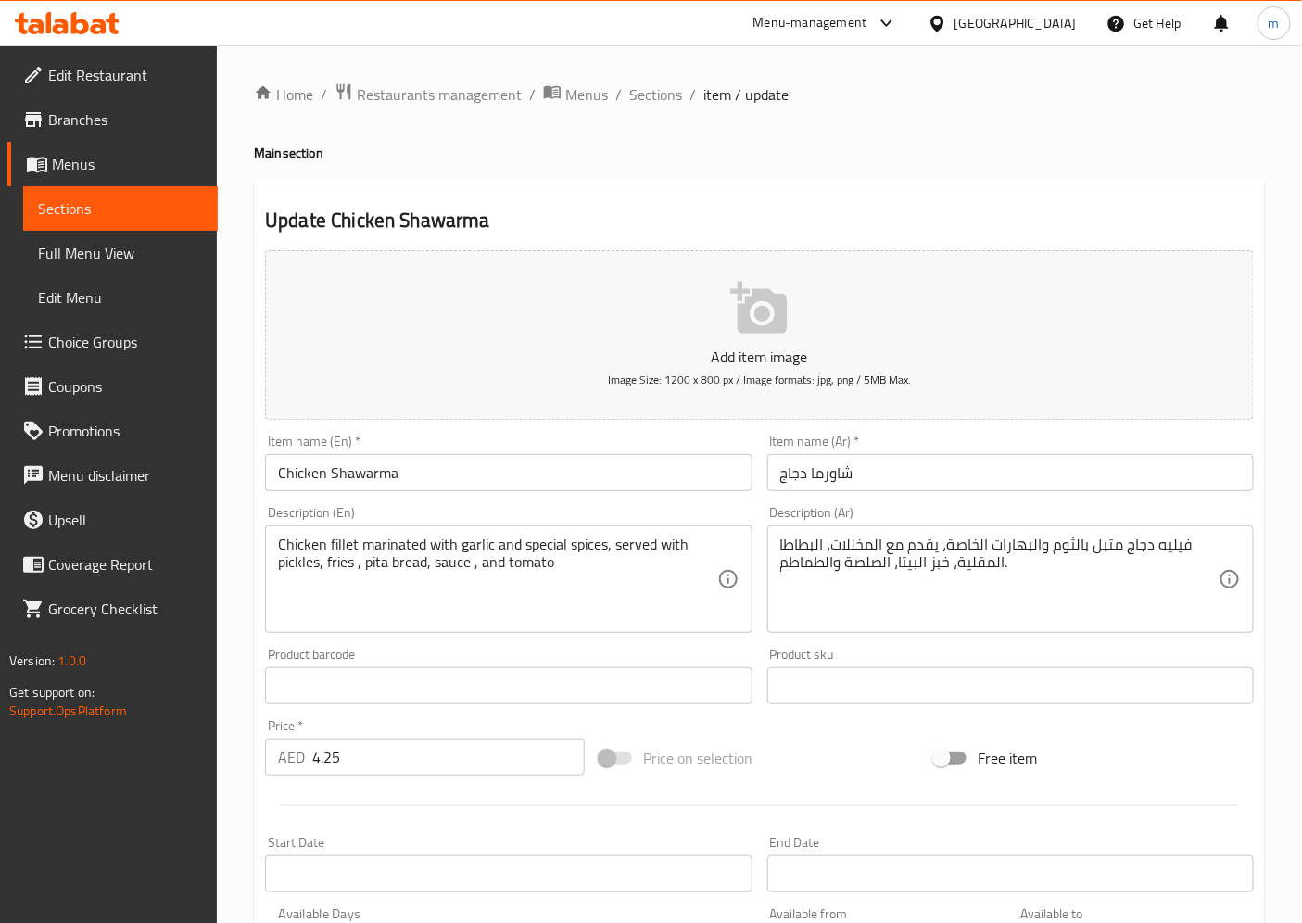
click at [91, 215] on span "Sections" at bounding box center [120, 208] width 165 height 22
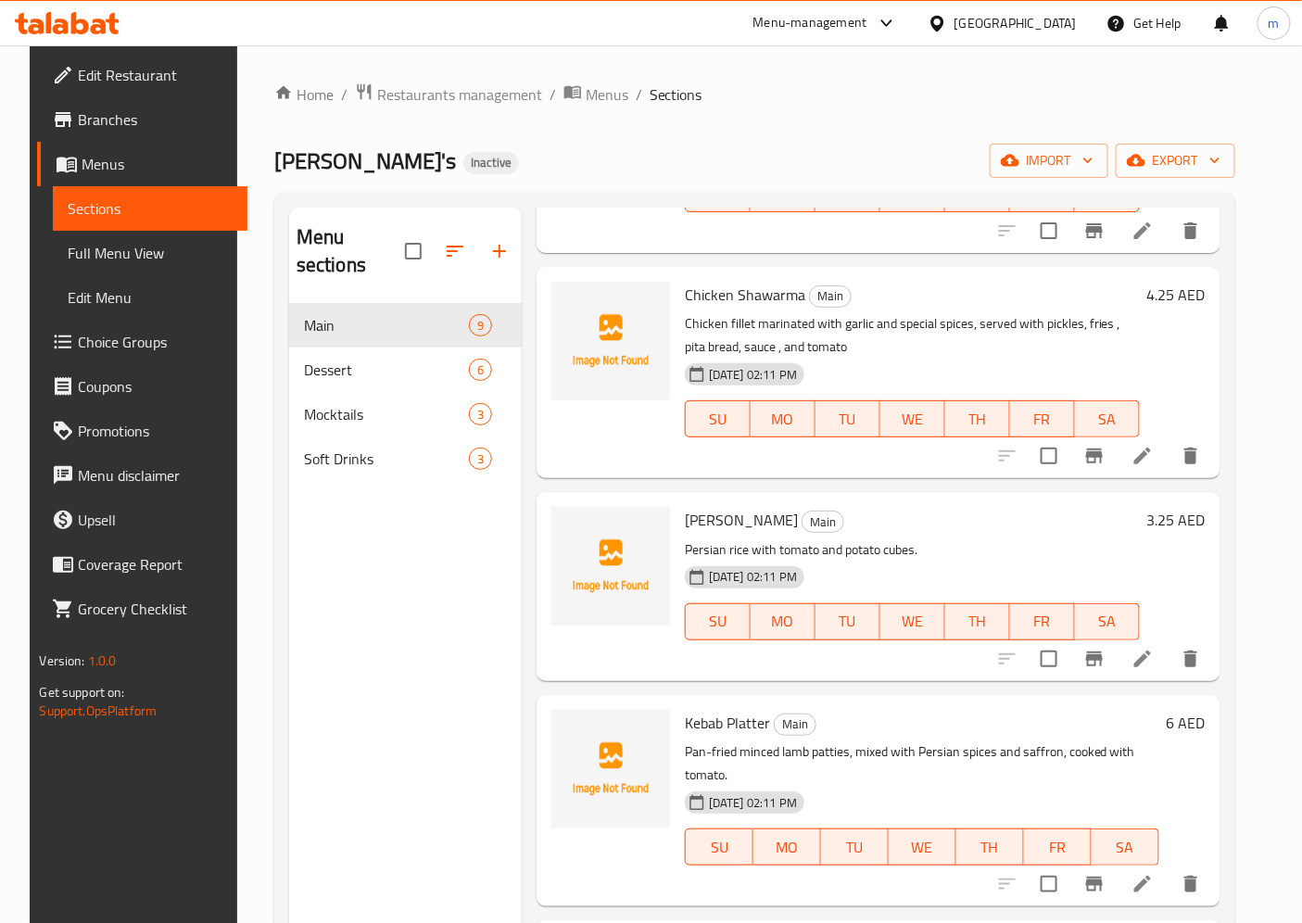
scroll to position [927, 0]
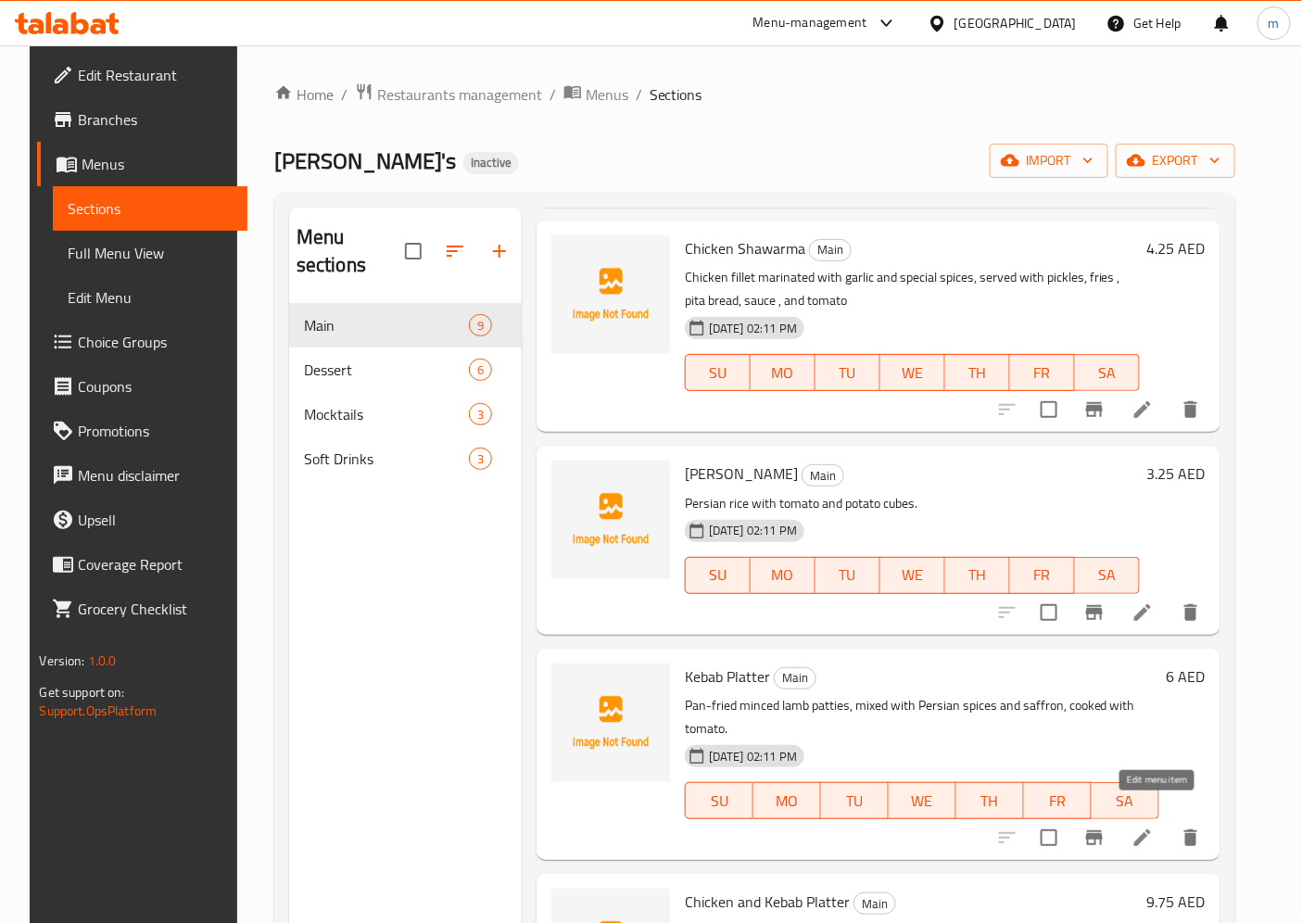
click at [1146, 827] on icon at bounding box center [1142, 838] width 22 height 22
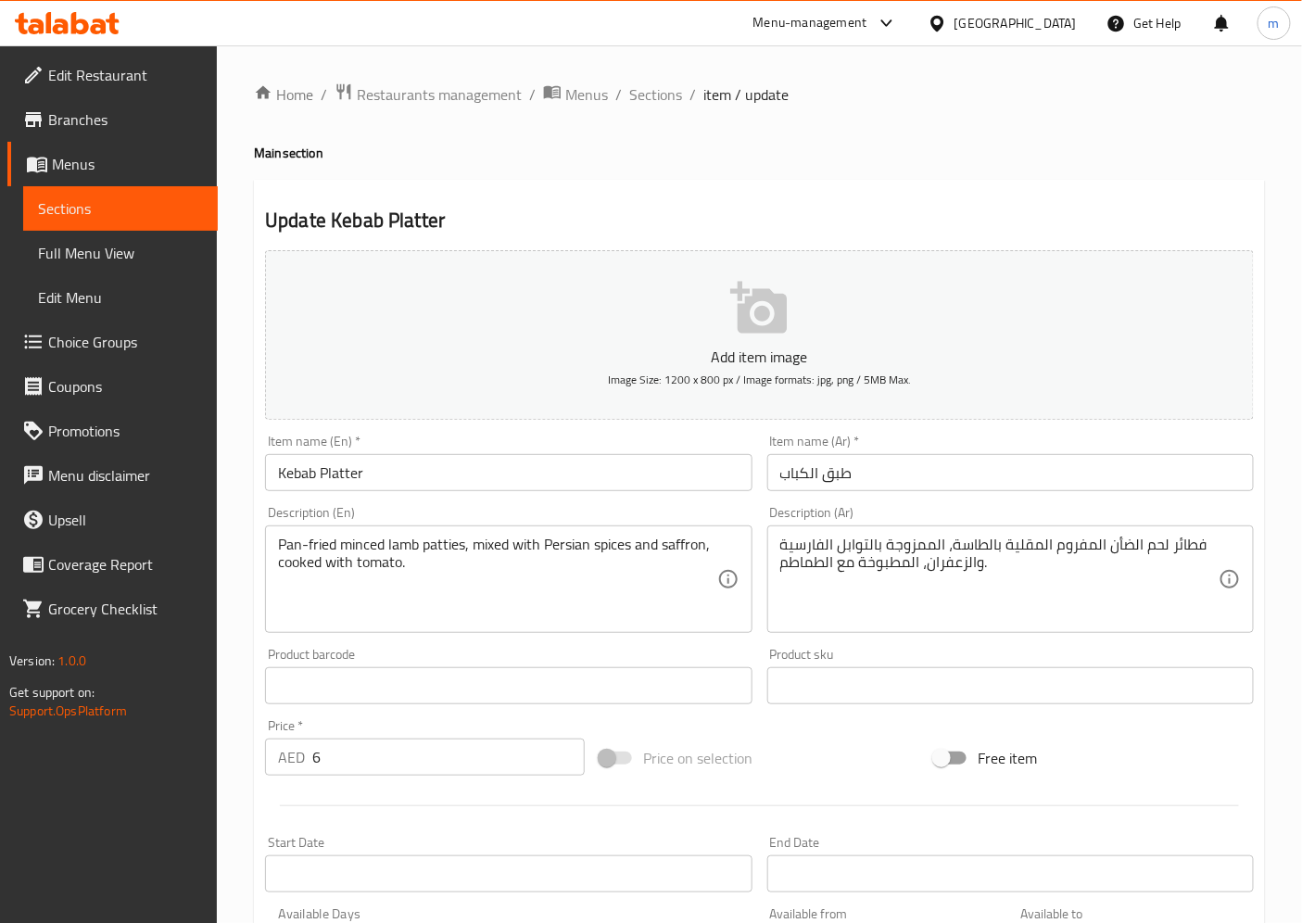
click at [77, 204] on span "Sections" at bounding box center [120, 208] width 165 height 22
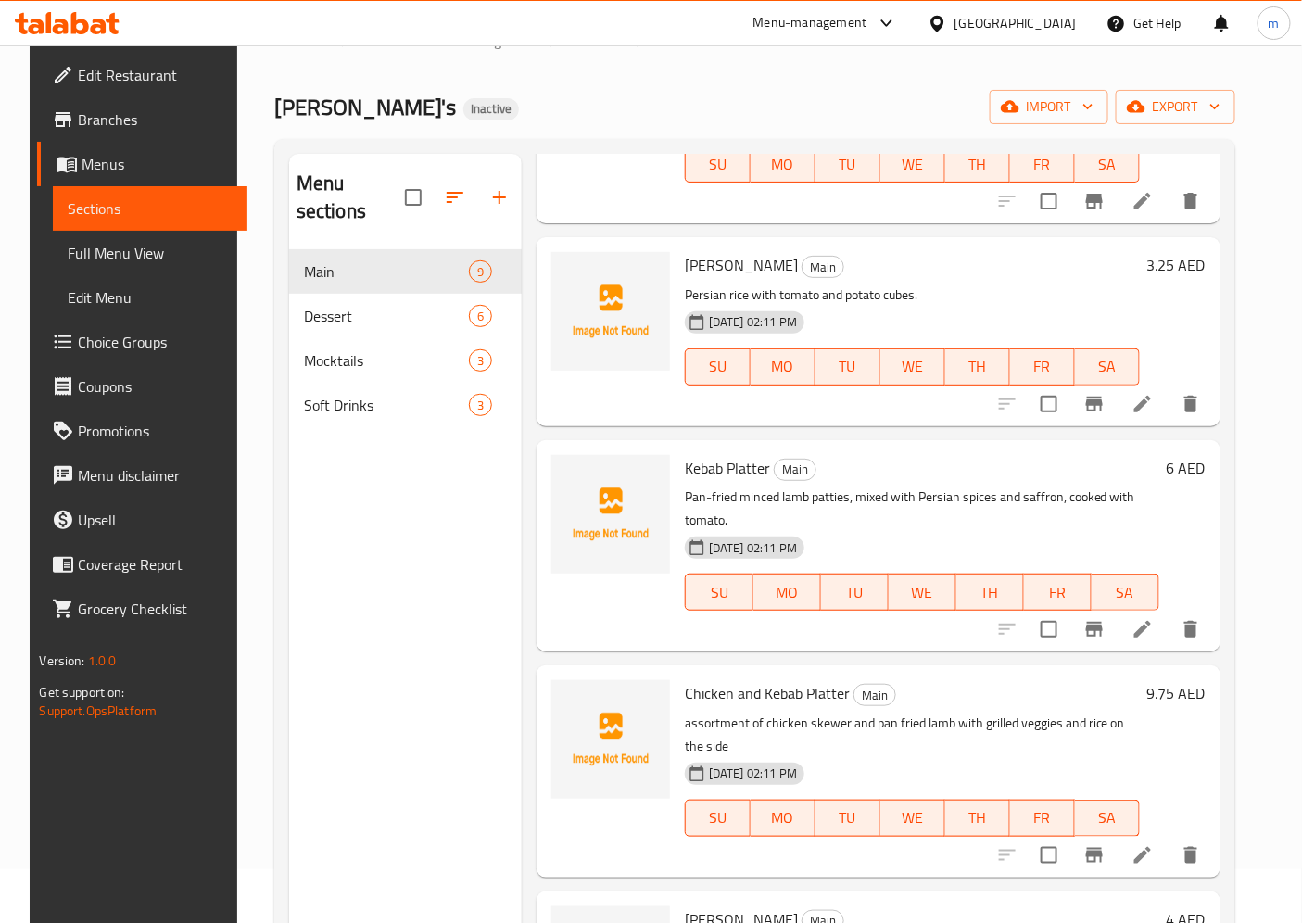
scroll to position [103, 0]
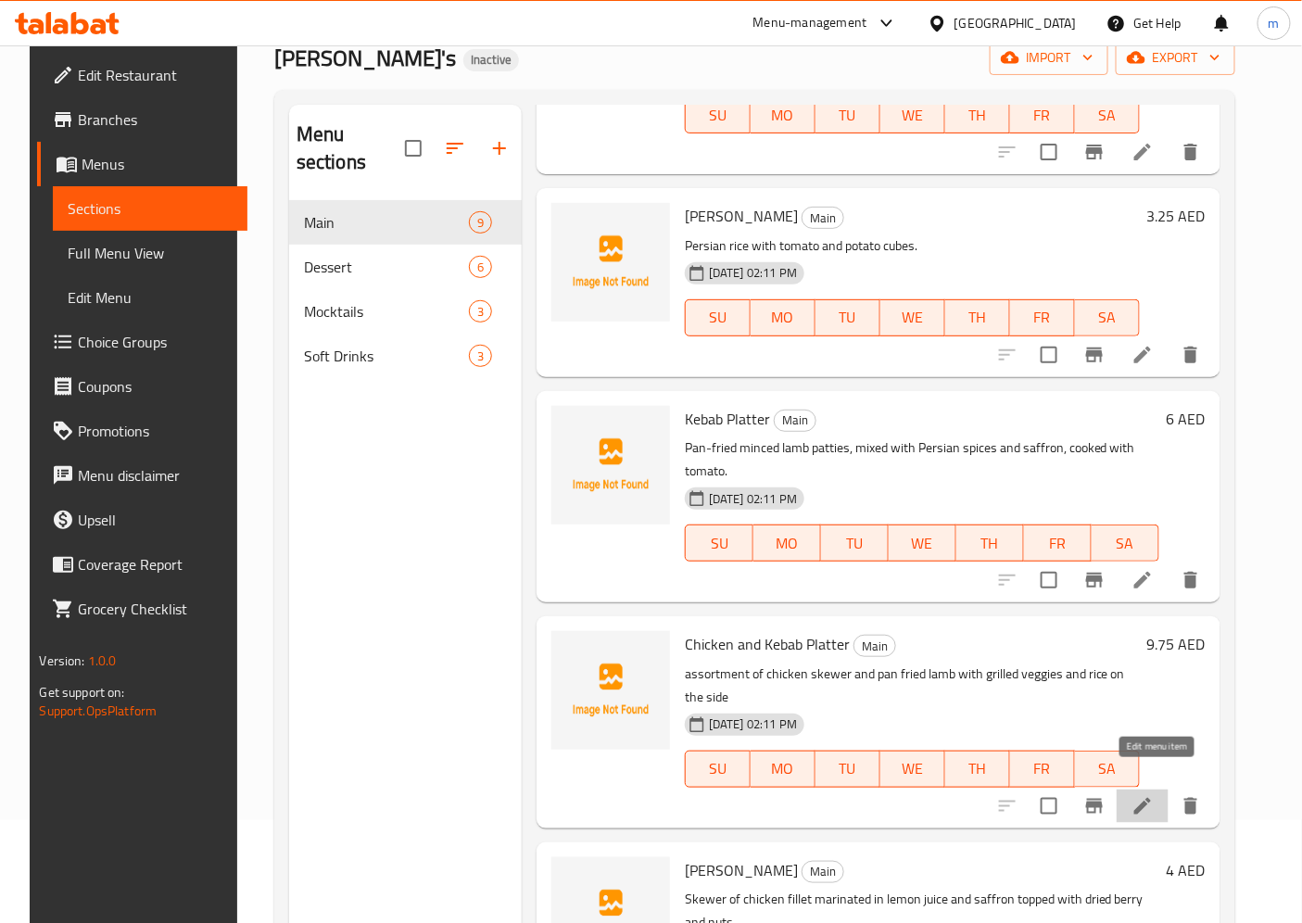
click at [1149, 795] on icon at bounding box center [1142, 806] width 22 height 22
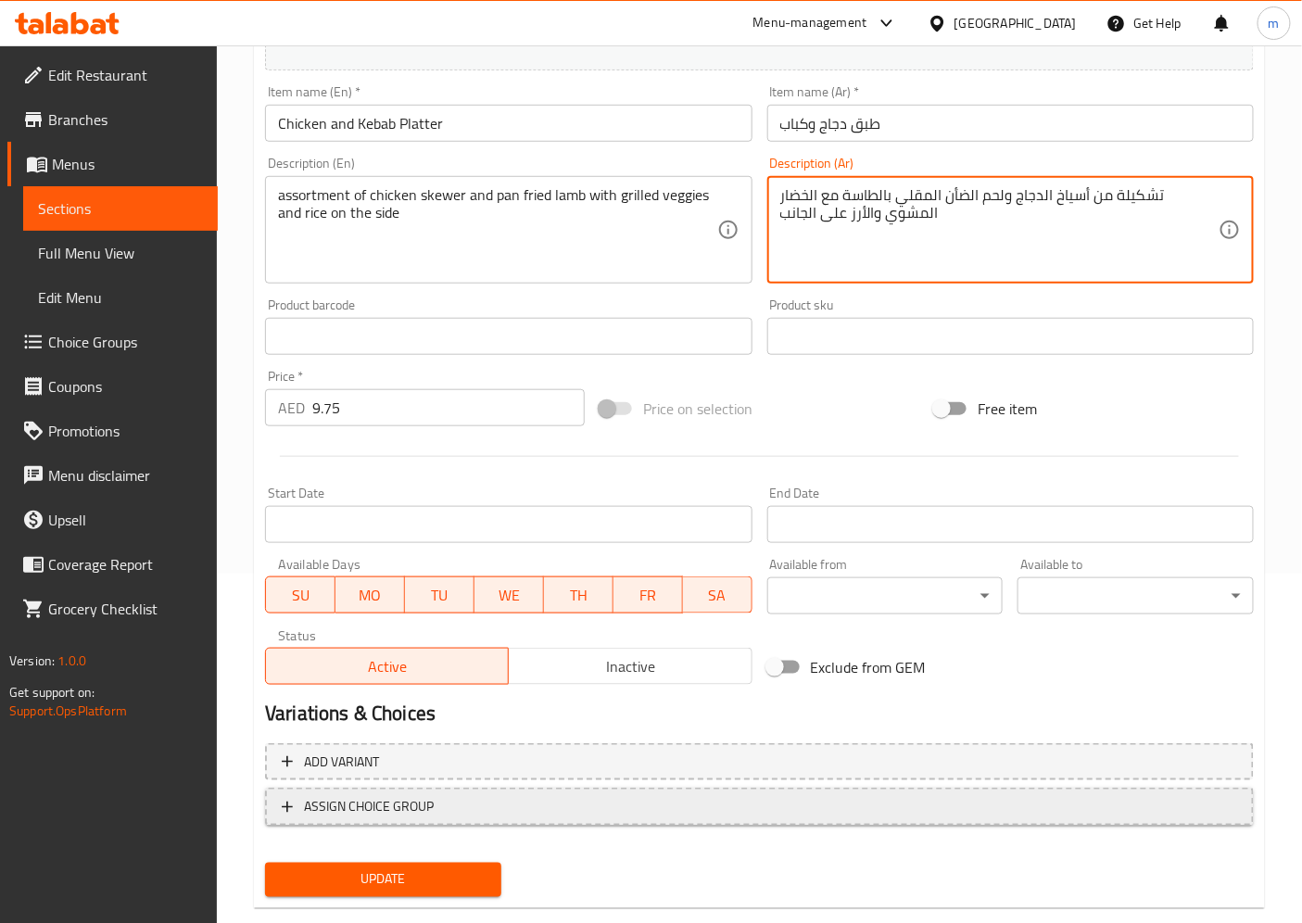
scroll to position [383, 0]
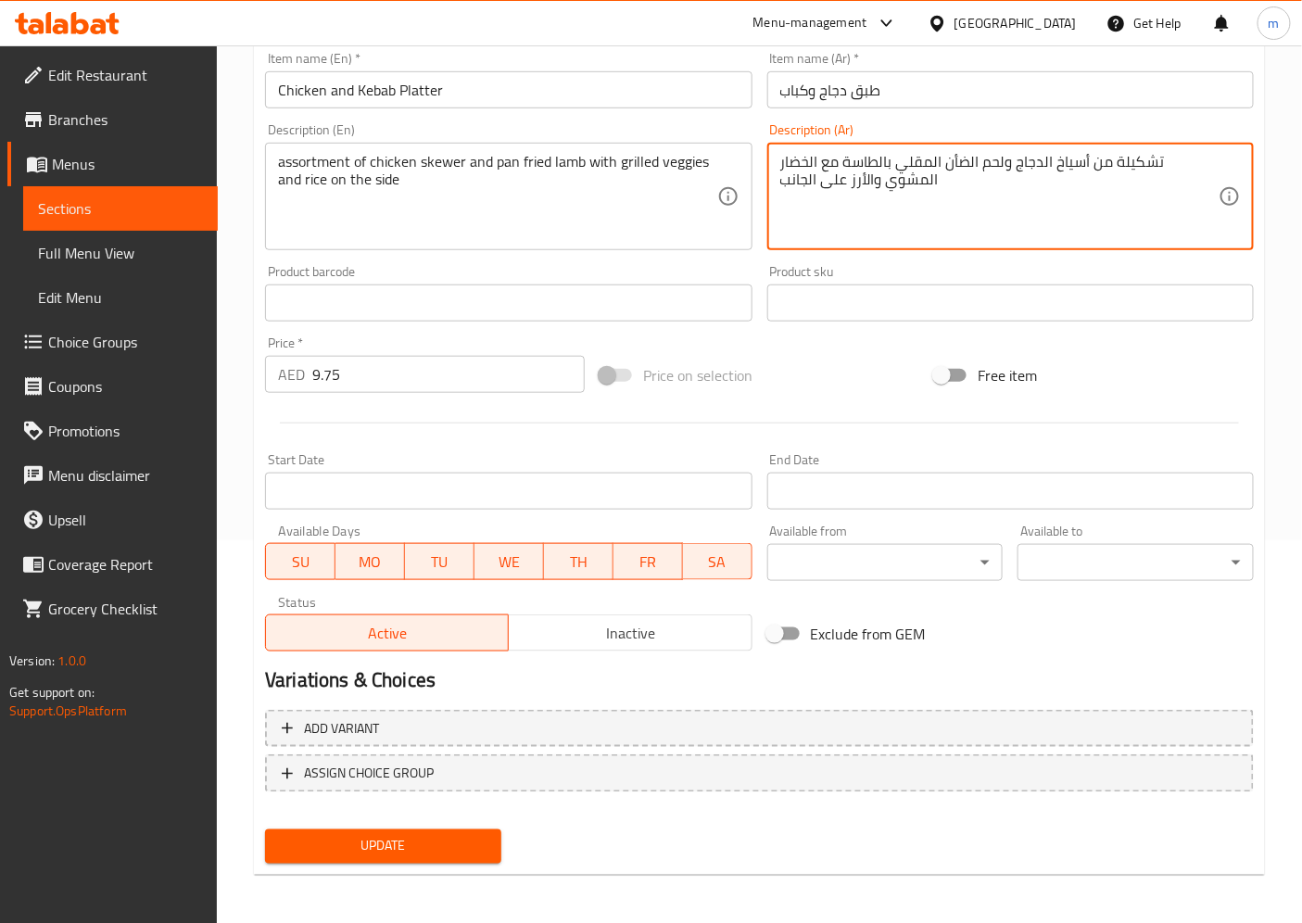
type textarea "تشكيلة من أسياخ الدجاج ولحم الضأن المقلي بالطاسة مع الخضار المشوي والأرز على ال…"
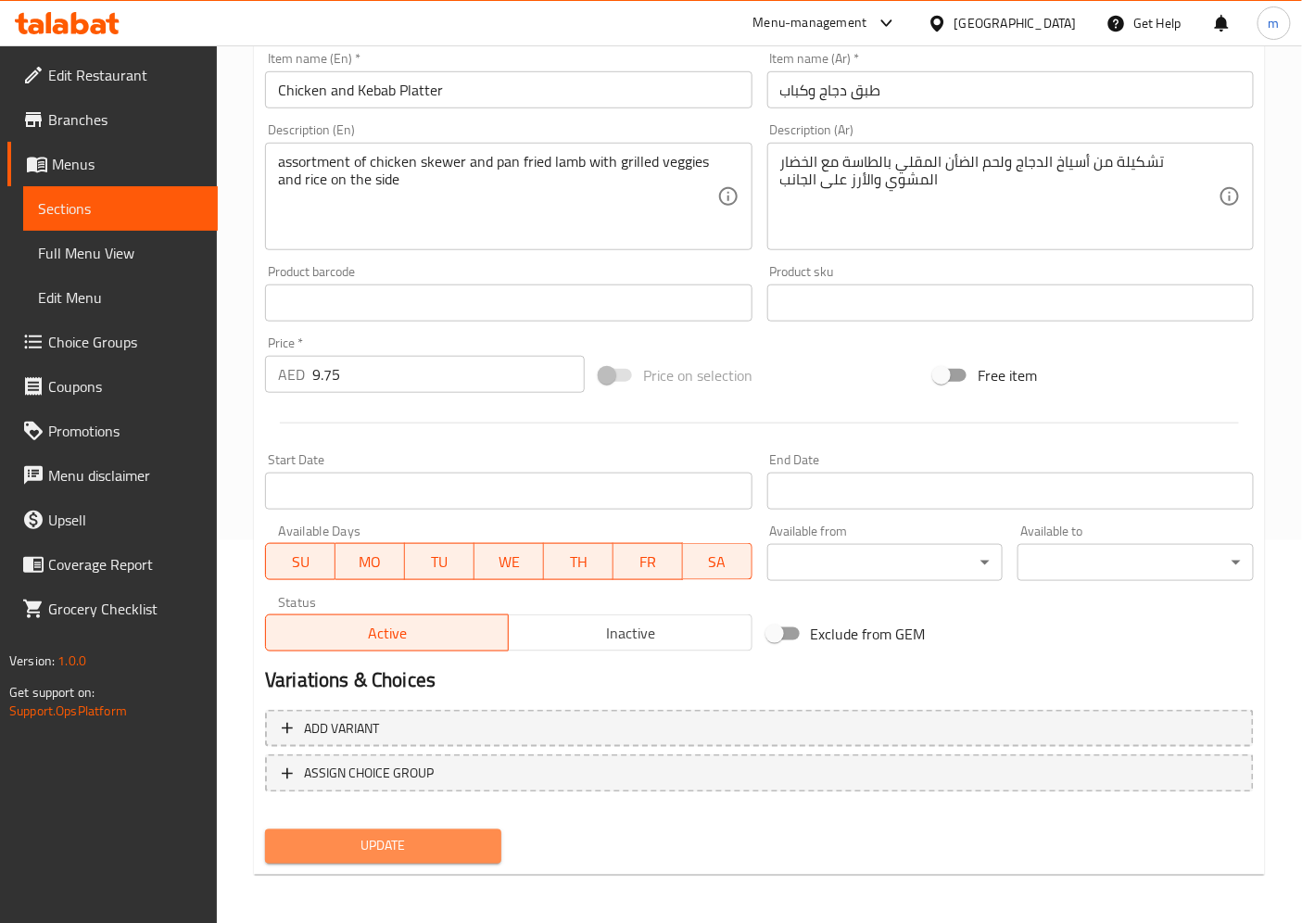
click at [401, 838] on span "Update" at bounding box center [383, 846] width 207 height 23
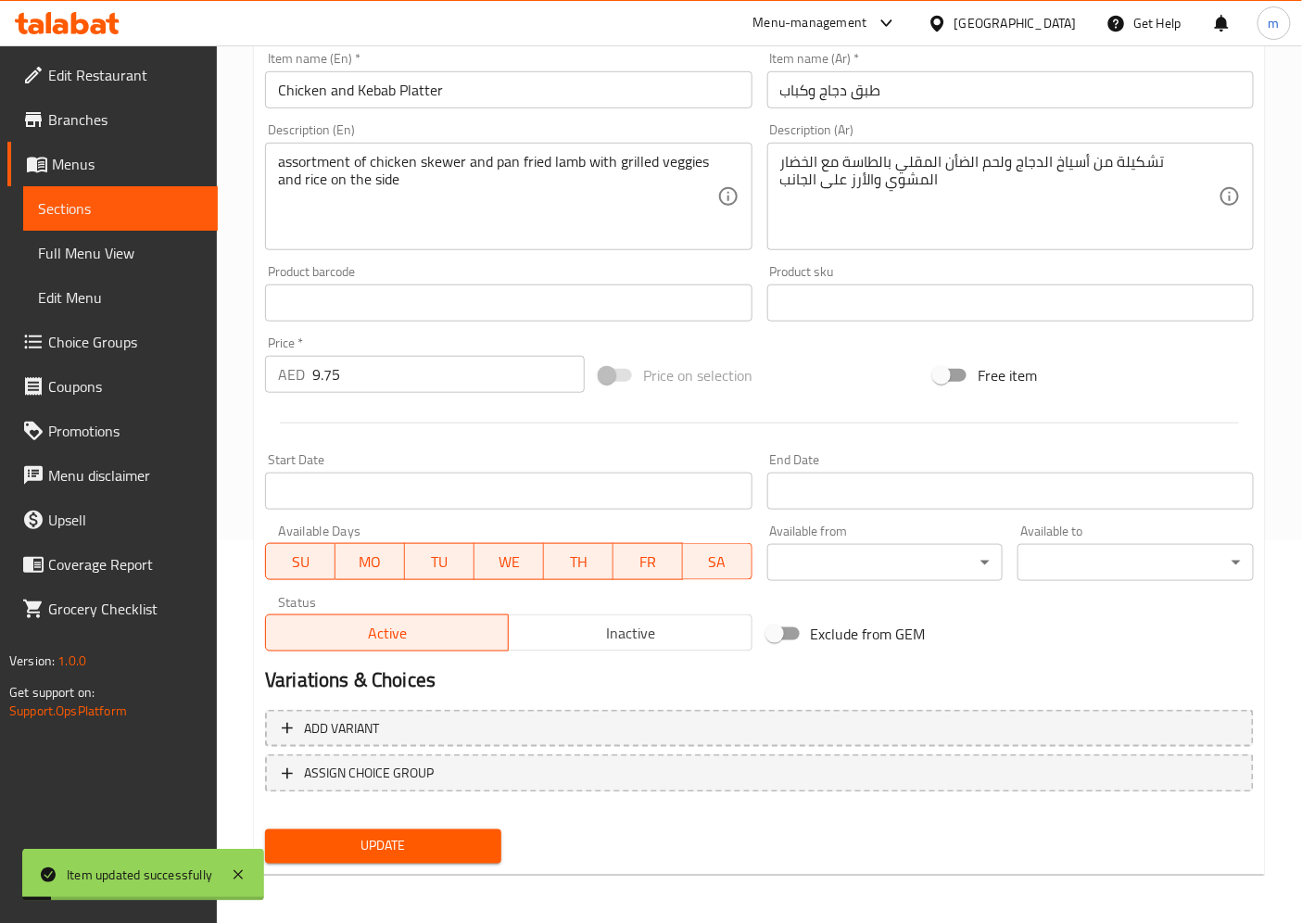
click at [81, 202] on span "Sections" at bounding box center [120, 208] width 165 height 22
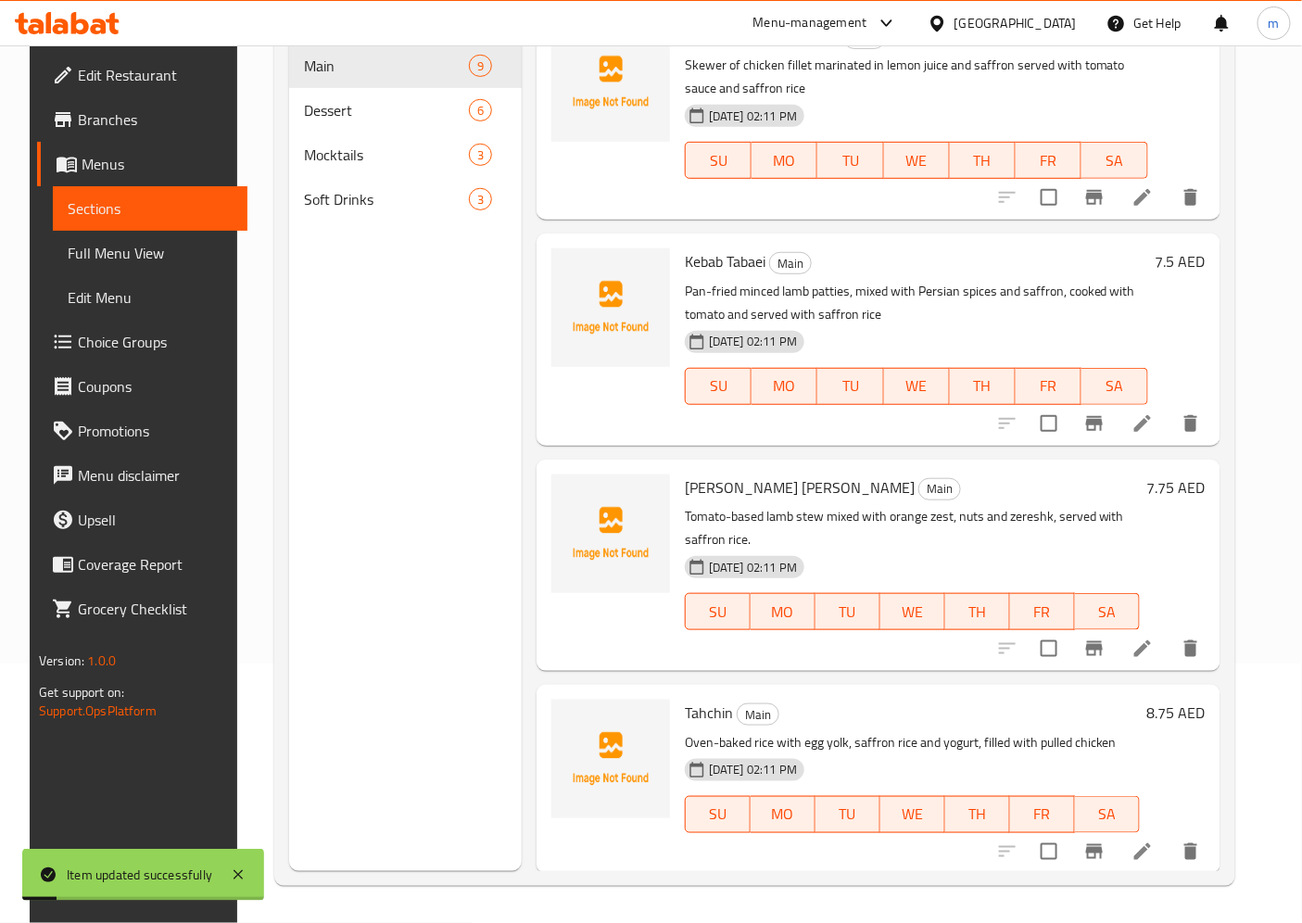
scroll to position [259, 0]
click at [82, 244] on span "Full Menu View" at bounding box center [150, 253] width 165 height 22
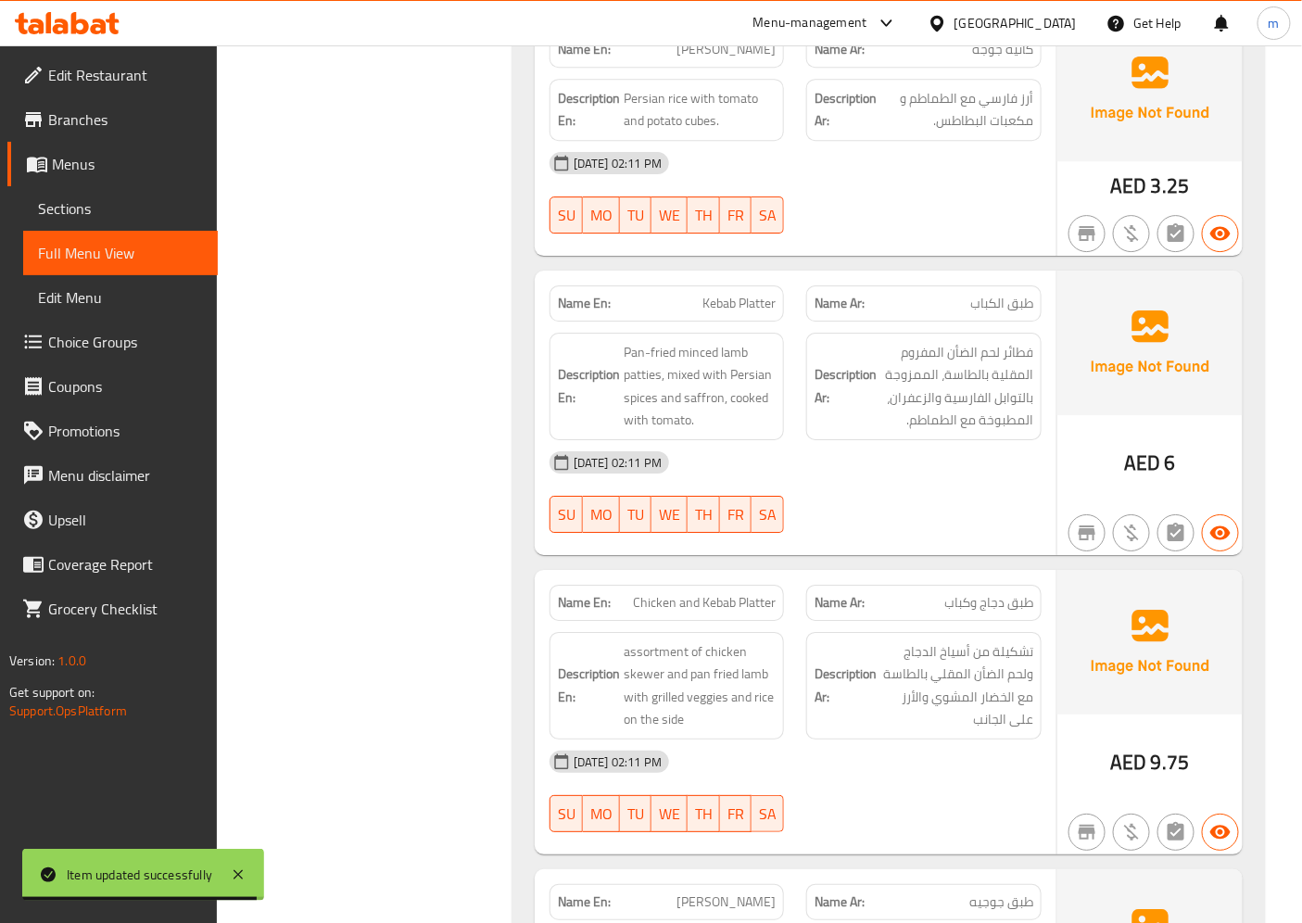
scroll to position [2113, 0]
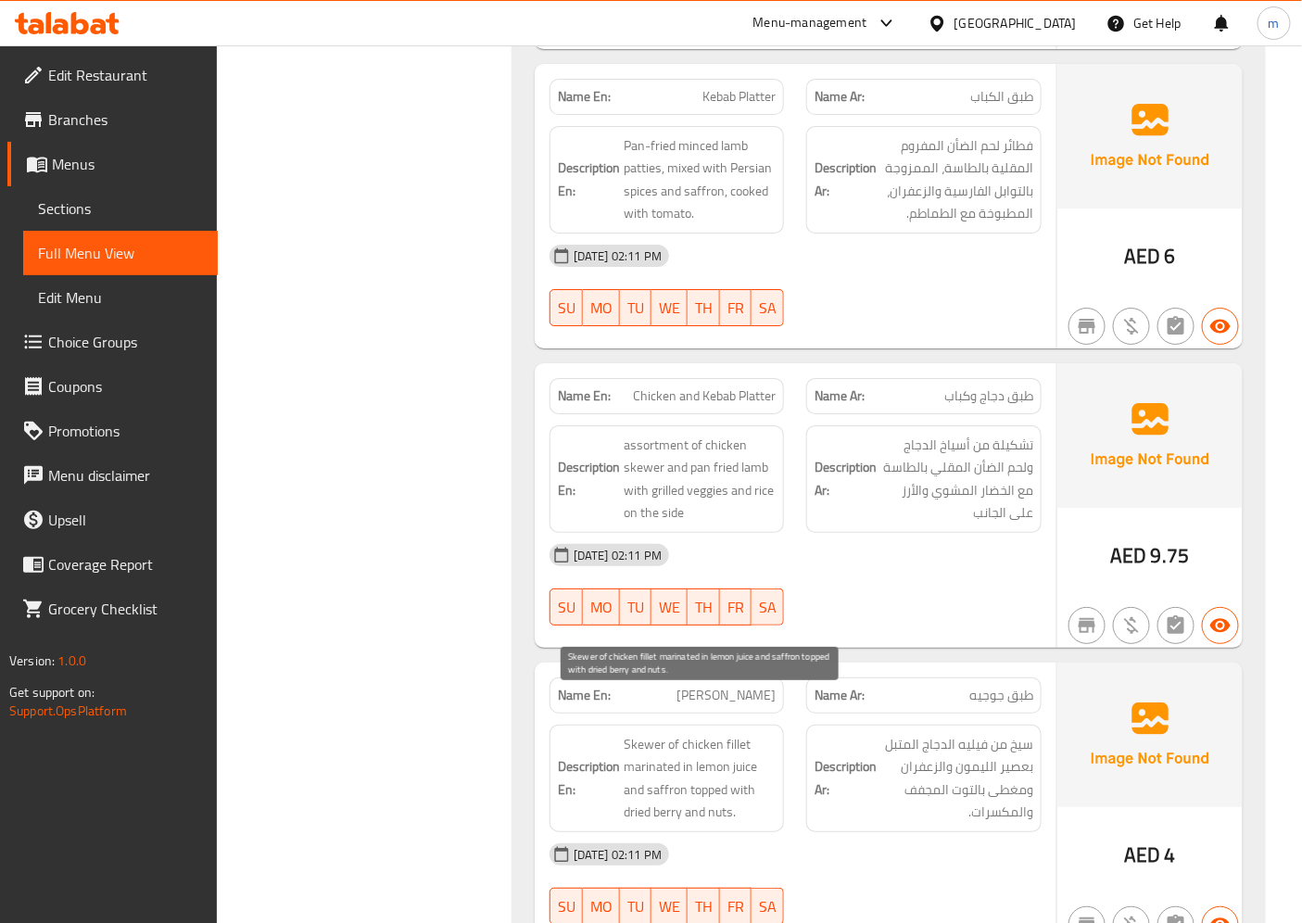
click at [712, 751] on span "Skewer of chicken fillet marinated in lemon juice and saffron topped with dried…" at bounding box center [700, 778] width 153 height 91
copy span "topped"
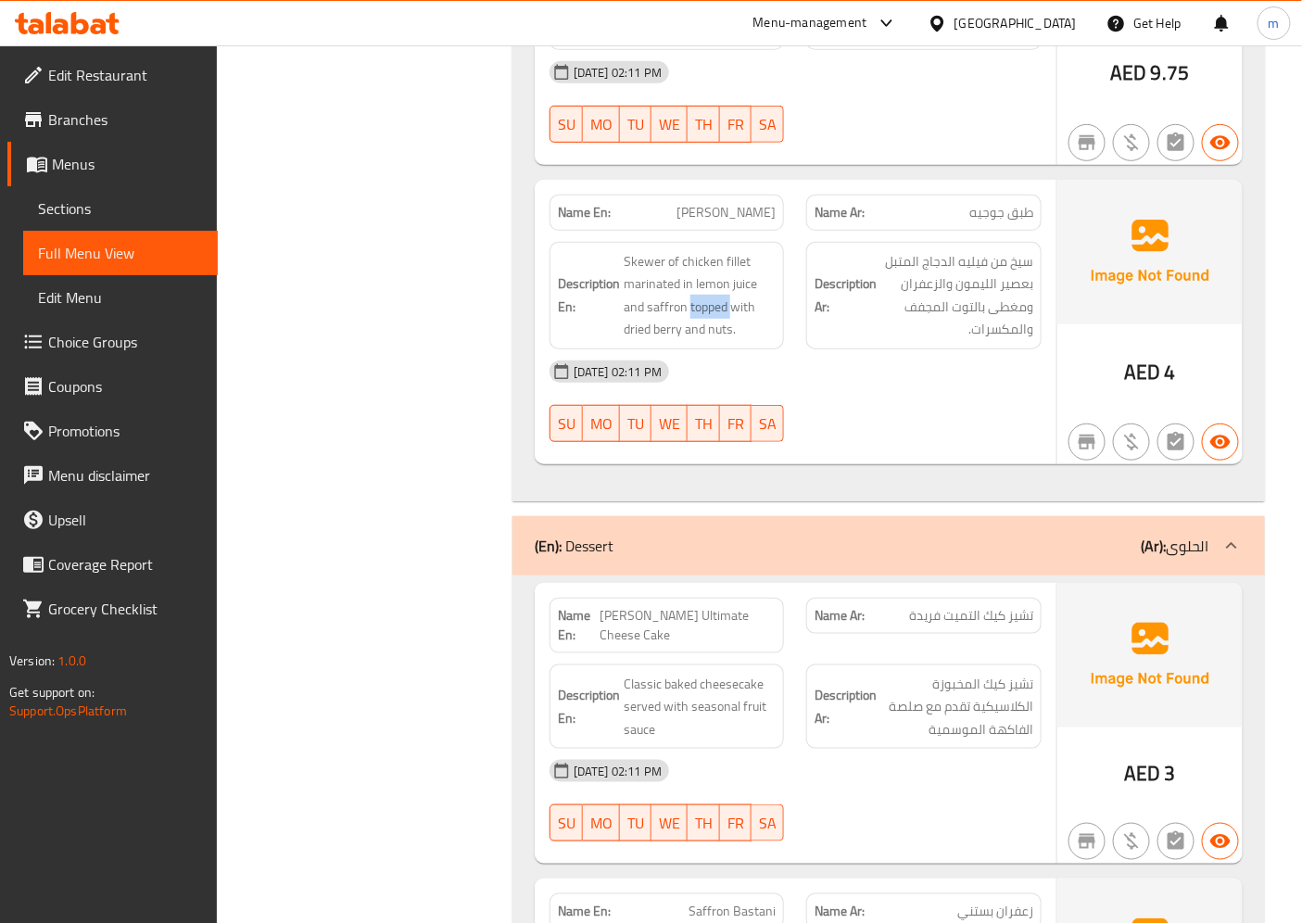
scroll to position [2627, 0]
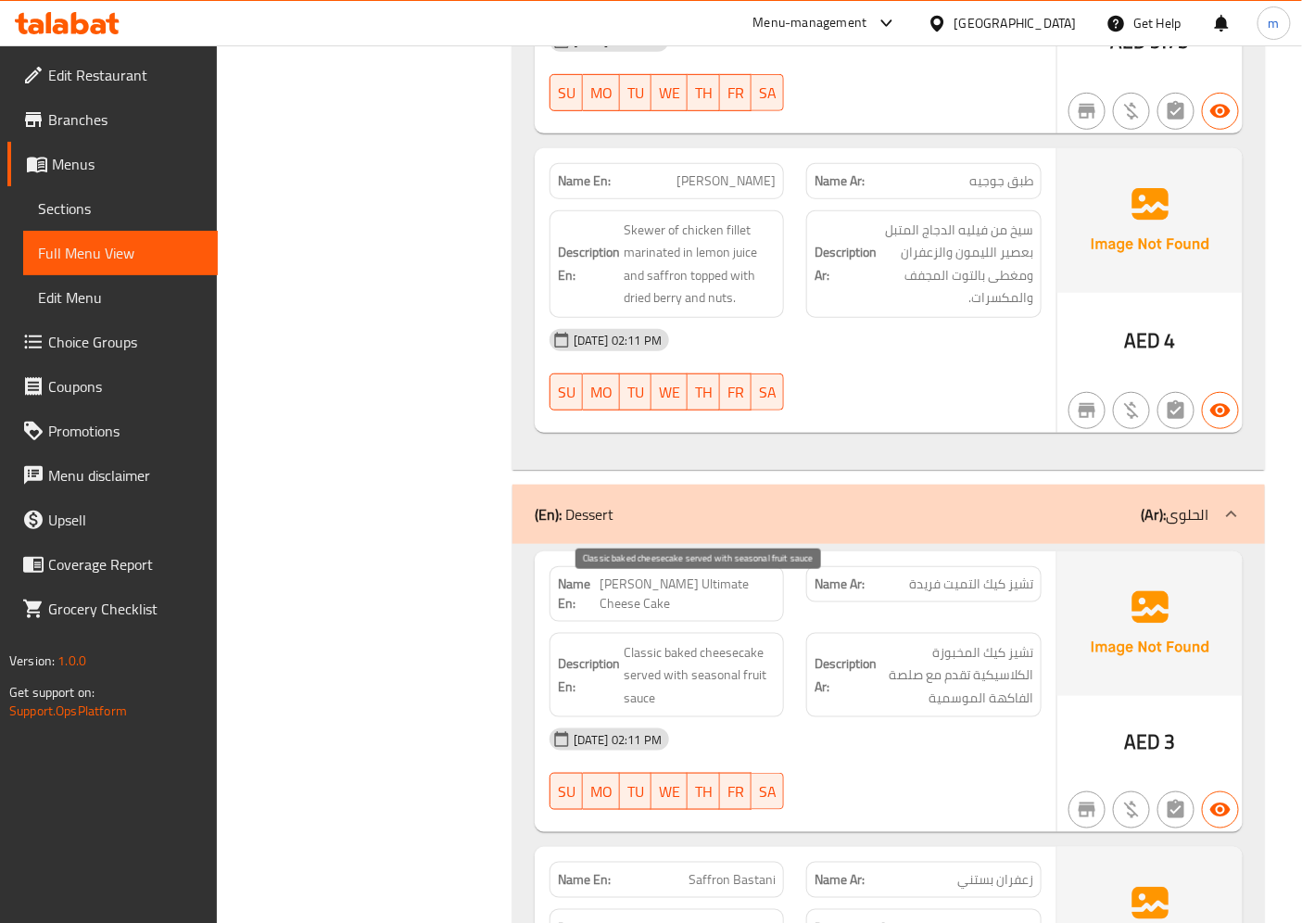
click at [676, 641] on span "Classic baked cheesecake served with seasonal fruit sauce" at bounding box center [700, 675] width 153 height 69
copy span "baked"
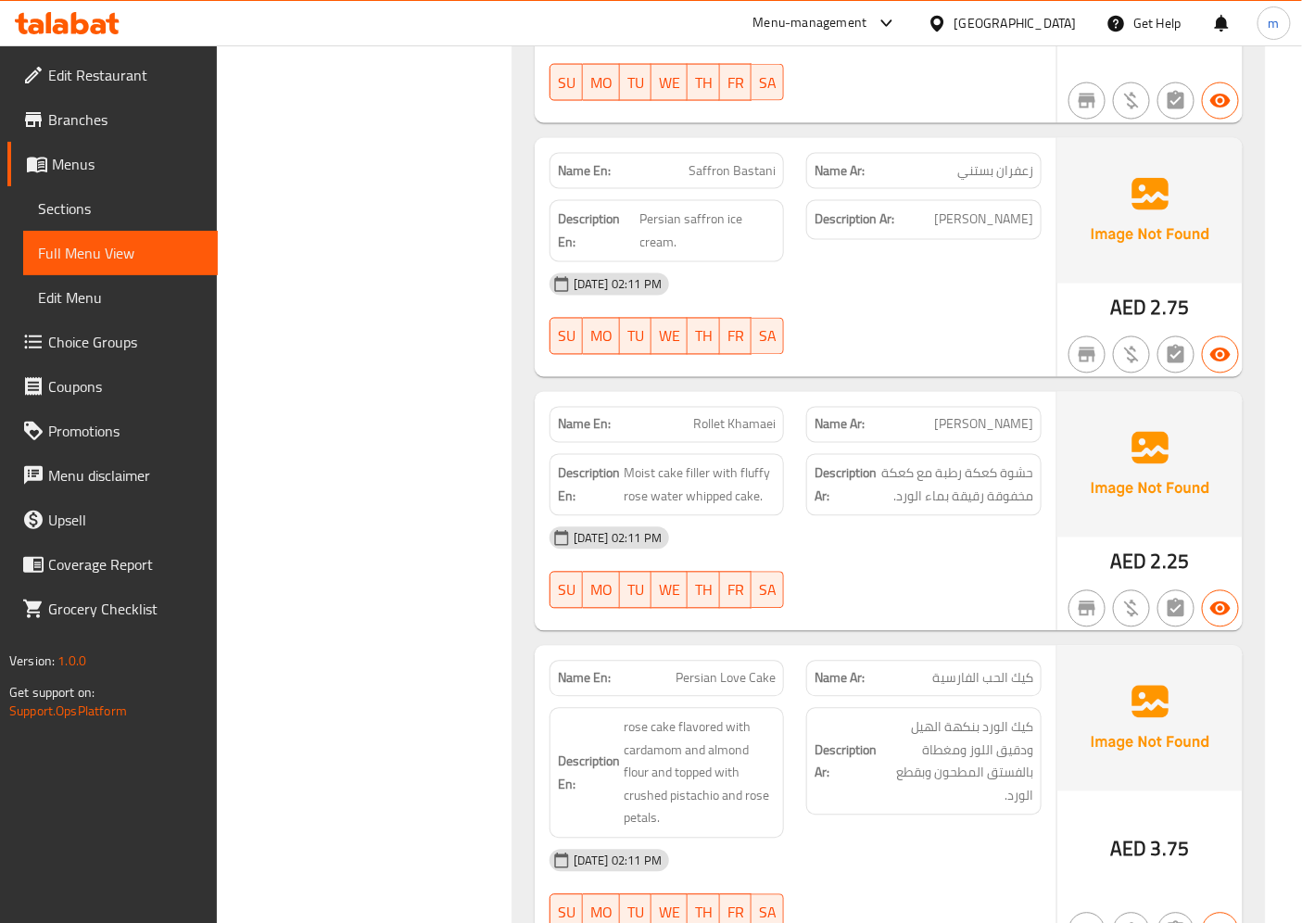
scroll to position [3348, 0]
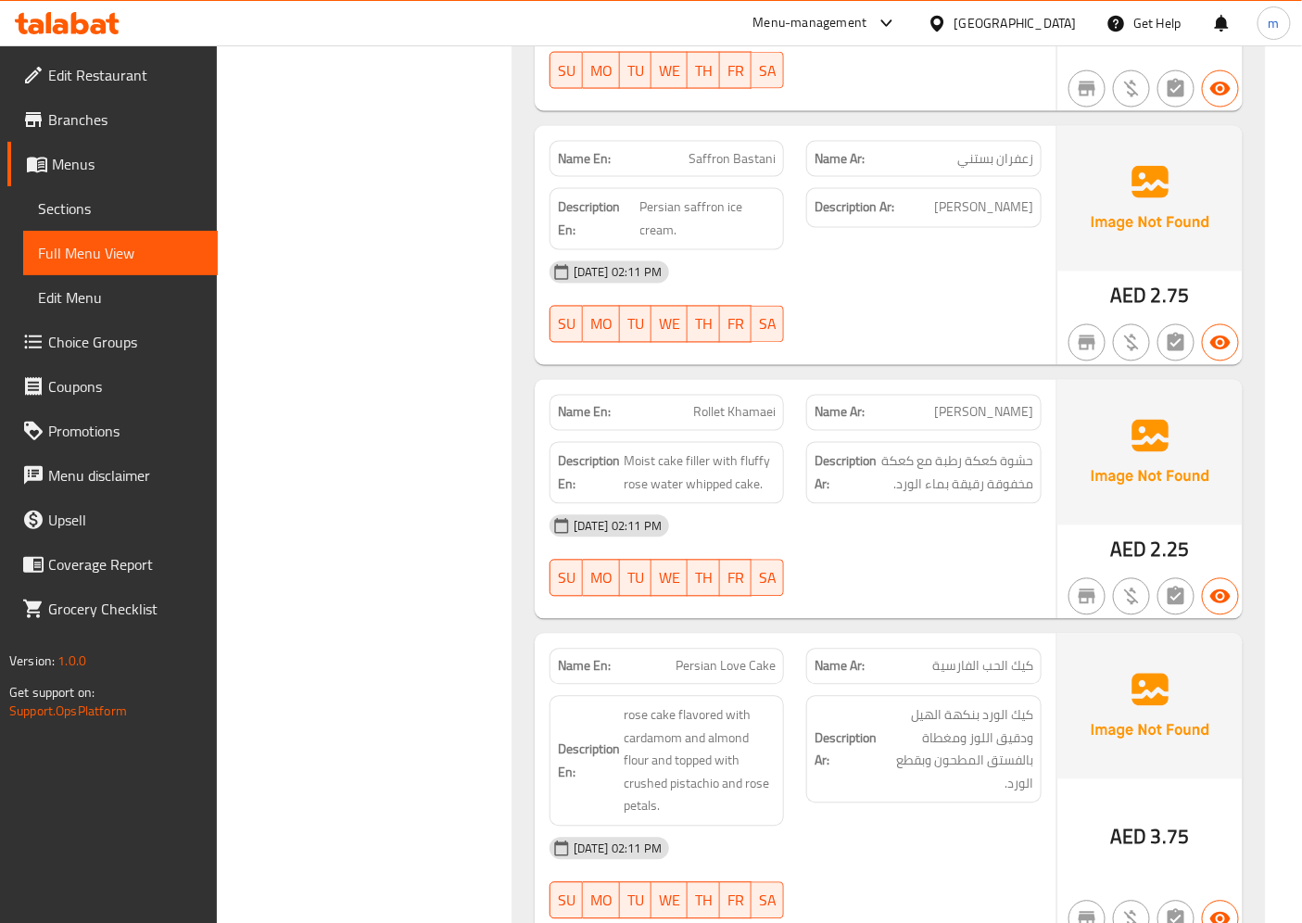
click at [641, 752] on span "rose cake flavored with cardamom and almond flour and topped with crushed pista…" at bounding box center [700, 761] width 153 height 114
copy span "petals"
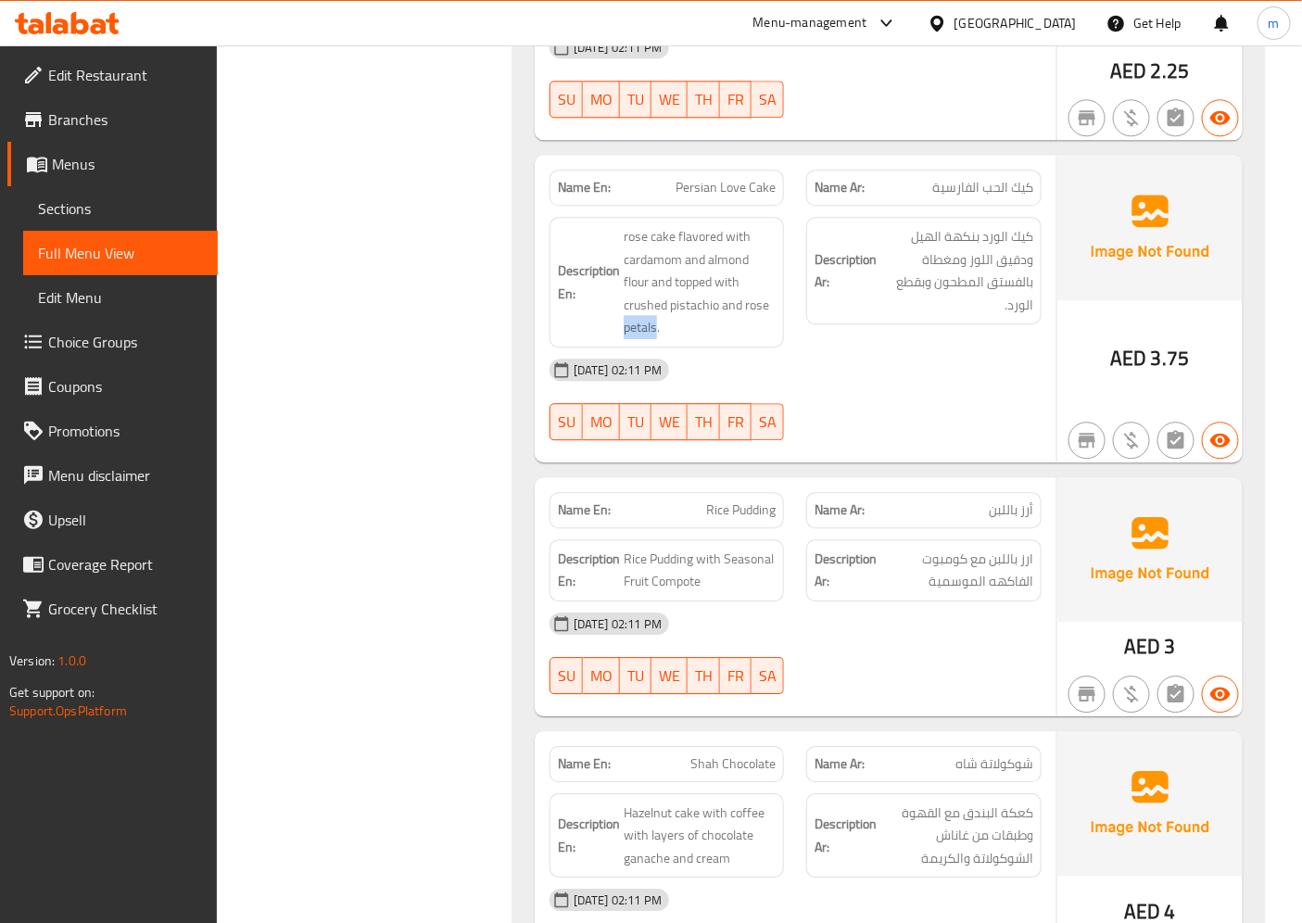
scroll to position [3862, 0]
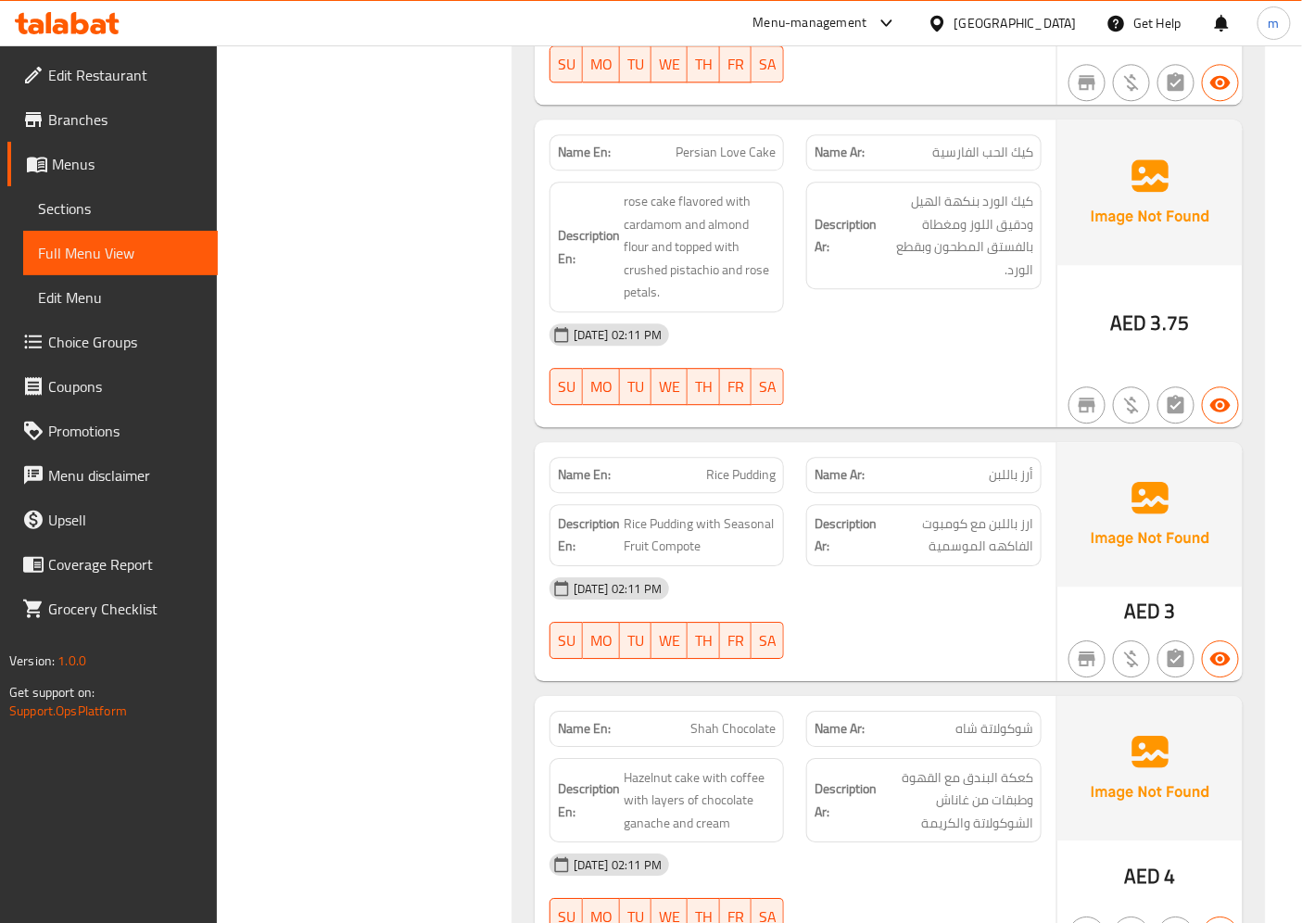
click at [696, 719] on span "Shah Chocolate" at bounding box center [732, 728] width 85 height 19
copy span "Shah"
click at [632, 766] on span "Hazelnut cake with coffee with layers of chocolate ganache and cream" at bounding box center [700, 800] width 153 height 69
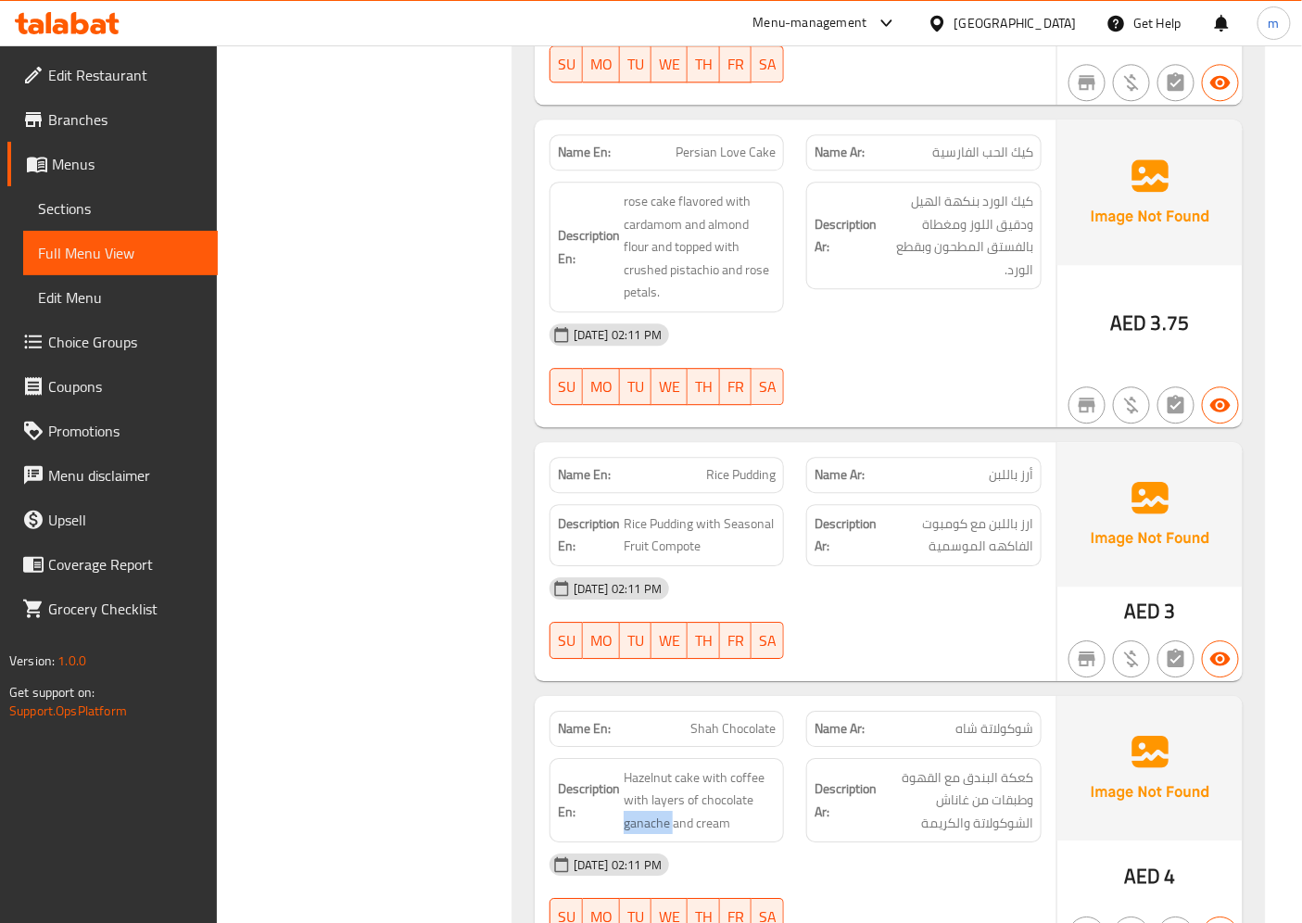
copy span "ganache"
click at [716, 766] on span "Hazelnut cake with coffee with layers of chocolate ganache and cream" at bounding box center [700, 800] width 153 height 69
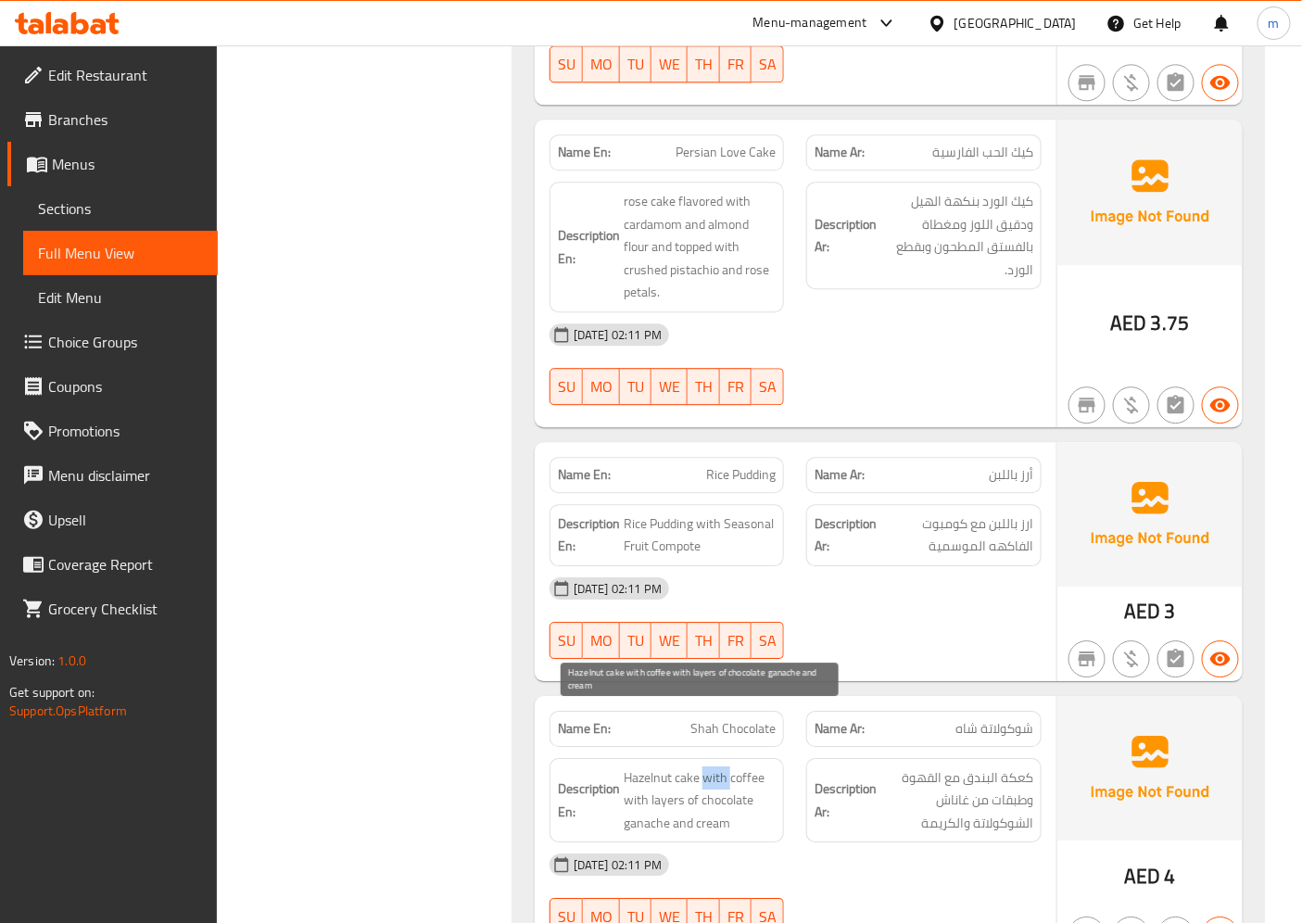
click at [716, 766] on span "Hazelnut cake with coffee with layers of chocolate ganache and cream" at bounding box center [700, 800] width 153 height 69
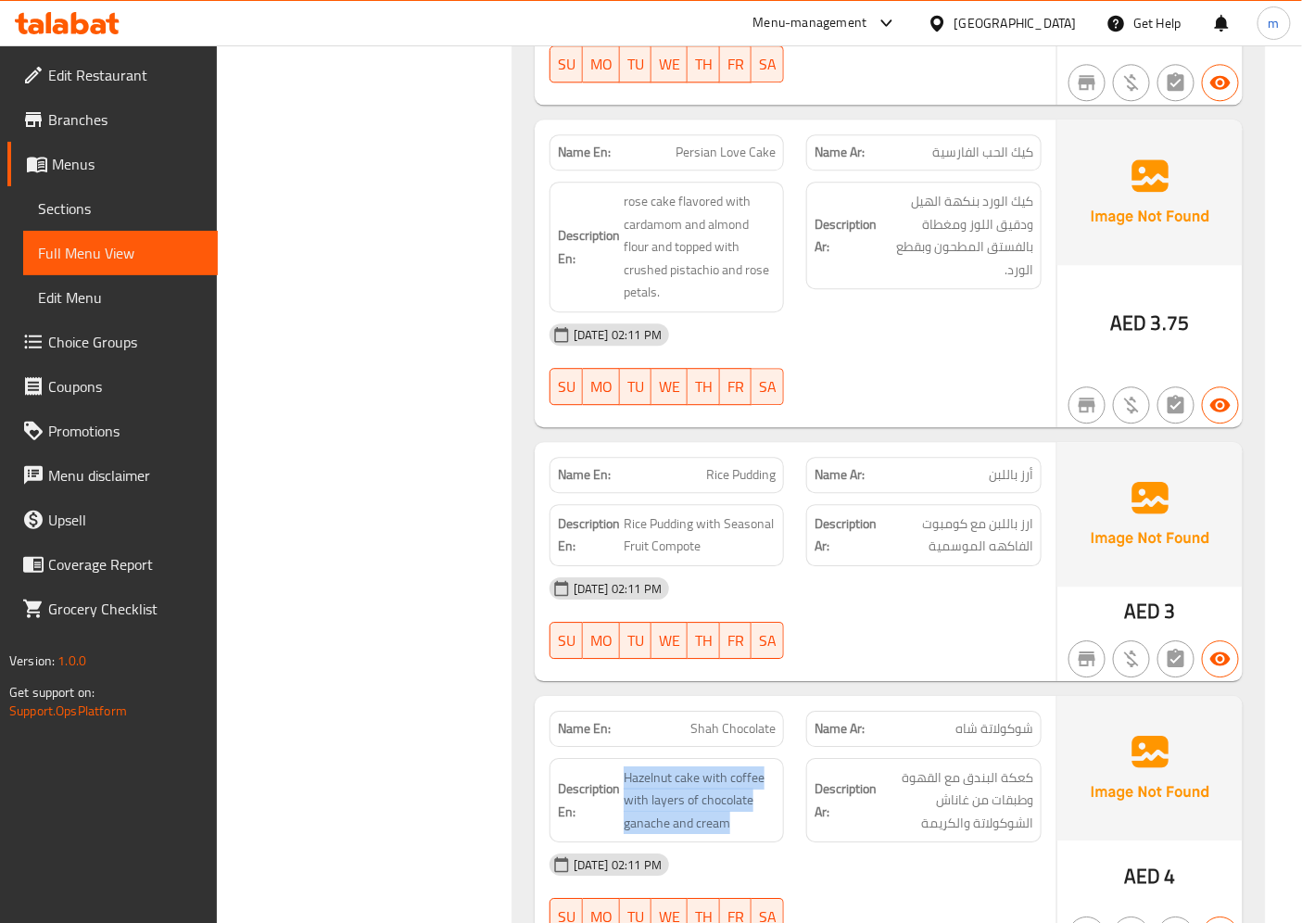
click at [767, 766] on span "Hazelnut cake with coffee with layers of chocolate ganache and cream" at bounding box center [700, 800] width 153 height 69
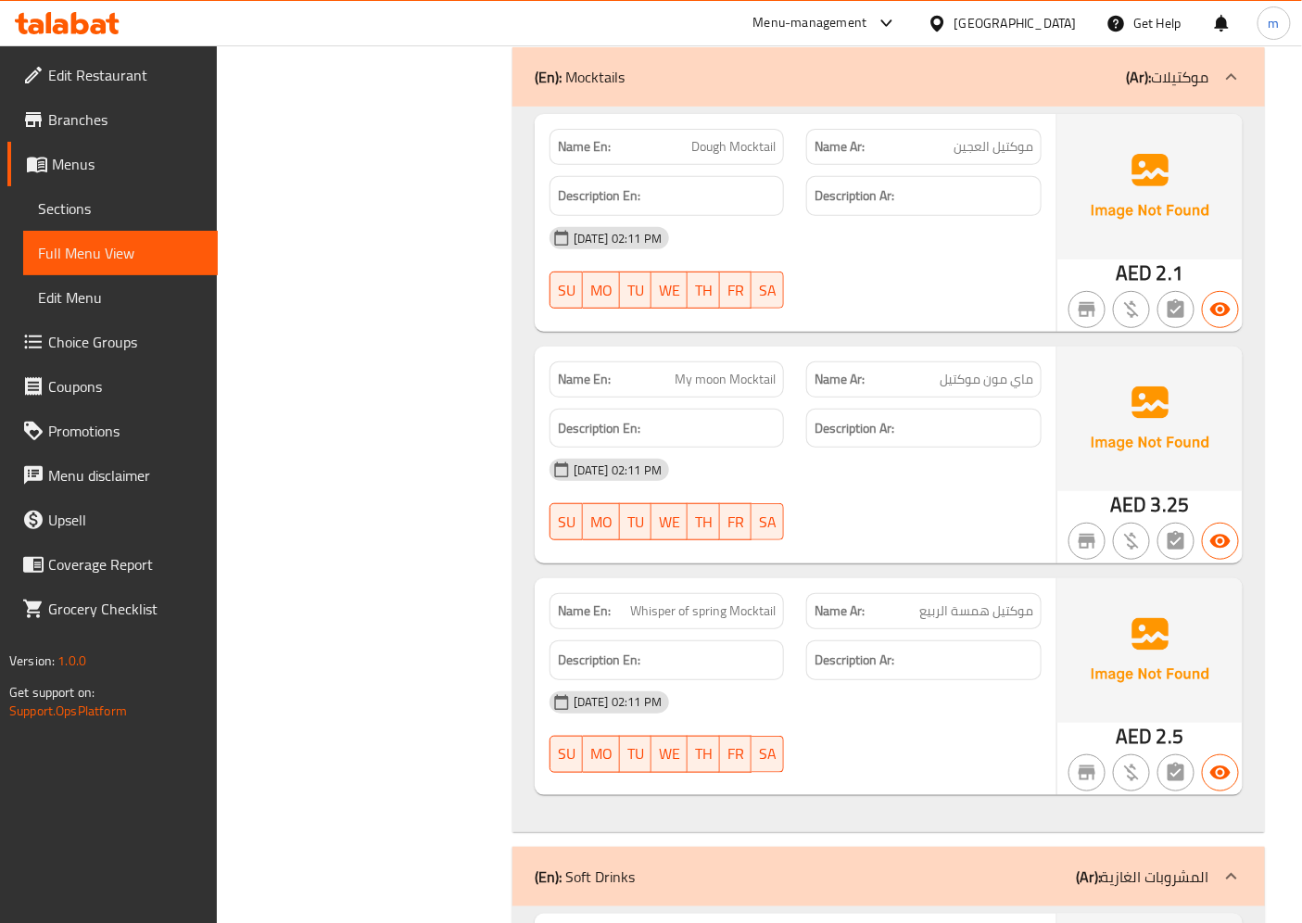
scroll to position [4689, 0]
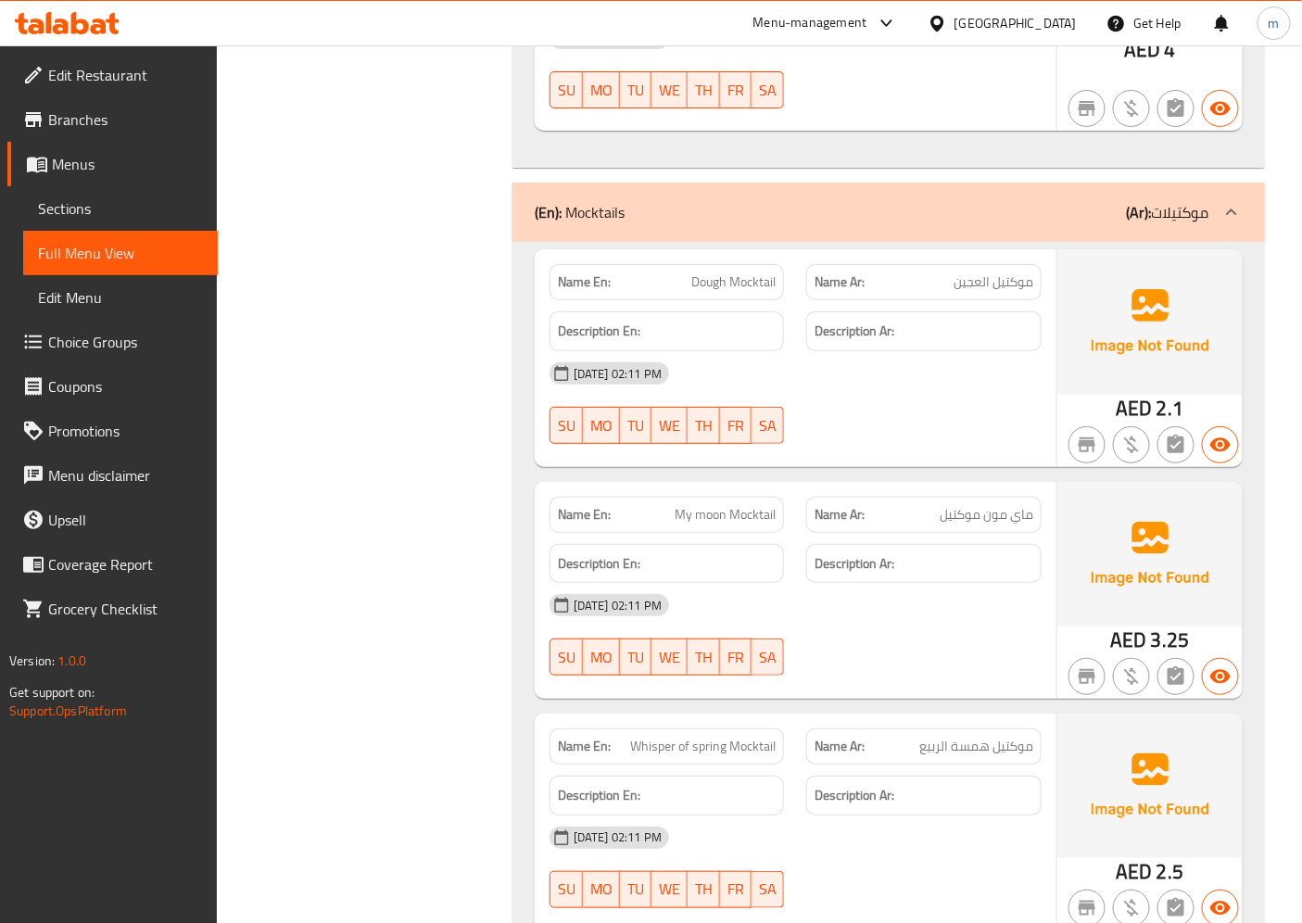
click at [98, 215] on span "Sections" at bounding box center [120, 208] width 165 height 22
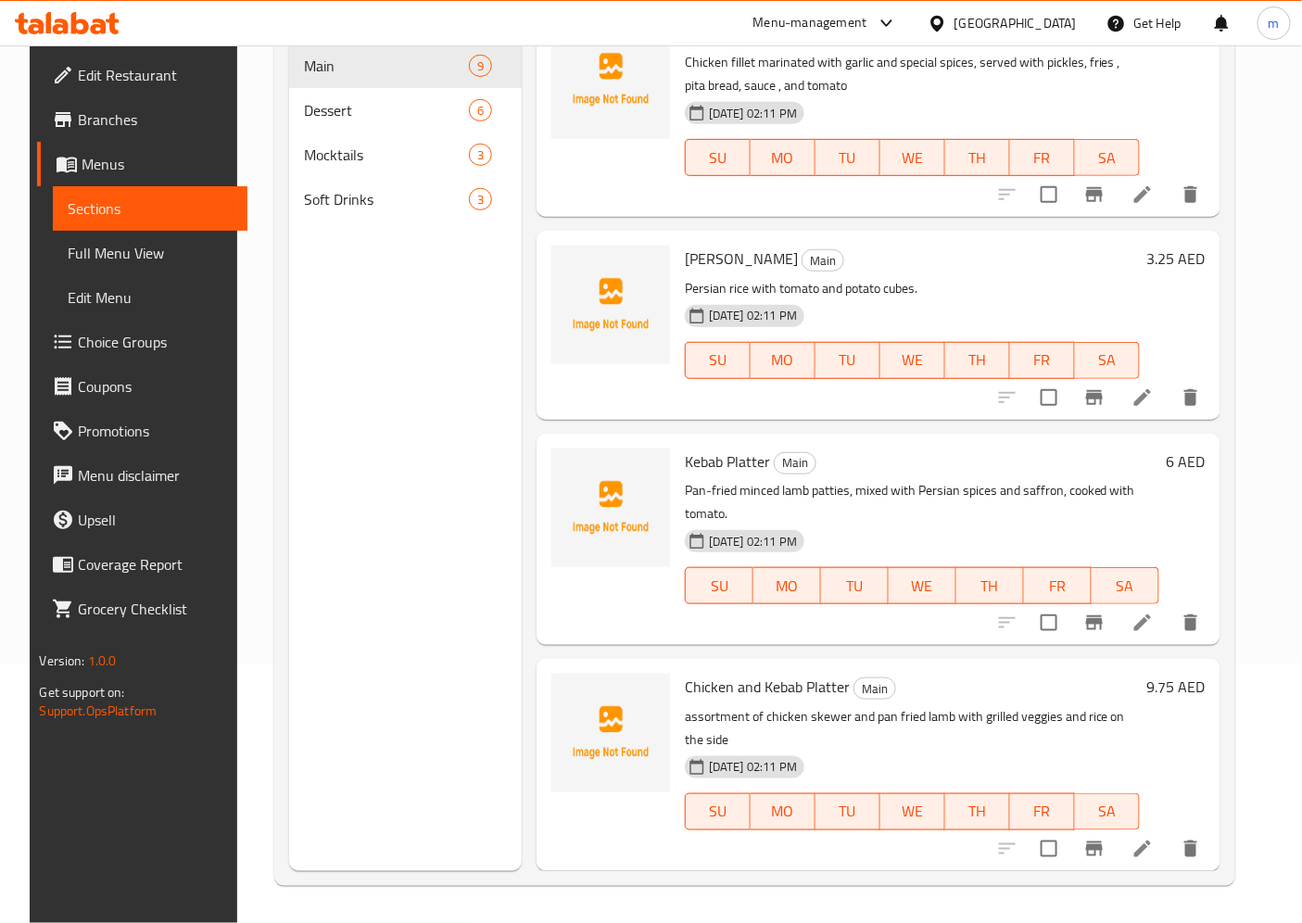
scroll to position [927, 0]
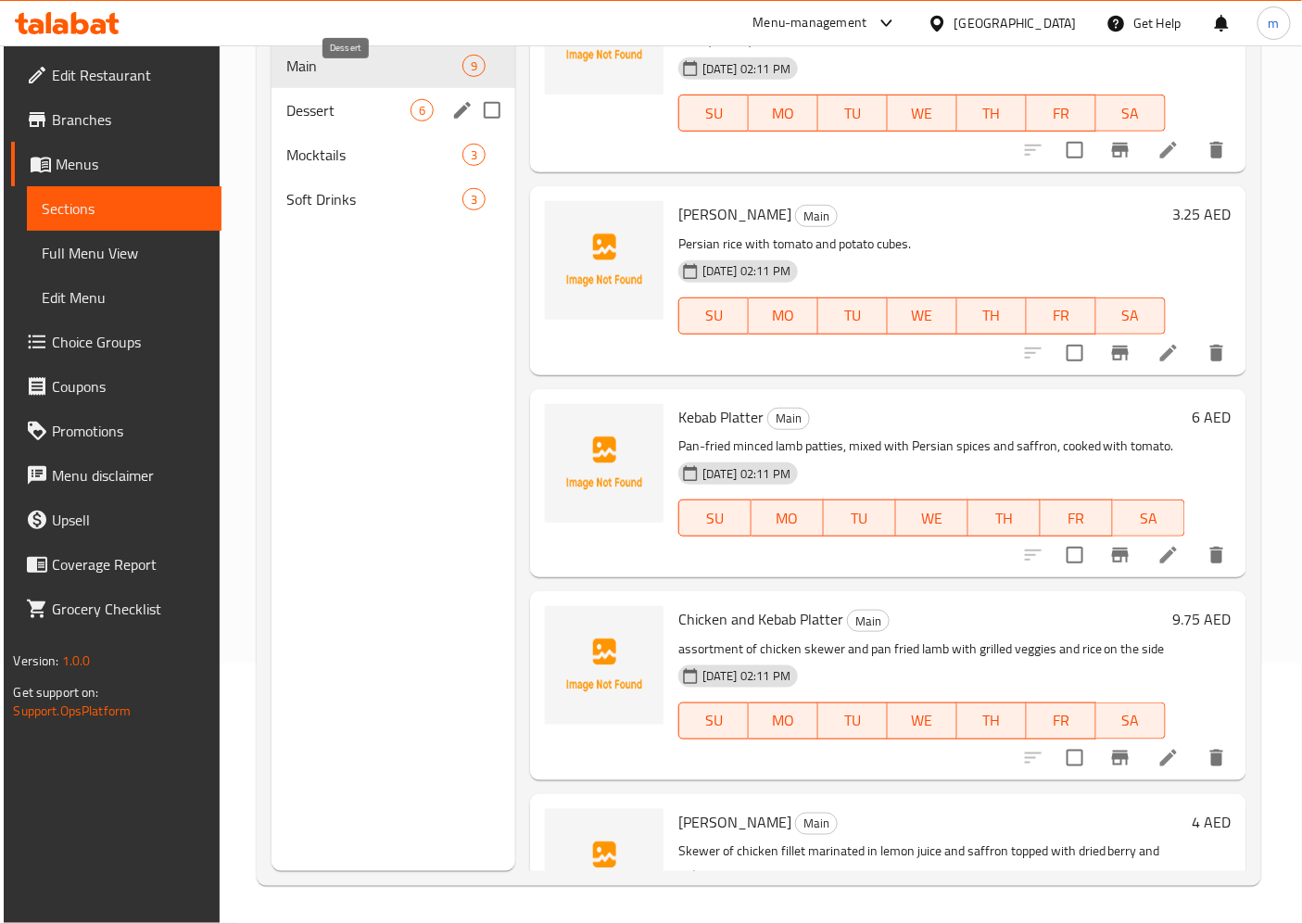
click at [336, 99] on span "Dessert" at bounding box center [348, 110] width 124 height 22
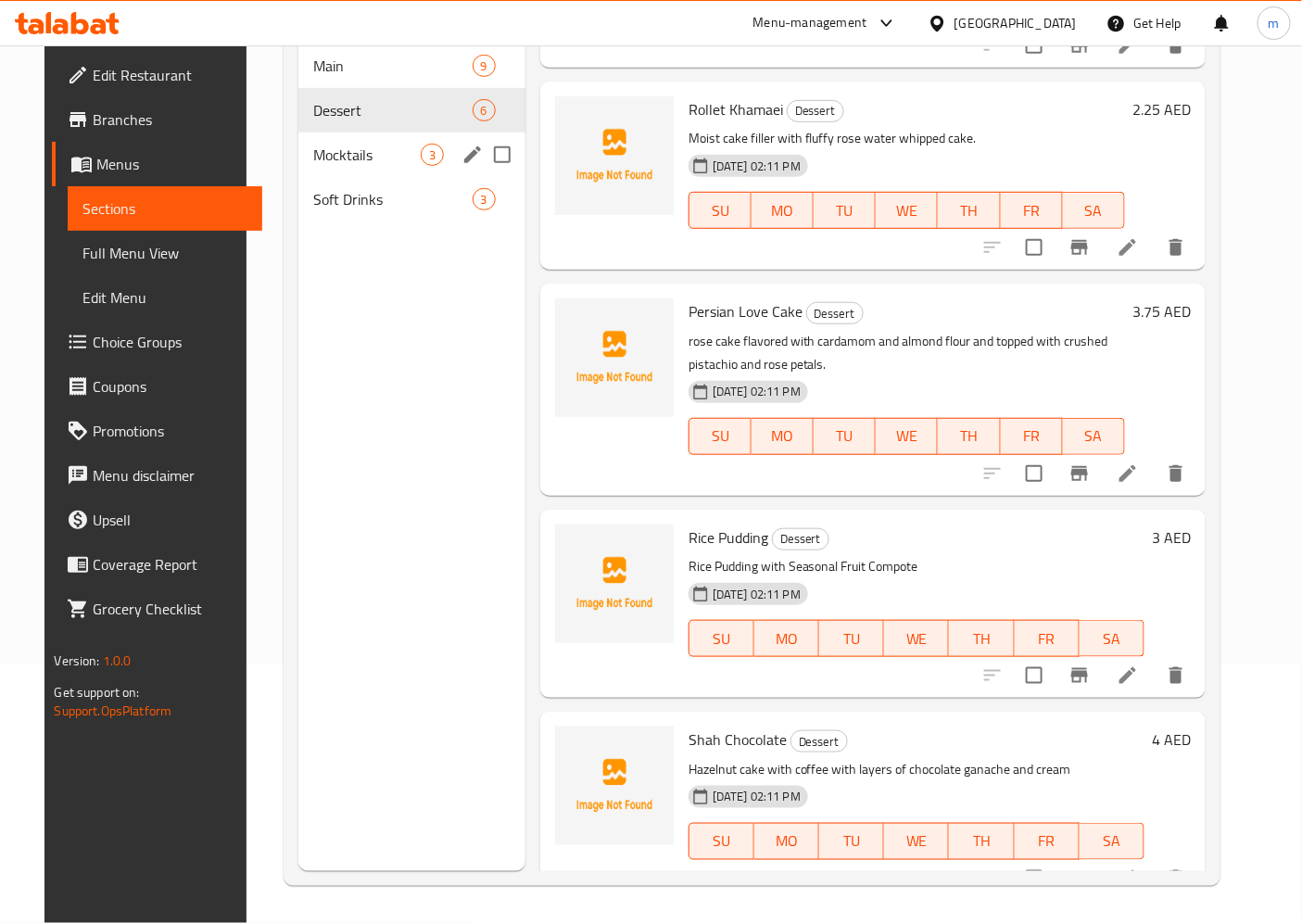
scroll to position [359, 0]
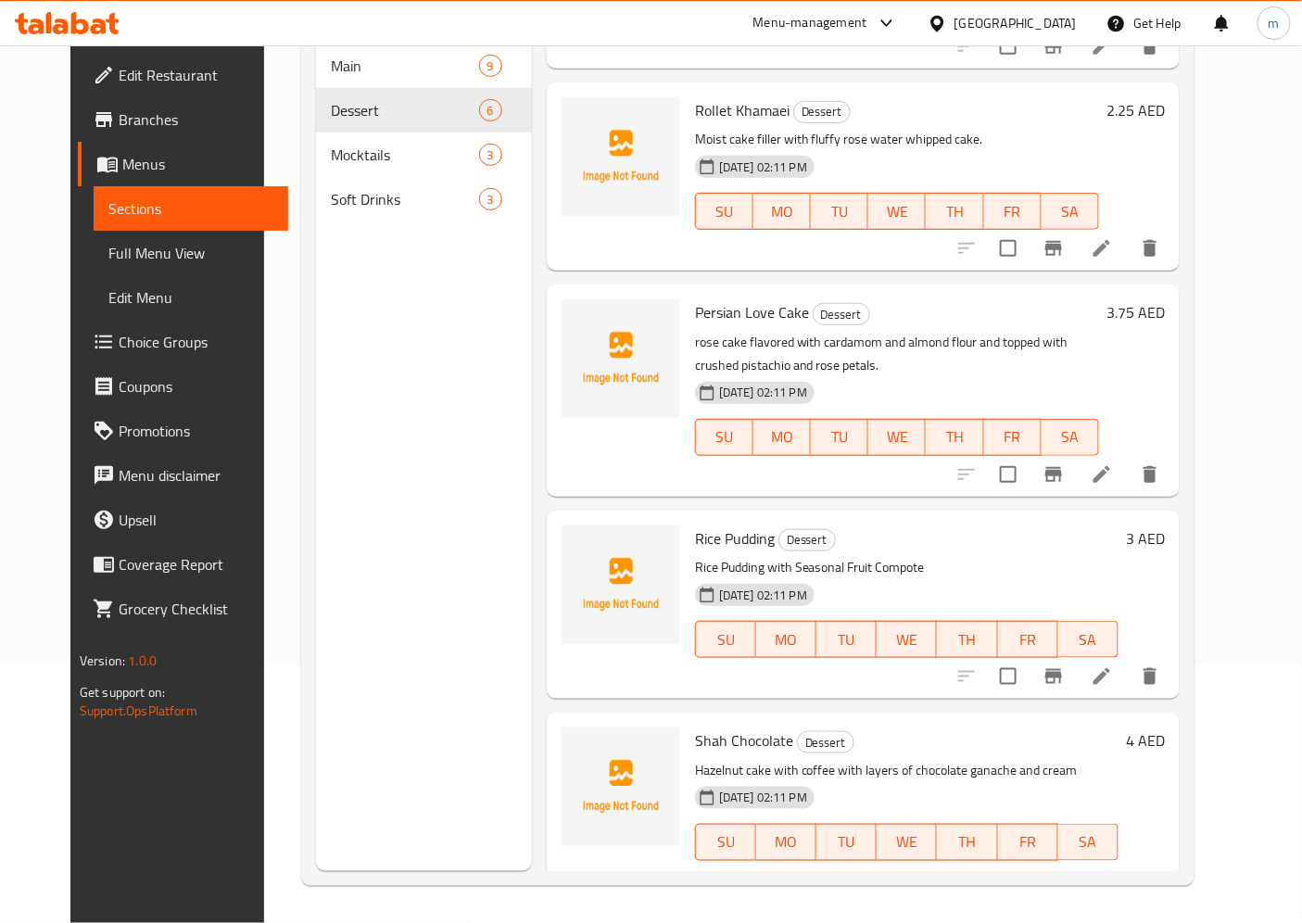
click at [1113, 868] on icon at bounding box center [1102, 879] width 22 height 22
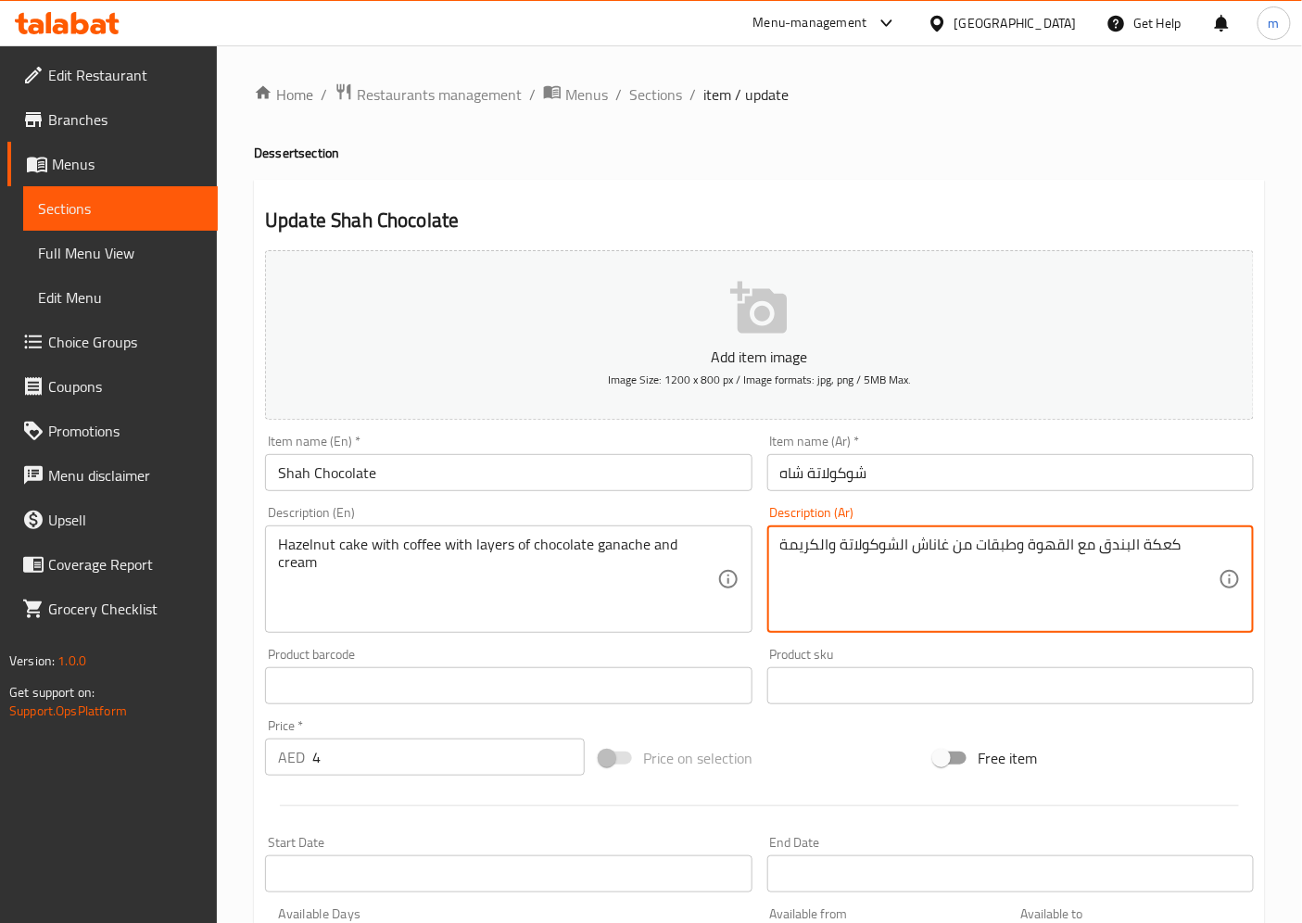
drag, startPoint x: 1147, startPoint y: 549, endPoint x: 1164, endPoint y: 549, distance: 16.7
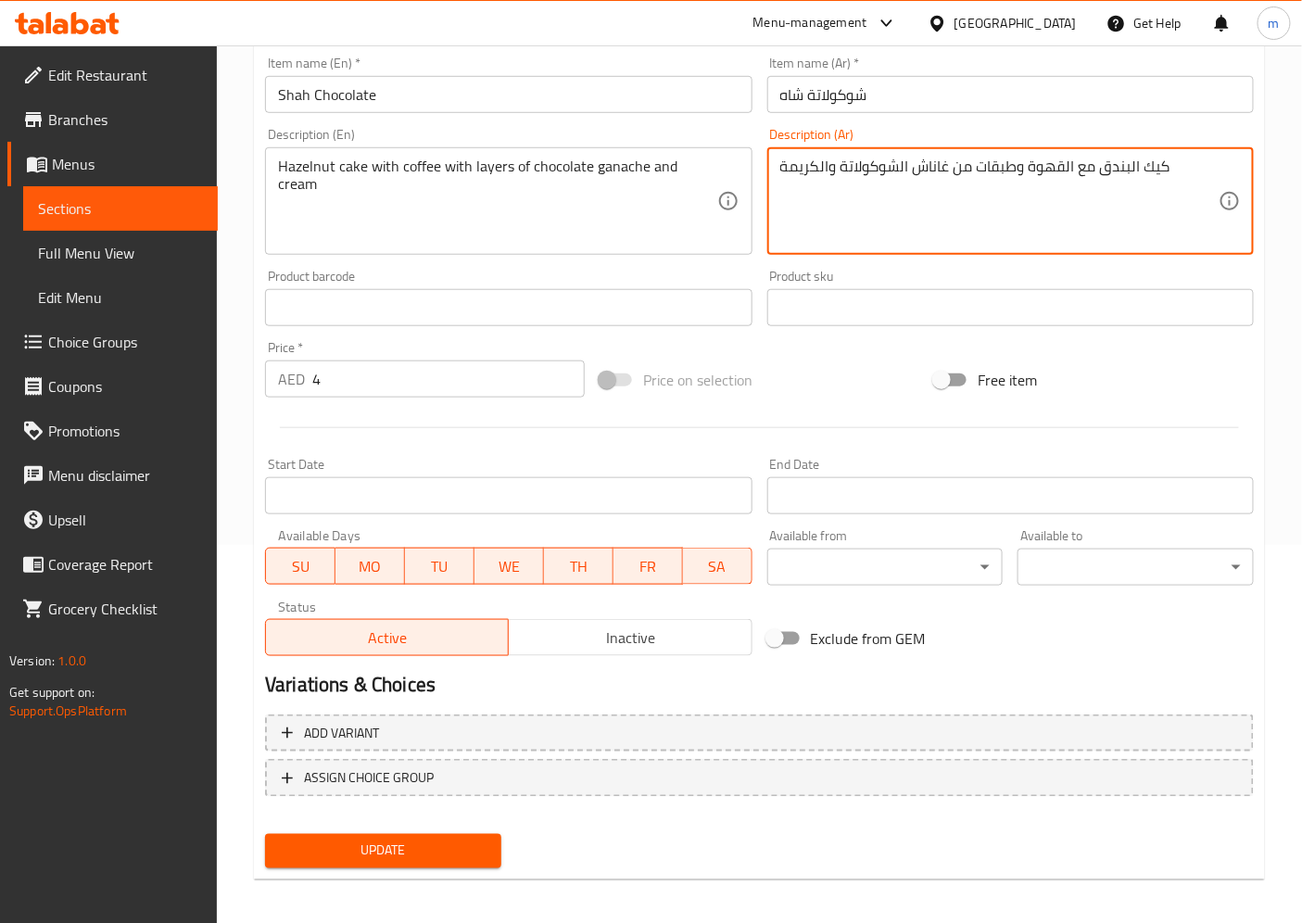
scroll to position [383, 0]
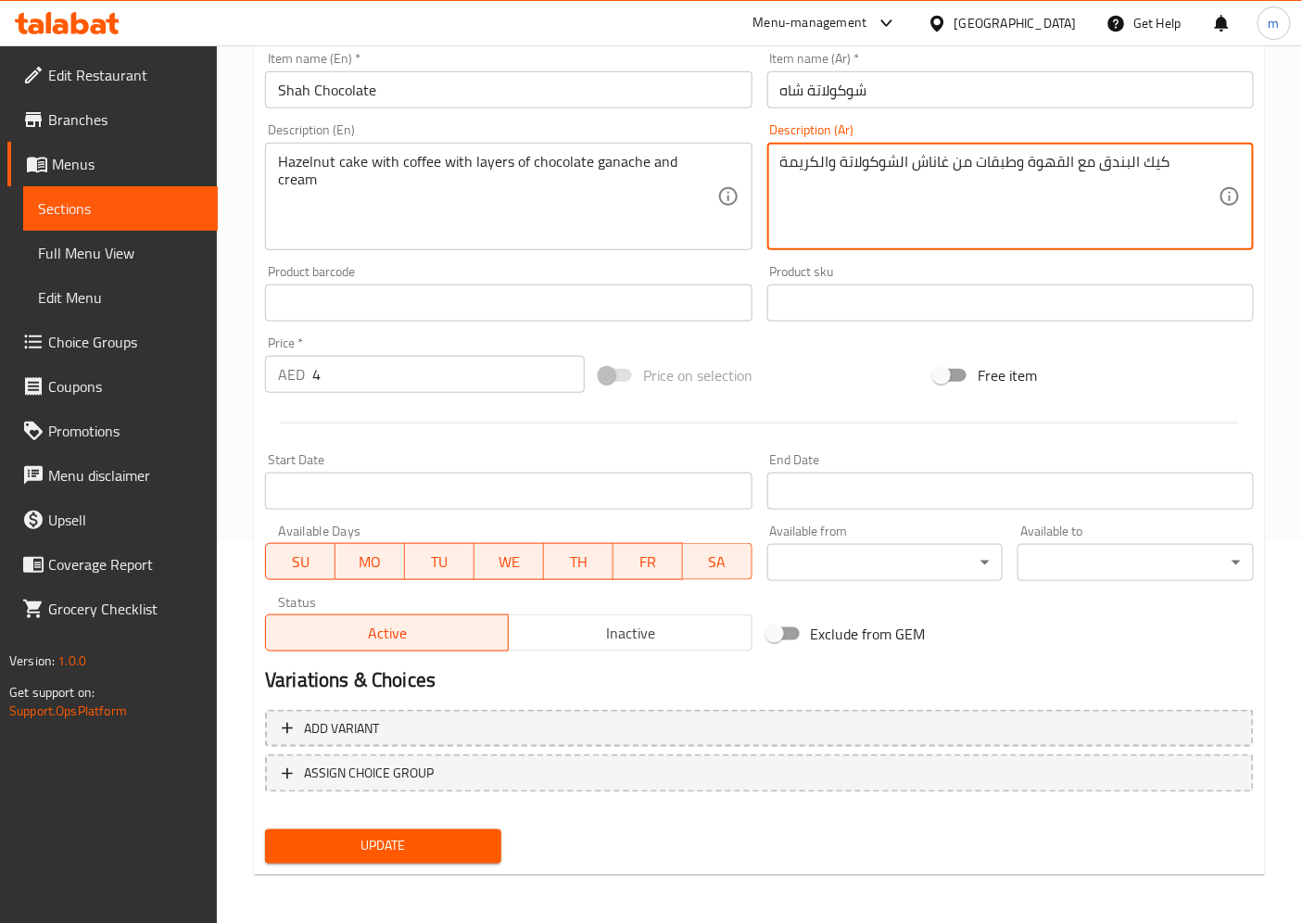
type textarea "كيك البندق مع القهوة وطبقات من غاناش الشوكولاتة والكريمة"
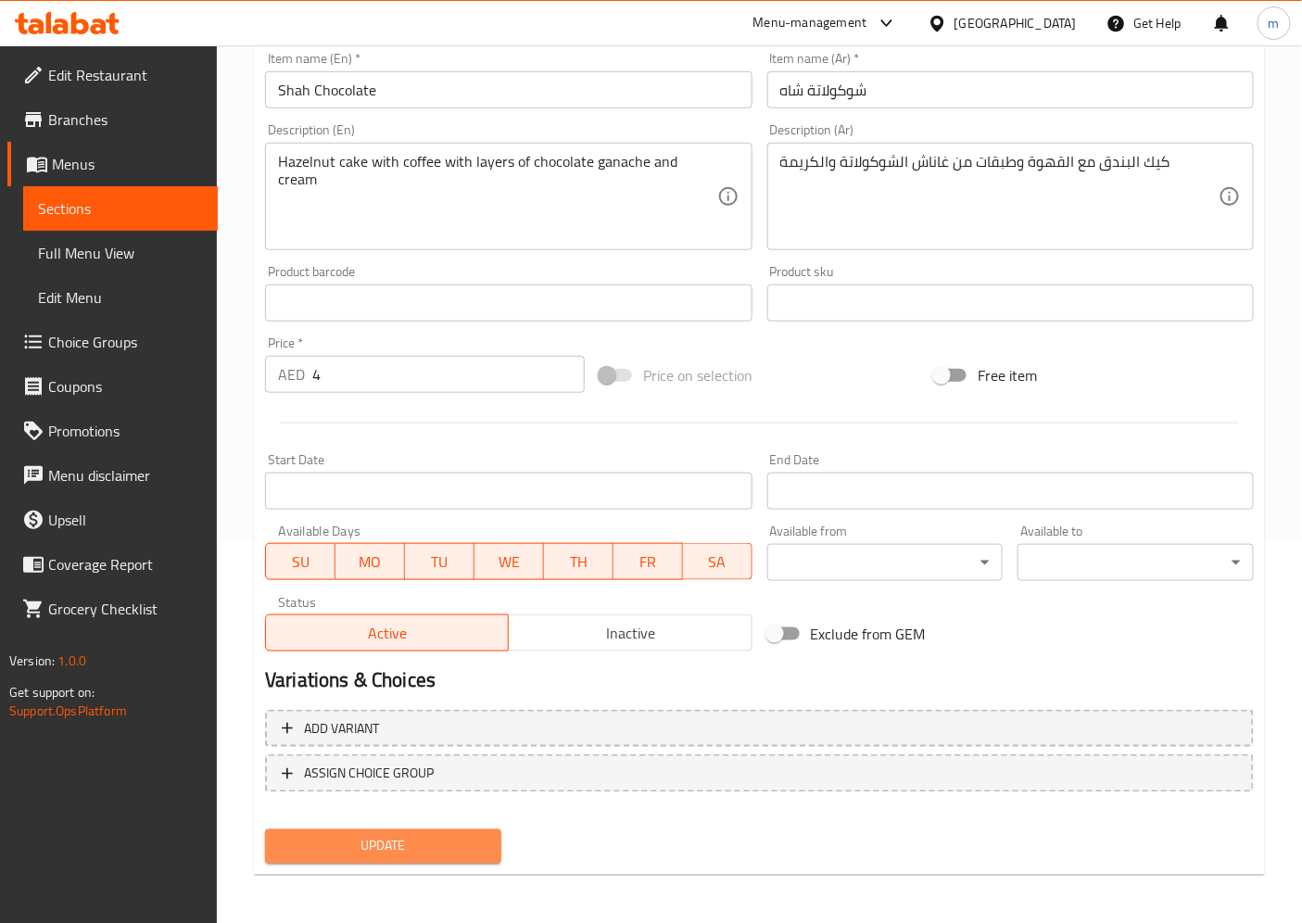
click at [442, 835] on span "Update" at bounding box center [383, 846] width 207 height 23
click at [71, 197] on span "Sections" at bounding box center [120, 208] width 165 height 22
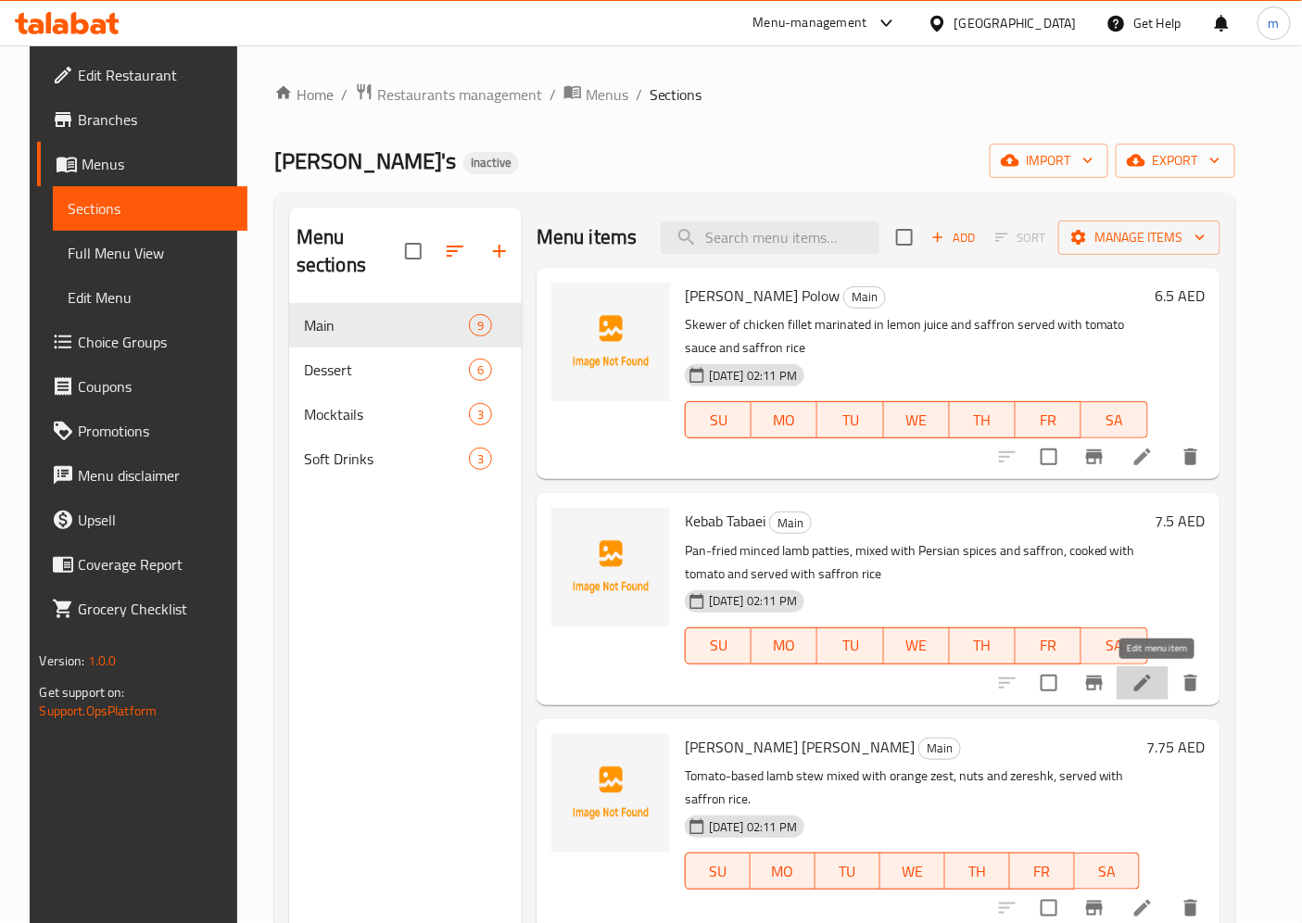
click at [1154, 688] on icon at bounding box center [1142, 683] width 22 height 22
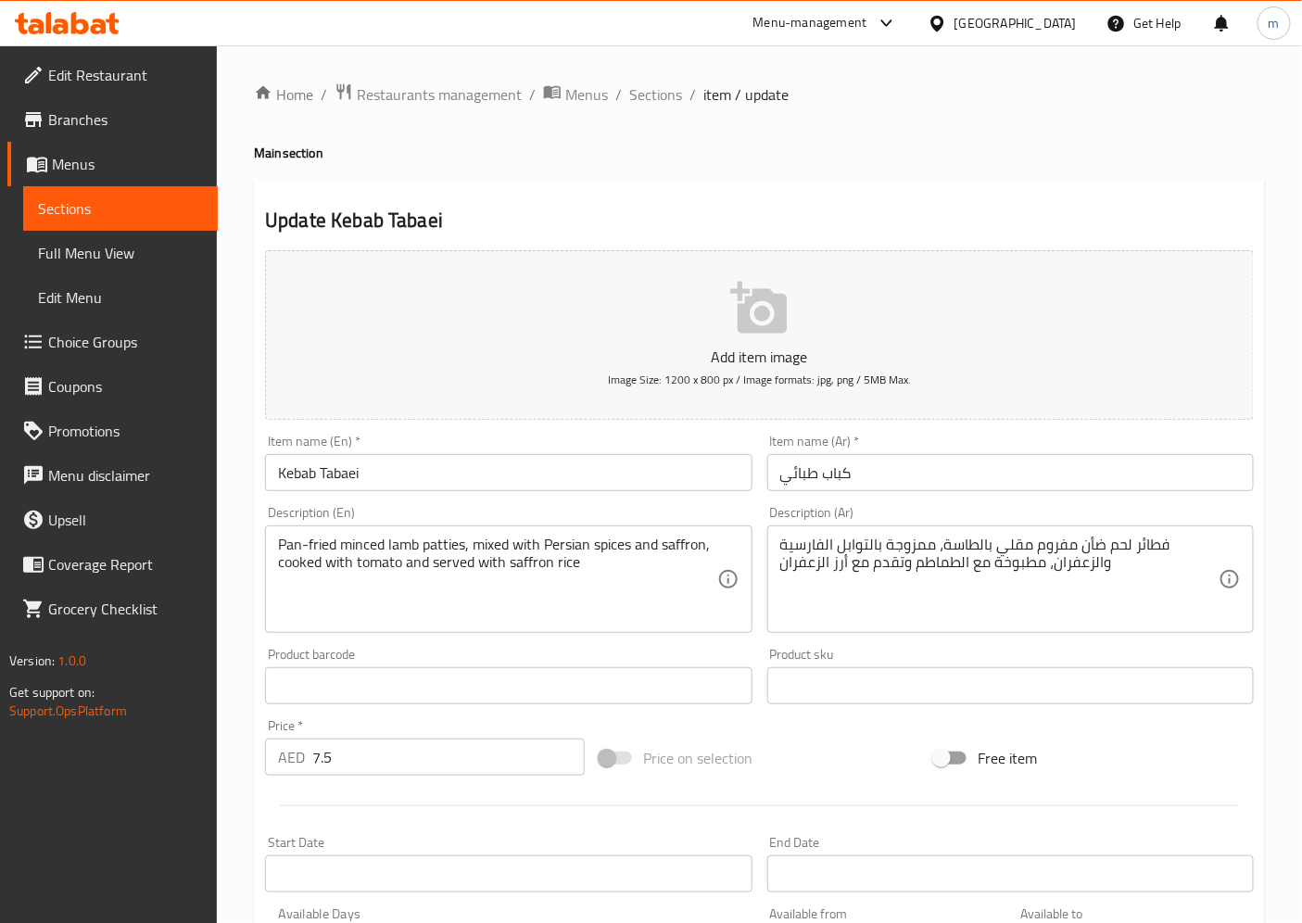
click at [79, 214] on span "Sections" at bounding box center [120, 208] width 165 height 22
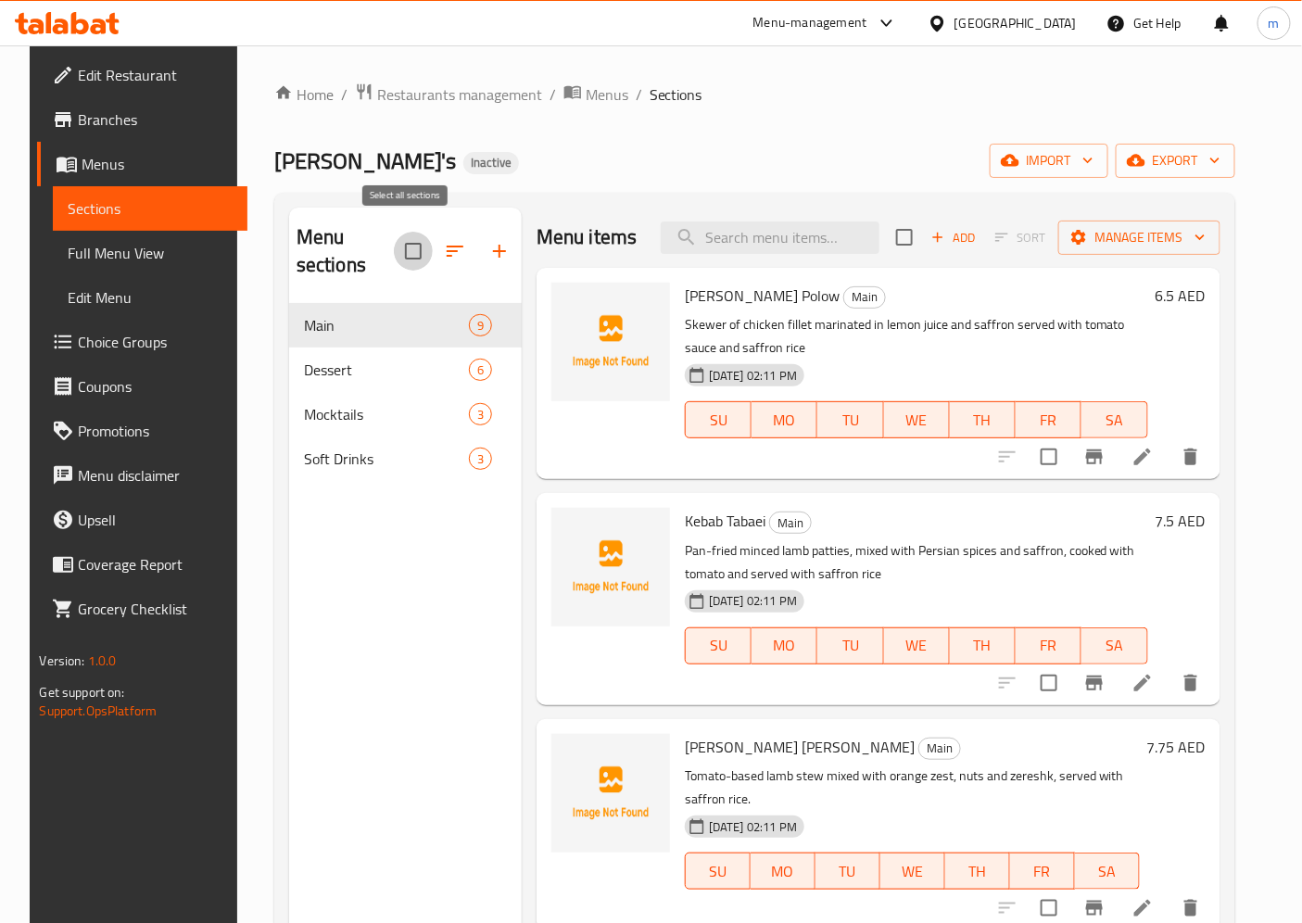
click at [398, 236] on input "checkbox" at bounding box center [413, 251] width 39 height 39
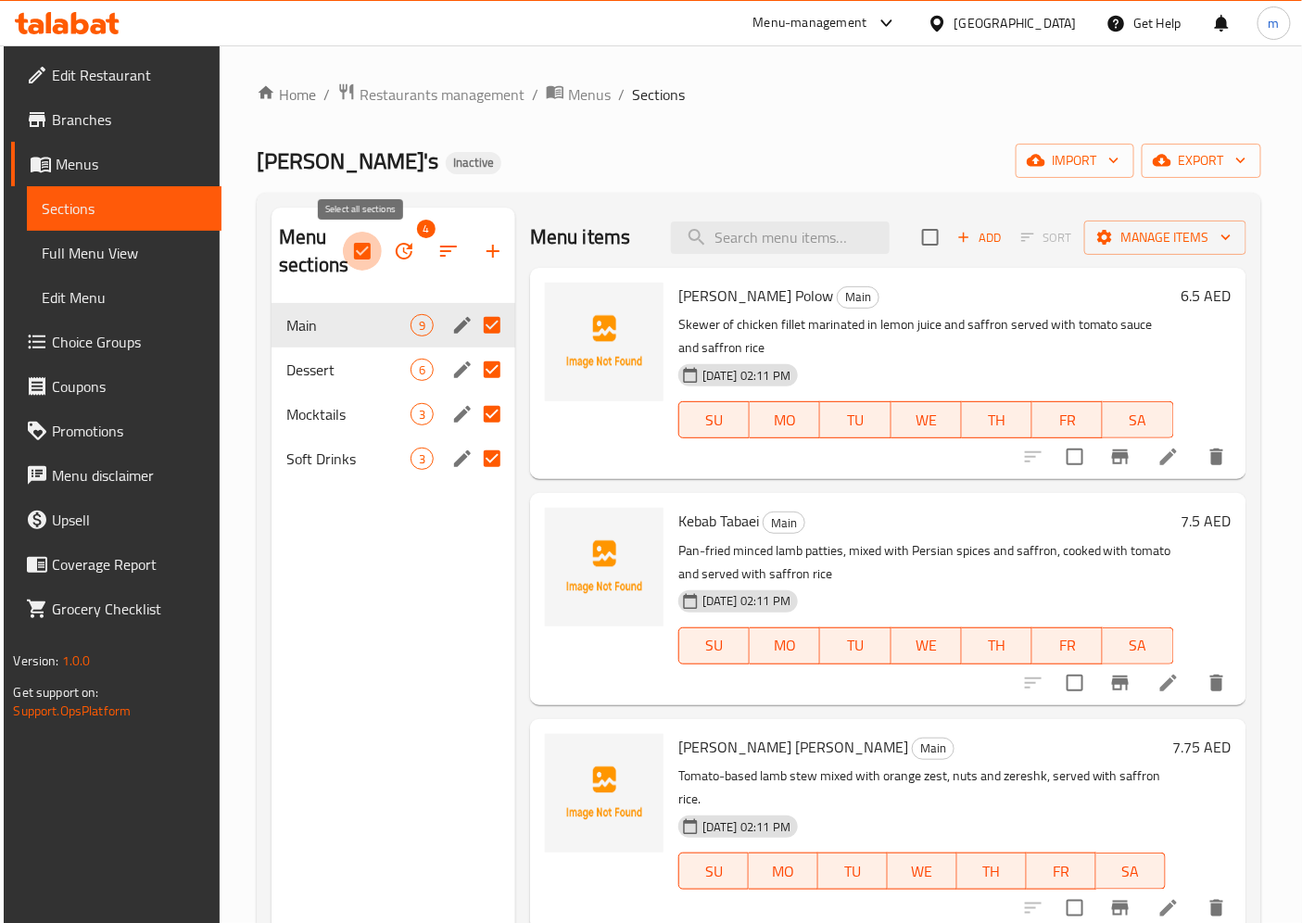
click at [355, 251] on input "checkbox" at bounding box center [362, 251] width 39 height 39
checkbox input "false"
click at [349, 403] on span "Mocktails" at bounding box center [348, 414] width 124 height 22
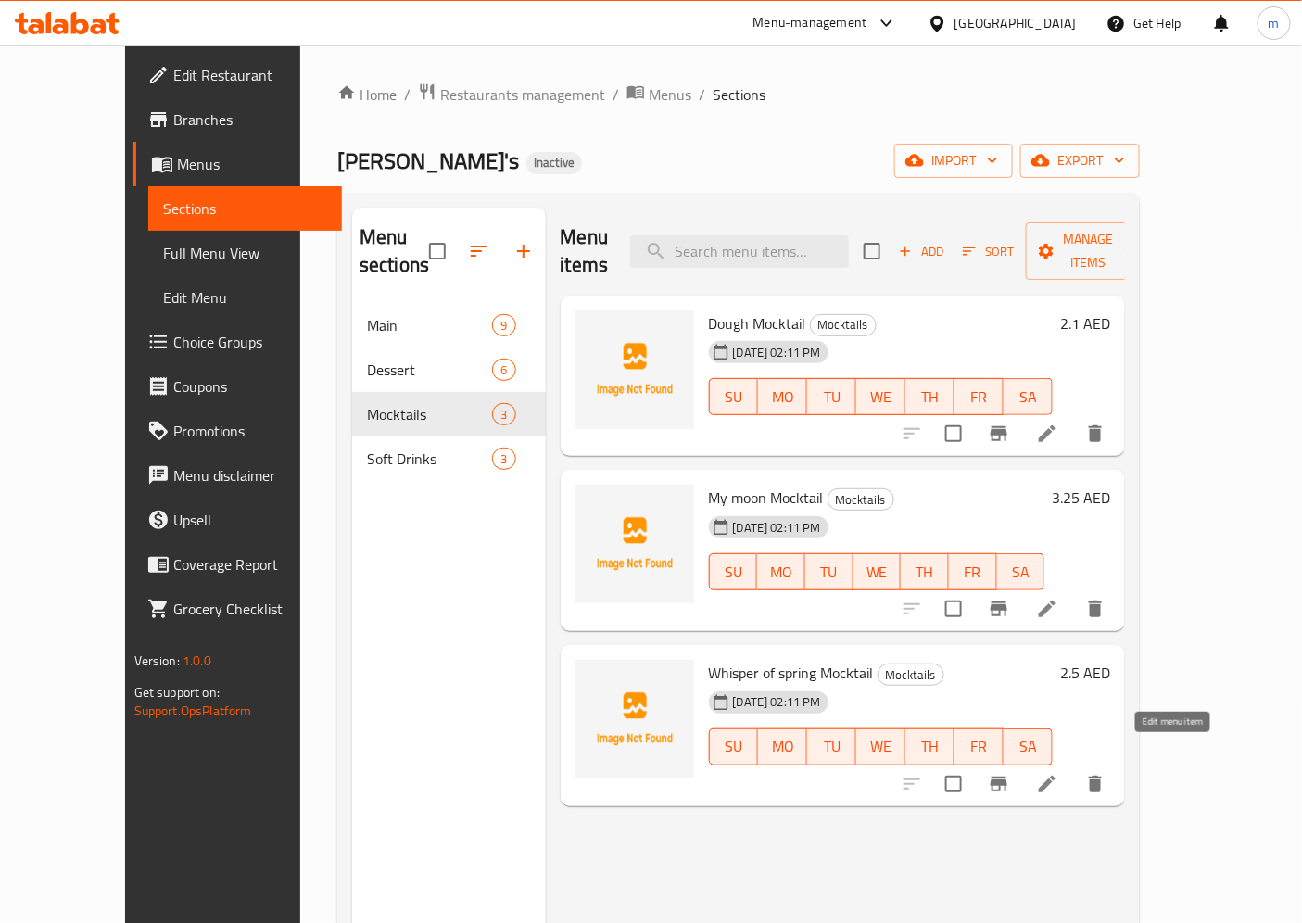
click at [1058, 773] on icon at bounding box center [1047, 784] width 22 height 22
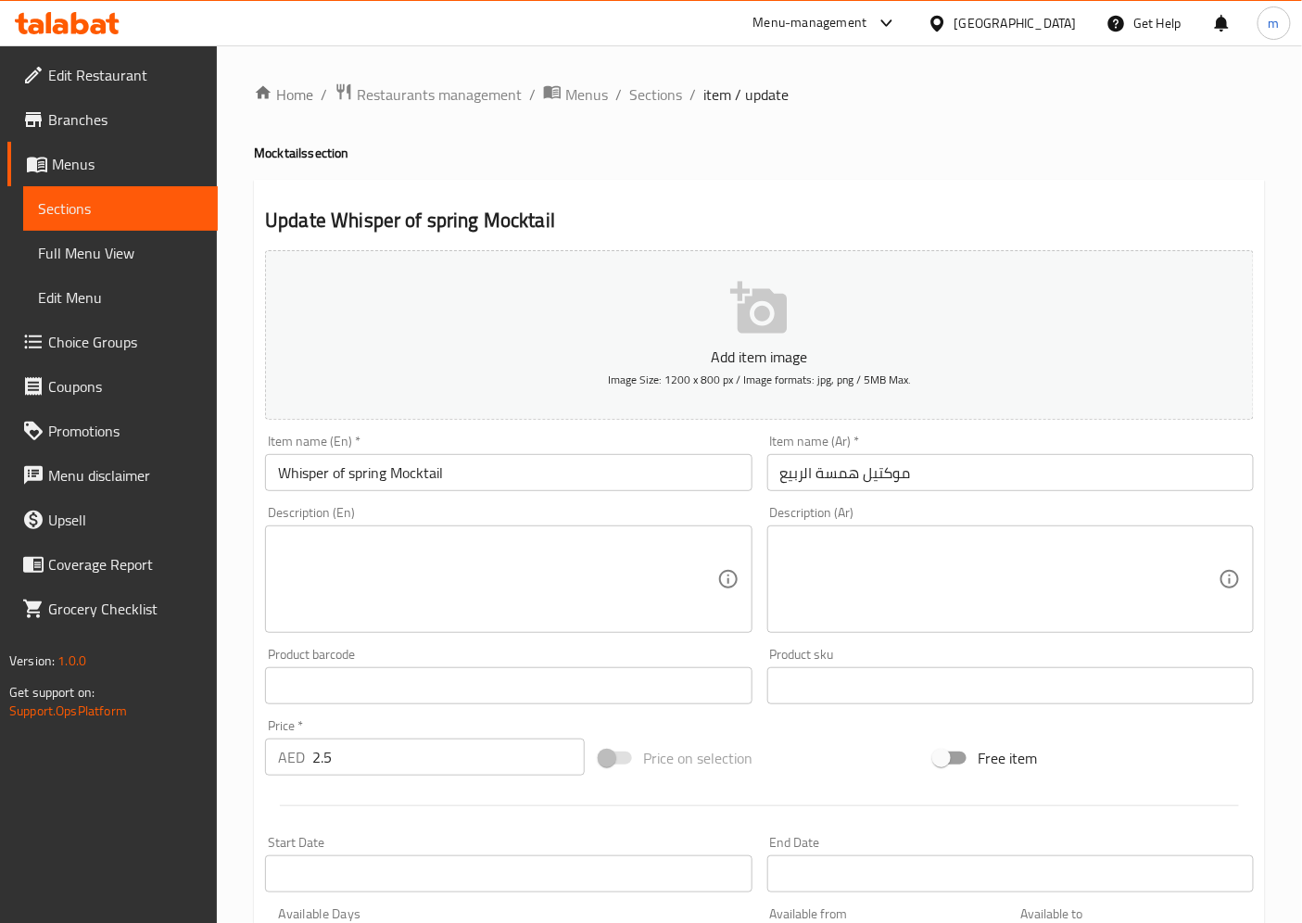
click at [531, 483] on input "Whisper of spring Mocktail" at bounding box center [508, 472] width 486 height 37
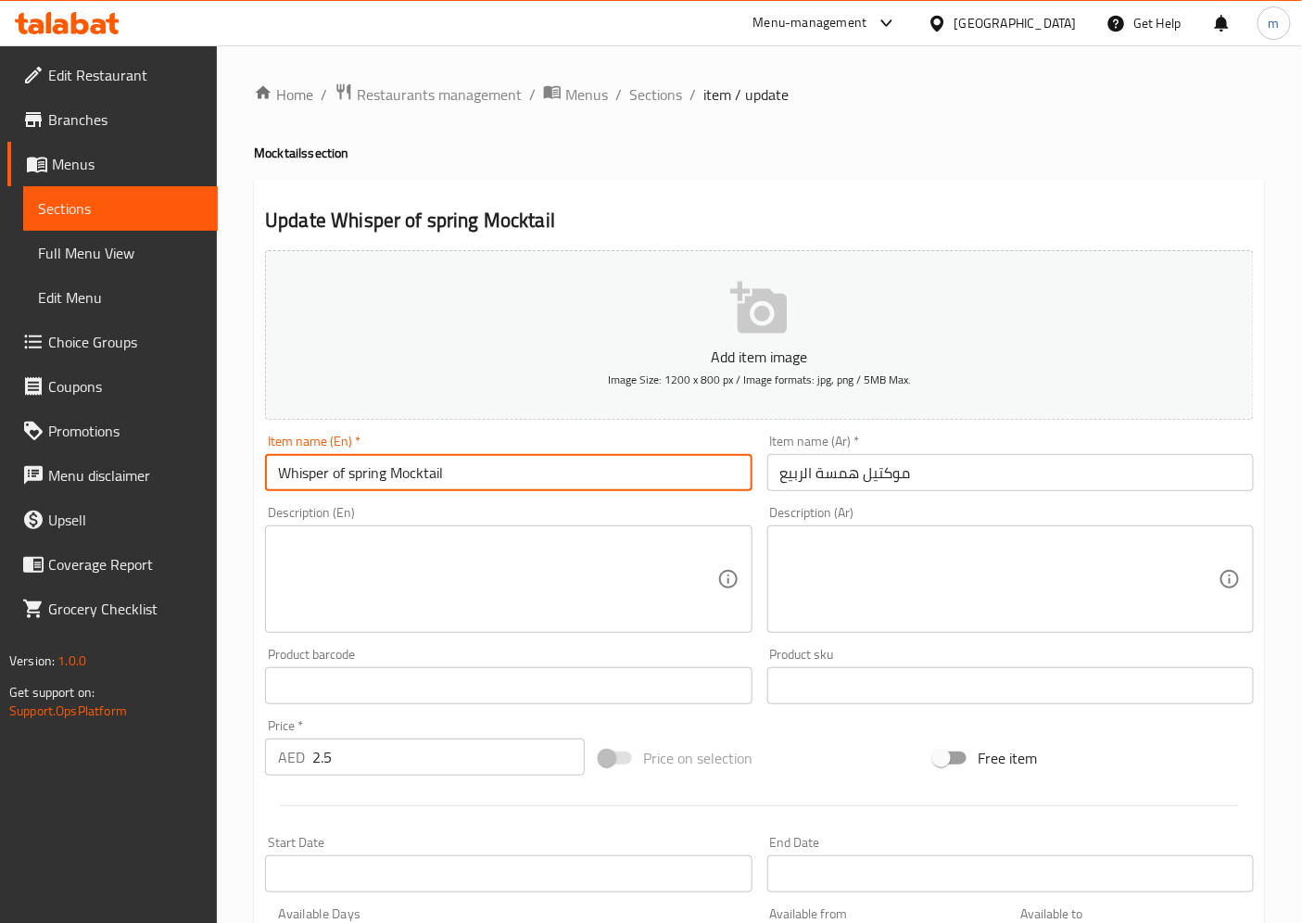
click at [531, 483] on input "Whisper of spring Mocktail" at bounding box center [508, 472] width 486 height 37
click at [894, 469] on input "موكتيل همسة الربيع" at bounding box center [1010, 472] width 486 height 37
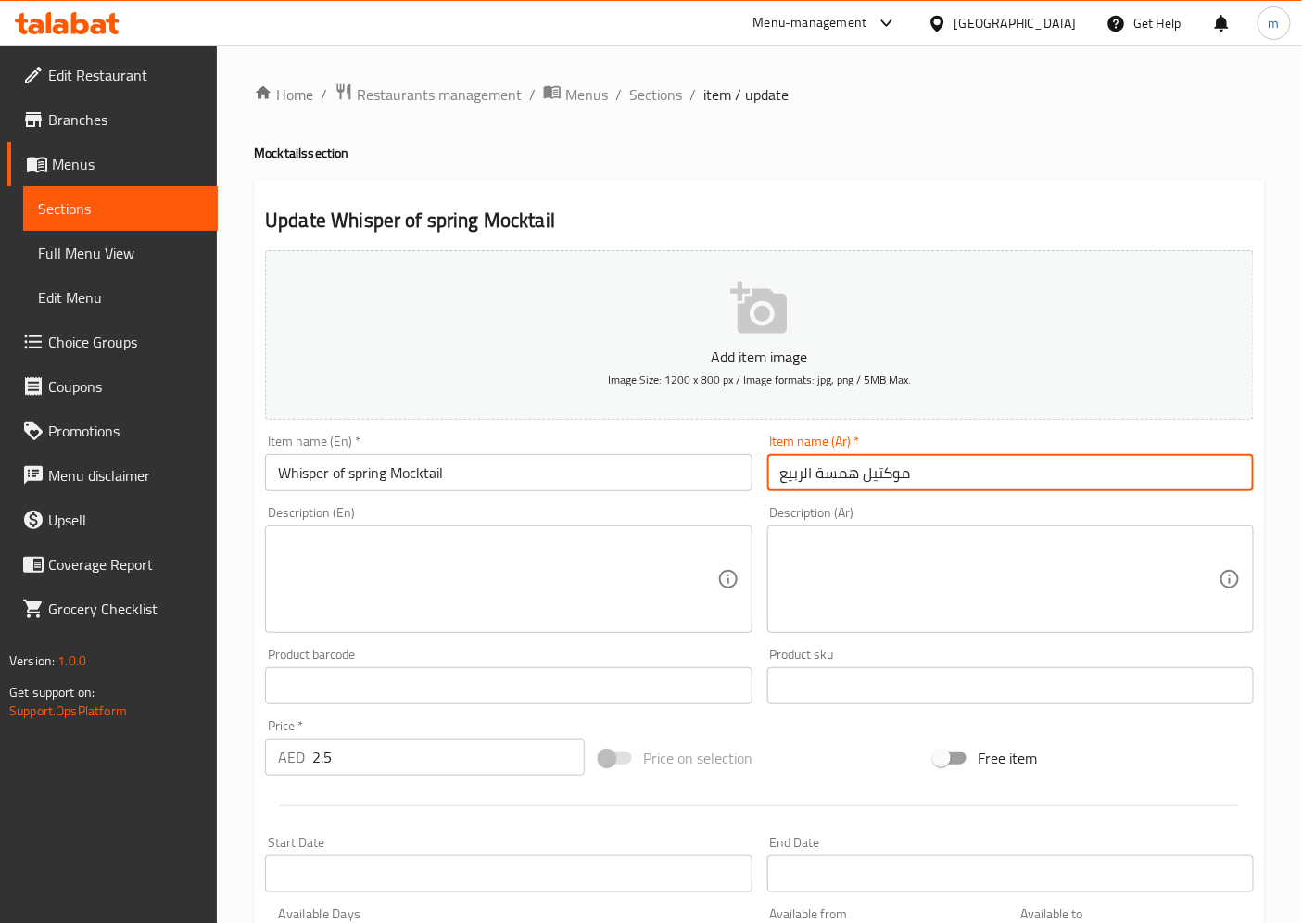
click at [894, 469] on input "موكتيل همسة الربيع" at bounding box center [1010, 472] width 486 height 37
type input ";"
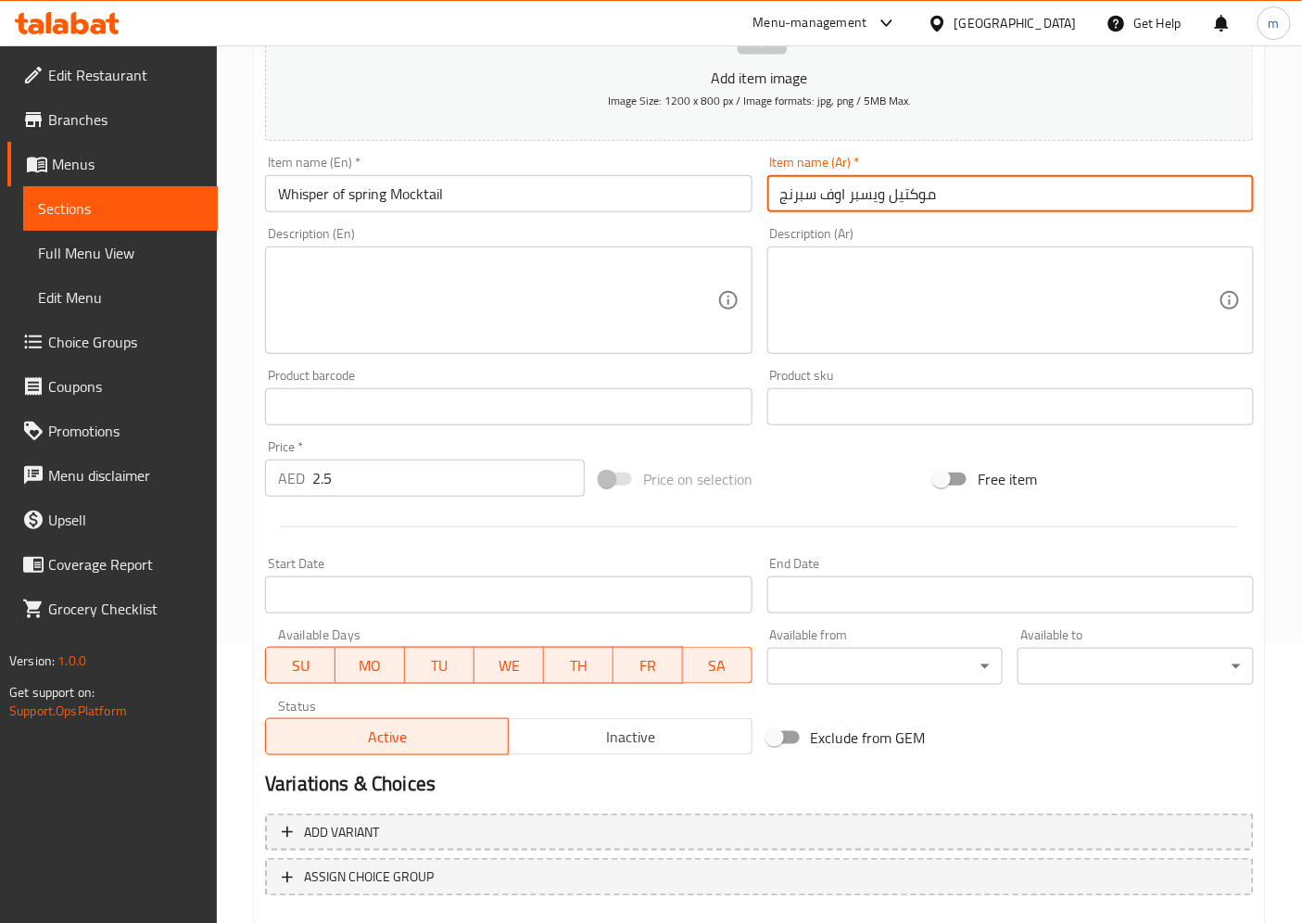
scroll to position [309, 0]
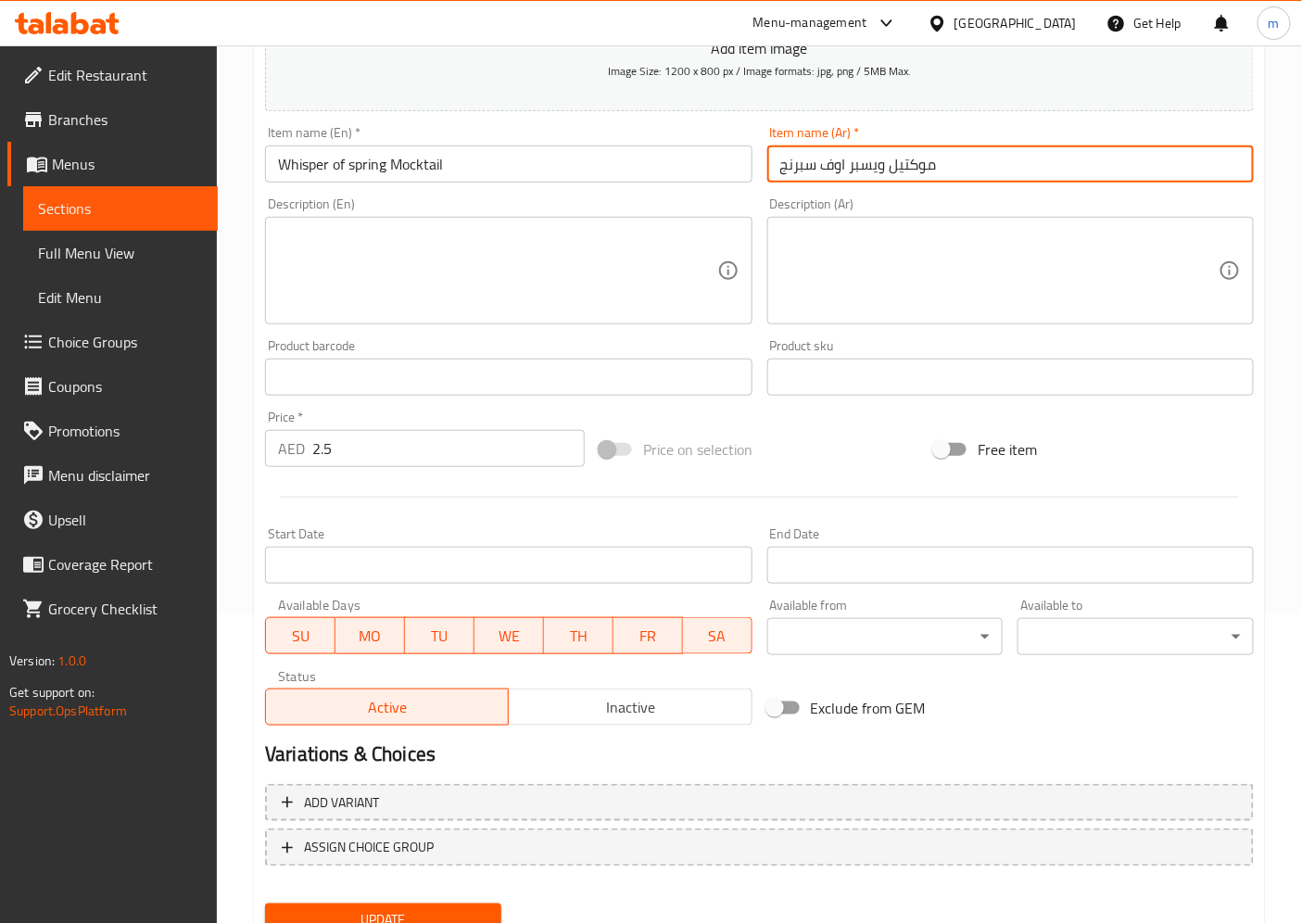
type input "موكتيل ويسبر اوف سبرنج"
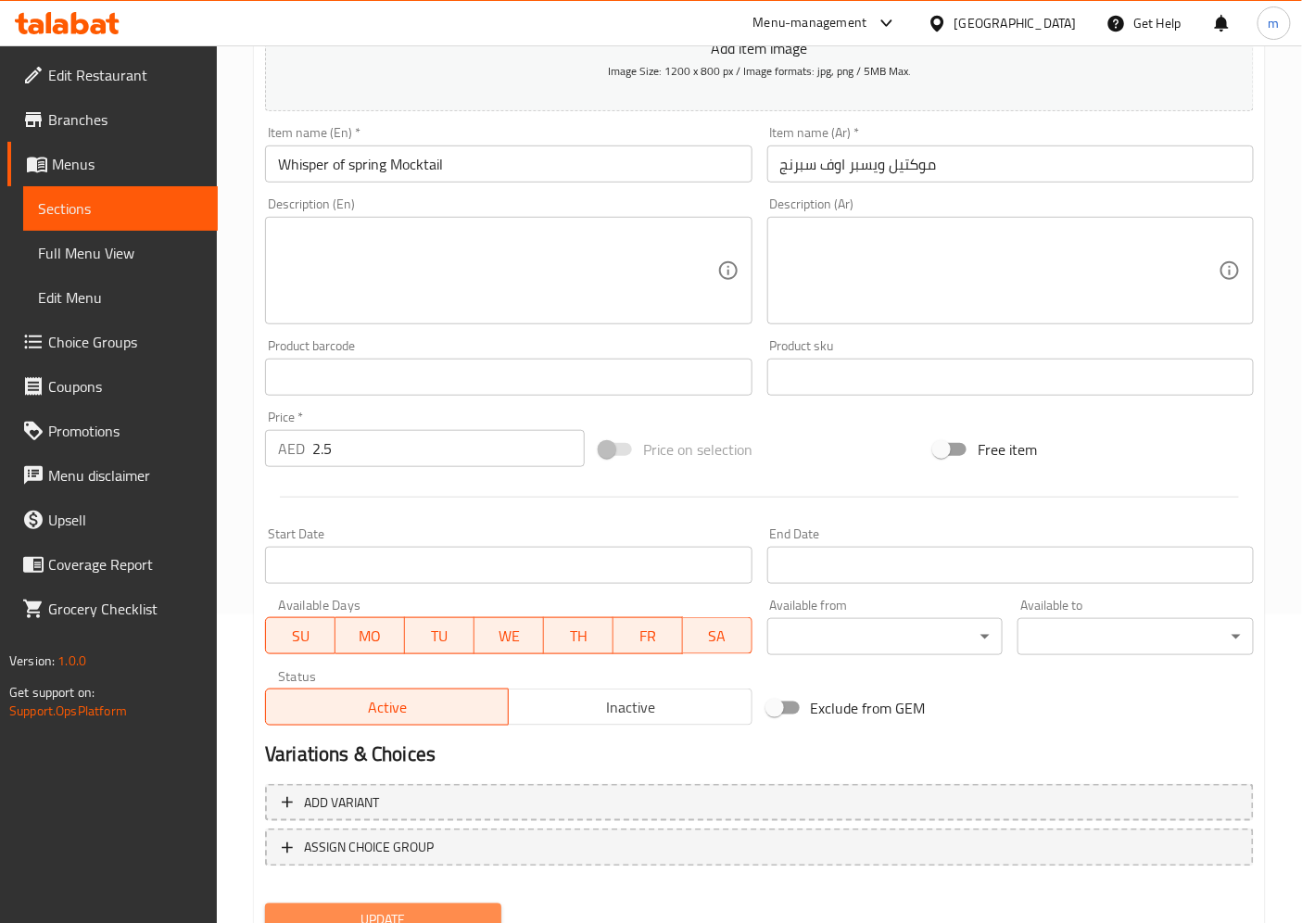
click at [448, 903] on button "Update" at bounding box center [383, 920] width 236 height 34
